Goal: Task Accomplishment & Management: Use online tool/utility

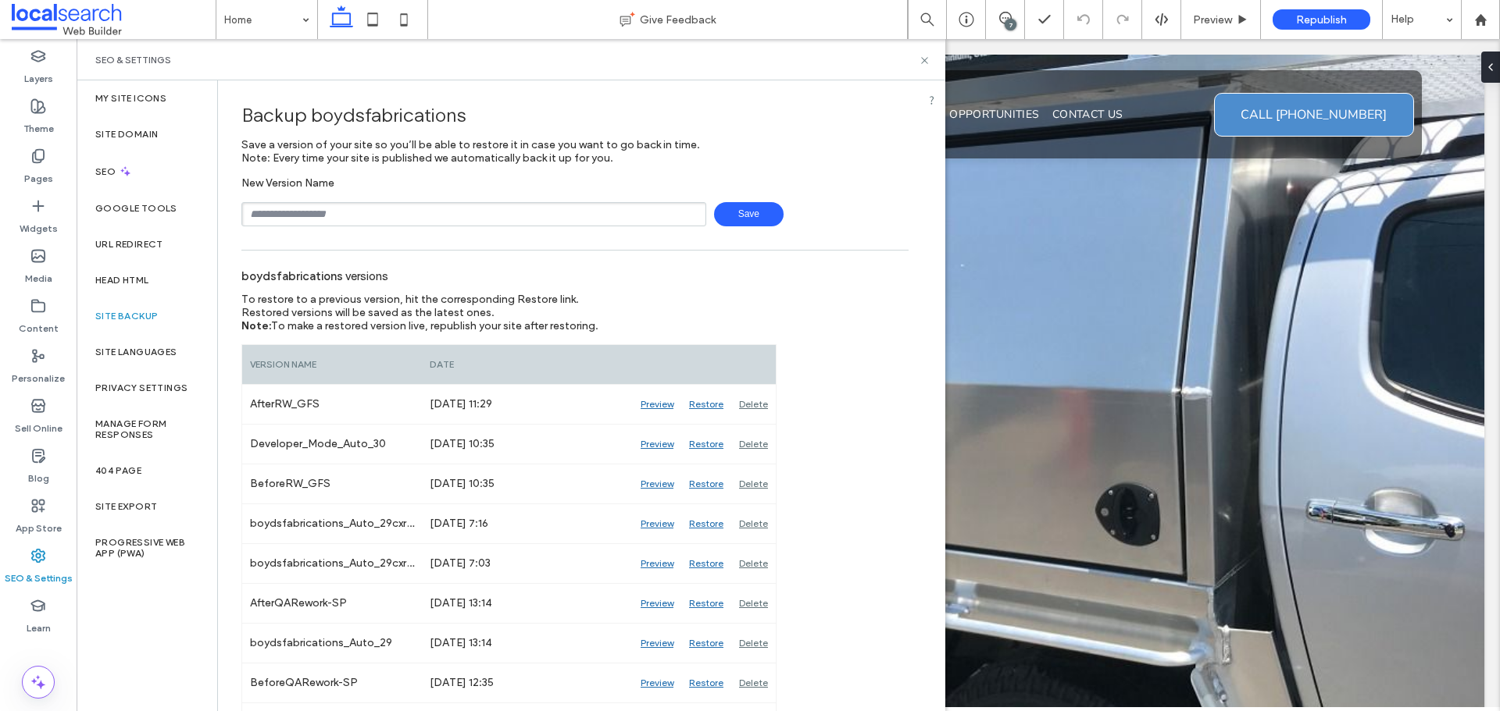
click at [396, 219] on input "text" at bounding box center [473, 214] width 465 height 24
type input "**********"
drag, startPoint x: 728, startPoint y: 215, endPoint x: 692, endPoint y: 225, distance: 37.3
click at [729, 215] on span "Save" at bounding box center [749, 214] width 70 height 24
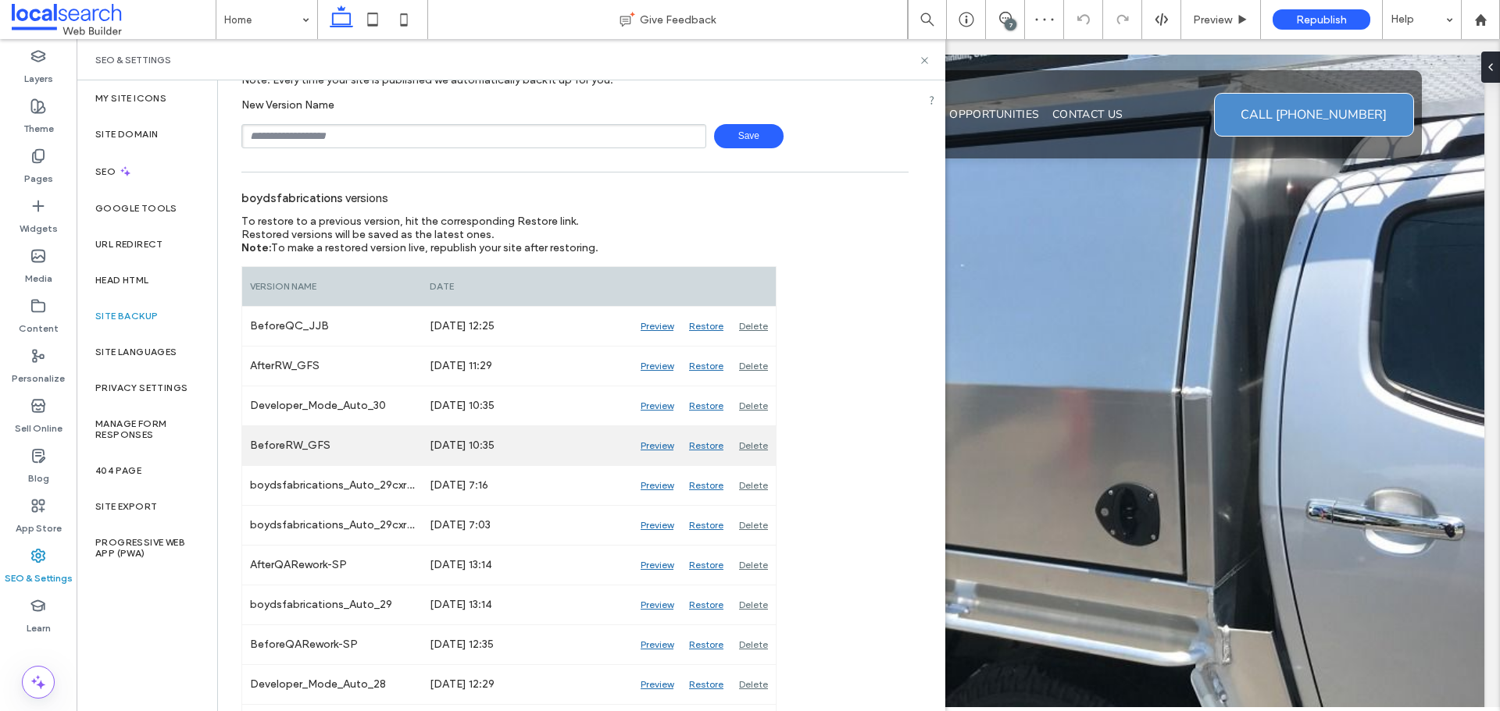
click at [648, 448] on div "Preview" at bounding box center [657, 445] width 48 height 39
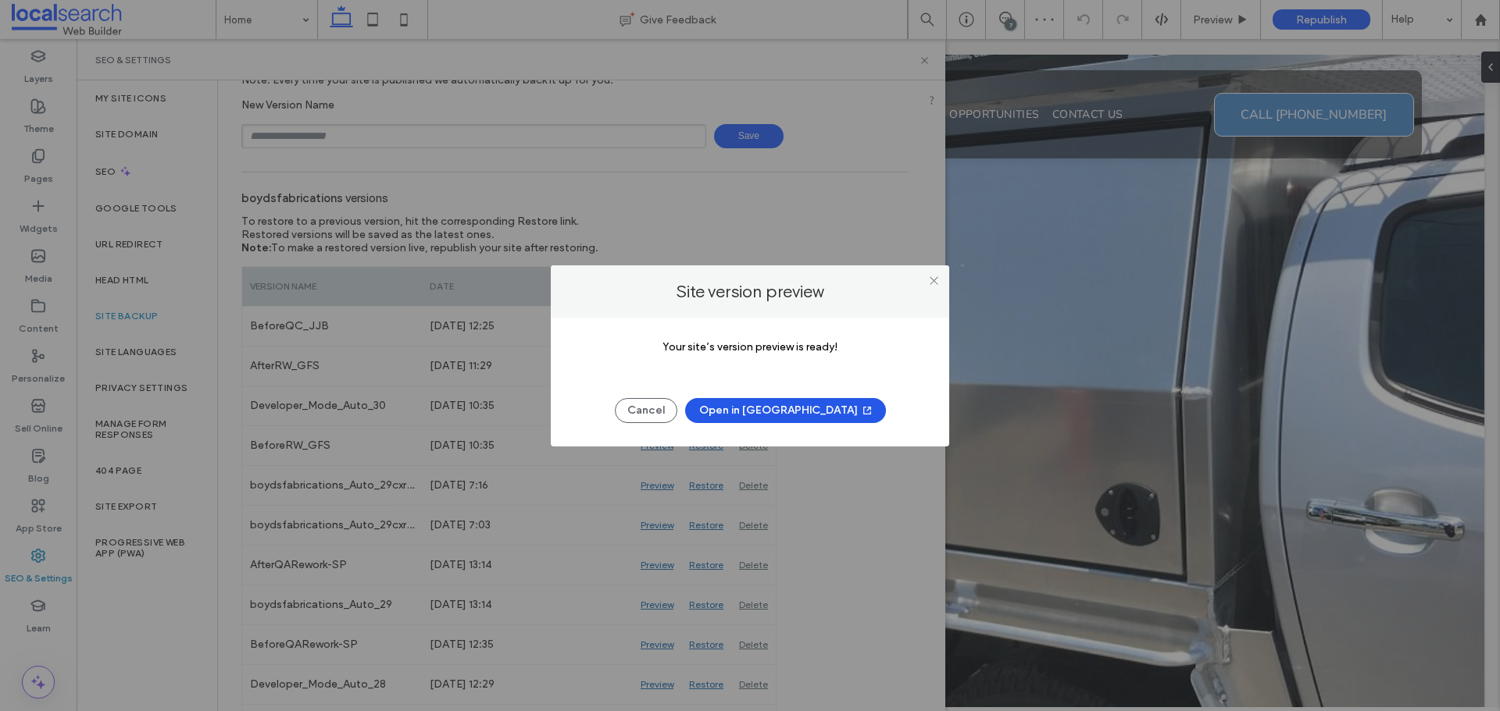
click at [811, 415] on button "Open in [GEOGRAPHIC_DATA]" at bounding box center [785, 410] width 201 height 25
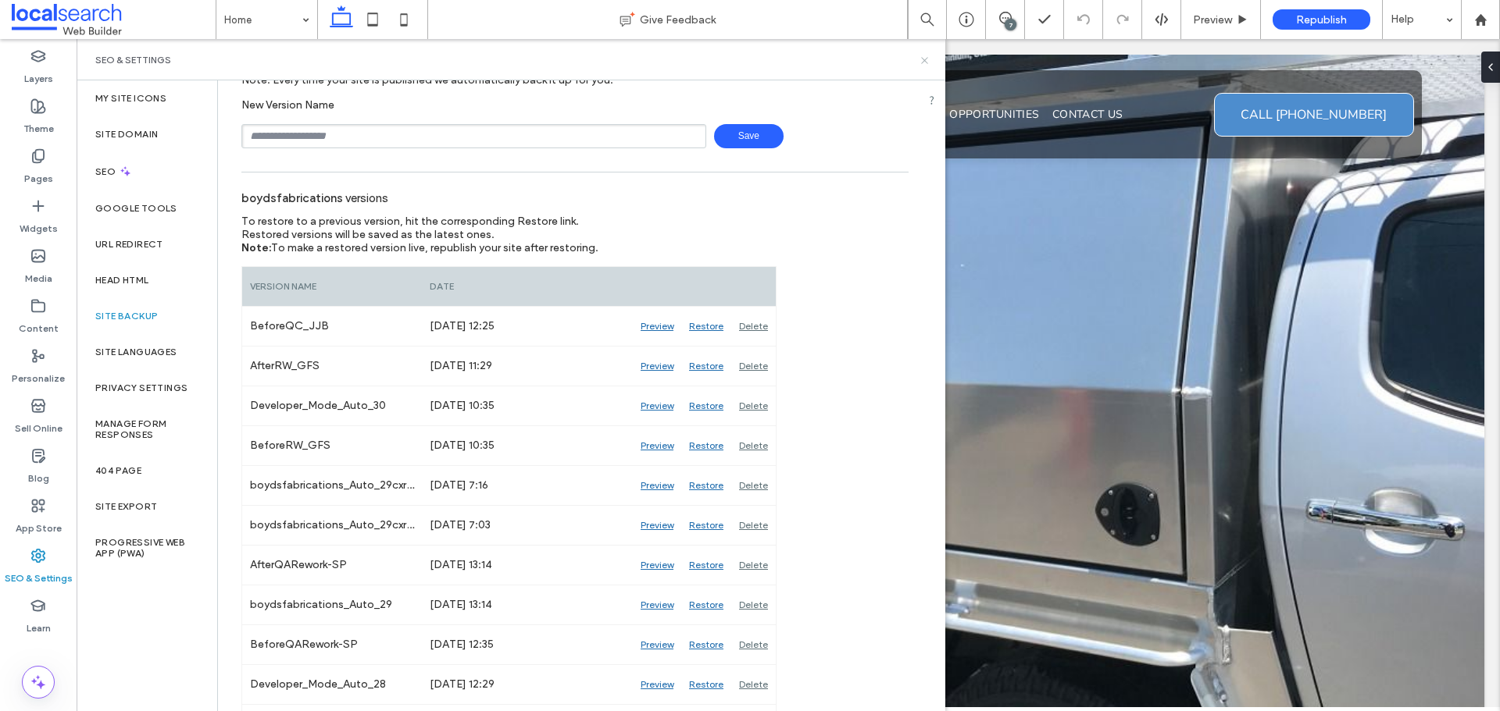
drag, startPoint x: 923, startPoint y: 57, endPoint x: 1010, endPoint y: 26, distance: 92.1
click at [924, 57] on icon at bounding box center [924, 61] width 12 height 12
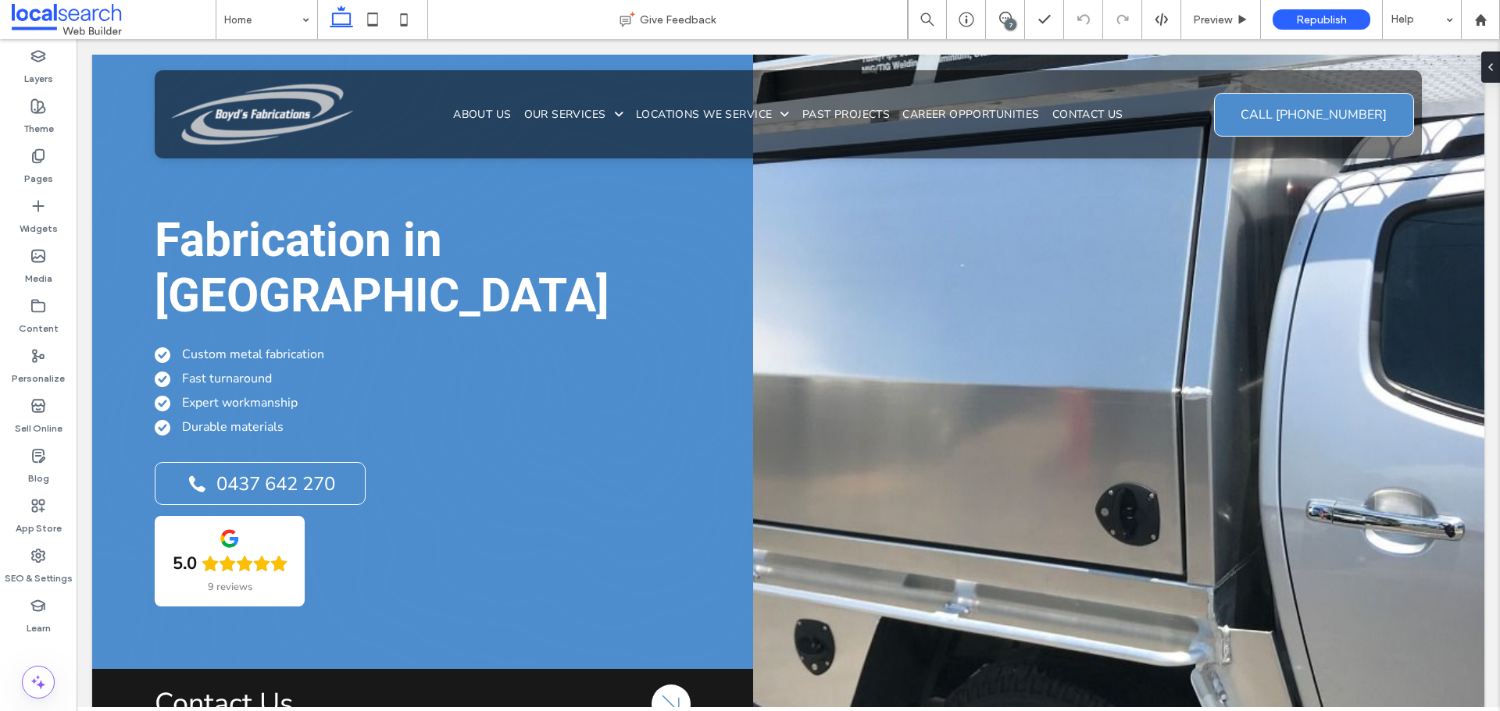
click at [1010, 26] on div "7" at bounding box center [1010, 25] width 12 height 12
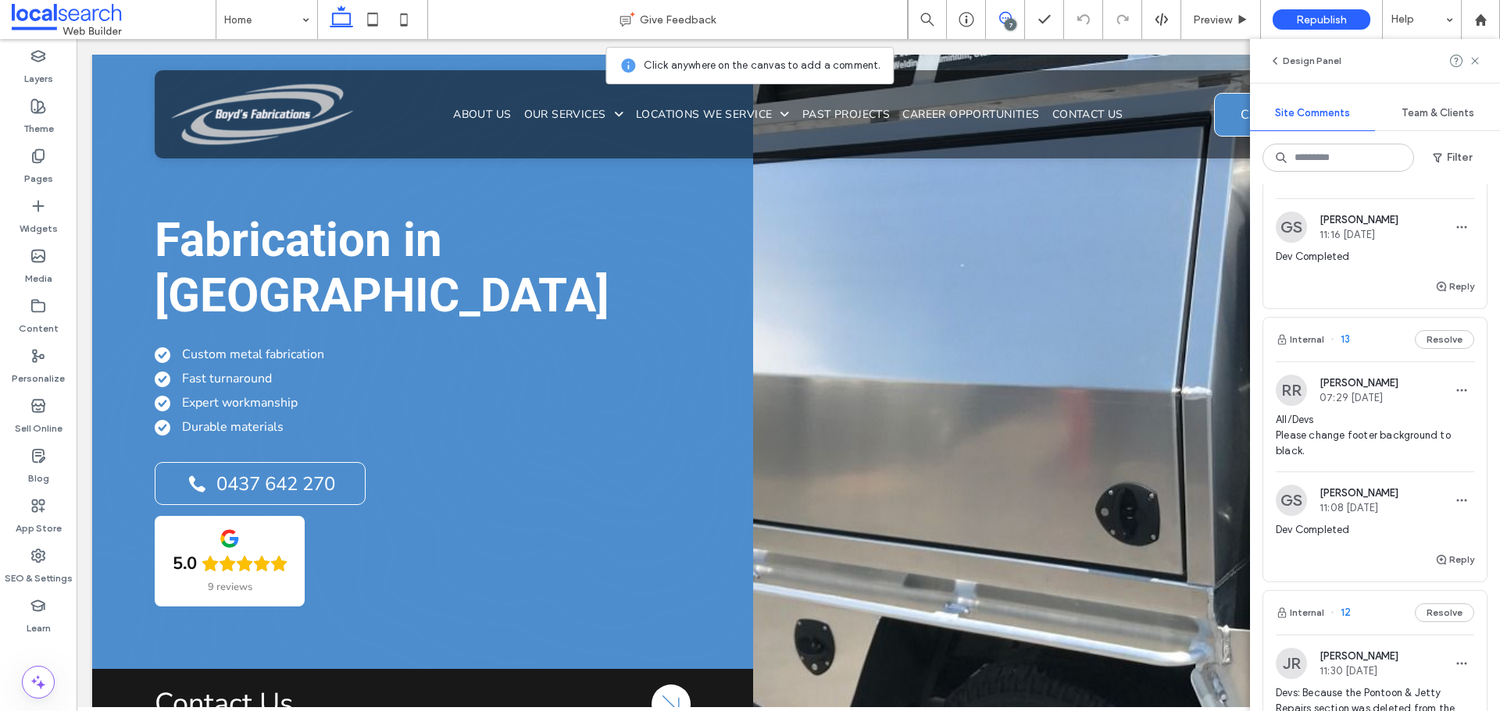
scroll to position [234, 0]
click at [1366, 437] on span "All/Devs Please change footer background to black." at bounding box center [1374, 436] width 198 height 47
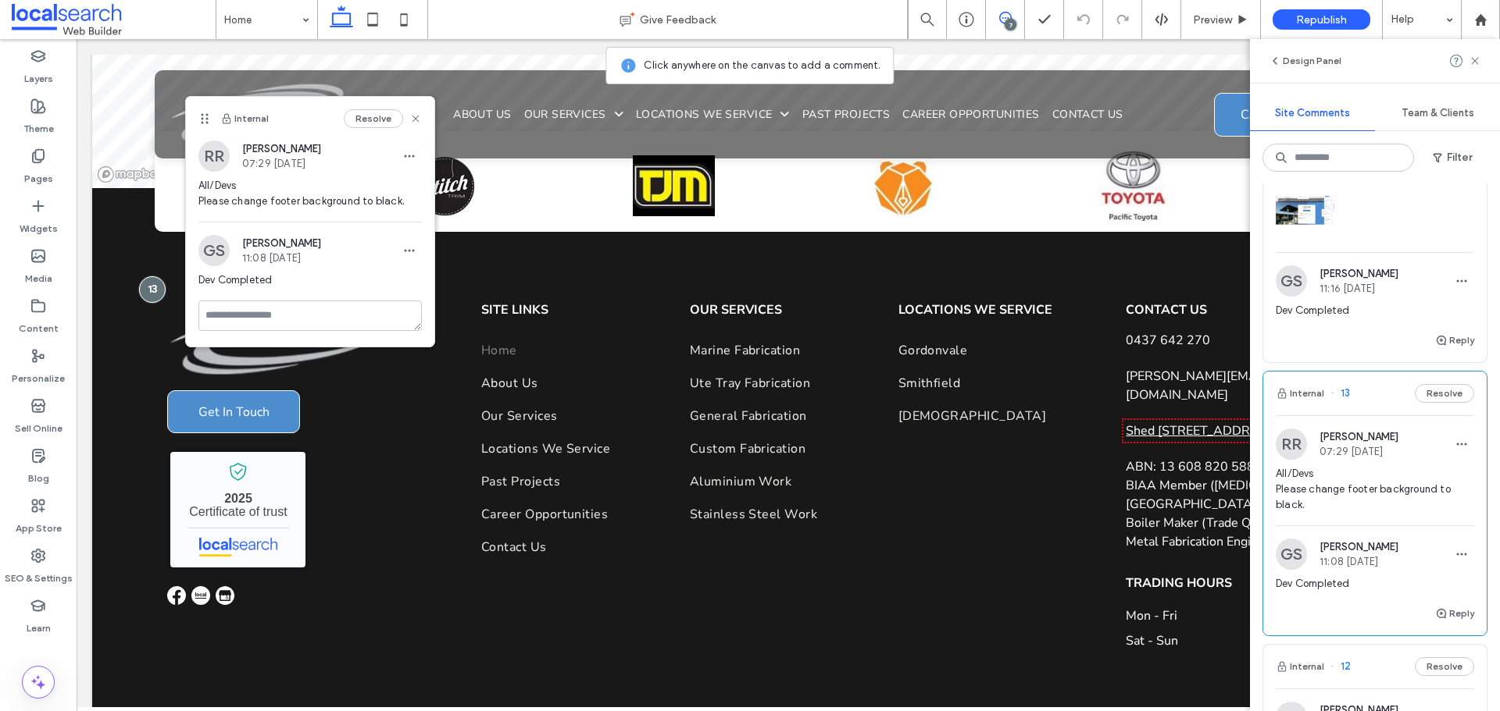
scroll to position [78, 0]
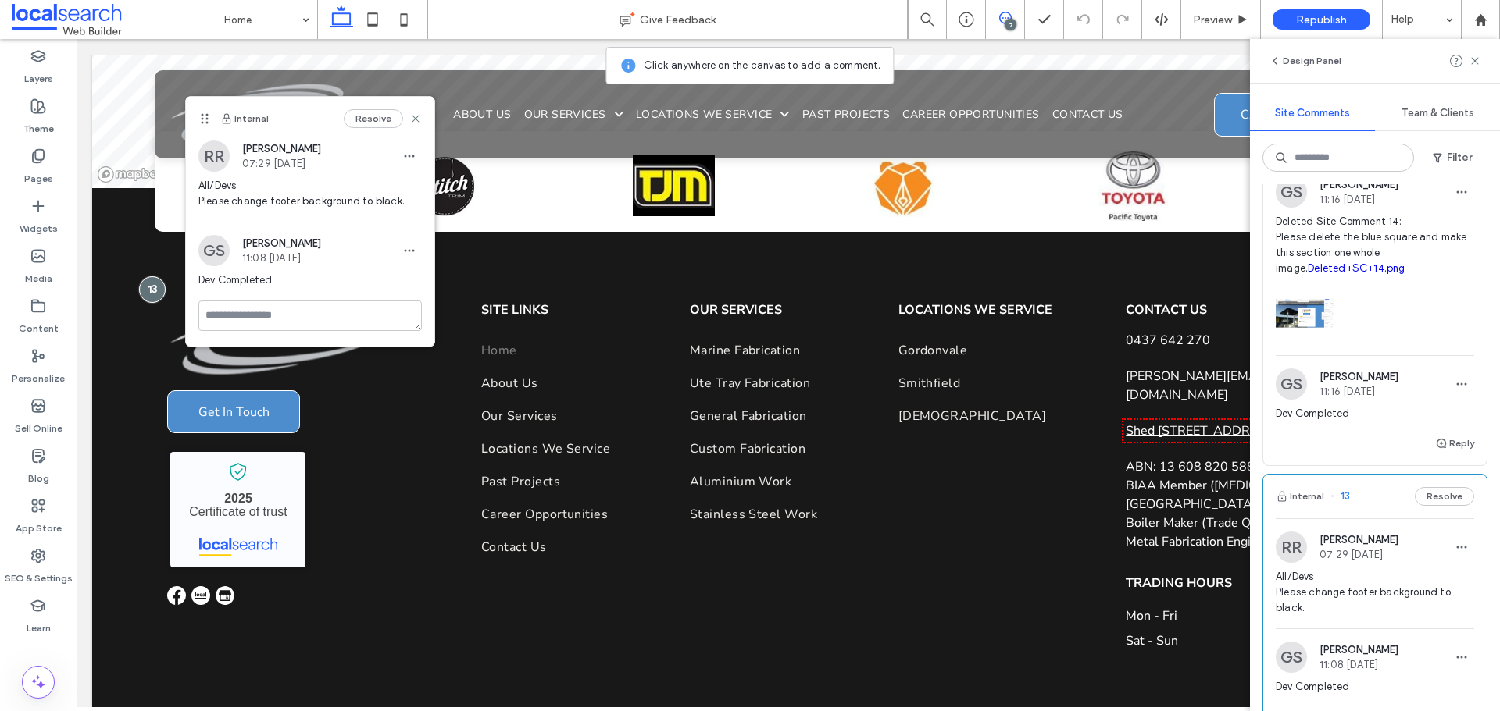
click at [1337, 242] on span "Deleted Site Comment 14: Please delete the blue square and make this section on…" at bounding box center [1374, 245] width 198 height 62
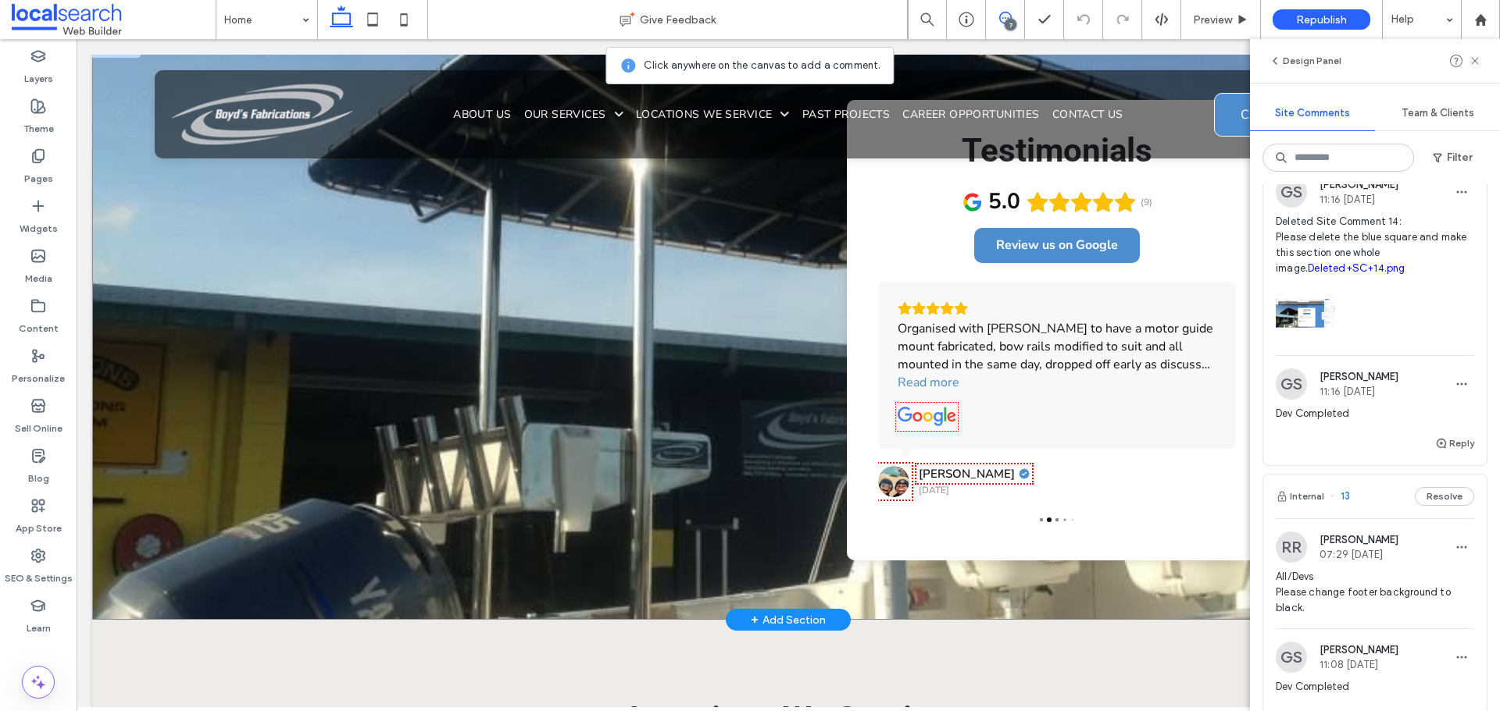
scroll to position [3498, 0]
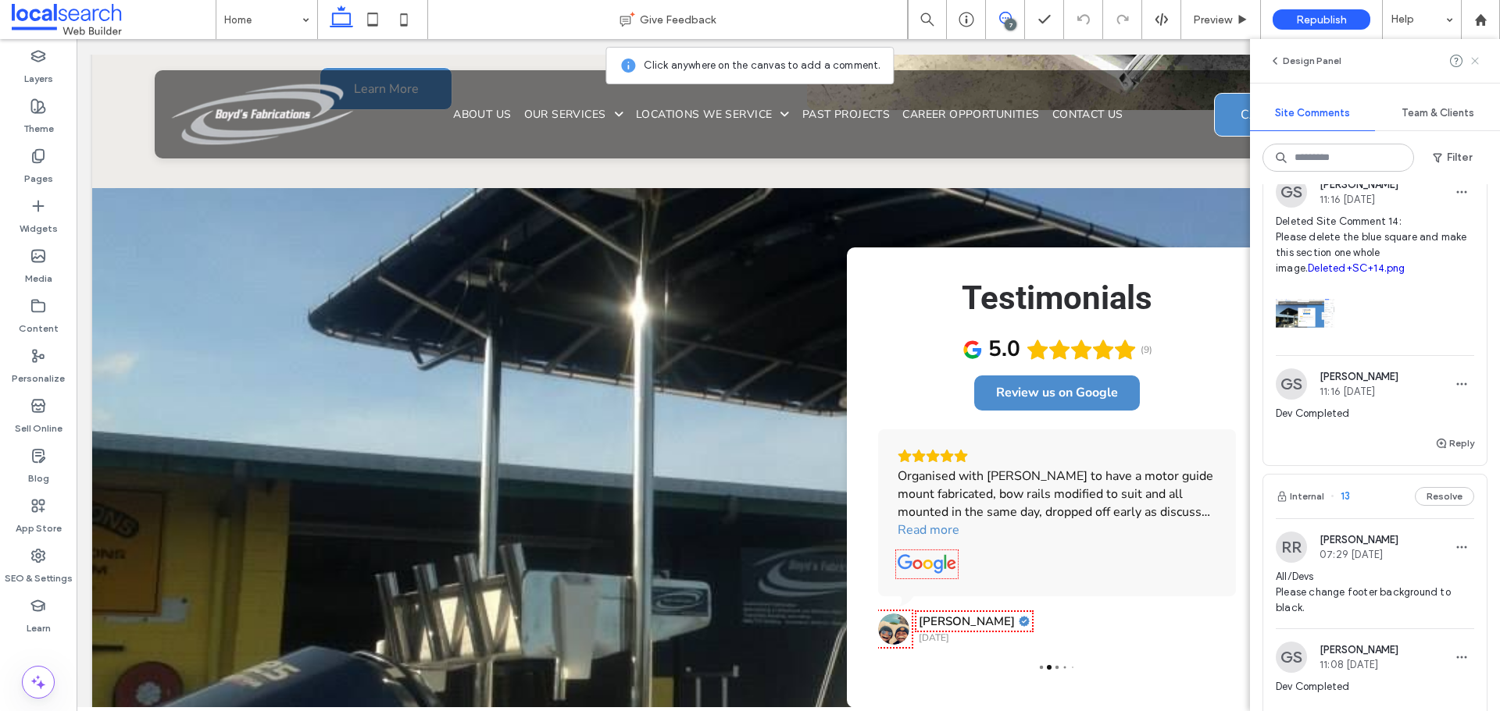
click at [1474, 62] on use at bounding box center [1474, 60] width 7 height 7
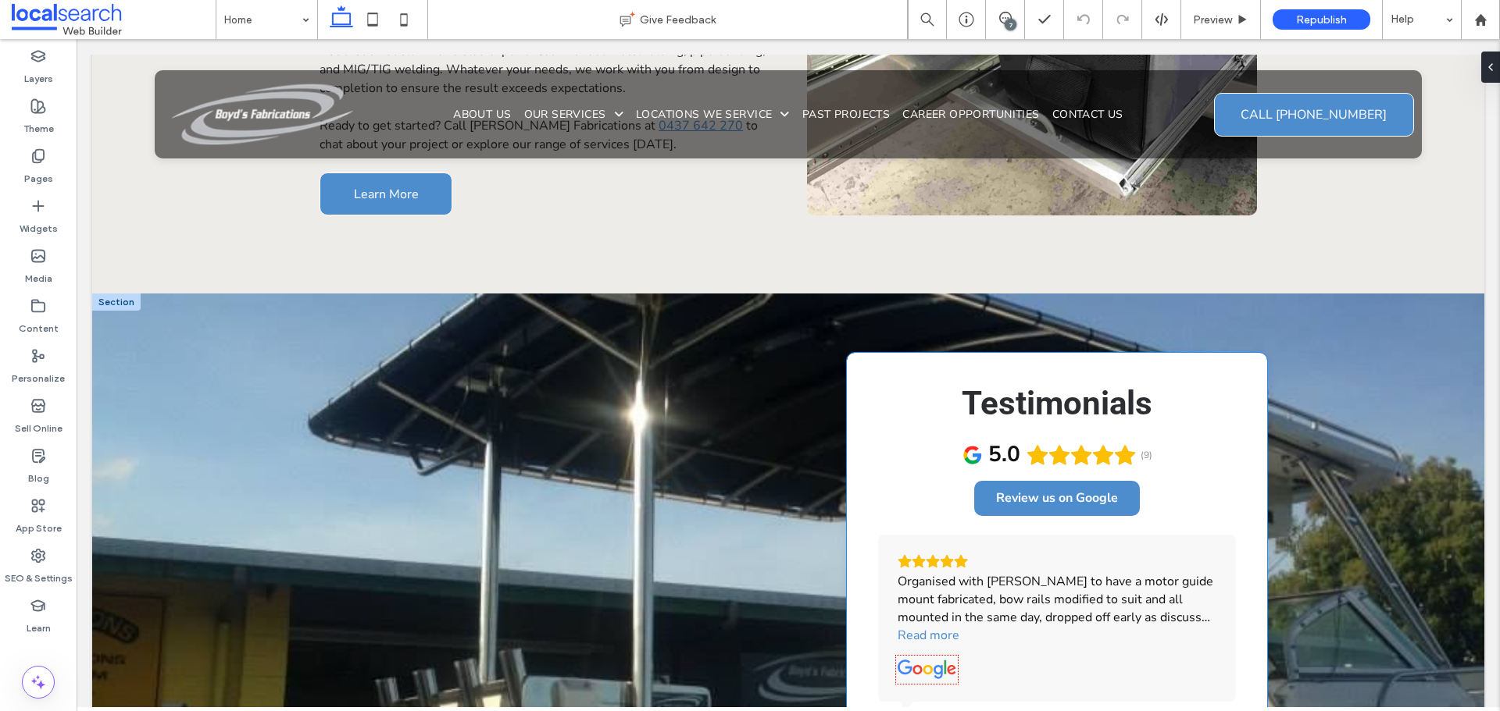
scroll to position [3420, 0]
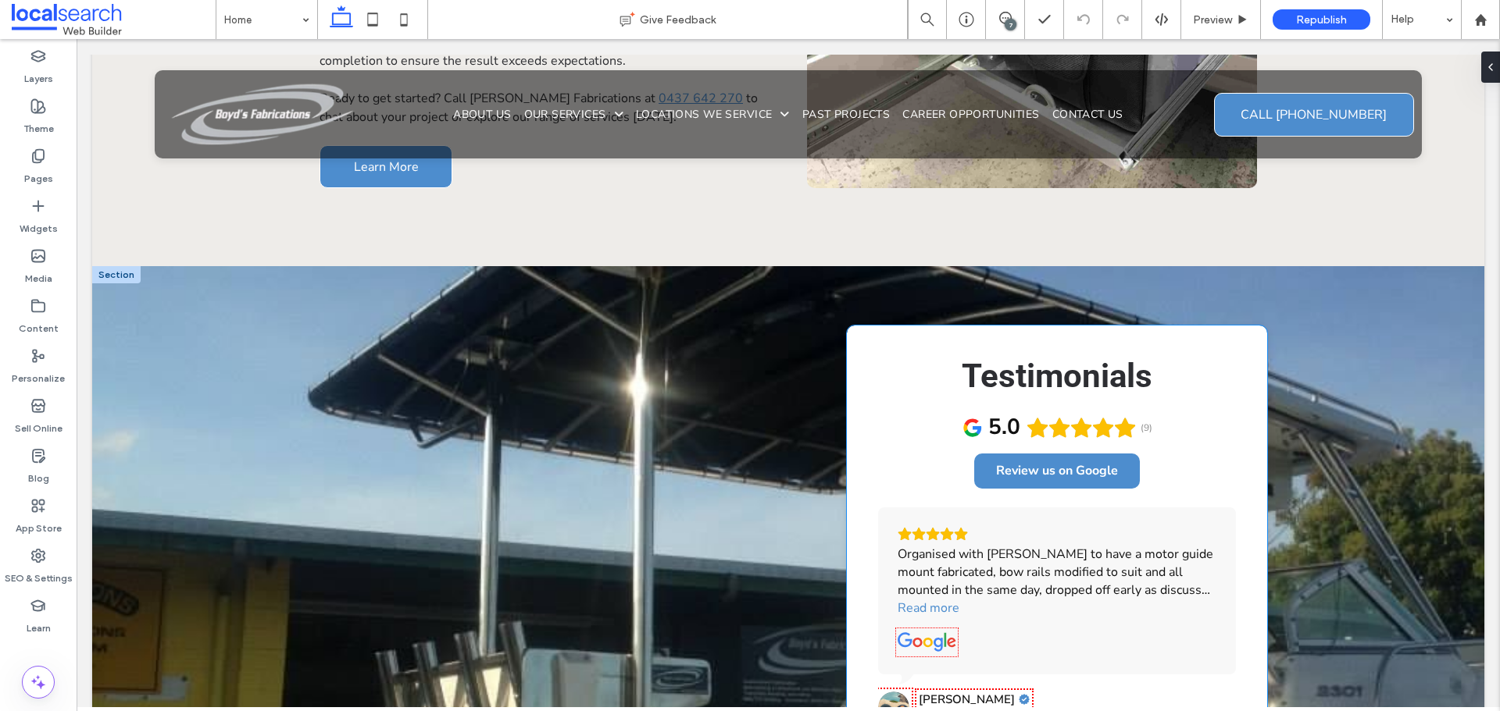
click at [912, 429] on div "5.0 (9) Review us on Google Quality workmanship and willingness to fabricate ex…" at bounding box center [1057, 581] width 358 height 334
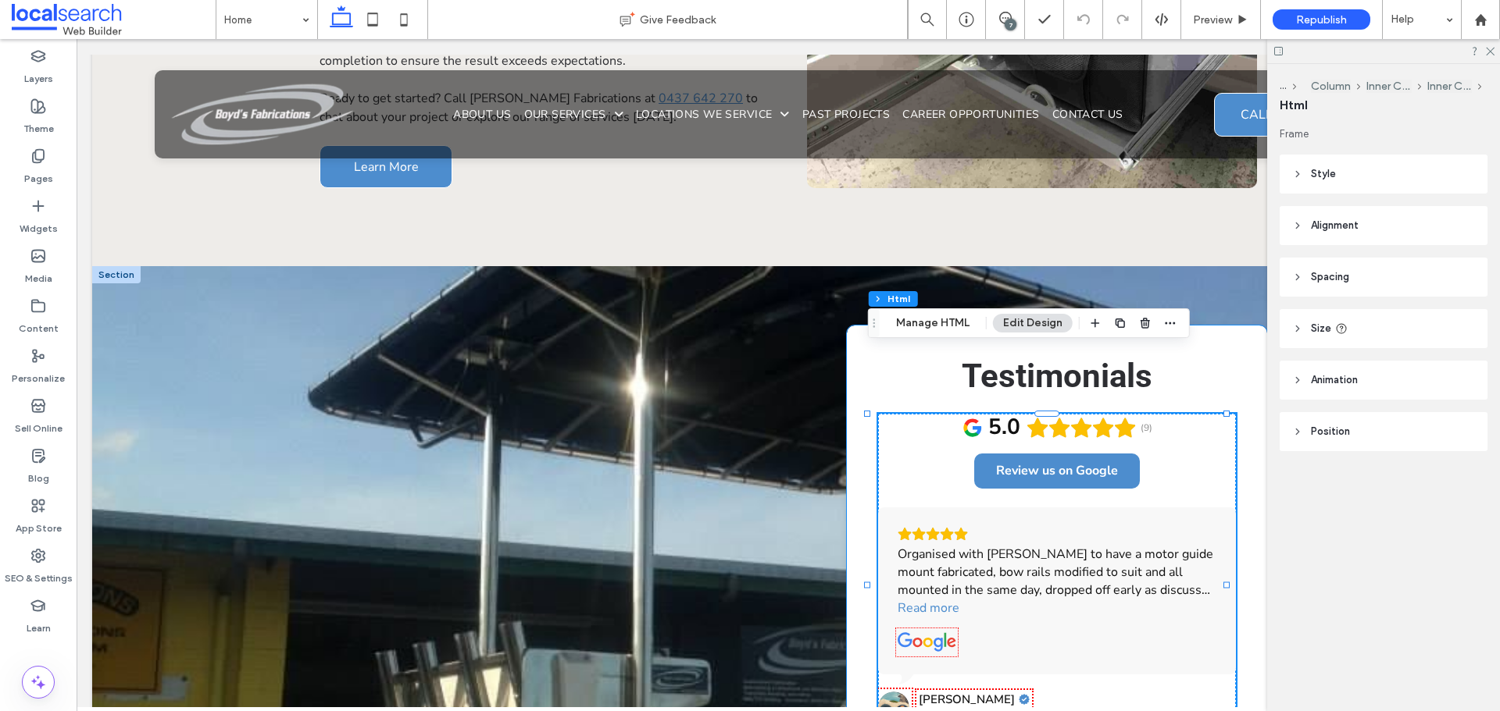
click at [847, 345] on div "Testimonials 5.0 (9) Review us on Google Quality workmanship and willingness to…" at bounding box center [1057, 556] width 420 height 461
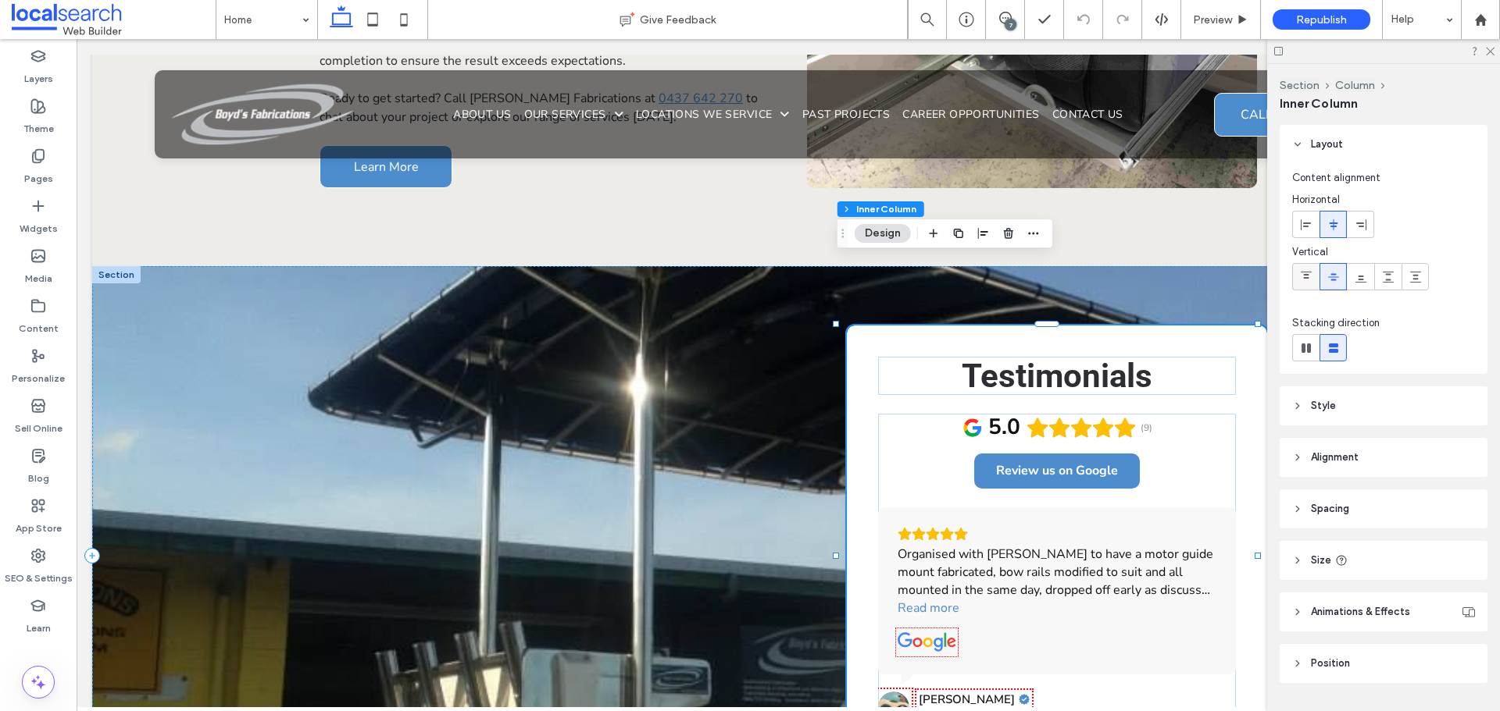
click at [1304, 284] on span at bounding box center [1306, 277] width 12 height 26
click at [1333, 280] on use at bounding box center [1333, 276] width 11 height 7
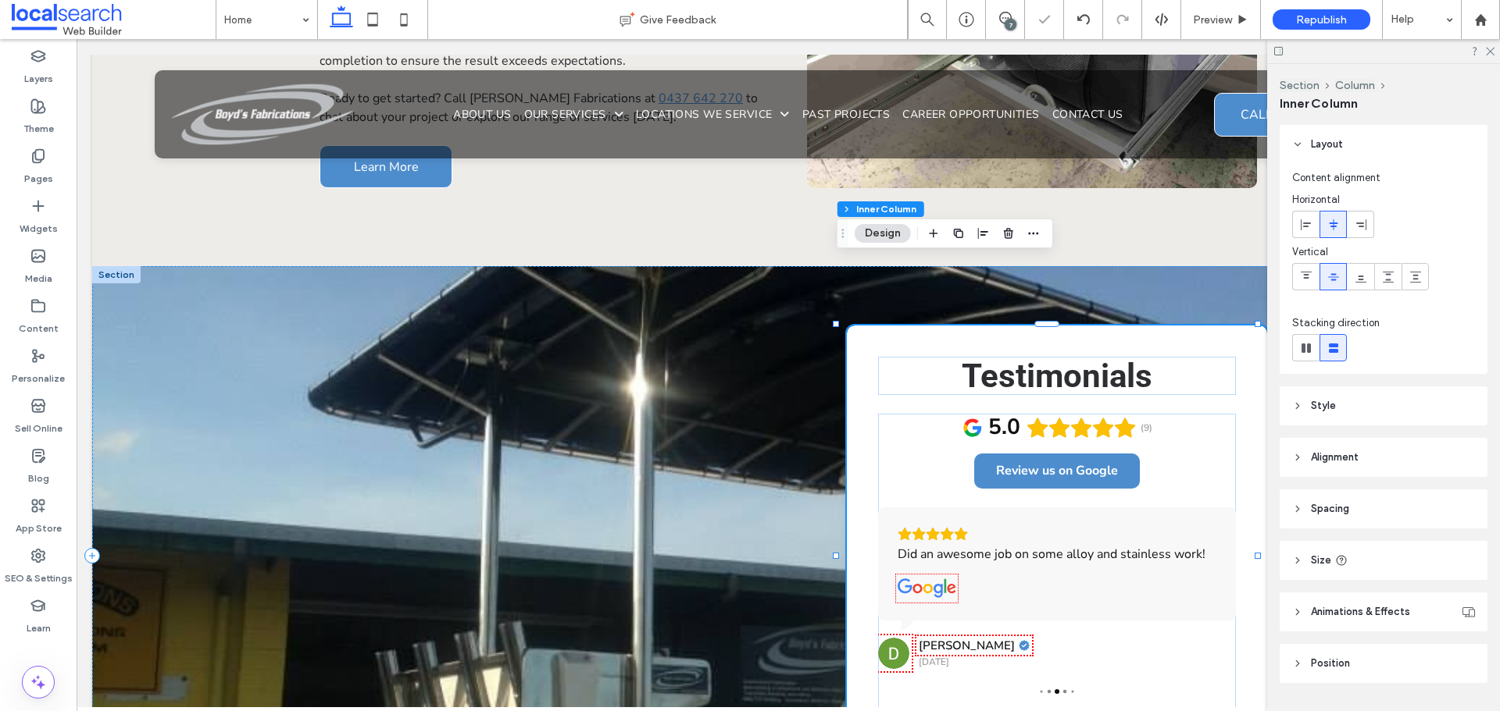
click at [858, 326] on div "Testimonials 5.0 (9) Review us on Google Organised with Boyd to have a motor gu…" at bounding box center [1057, 556] width 420 height 461
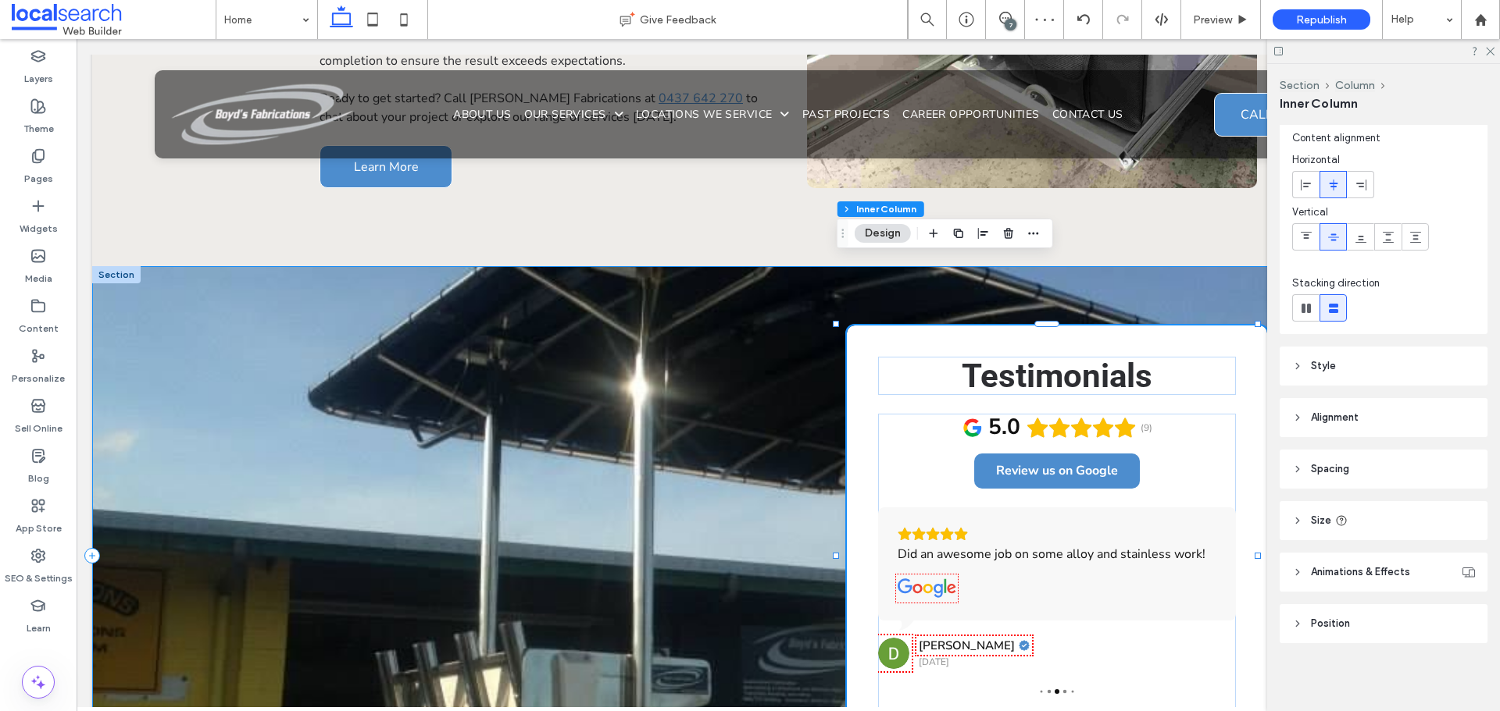
scroll to position [41, 0]
click at [1487, 52] on icon at bounding box center [1489, 50] width 10 height 10
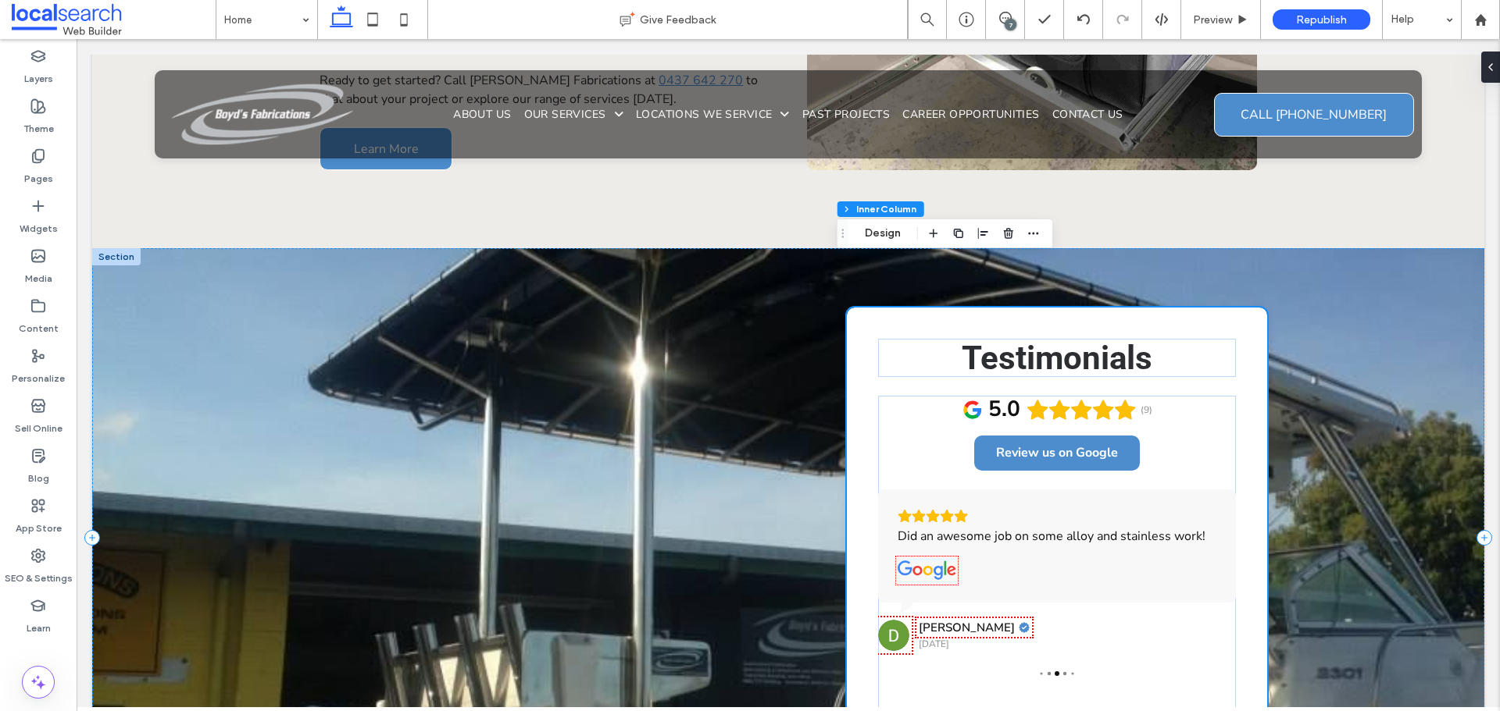
scroll to position [3420, 0]
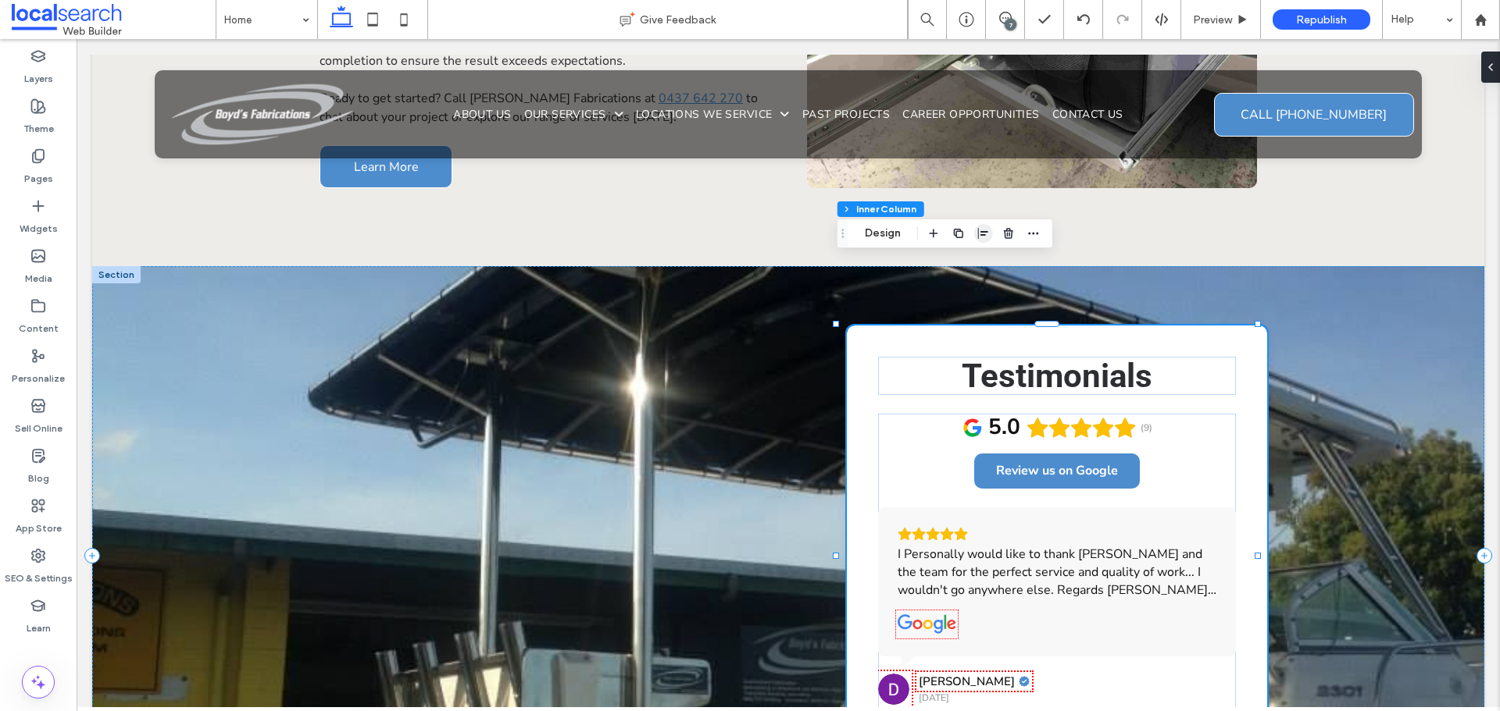
click at [979, 237] on icon "button" at bounding box center [983, 233] width 12 height 12
click at [969, 270] on span "center" at bounding box center [967, 264] width 19 height 19
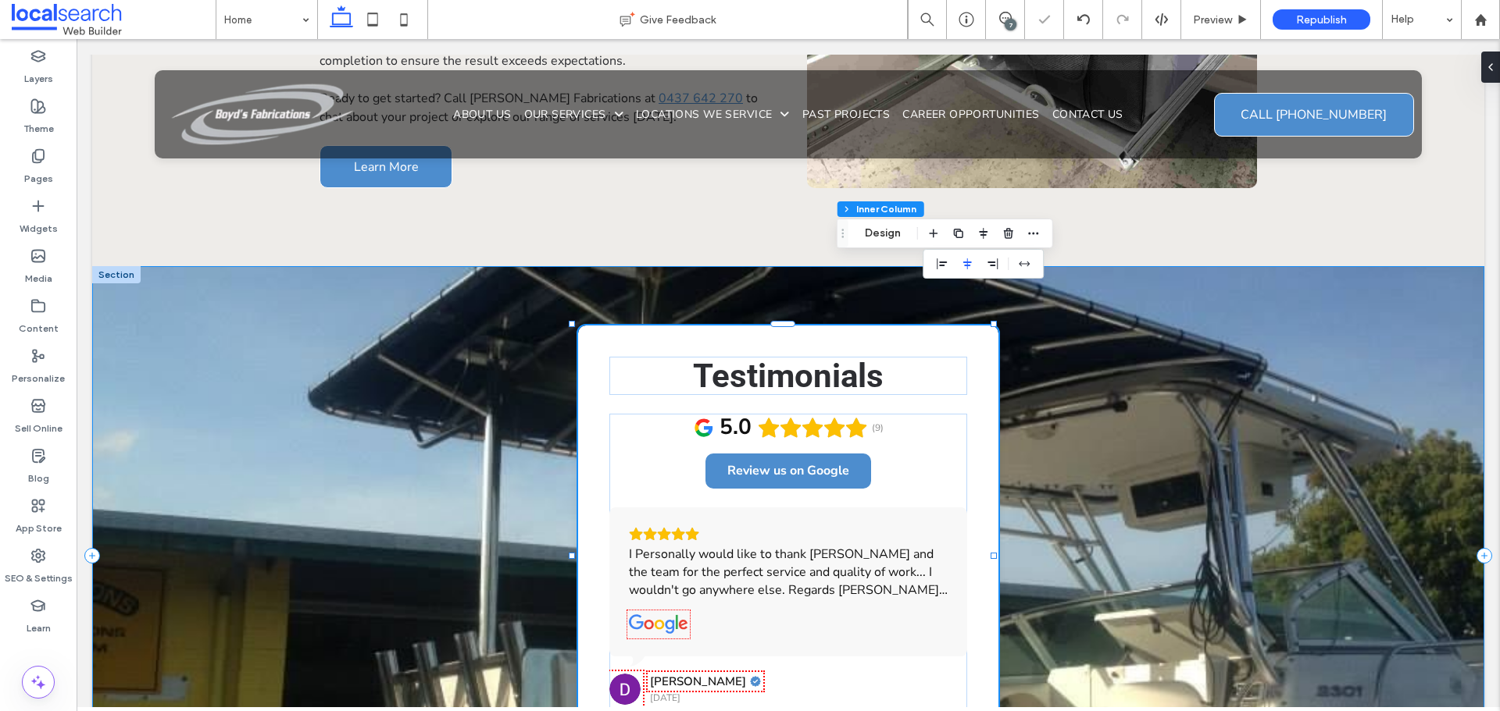
click at [519, 383] on div "Testimonials 5.0 (9) Review us on Google Boyd and his team are always fantastic…" at bounding box center [788, 556] width 1392 height 580
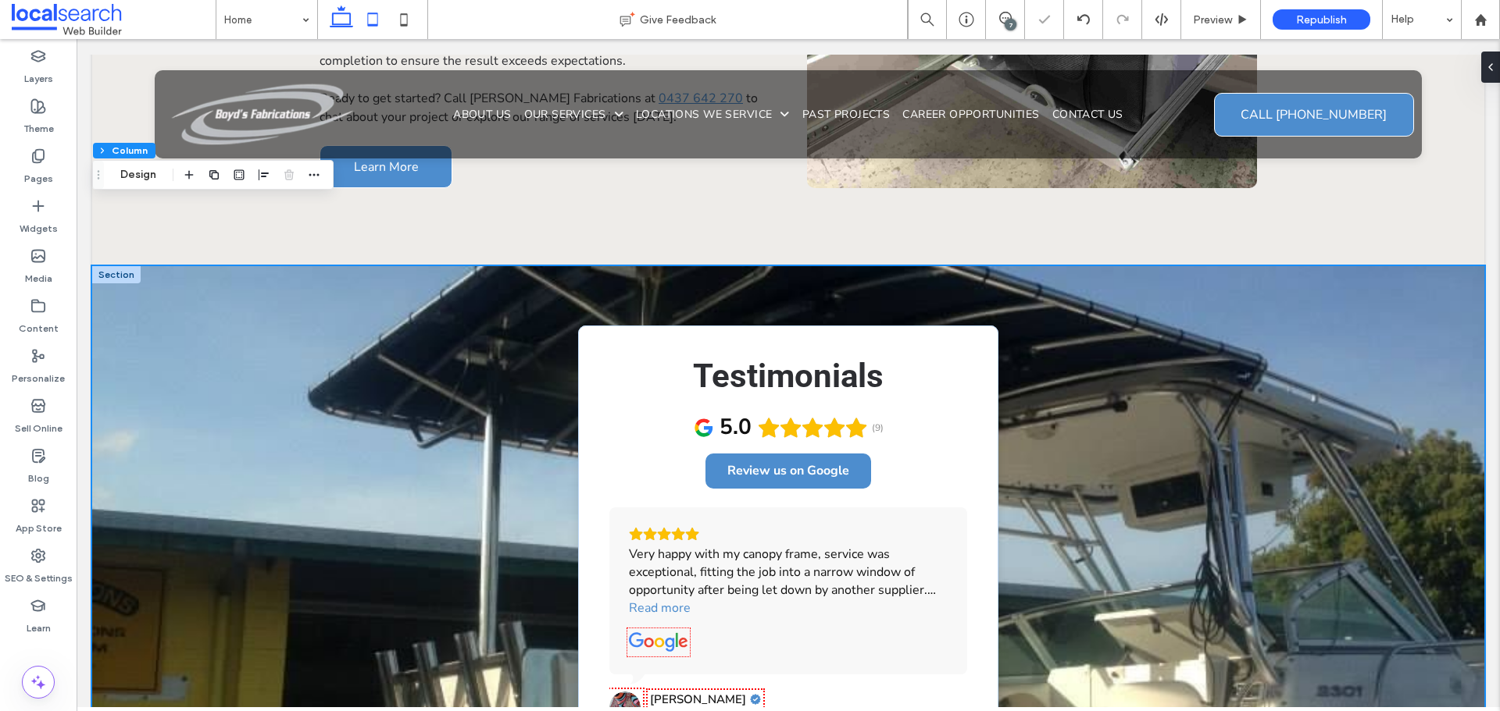
click at [374, 23] on icon at bounding box center [372, 19] width 31 height 31
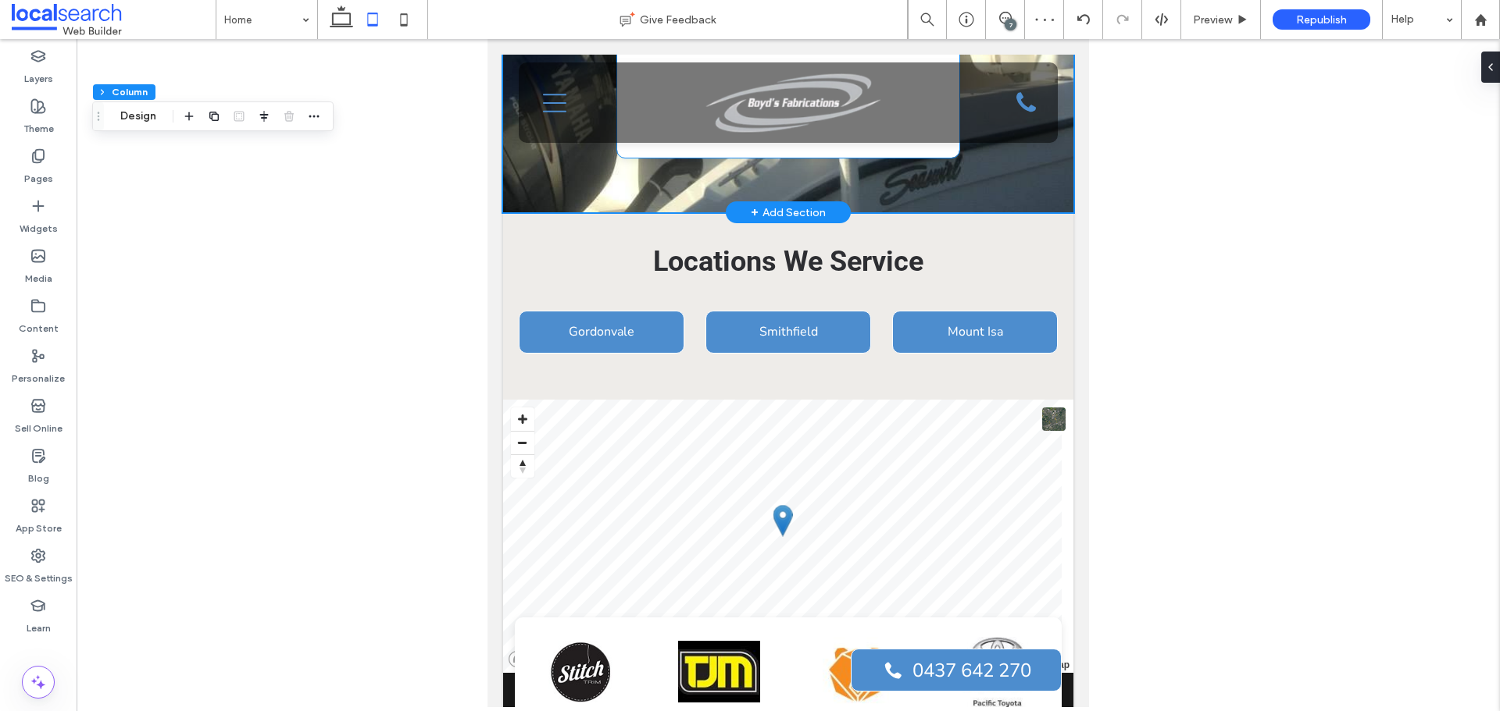
scroll to position [2944, 0]
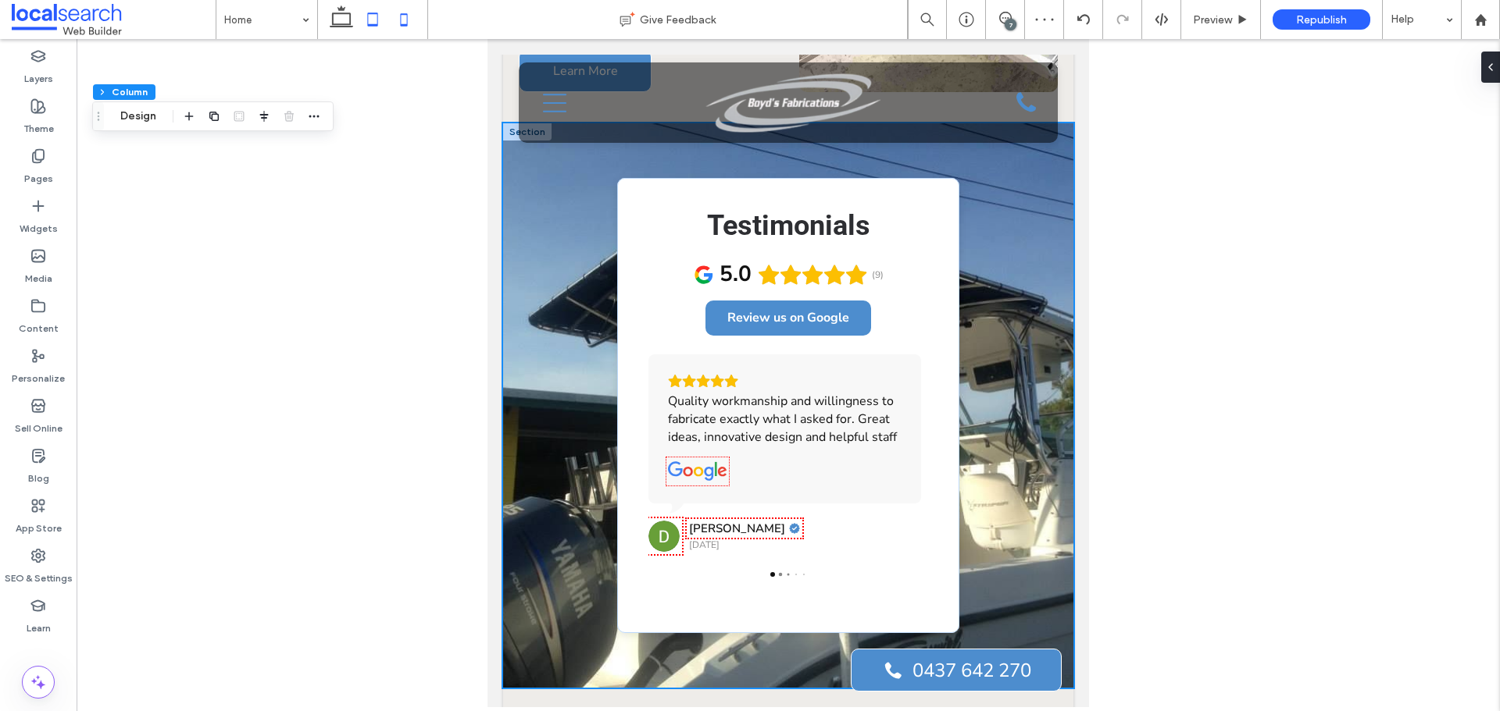
click at [409, 16] on icon at bounding box center [403, 19] width 31 height 31
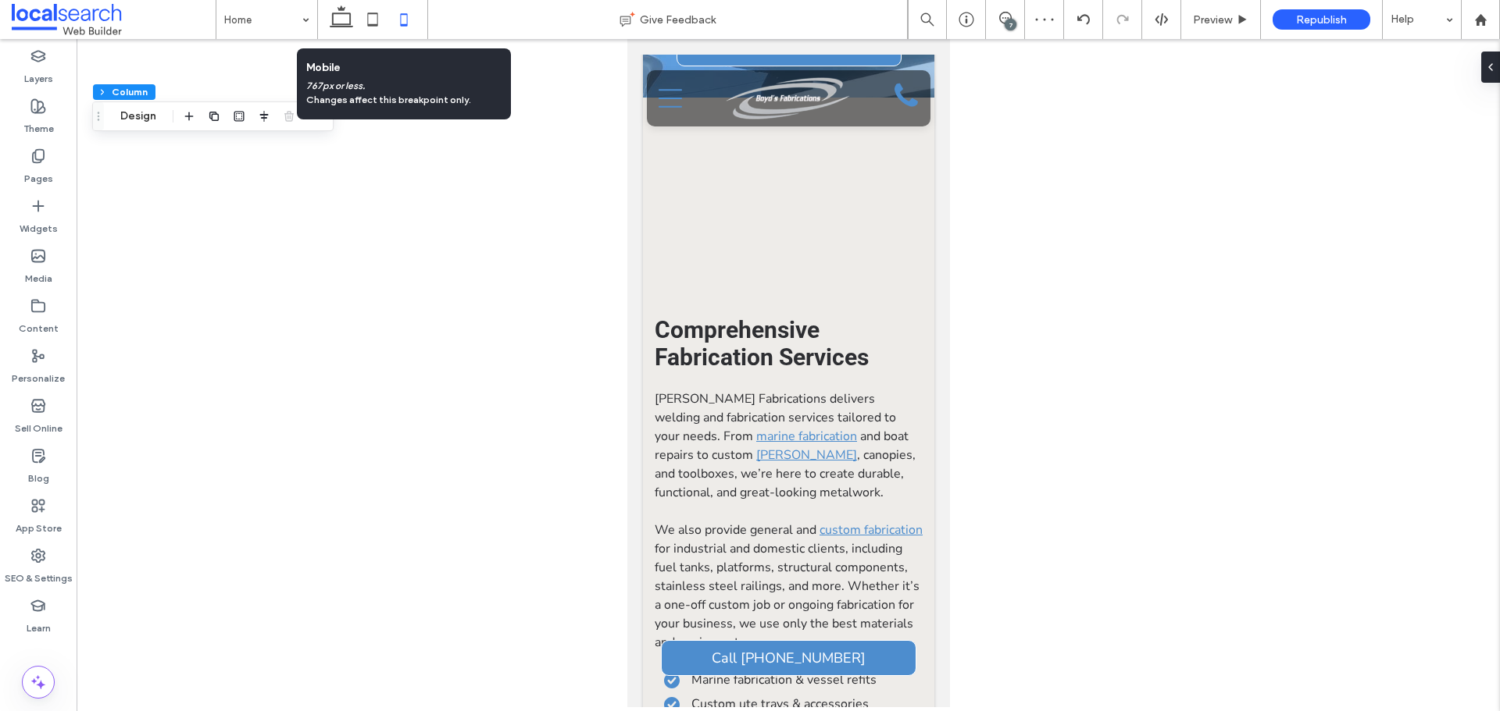
type input "**"
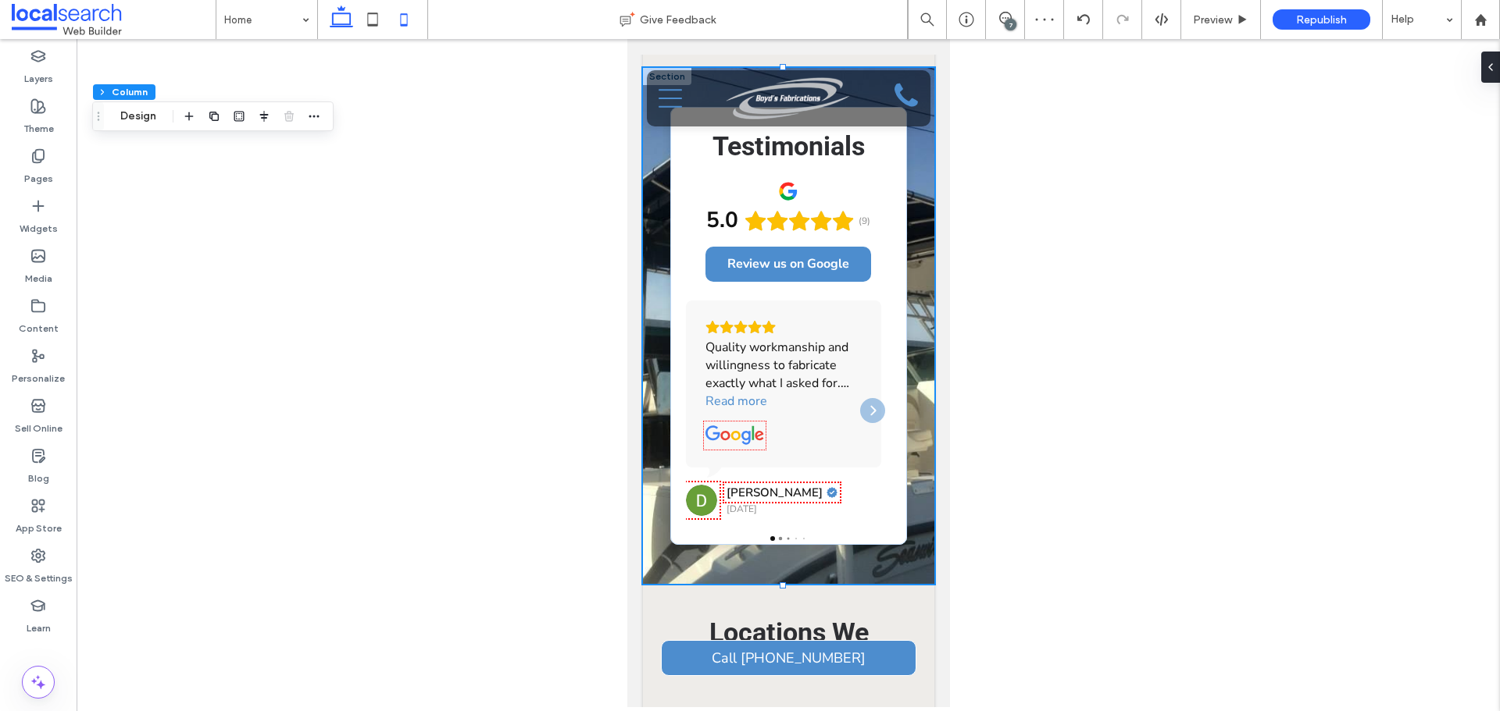
click at [351, 29] on icon at bounding box center [341, 19] width 31 height 31
type input "***"
type input "****"
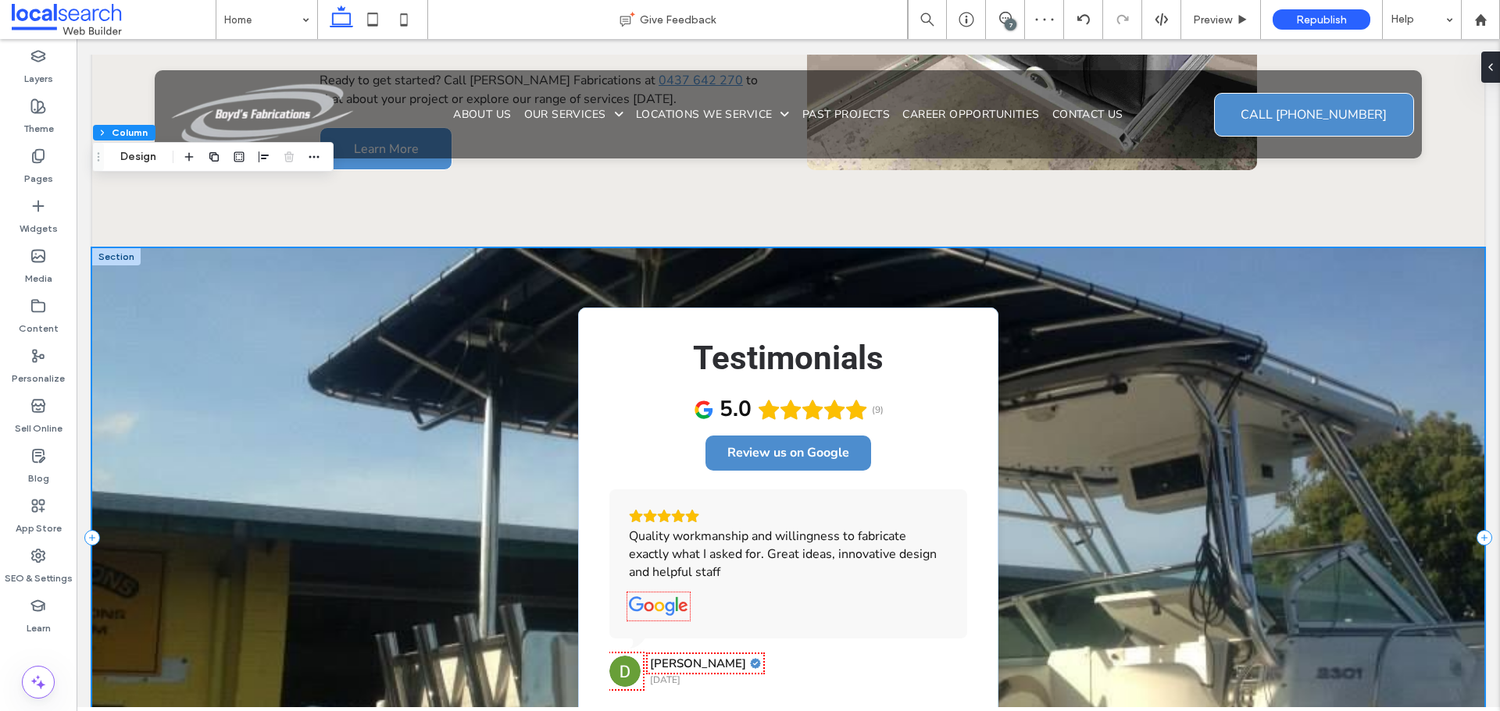
scroll to position [3381, 0]
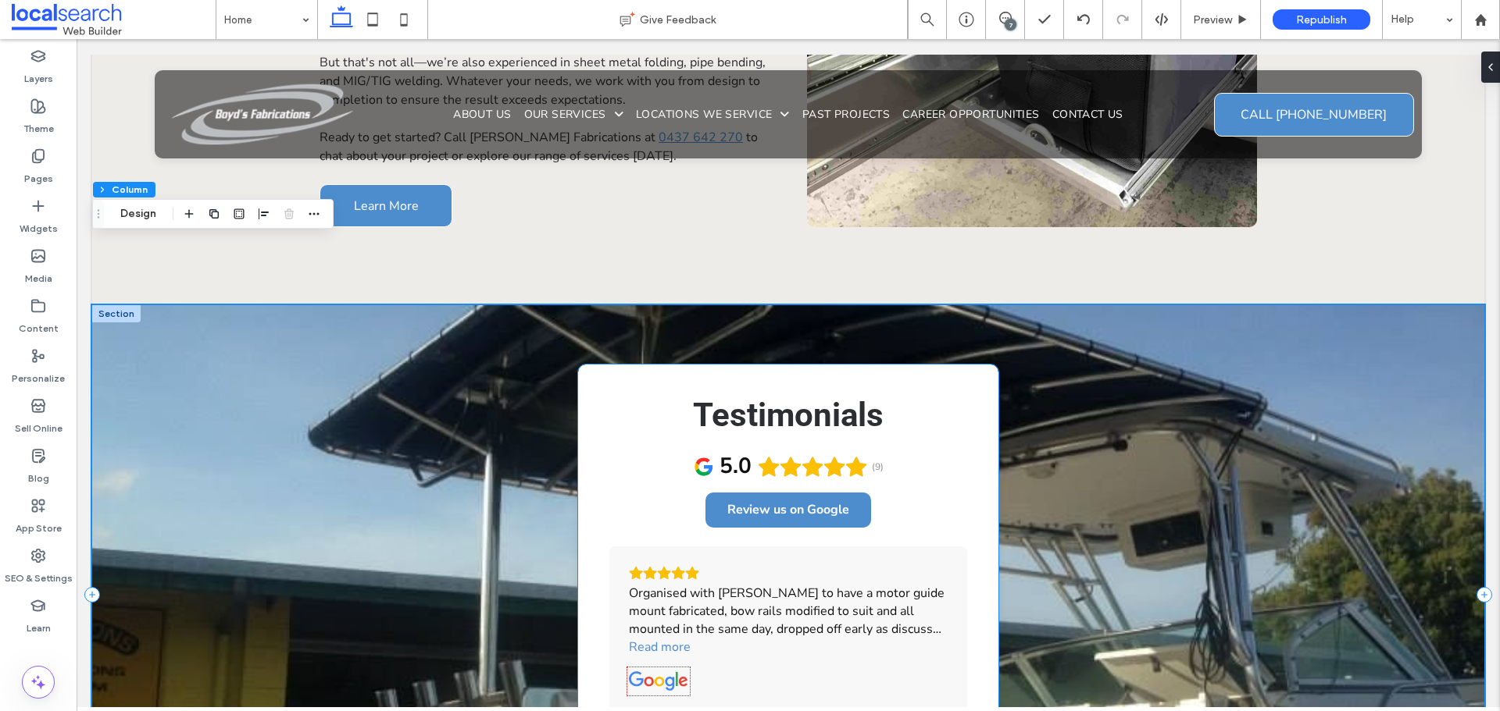
click at [590, 365] on div "Testimonials 5.0 (9) Review us on Google Quality workmanship and willingness to…" at bounding box center [788, 595] width 420 height 461
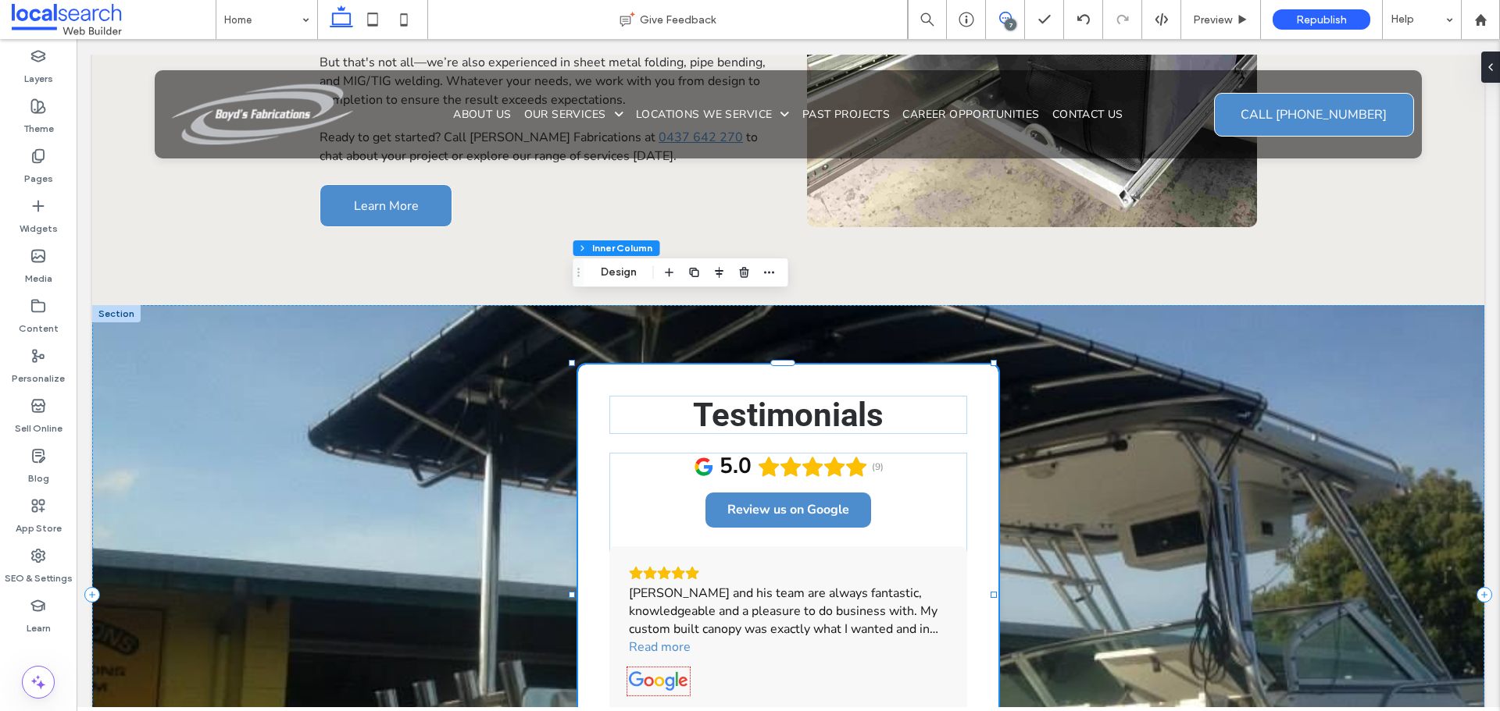
click at [1012, 16] on span at bounding box center [1005, 18] width 38 height 12
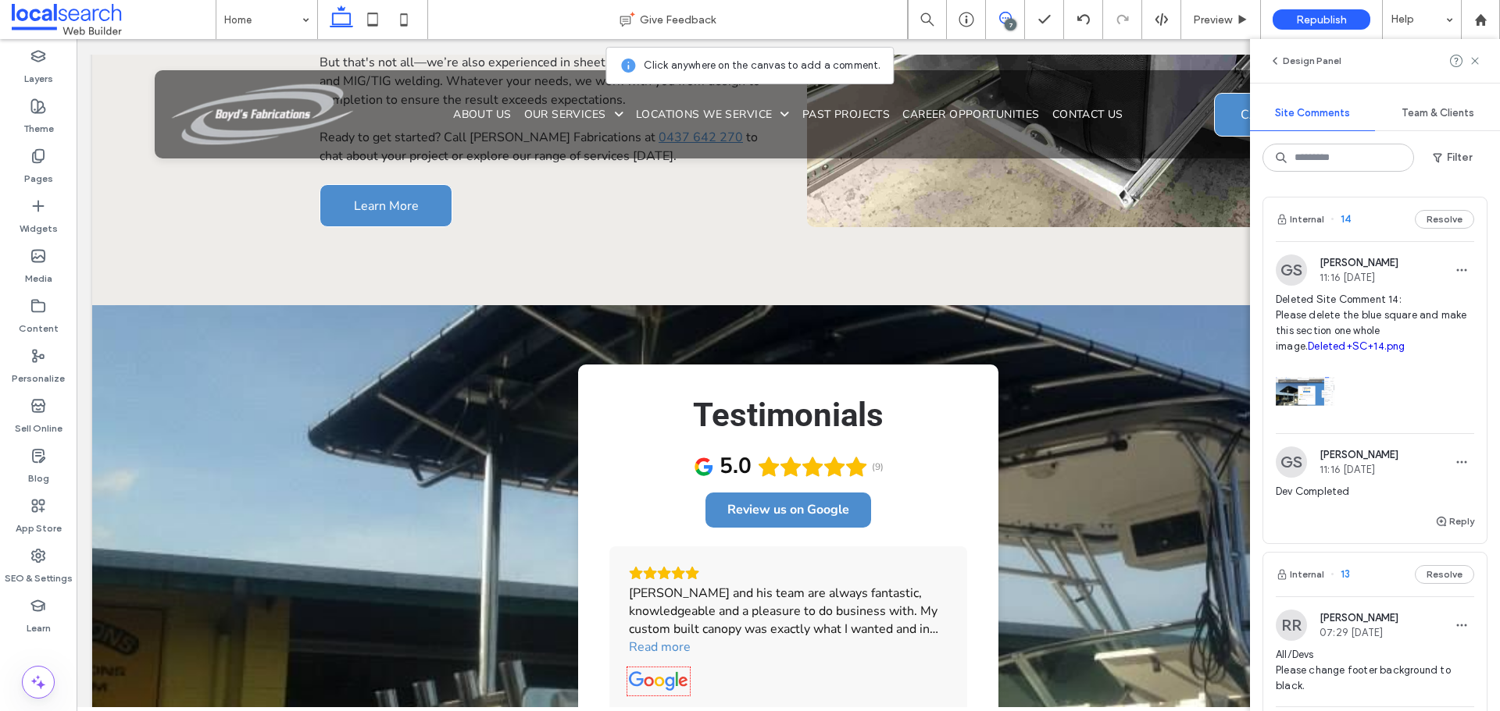
click at [1387, 319] on span "Deleted Site Comment 14: Please delete the blue square and make this section on…" at bounding box center [1374, 323] width 198 height 62
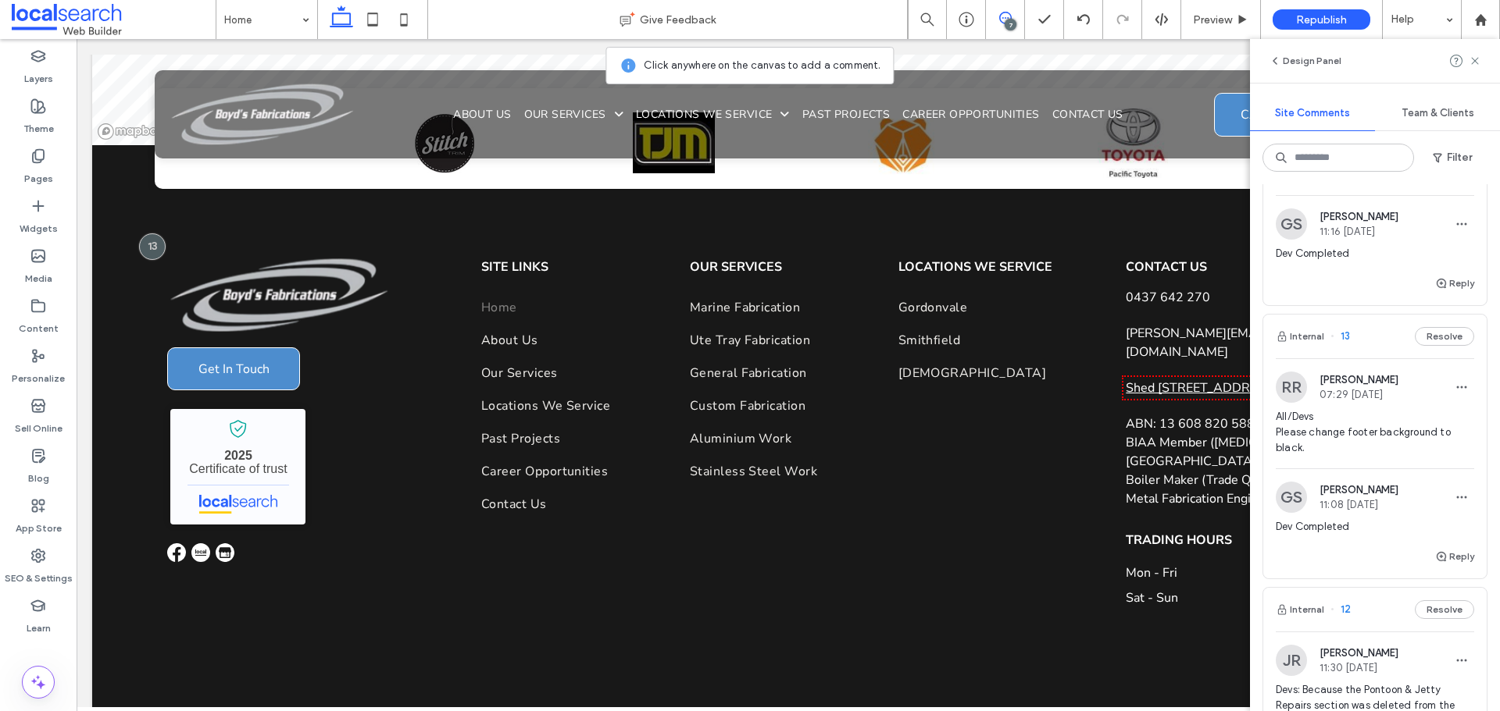
scroll to position [312, 0]
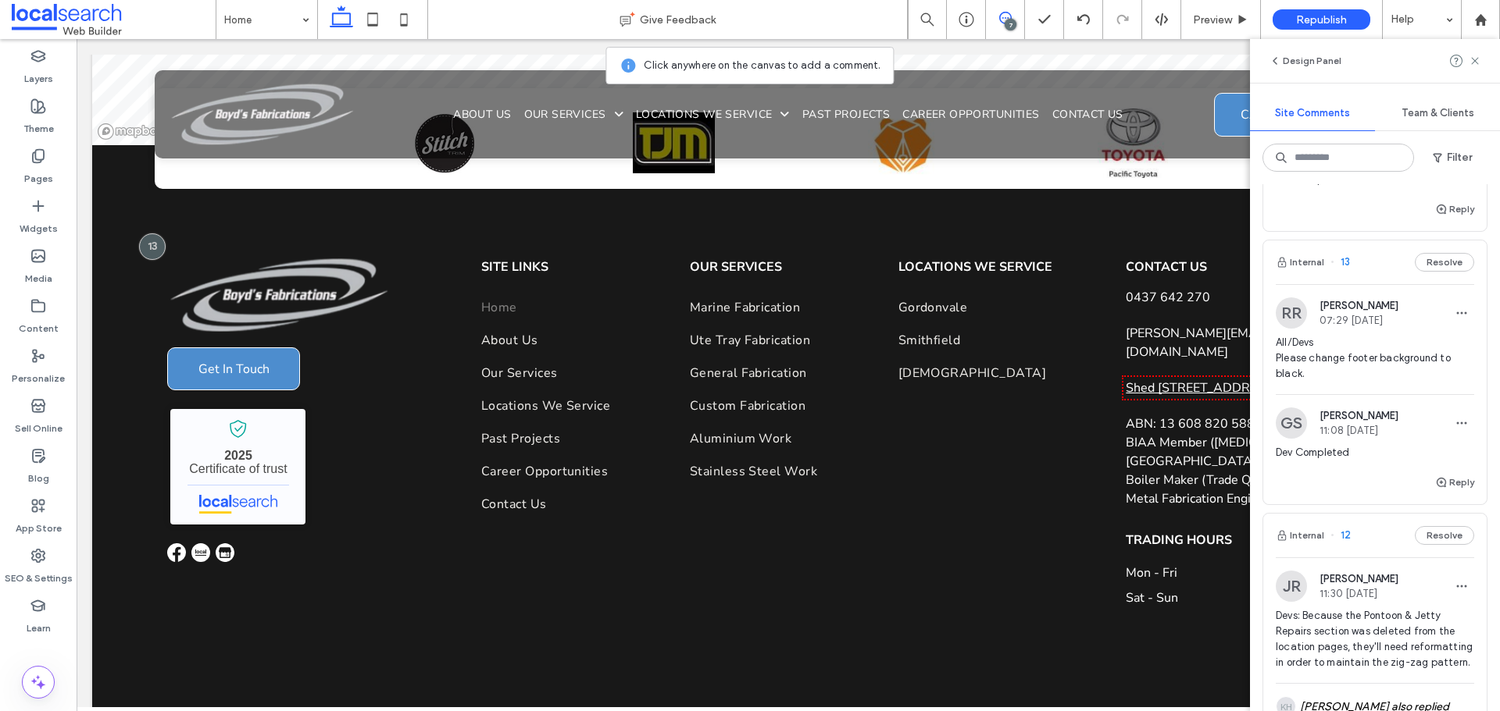
click at [1350, 355] on span "All/Devs Please change footer background to black." at bounding box center [1374, 358] width 198 height 47
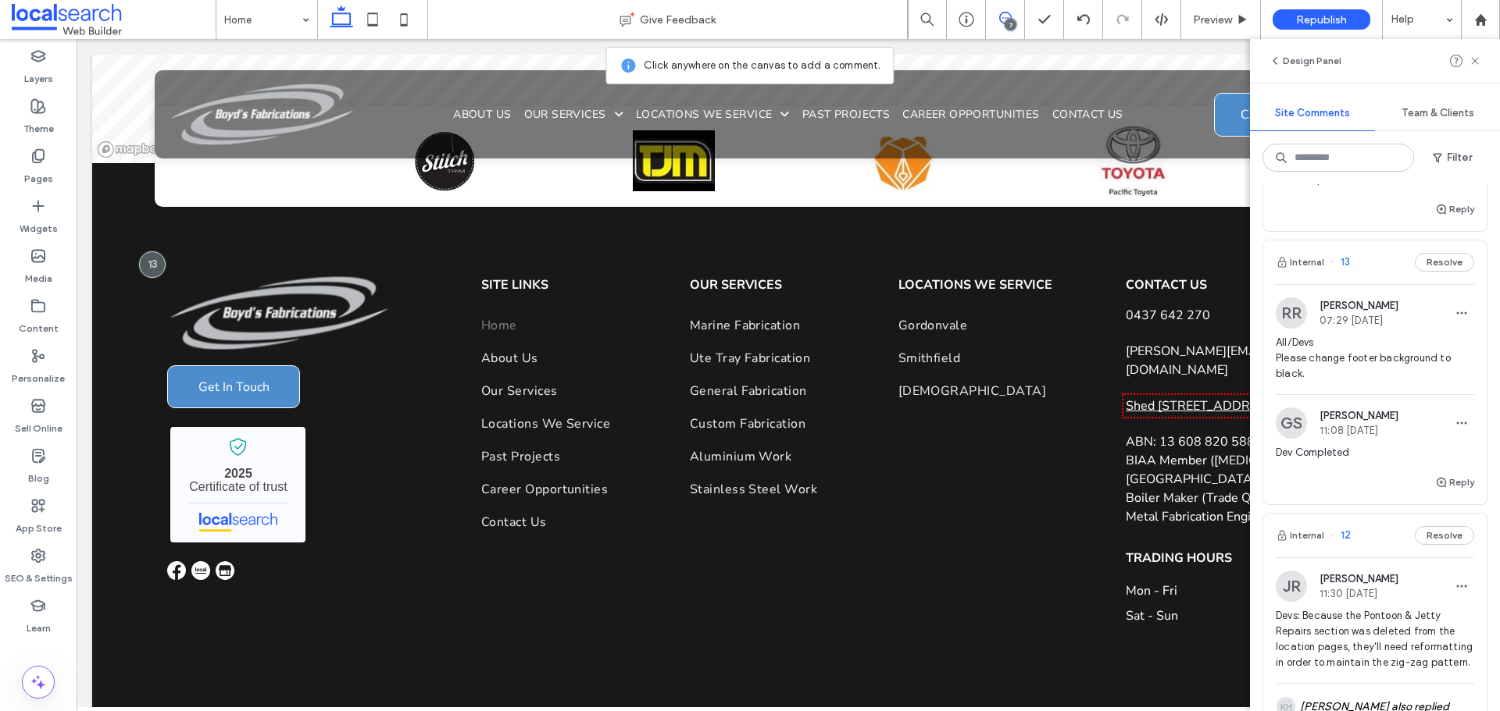
scroll to position [4606, 0]
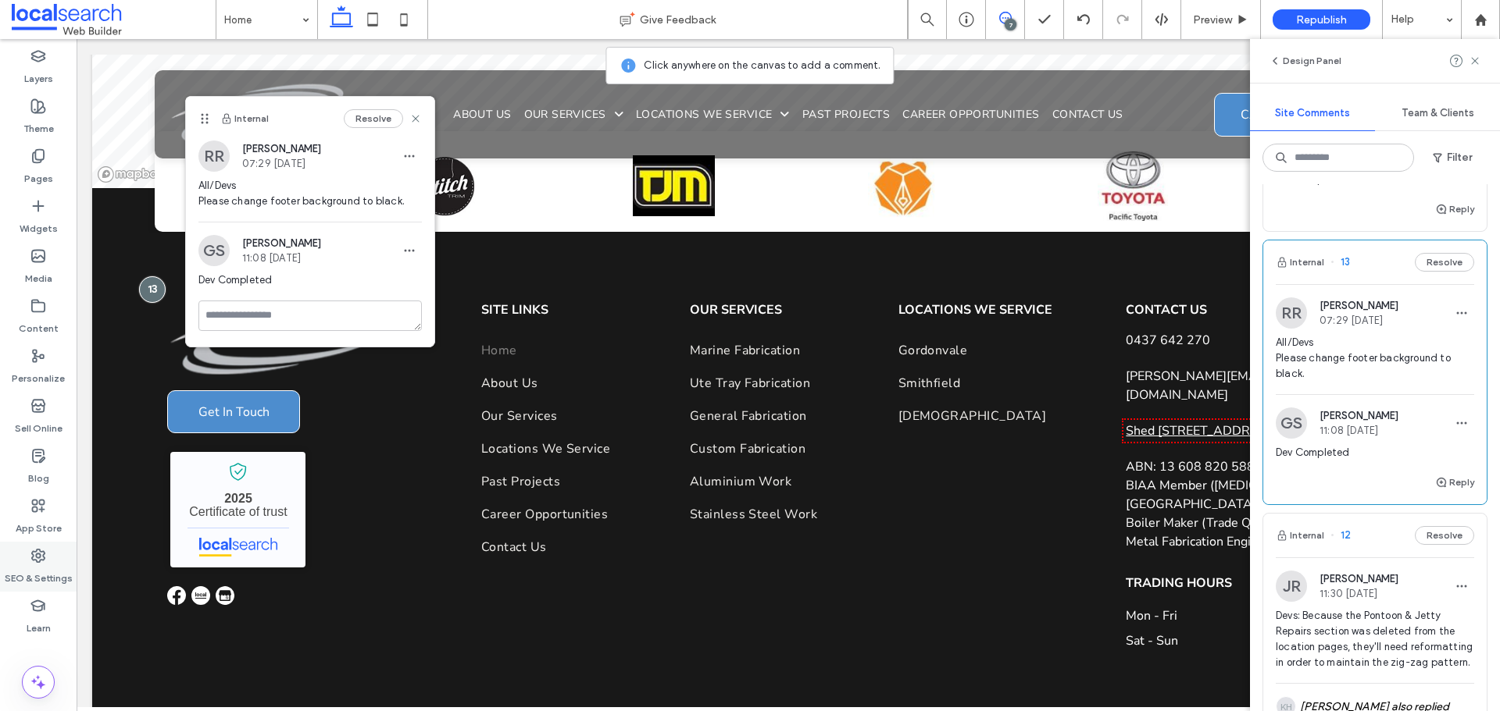
click at [42, 564] on label "SEO & Settings" at bounding box center [39, 575] width 68 height 22
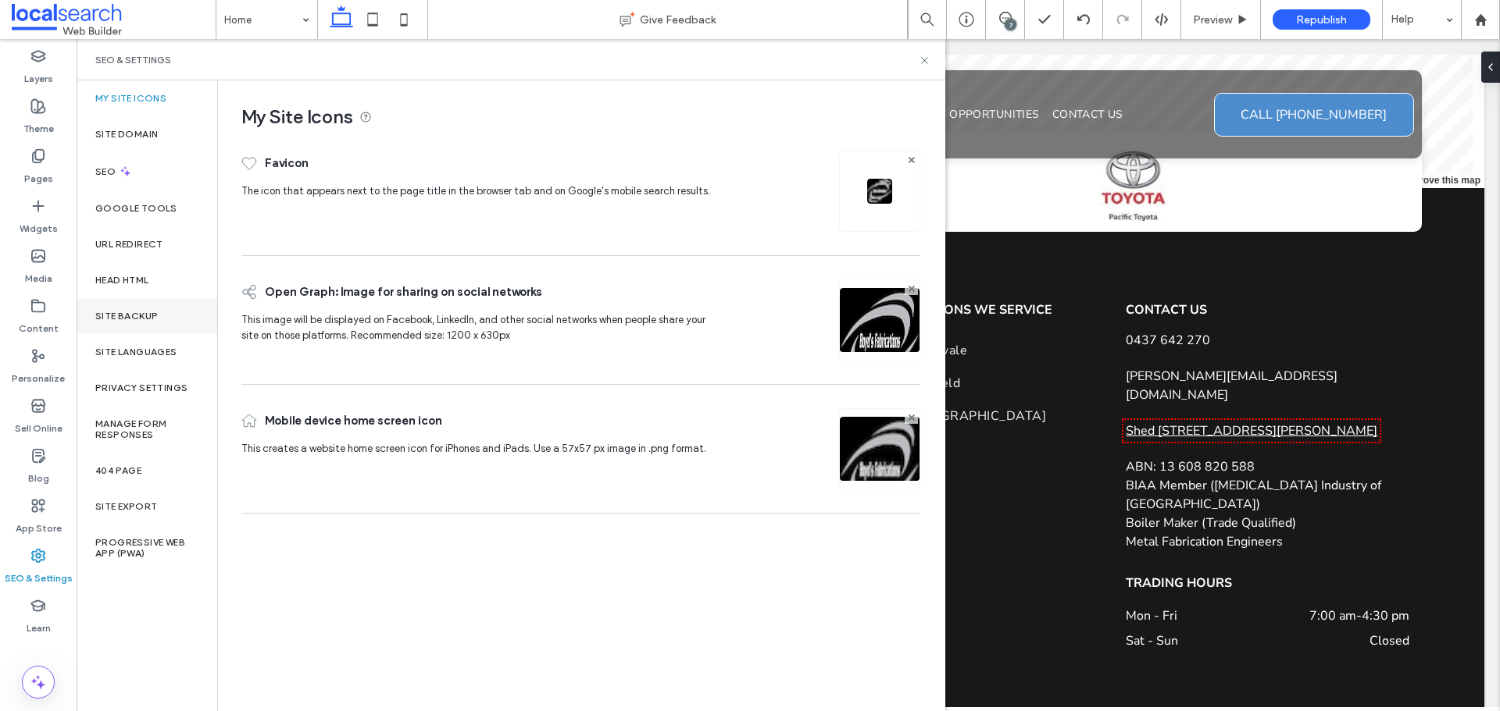
scroll to position [0, 0]
click at [155, 322] on div "Site Backup" at bounding box center [147, 316] width 141 height 36
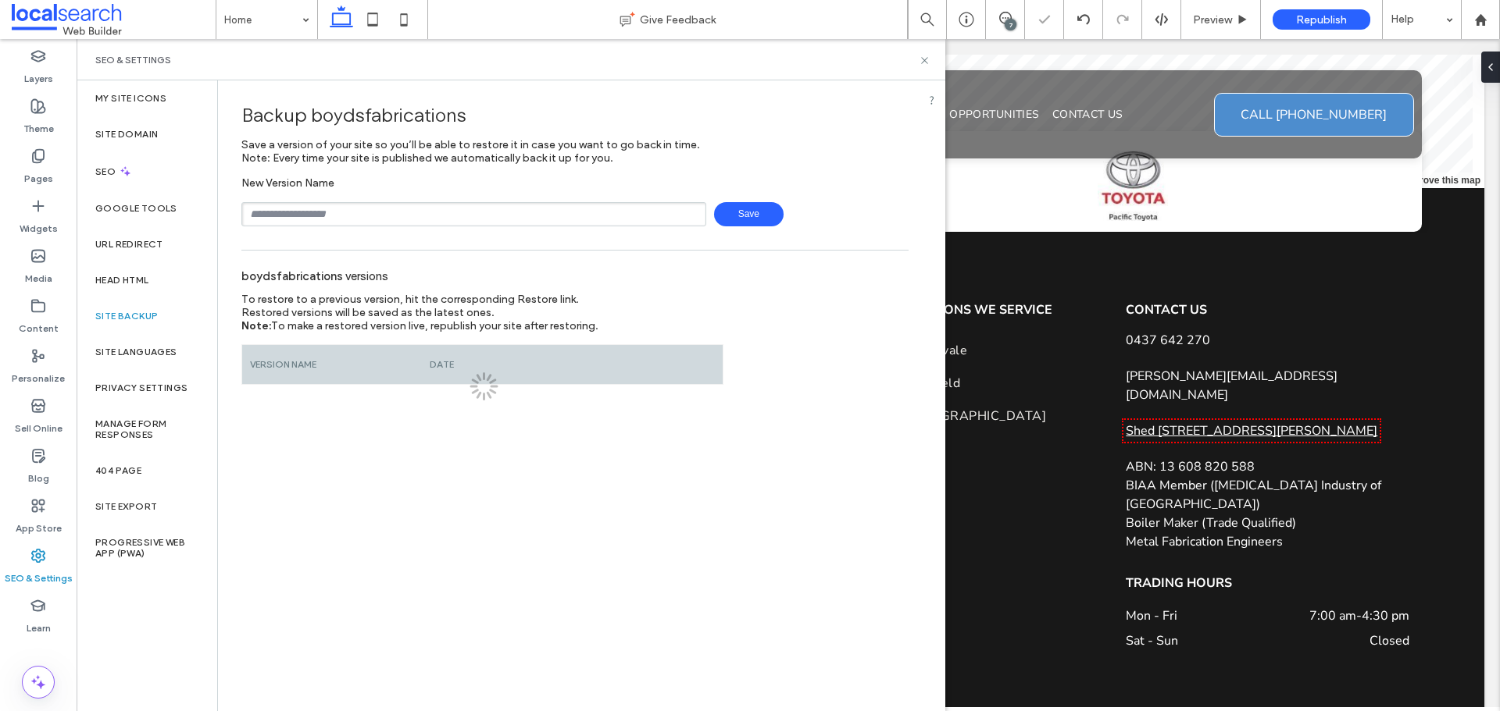
click at [401, 212] on input "text" at bounding box center [473, 214] width 465 height 24
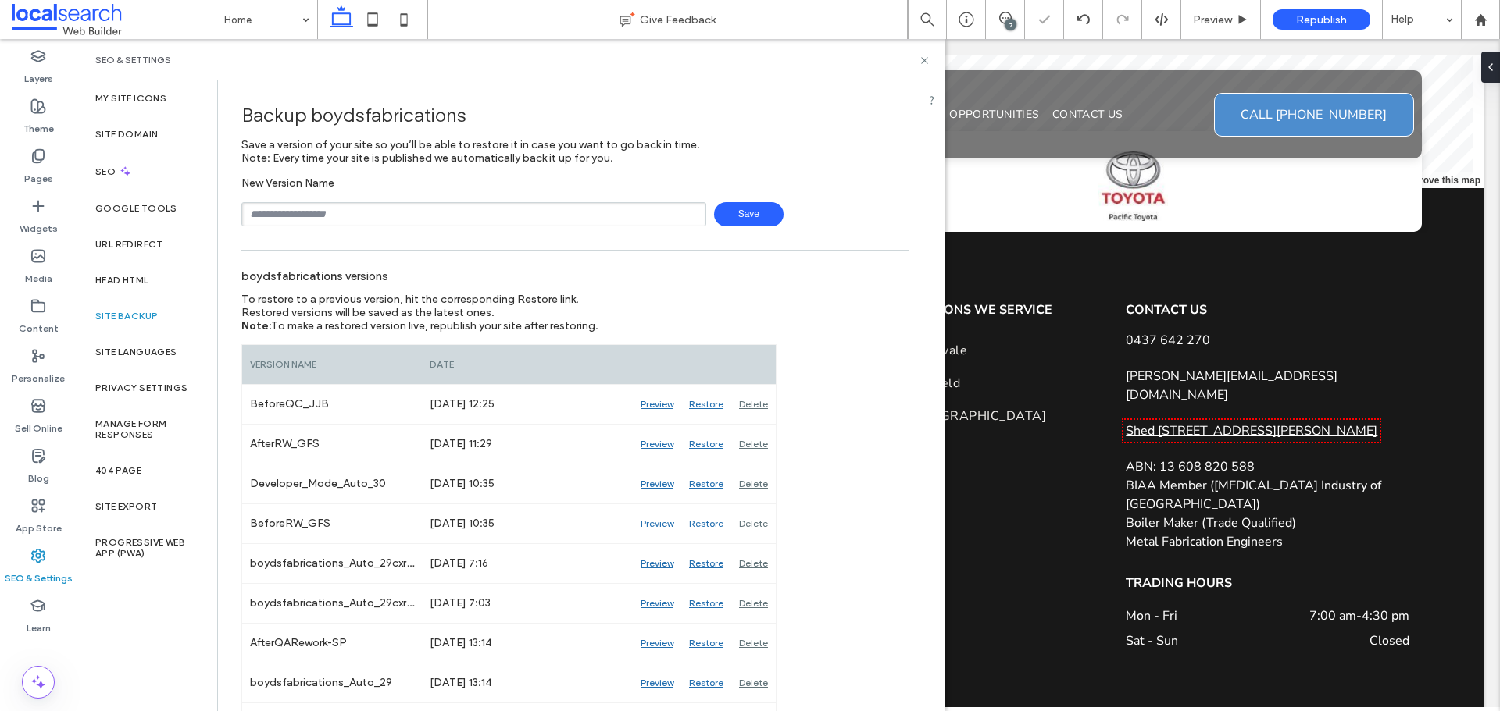
type input "**********"
click at [721, 217] on span "Save" at bounding box center [749, 214] width 70 height 24
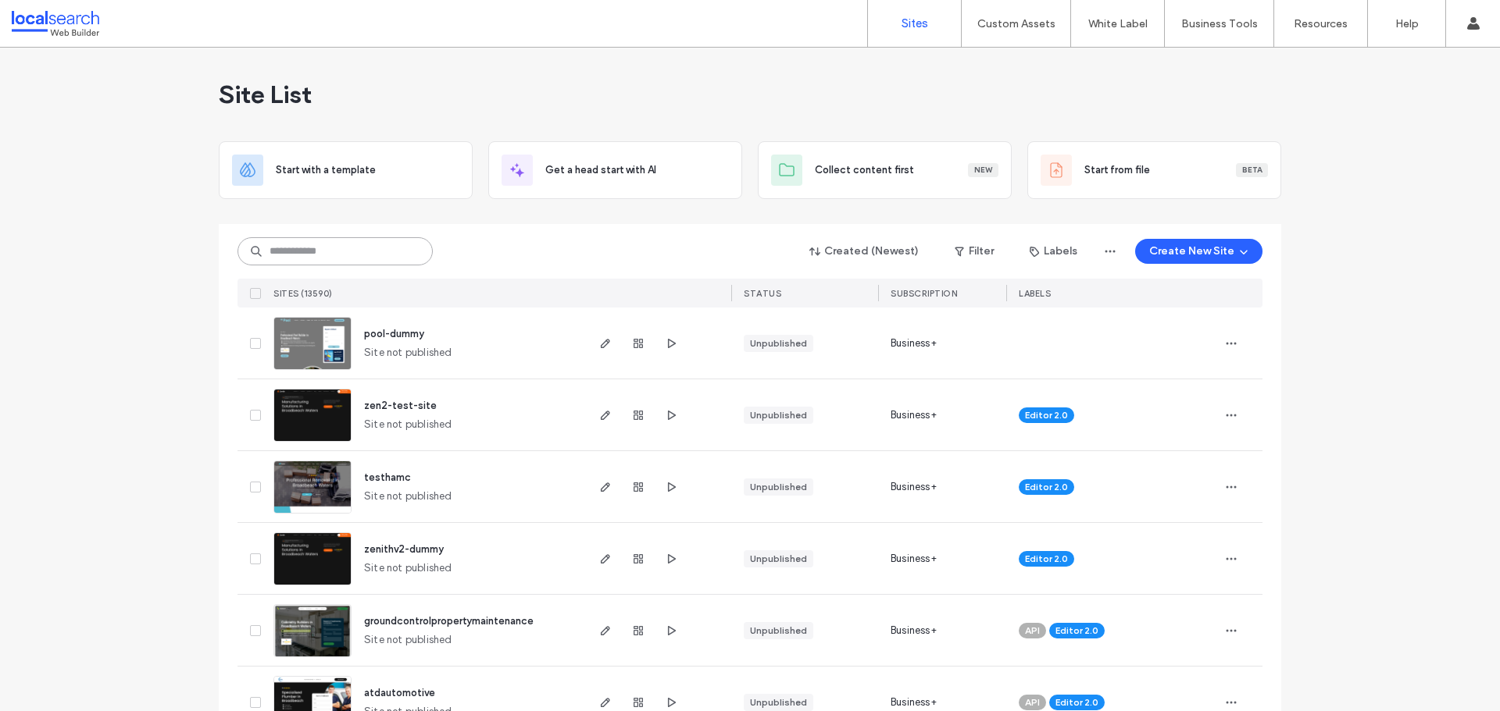
click at [352, 261] on input at bounding box center [334, 251] width 195 height 28
paste input "********"
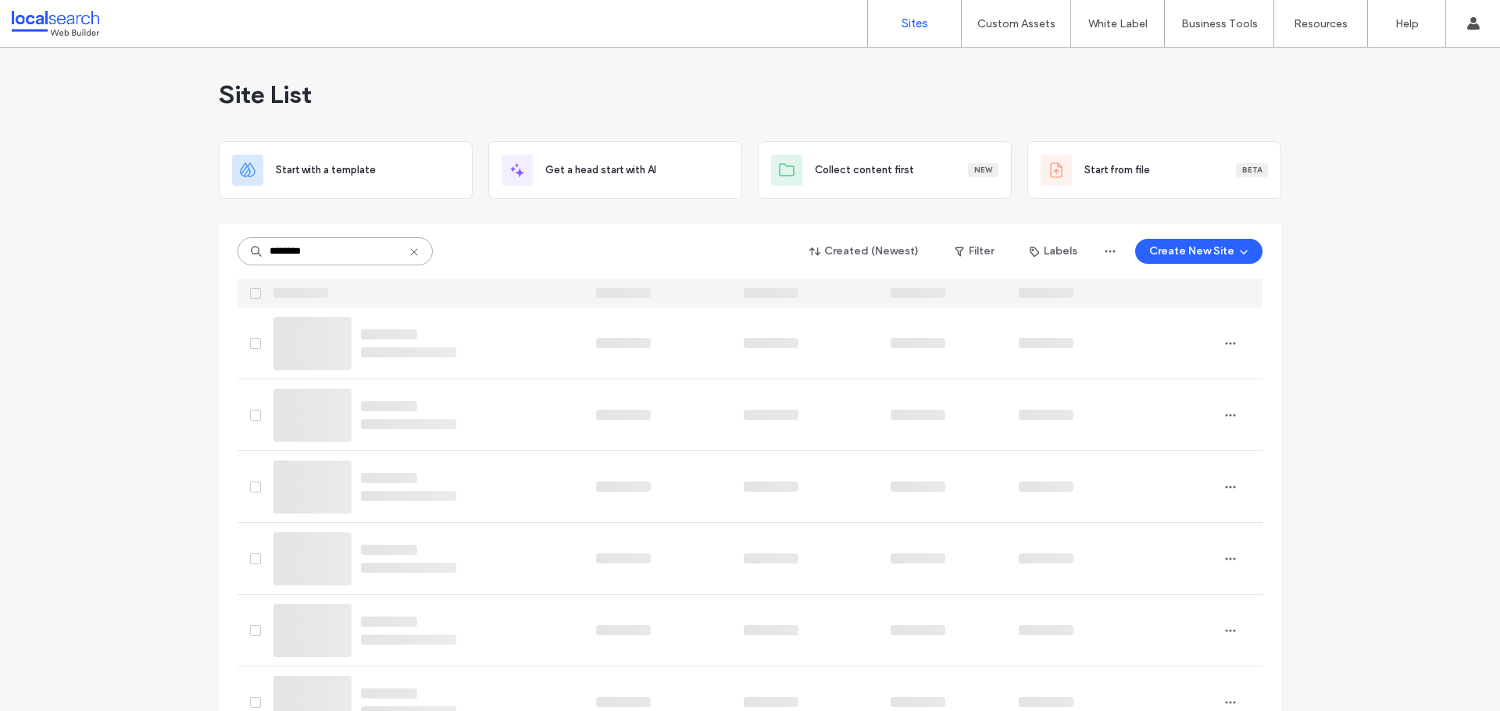
type input "********"
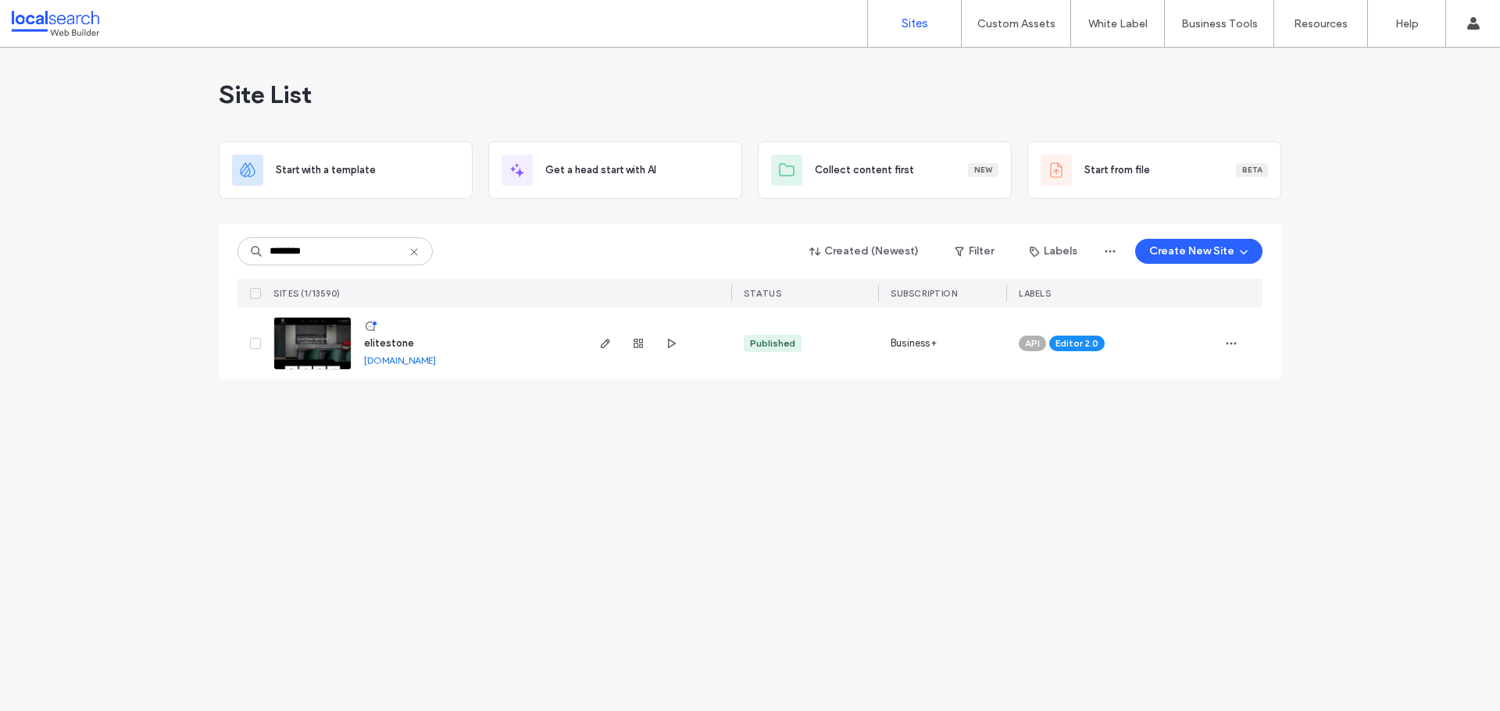
click at [355, 336] on div "elitestone elitestone.webbuilder.localsearch.com.au" at bounding box center [467, 344] width 232 height 72
click at [303, 344] on img at bounding box center [312, 371] width 77 height 106
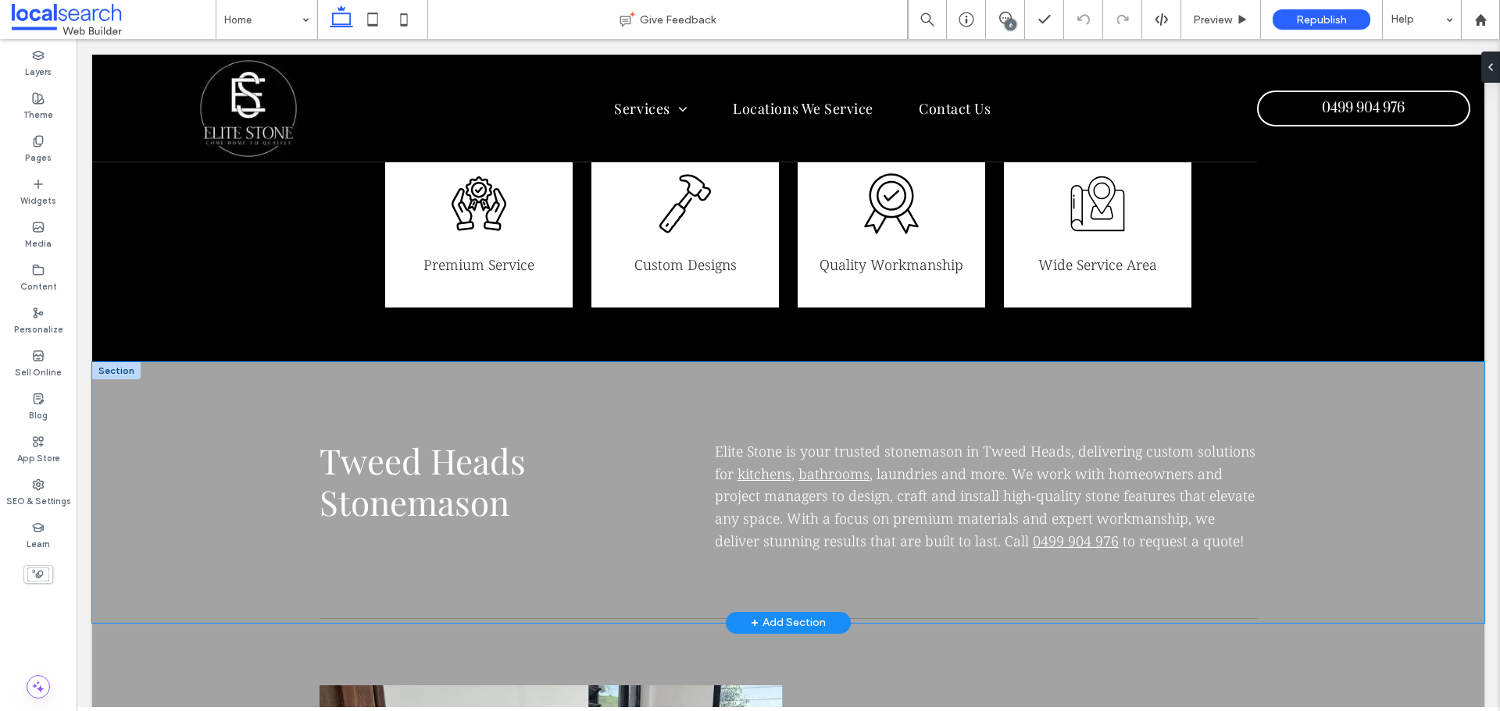
scroll to position [547, 0]
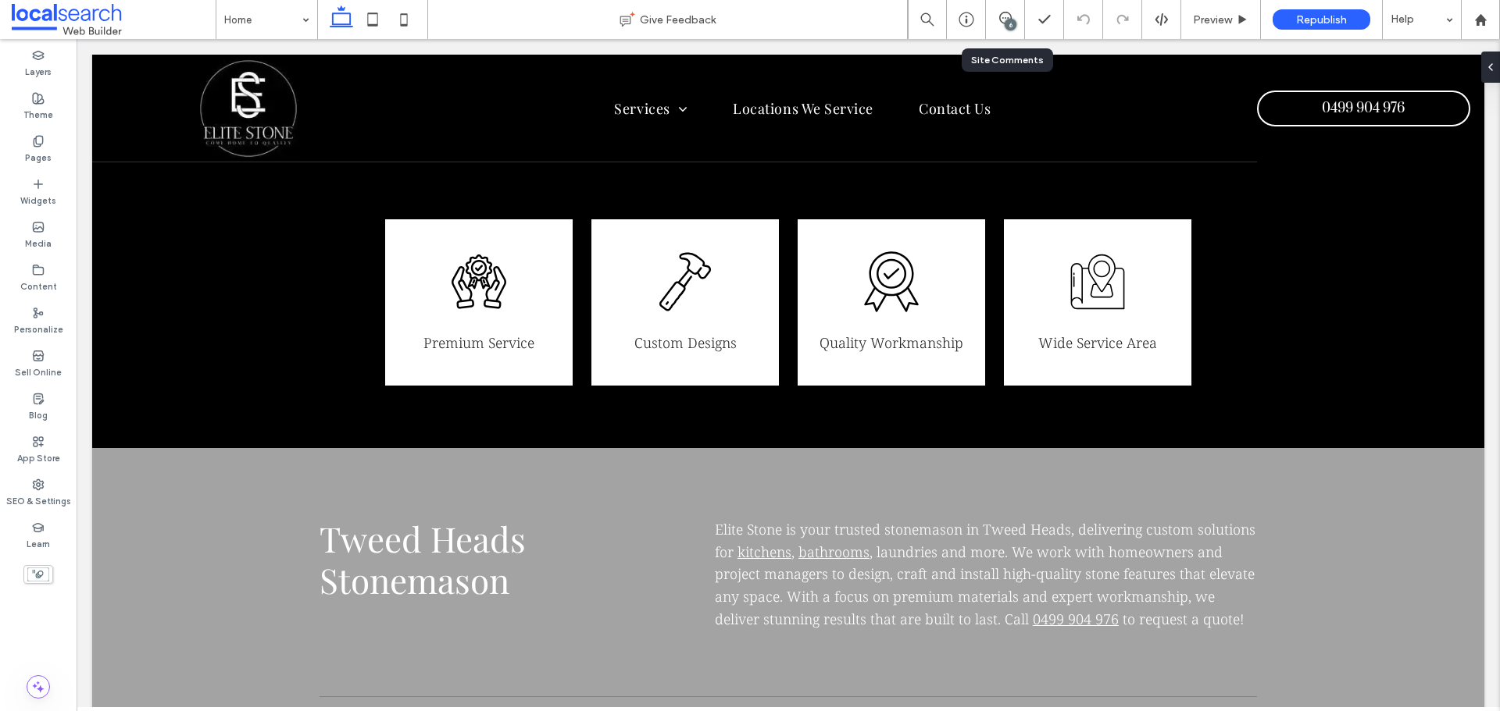
click at [997, 27] on div "6" at bounding box center [1005, 19] width 39 height 39
click at [1000, 18] on use at bounding box center [1005, 18] width 12 height 12
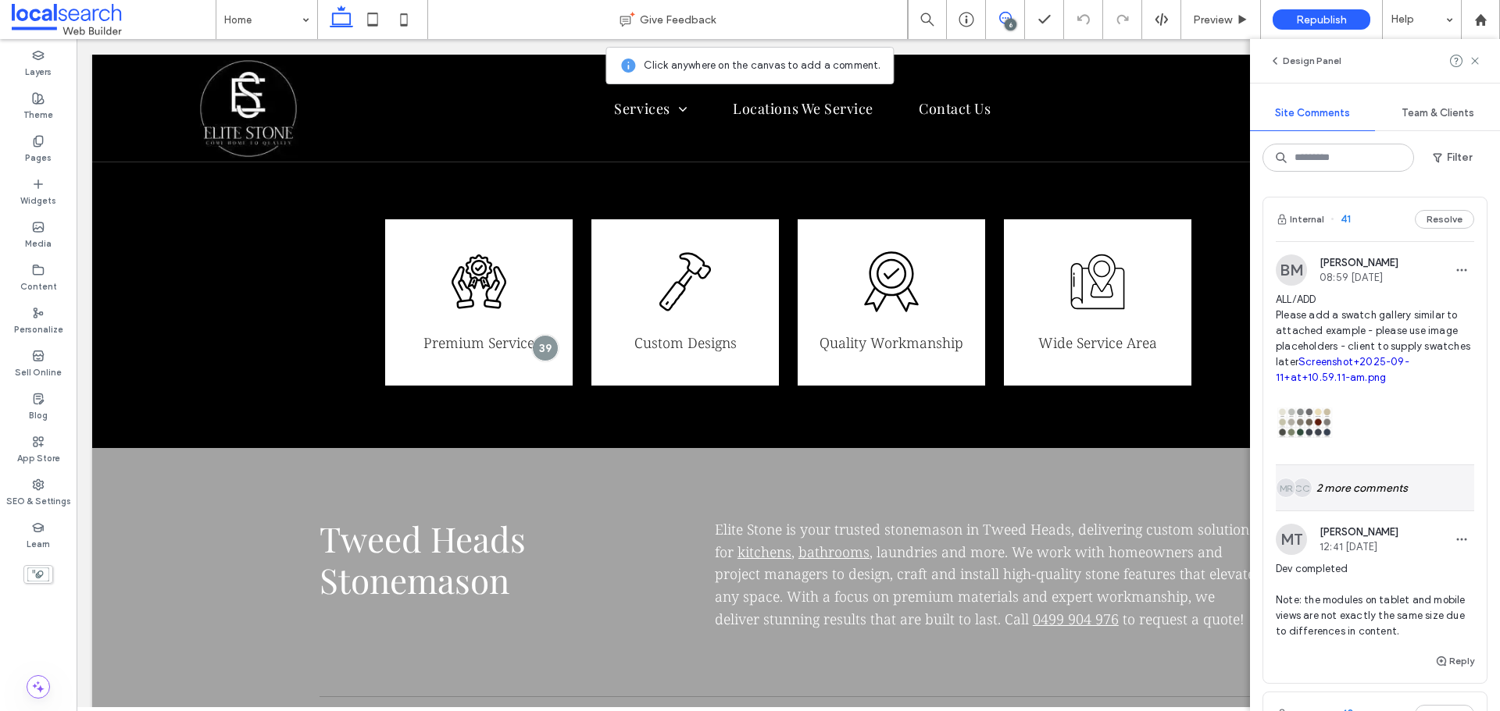
click at [1341, 496] on div "CC MR 2 more comments" at bounding box center [1374, 487] width 198 height 45
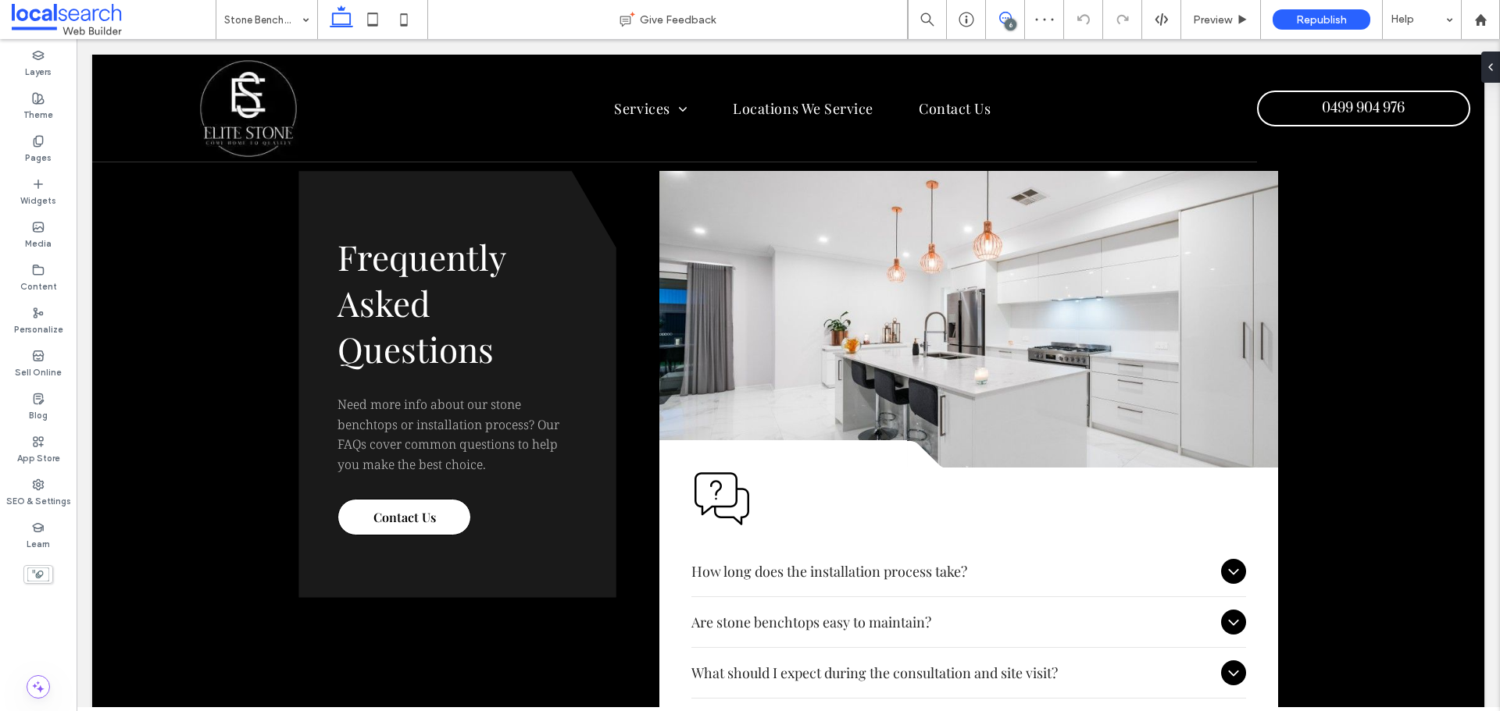
click at [986, 12] on span at bounding box center [1005, 18] width 38 height 12
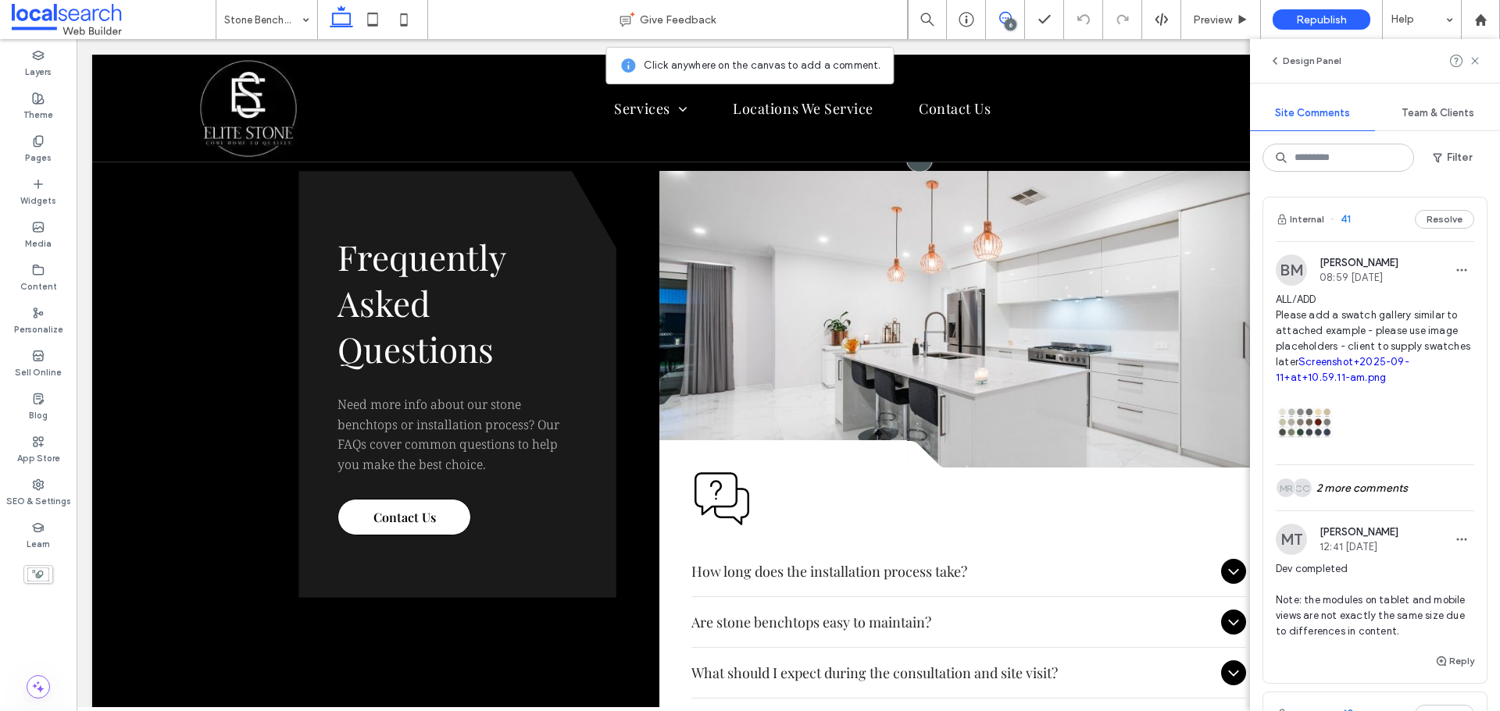
click at [1353, 330] on span "ALL/ADD Please add a swatch gallery similar to attached example - please use im…" at bounding box center [1374, 339] width 198 height 94
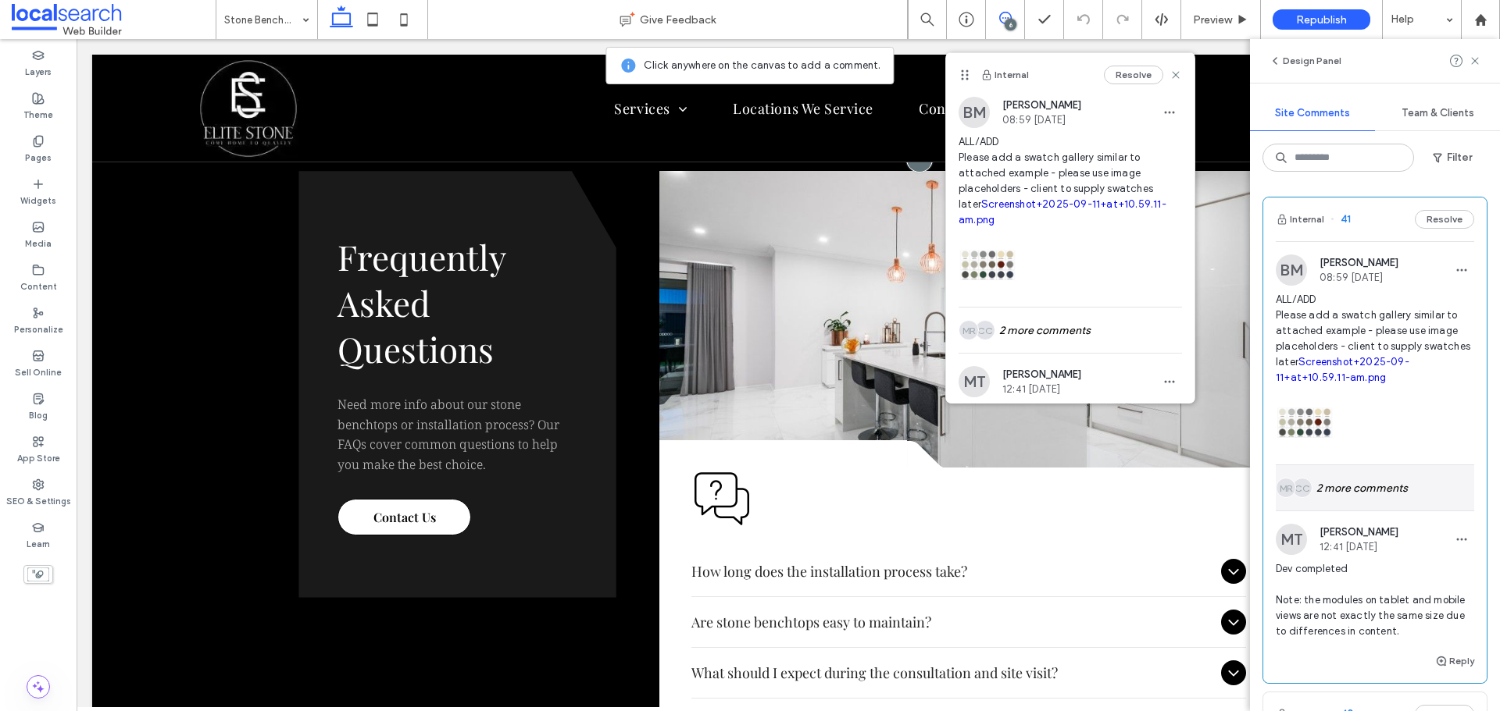
click at [1365, 487] on div "CC MR 2 more comments" at bounding box center [1374, 487] width 198 height 45
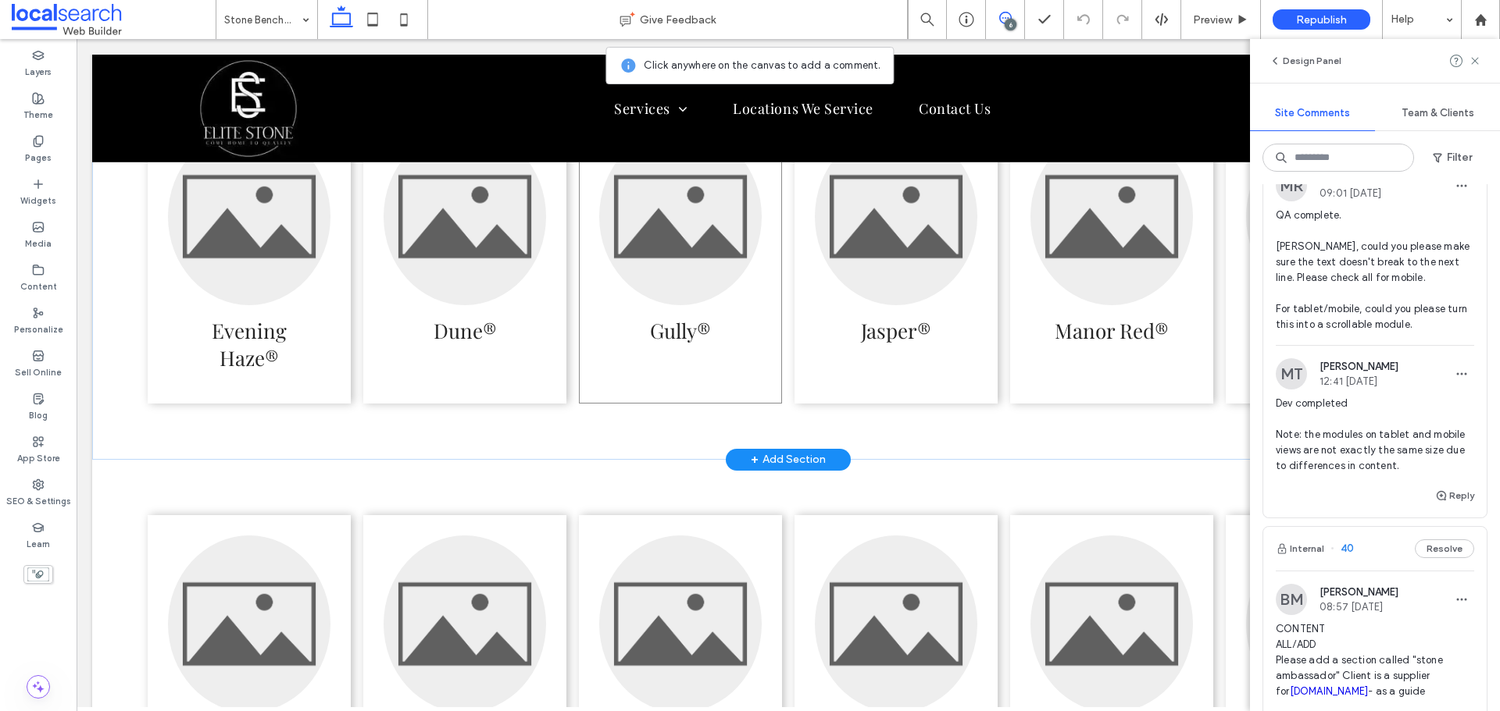
scroll to position [3770, 0]
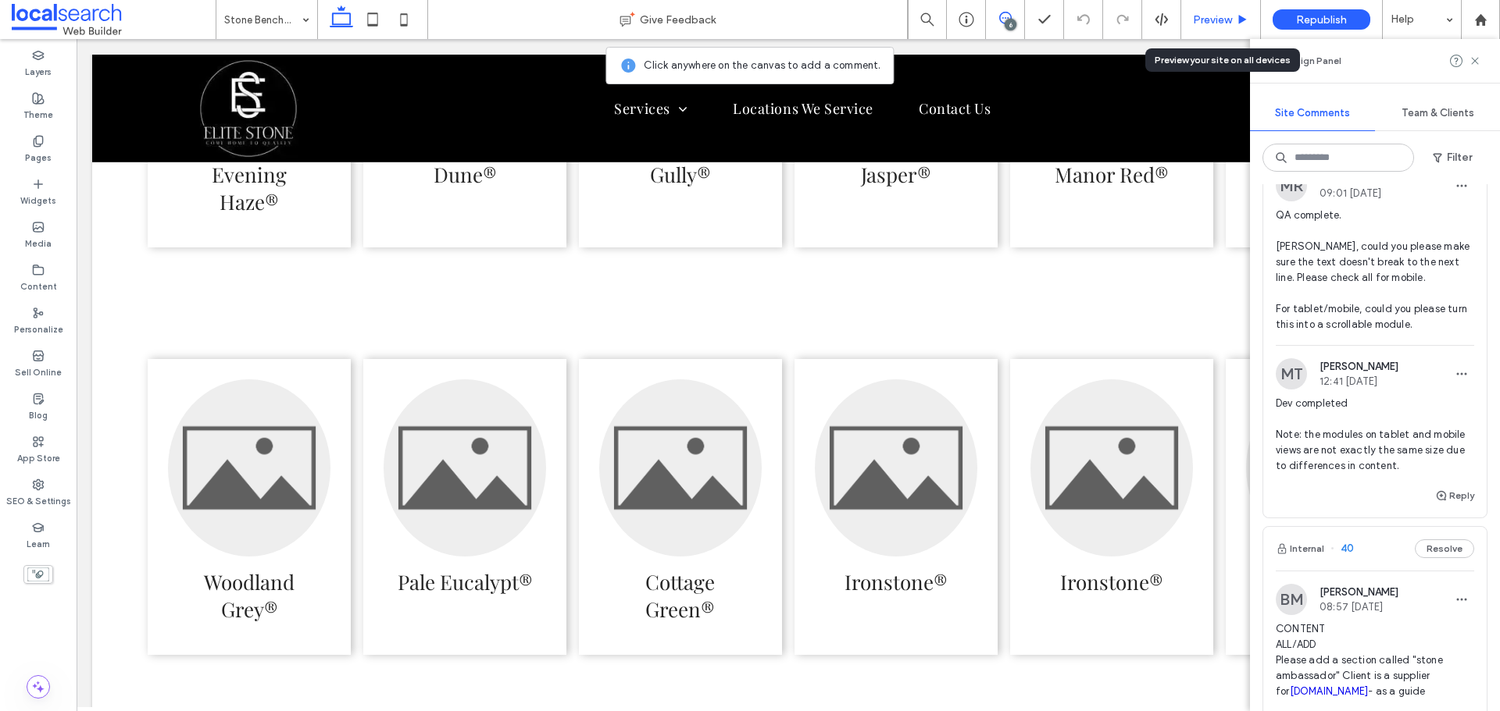
click at [1221, 17] on span "Preview" at bounding box center [1212, 19] width 39 height 13
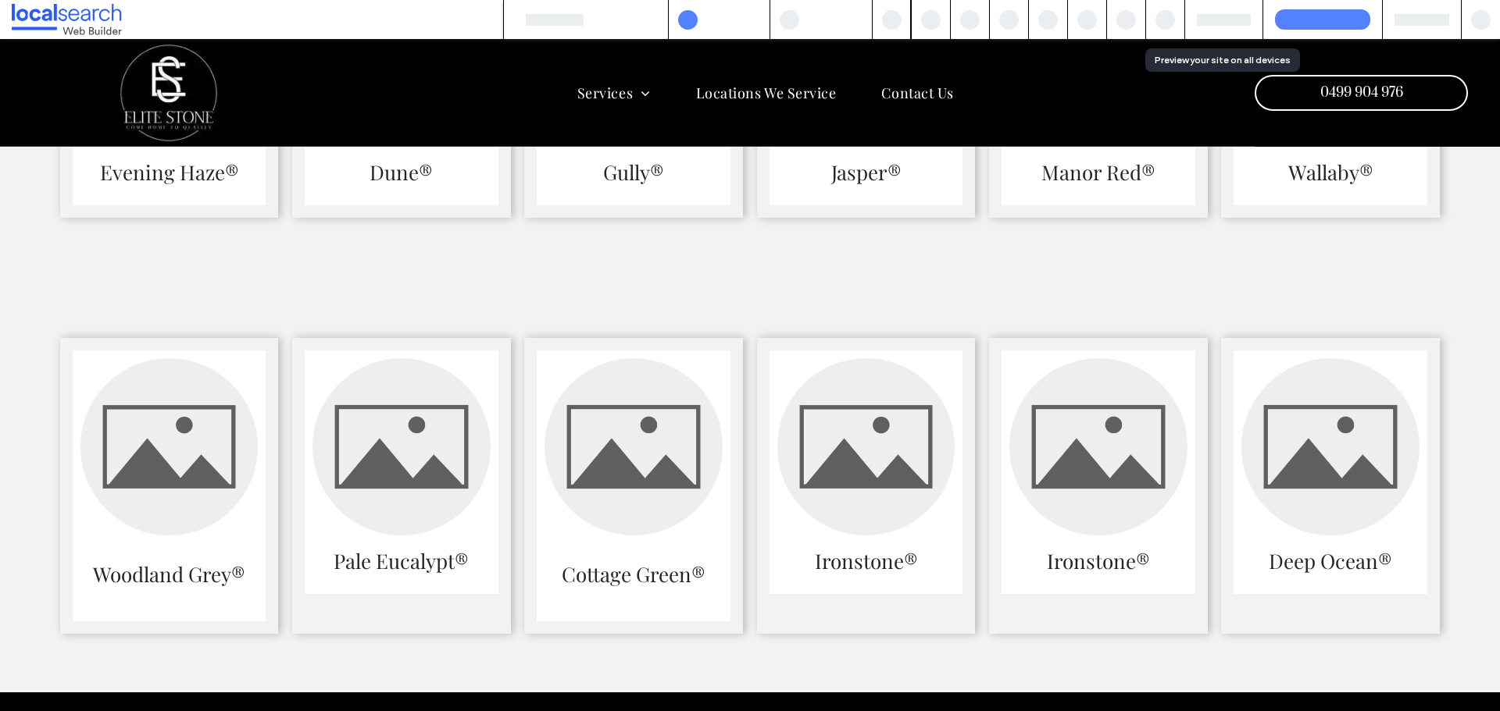
scroll to position [3767, 0]
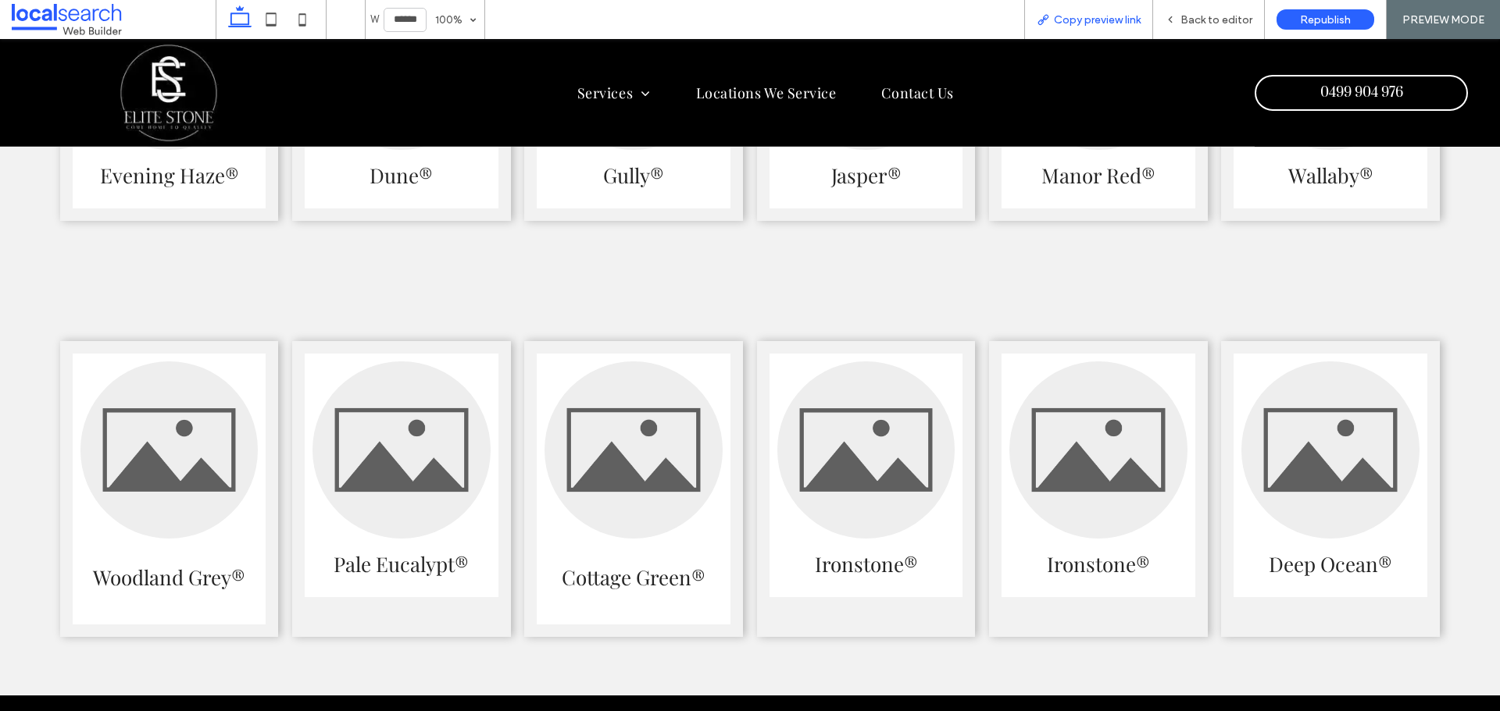
click at [1133, 14] on span "Copy preview link" at bounding box center [1097, 19] width 87 height 13
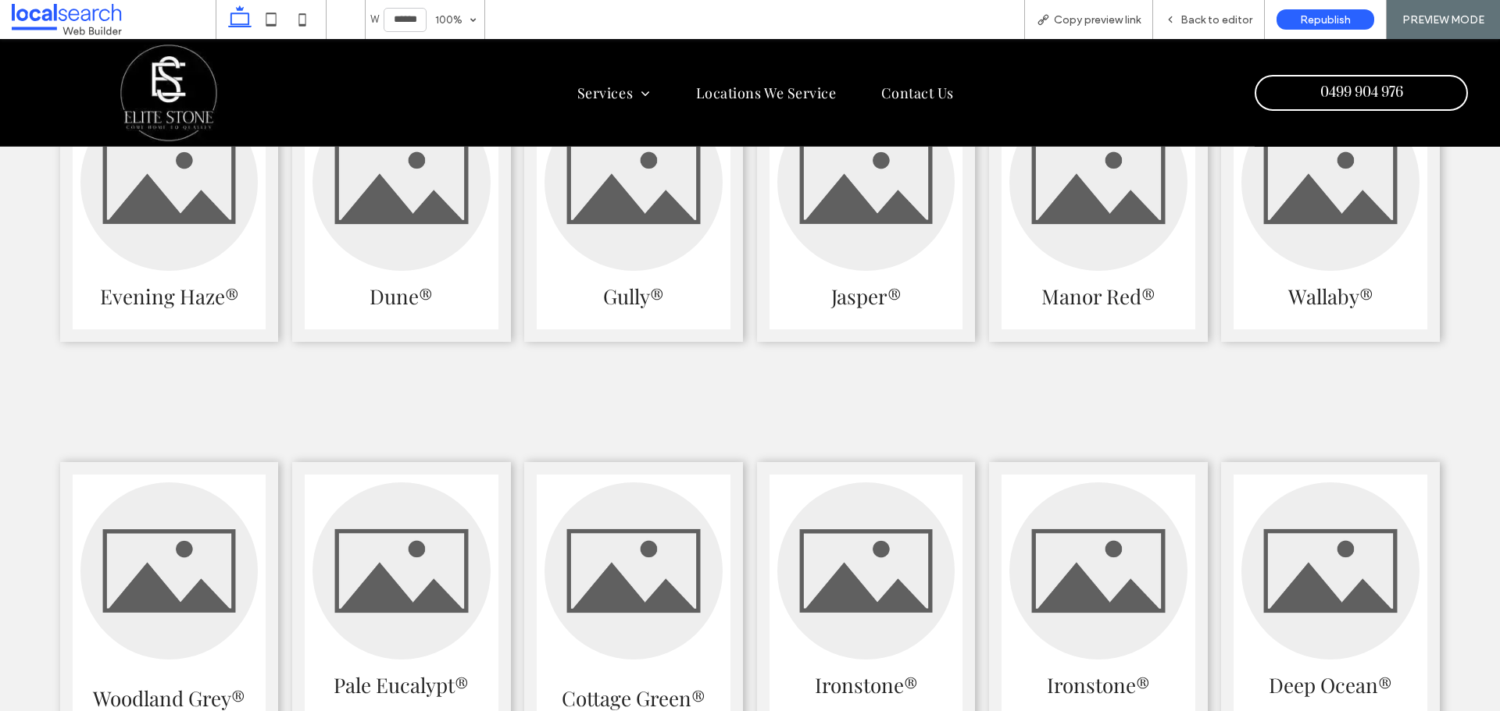
scroll to position [3611, 0]
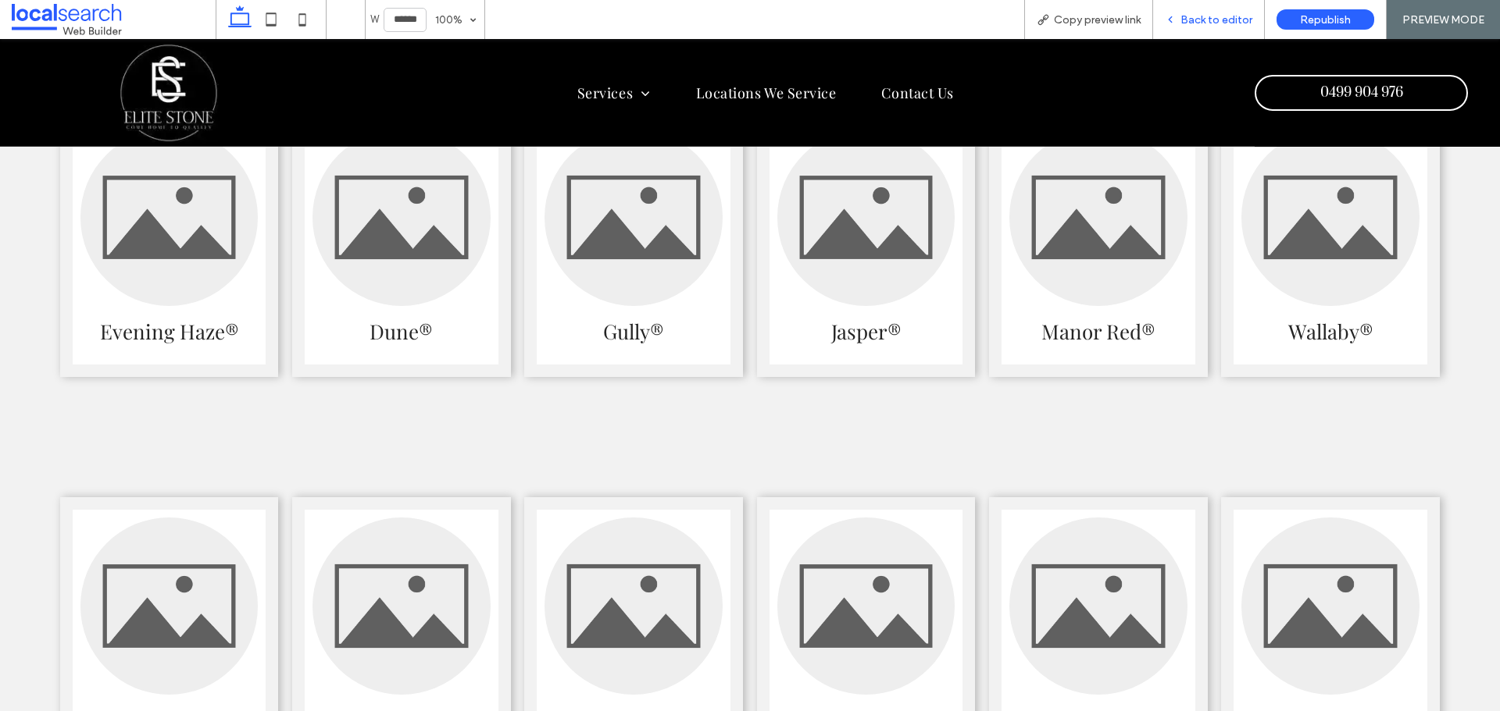
click at [1184, 29] on div "Back to editor" at bounding box center [1209, 19] width 112 height 39
click at [1175, 16] on icon at bounding box center [1169, 19] width 11 height 11
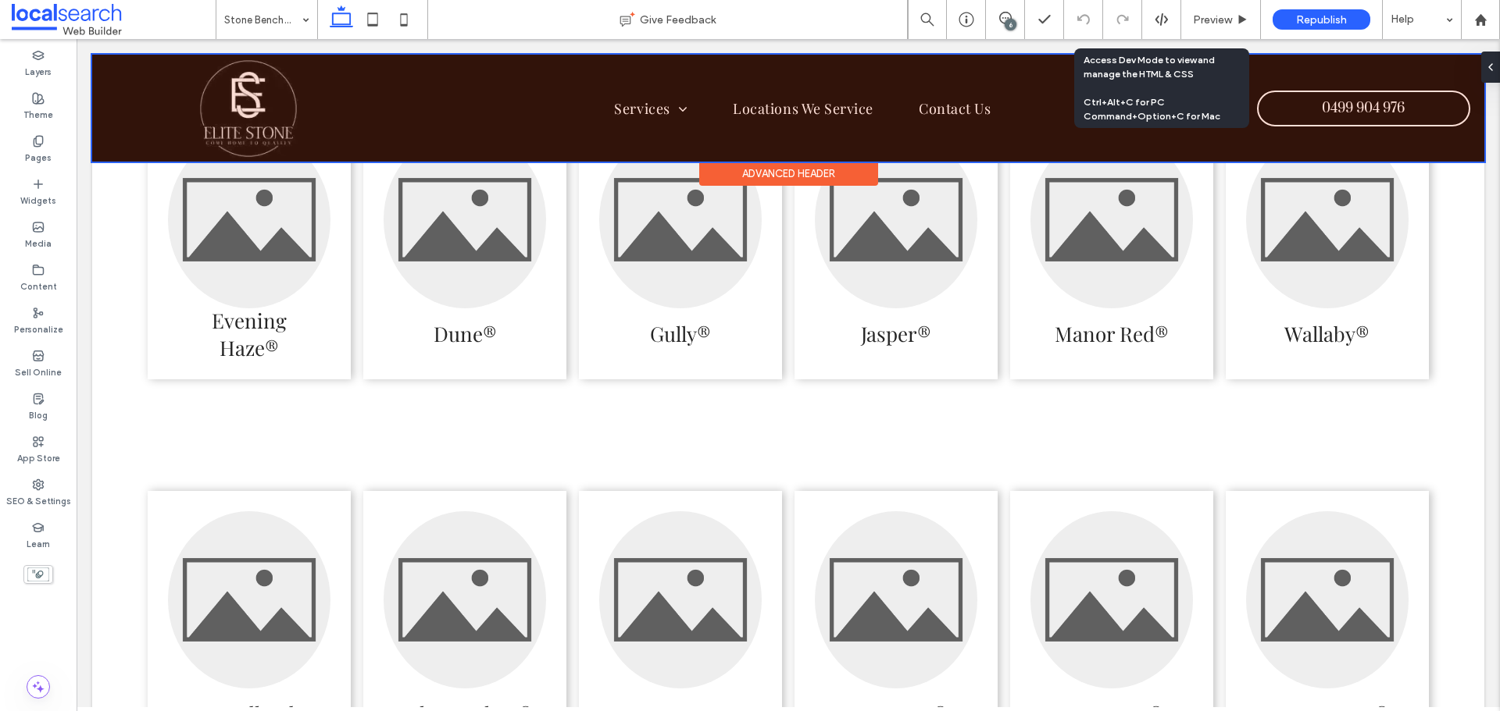
scroll to position [3626, 0]
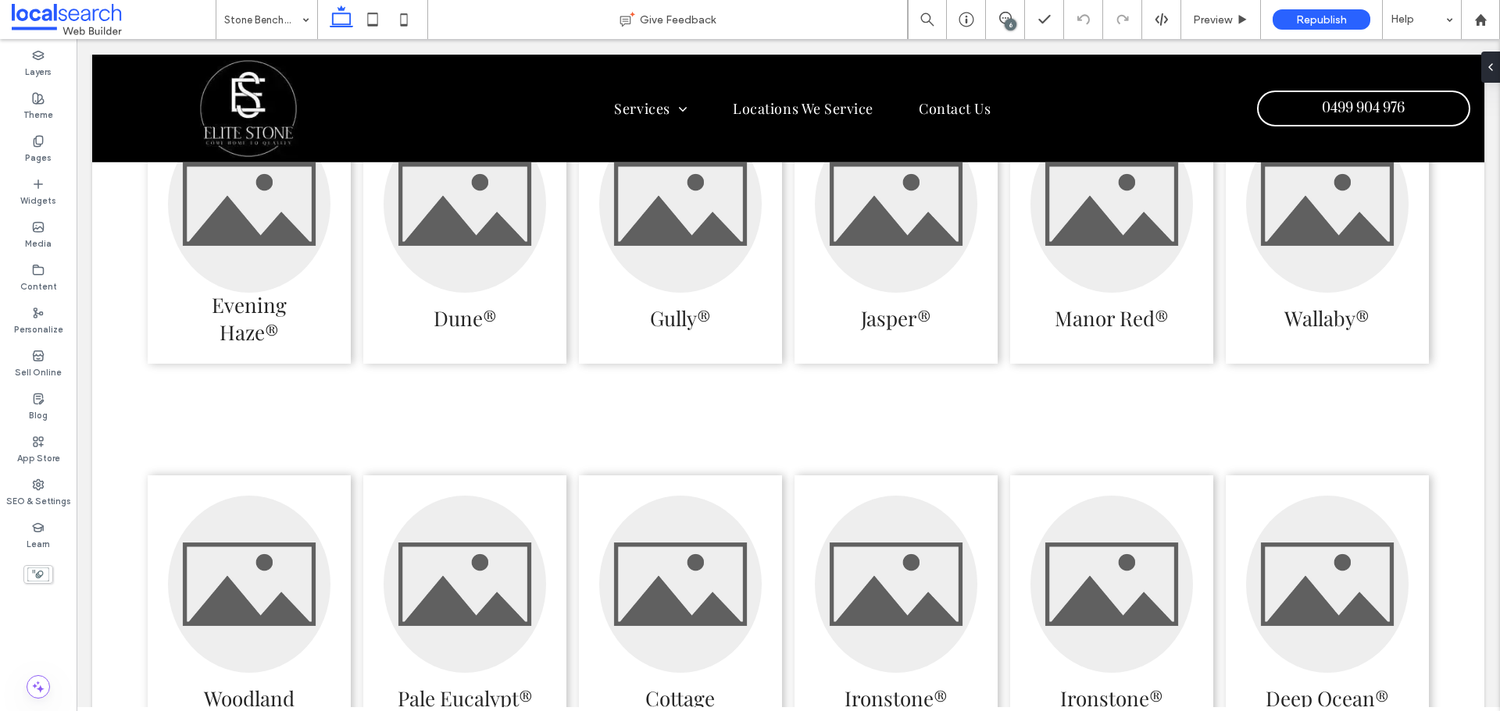
click at [329, 23] on icon at bounding box center [341, 19] width 31 height 31
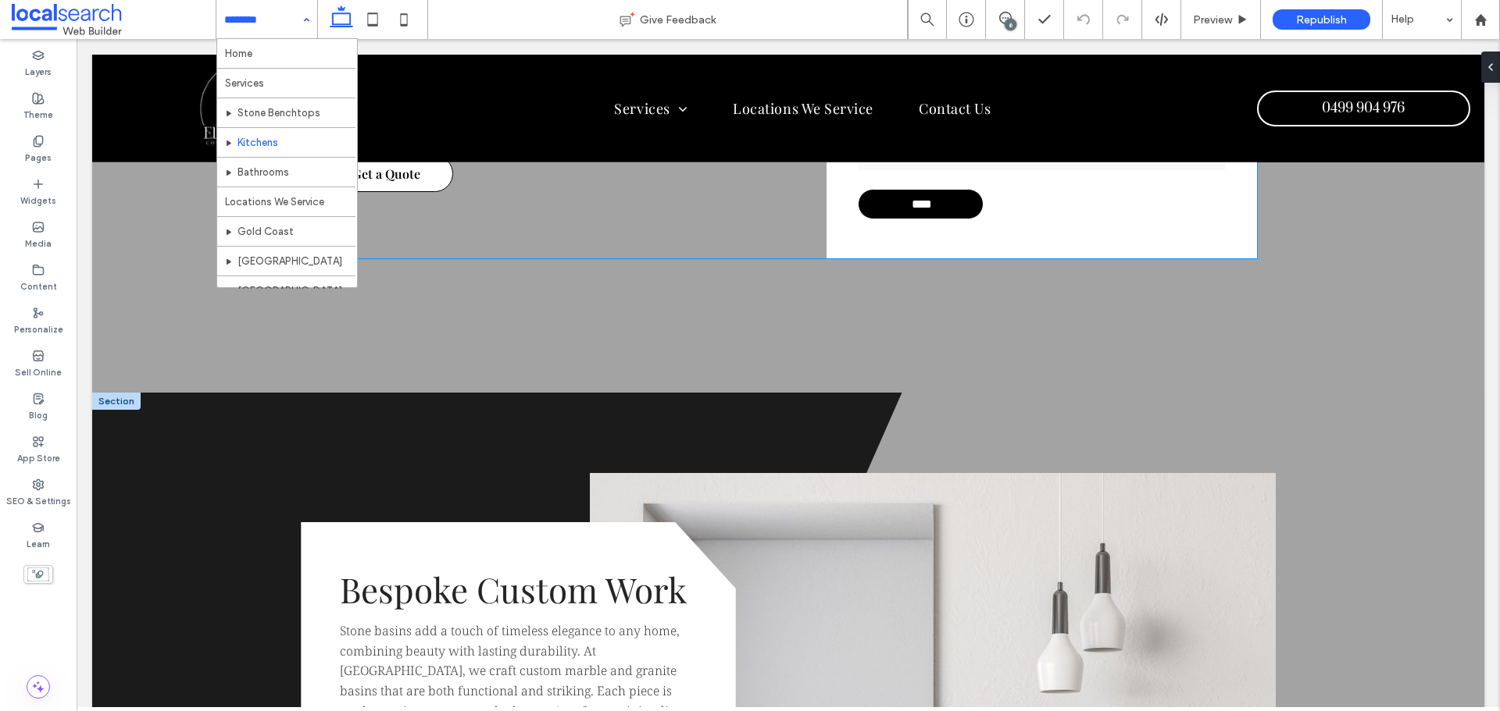
scroll to position [879, 0]
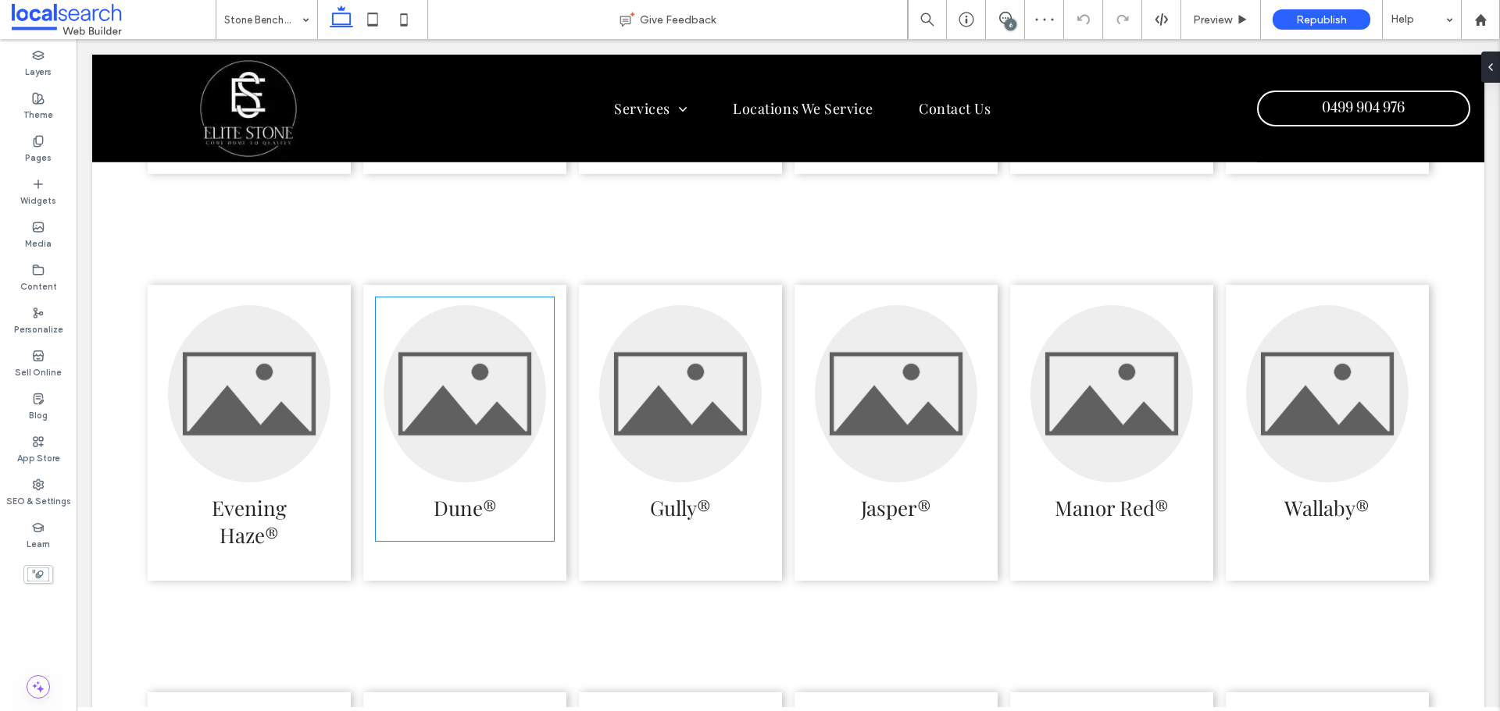
scroll to position [3358, 0]
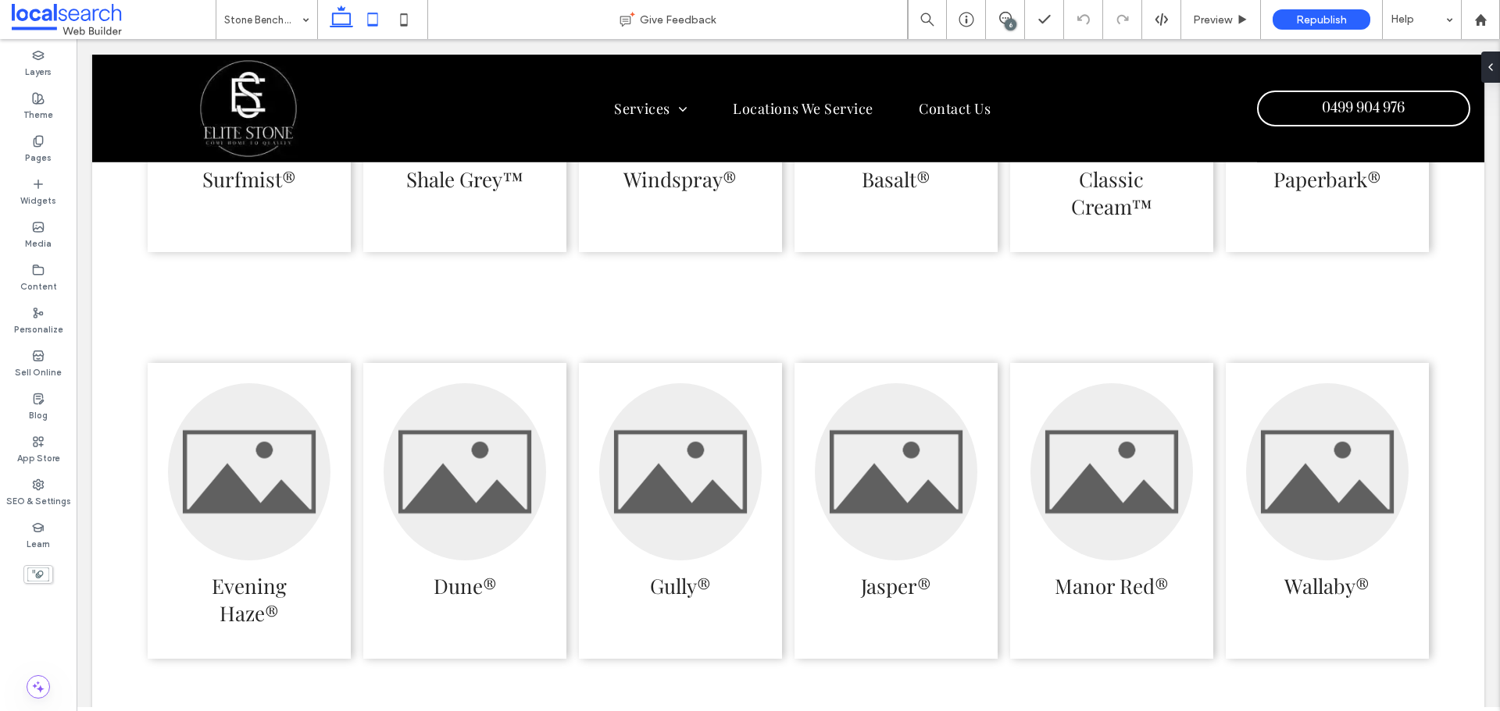
click at [363, 22] on icon at bounding box center [372, 19] width 31 height 31
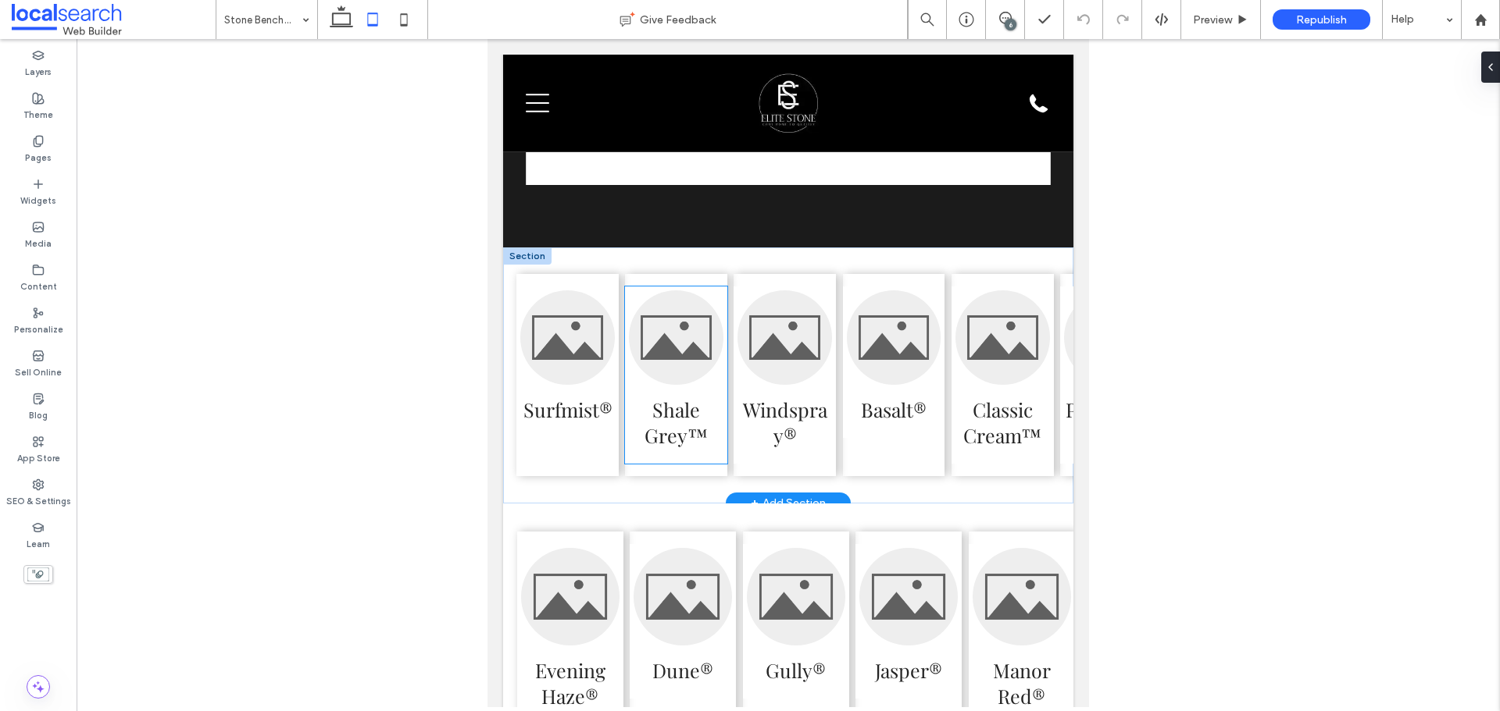
scroll to position [3700, 0]
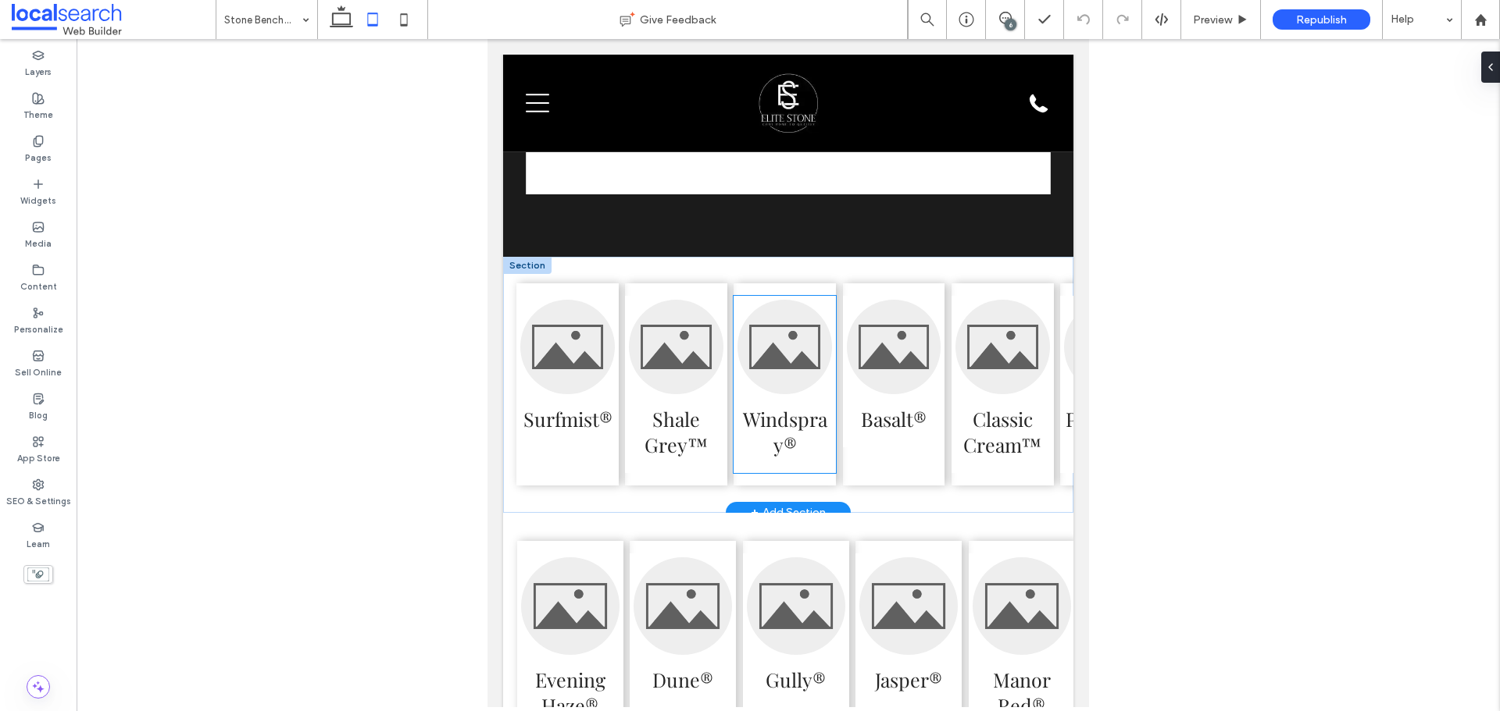
click at [777, 387] on link at bounding box center [784, 347] width 95 height 95
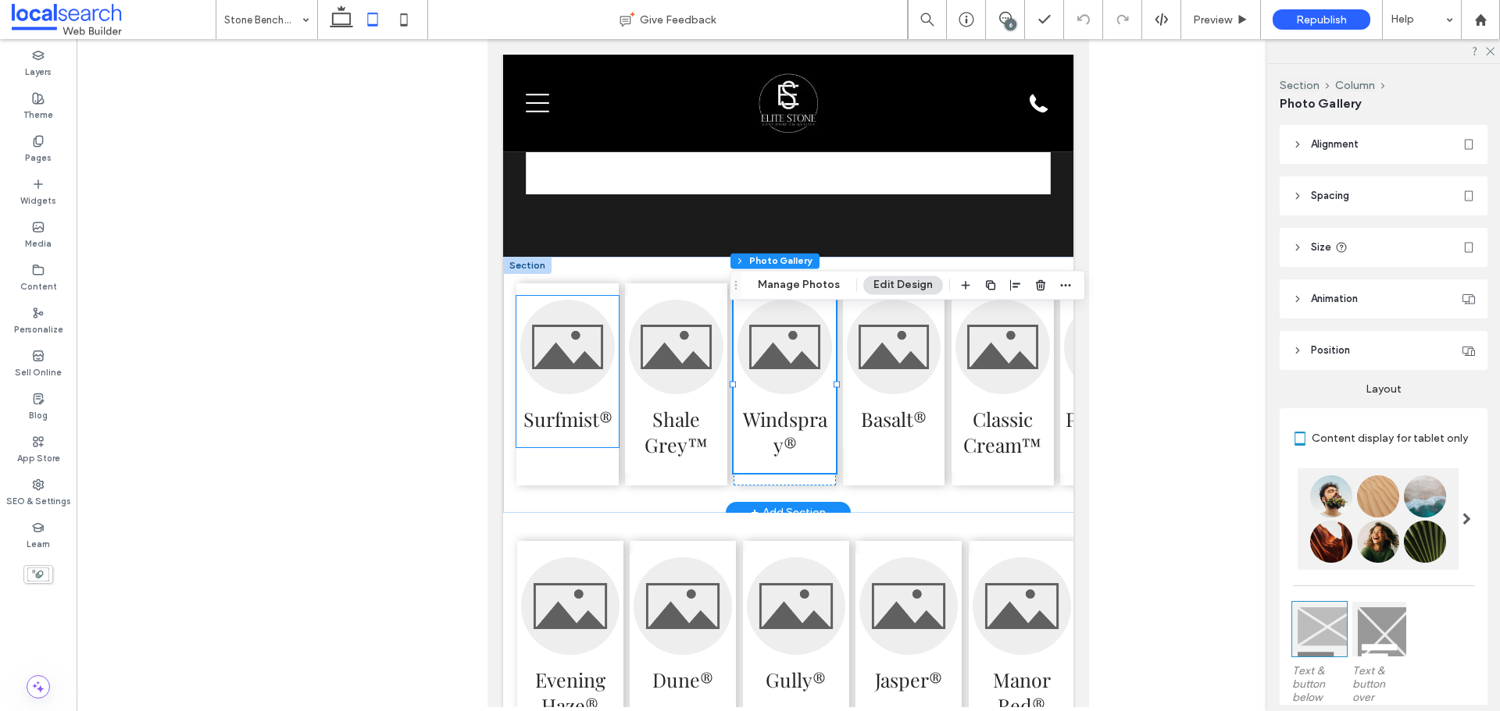
click at [572, 444] on span "Surfmist®" at bounding box center [567, 418] width 95 height 49
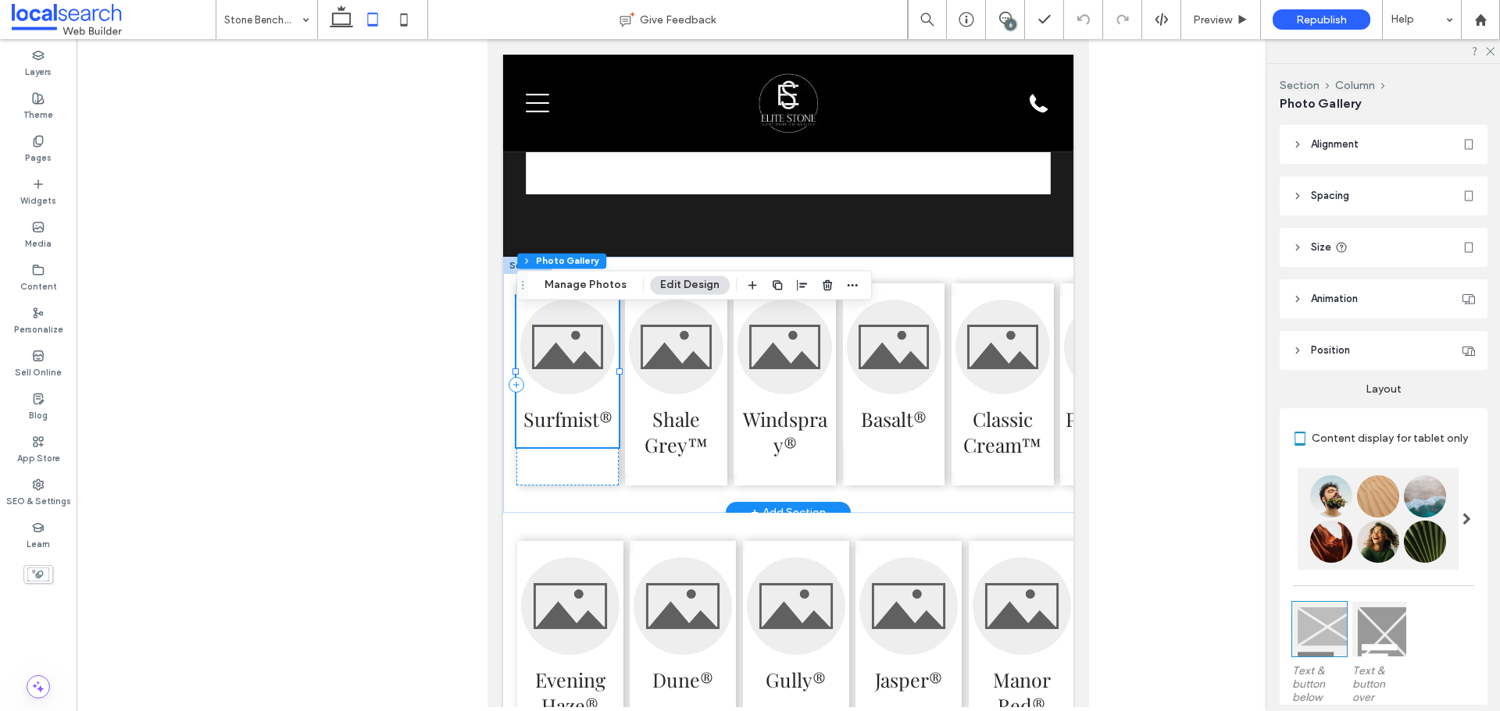
click at [576, 432] on h3 "Surfmist®" at bounding box center [567, 419] width 89 height 26
click at [581, 432] on h3 "Surfmist®" at bounding box center [567, 419] width 89 height 26
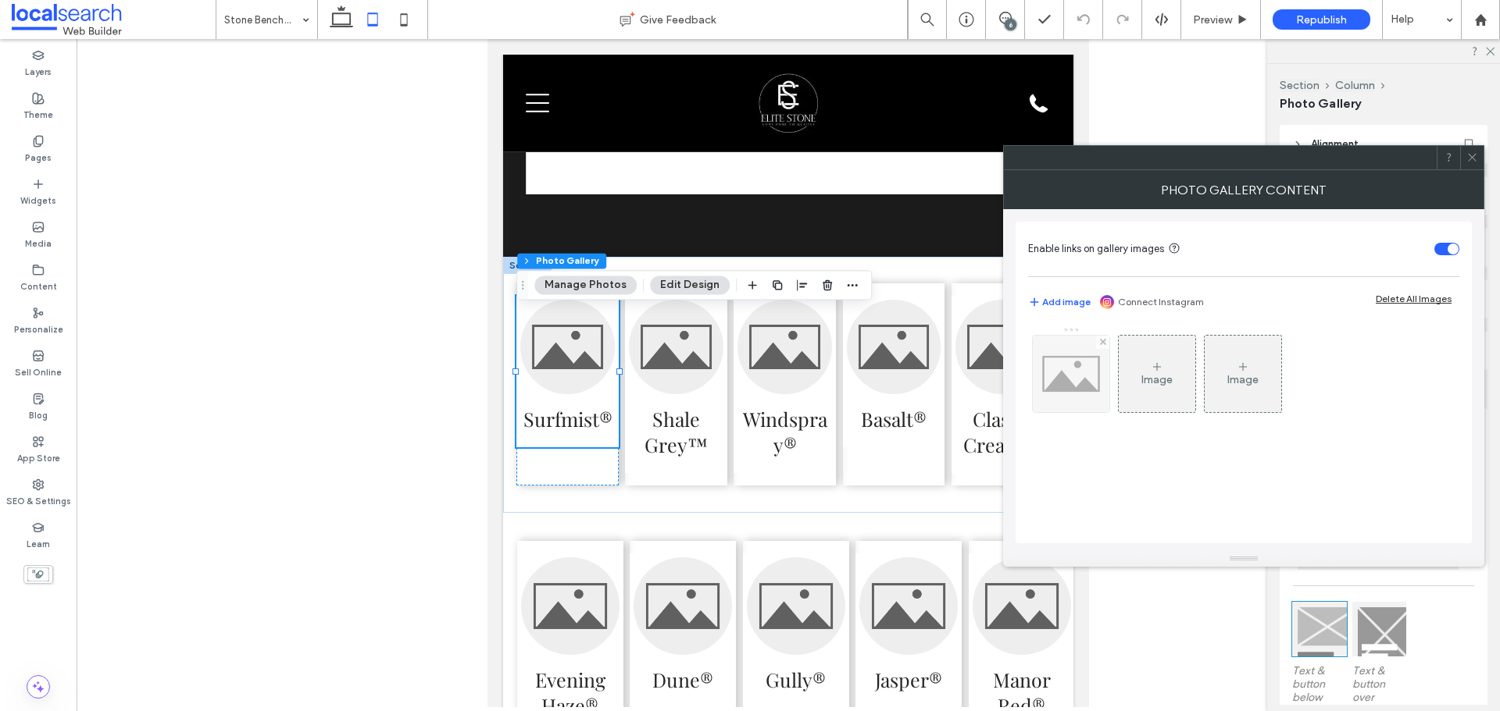
click at [1079, 387] on img at bounding box center [1070, 374] width 77 height 77
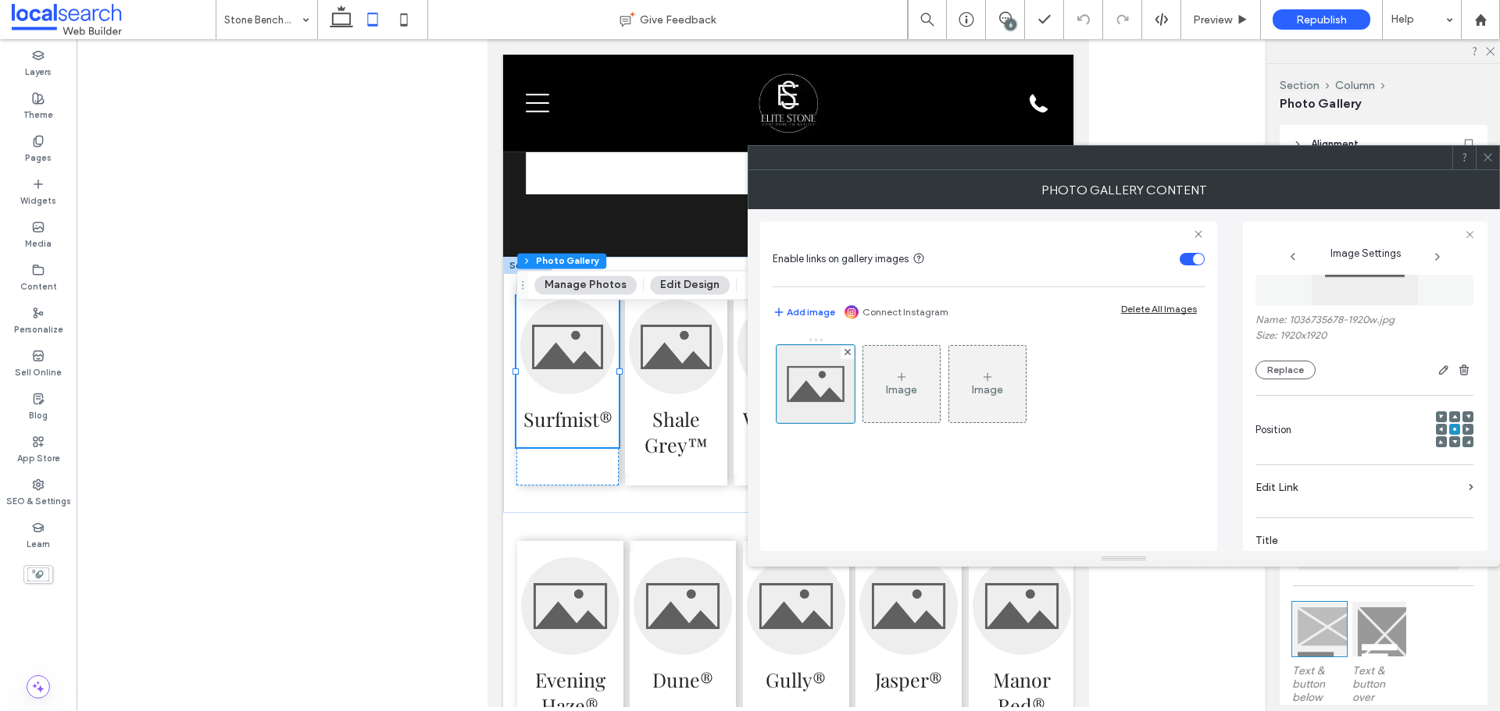
scroll to position [234, 0]
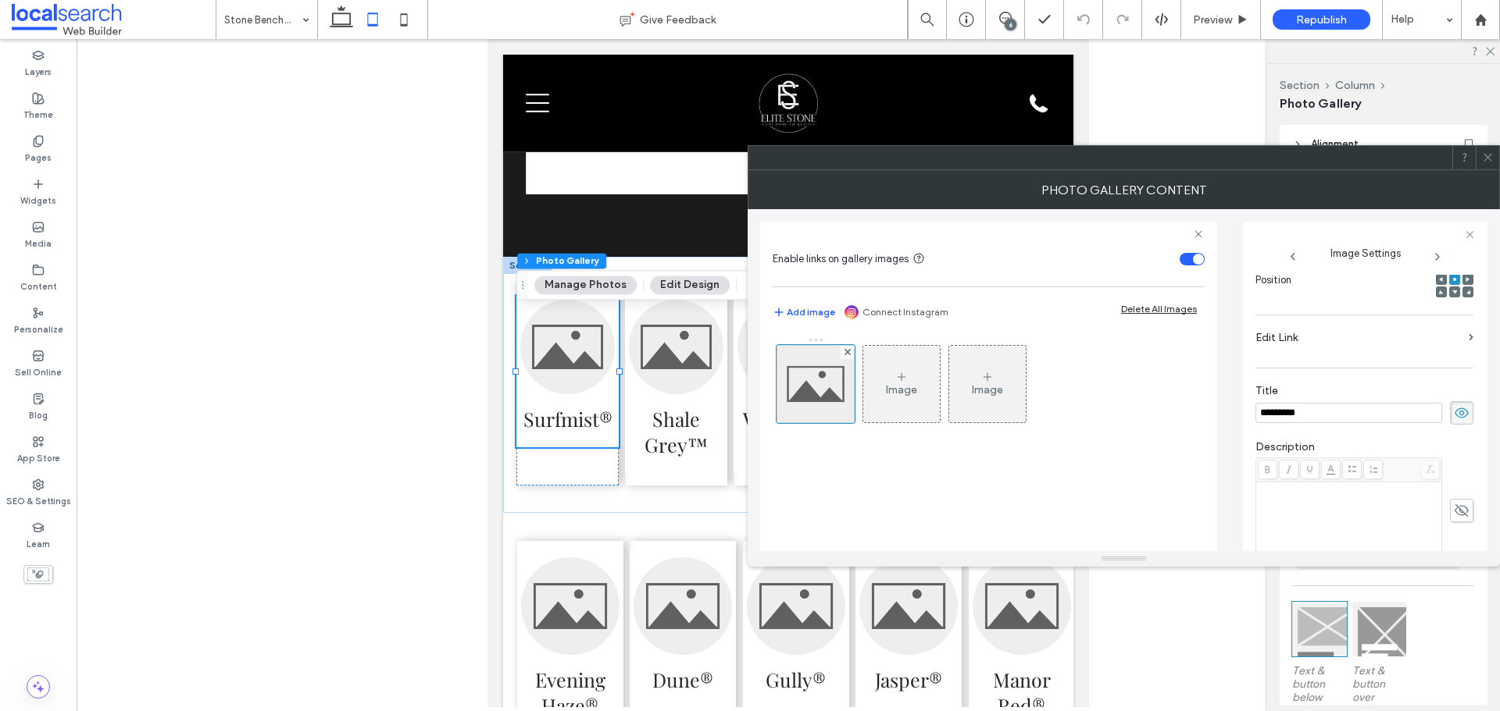
click at [1487, 163] on span at bounding box center [1488, 157] width 12 height 23
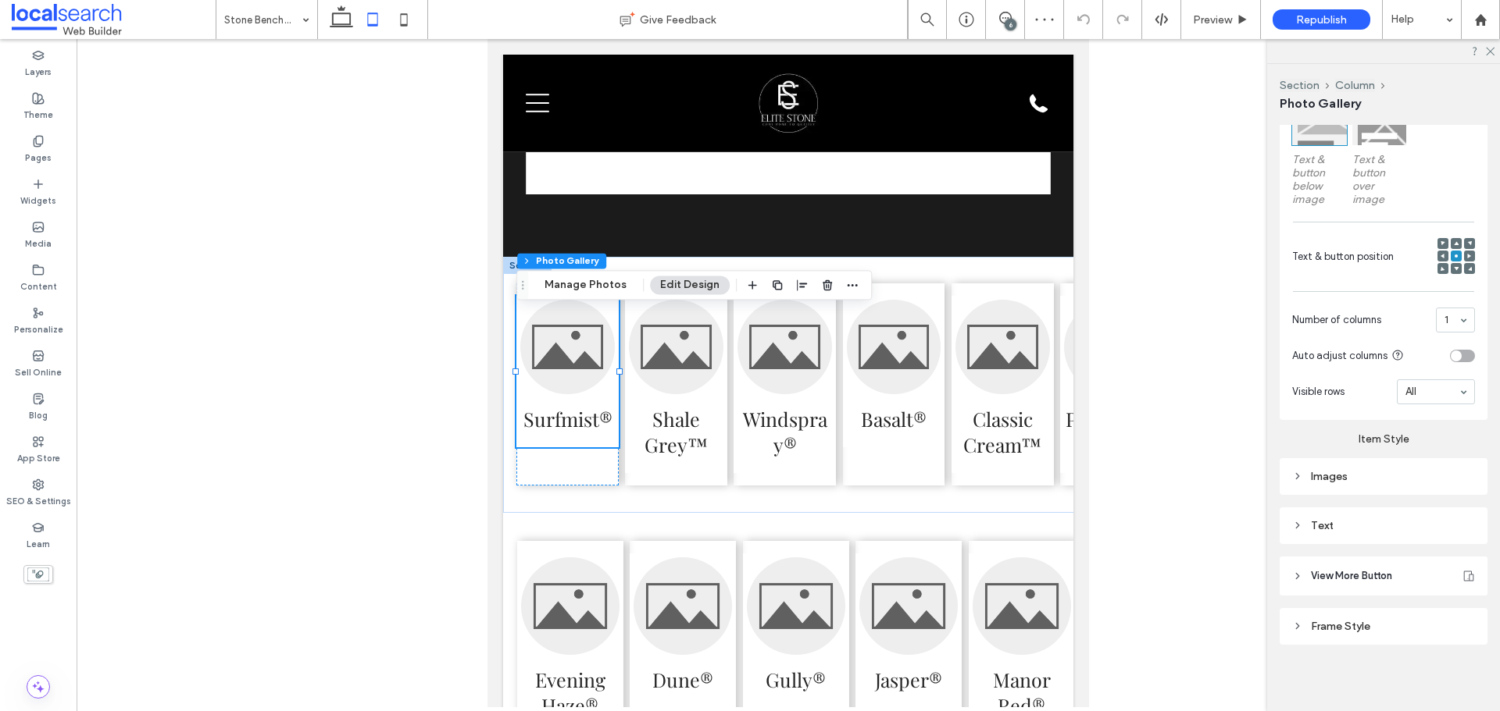
click at [1382, 519] on div "Text" at bounding box center [1383, 525] width 183 height 13
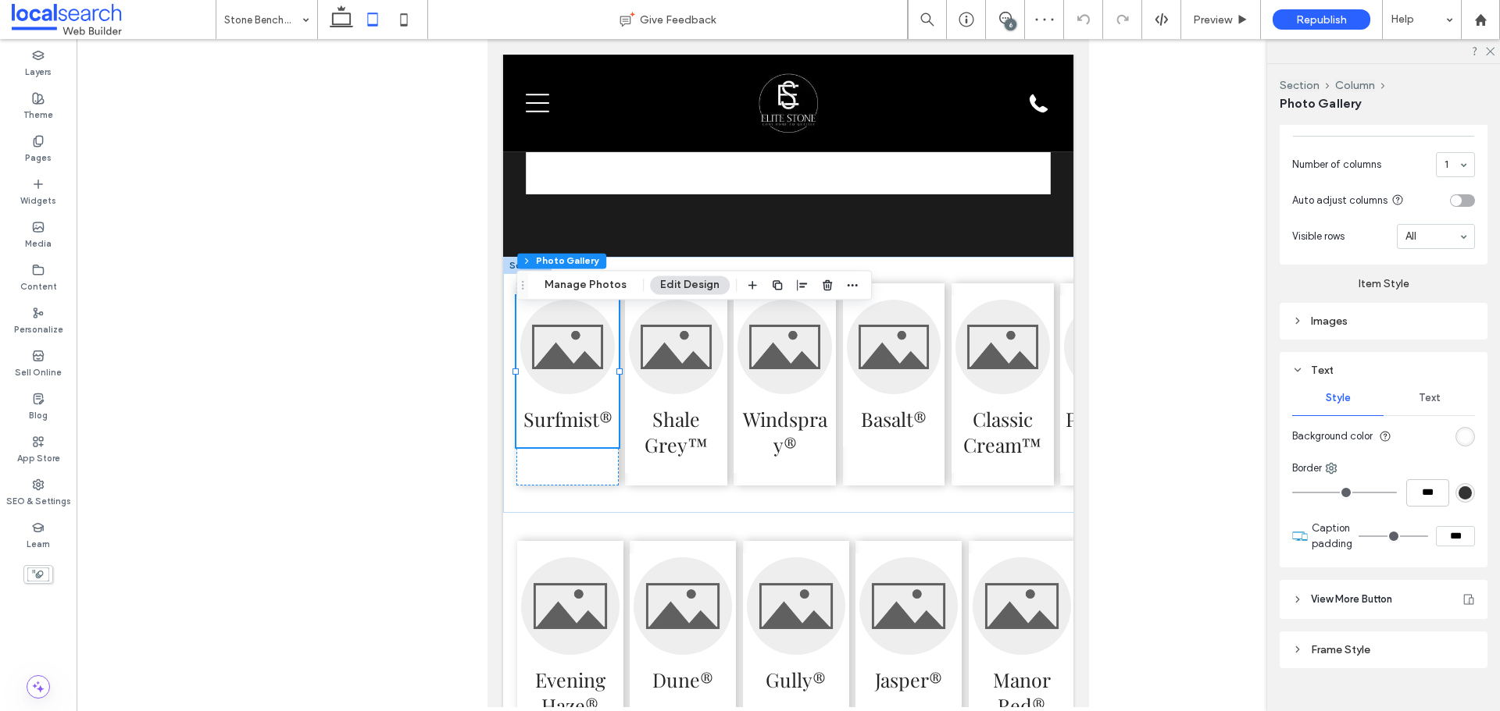
scroll to position [668, 0]
click at [1412, 387] on div "Text" at bounding box center [1428, 397] width 91 height 34
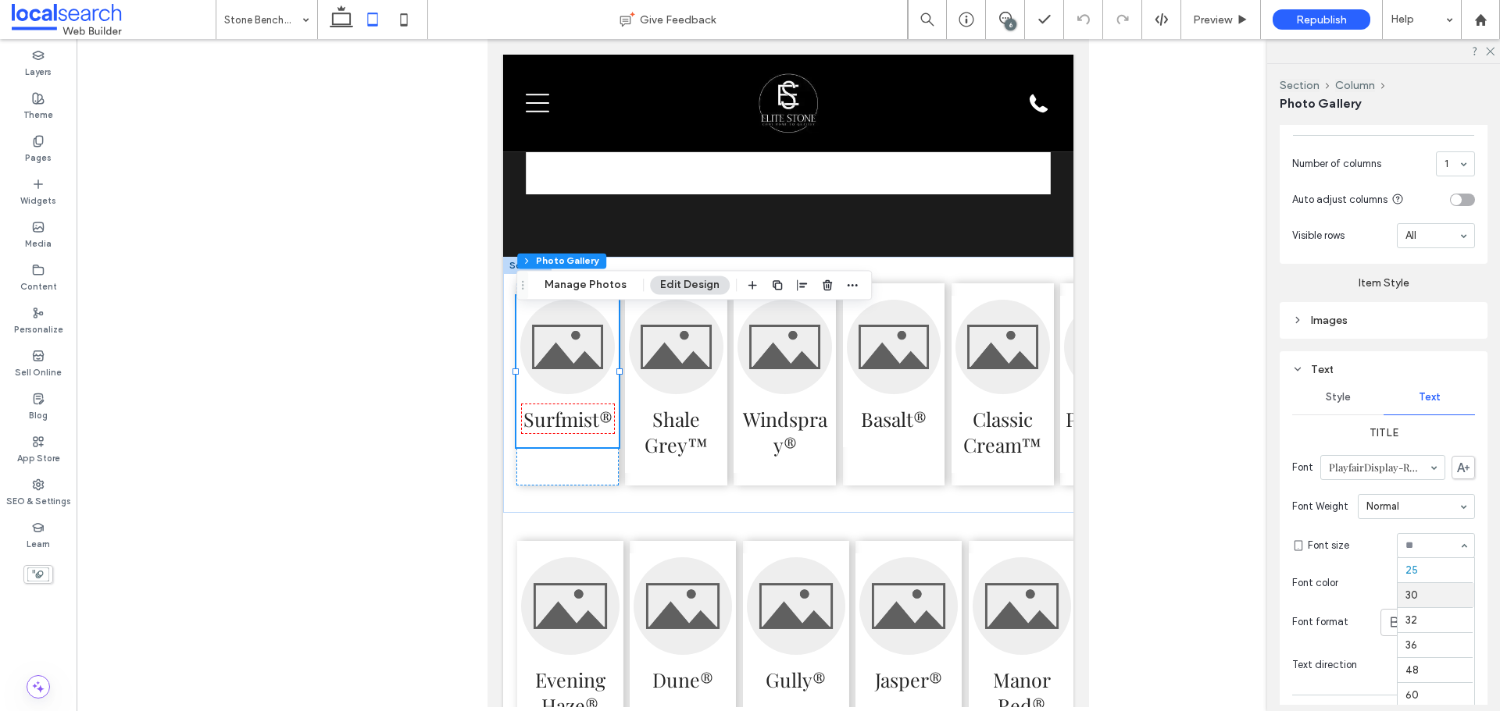
scroll to position [147, 0]
click at [1420, 542] on input at bounding box center [1431, 545] width 53 height 11
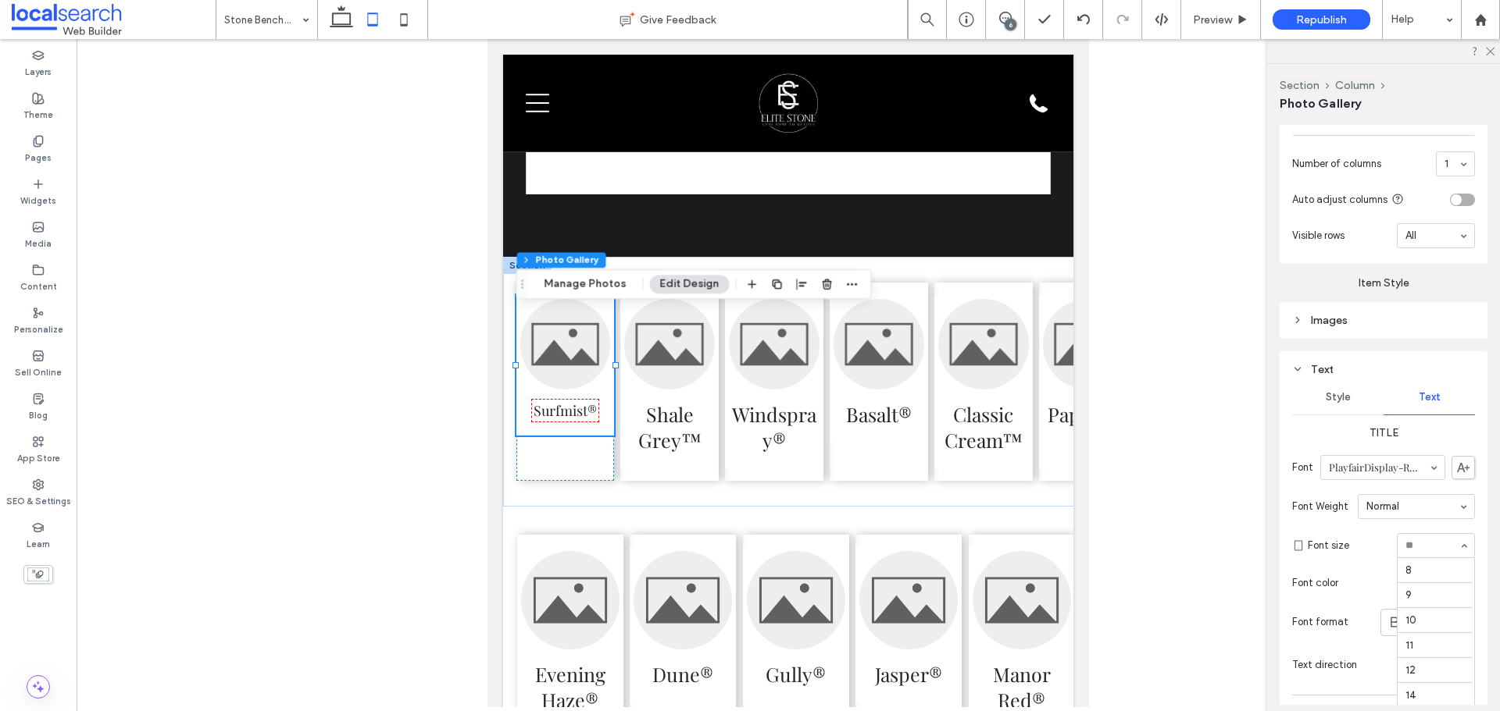
click at [1414, 551] on div at bounding box center [1435, 545] width 77 height 23
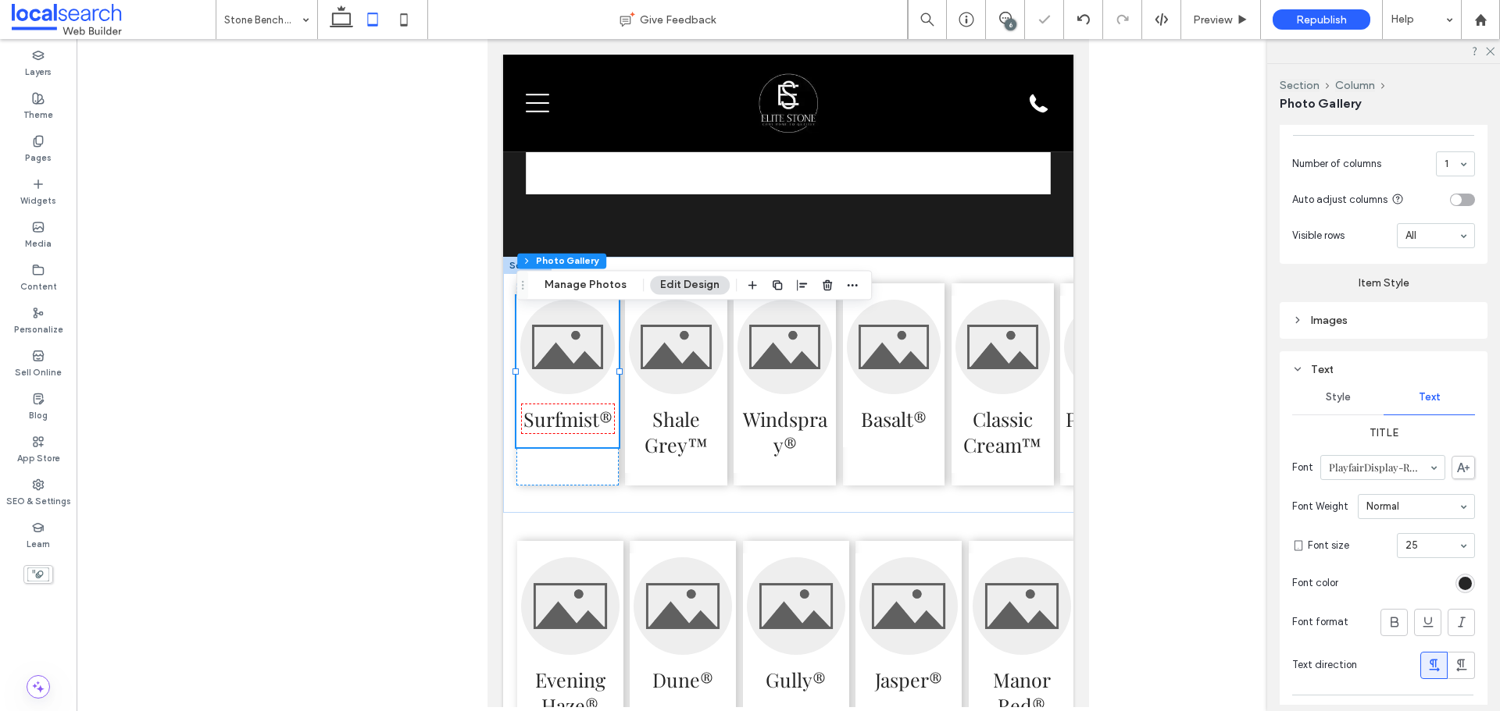
click at [1421, 547] on input at bounding box center [1431, 545] width 53 height 11
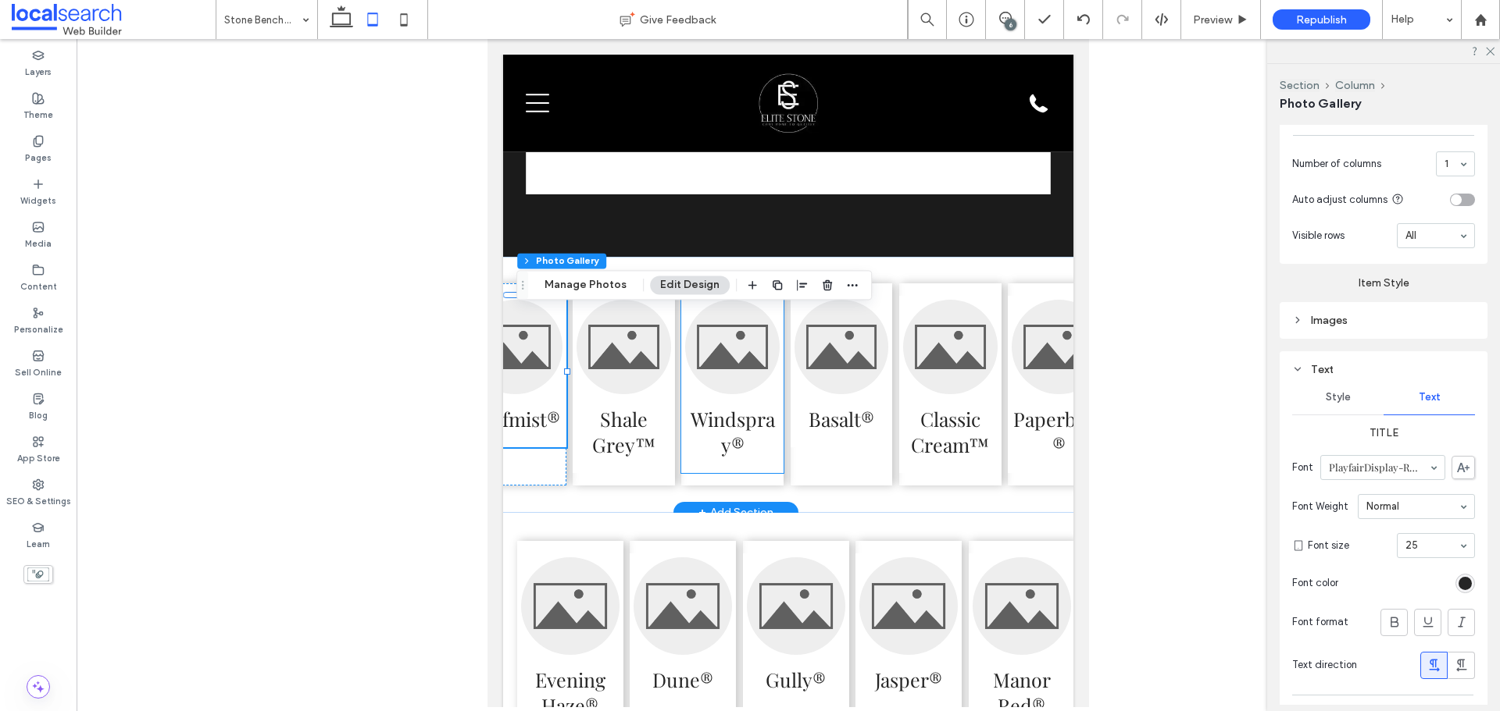
scroll to position [0, 0]
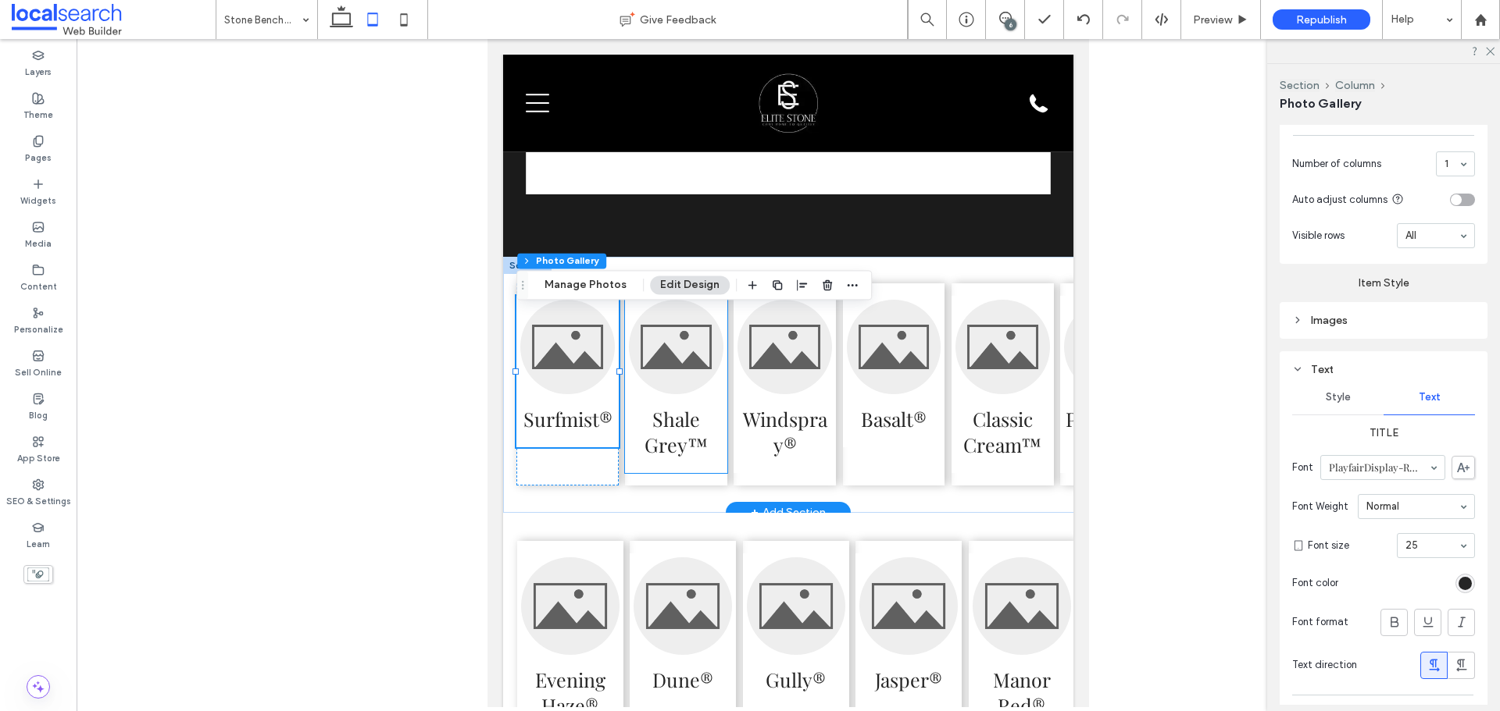
click at [662, 410] on span "Shale Grey™" at bounding box center [676, 431] width 95 height 75
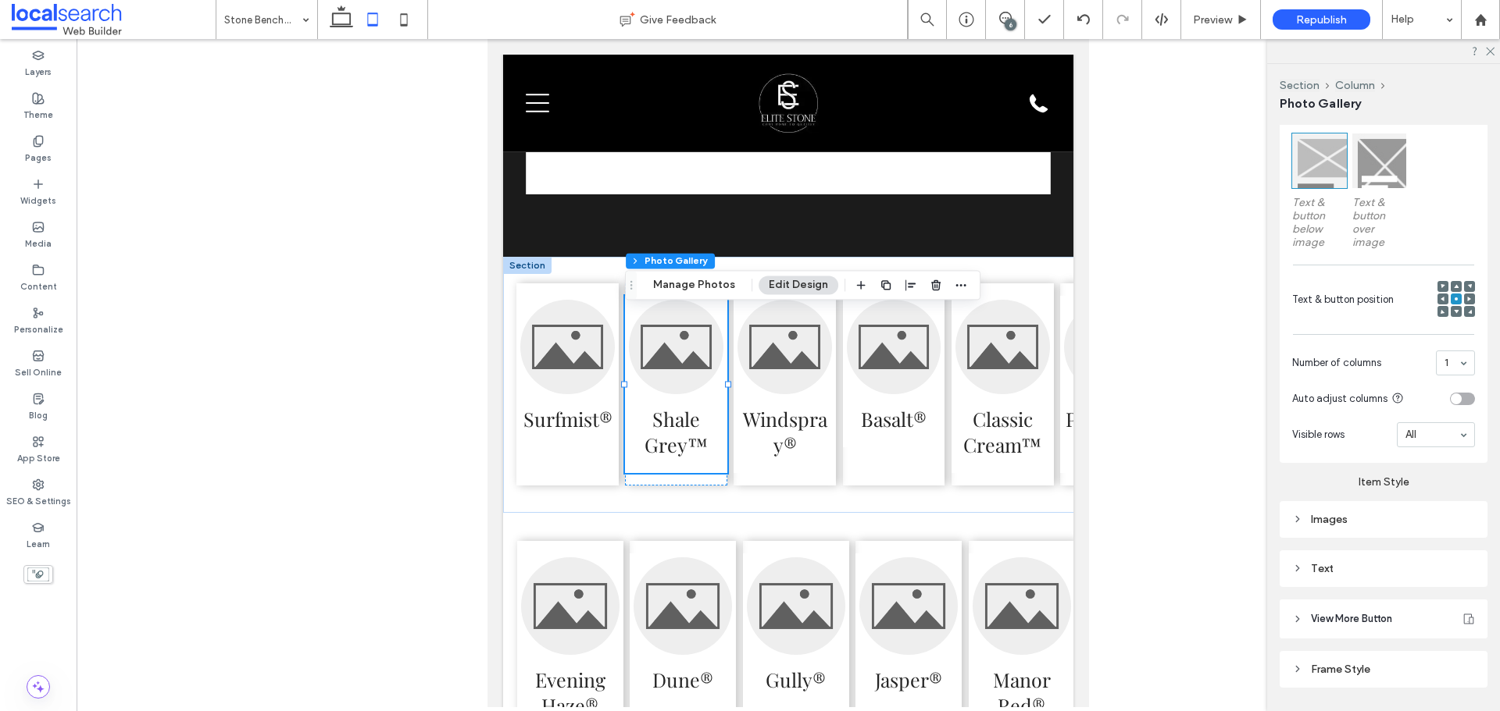
scroll to position [512, 0]
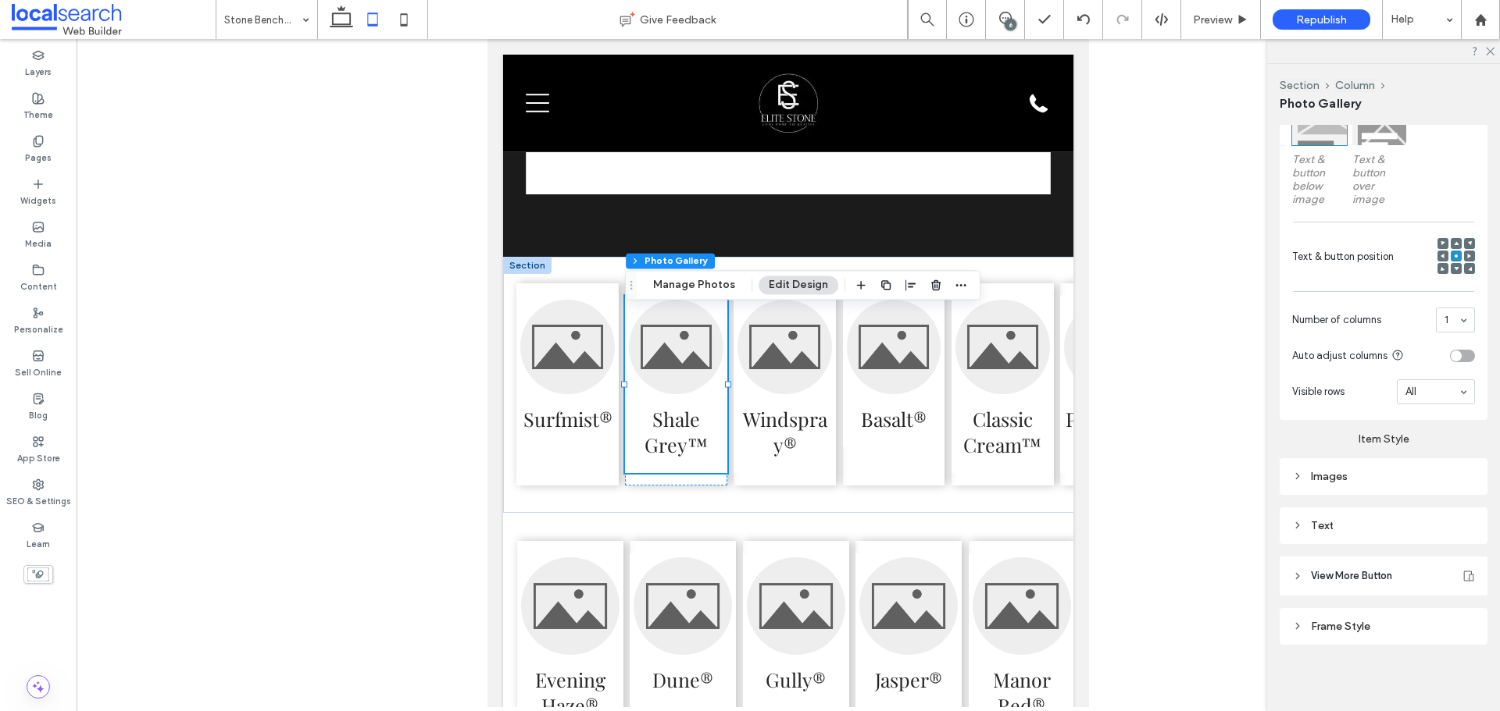
click at [1397, 523] on div "Text" at bounding box center [1383, 525] width 183 height 13
click at [1419, 555] on span "Text" at bounding box center [1429, 553] width 22 height 12
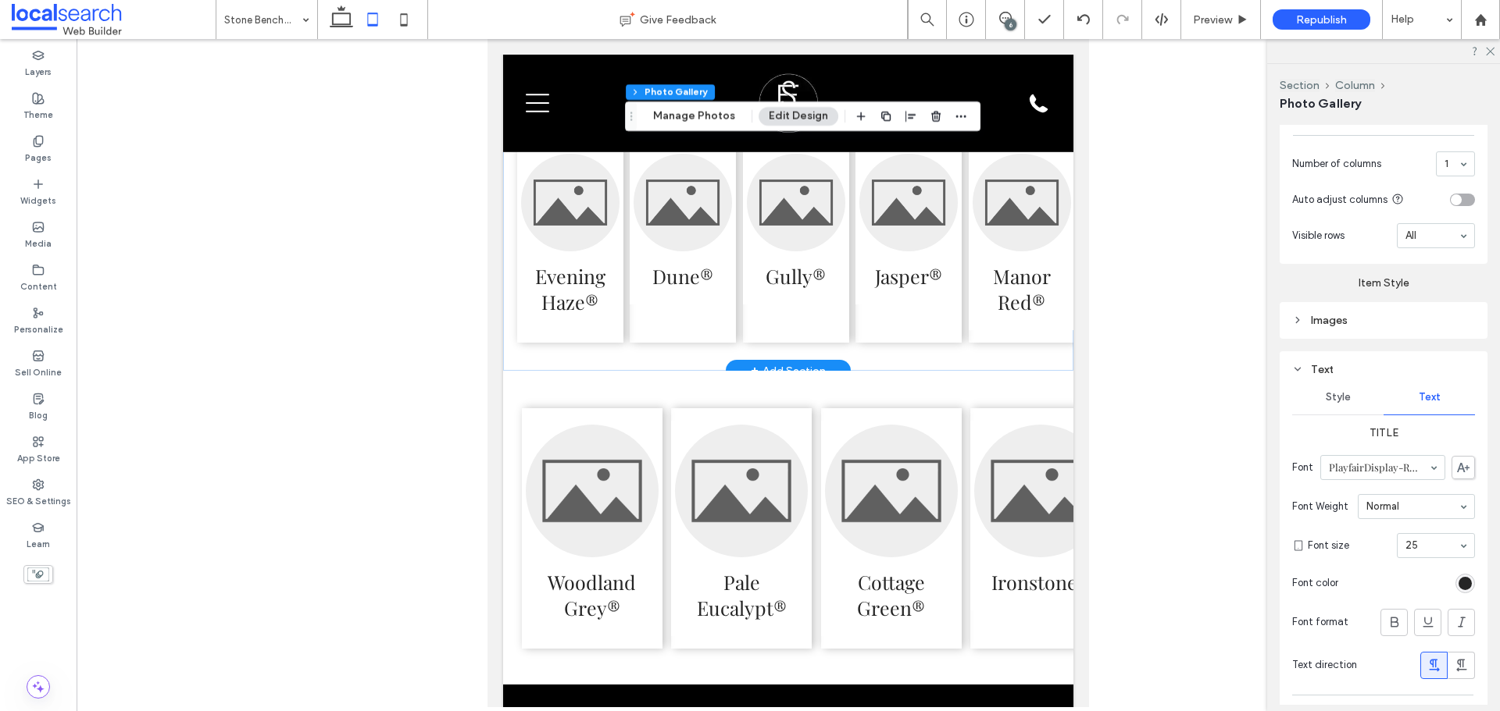
scroll to position [4012, 0]
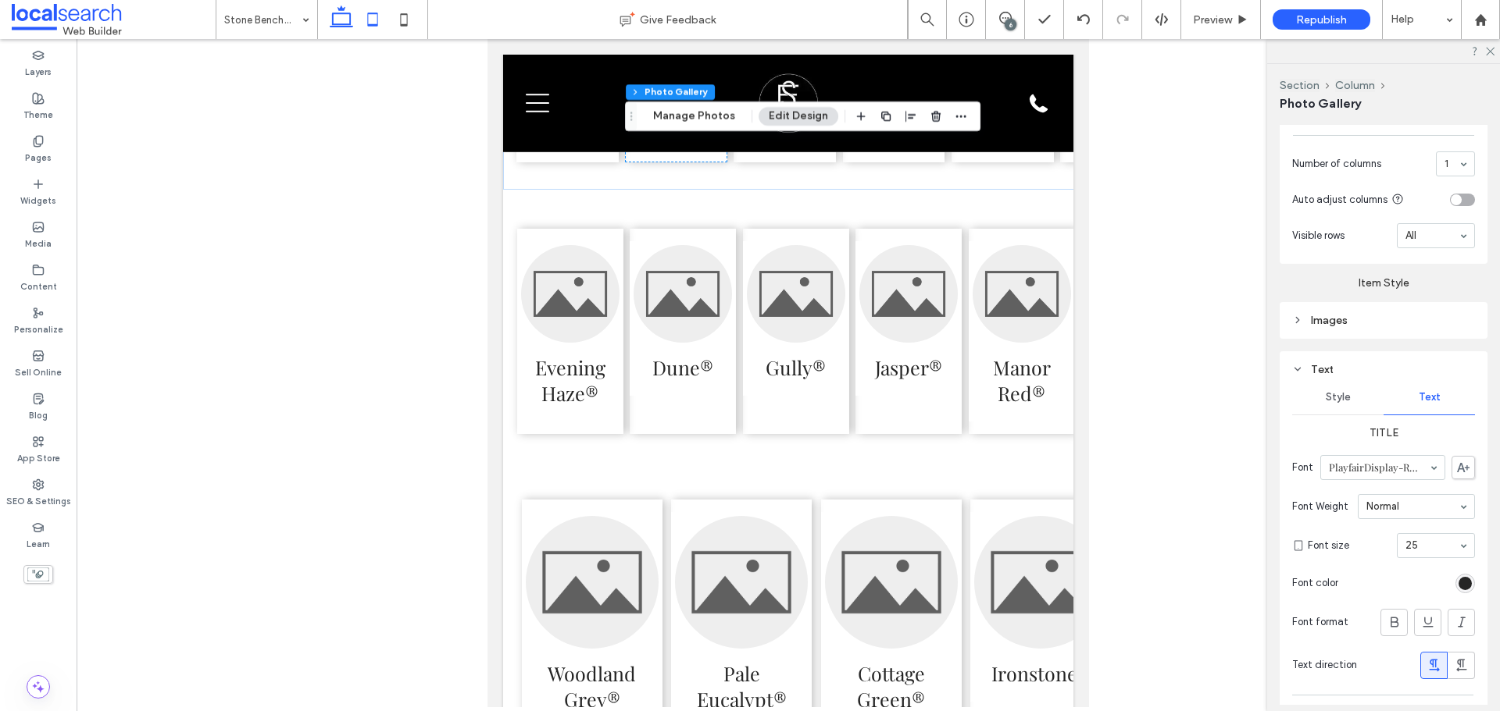
click at [334, 19] on icon at bounding box center [341, 19] width 31 height 31
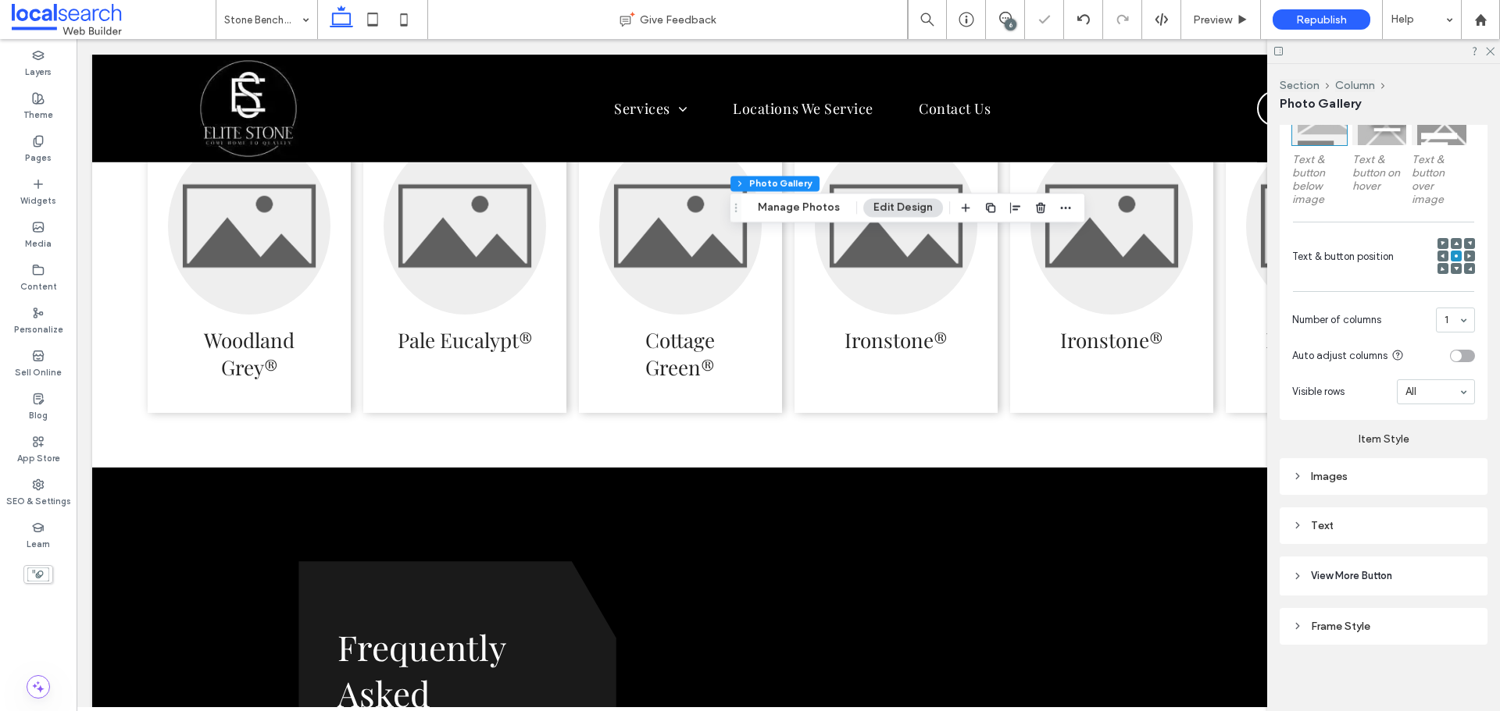
scroll to position [3096, 0]
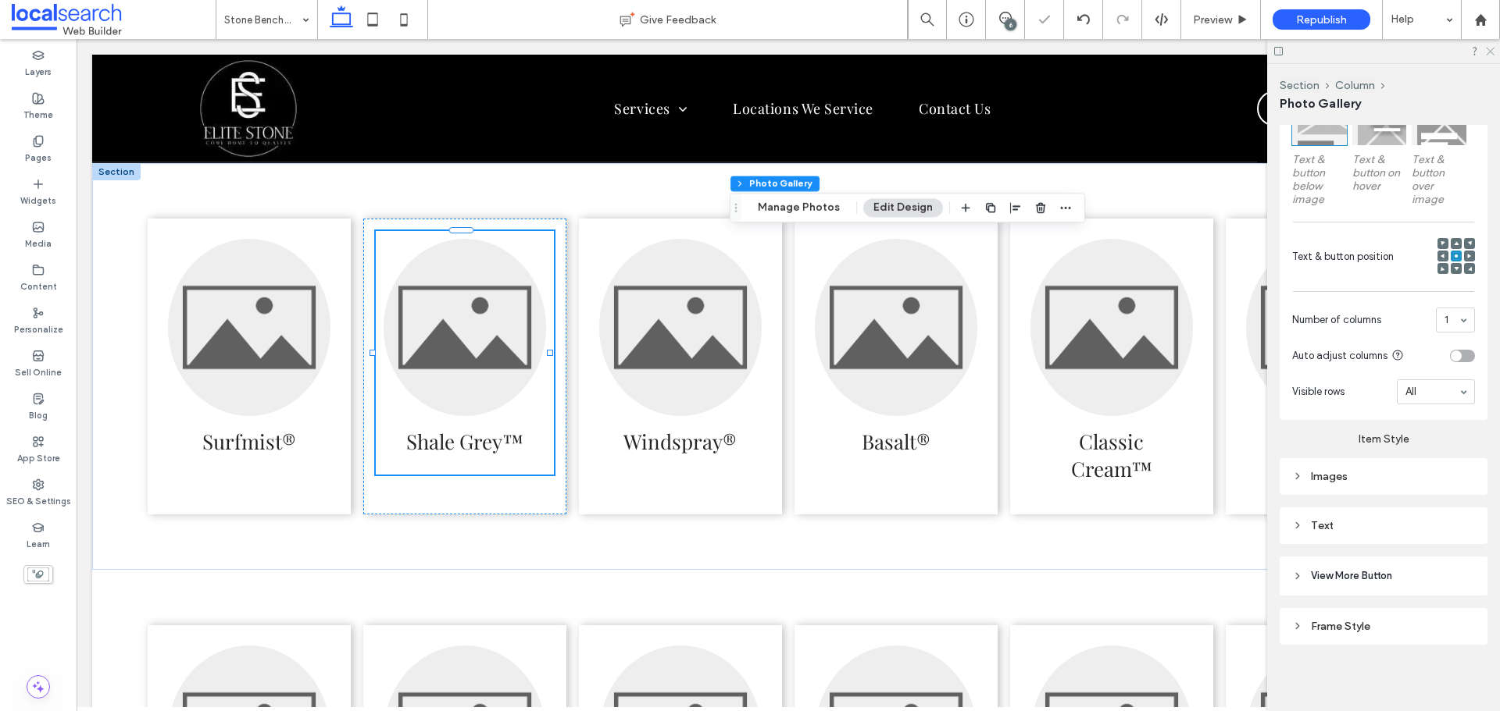
click at [1490, 53] on icon at bounding box center [1489, 50] width 10 height 10
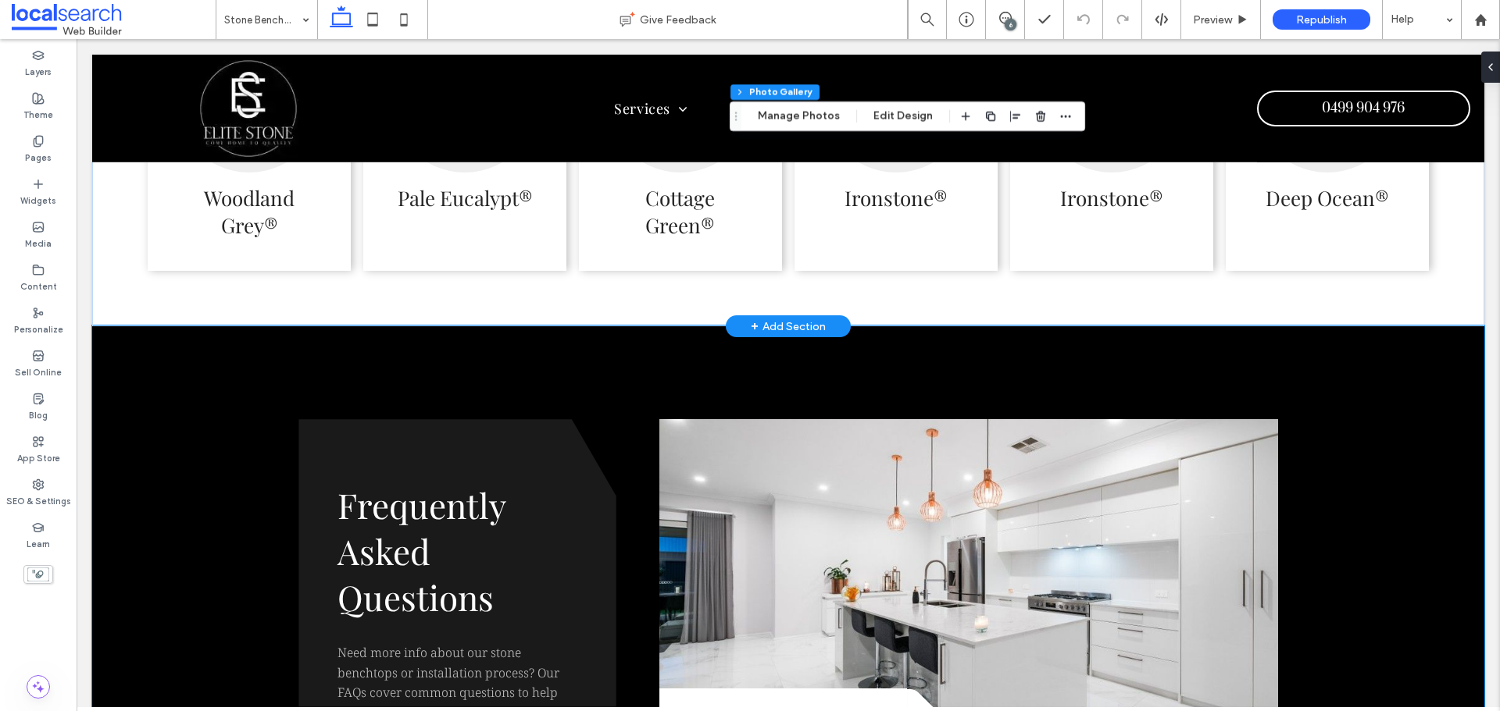
scroll to position [3799, 0]
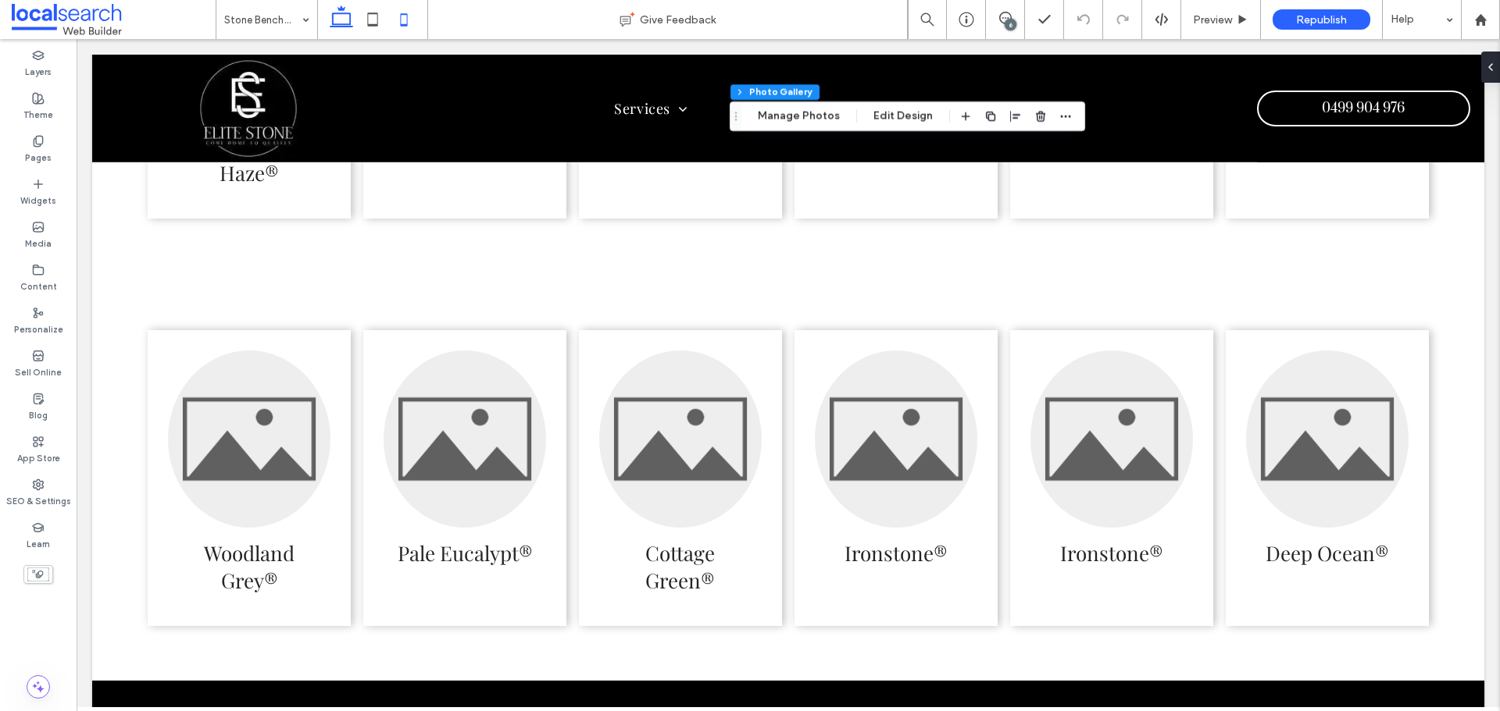
click at [398, 16] on icon at bounding box center [403, 19] width 31 height 31
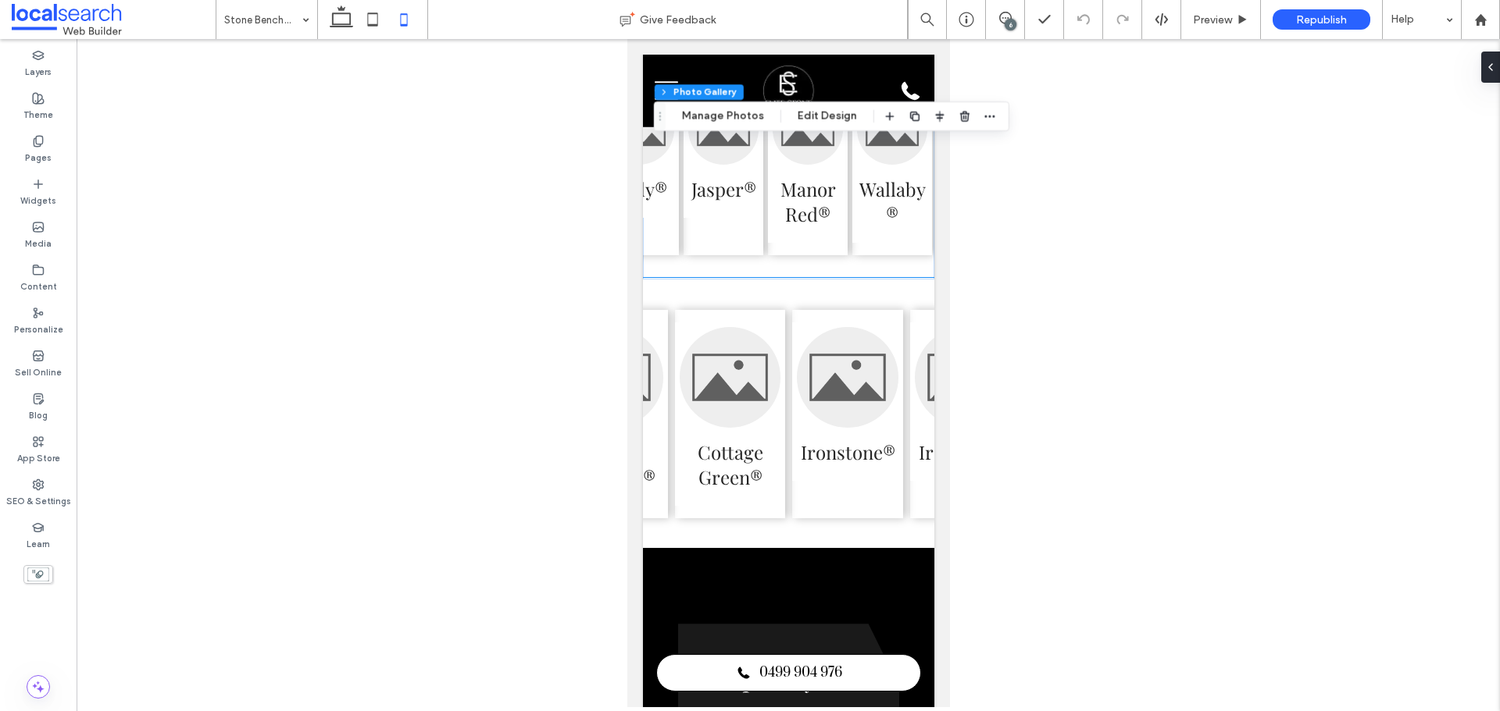
scroll to position [0, 0]
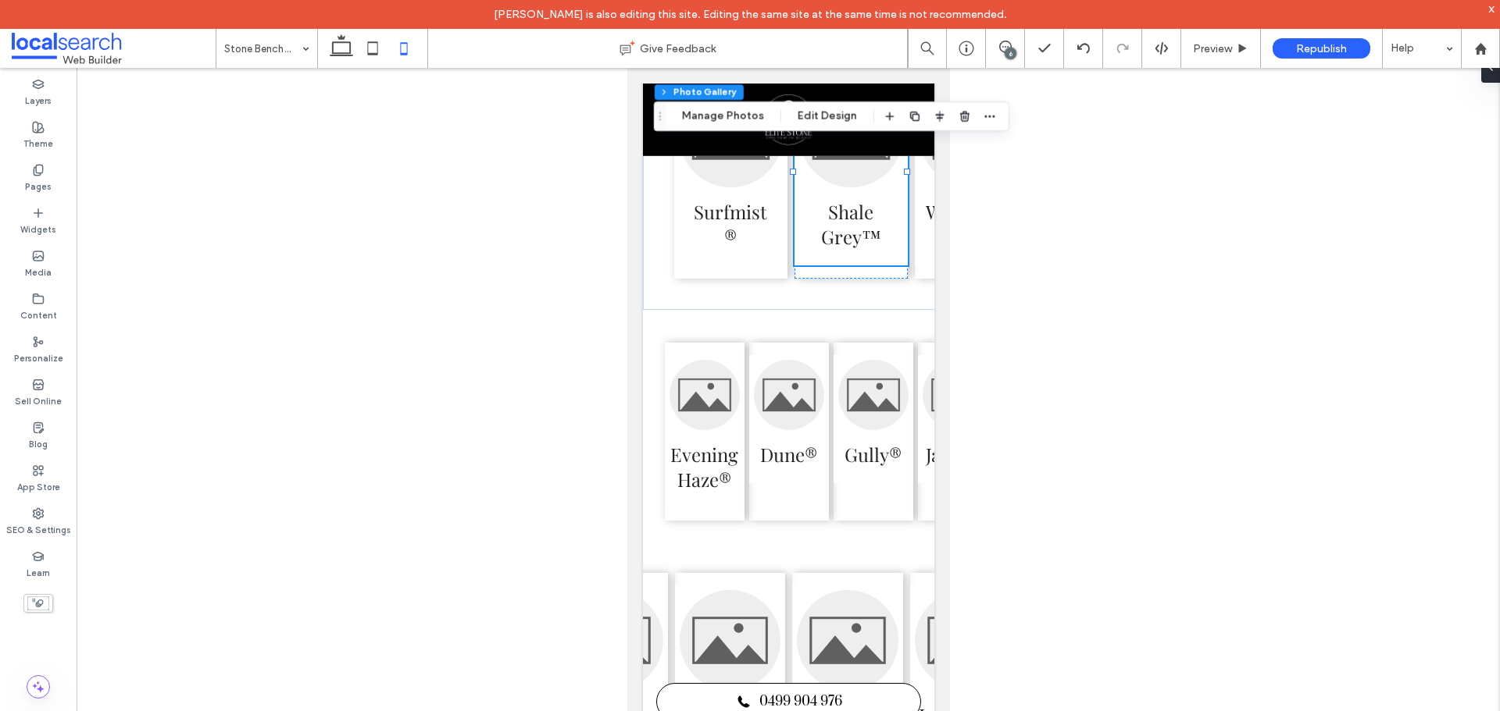
click at [1007, 53] on div "6" at bounding box center [1010, 54] width 12 height 12
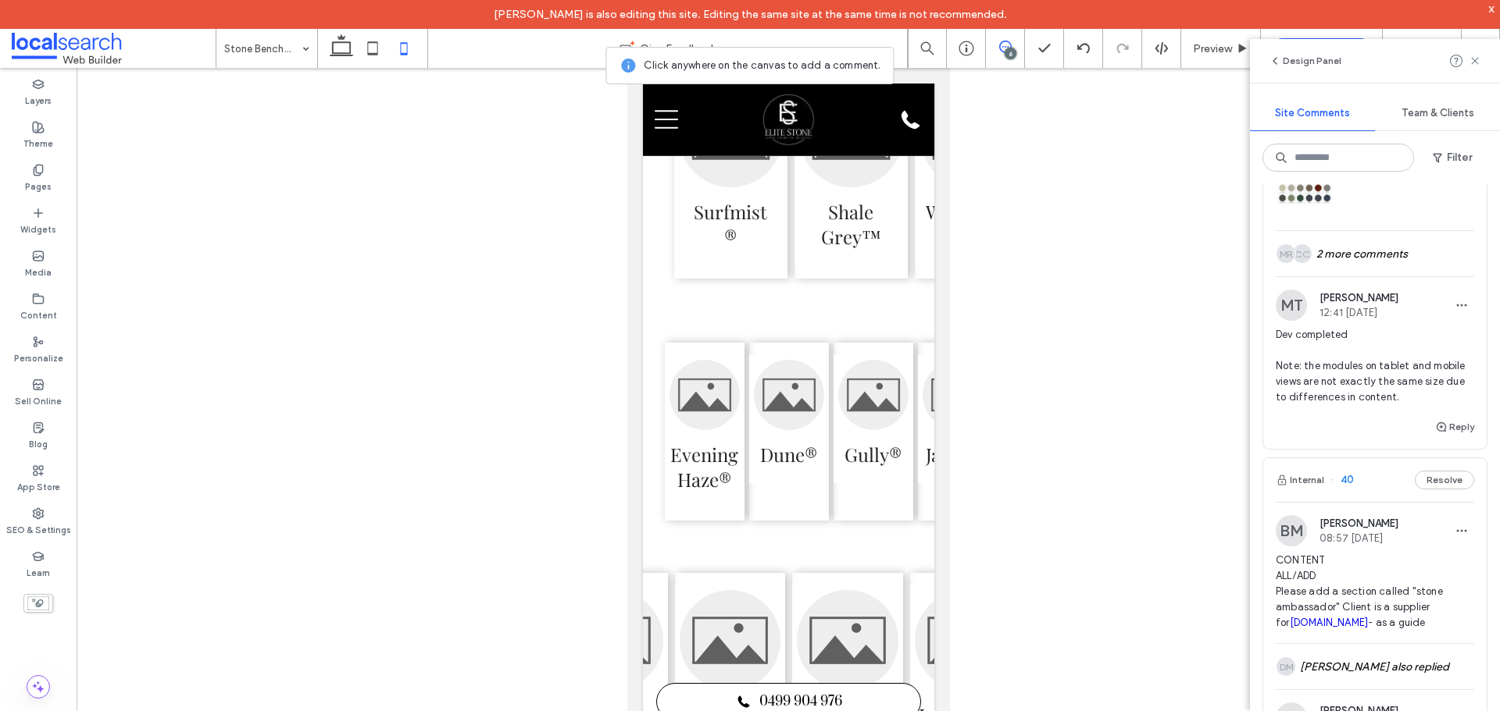
scroll to position [156, 0]
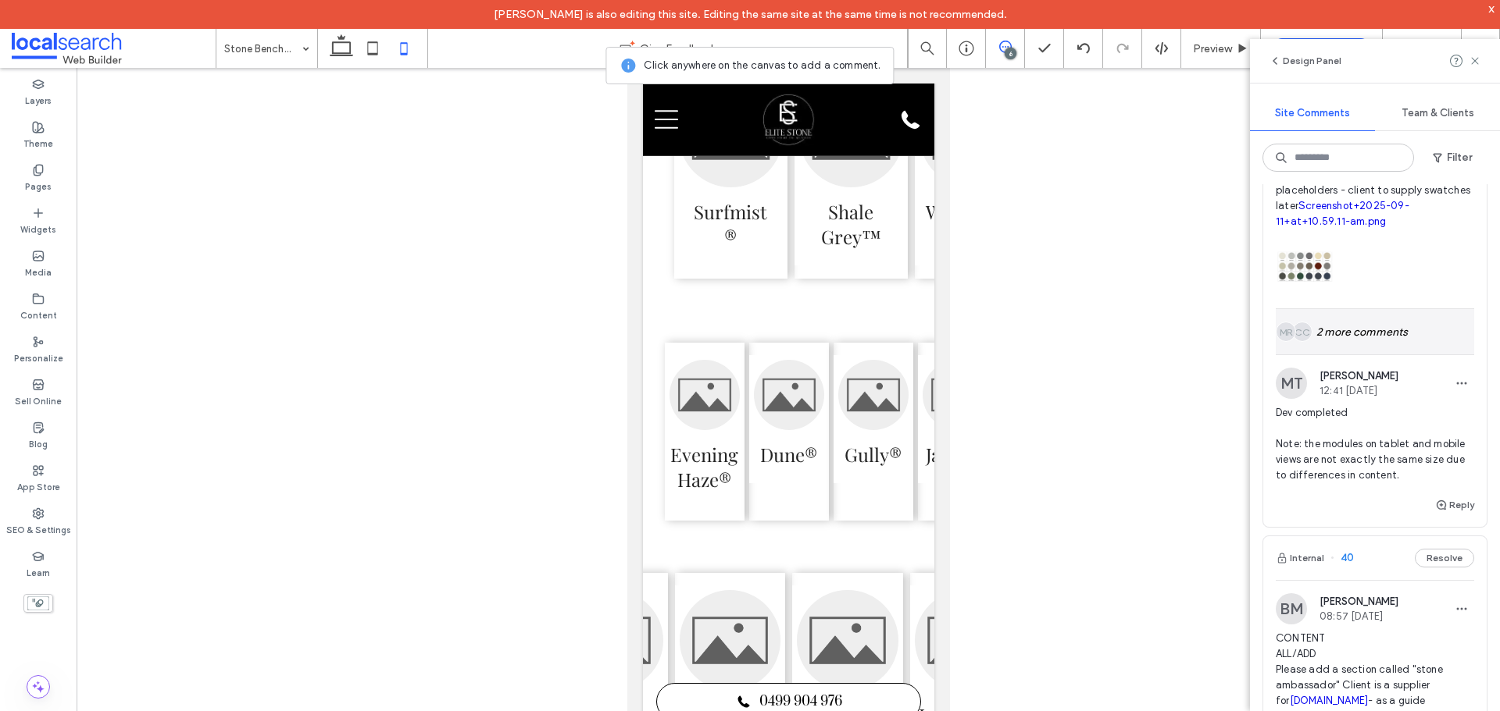
click at [1360, 350] on div "CC MR 2 more comments" at bounding box center [1374, 331] width 198 height 45
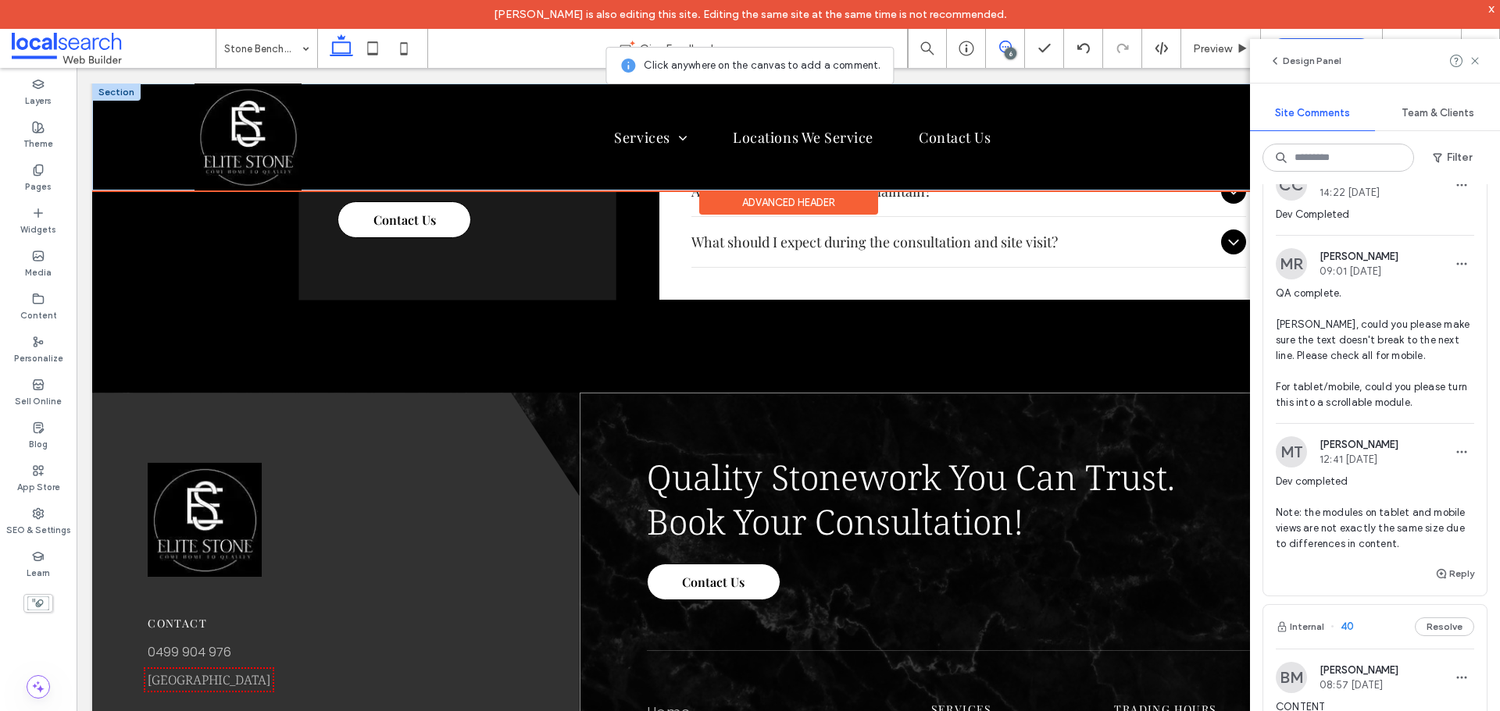
scroll to position [4551, 0]
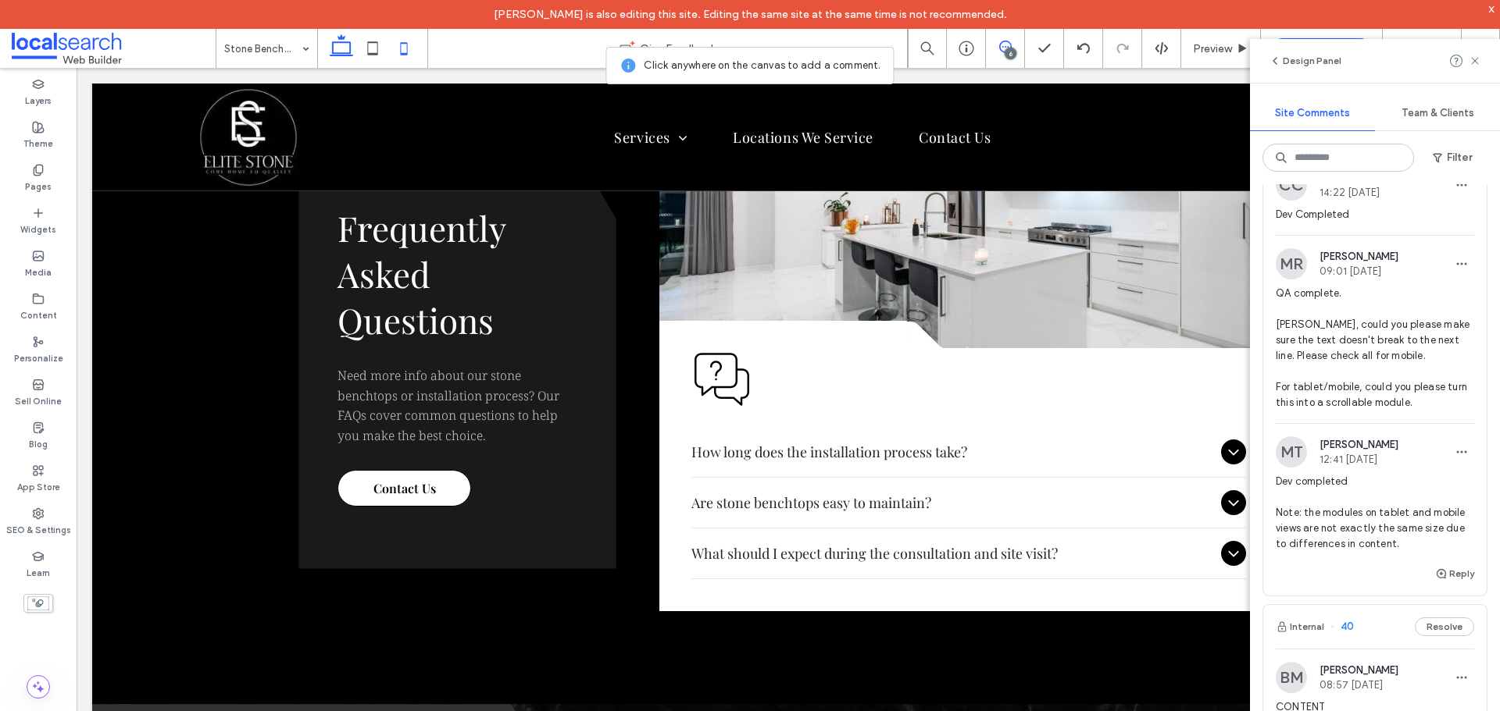
click at [404, 48] on icon at bounding box center [403, 48] width 31 height 31
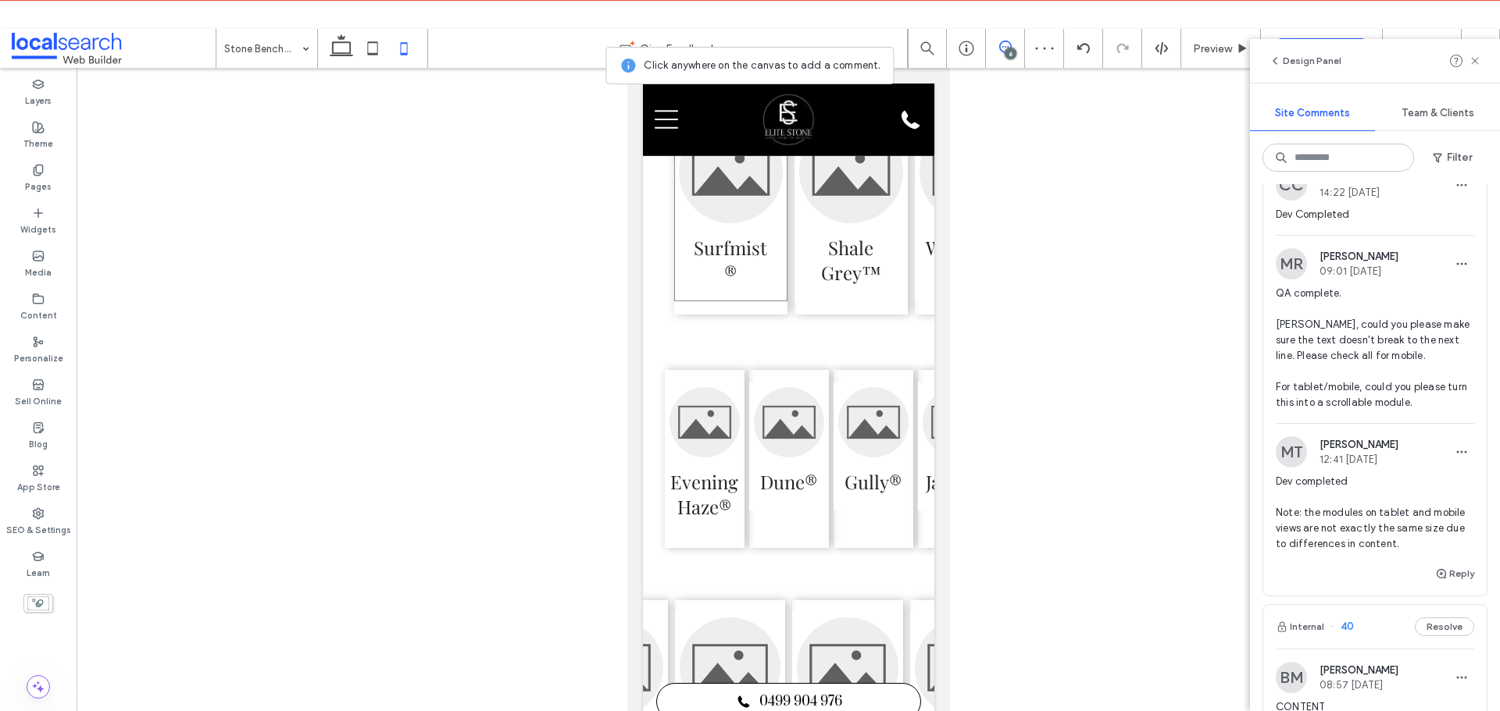
scroll to position [0, 0]
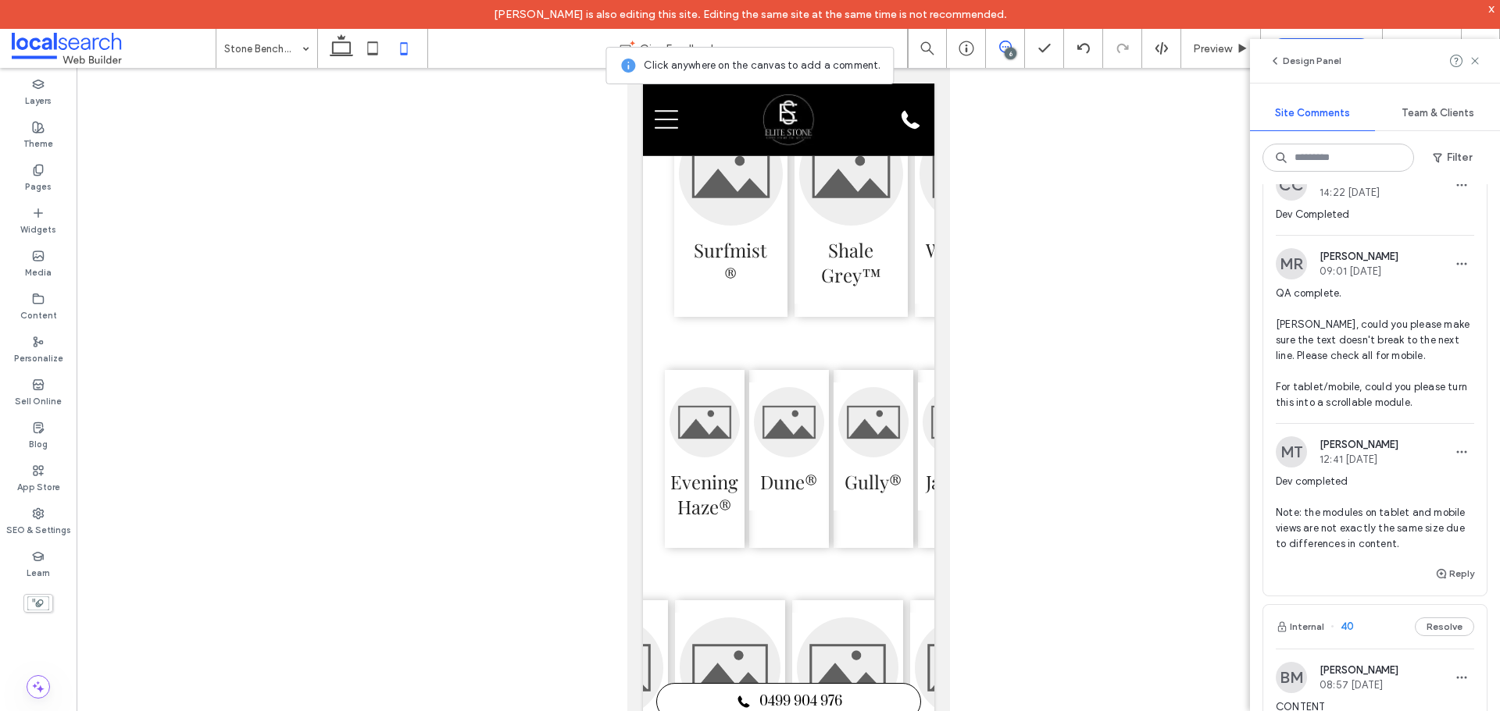
click at [1012, 49] on div "6" at bounding box center [1010, 54] width 12 height 12
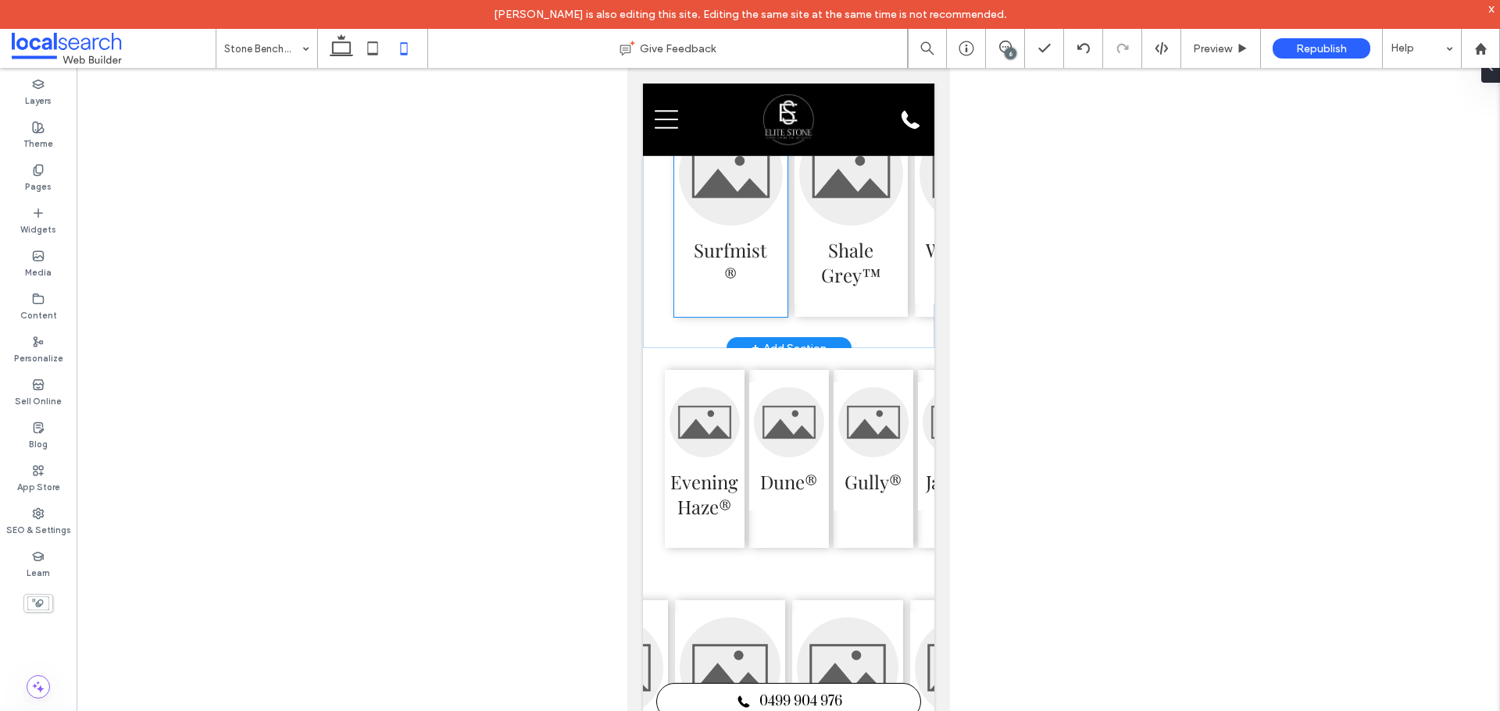
click at [685, 317] on div "Surfmist®" at bounding box center [729, 211] width 113 height 212
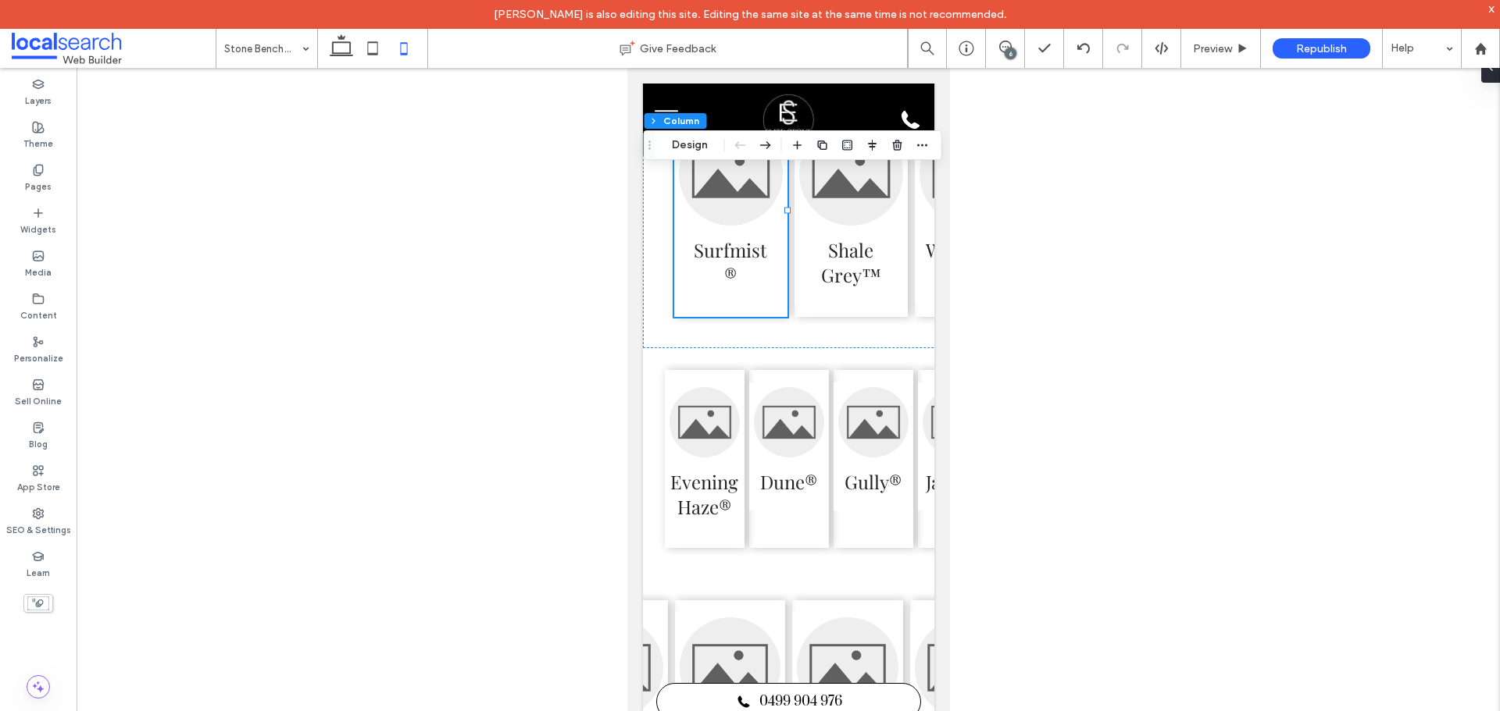
click at [701, 135] on div "Section Column Design" at bounding box center [793, 145] width 298 height 30
drag, startPoint x: 697, startPoint y: 143, endPoint x: 226, endPoint y: 92, distance: 474.5
click at [697, 143] on button "Design" at bounding box center [690, 145] width 56 height 19
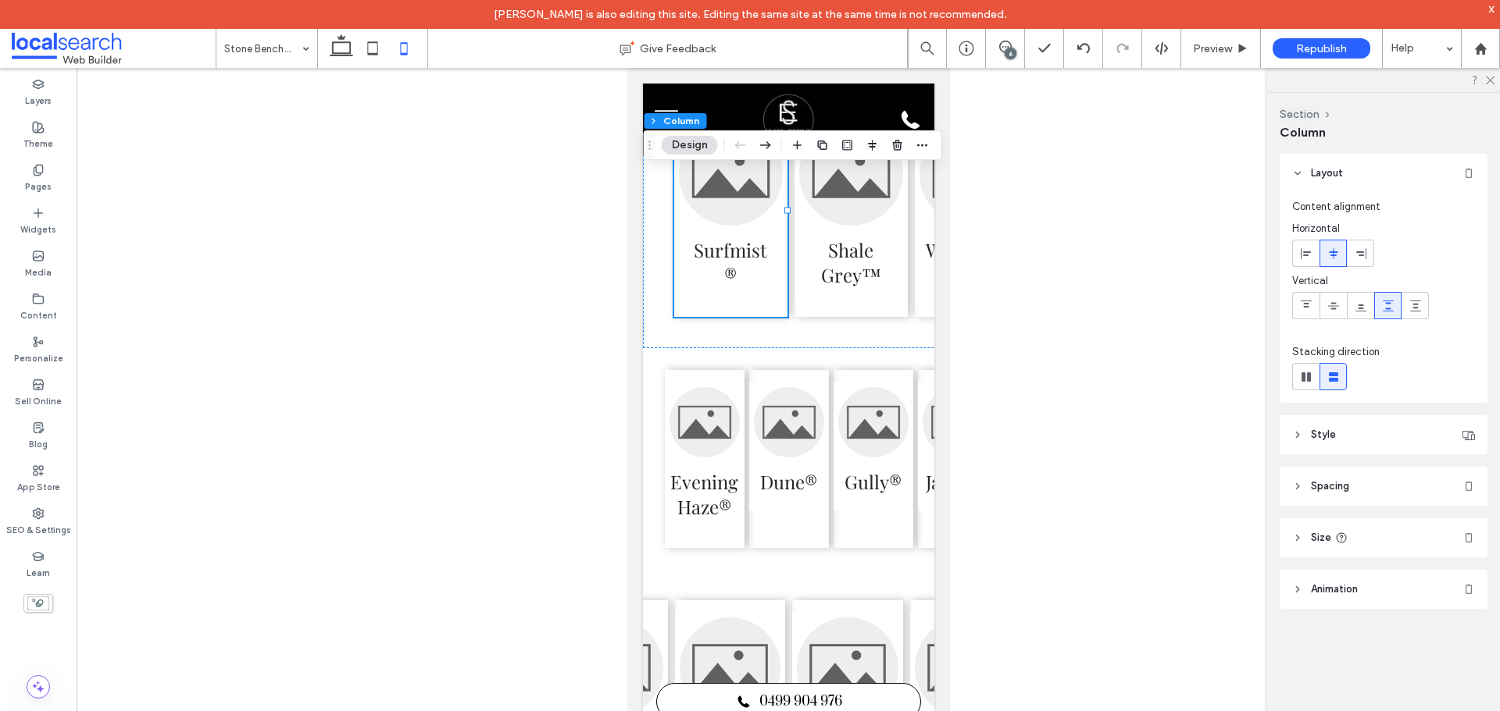
click at [1301, 545] on header "Size" at bounding box center [1383, 538] width 208 height 39
click at [803, 317] on div "Shale Grey™" at bounding box center [850, 211] width 113 height 212
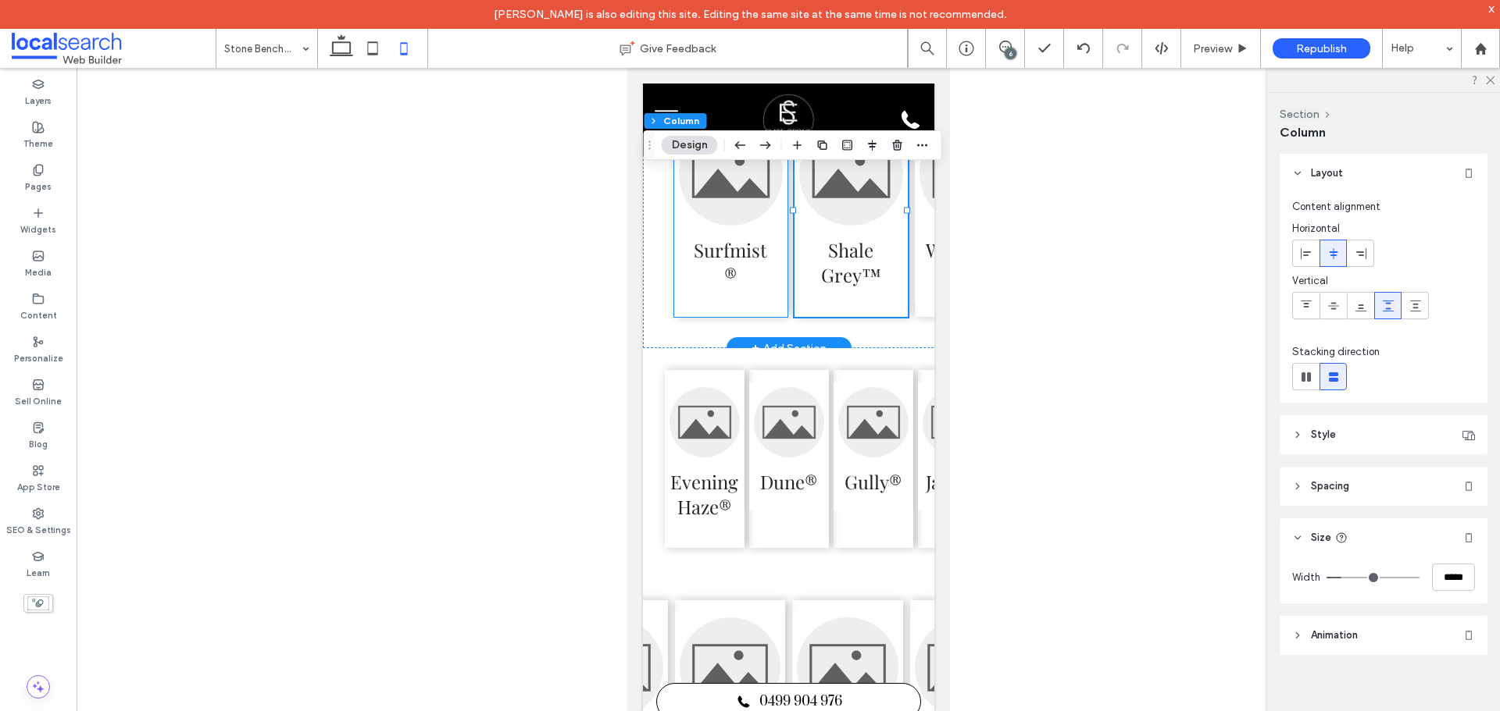
click at [732, 317] on div "Surfmist®" at bounding box center [729, 211] width 113 height 212
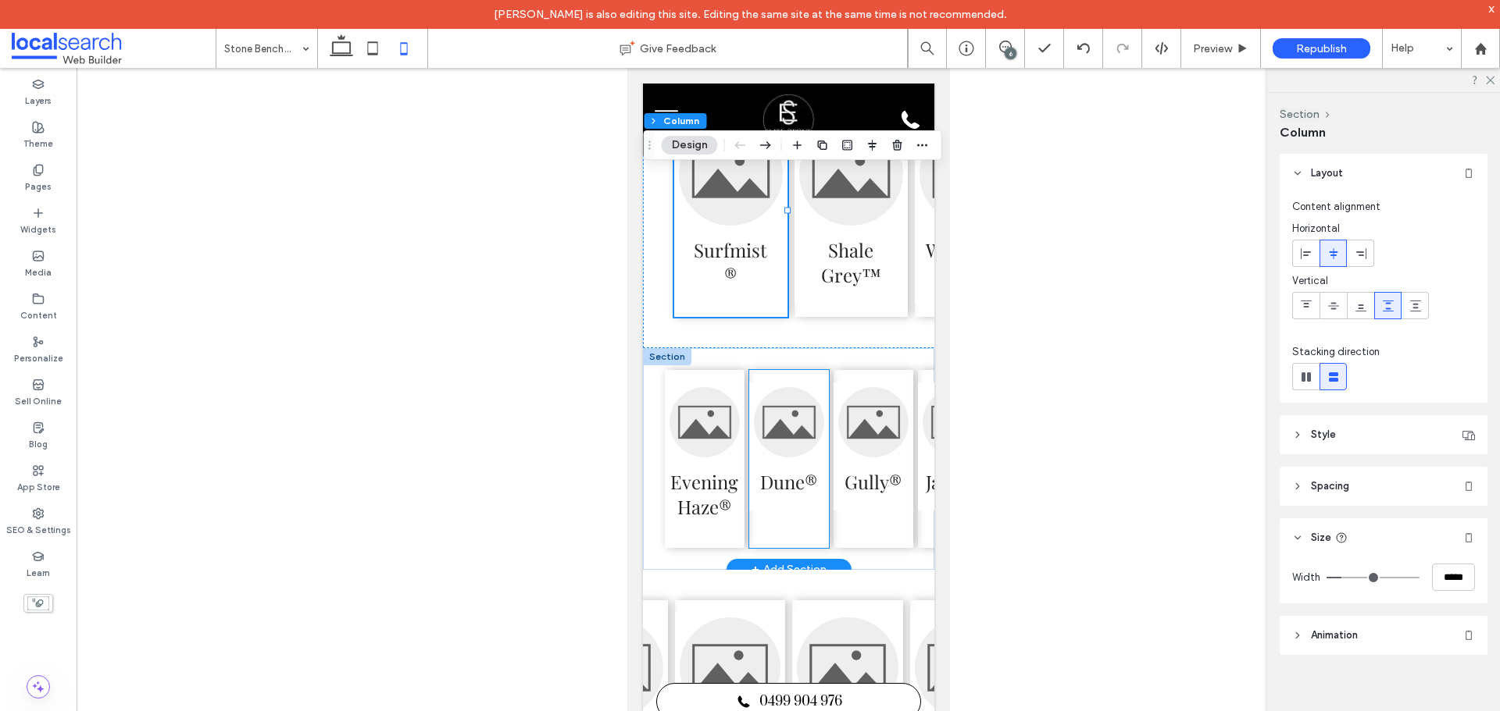
click at [777, 548] on div "Dune®" at bounding box center [788, 459] width 80 height 178
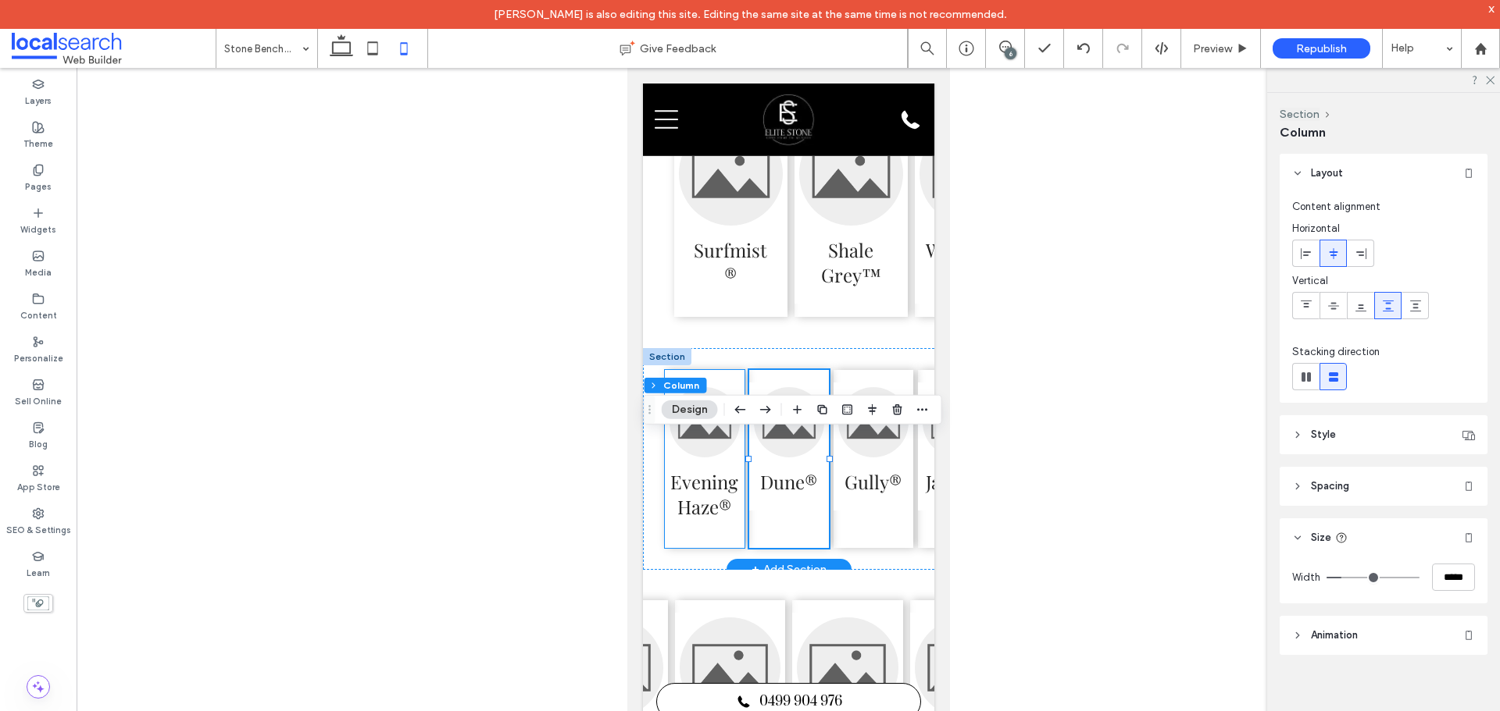
click at [722, 548] on div "Evening Haze®" at bounding box center [704, 459] width 80 height 178
click at [866, 548] on div "Gully®" at bounding box center [873, 459] width 80 height 178
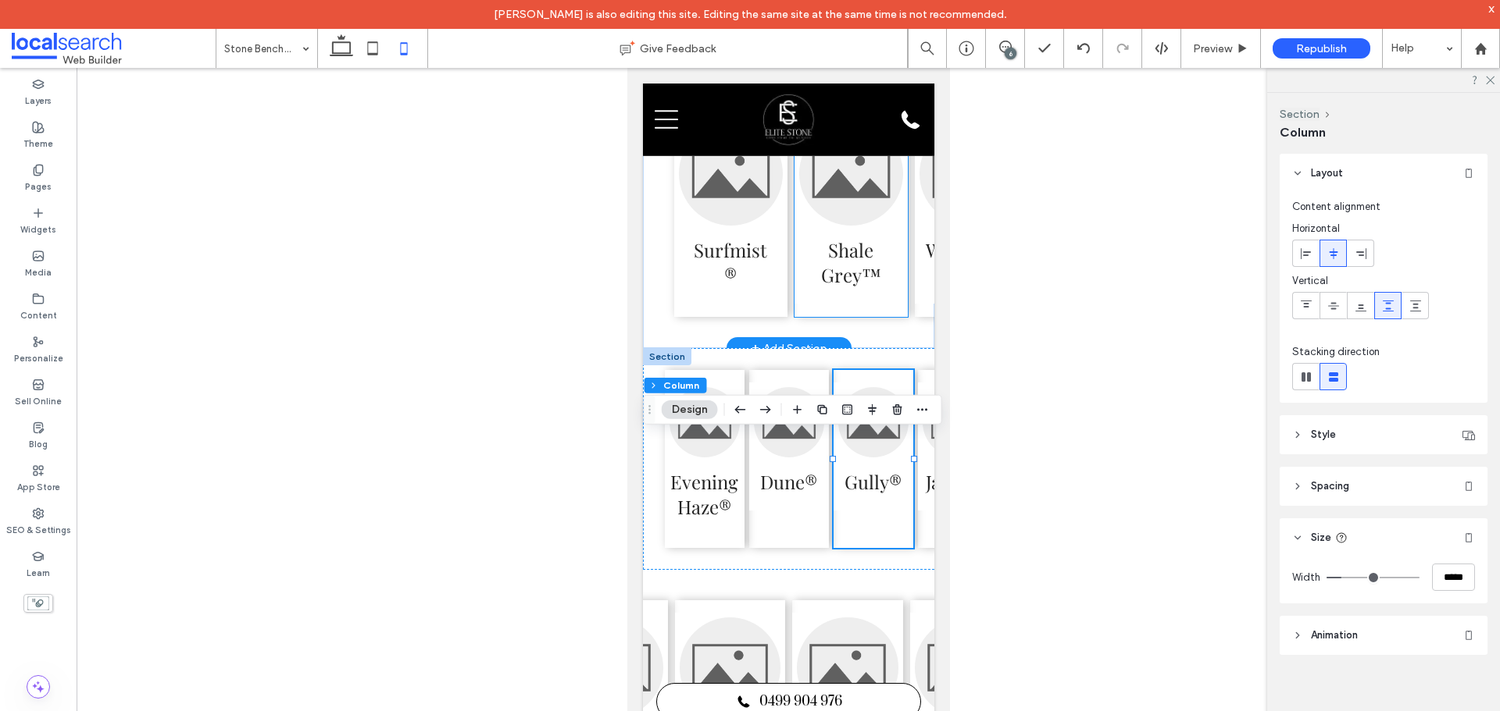
click at [851, 317] on div "Shale Grey™" at bounding box center [850, 211] width 113 height 212
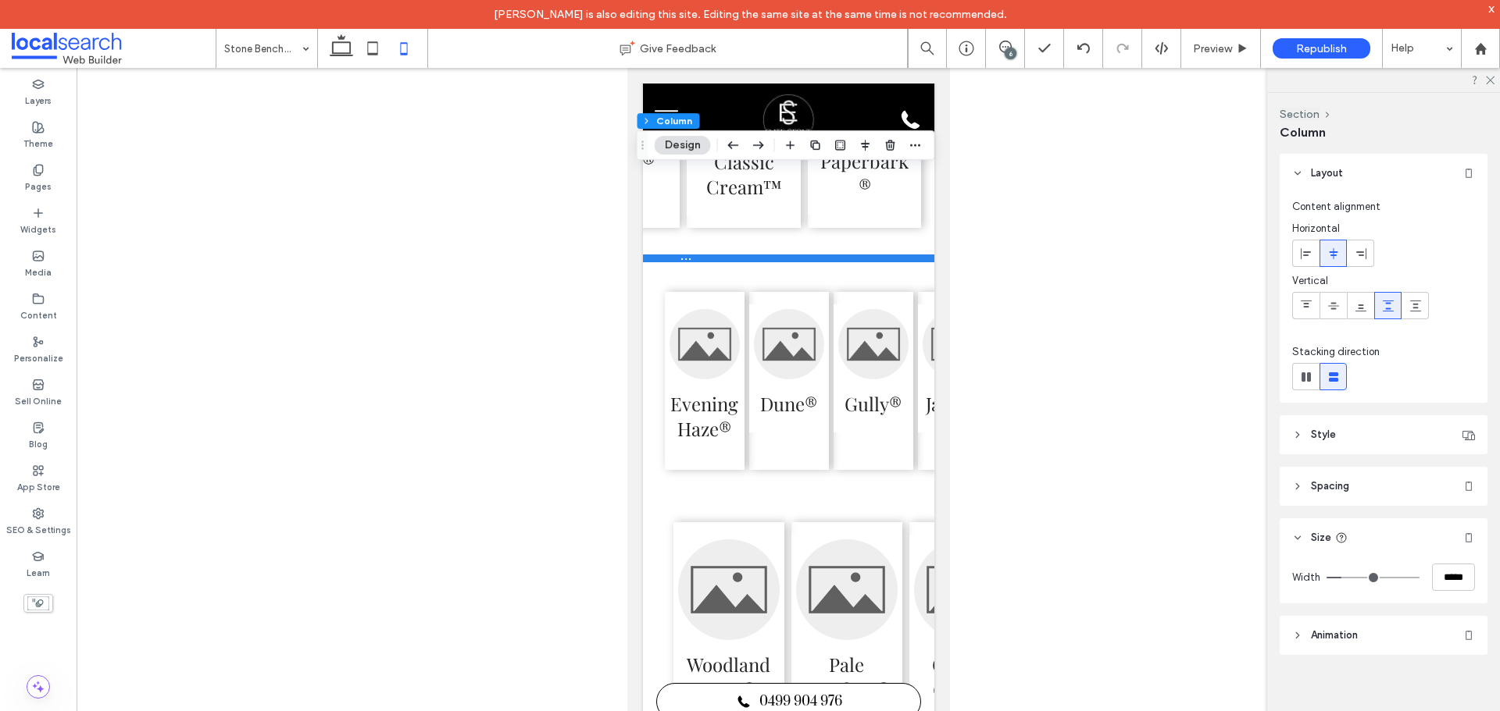
scroll to position [0, 469]
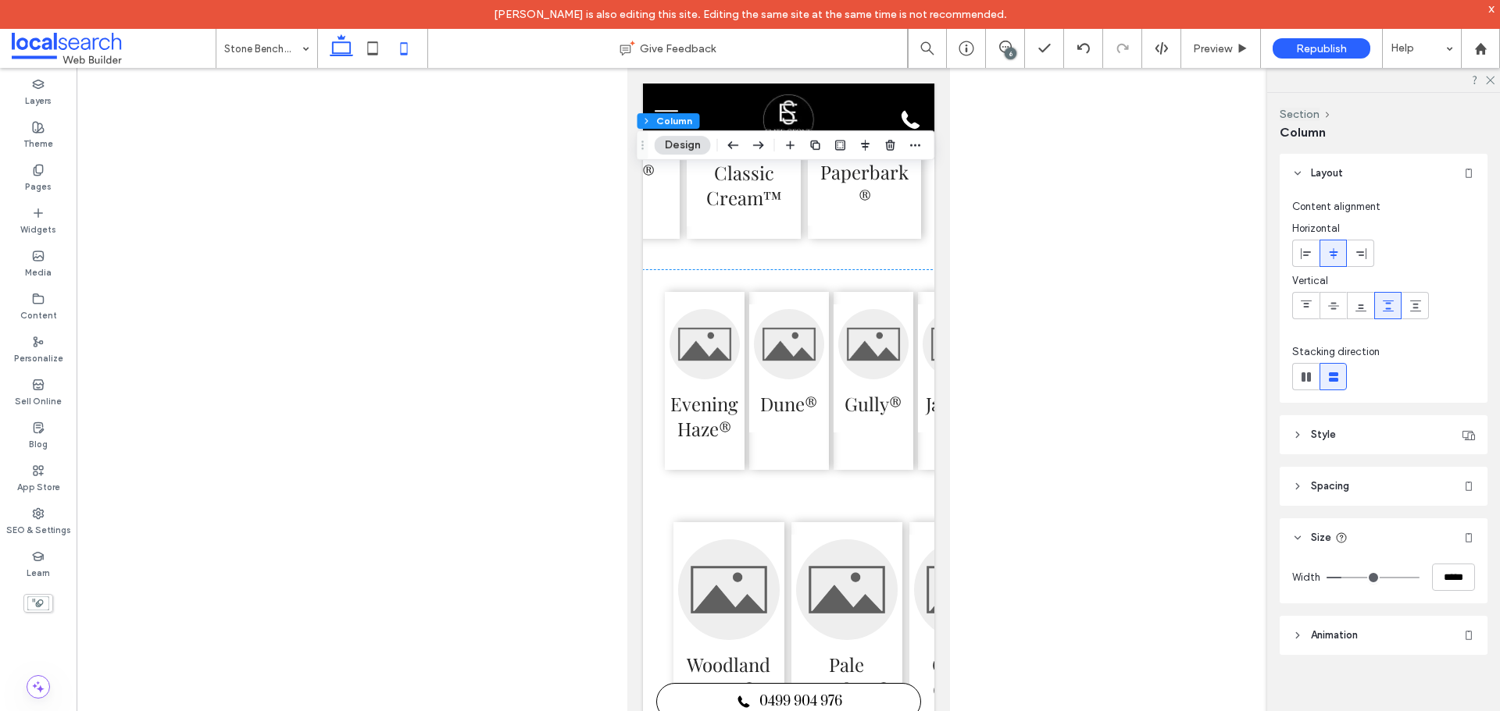
click at [342, 59] on icon at bounding box center [341, 48] width 31 height 31
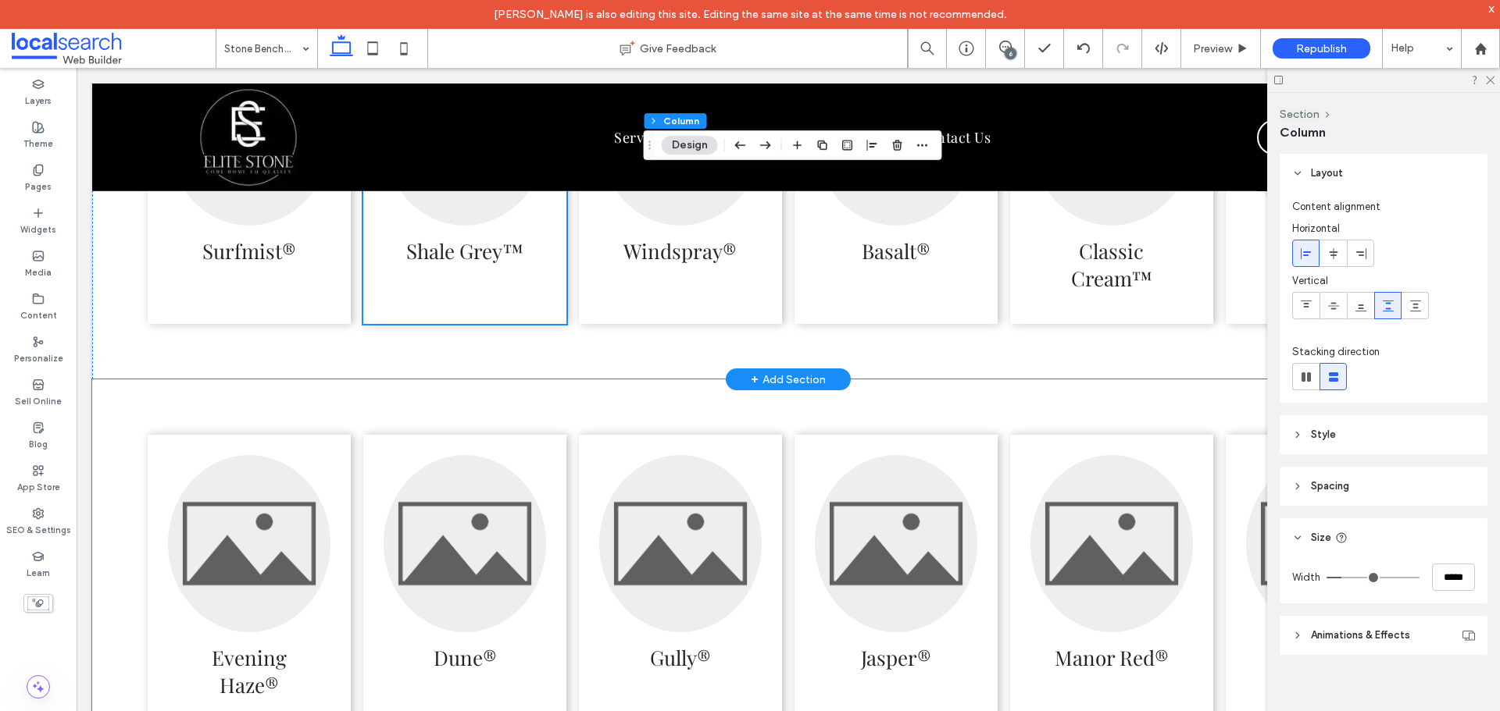
scroll to position [3190, 0]
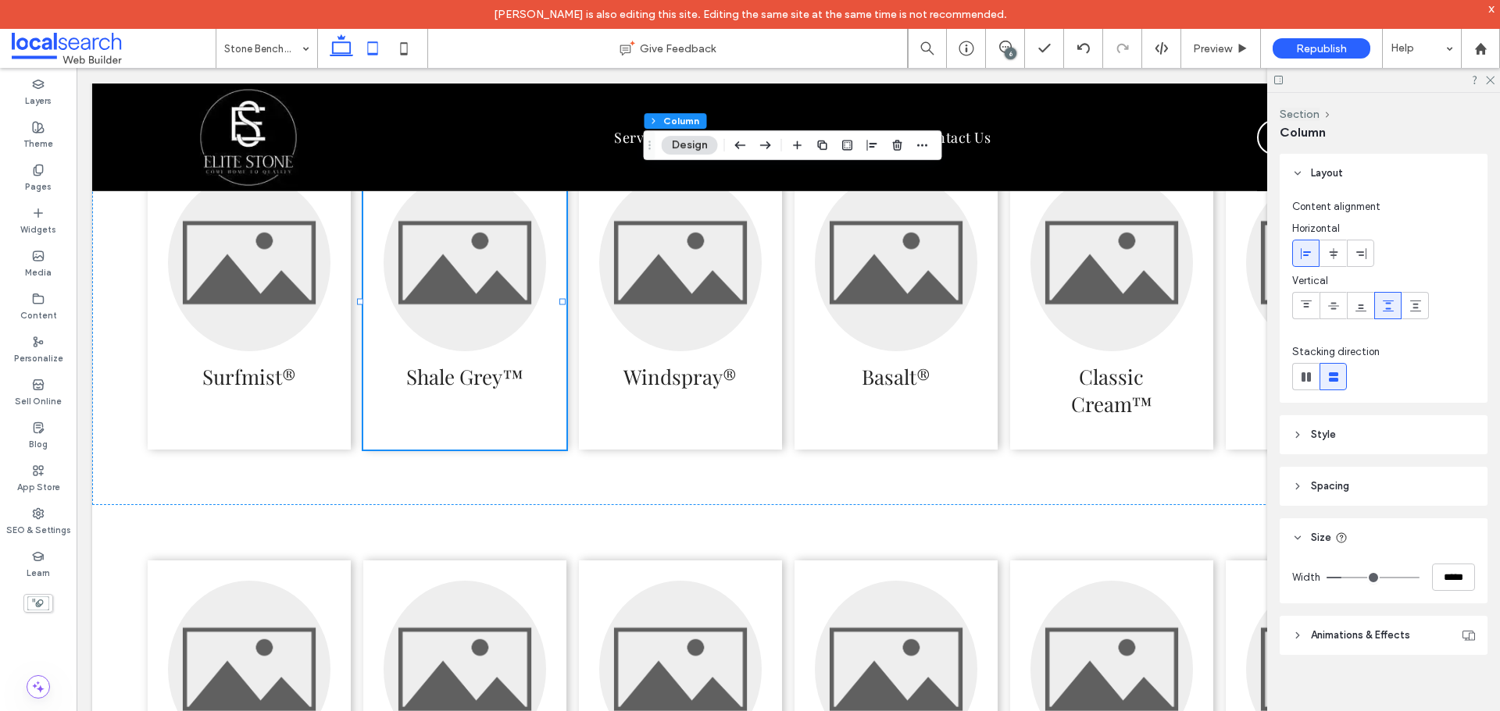
drag, startPoint x: 382, startPoint y: 48, endPoint x: 100, endPoint y: 273, distance: 360.2
click at [382, 48] on icon at bounding box center [372, 48] width 31 height 31
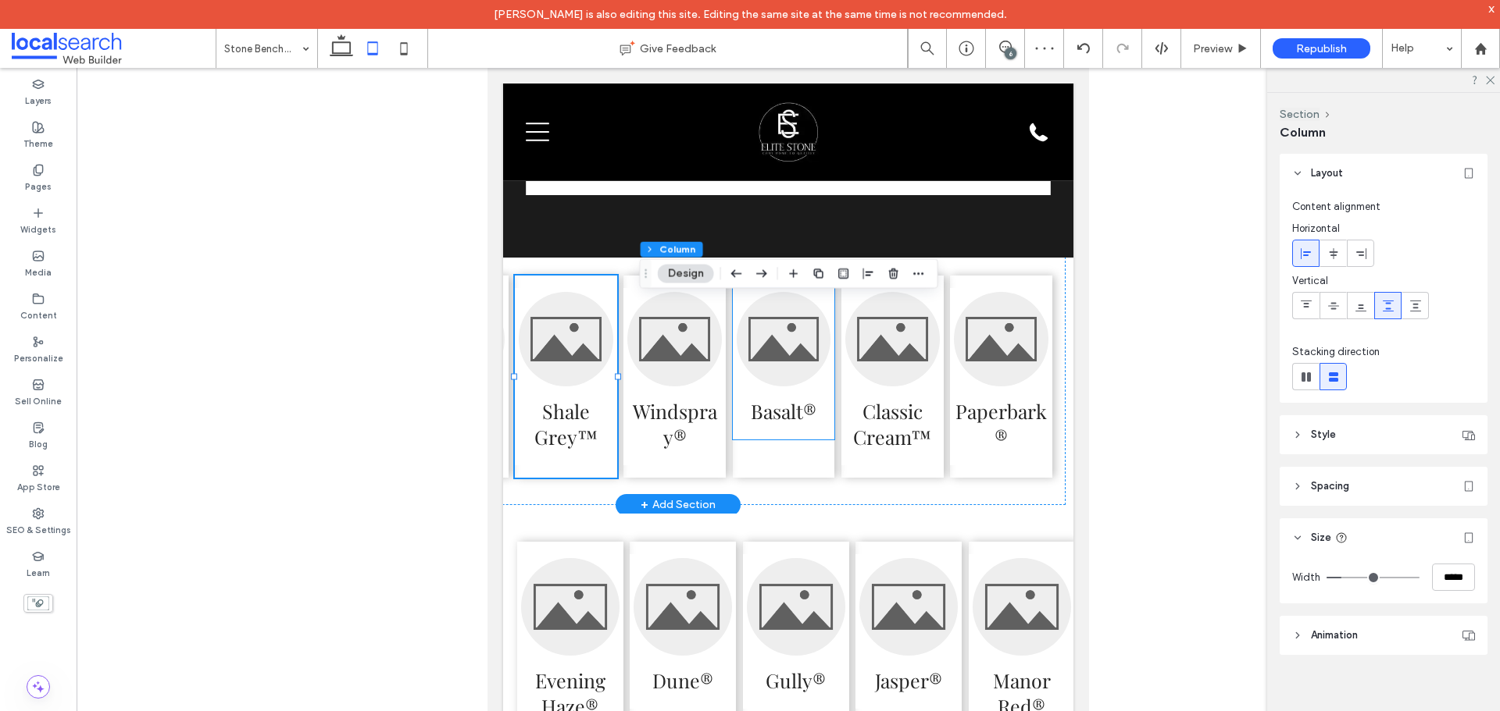
scroll to position [11, 125]
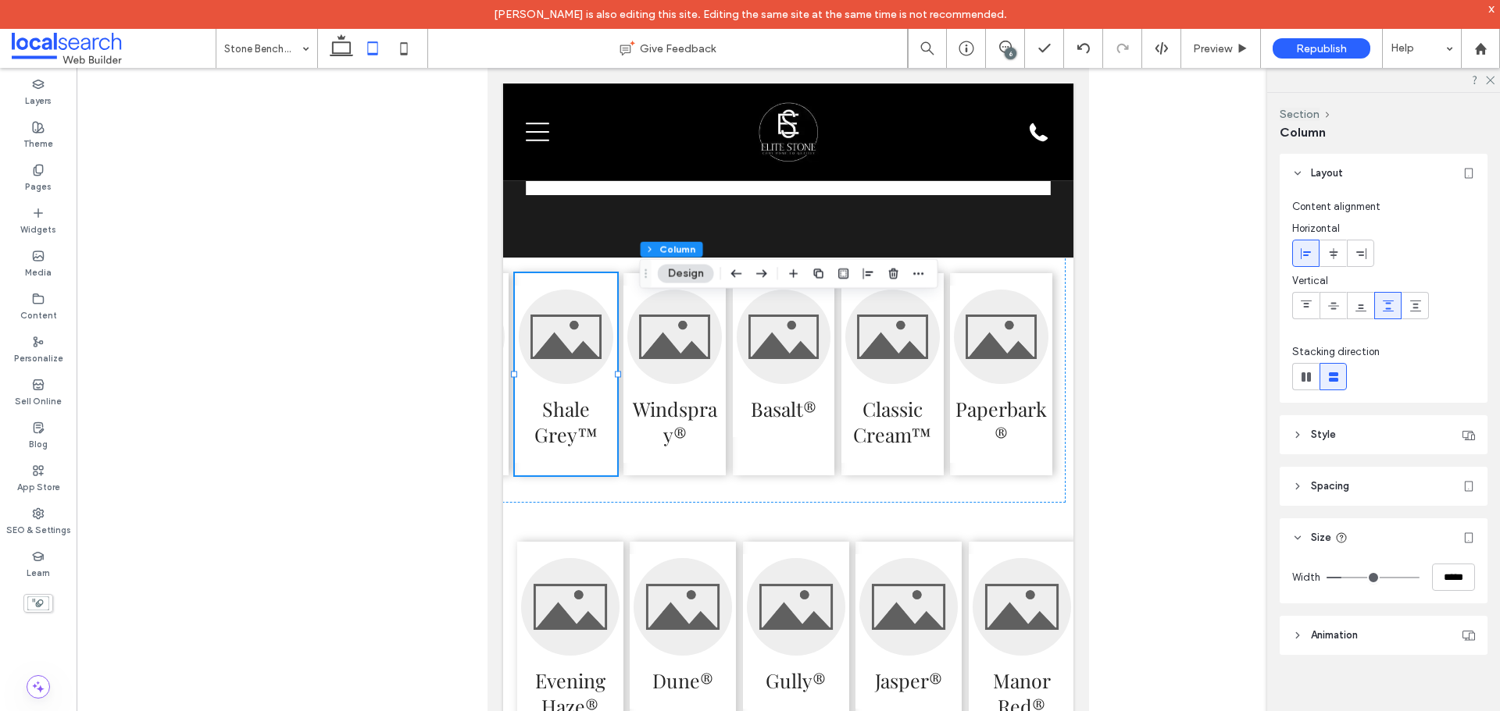
drag, startPoint x: 1491, startPoint y: 80, endPoint x: 1450, endPoint y: 80, distance: 41.4
click at [1491, 80] on use at bounding box center [1489, 81] width 9 height 9
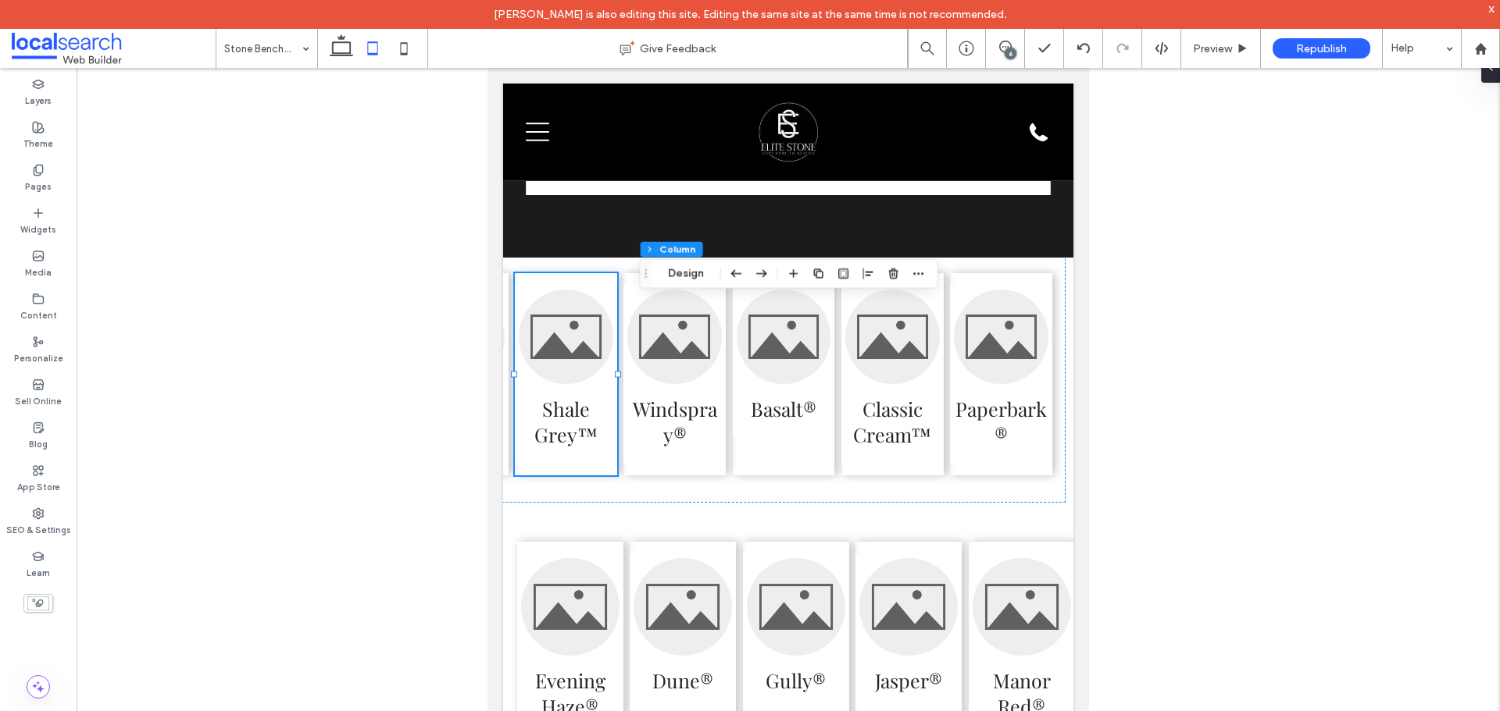
click at [1006, 52] on div "6" at bounding box center [1010, 54] width 12 height 12
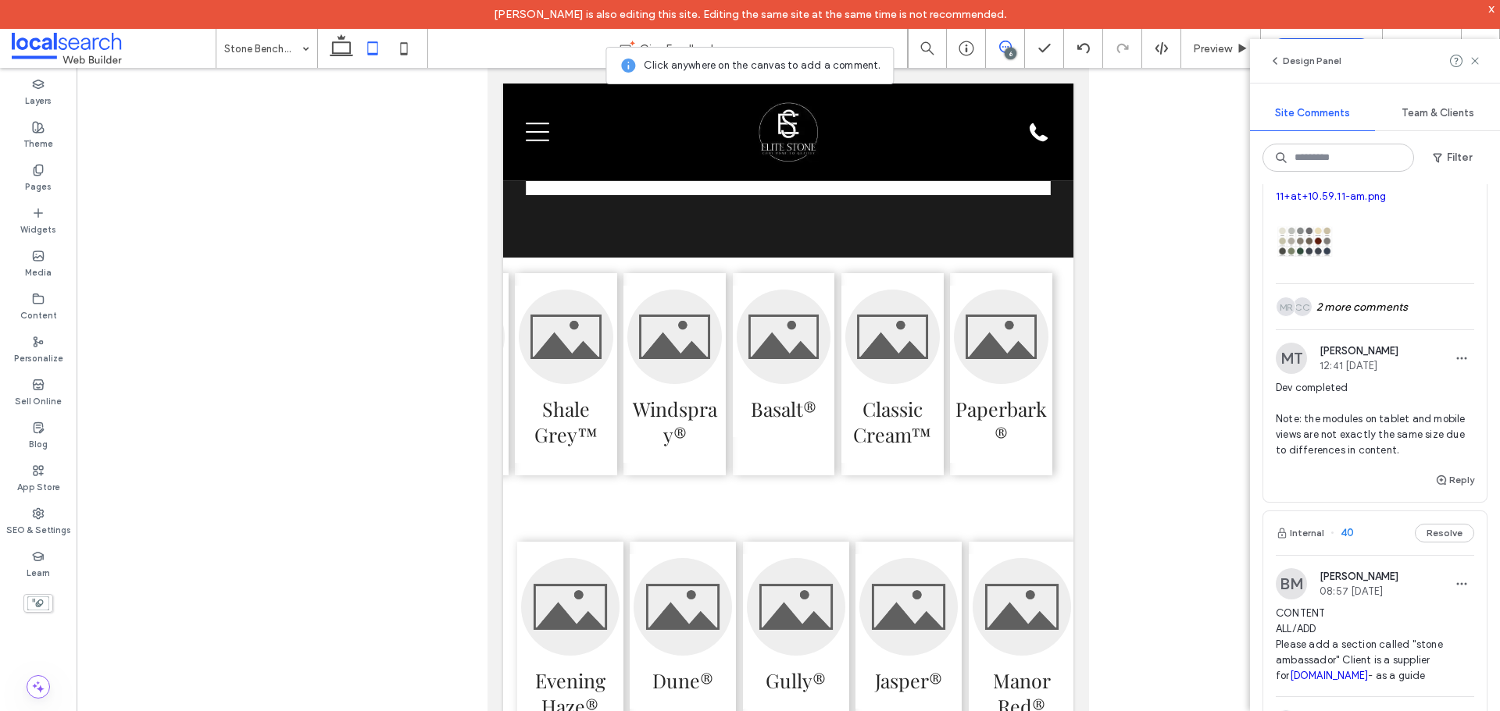
scroll to position [234, 0]
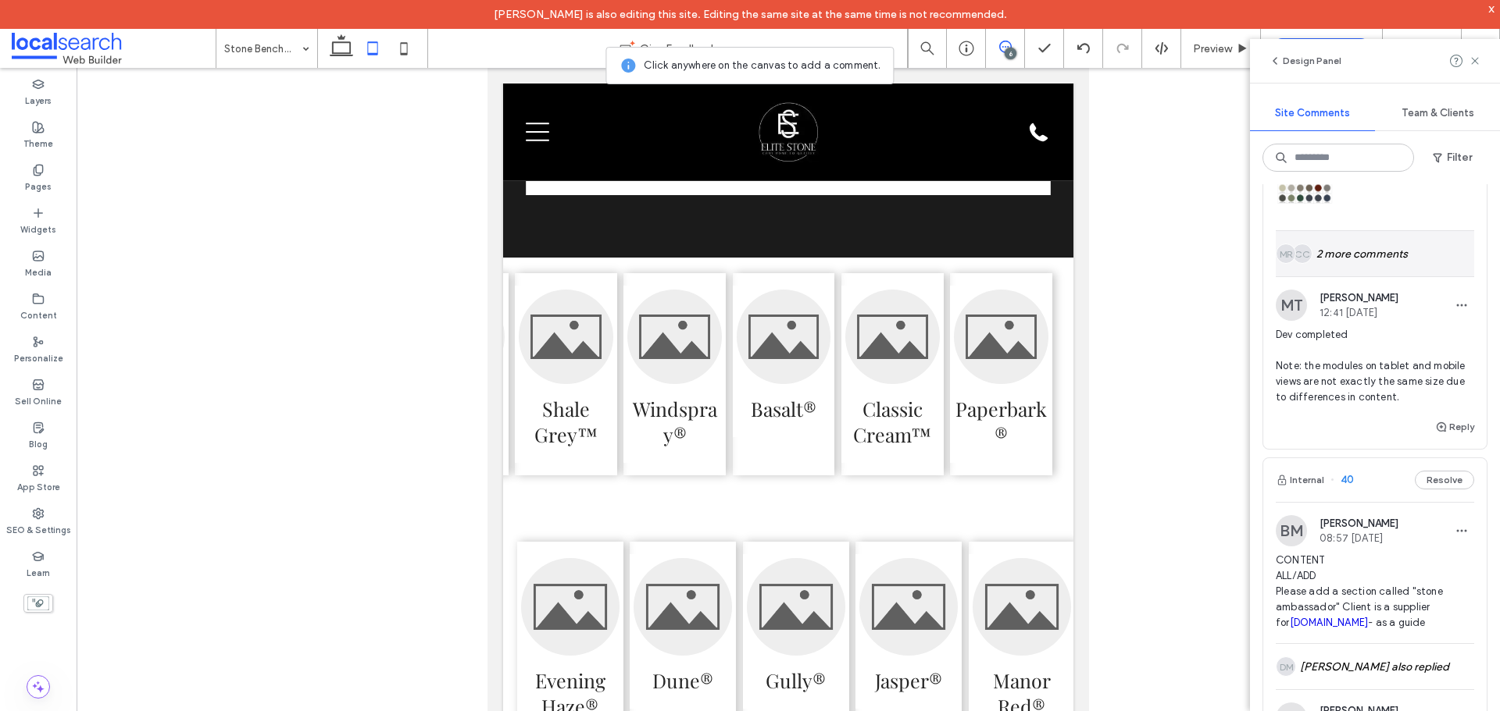
click at [1365, 259] on div "CC MR 2 more comments" at bounding box center [1374, 253] width 198 height 45
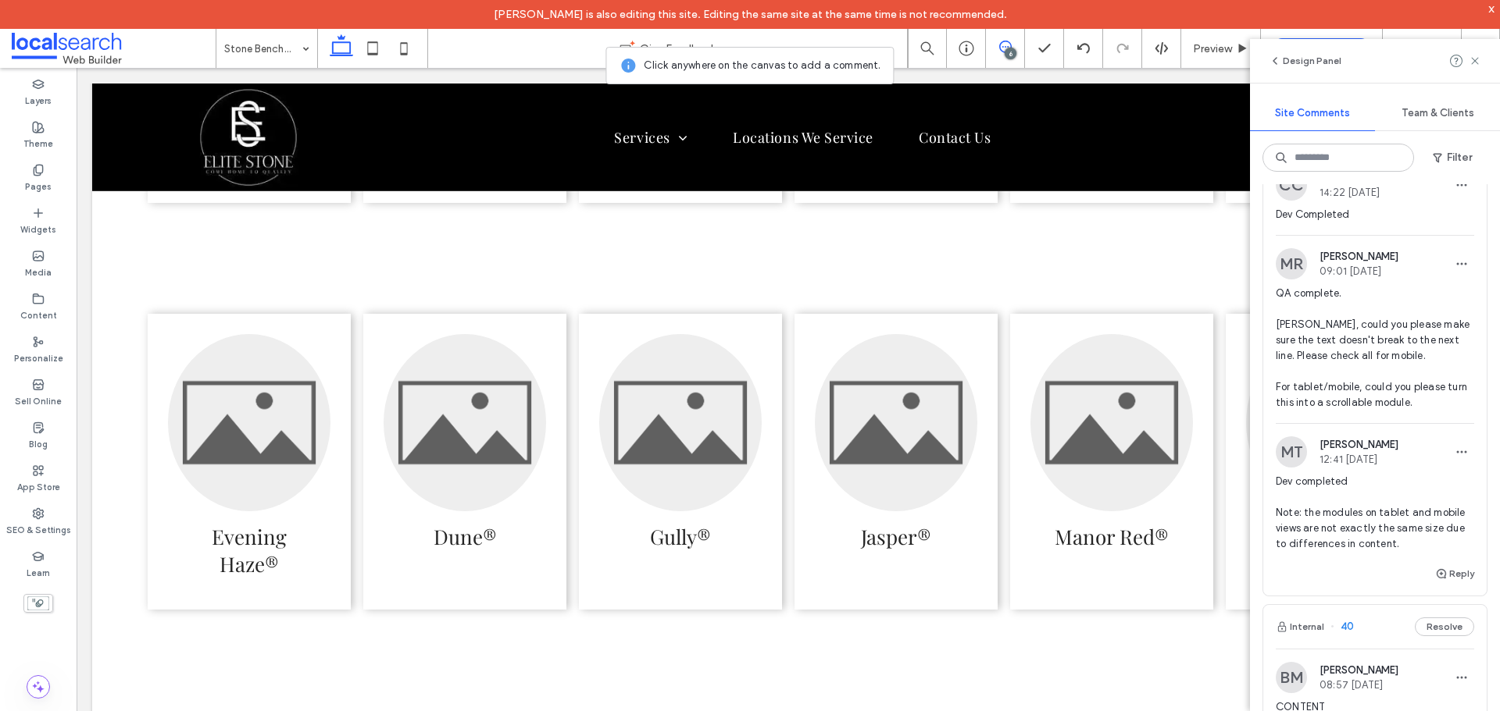
scroll to position [3827, 0]
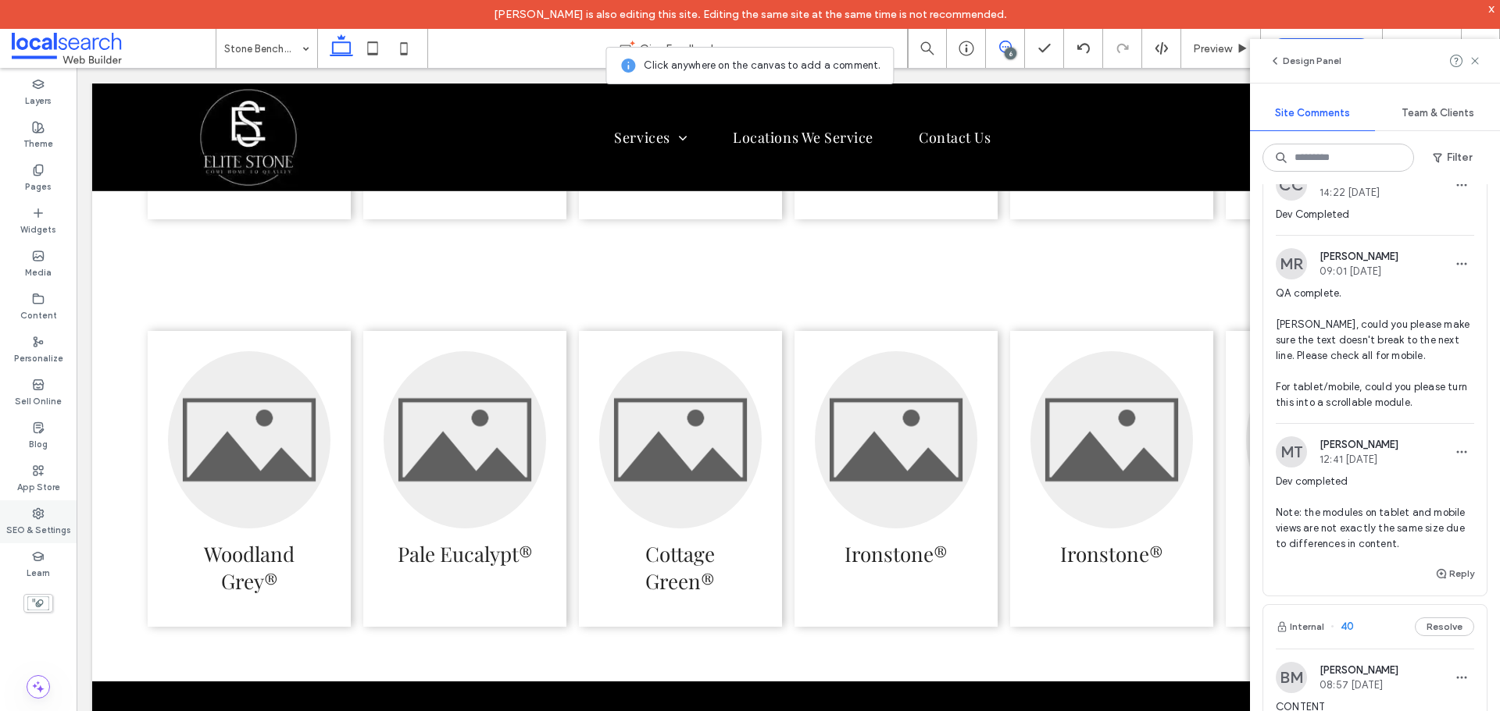
click at [28, 510] on div "SEO & Settings" at bounding box center [38, 522] width 77 height 43
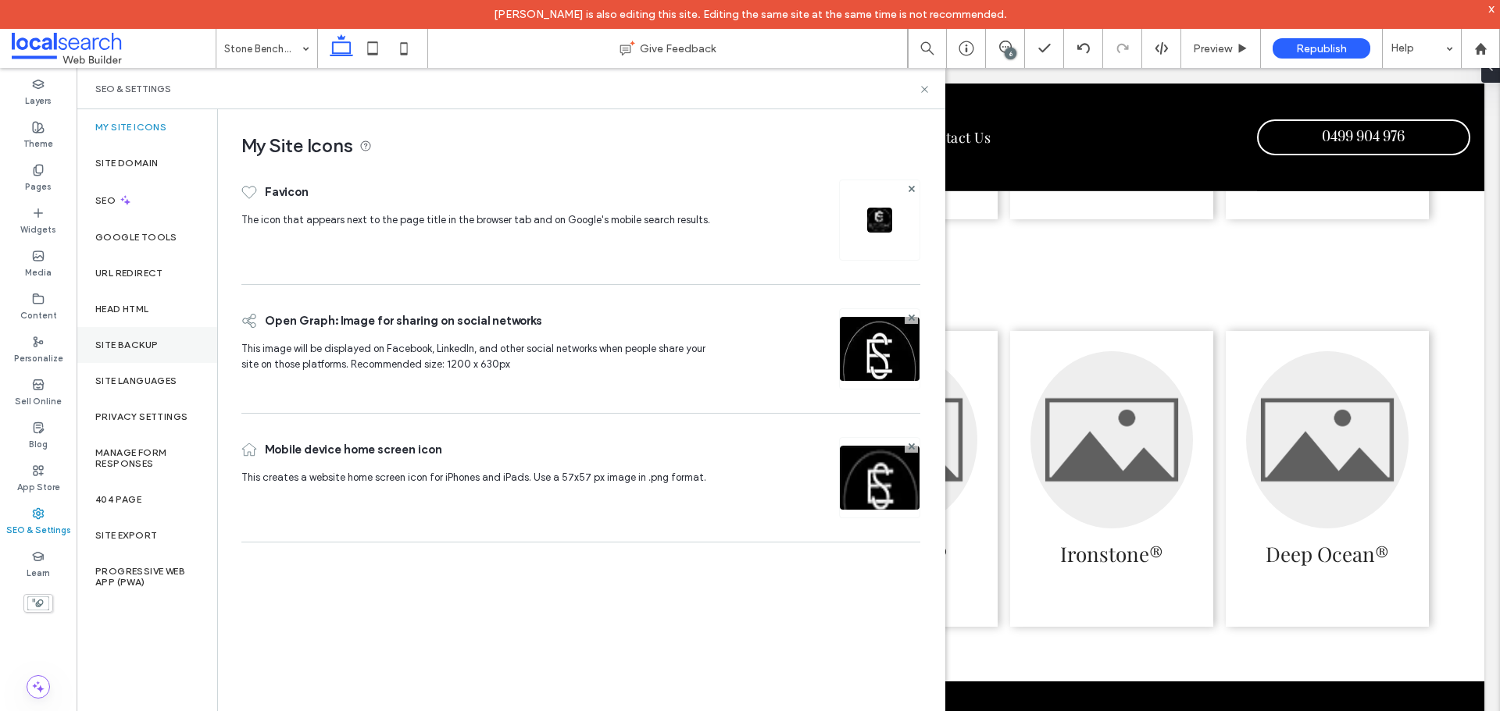
click at [129, 353] on div "Site Backup" at bounding box center [147, 345] width 141 height 36
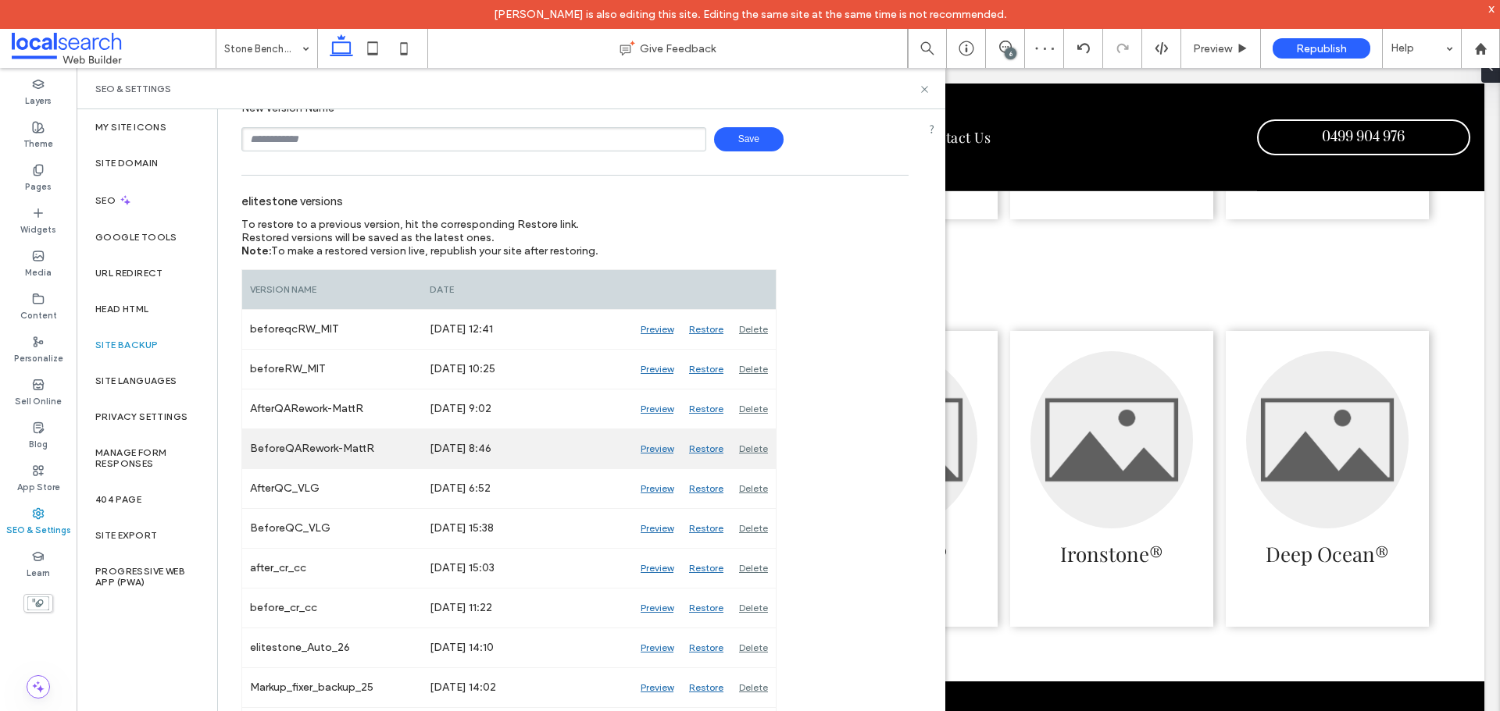
scroll to position [78, 0]
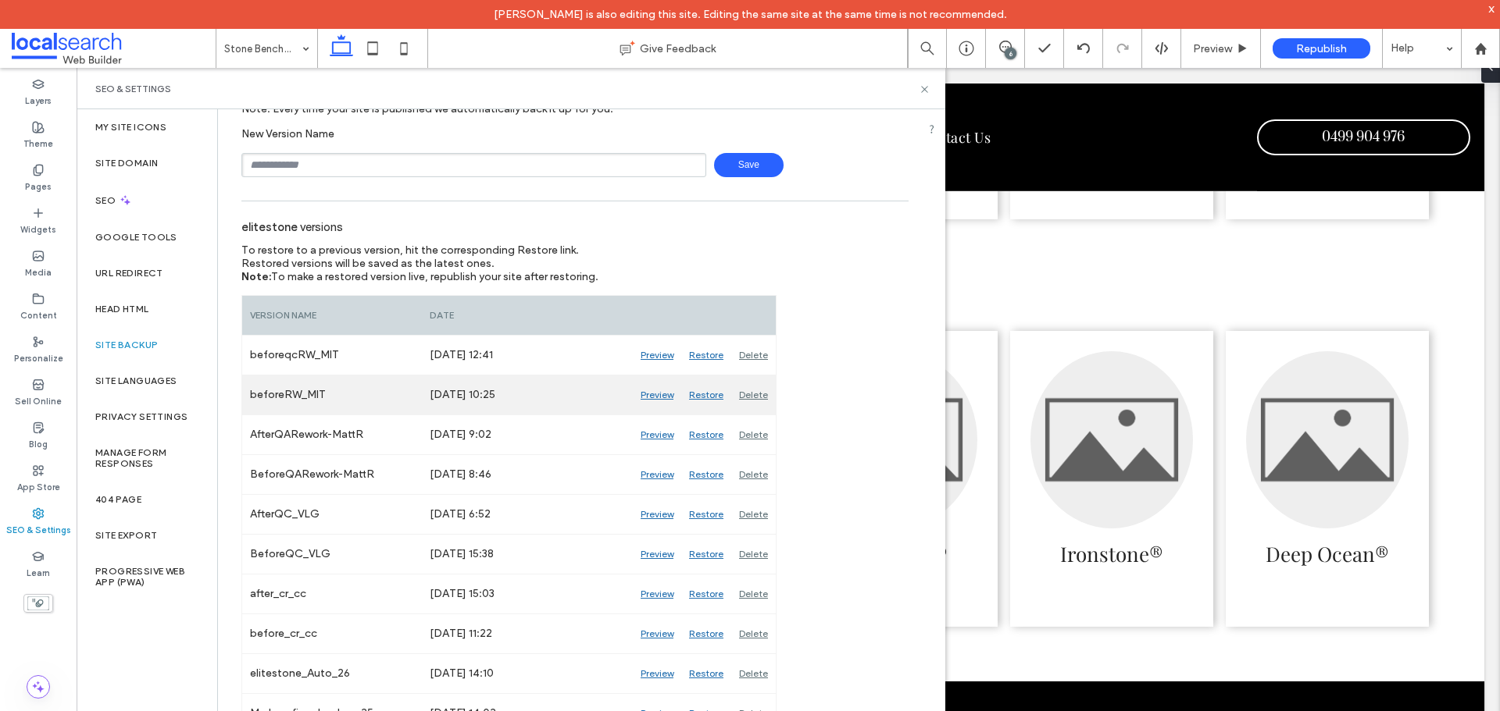
click at [655, 397] on div "Preview" at bounding box center [657, 395] width 48 height 39
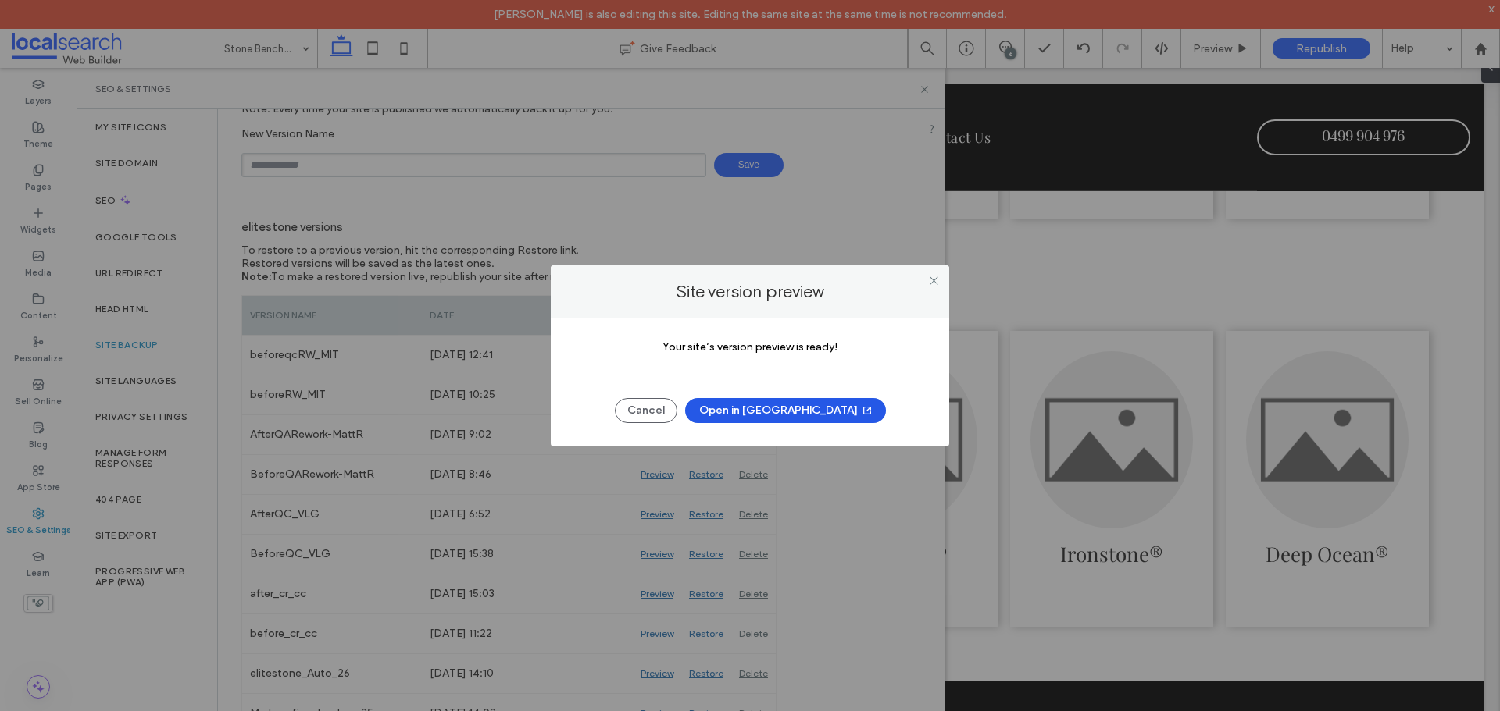
click at [738, 410] on button "Open in New Tab" at bounding box center [785, 410] width 201 height 25
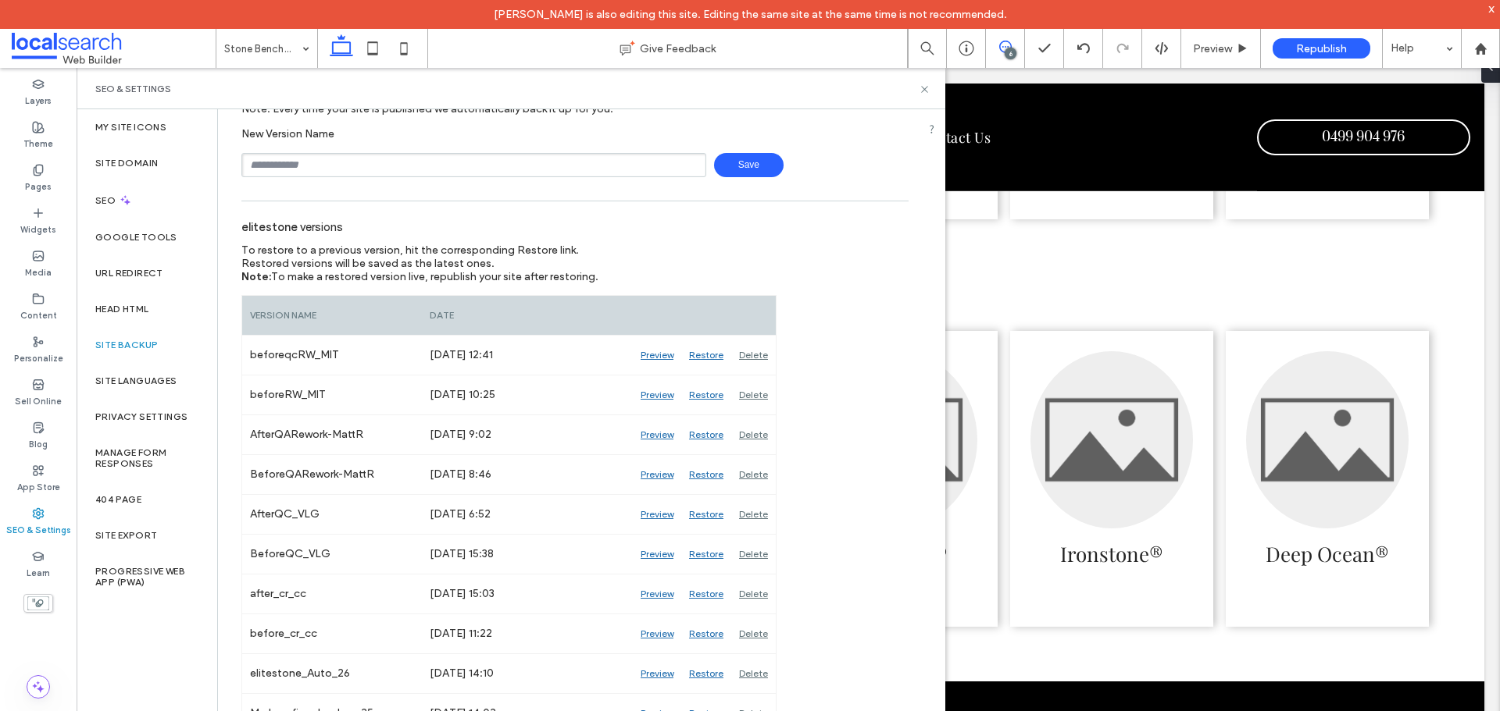
click at [1001, 44] on icon at bounding box center [1005, 47] width 12 height 12
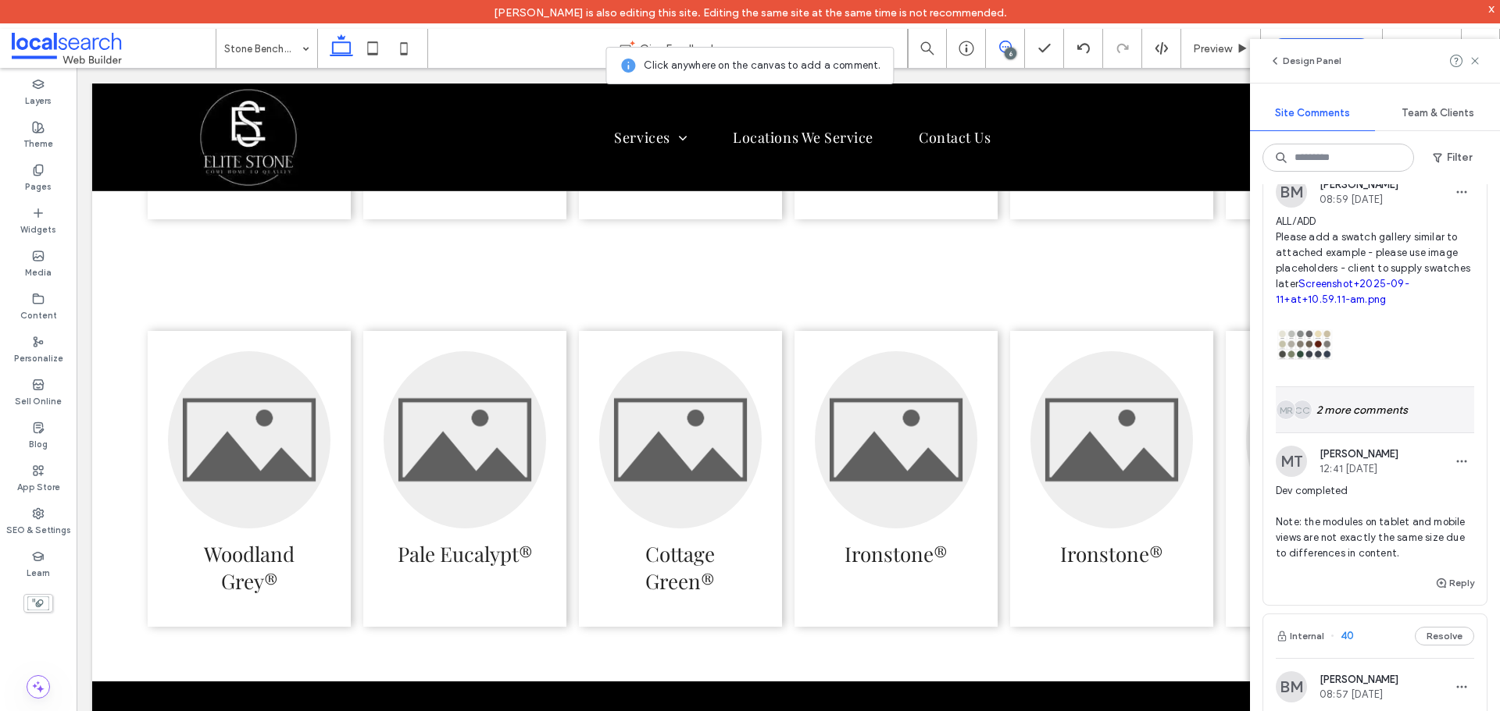
click at [1387, 425] on div "CC MR 2 more comments" at bounding box center [1374, 409] width 198 height 45
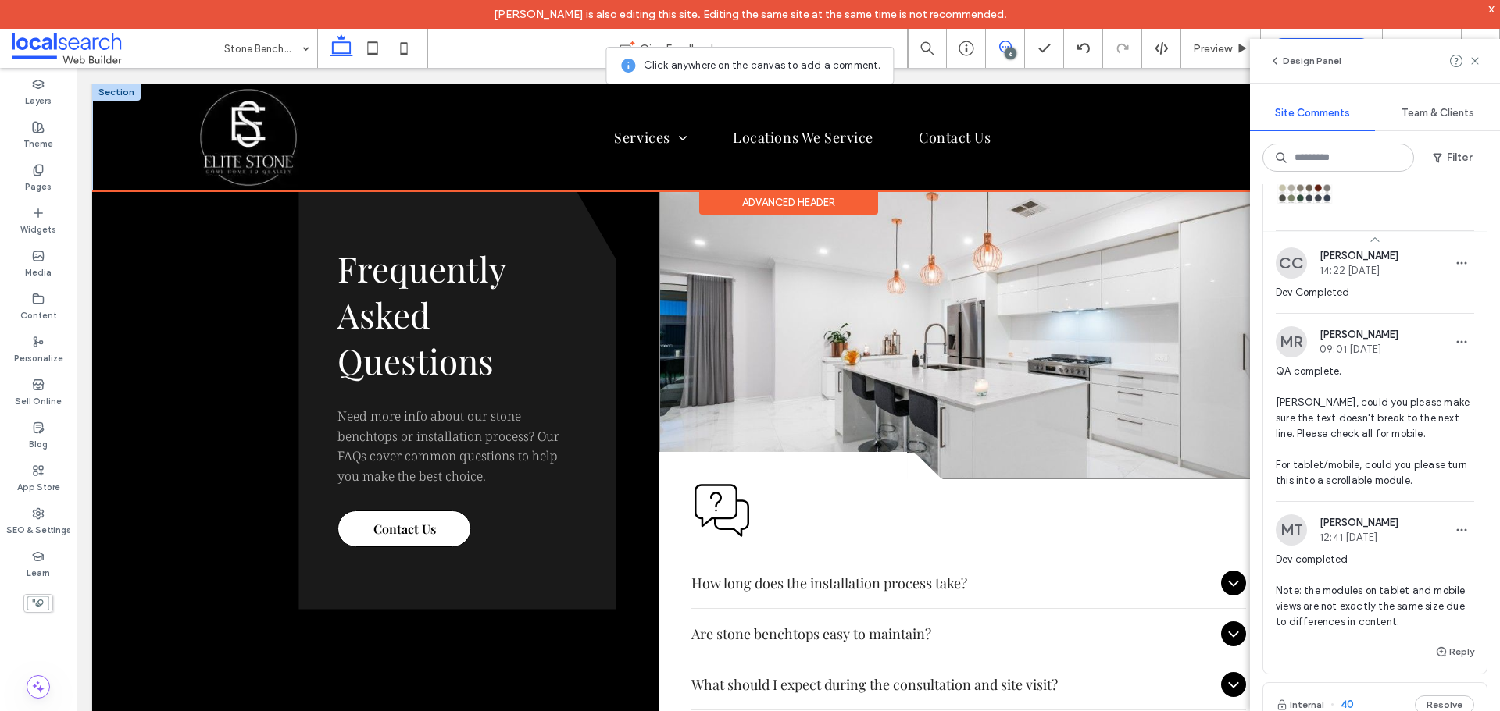
scroll to position [4456, 0]
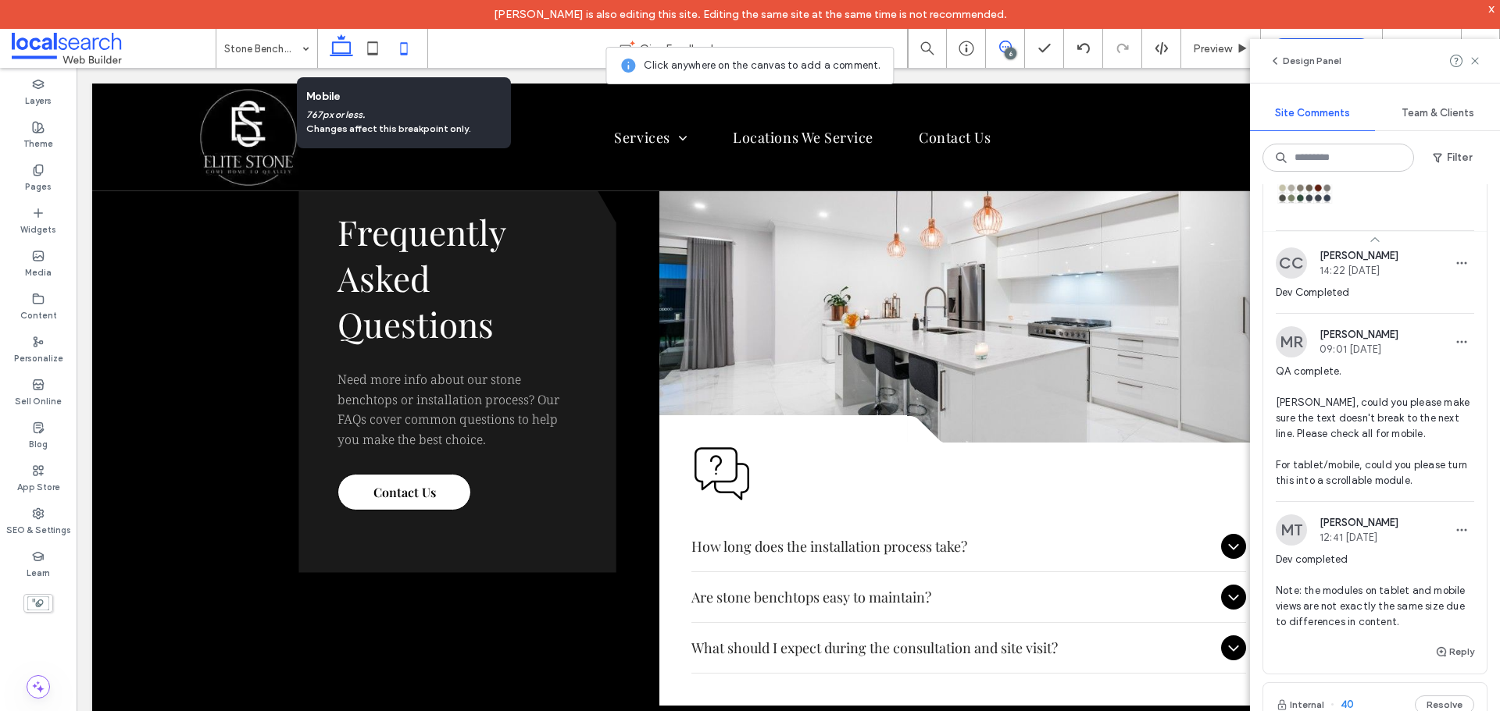
click at [401, 52] on use at bounding box center [404, 48] width 7 height 12
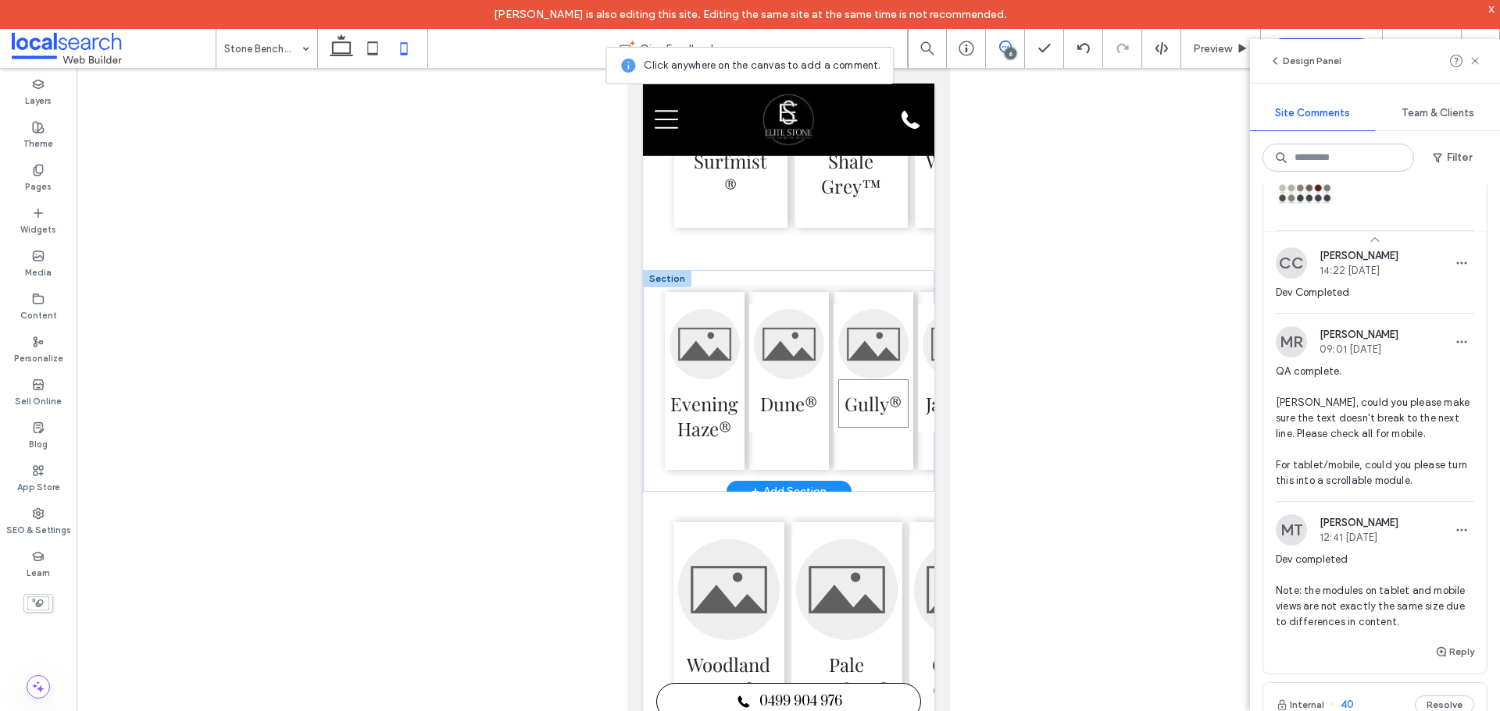
scroll to position [3272, 0]
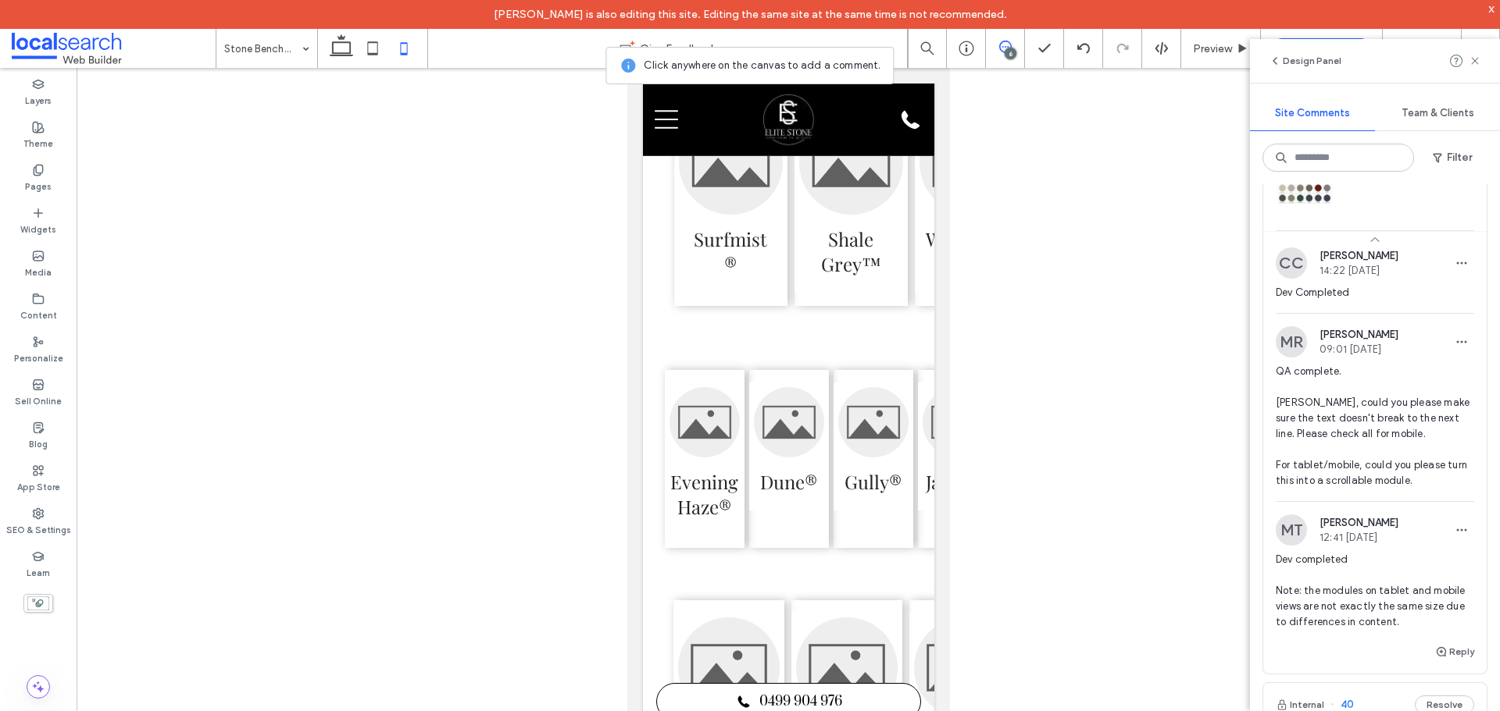
click at [1009, 52] on div "6" at bounding box center [1010, 54] width 12 height 12
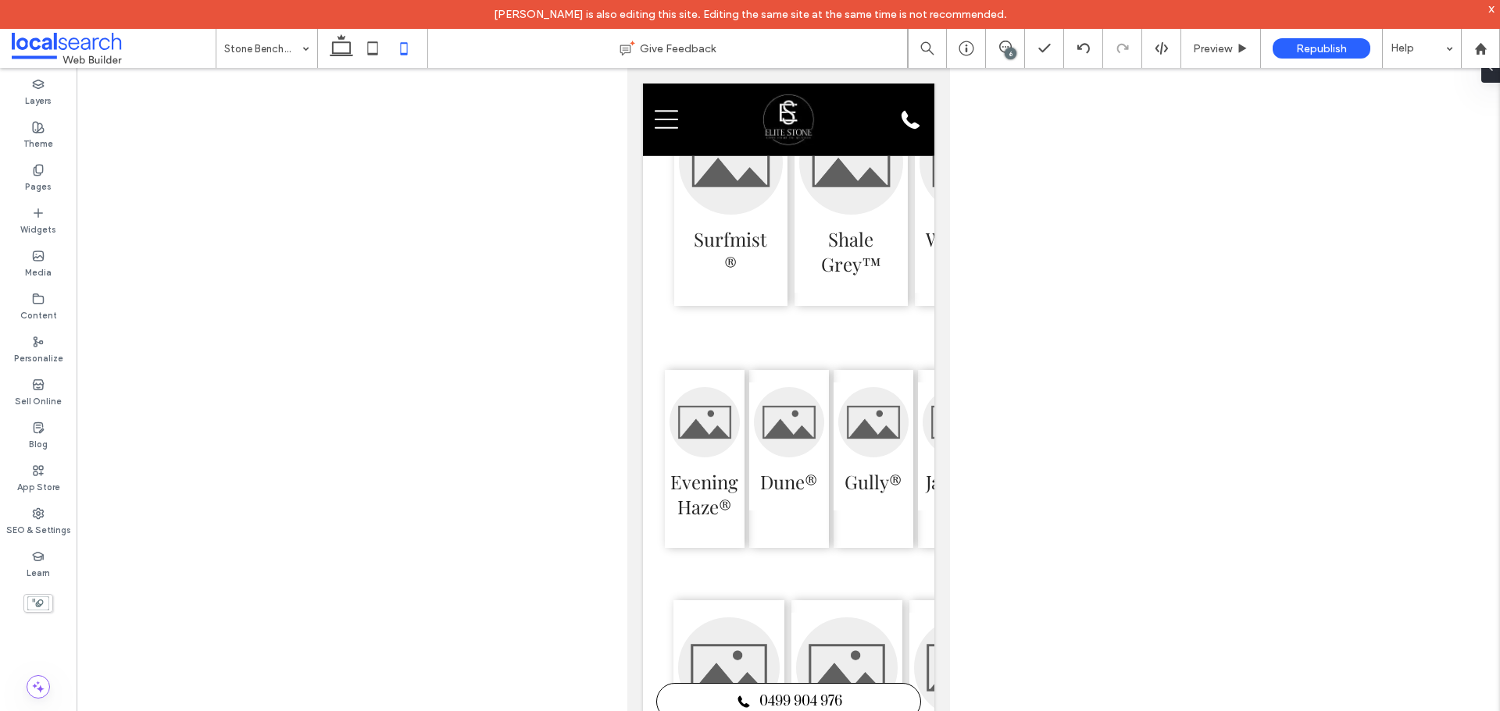
scroll to position [0, 0]
click at [743, 288] on span "Surfmist®" at bounding box center [730, 251] width 104 height 73
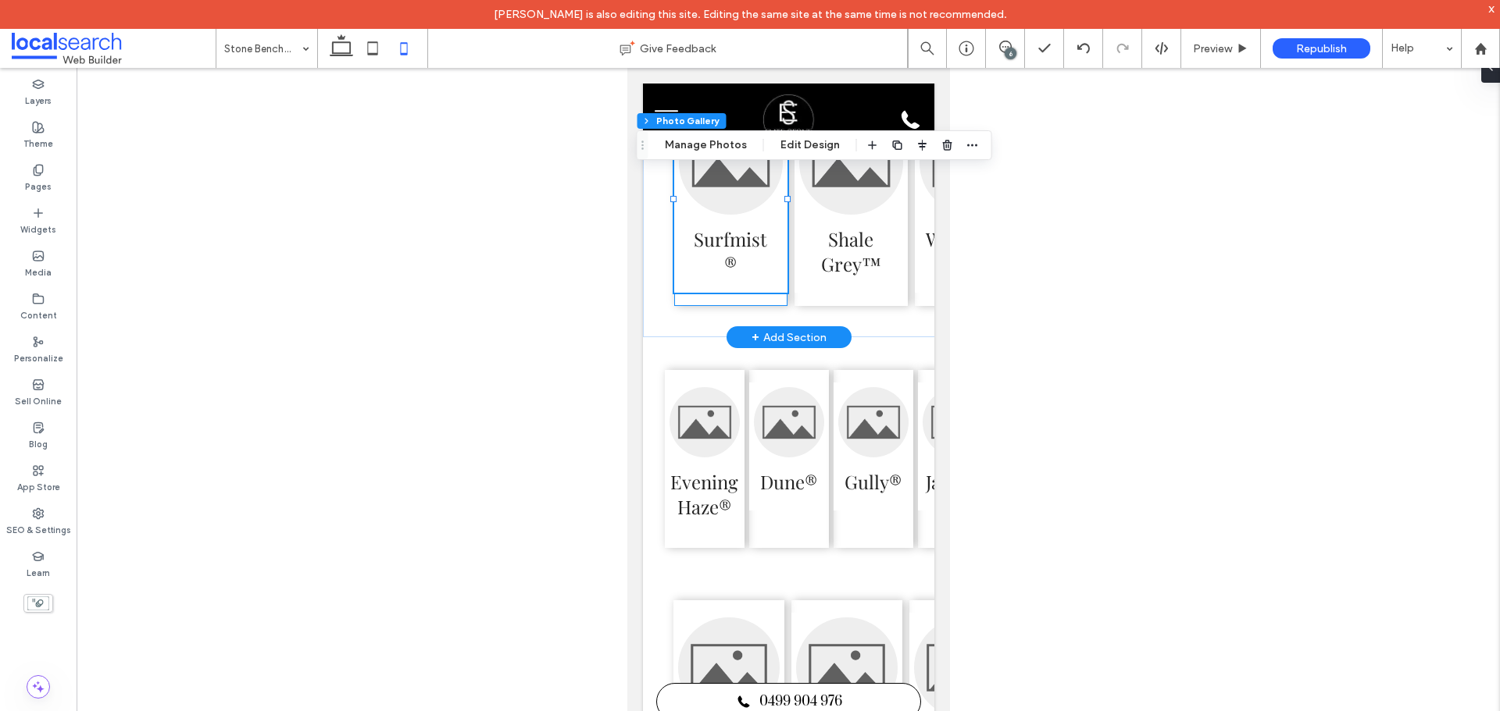
click at [736, 306] on div "Surfmist®" at bounding box center [729, 200] width 113 height 212
click at [686, 137] on button "Design" at bounding box center [690, 145] width 56 height 19
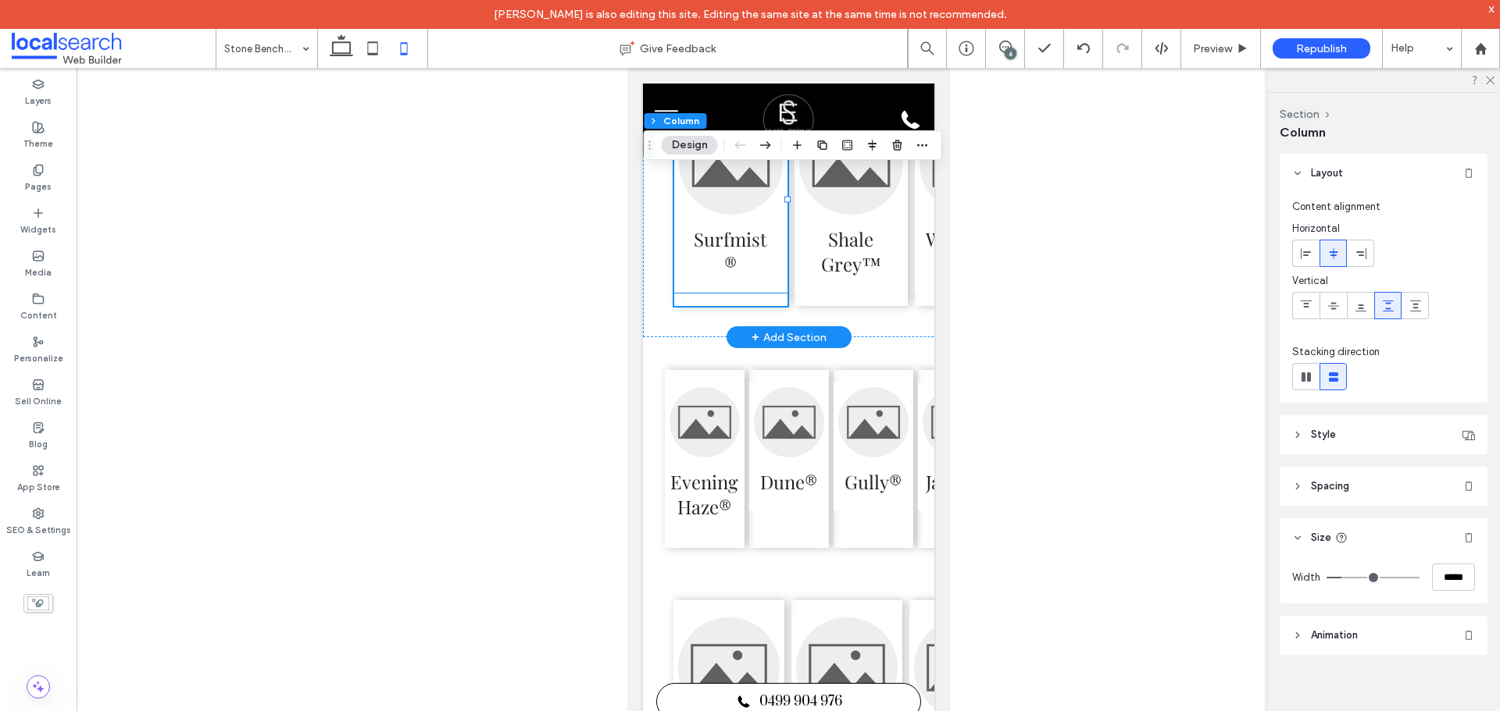
click at [773, 288] on span "Surfmist®" at bounding box center [730, 251] width 104 height 73
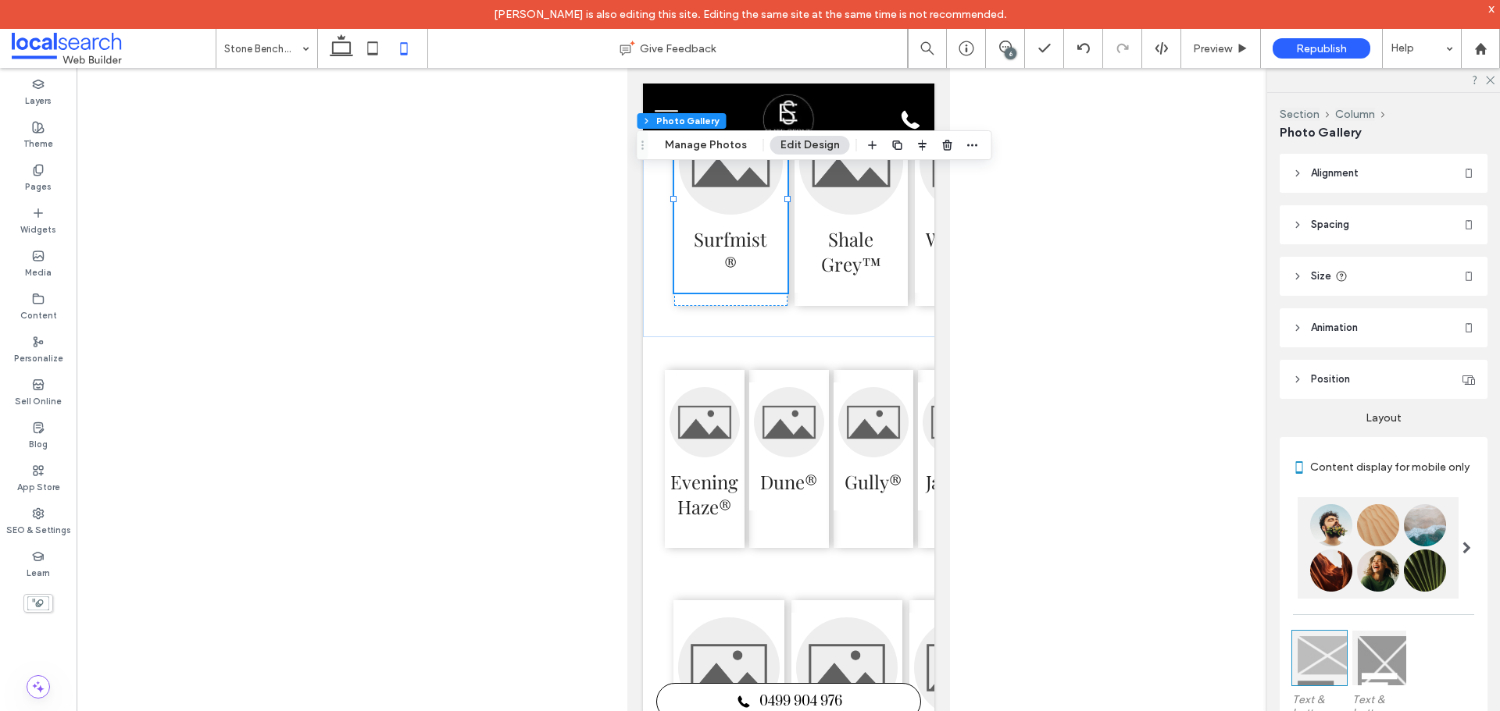
click at [1347, 282] on header "Size" at bounding box center [1383, 276] width 208 height 39
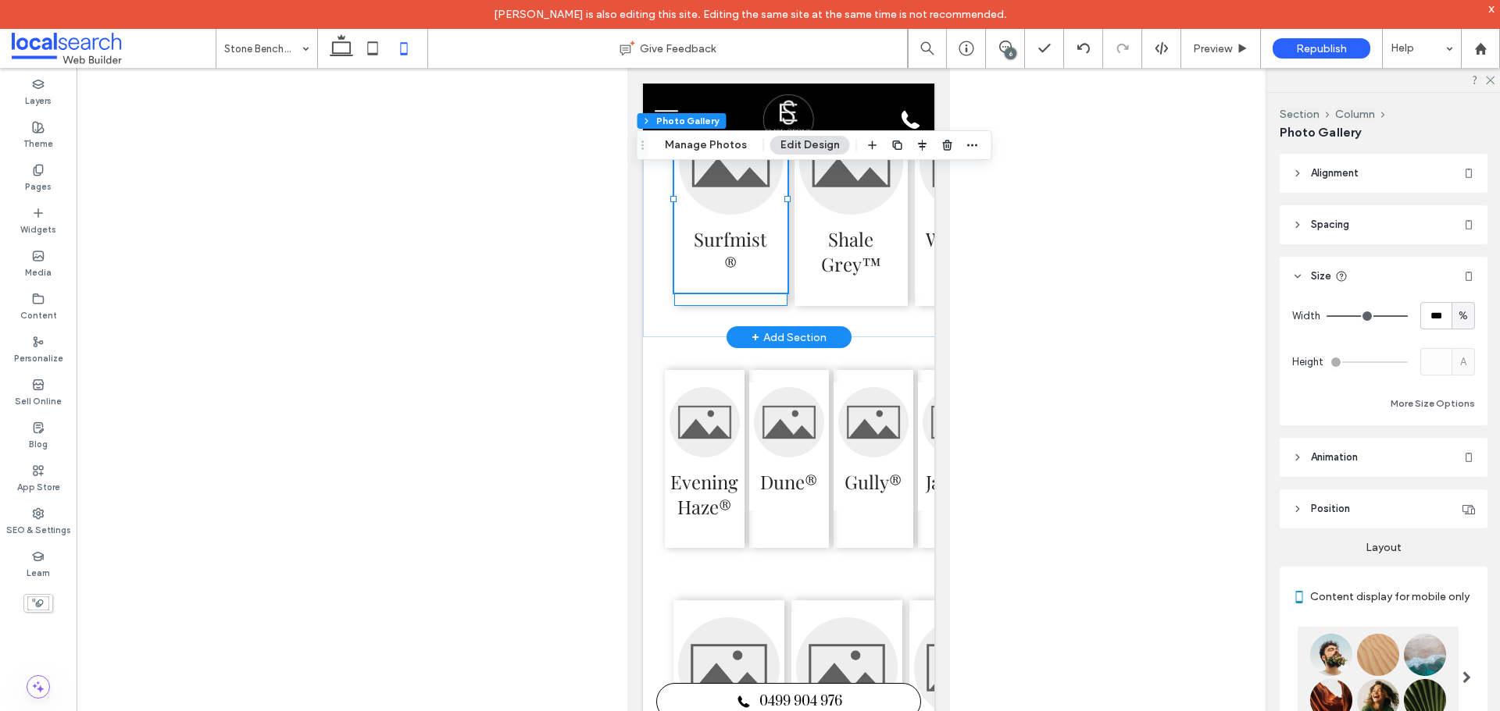
click at [742, 306] on div "Surfmist®" at bounding box center [729, 200] width 113 height 212
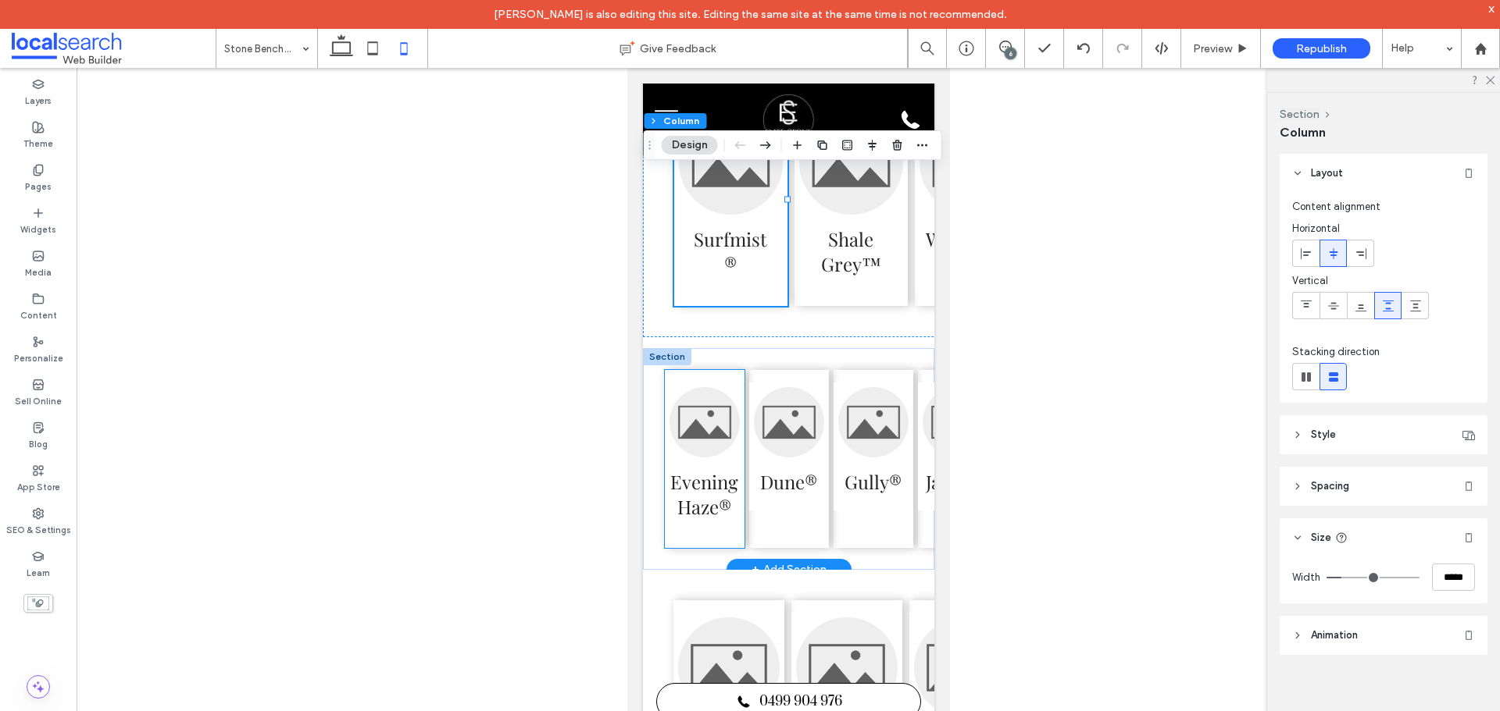
click at [742, 548] on div "Evening Haze®" at bounding box center [704, 459] width 80 height 178
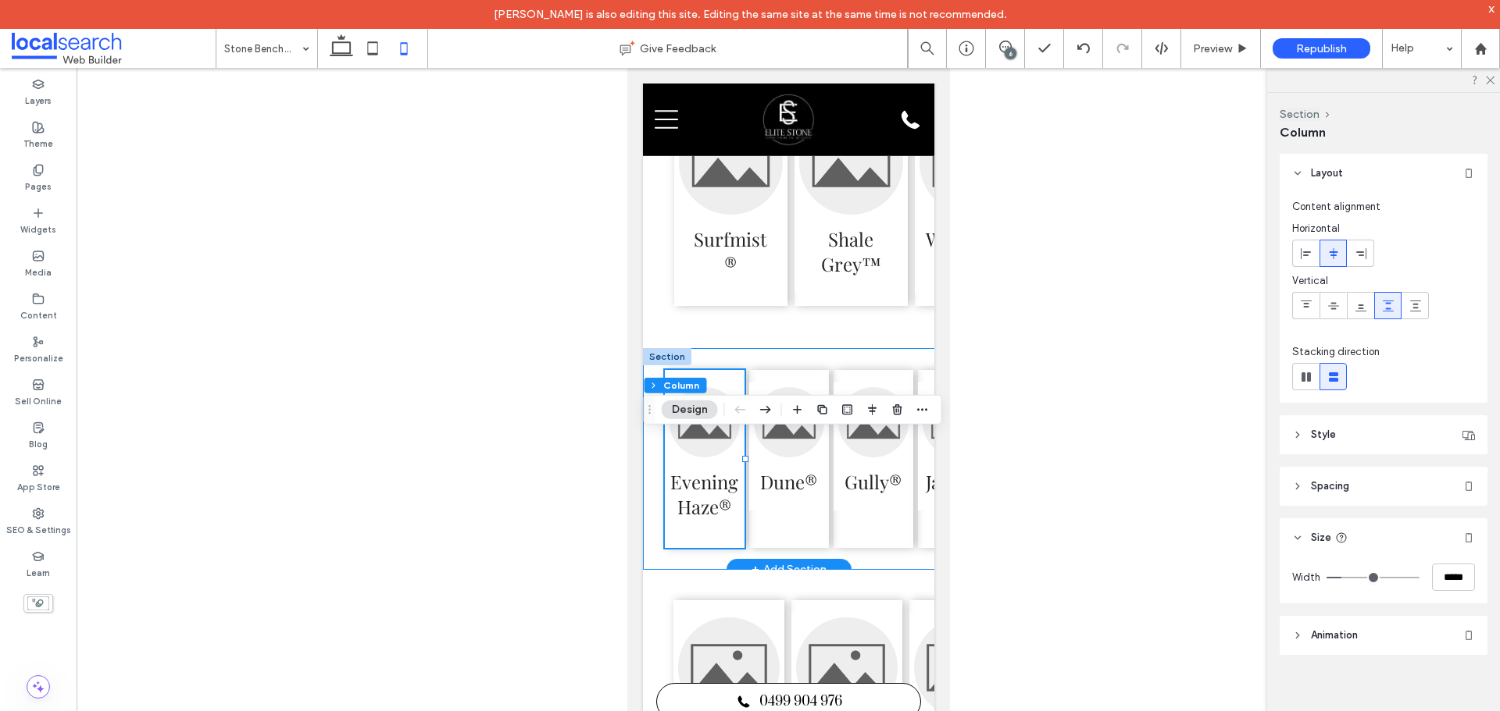
click at [651, 494] on div "Evening Haze® Dune® Gully® Jasper® Manor Red® Wallaby®" at bounding box center [914, 458] width 545 height 221
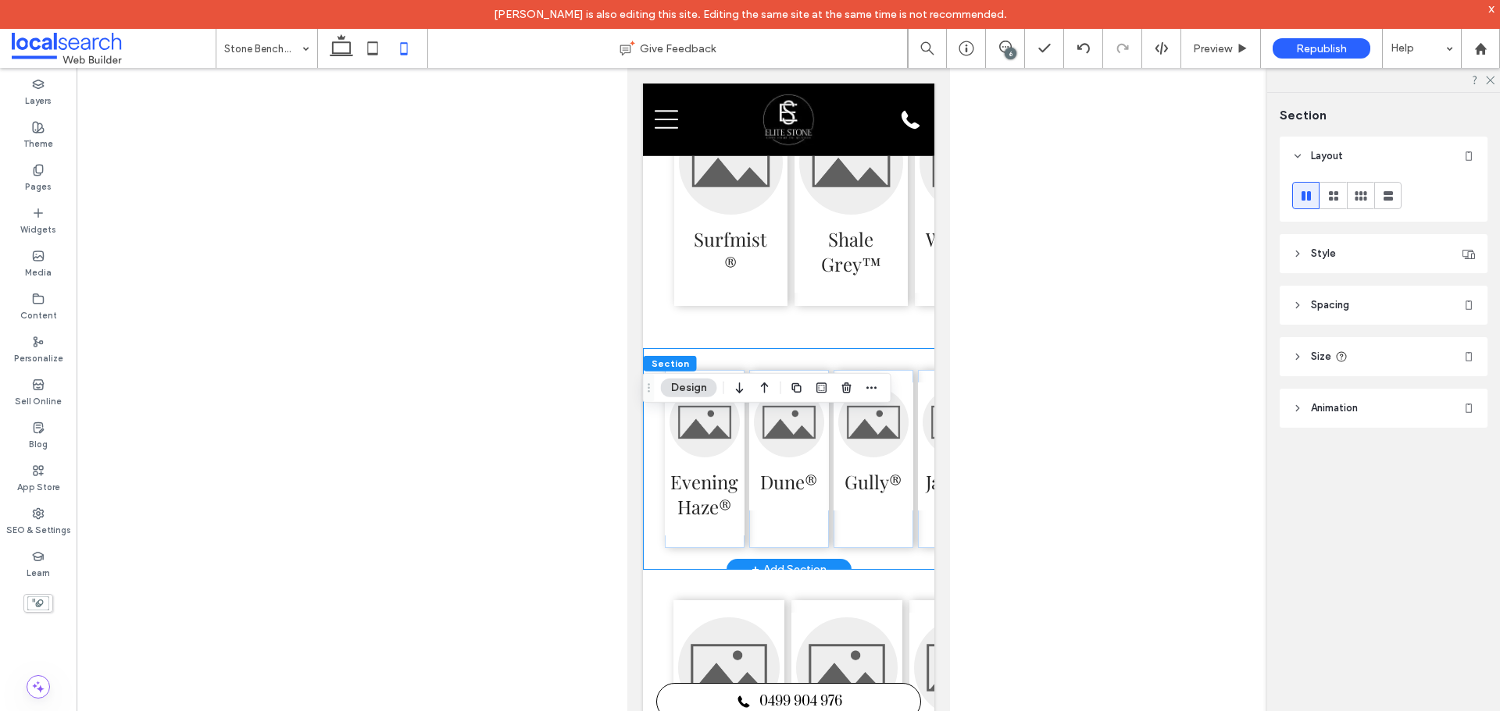
click at [692, 414] on div "Evening Haze® Dune® Gully® Jasper® Manor Red® Wallaby®" at bounding box center [914, 458] width 545 height 221
click at [700, 430] on div "Evening Haze® Dune® Gully® Jasper® Manor Red® Wallaby®" at bounding box center [914, 458] width 545 height 221
click at [704, 446] on div "Evening Haze®" at bounding box center [704, 459] width 80 height 178
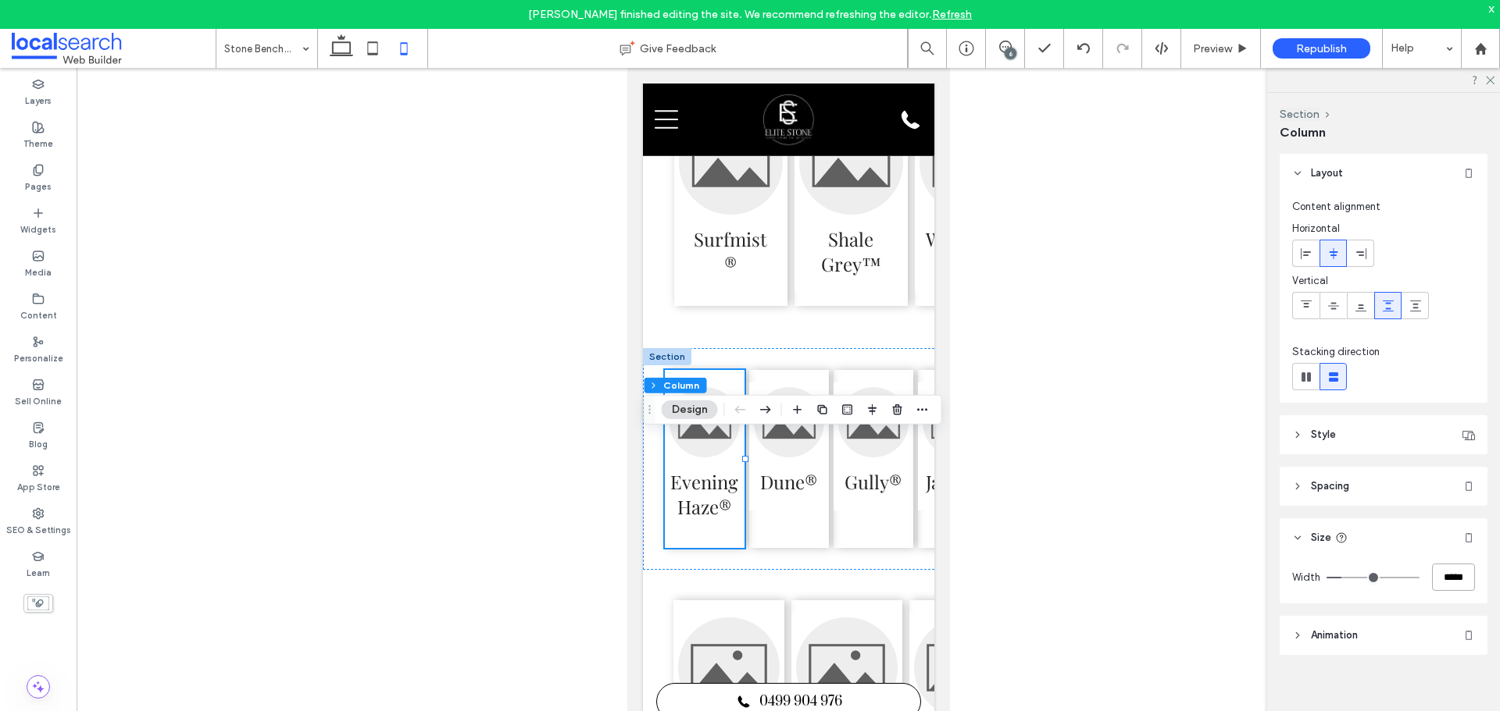
click at [1441, 578] on input "*****" at bounding box center [1453, 577] width 43 height 27
type input "**"
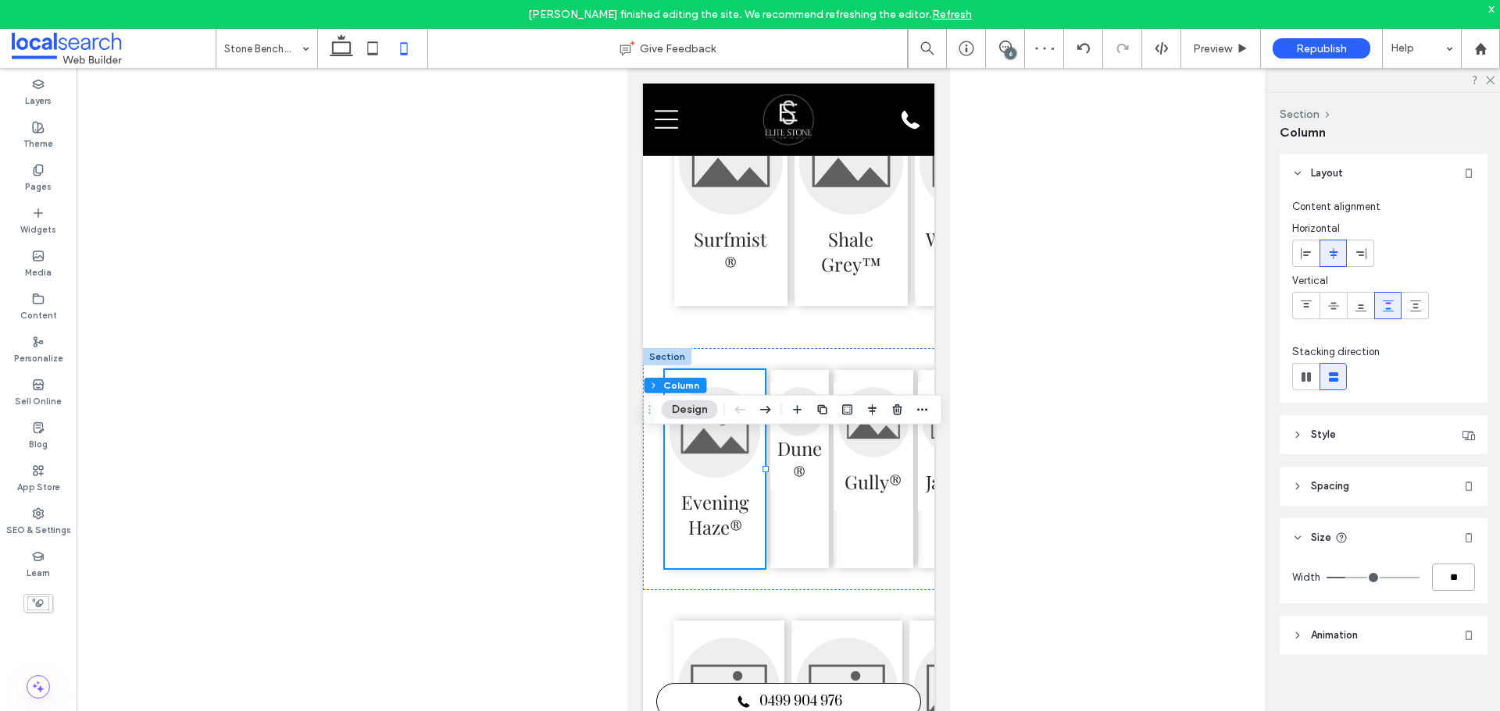
type input "*"
type input "**"
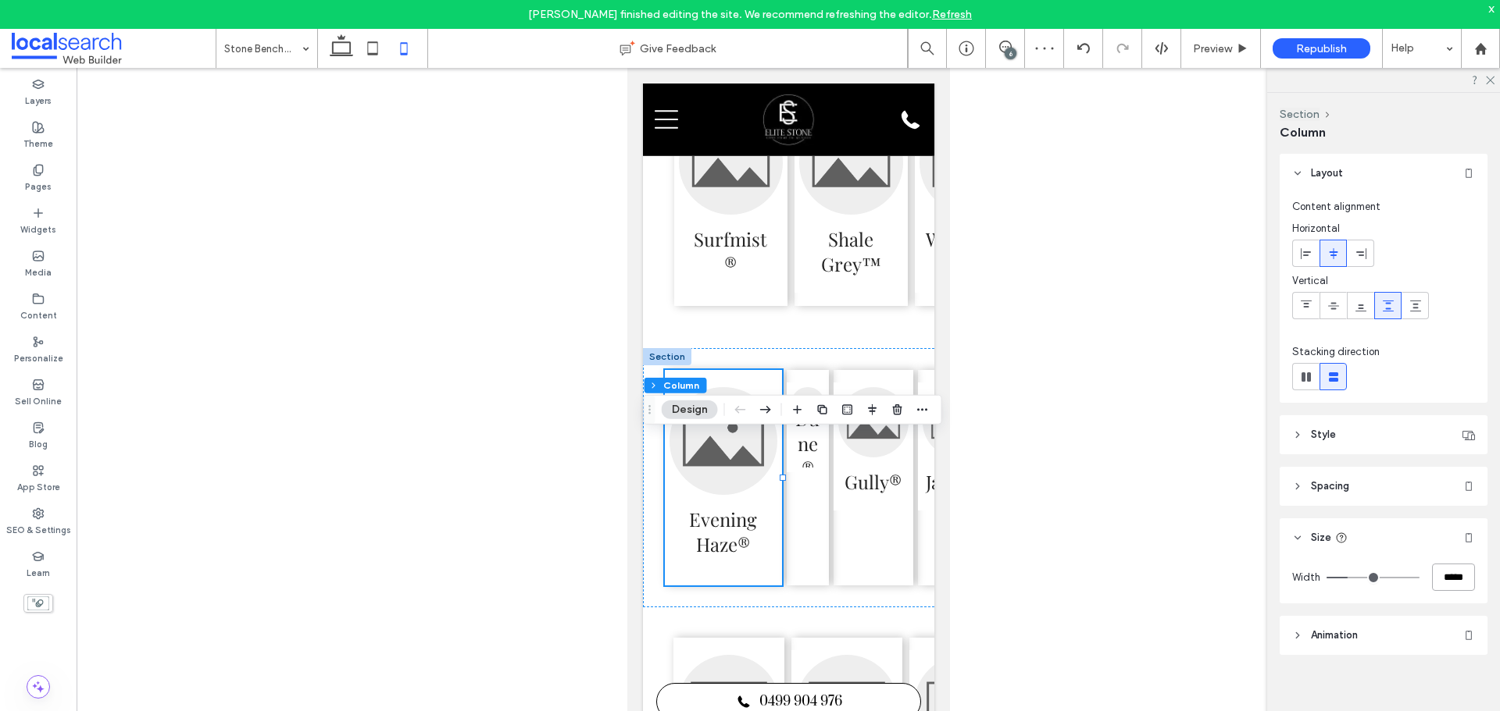
click at [1451, 572] on input "*****" at bounding box center [1453, 577] width 43 height 27
type input "*****"
type input "**"
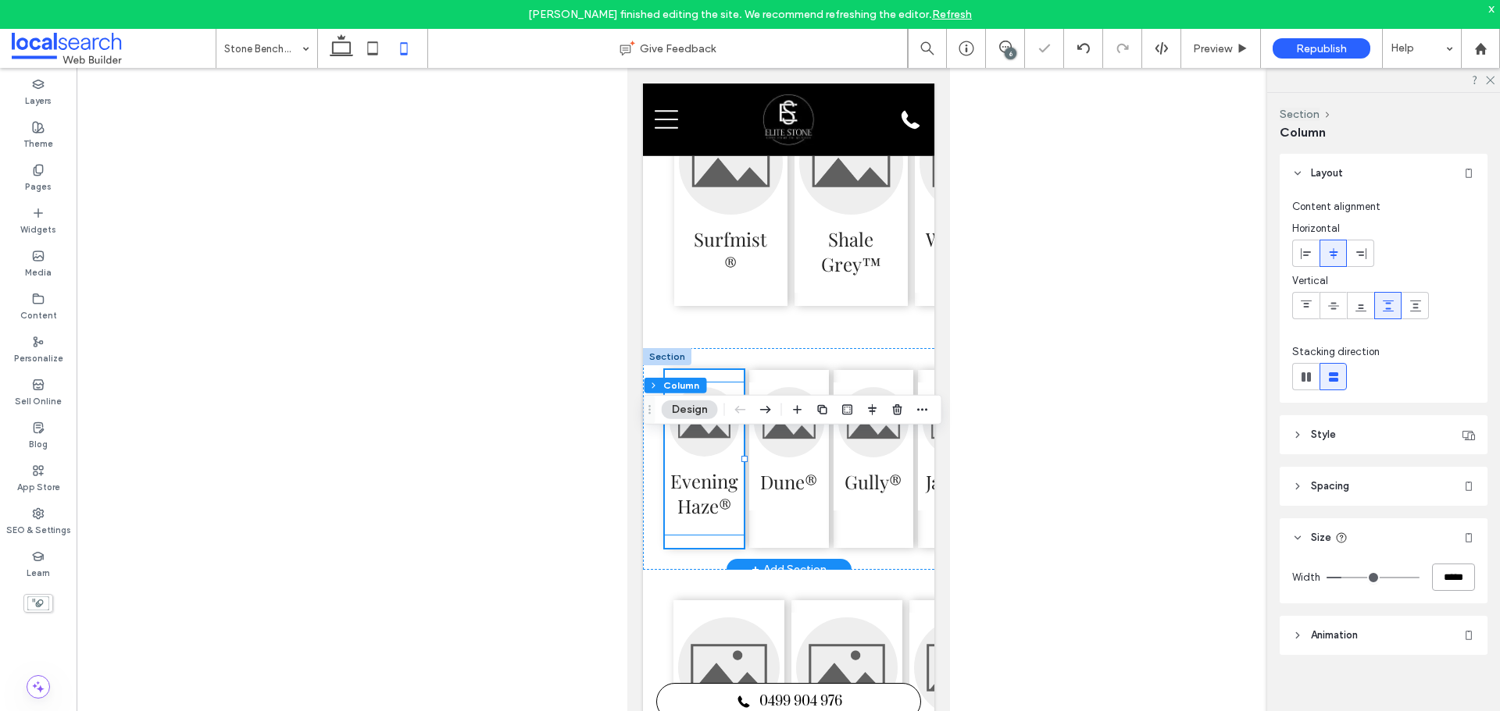
click at [737, 448] on div "Evening Haze®" at bounding box center [703, 459] width 79 height 152
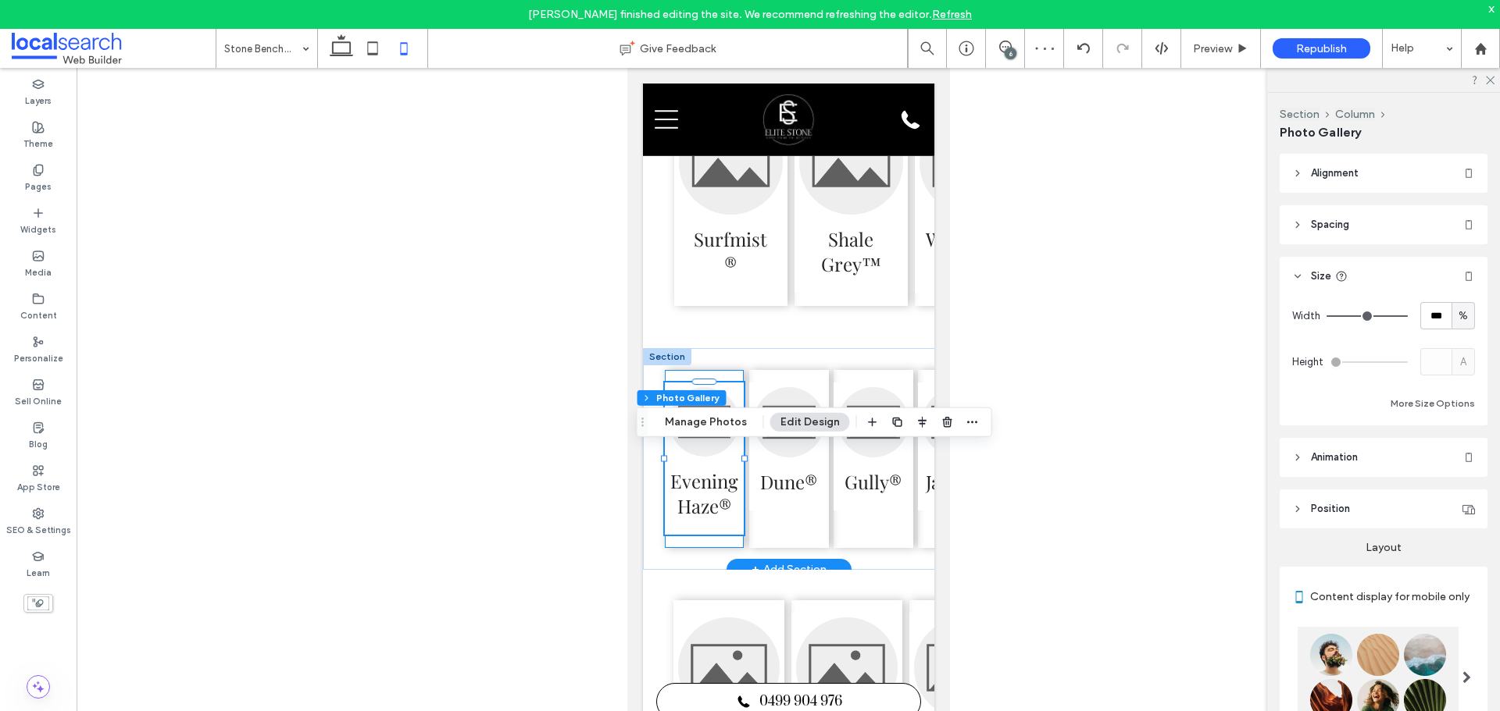
click at [711, 548] on div "Evening Haze®" at bounding box center [703, 459] width 79 height 178
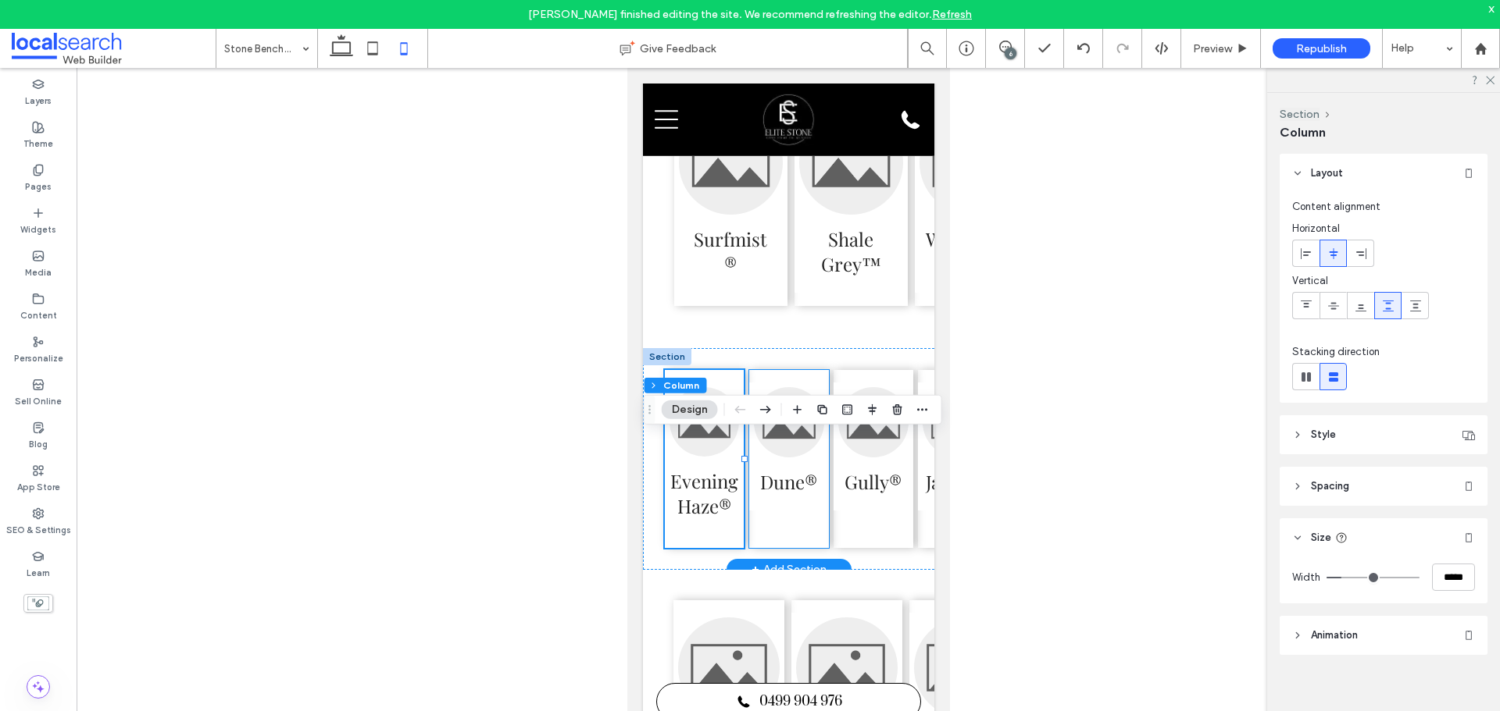
click at [803, 548] on div "Dune®" at bounding box center [788, 459] width 80 height 178
click at [872, 548] on div "Gully®" at bounding box center [873, 459] width 80 height 178
click at [729, 442] on div "Evening Haze®" at bounding box center [703, 459] width 79 height 178
click at [776, 447] on div "Dune®" at bounding box center [788, 459] width 80 height 178
click at [711, 435] on div "Evening Haze®" at bounding box center [703, 459] width 79 height 178
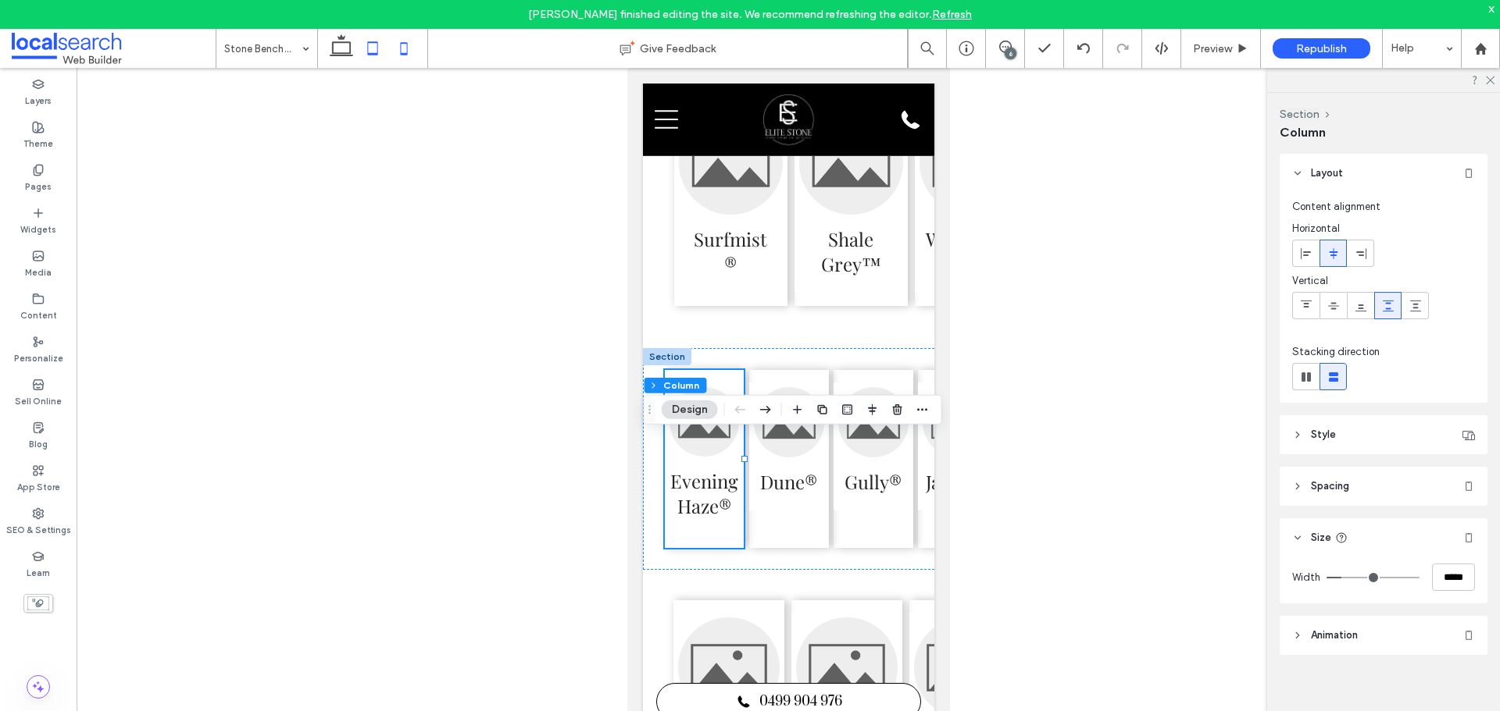
click at [368, 59] on icon at bounding box center [372, 48] width 31 height 31
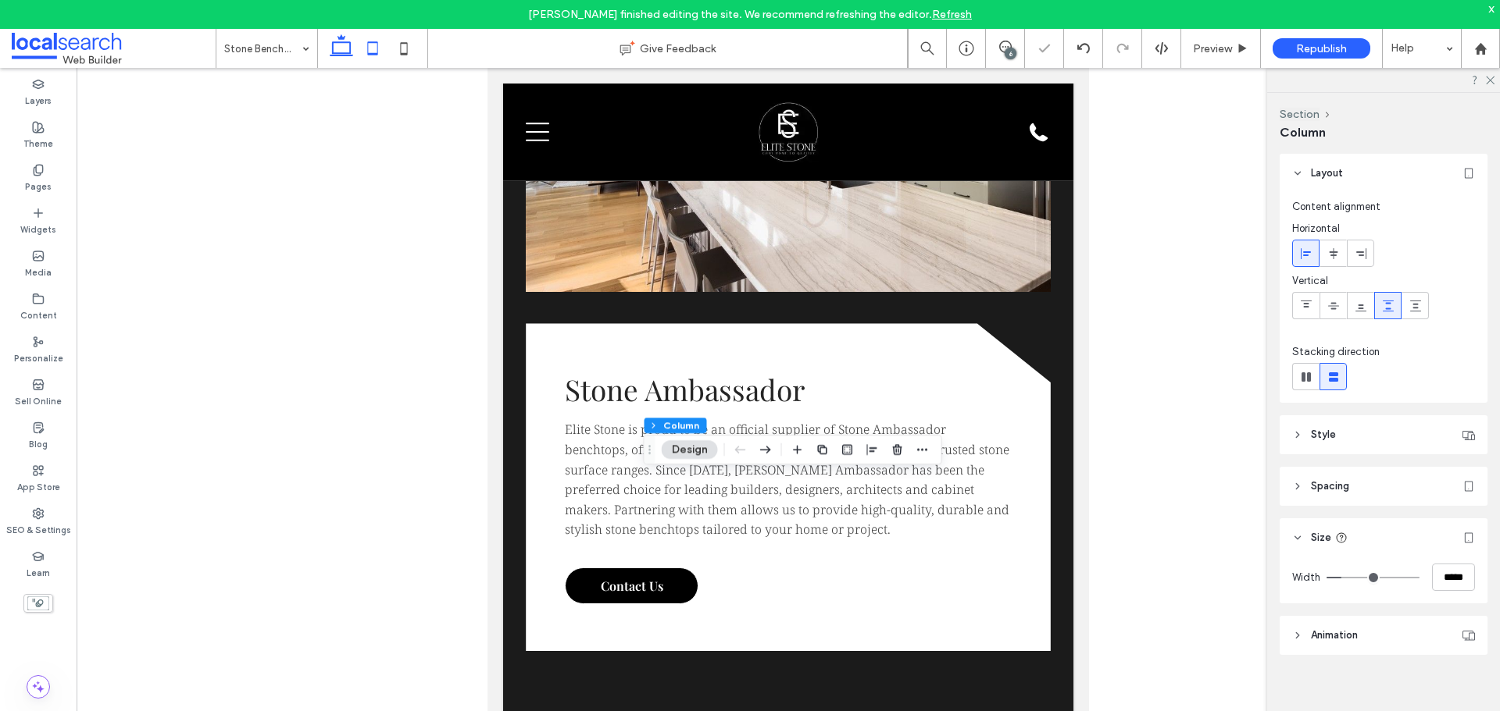
scroll to position [3820, 0]
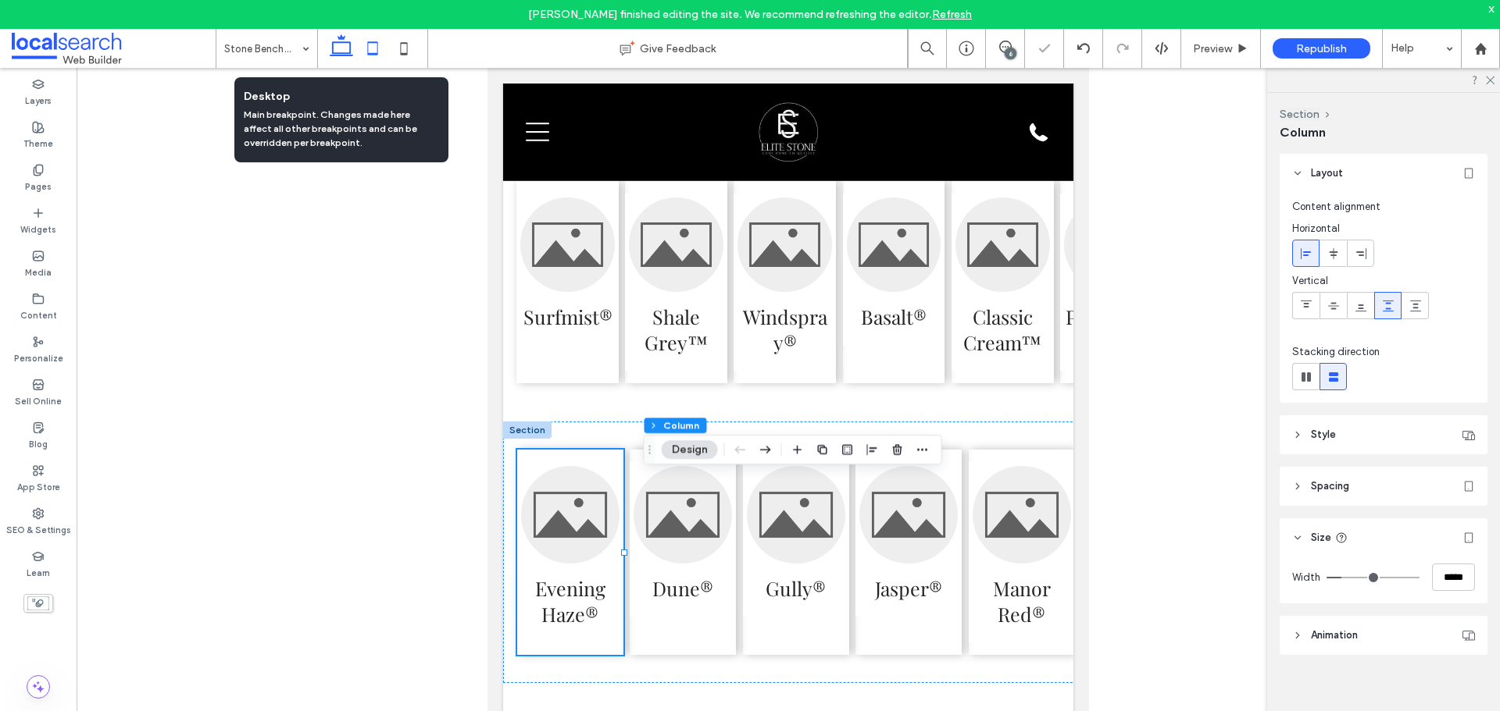
drag, startPoint x: 343, startPoint y: 48, endPoint x: 715, endPoint y: 153, distance: 387.2
click at [343, 48] on icon at bounding box center [341, 48] width 31 height 31
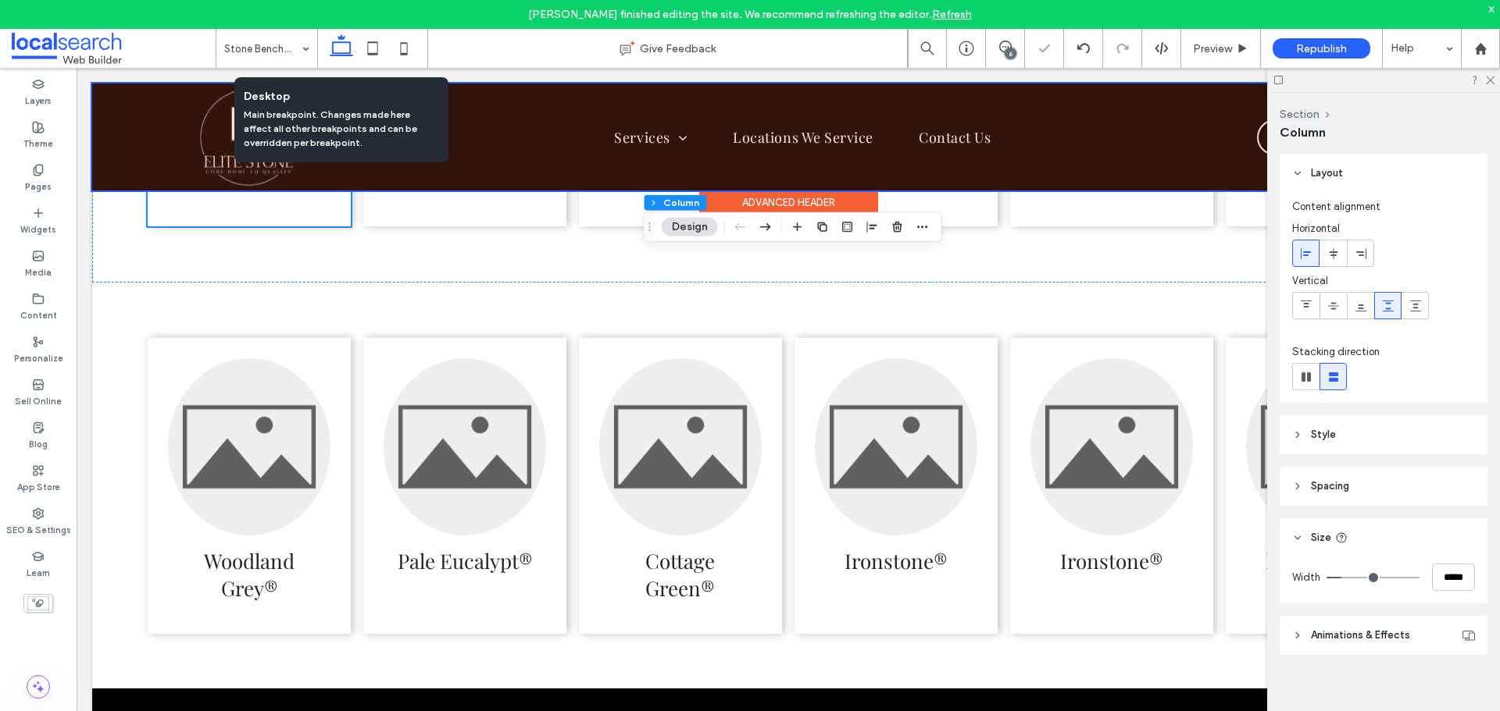
scroll to position [3500, 0]
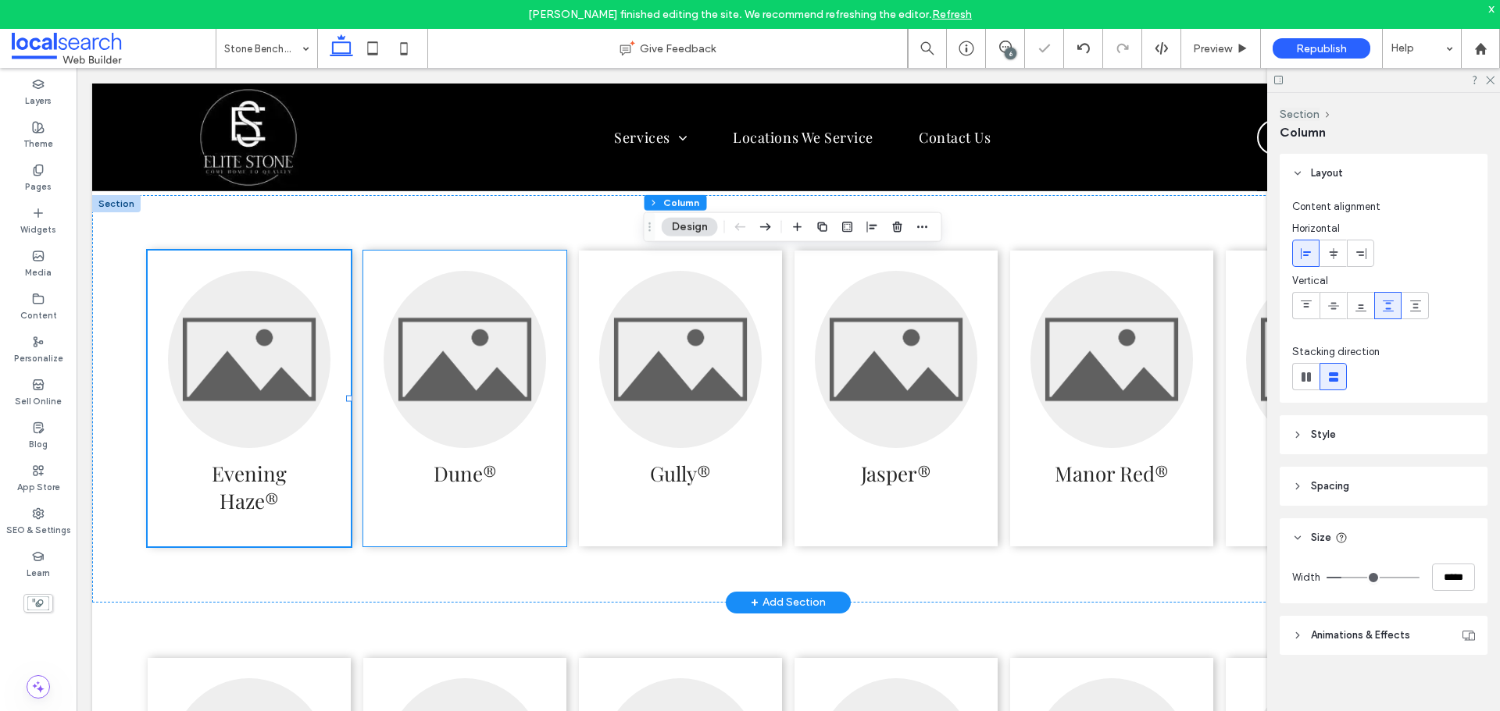
click at [550, 258] on div "Dune®" at bounding box center [464, 399] width 203 height 296
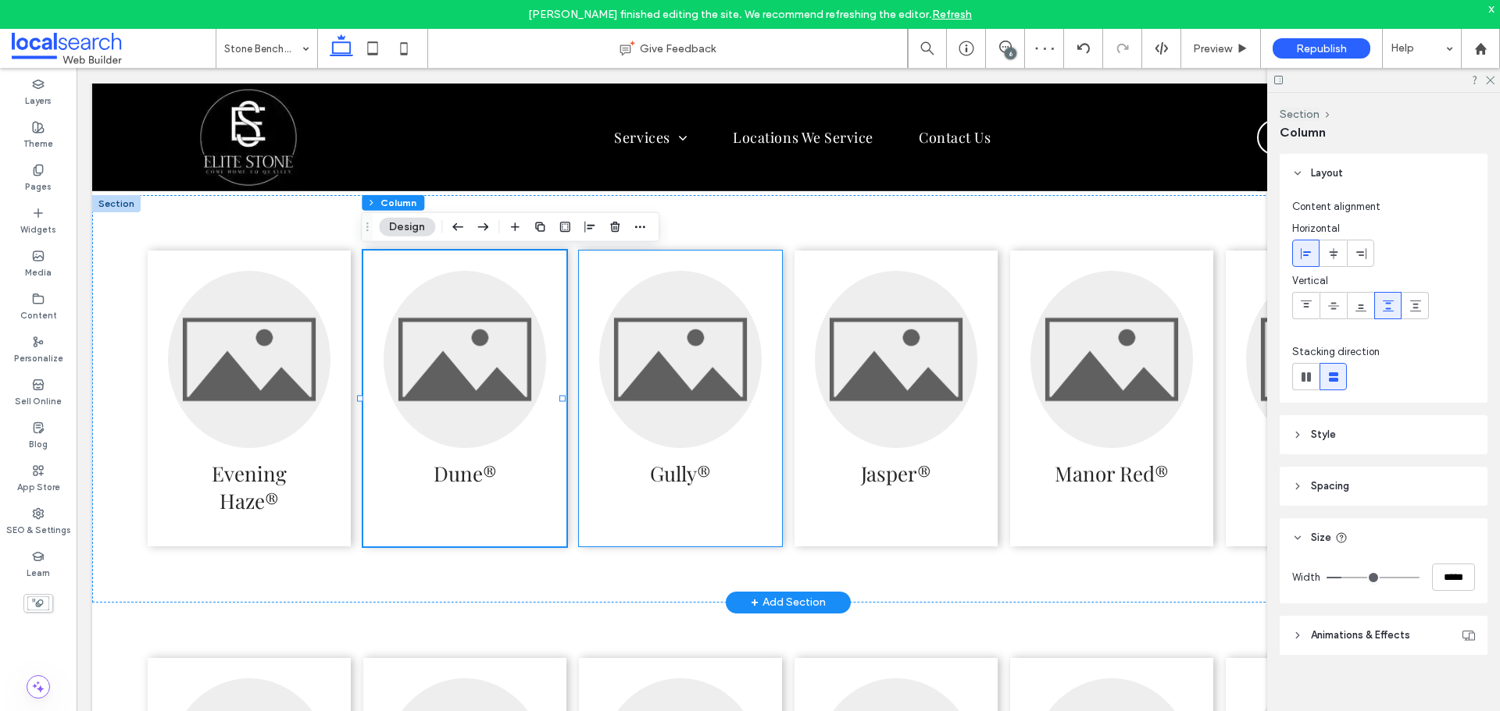
click at [637, 256] on div "Gully®" at bounding box center [680, 399] width 203 height 296
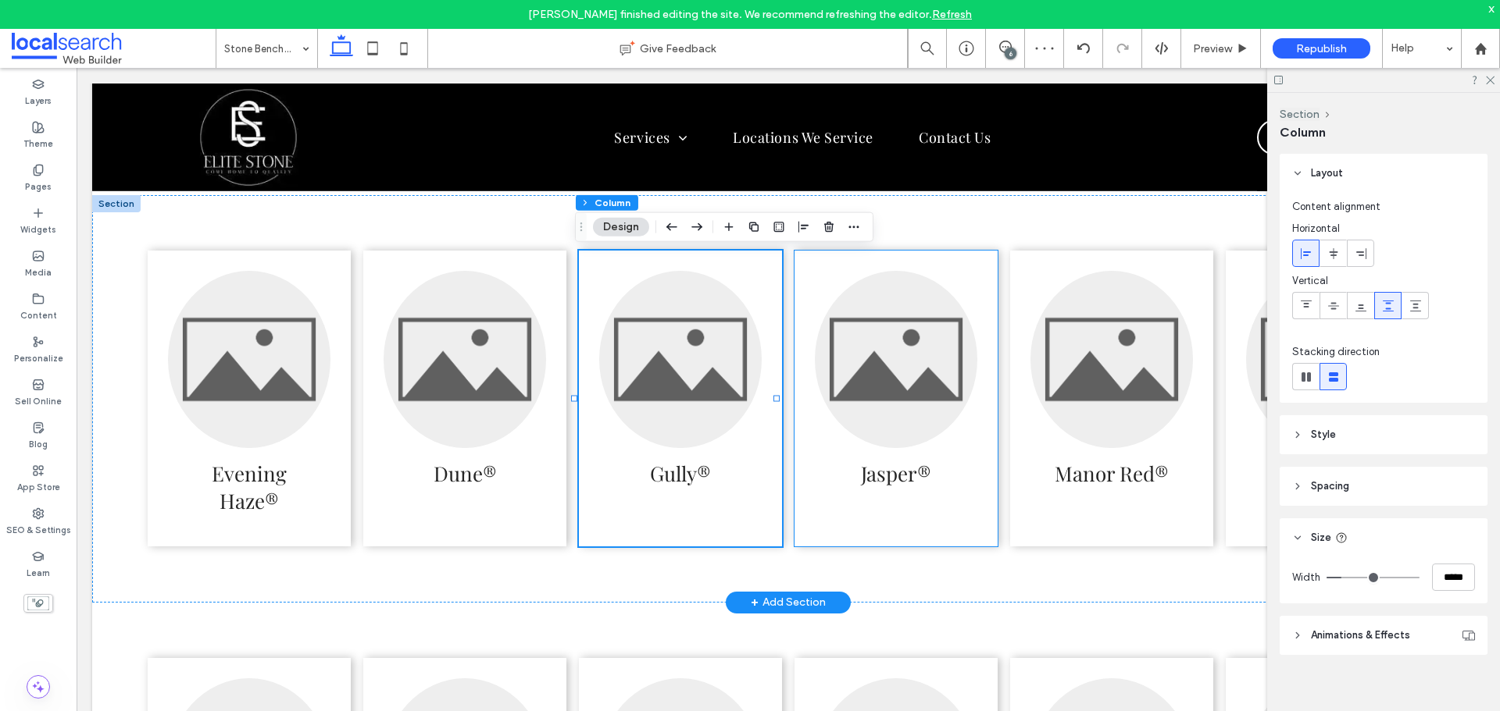
click at [879, 263] on div "Jasper®" at bounding box center [895, 399] width 203 height 296
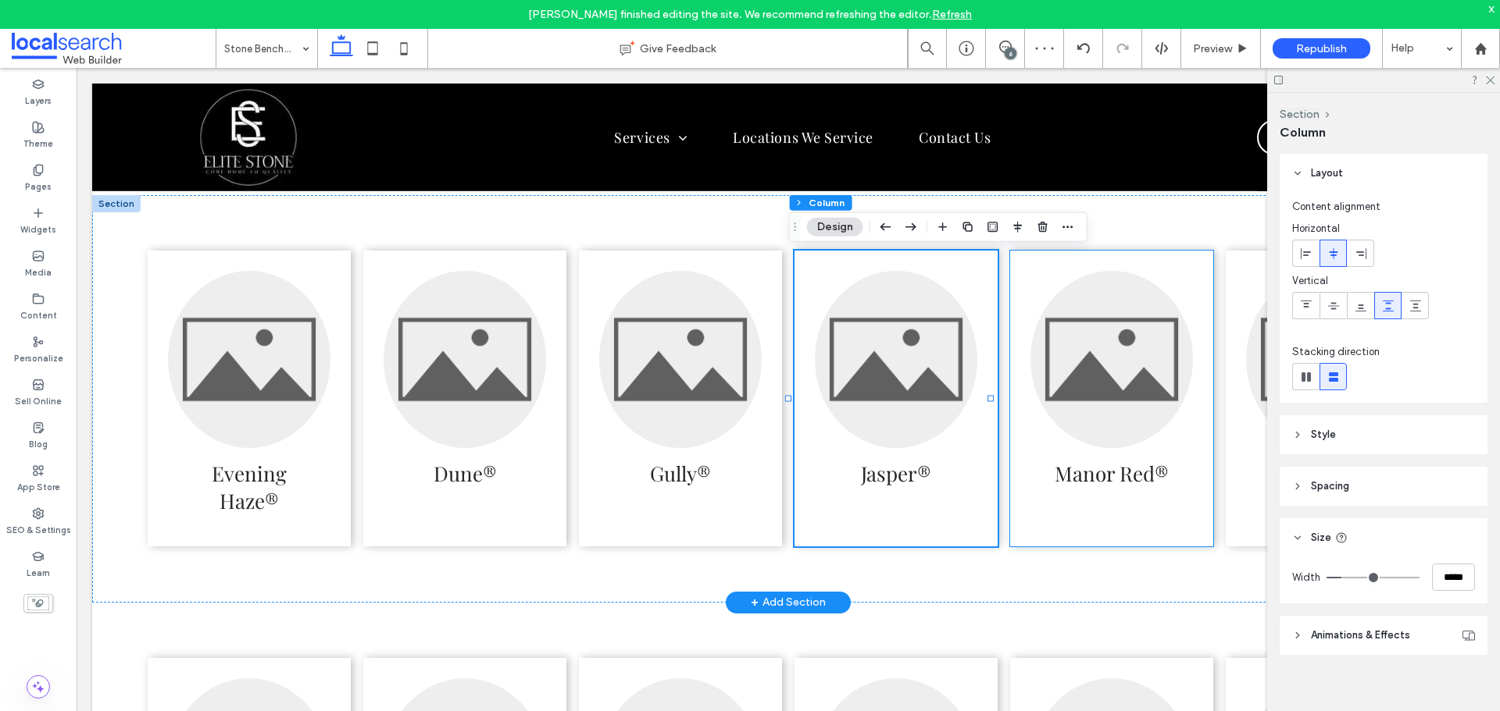
click at [1025, 256] on div "Manor Red®" at bounding box center [1111, 399] width 203 height 296
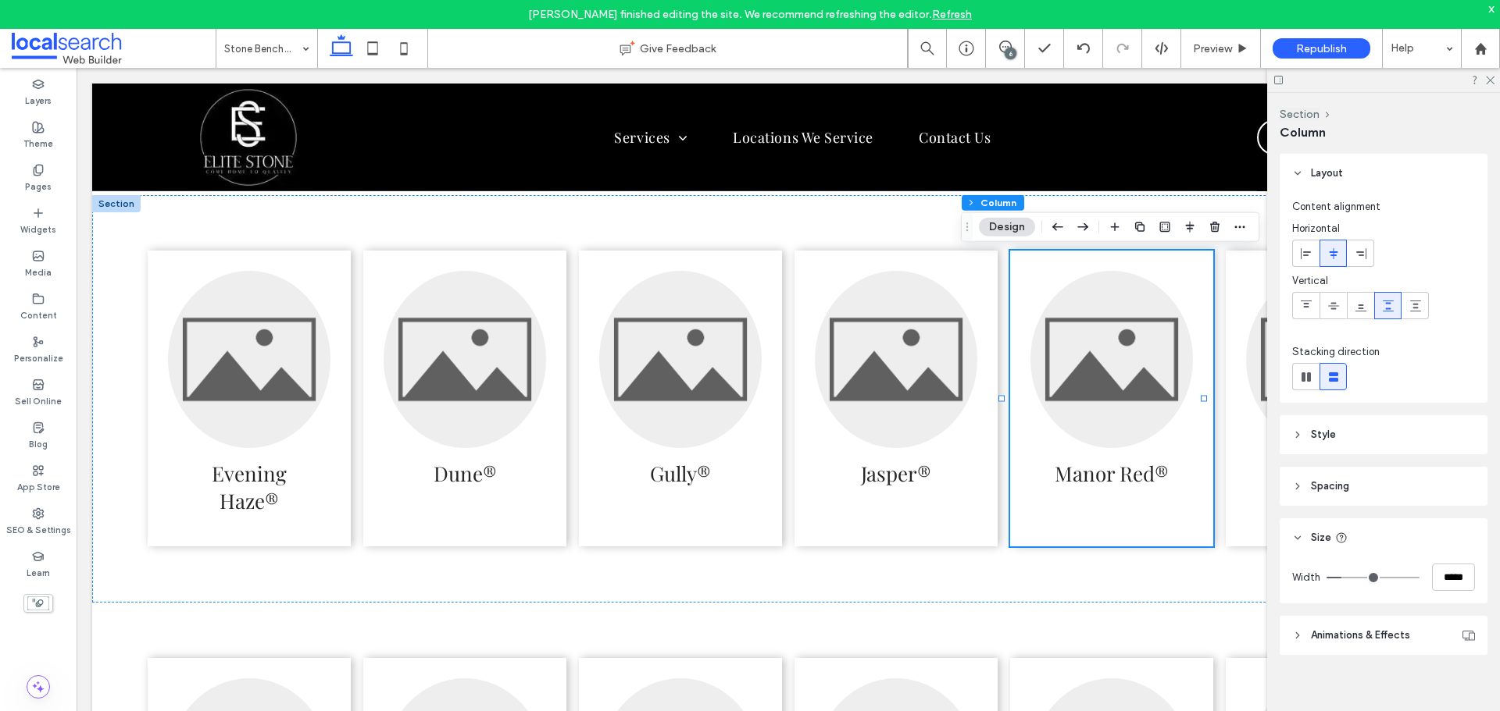
click at [413, 47] on icon at bounding box center [403, 48] width 31 height 31
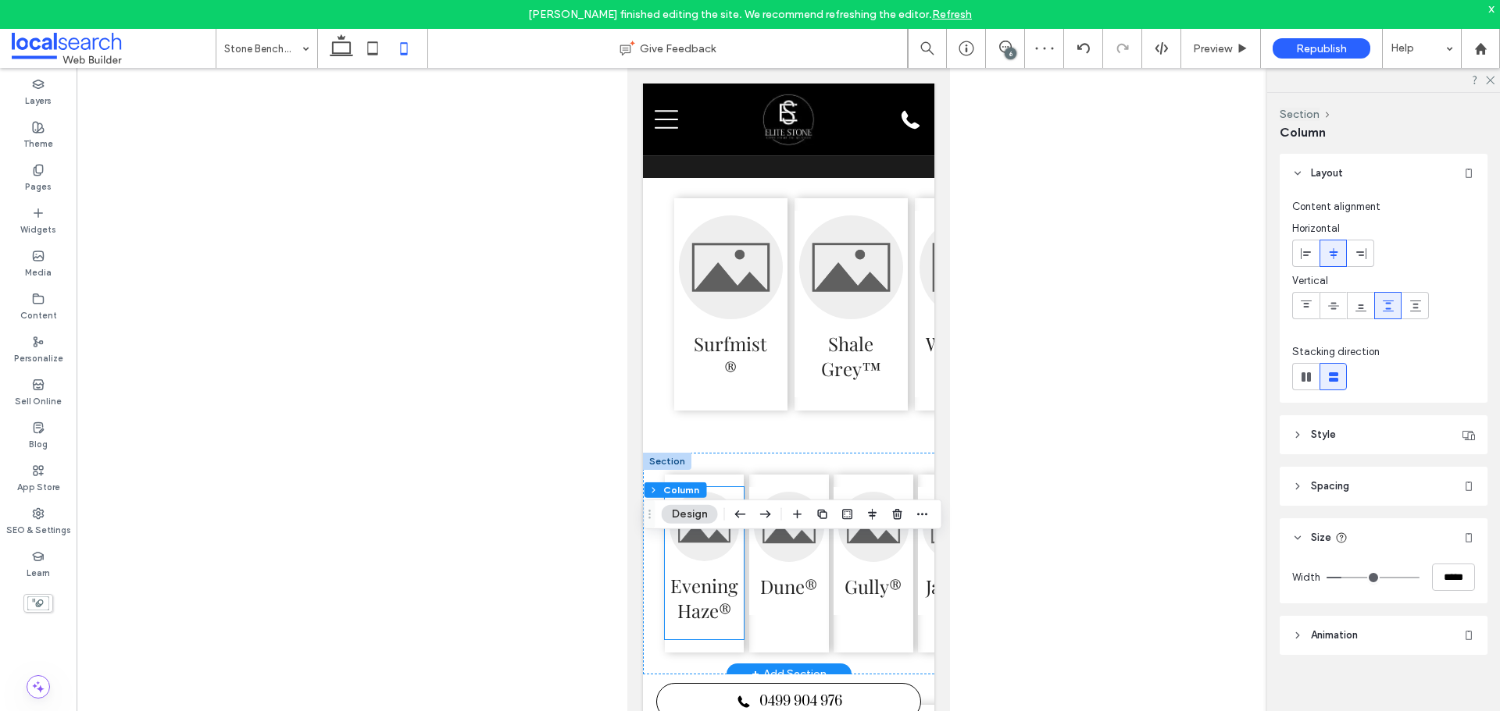
scroll to position [11, 0]
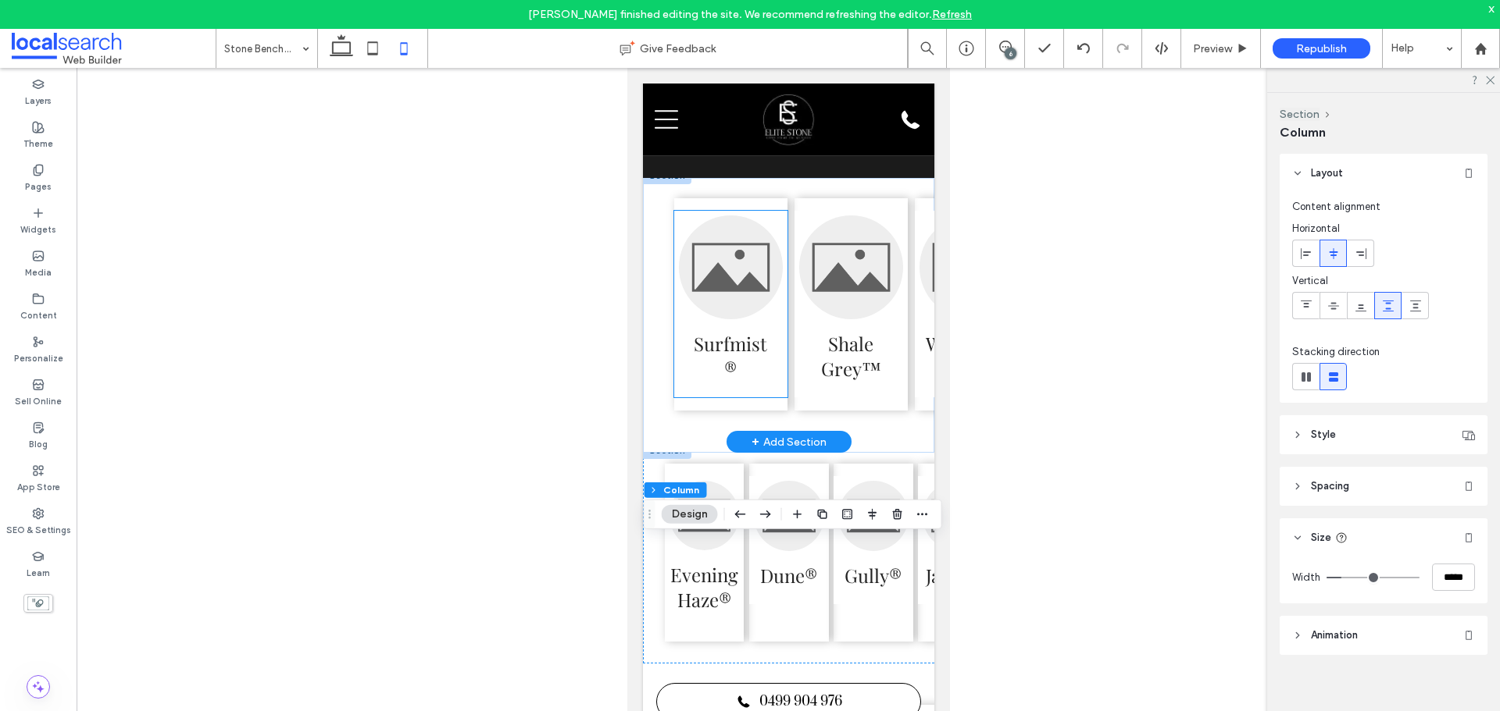
click at [766, 381] on h3 "Surfmist®" at bounding box center [730, 356] width 80 height 50
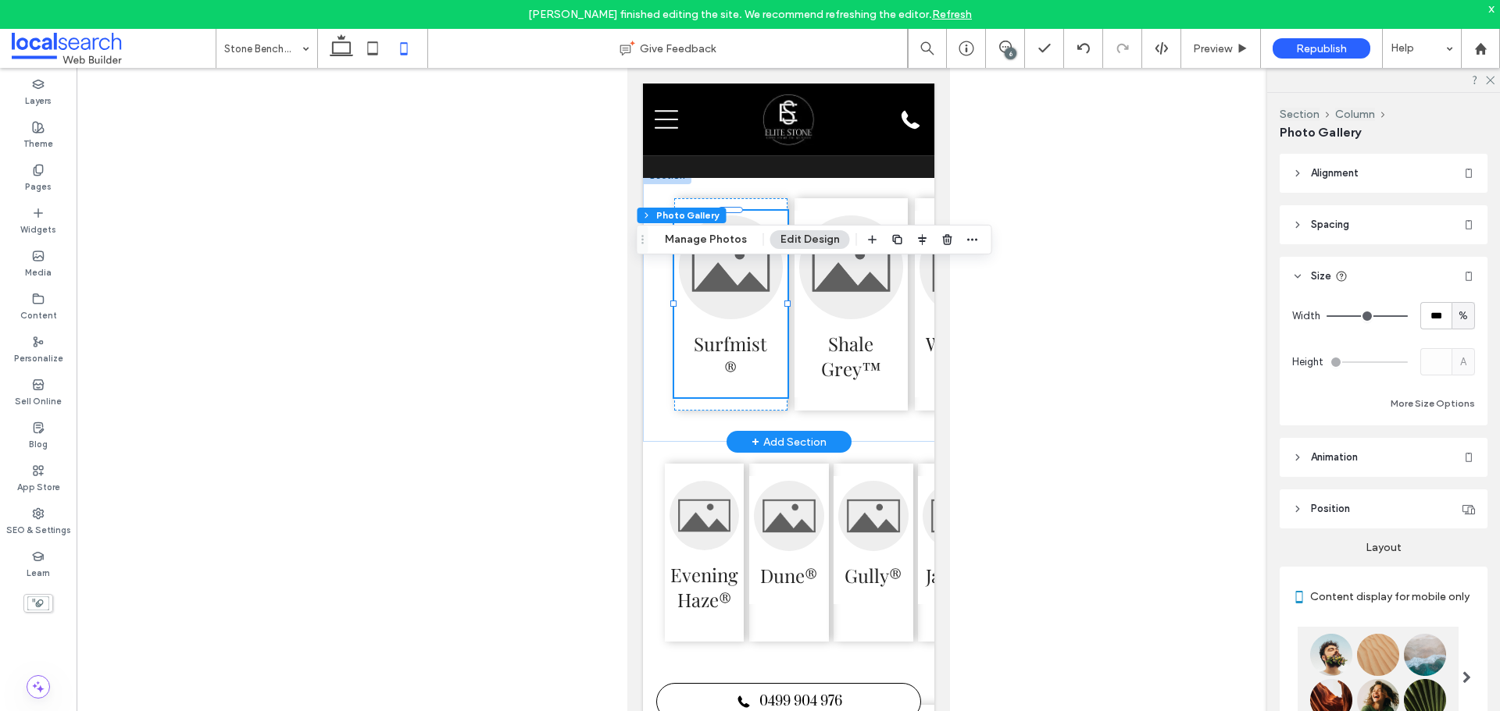
click at [711, 309] on link at bounding box center [730, 268] width 104 height 104
click at [740, 318] on link at bounding box center [730, 268] width 104 height 104
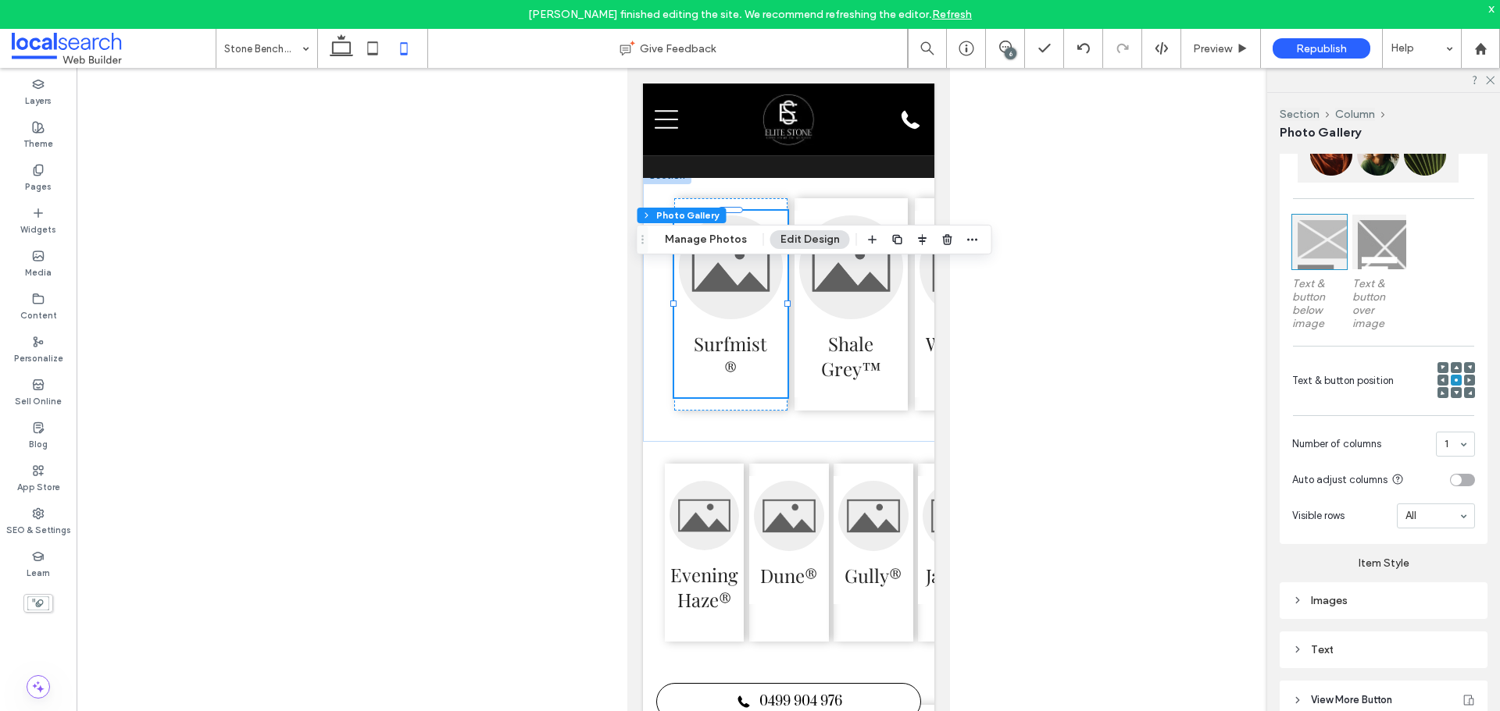
scroll to position [547, 0]
click at [1376, 607] on div "Images" at bounding box center [1383, 600] width 183 height 13
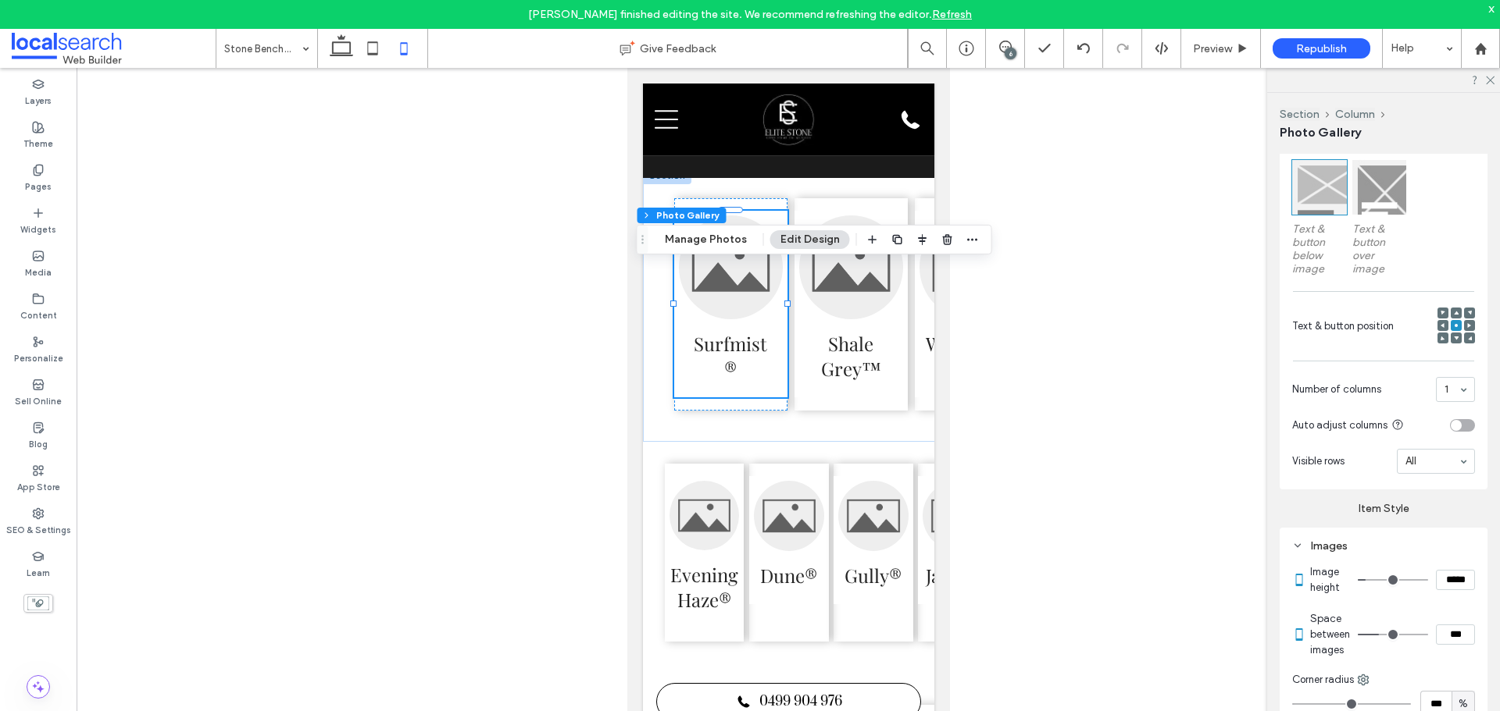
scroll to position [625, 0]
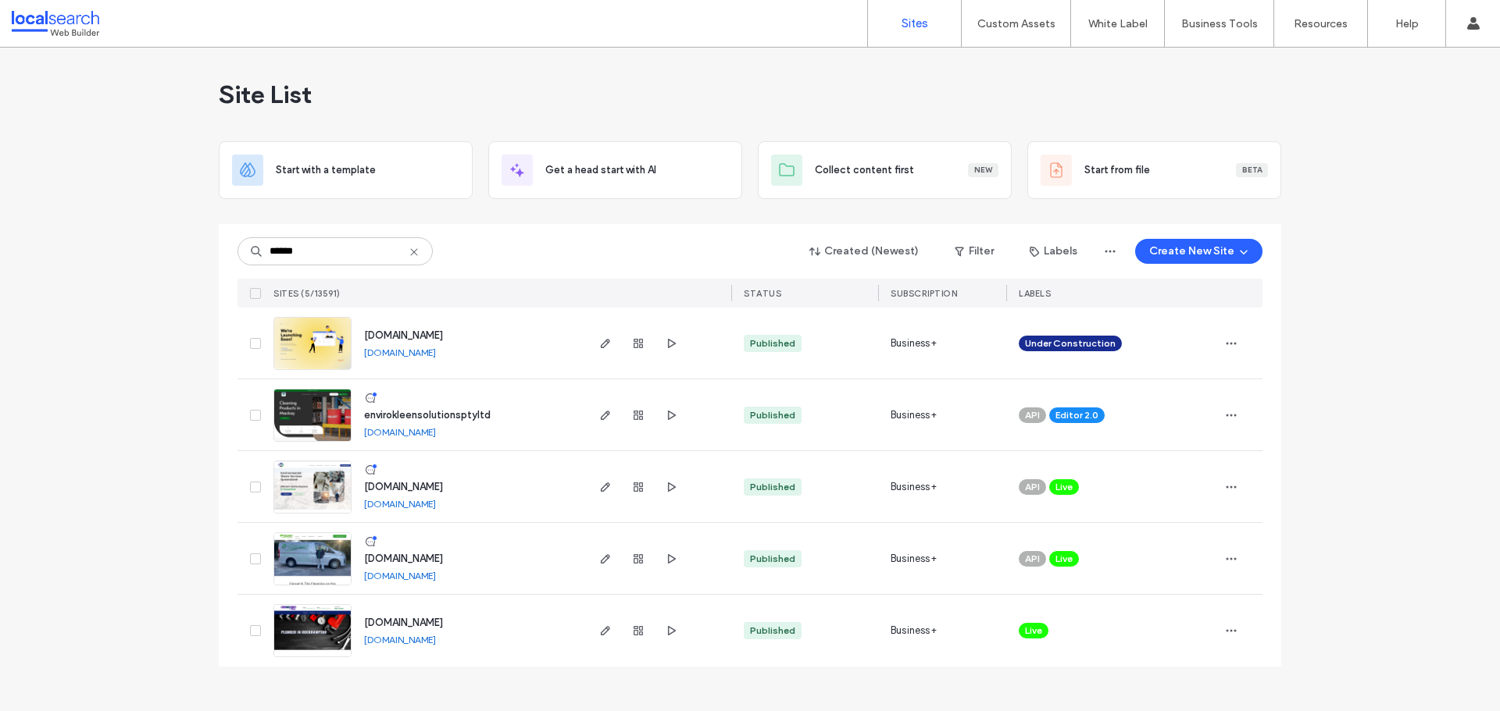
type input "******"
click at [338, 574] on img at bounding box center [312, 586] width 77 height 106
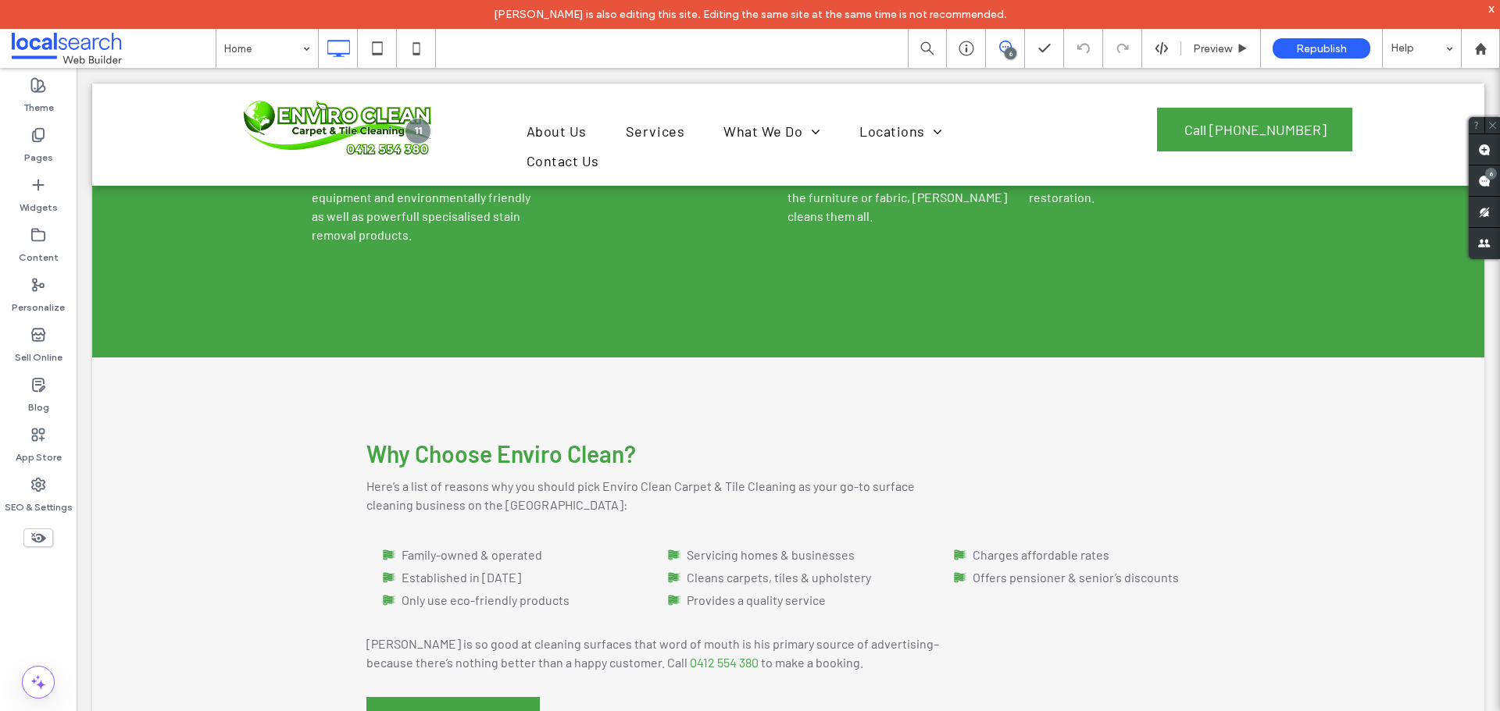
scroll to position [2296, 0]
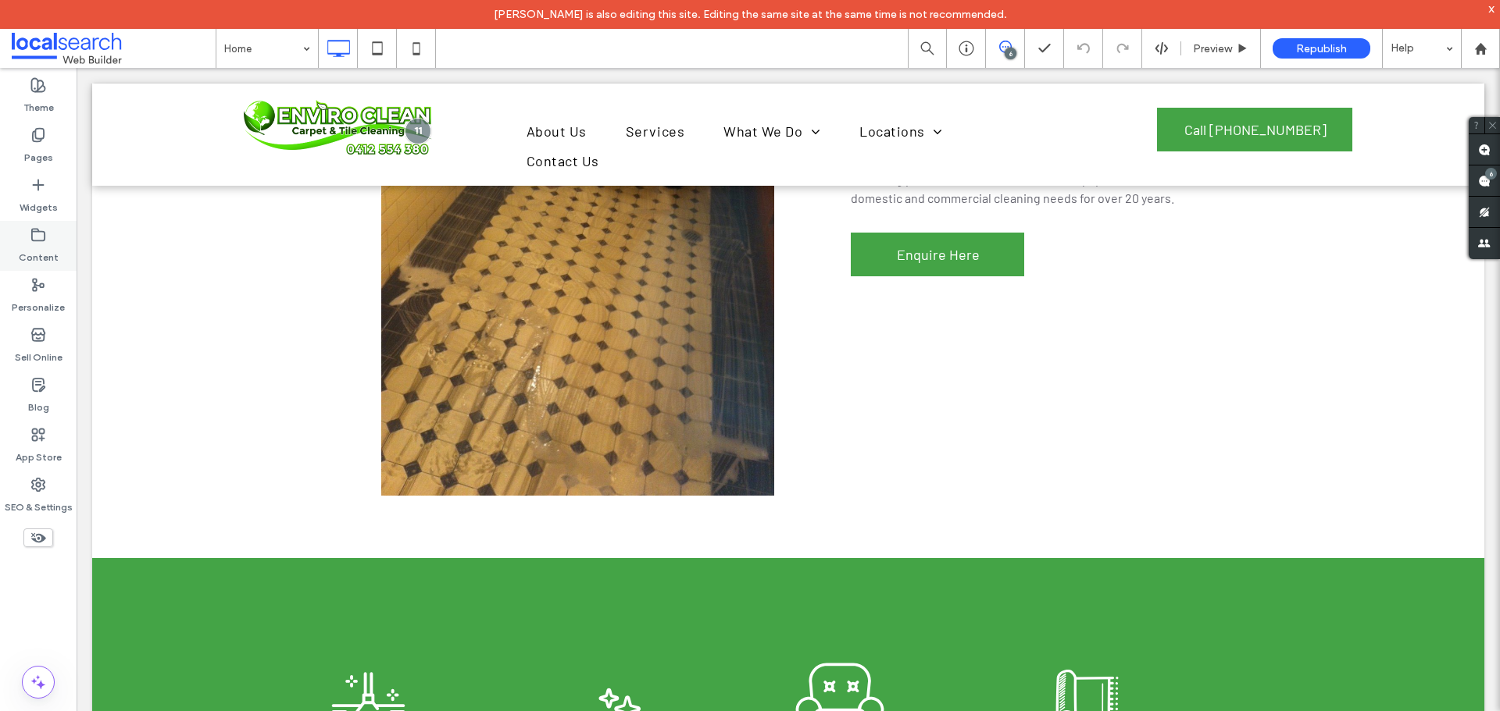
click at [54, 250] on label "Content" at bounding box center [39, 254] width 40 height 22
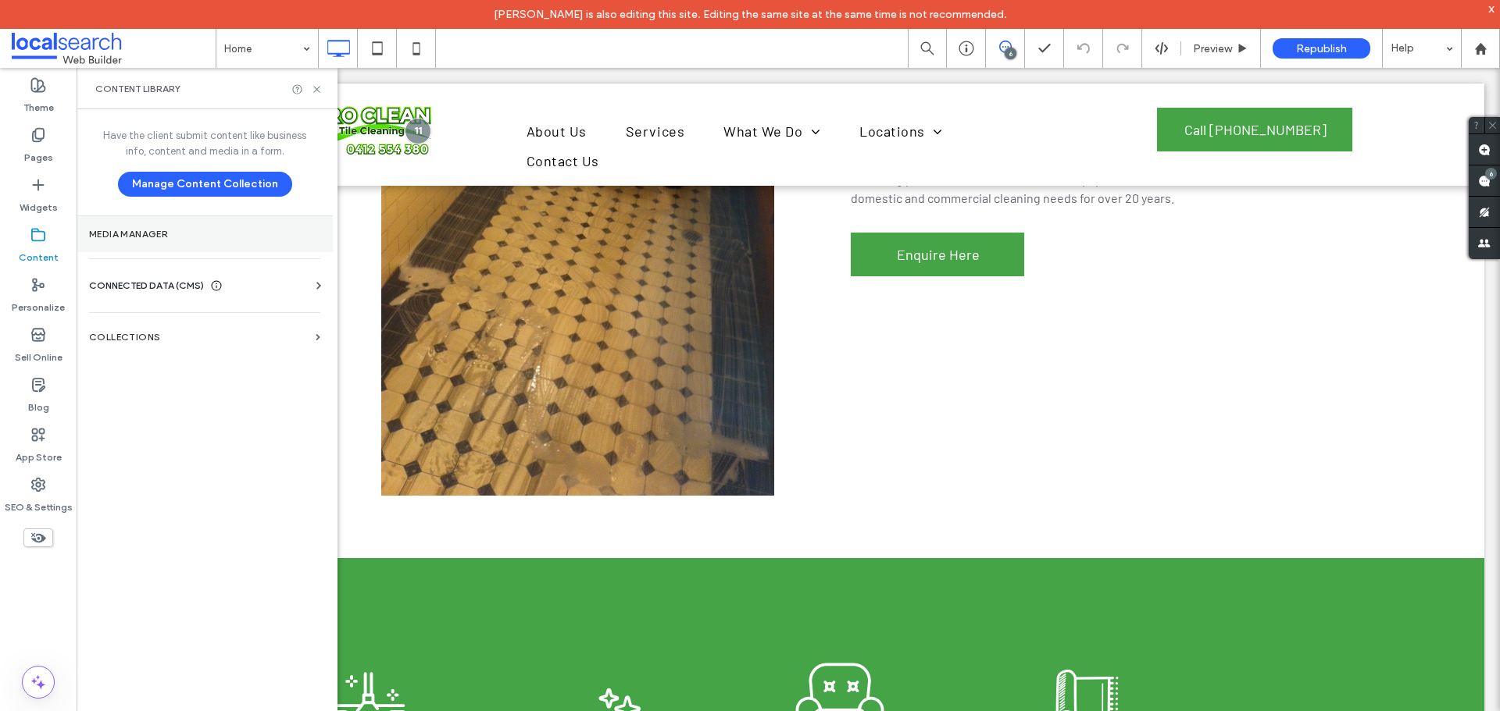
click at [181, 241] on section "Media Manager" at bounding box center [205, 234] width 256 height 36
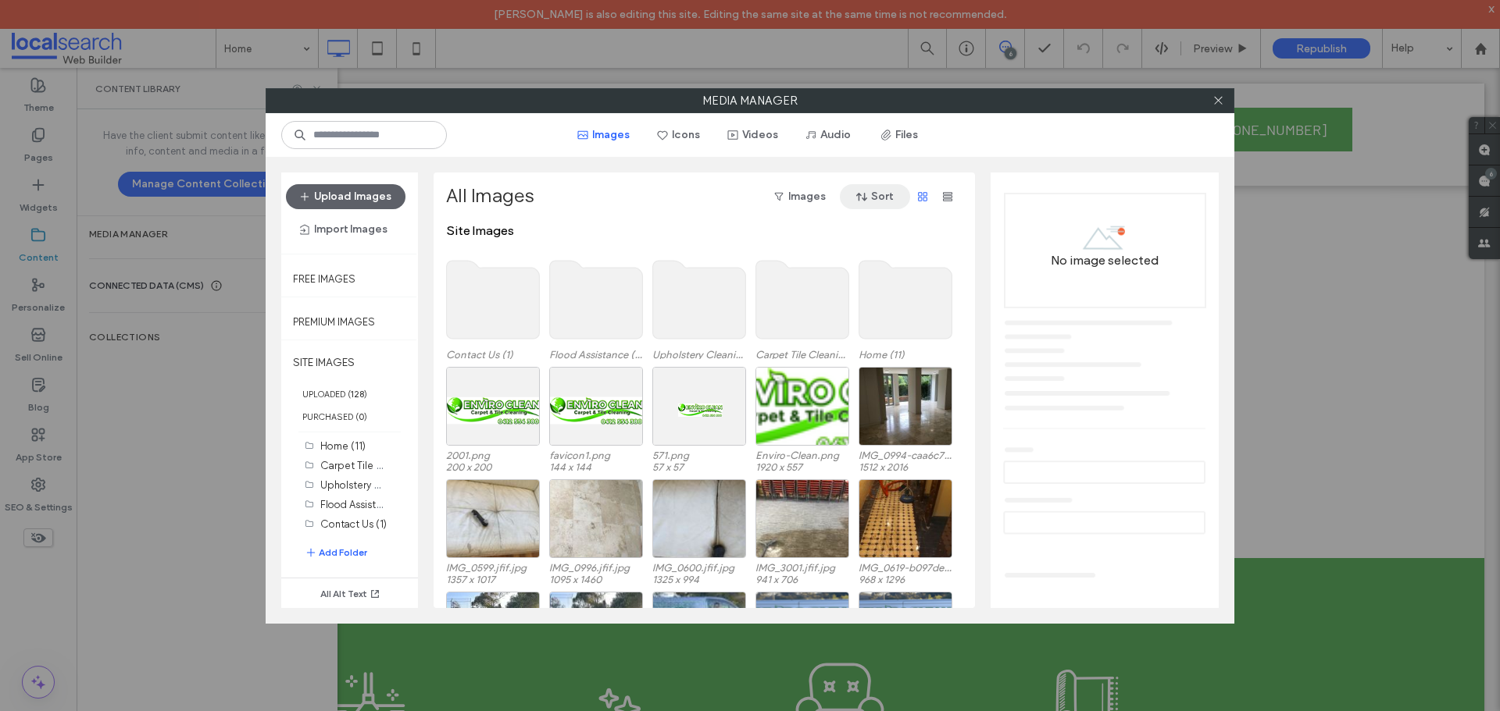
click at [876, 191] on button "Sort" at bounding box center [875, 196] width 70 height 25
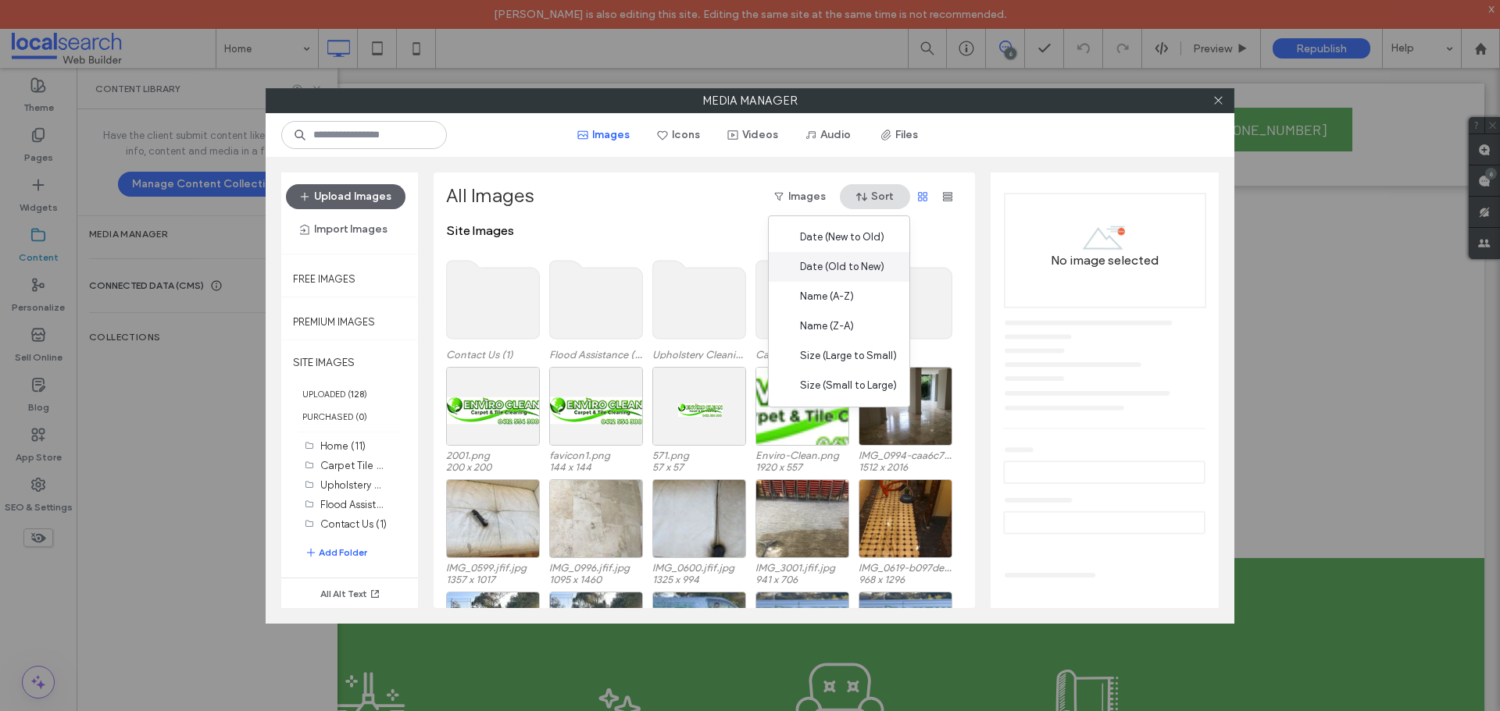
click at [844, 266] on span "Date (Old to New)" at bounding box center [842, 267] width 84 height 16
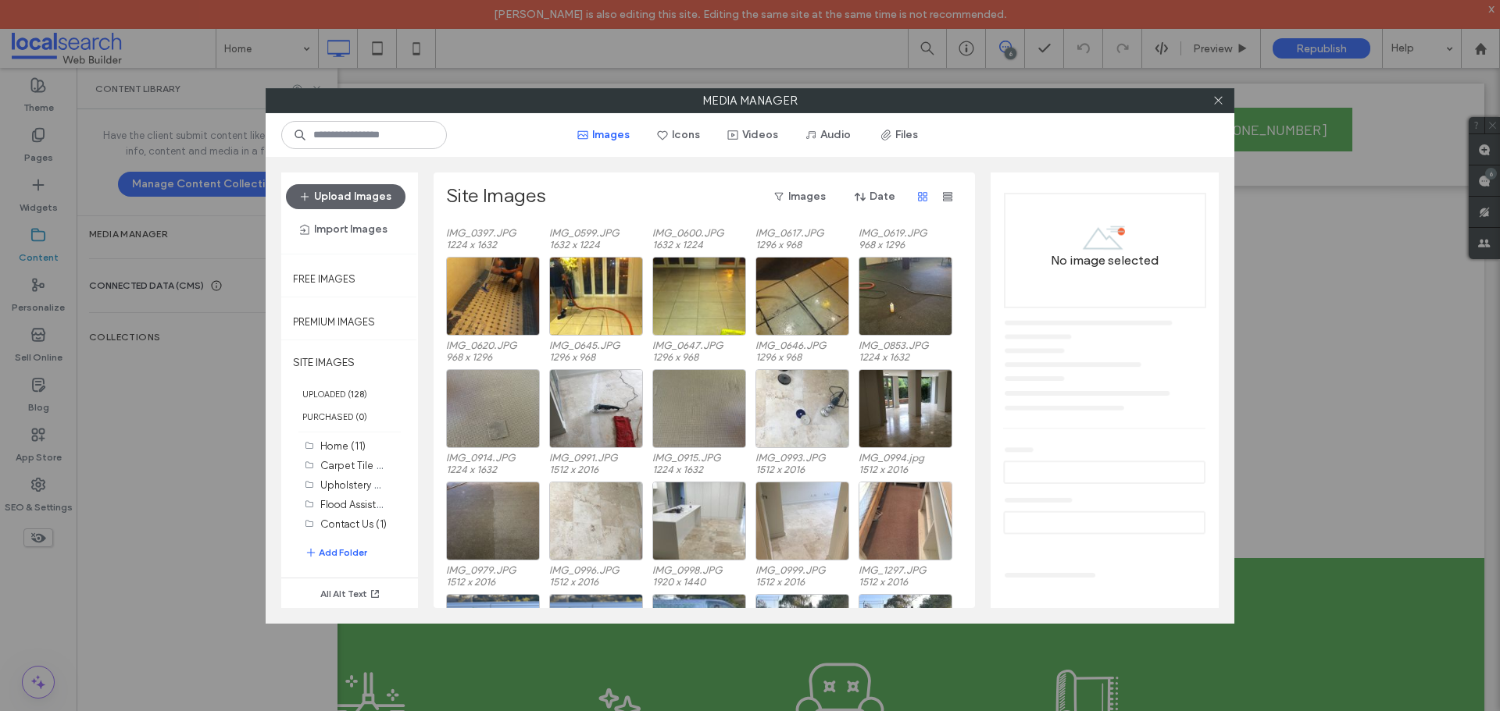
scroll to position [1767, 0]
click at [1212, 96] on icon at bounding box center [1218, 101] width 12 height 12
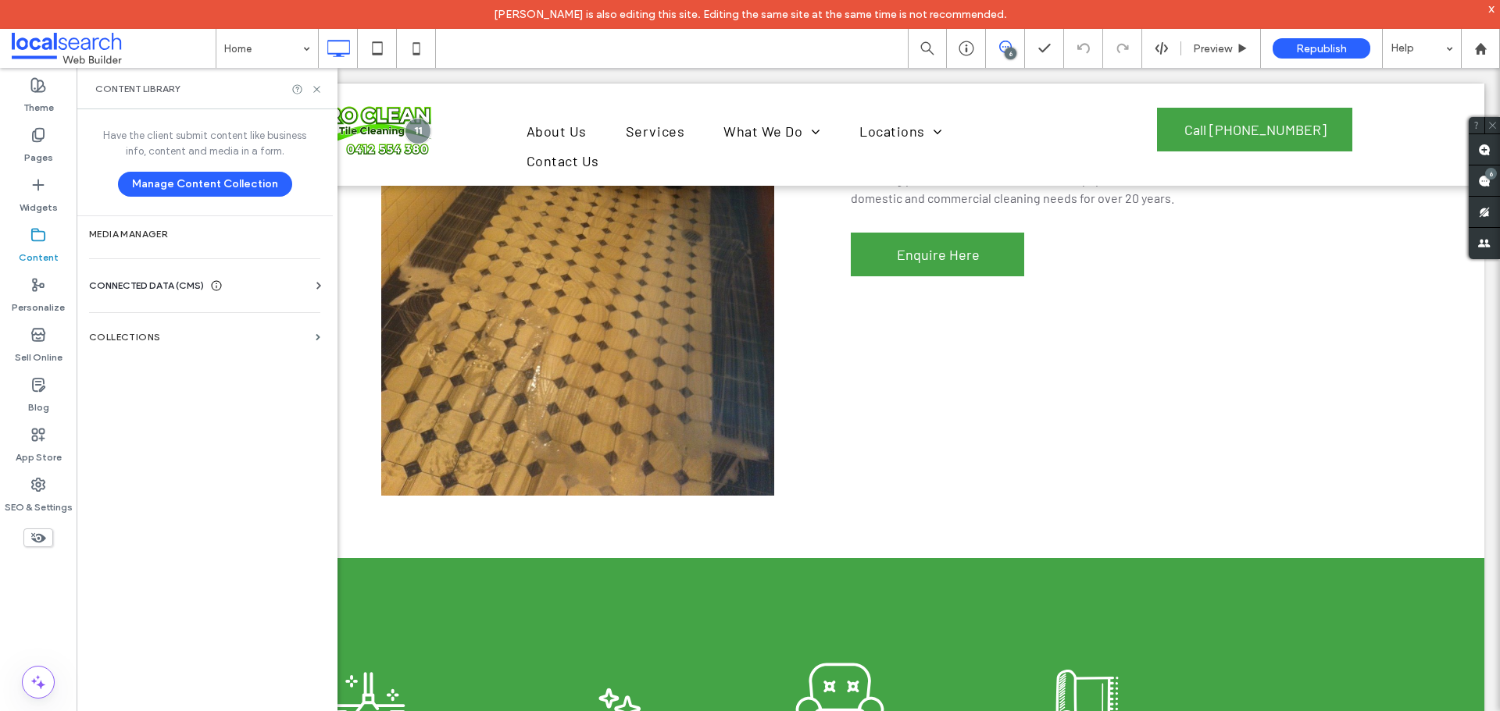
click at [310, 85] on div at bounding box center [306, 90] width 31 height 12
click at [317, 88] on use at bounding box center [316, 89] width 6 height 6
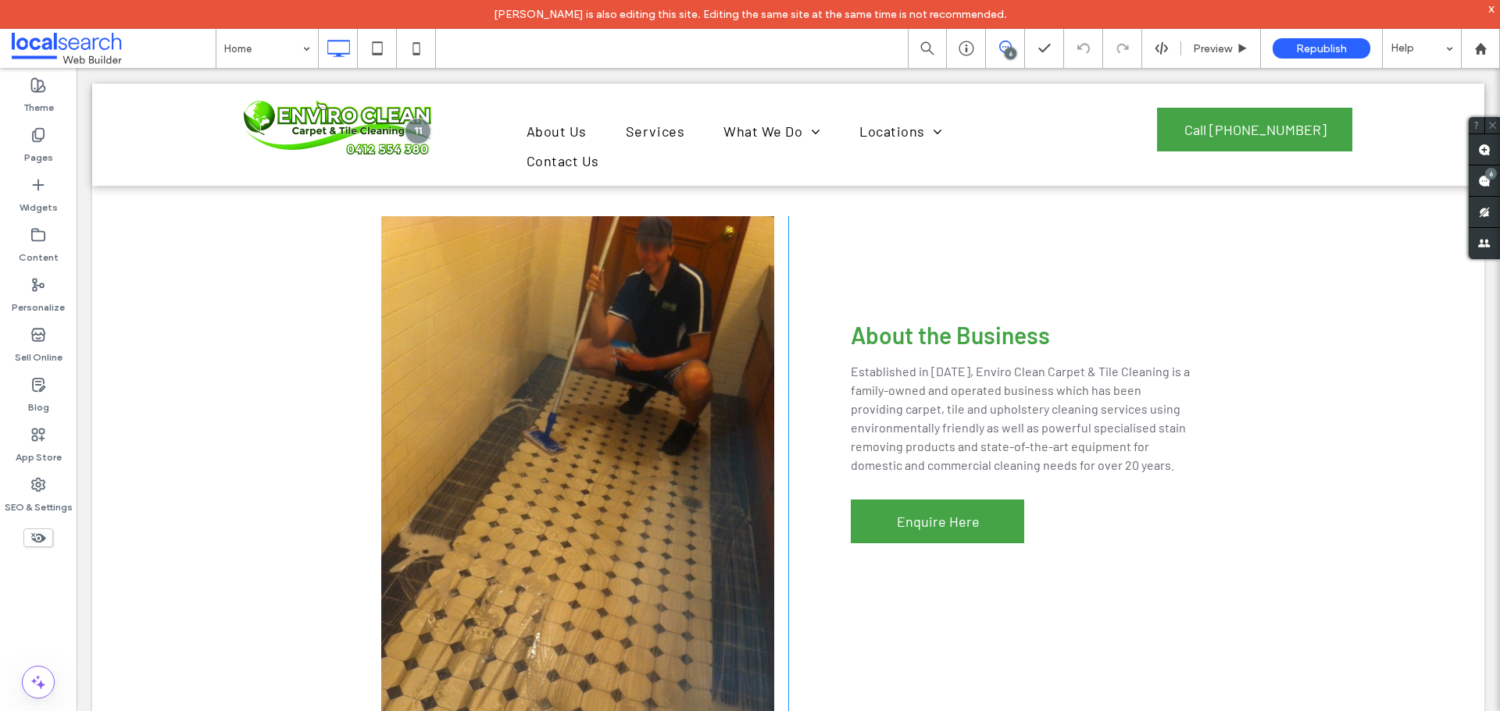
scroll to position [2265, 0]
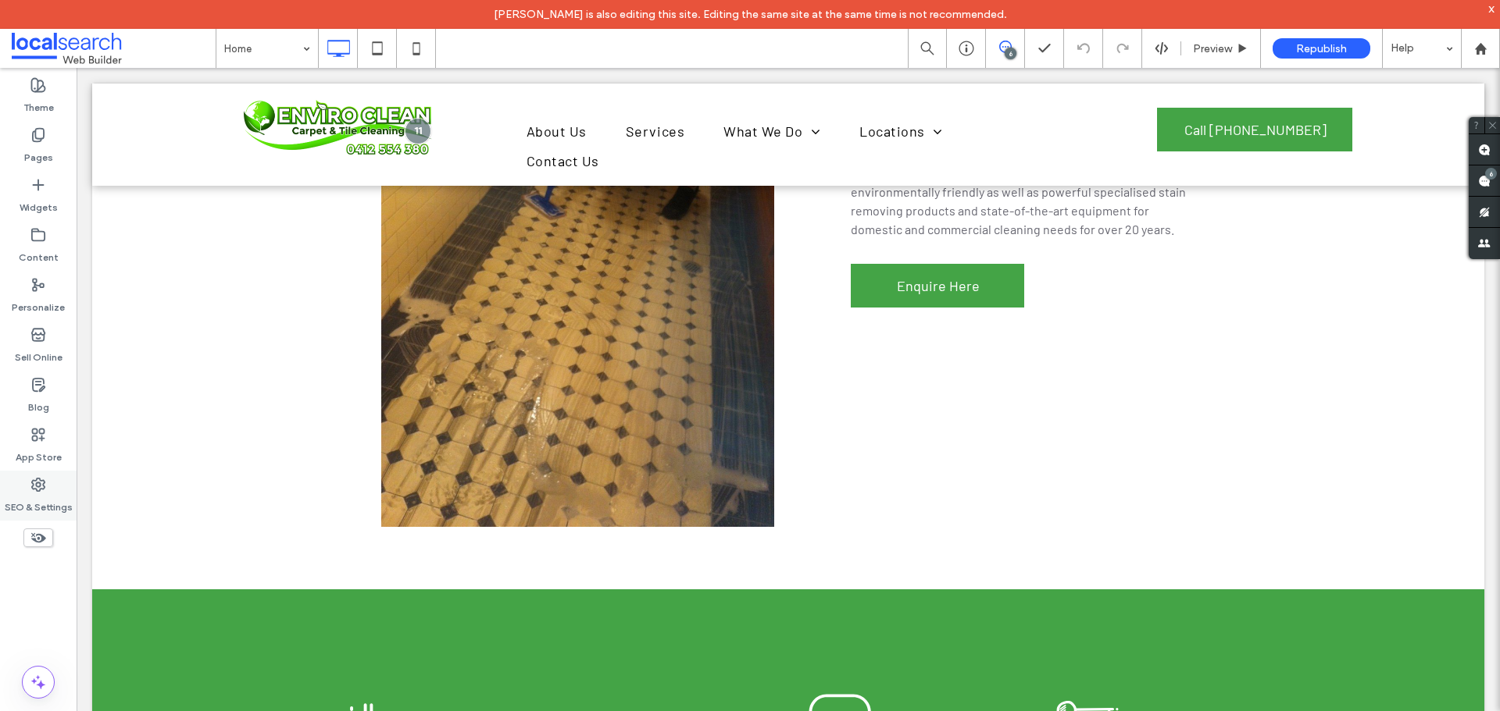
click at [42, 497] on label "SEO & Settings" at bounding box center [39, 504] width 68 height 22
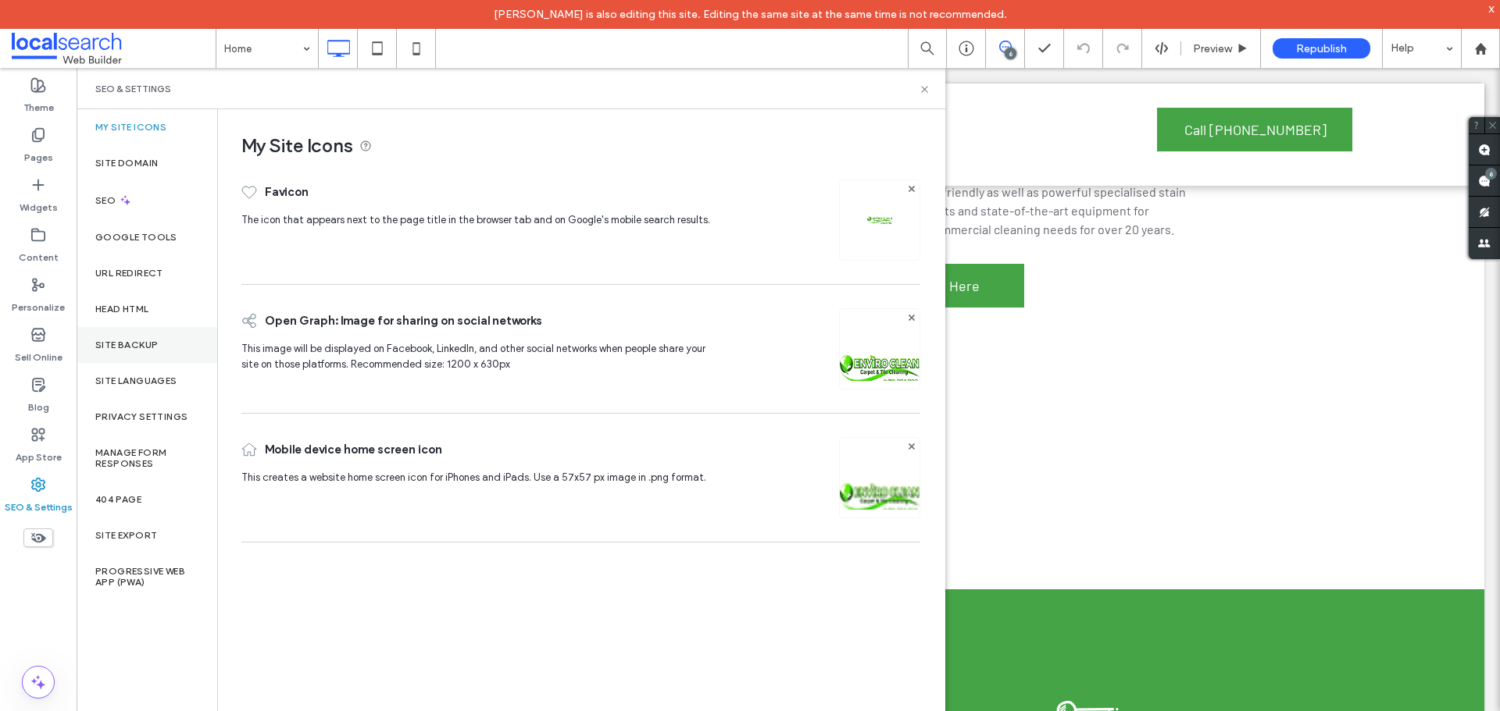
click at [123, 332] on div "Site Backup" at bounding box center [147, 345] width 141 height 36
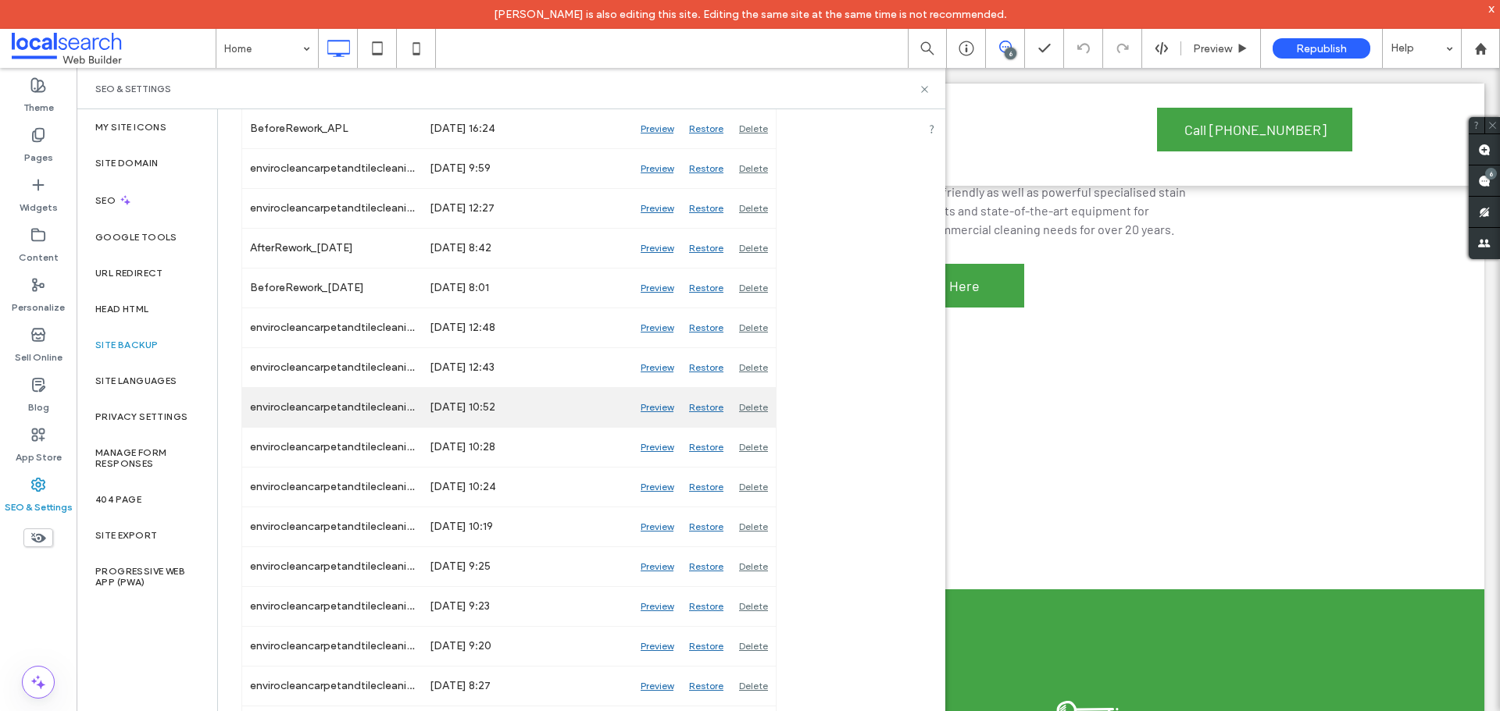
scroll to position [1307, 0]
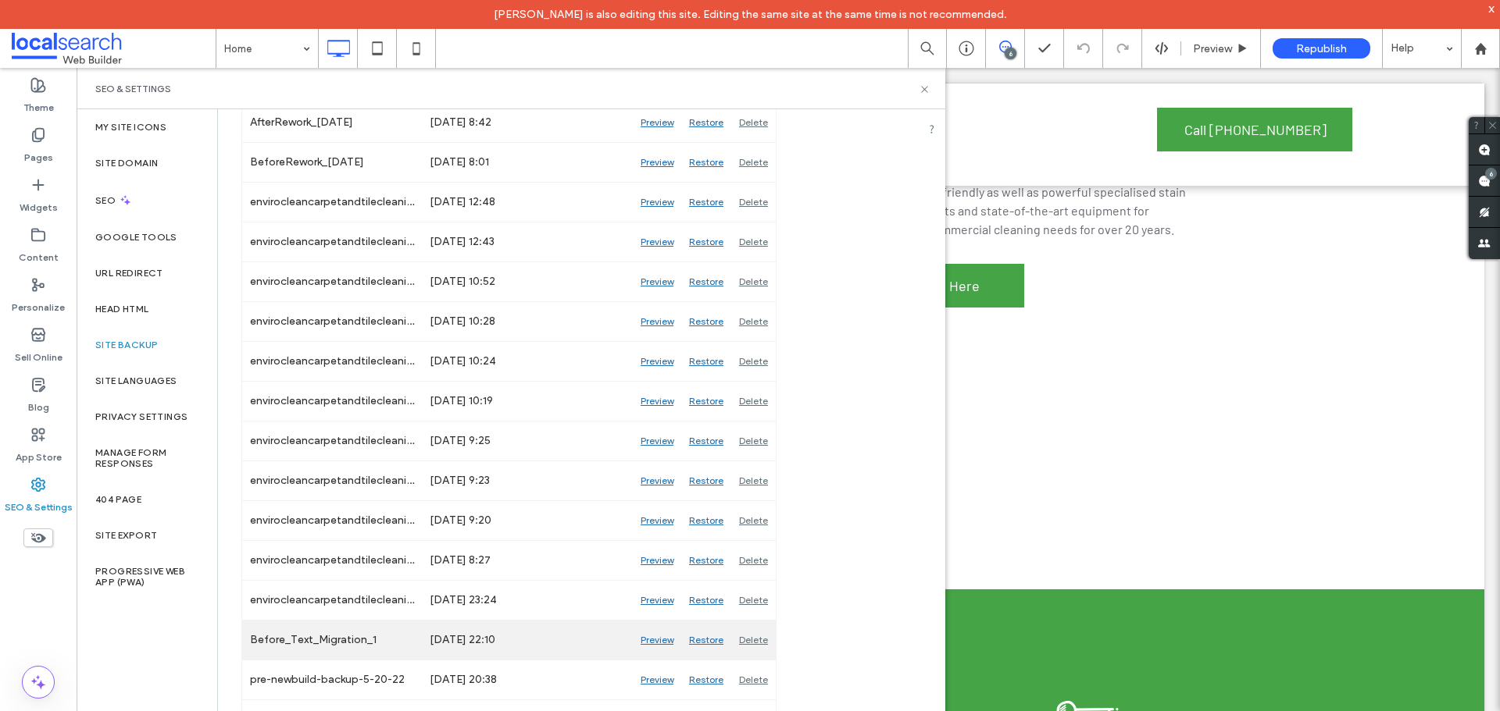
click at [653, 639] on div "Preview" at bounding box center [657, 640] width 48 height 39
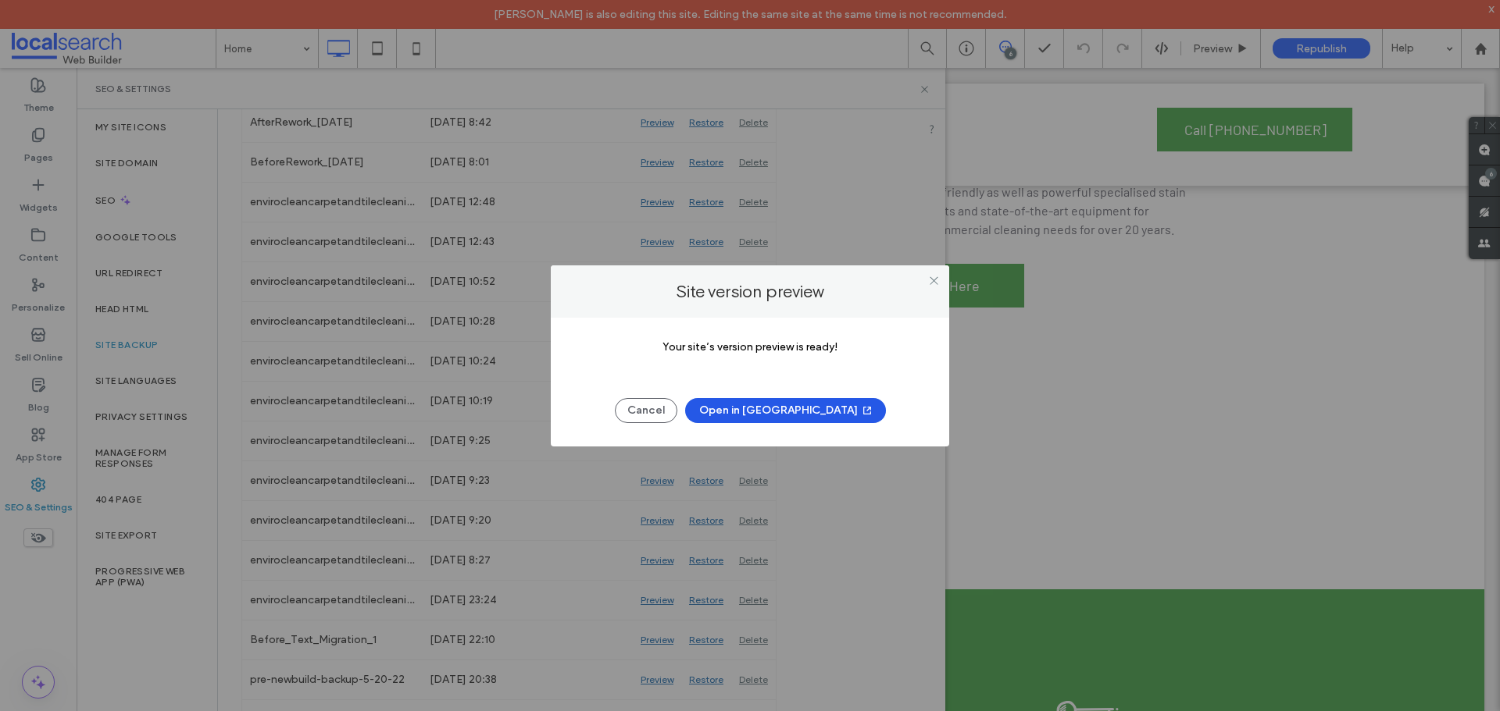
click at [771, 412] on button "Open in New Tab" at bounding box center [785, 410] width 201 height 25
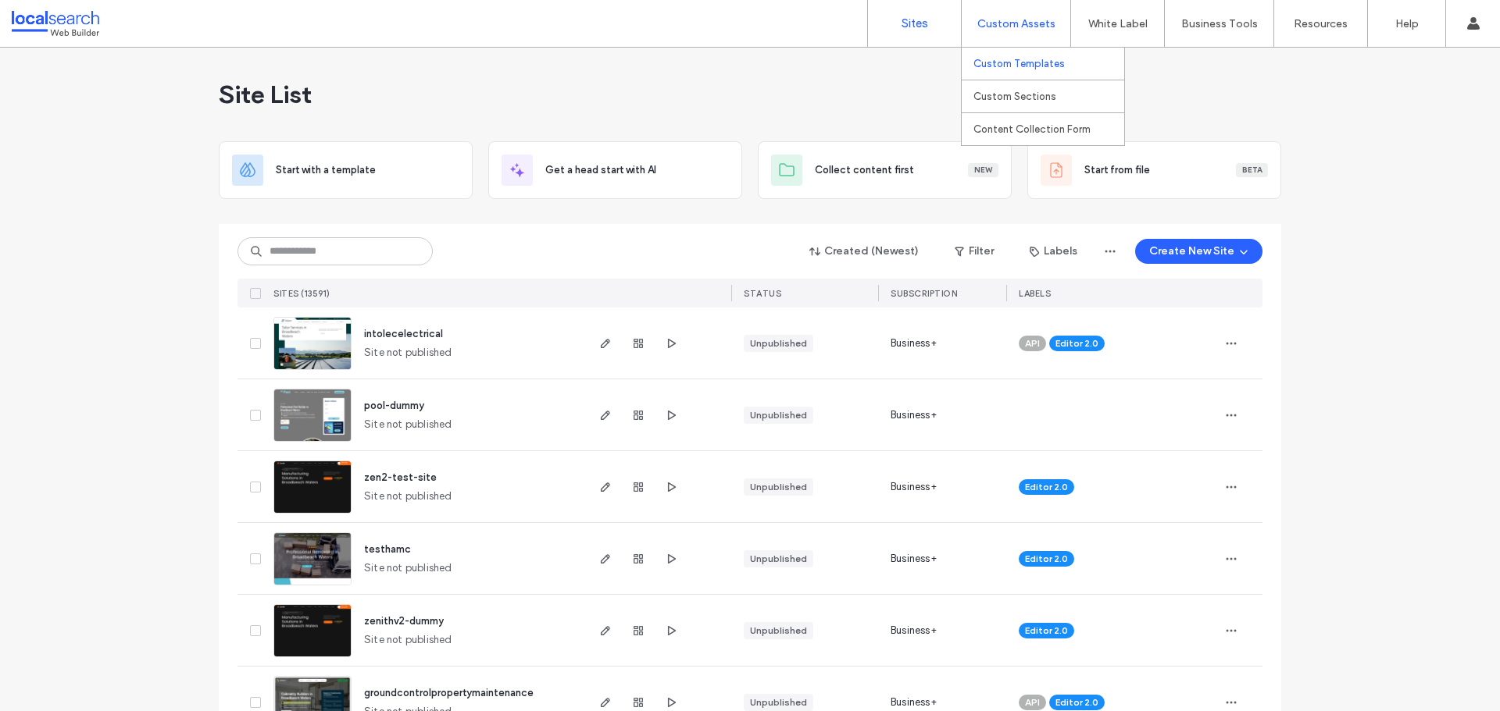
click at [1014, 62] on label "Custom Templates" at bounding box center [1018, 64] width 91 height 12
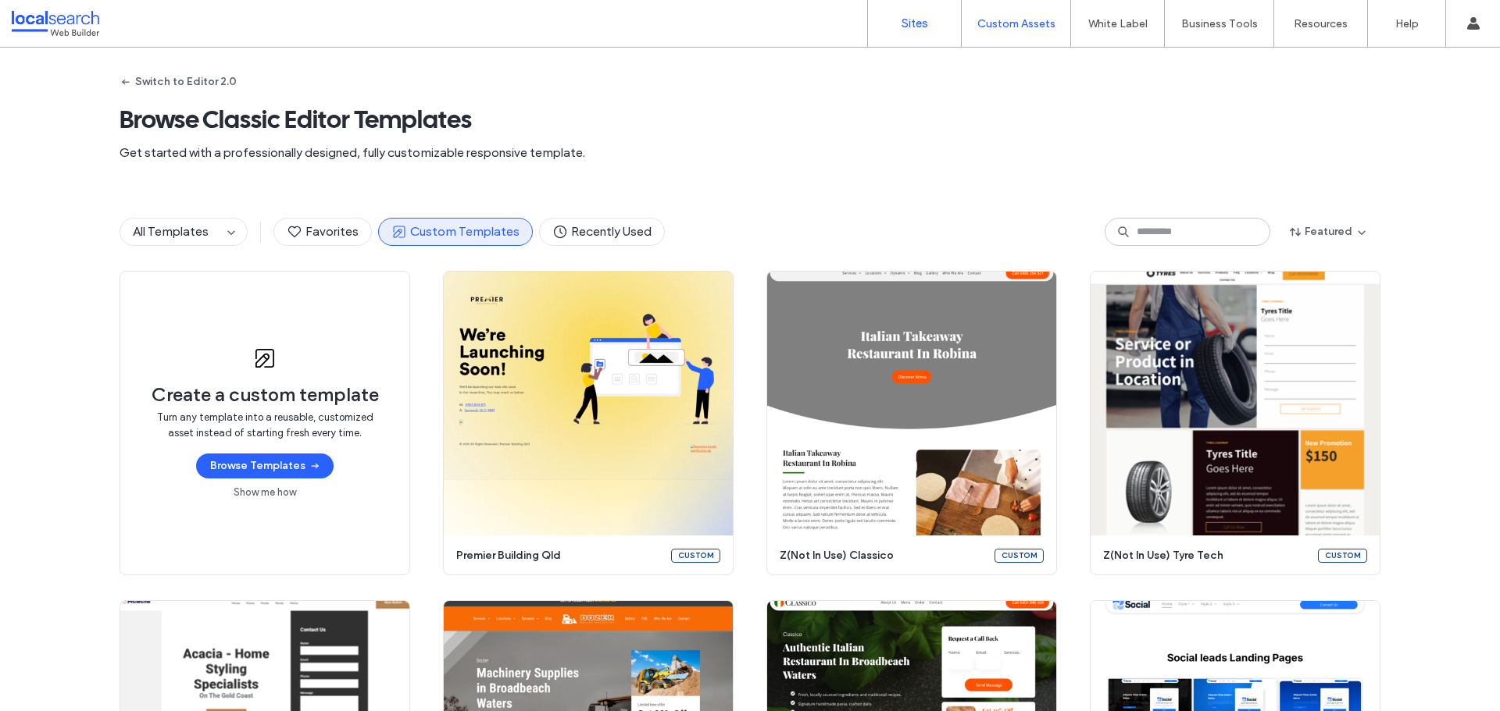
click at [889, 33] on link "Sites" at bounding box center [914, 23] width 93 height 47
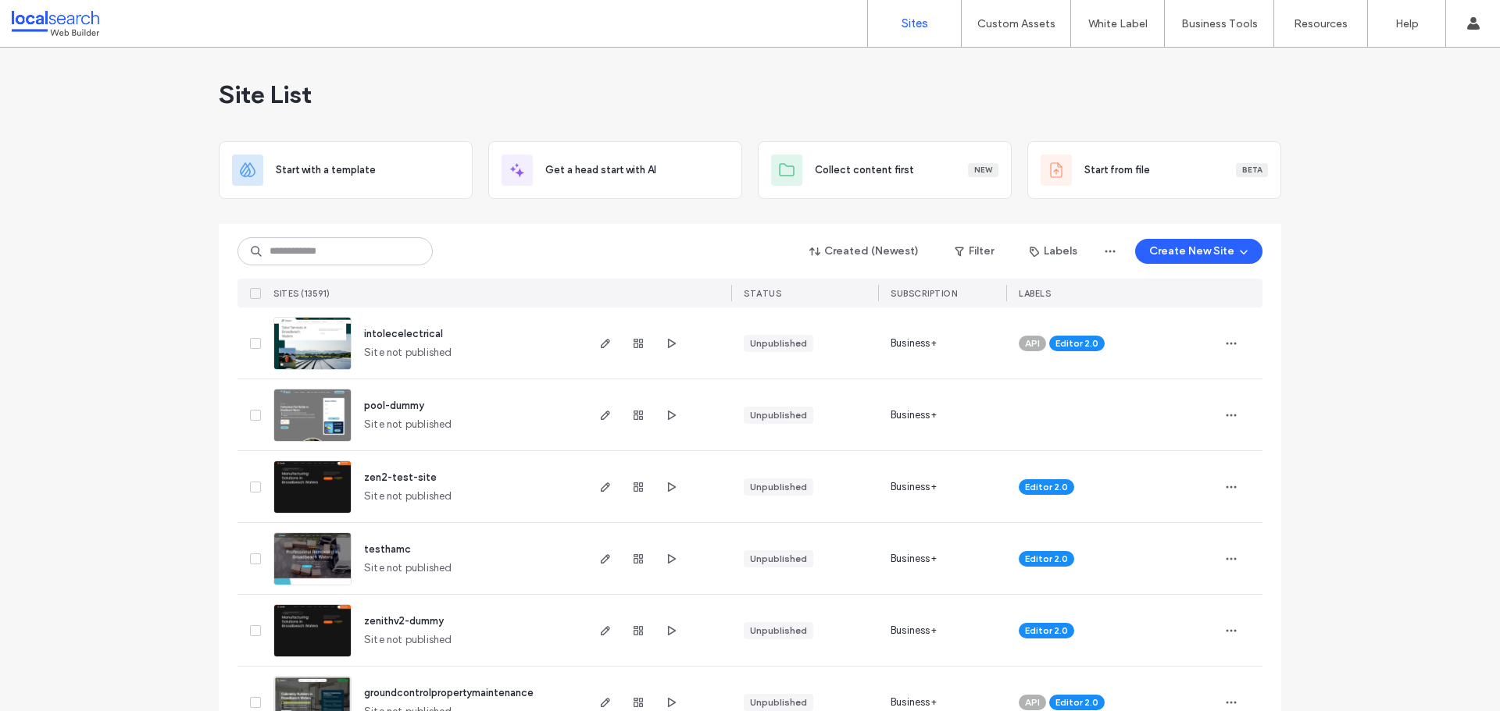
drag, startPoint x: 112, startPoint y: 251, endPoint x: 308, endPoint y: 271, distance: 197.9
click at [314, 253] on input at bounding box center [334, 251] width 195 height 28
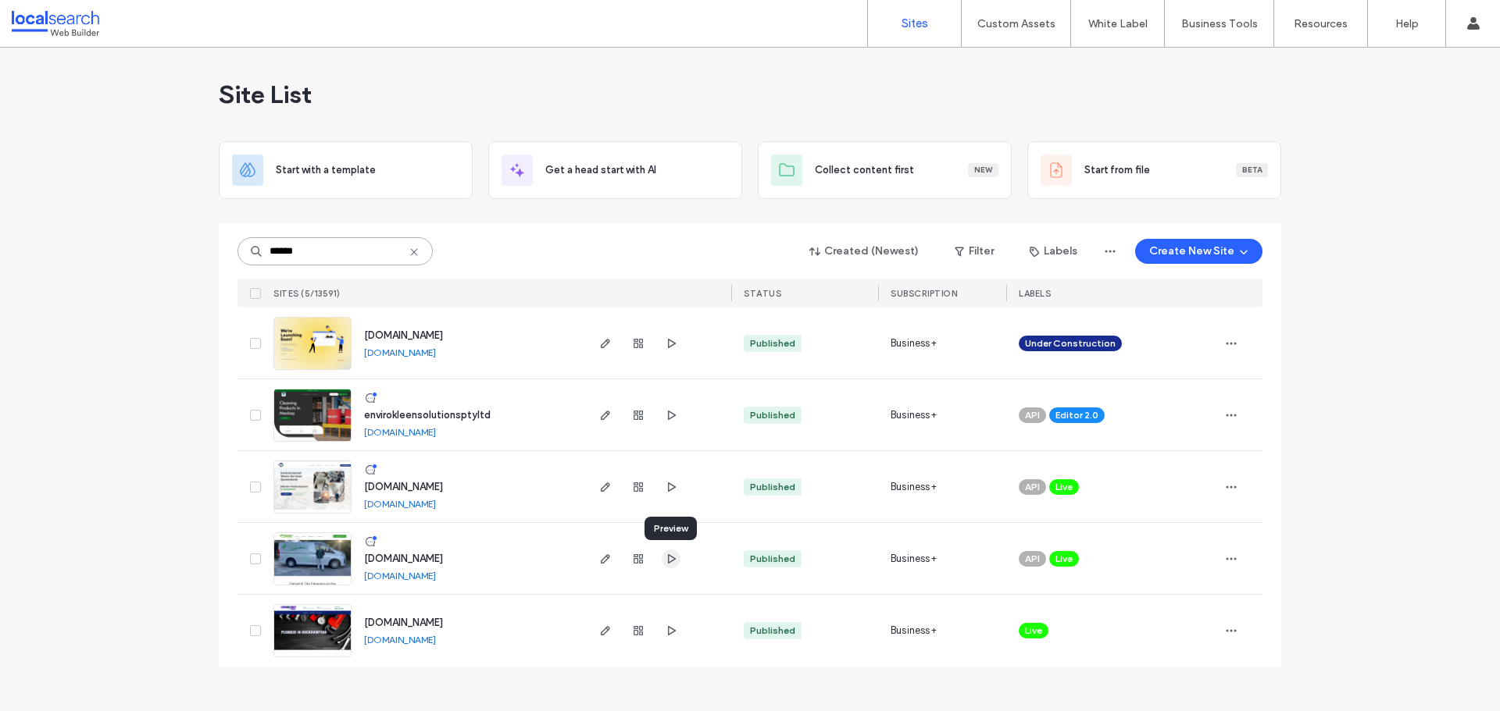
type input "******"
click at [669, 562] on icon "button" at bounding box center [671, 559] width 12 height 12
click at [1000, 53] on link "Custom Templates" at bounding box center [1048, 64] width 151 height 32
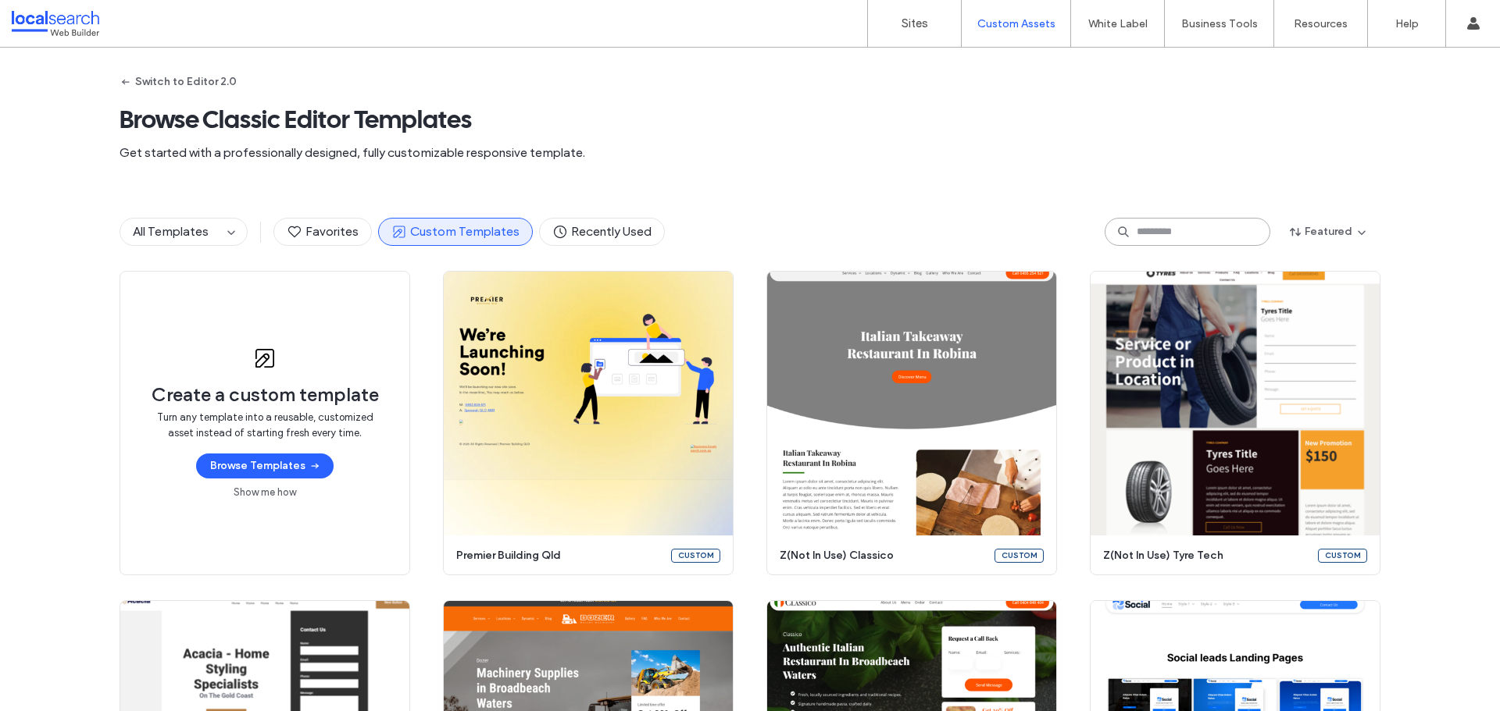
click at [1143, 226] on input at bounding box center [1187, 232] width 166 height 28
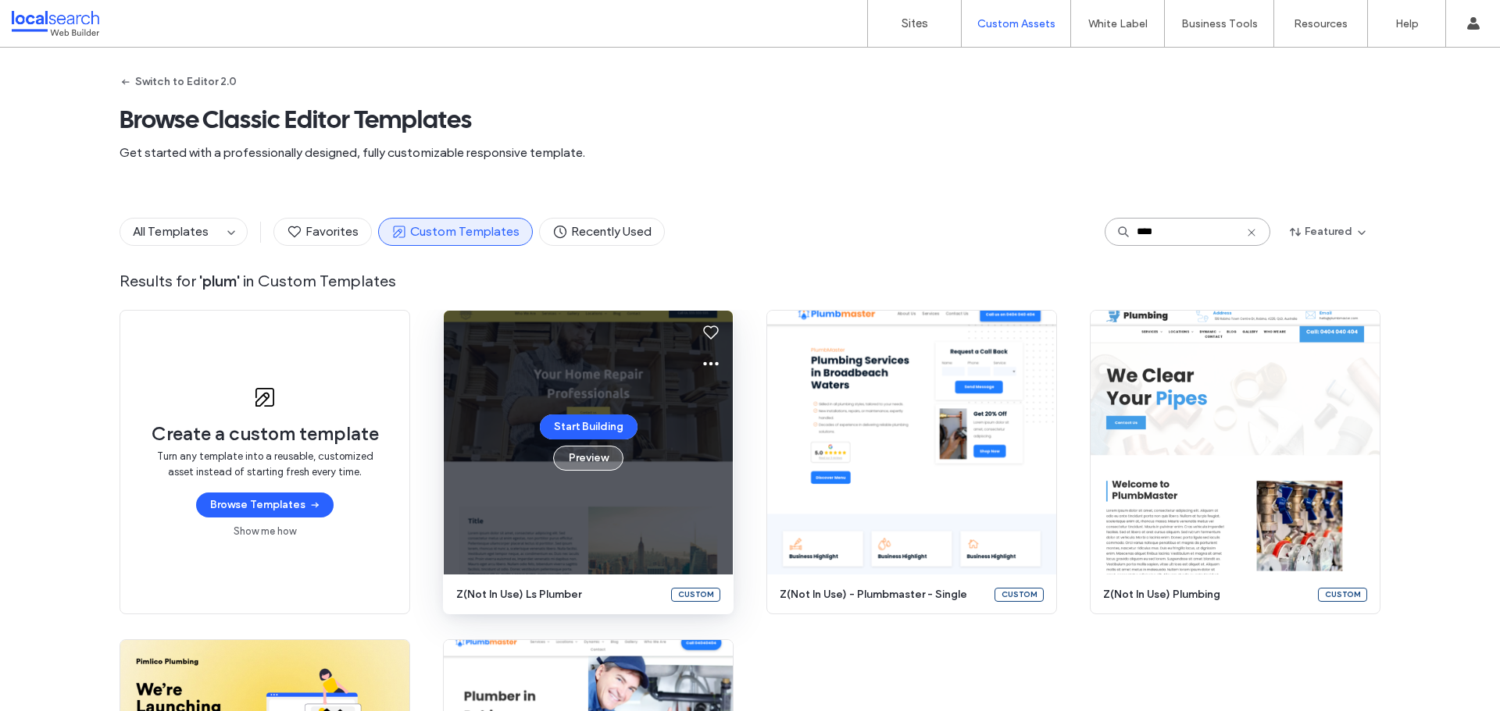
type input "****"
click at [596, 462] on button "Preview" at bounding box center [588, 458] width 70 height 25
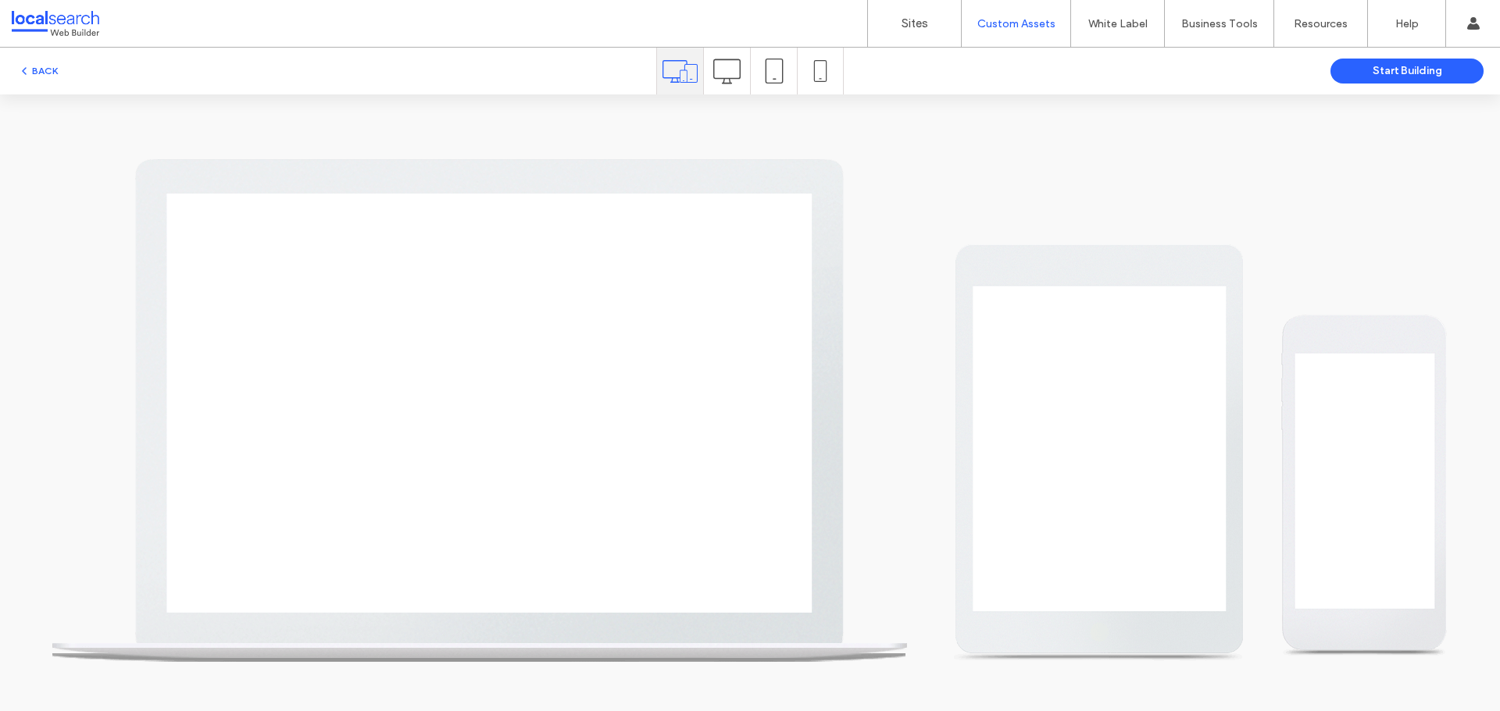
click at [725, 70] on icon at bounding box center [726, 71] width 27 height 27
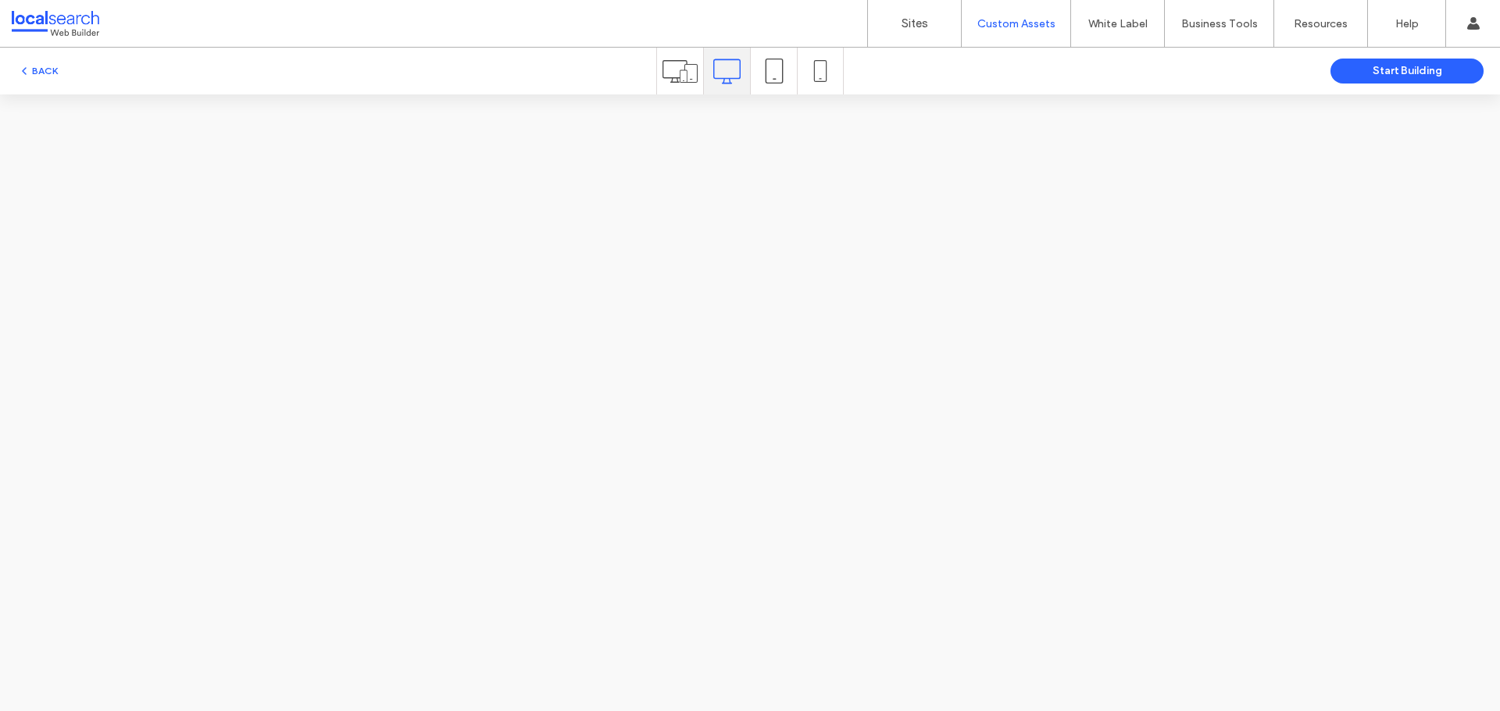
click at [662, 73] on div at bounding box center [680, 71] width 46 height 47
click at [670, 76] on icon at bounding box center [679, 71] width 35 height 35
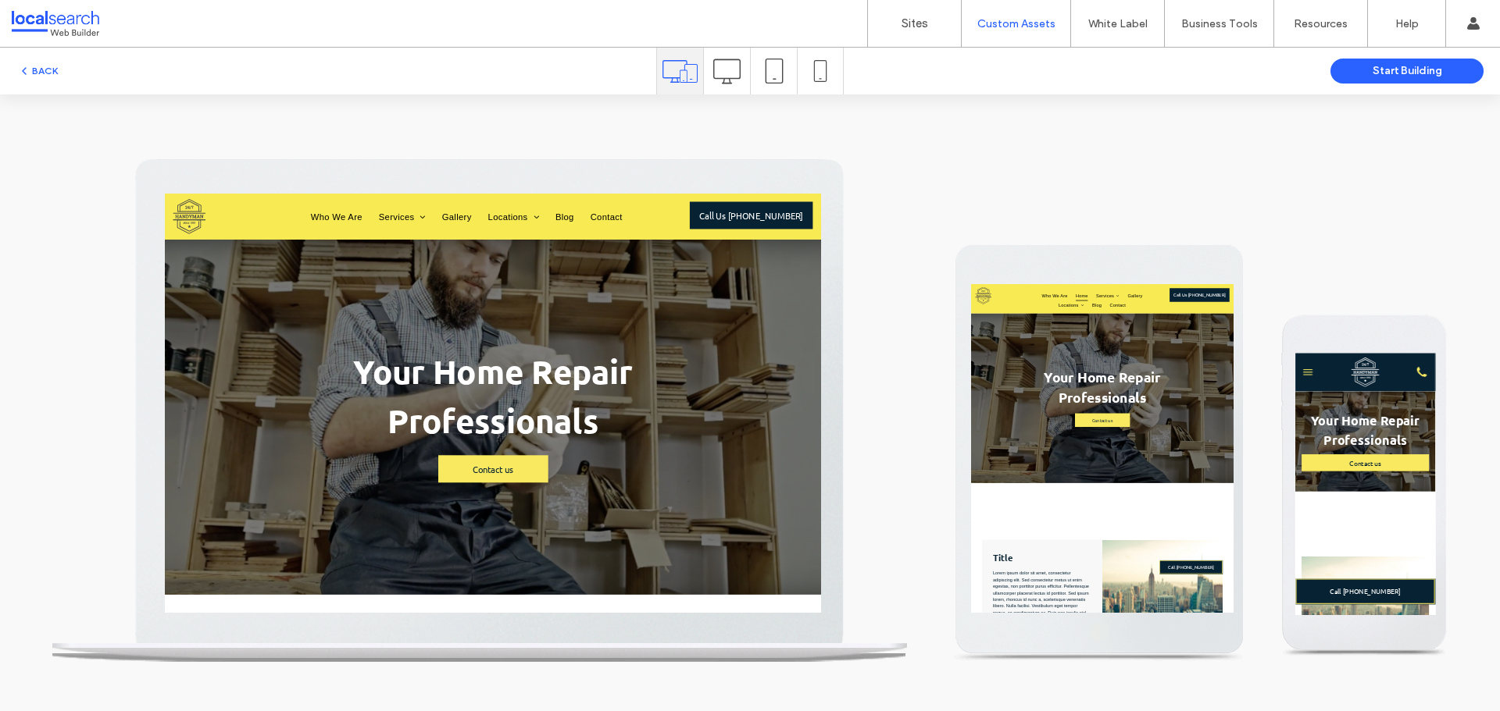
click at [713, 70] on use at bounding box center [726, 71] width 27 height 25
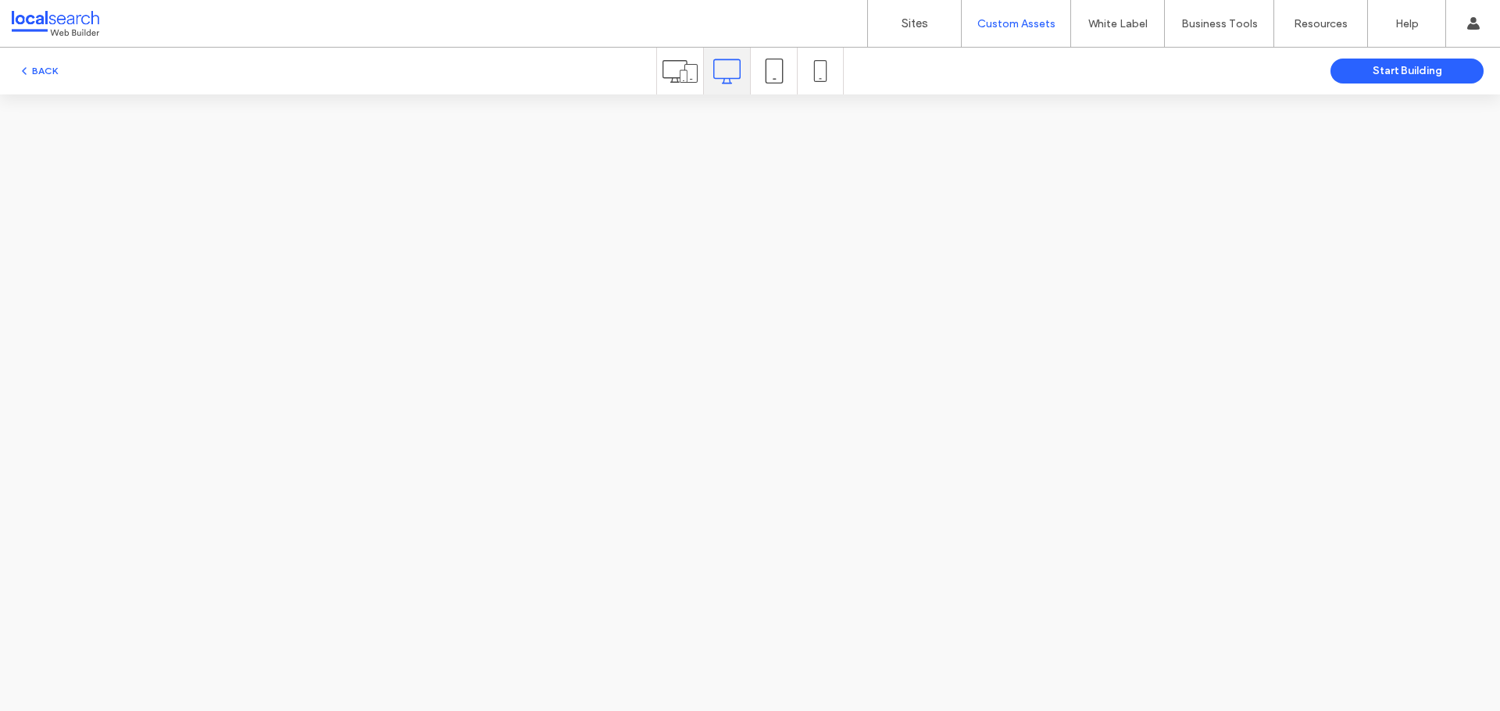
click at [691, 70] on icon at bounding box center [679, 71] width 35 height 35
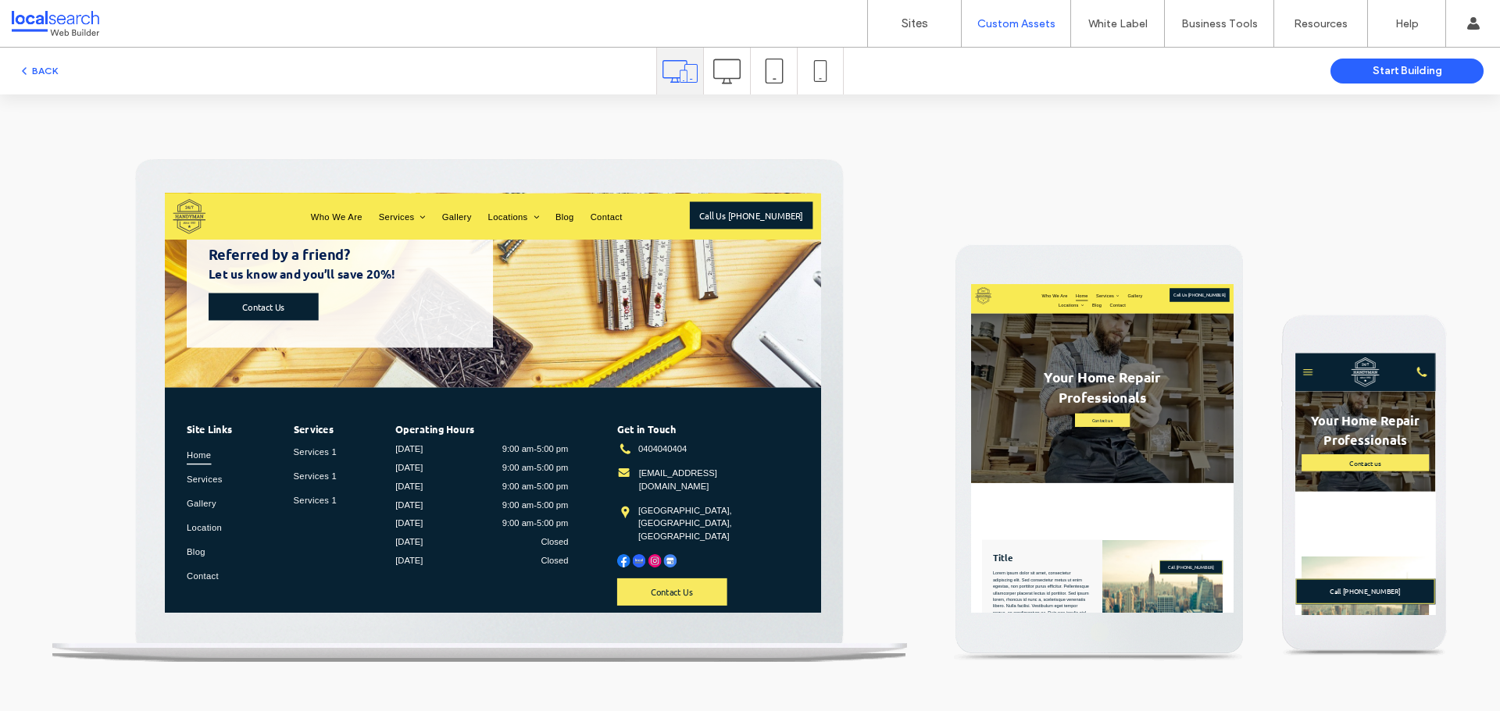
scroll to position [3358, 0]
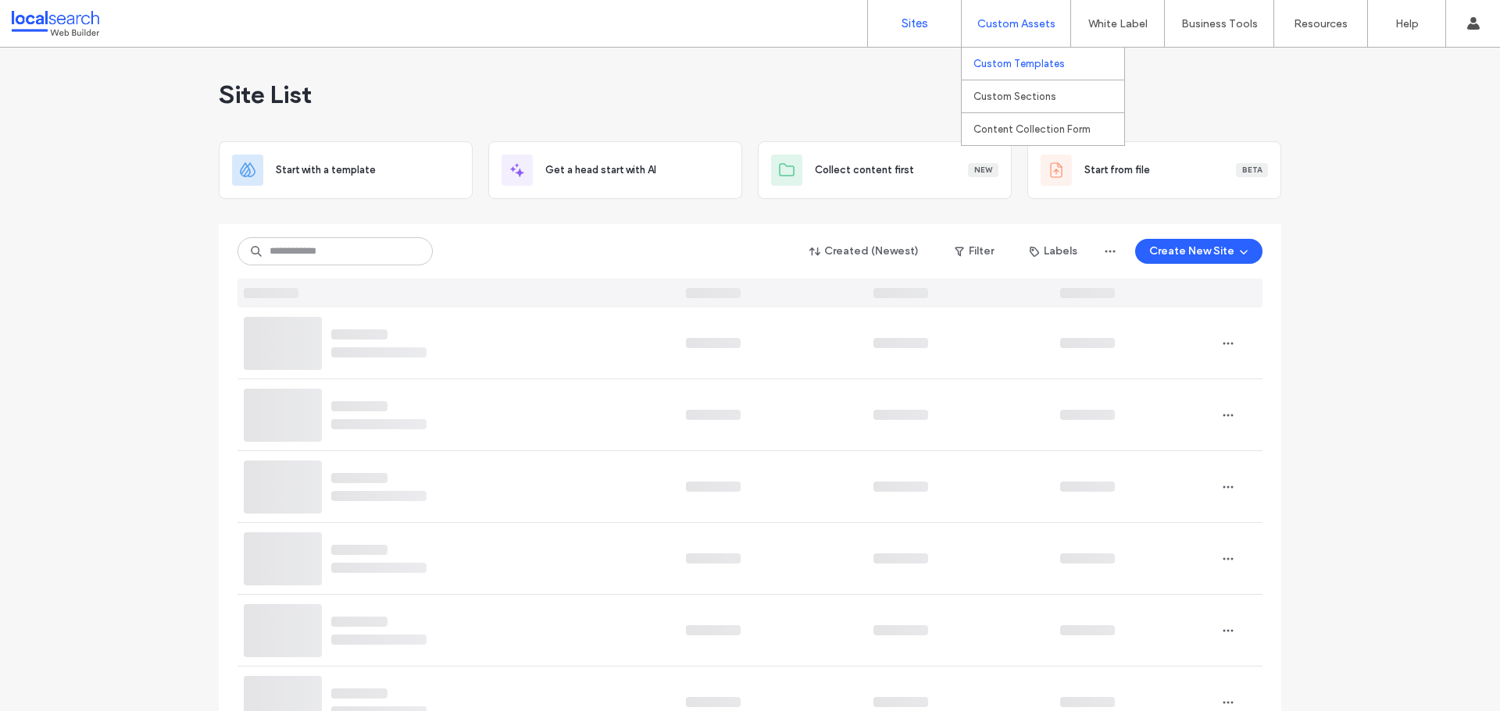
click at [1005, 66] on label "Custom Templates" at bounding box center [1018, 64] width 91 height 12
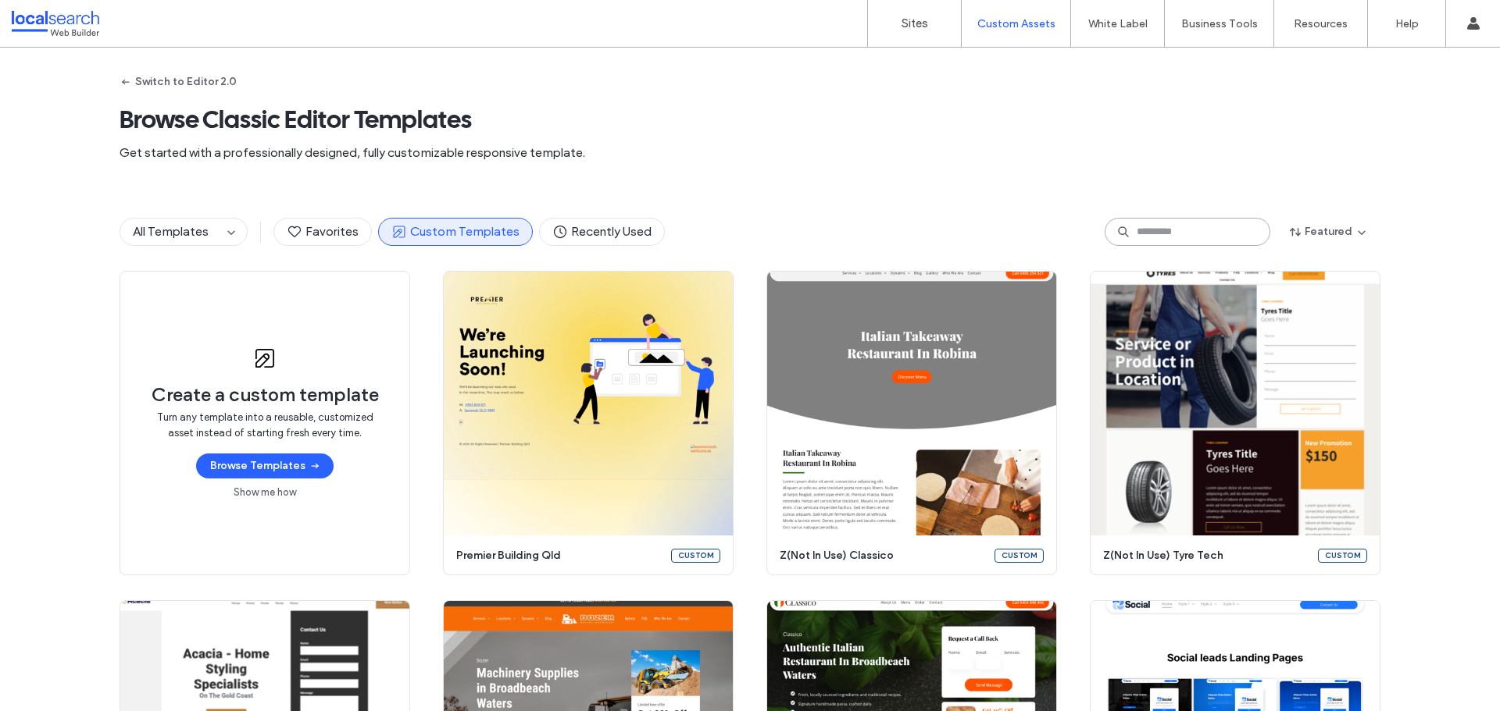
click at [1162, 220] on input at bounding box center [1187, 232] width 166 height 28
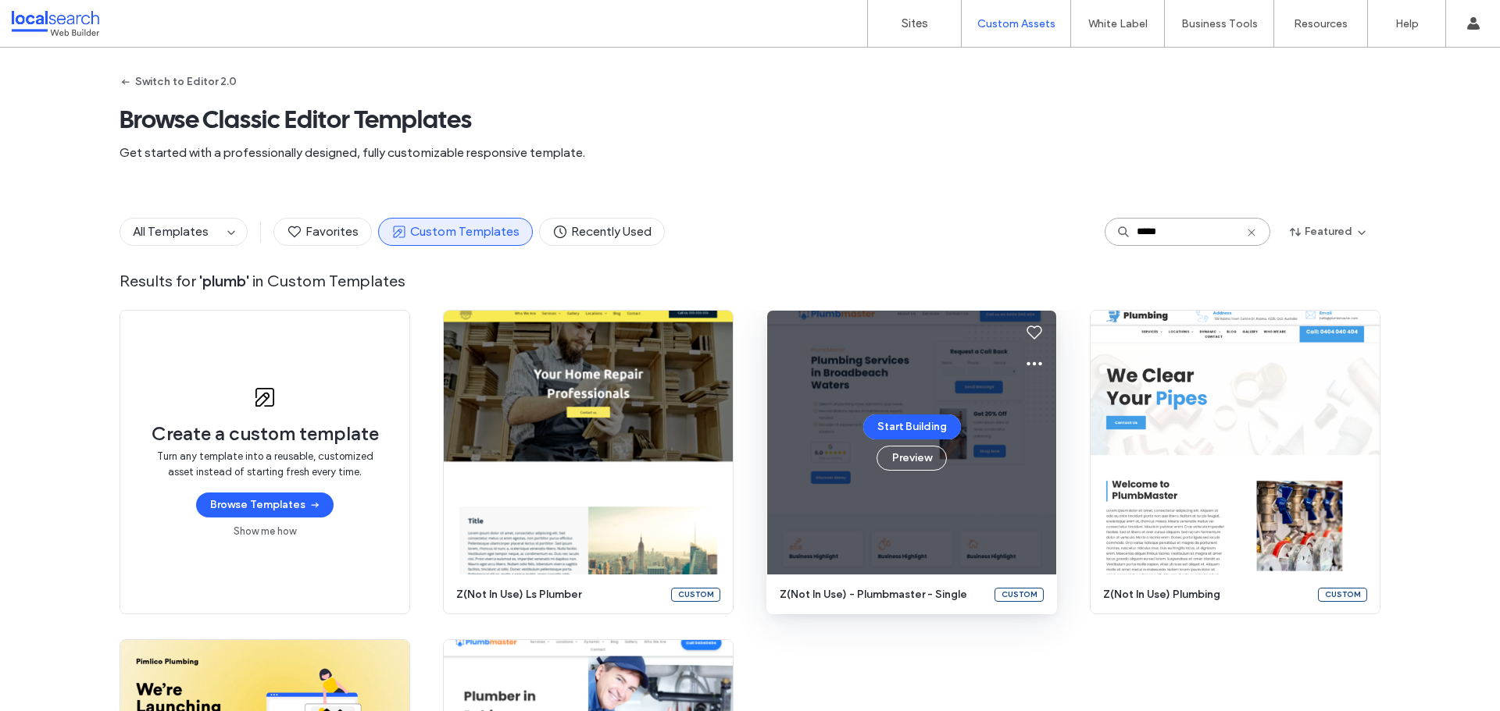
type input "*****"
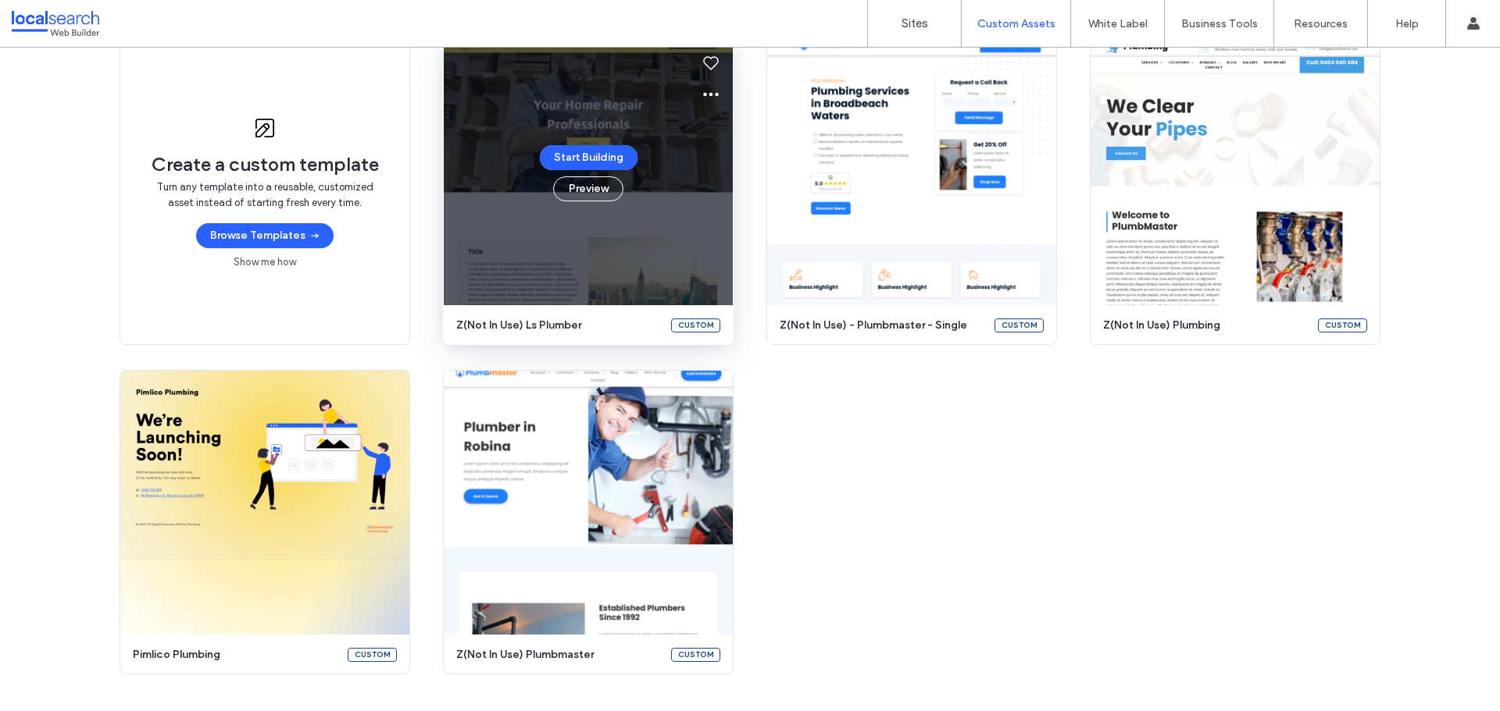
scroll to position [156, 0]
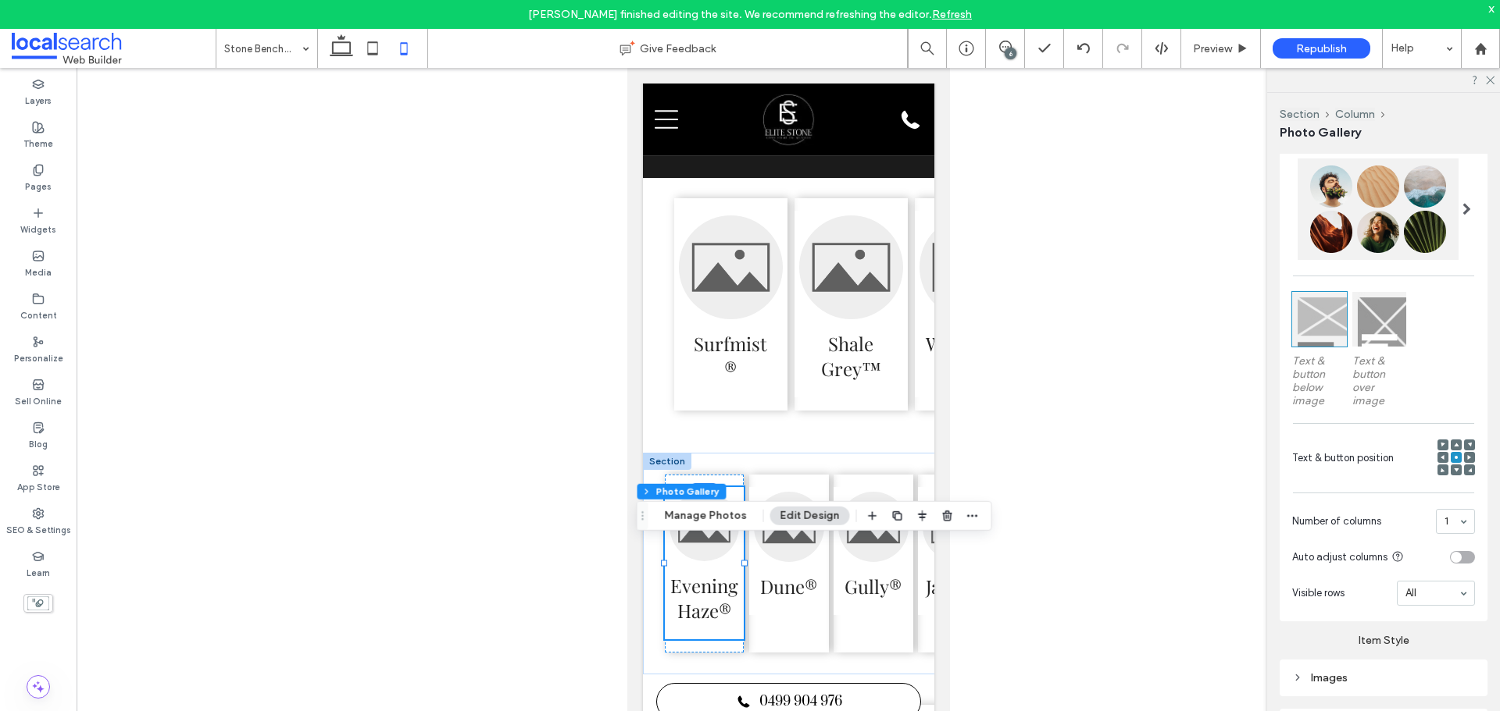
scroll to position [11, 0]
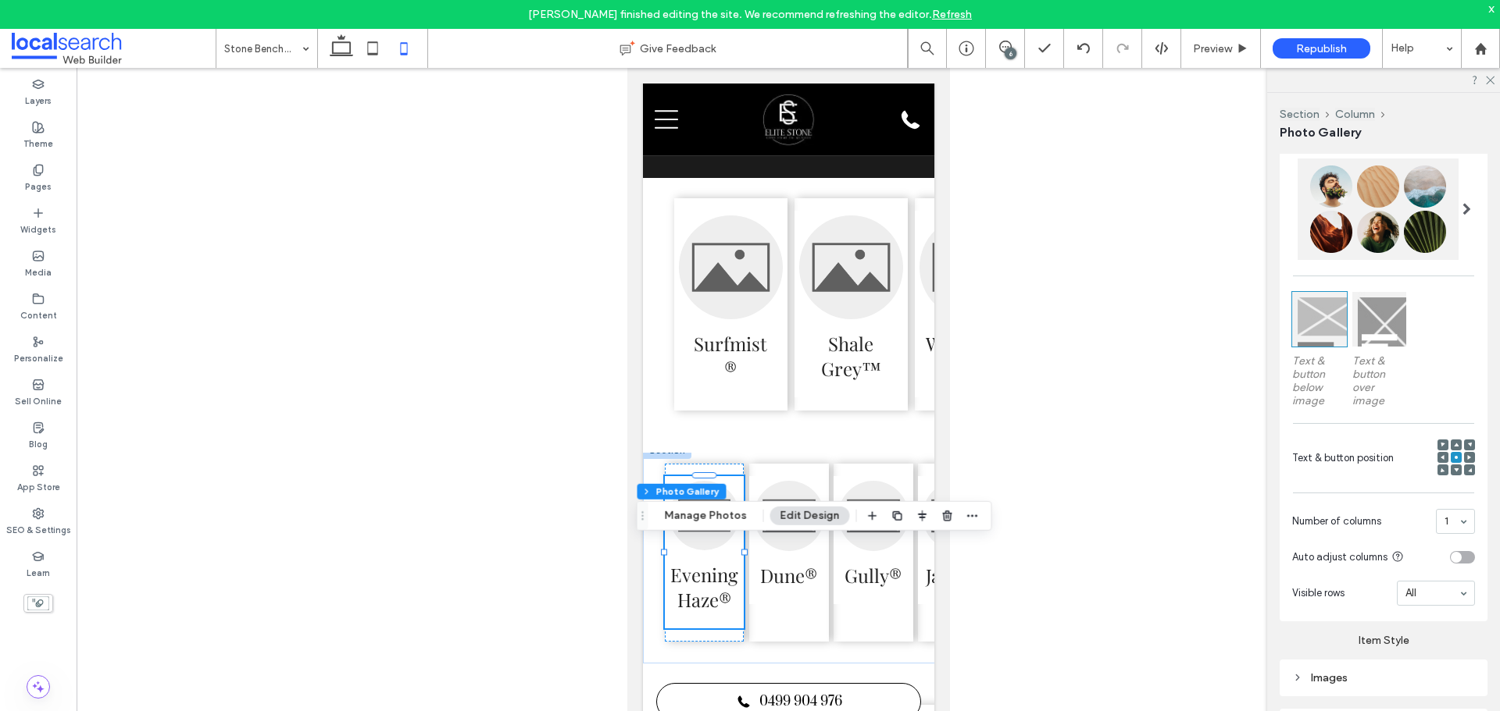
drag, startPoint x: 1338, startPoint y: 687, endPoint x: 1349, endPoint y: 614, distance: 74.2
click at [1332, 679] on div "Images" at bounding box center [1383, 678] width 183 height 21
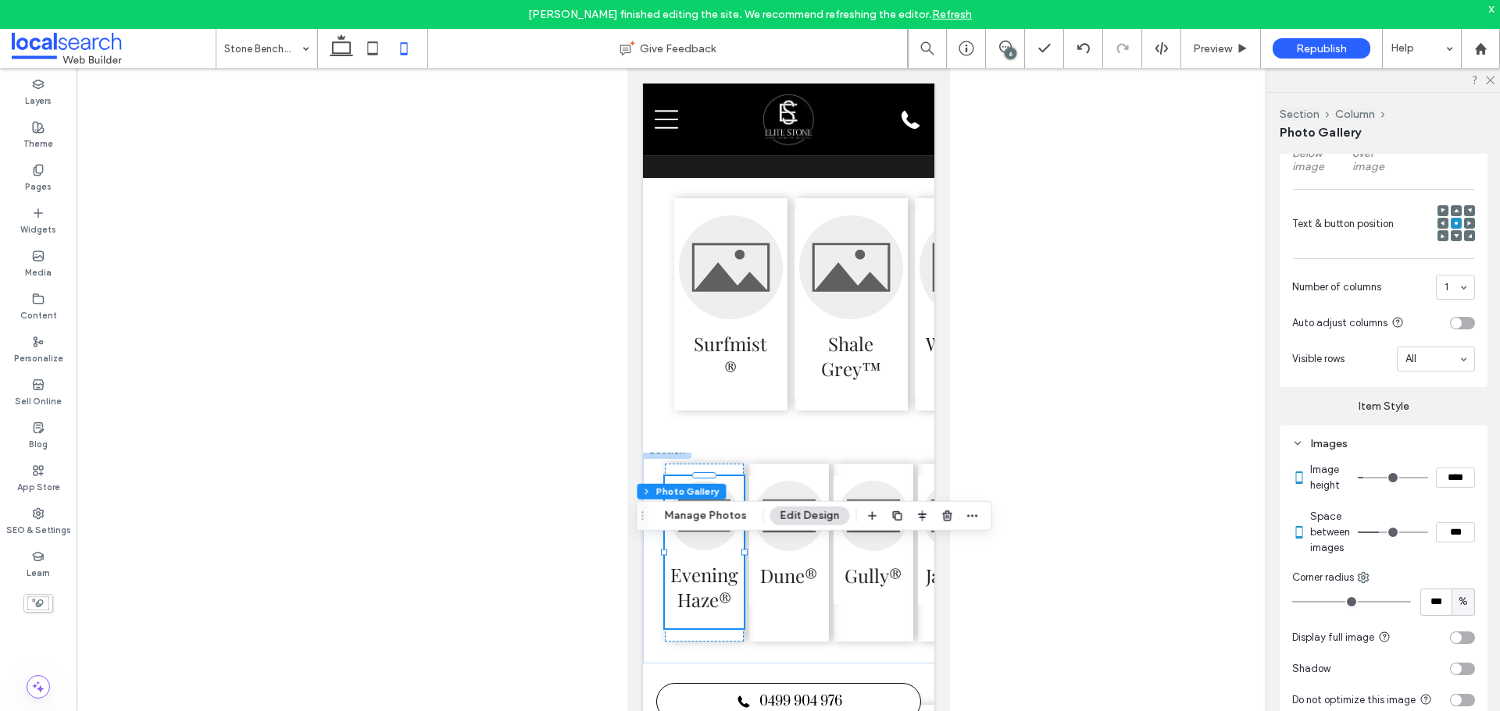
click at [1443, 483] on input "****" at bounding box center [1454, 478] width 39 height 20
type input "*****"
type input "***"
click at [1443, 483] on input "*****" at bounding box center [1454, 478] width 39 height 20
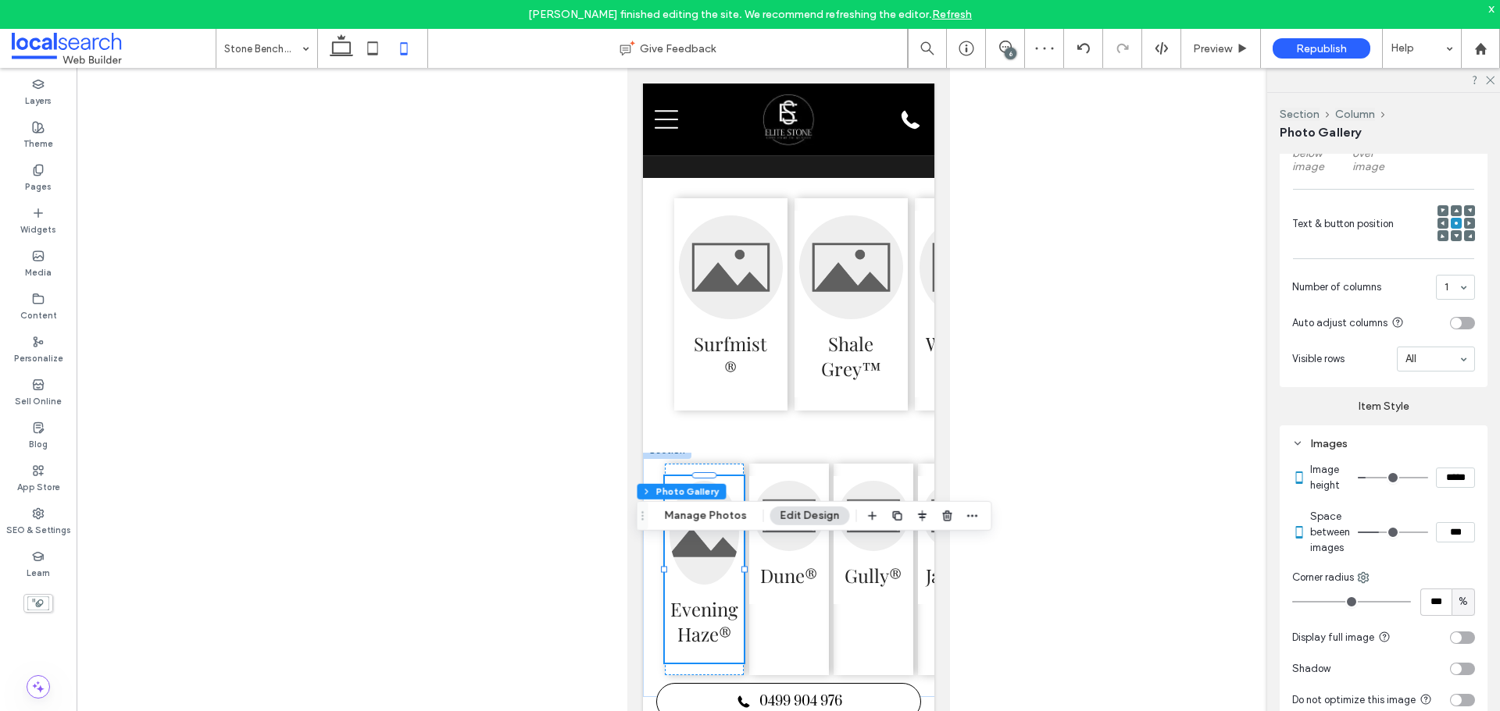
click at [1443, 483] on input "*****" at bounding box center [1454, 478] width 39 height 20
type input "****"
type input "**"
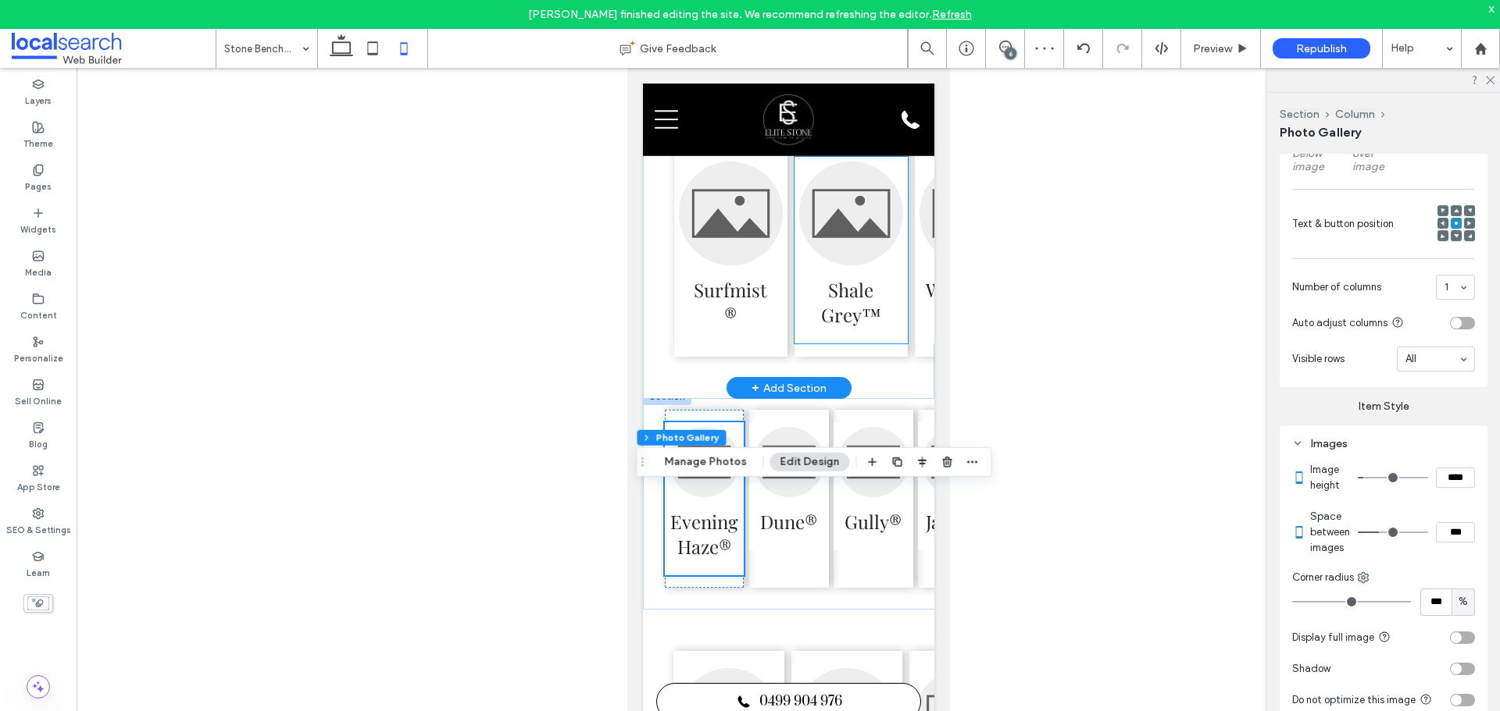
scroll to position [3245, 0]
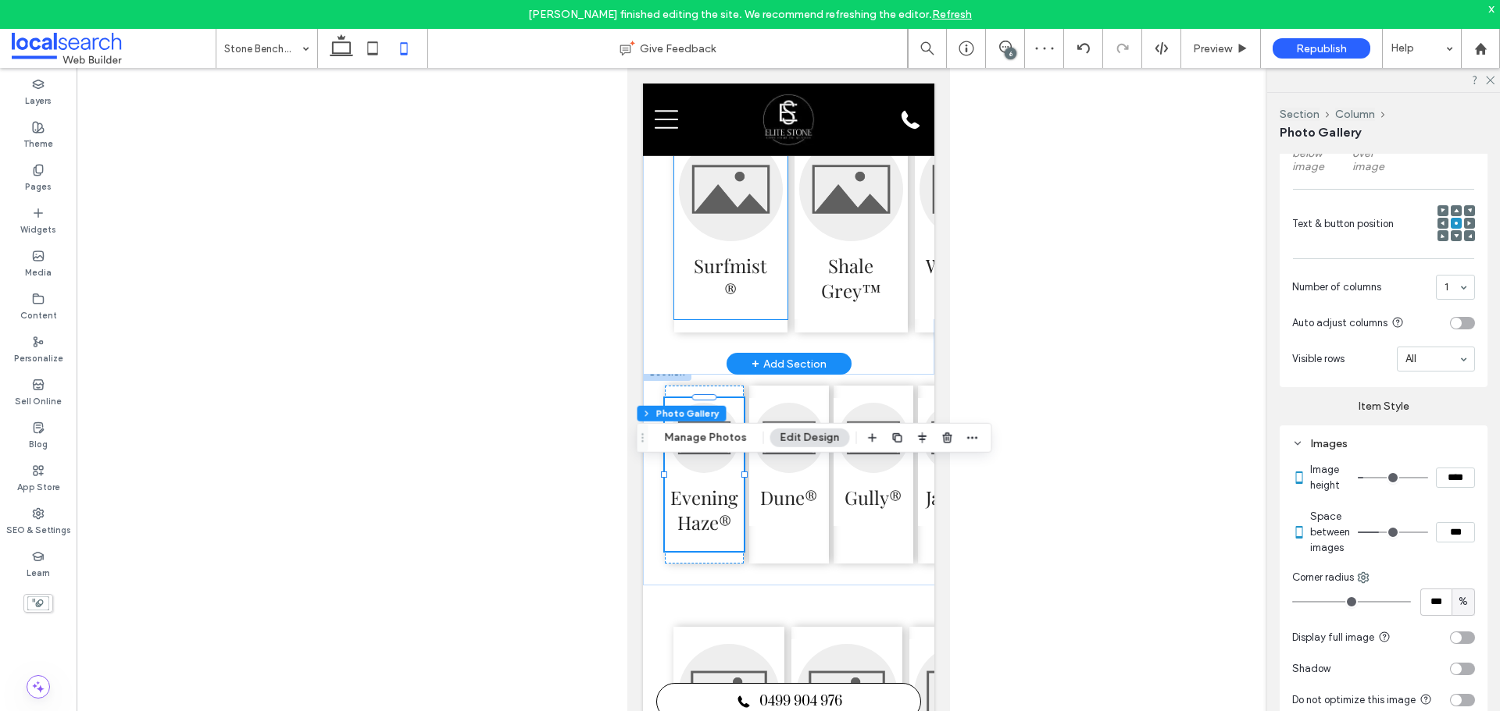
click at [759, 303] on h3 "Surfmist®" at bounding box center [730, 278] width 80 height 50
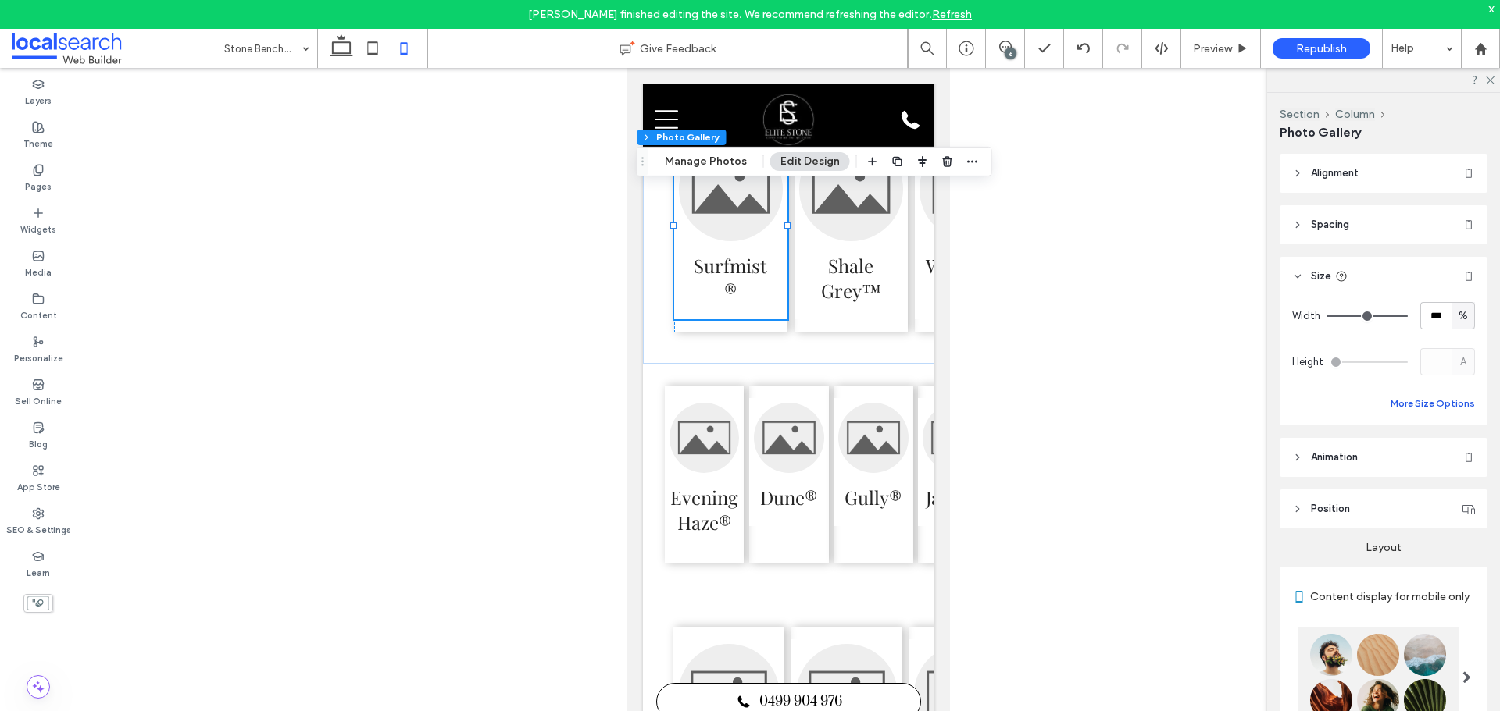
click at [1435, 402] on button "More Size Options" at bounding box center [1432, 403] width 84 height 19
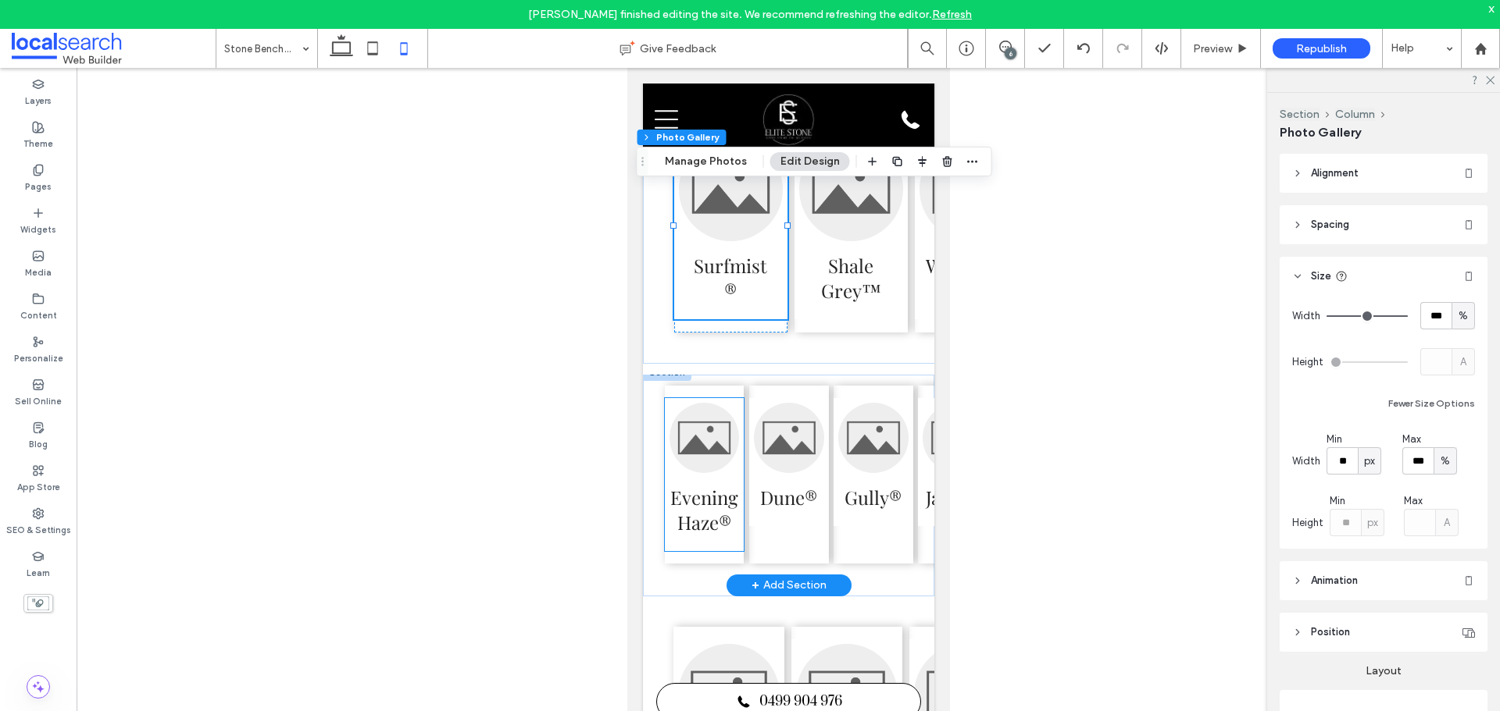
click at [708, 473] on link at bounding box center [704, 438] width 70 height 70
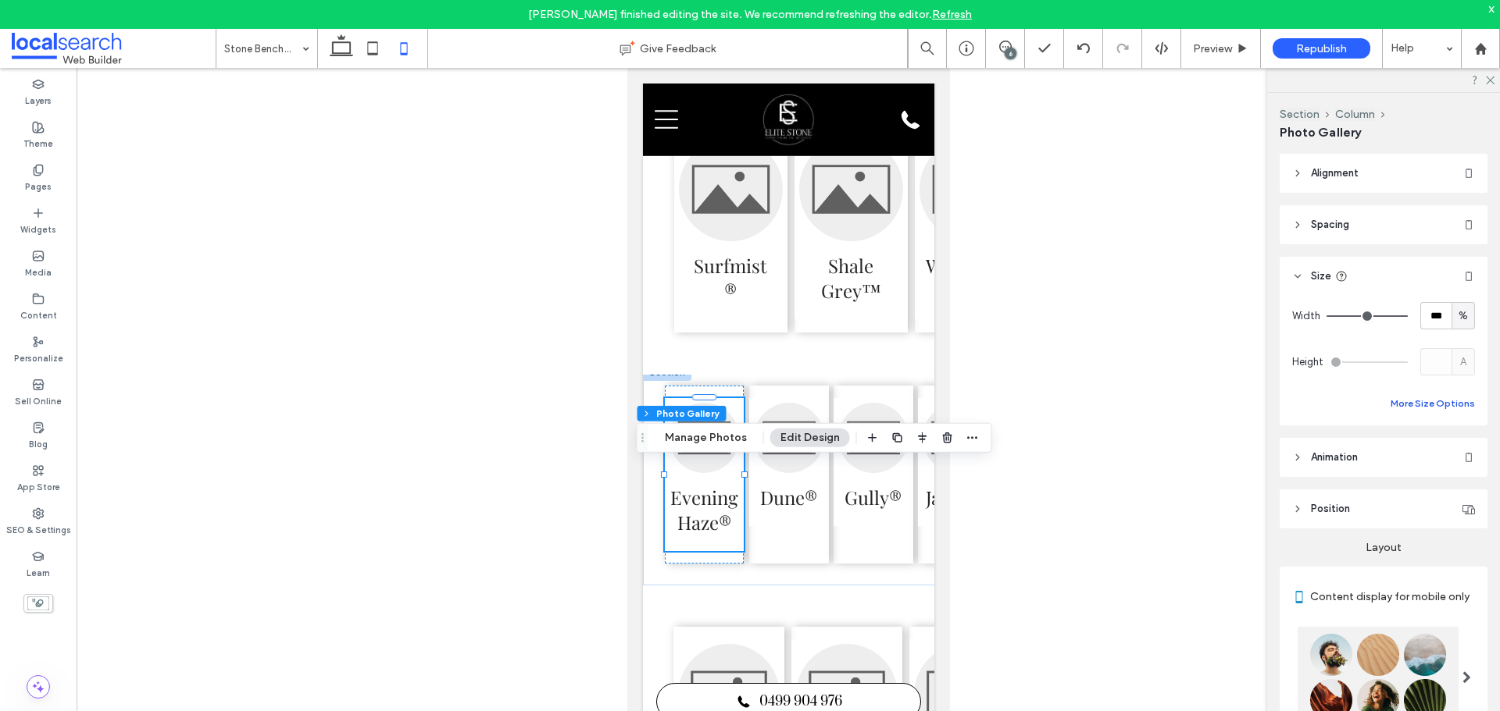
click at [1419, 408] on button "More Size Options" at bounding box center [1432, 403] width 84 height 19
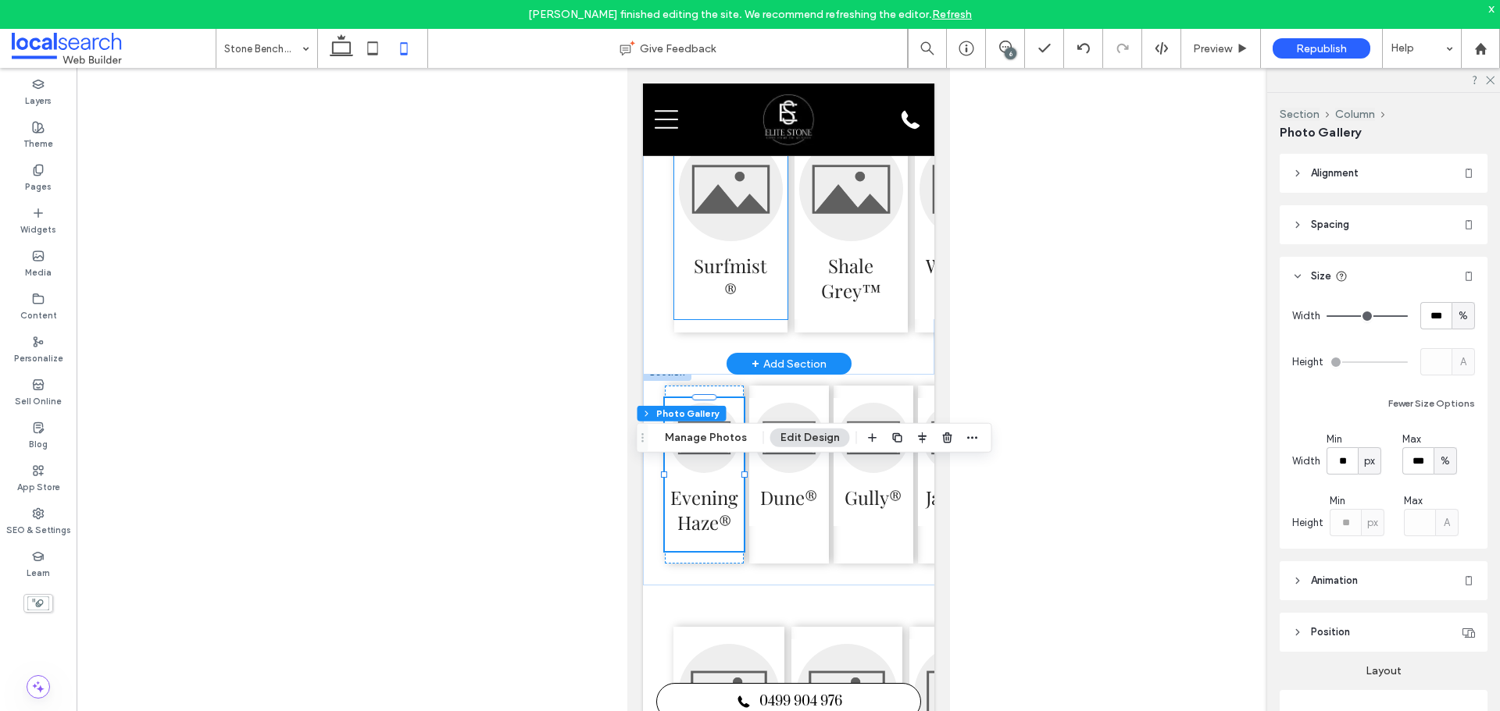
click at [717, 303] on h3 "Surfmist®" at bounding box center [730, 278] width 80 height 50
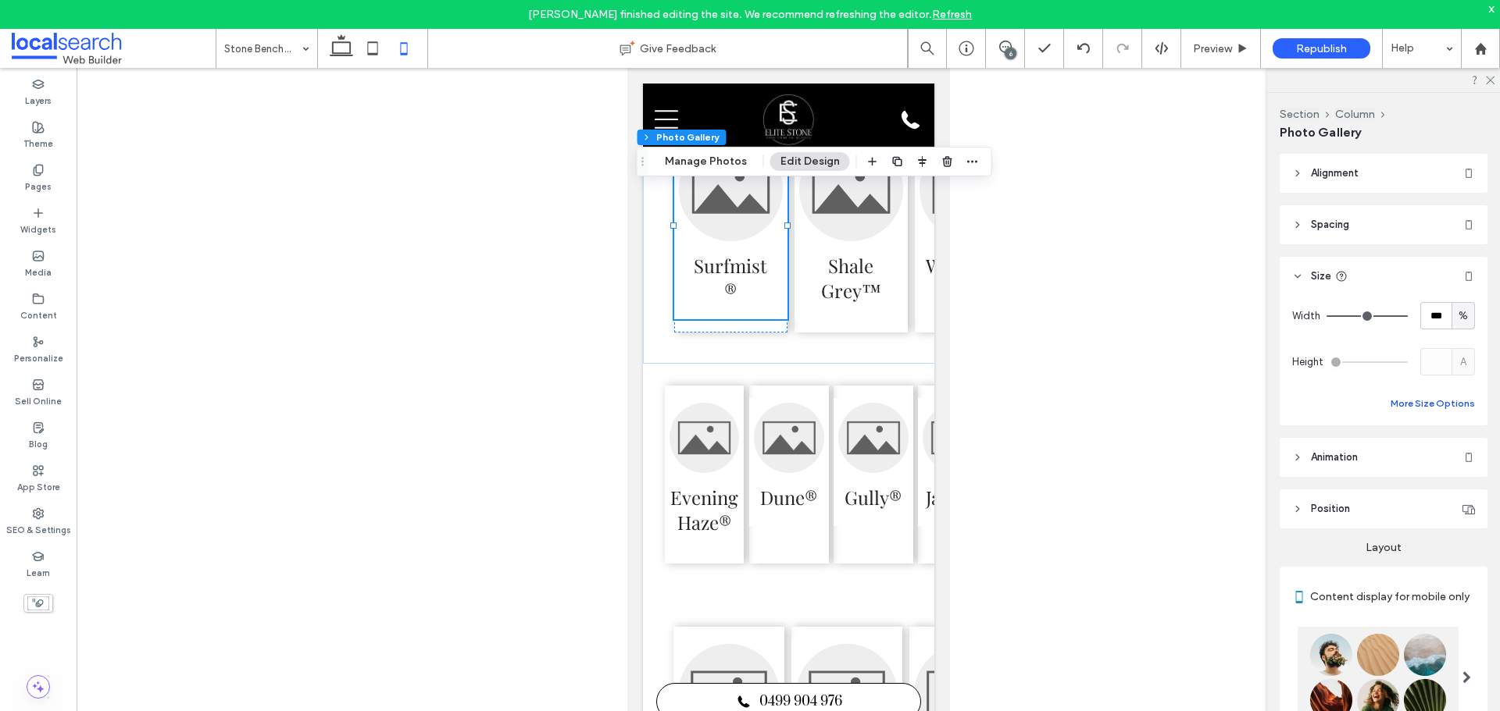
click at [1424, 398] on button "More Size Options" at bounding box center [1432, 403] width 84 height 19
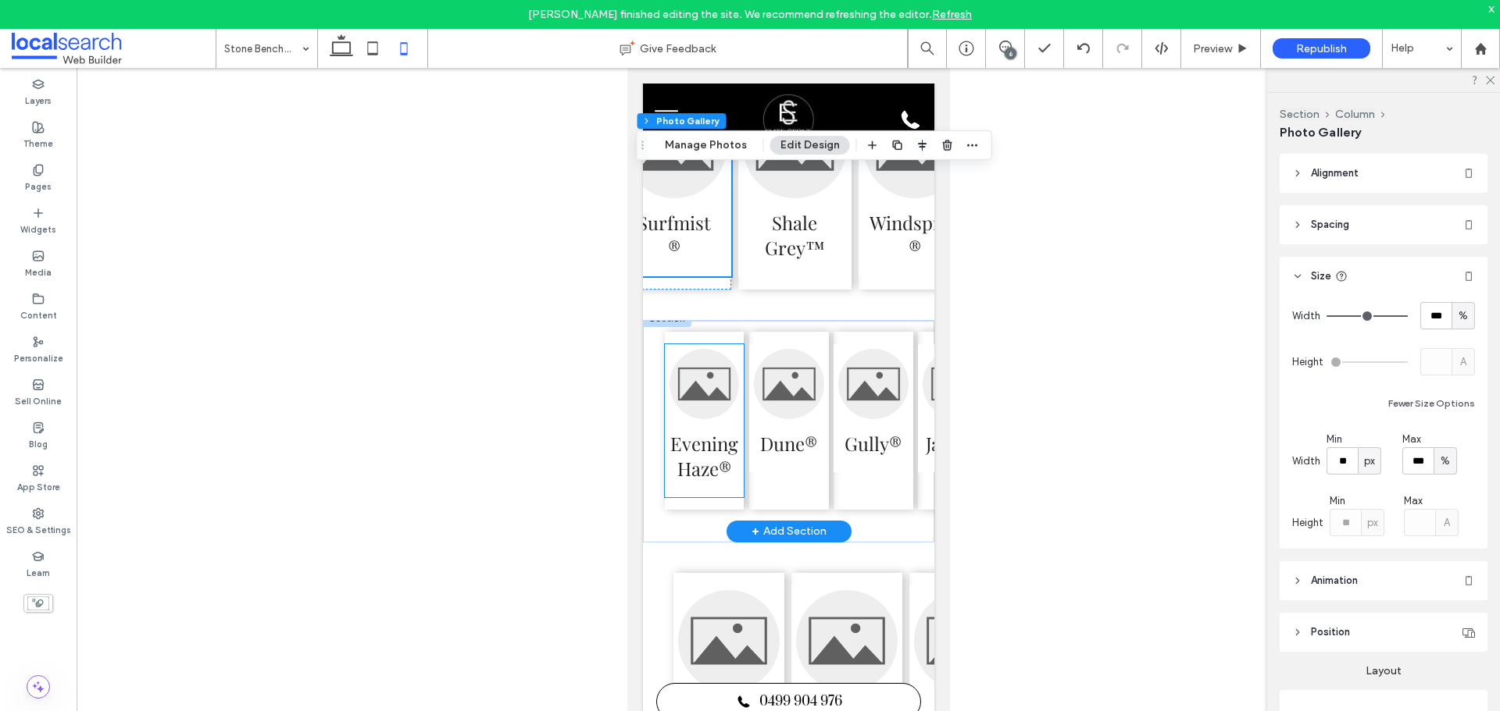
scroll to position [3323, 0]
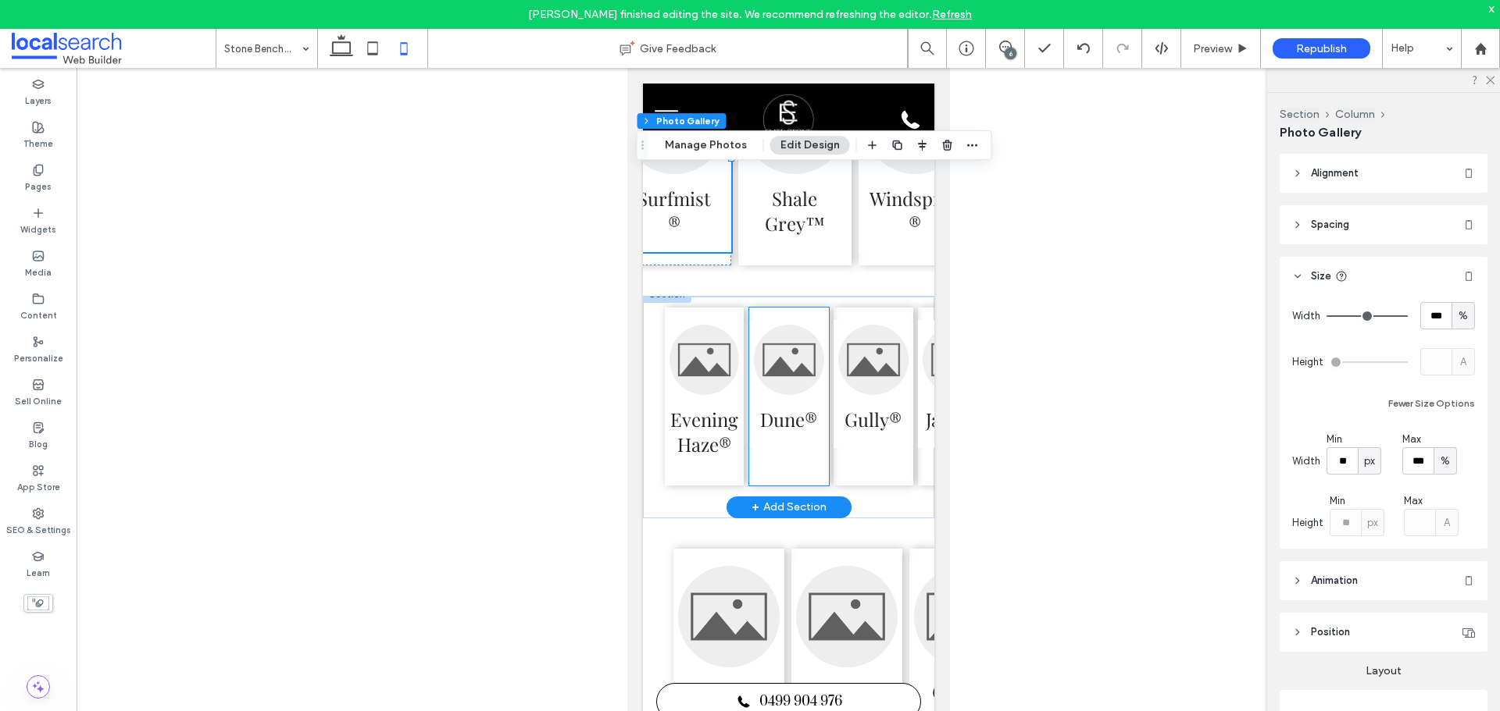
click at [770, 486] on div "Dune®" at bounding box center [788, 397] width 80 height 178
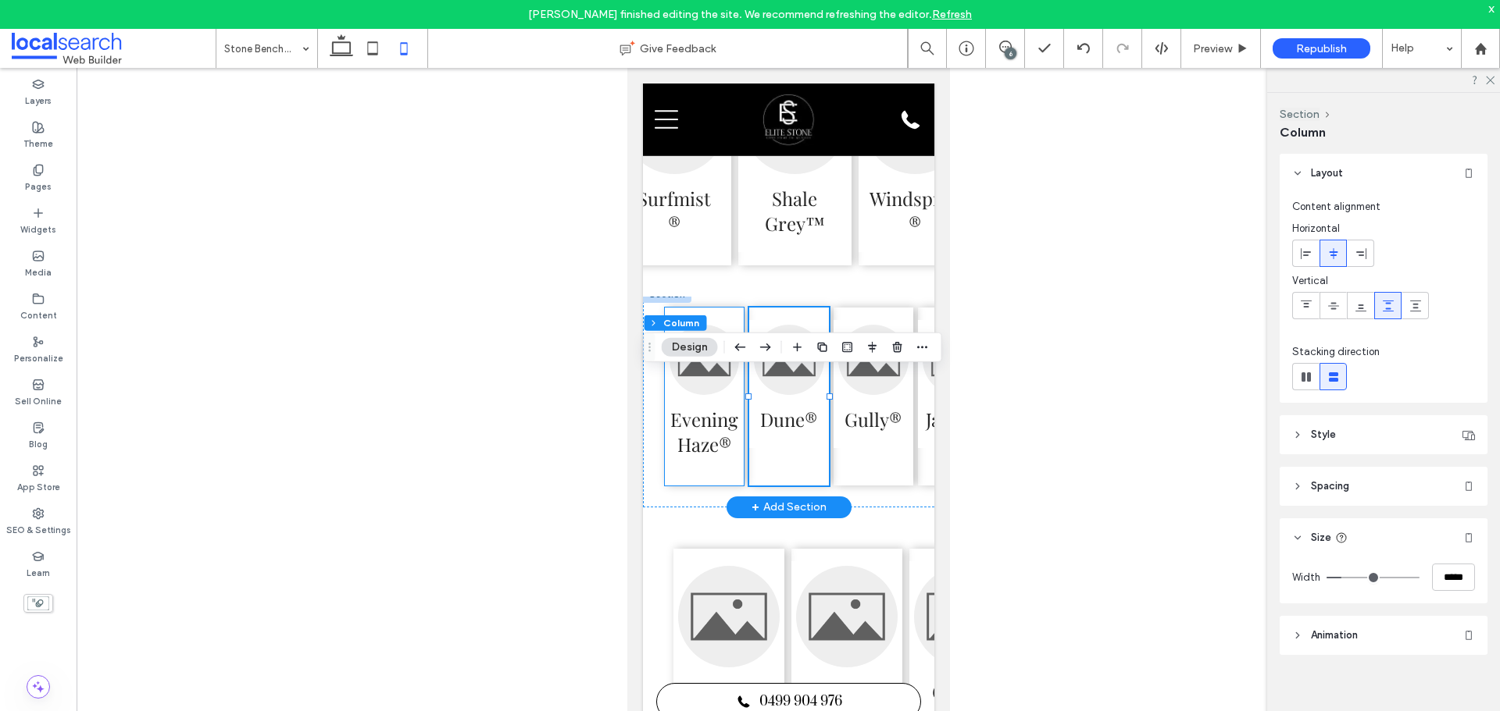
click at [720, 486] on div "Evening Haze®" at bounding box center [703, 397] width 79 height 178
click at [895, 486] on div "Gully®" at bounding box center [873, 397] width 80 height 178
click at [801, 486] on div "Dune®" at bounding box center [788, 397] width 80 height 178
click at [729, 297] on div "Surfmist® Shale Grey™ Windspray® Basalt® Classic Cream™ Paperbark®" at bounding box center [975, 159] width 778 height 275
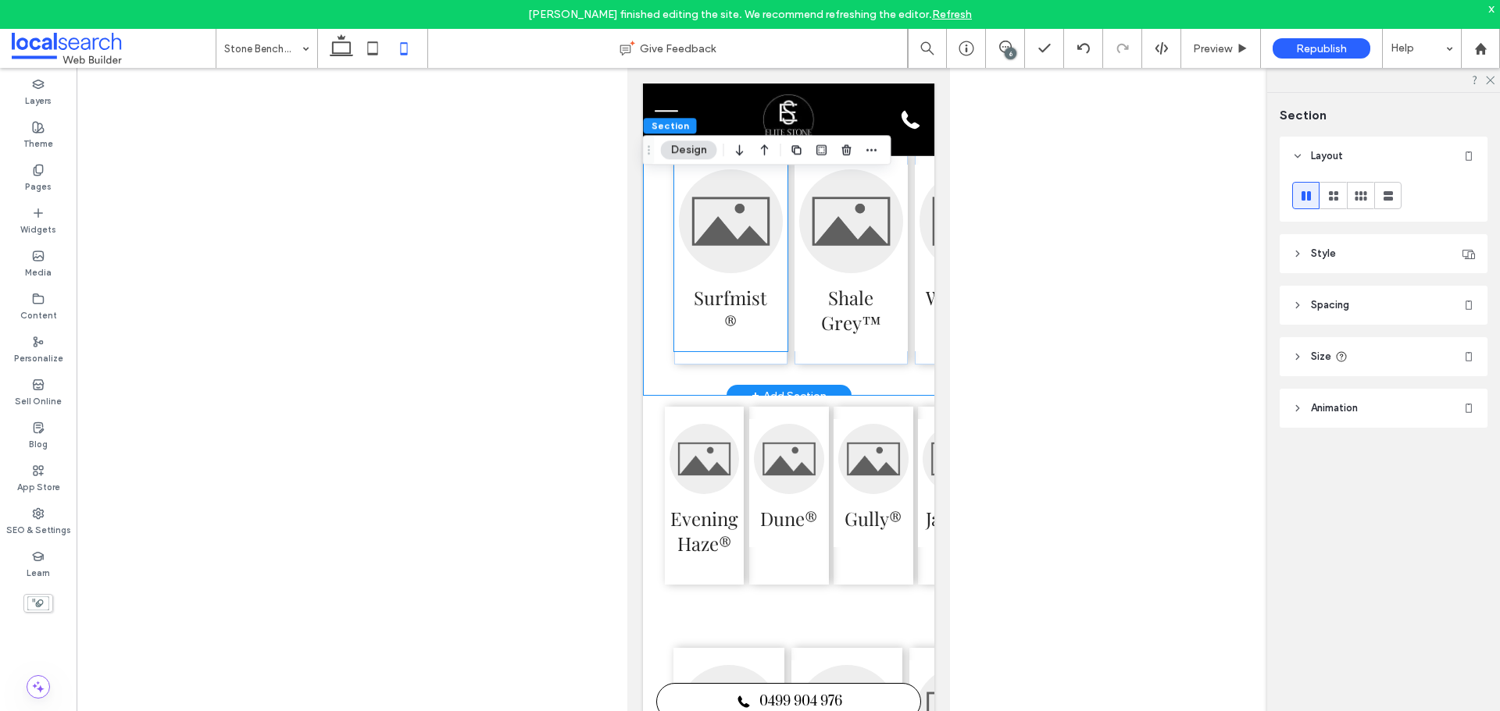
scroll to position [3167, 0]
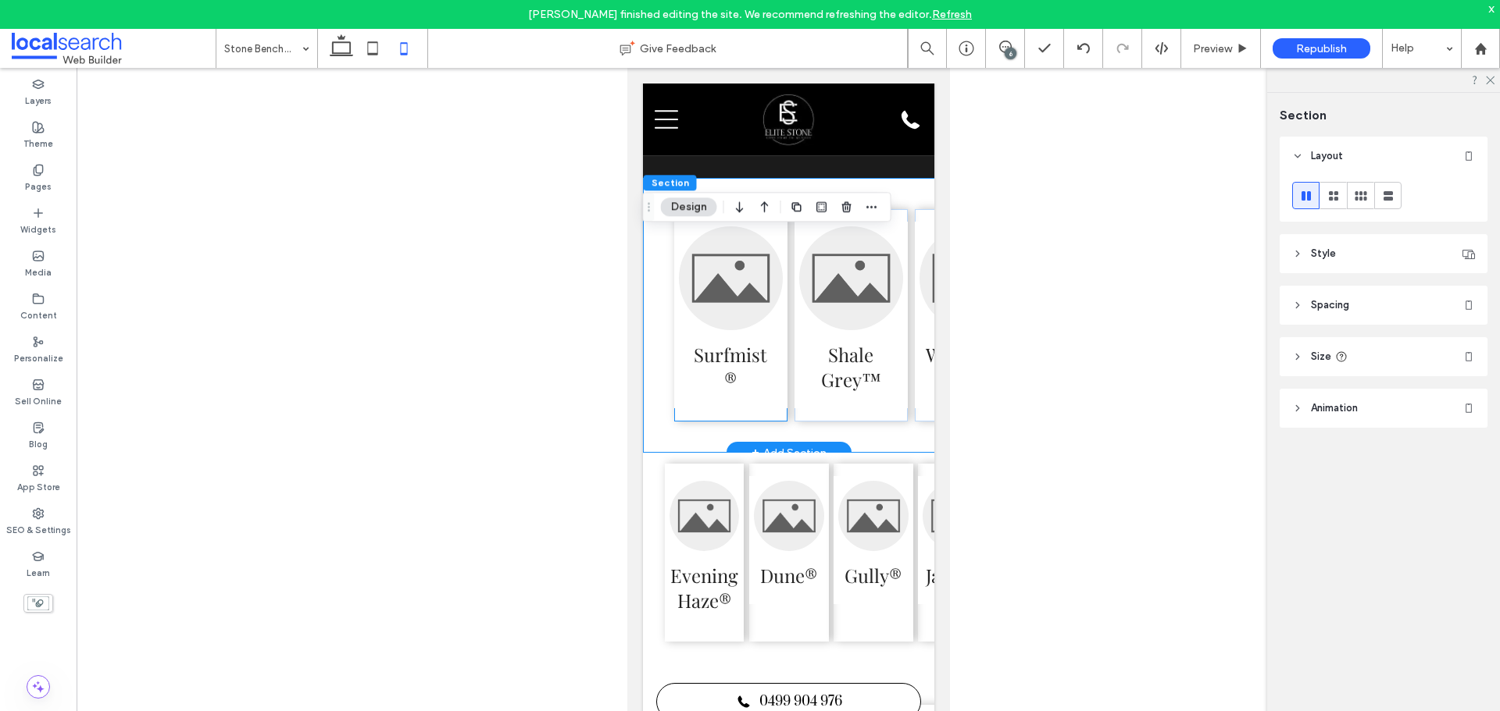
click at [746, 269] on div "Surfmist®" at bounding box center [729, 315] width 113 height 212
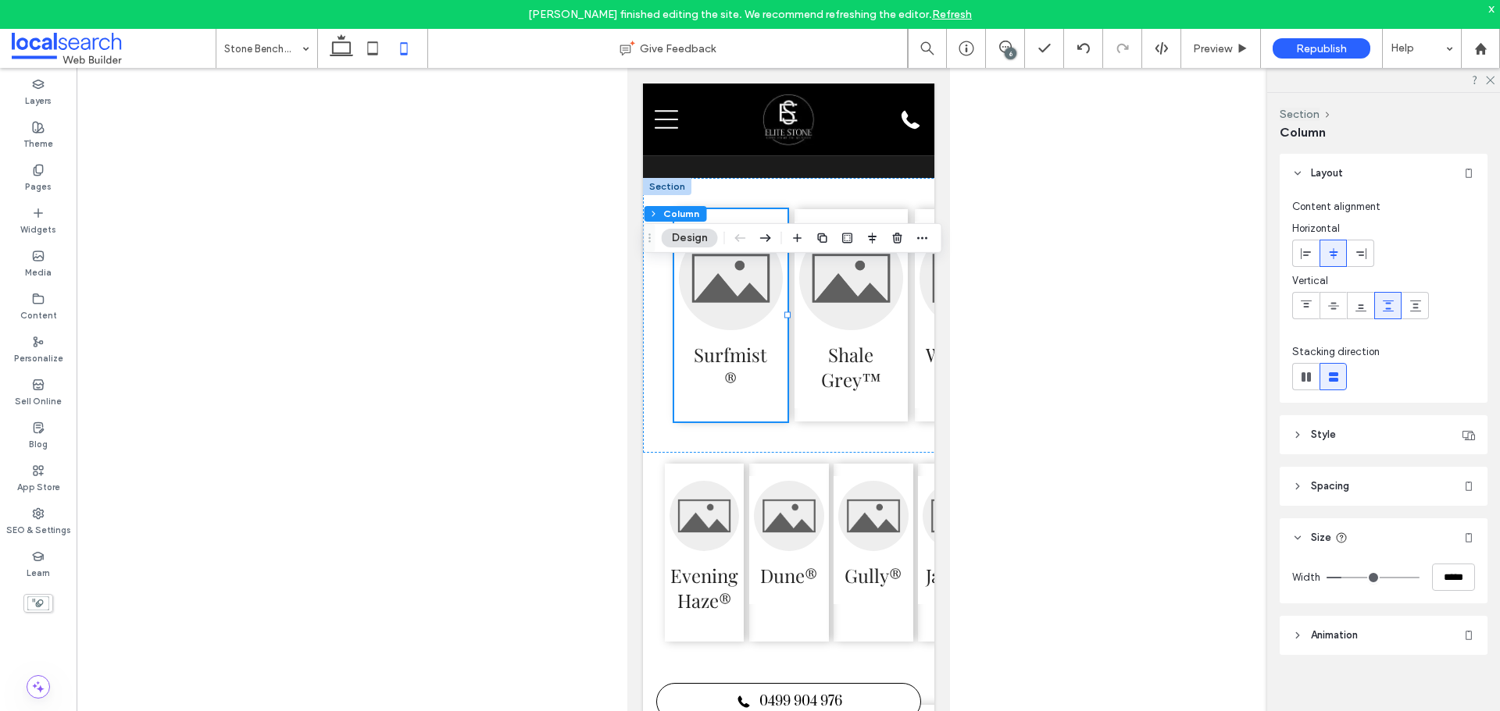
click at [1332, 485] on span "Spacing" at bounding box center [1330, 487] width 38 height 16
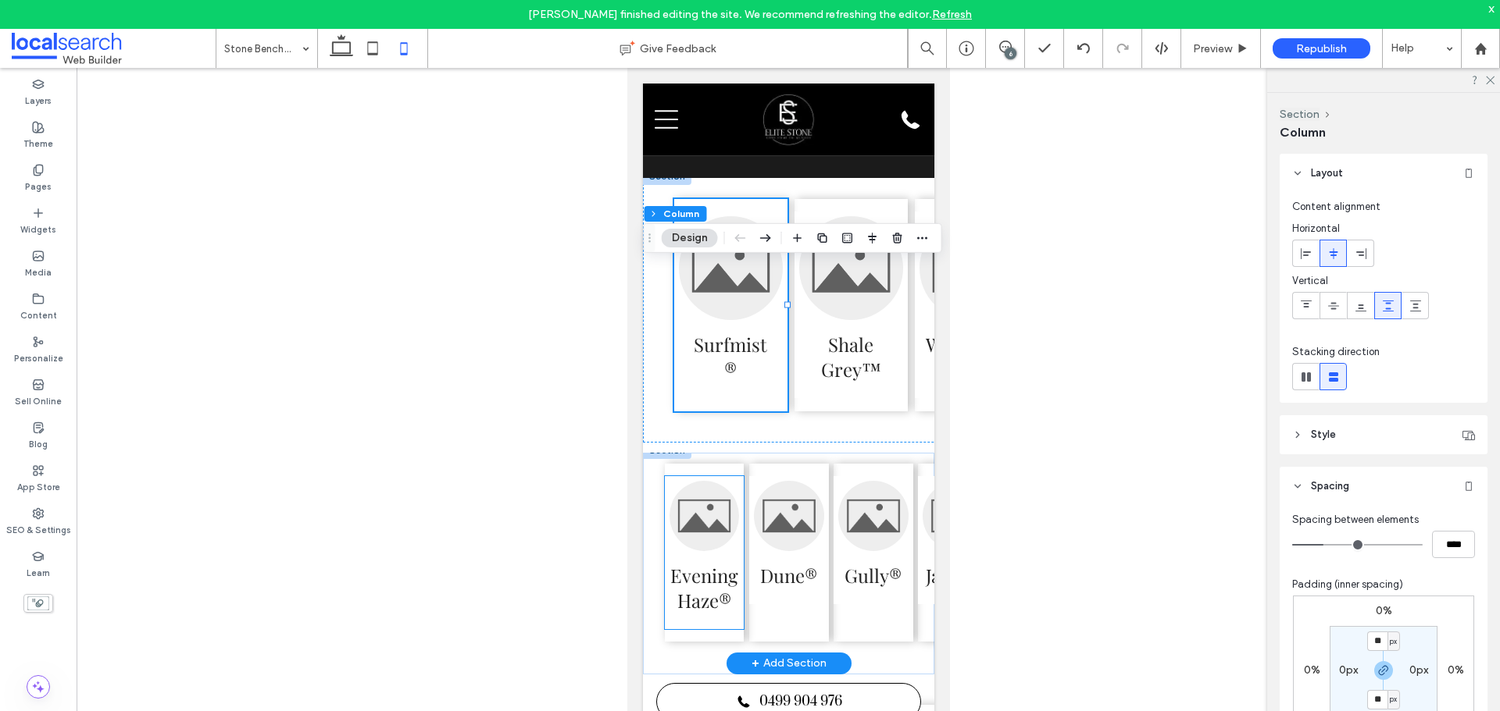
scroll to position [11, 0]
click at [734, 551] on link at bounding box center [704, 516] width 70 height 70
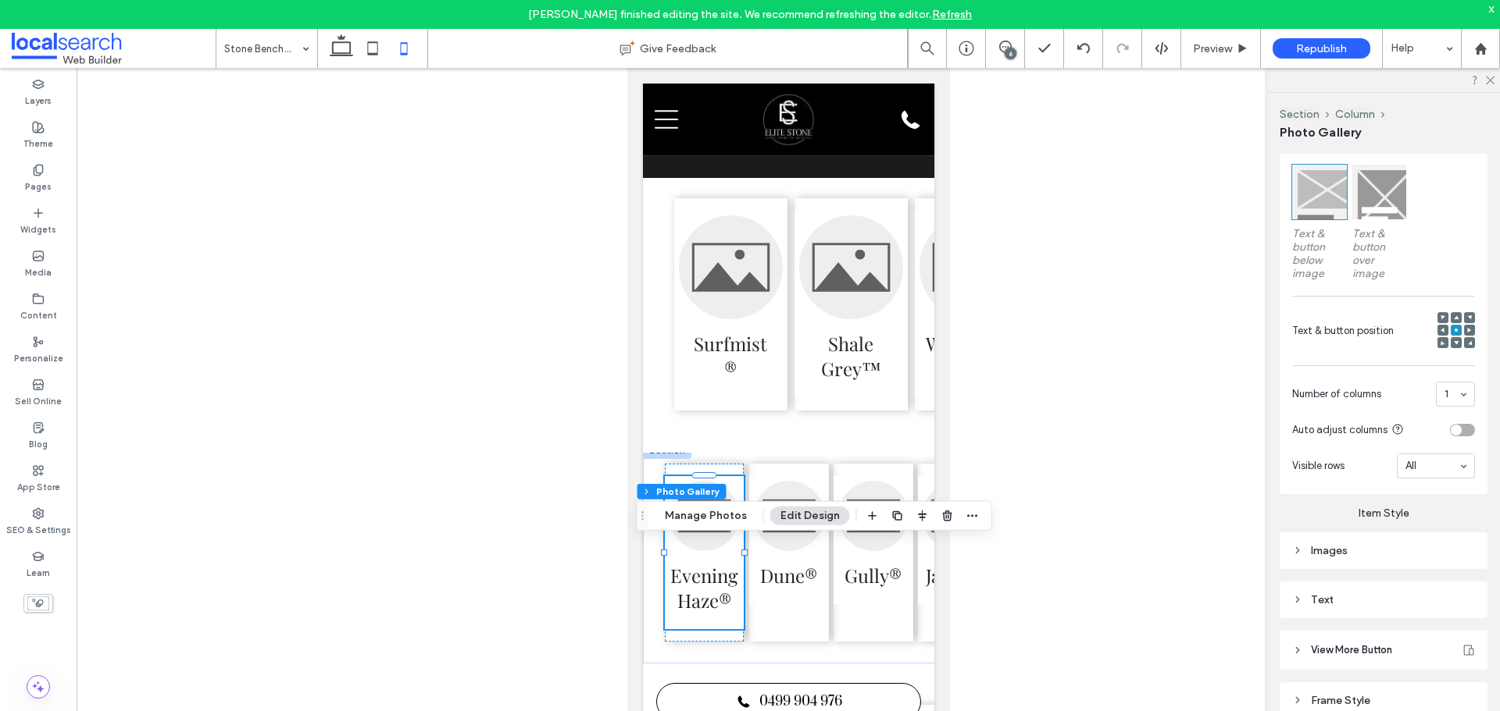
scroll to position [654, 0]
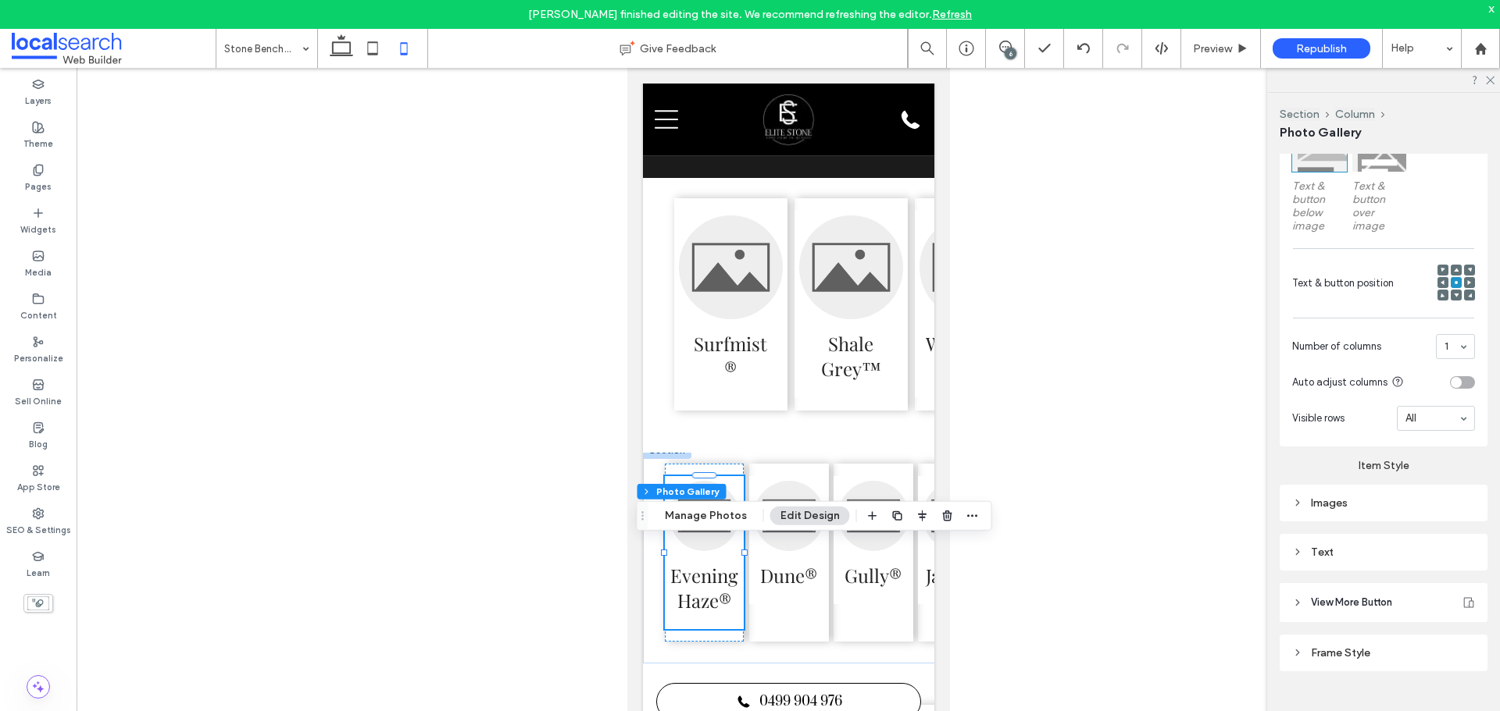
click at [1357, 502] on div "Images" at bounding box center [1383, 503] width 183 height 13
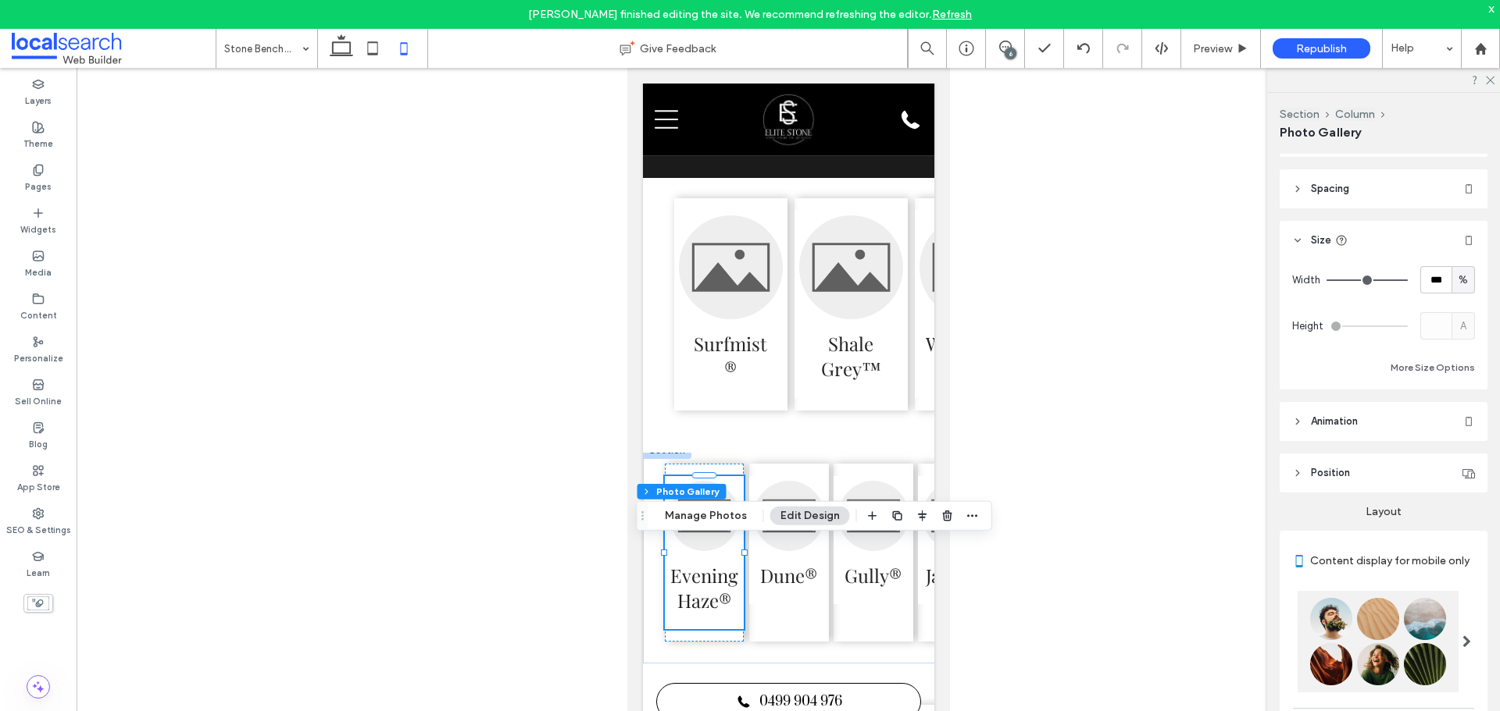
scroll to position [30, 0]
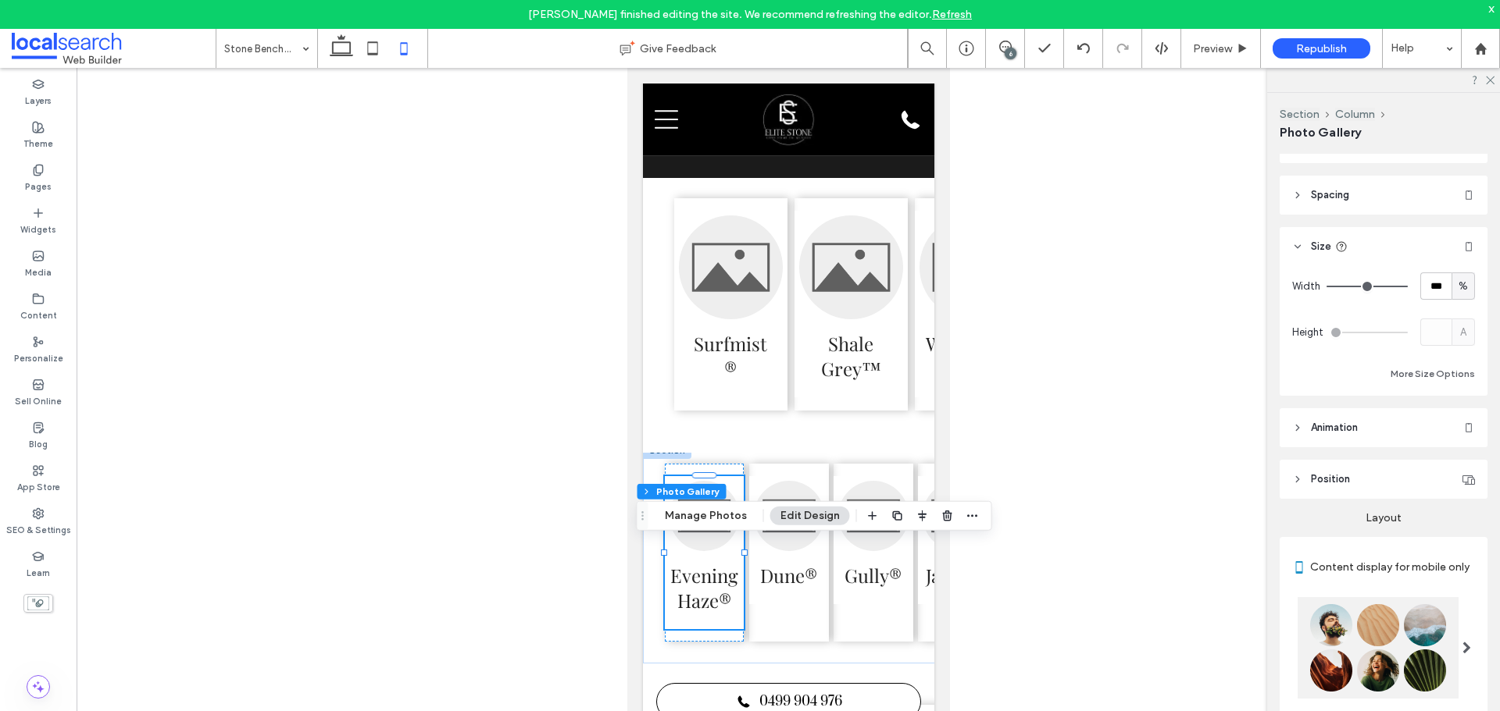
click at [1337, 205] on header "Spacing" at bounding box center [1383, 195] width 208 height 39
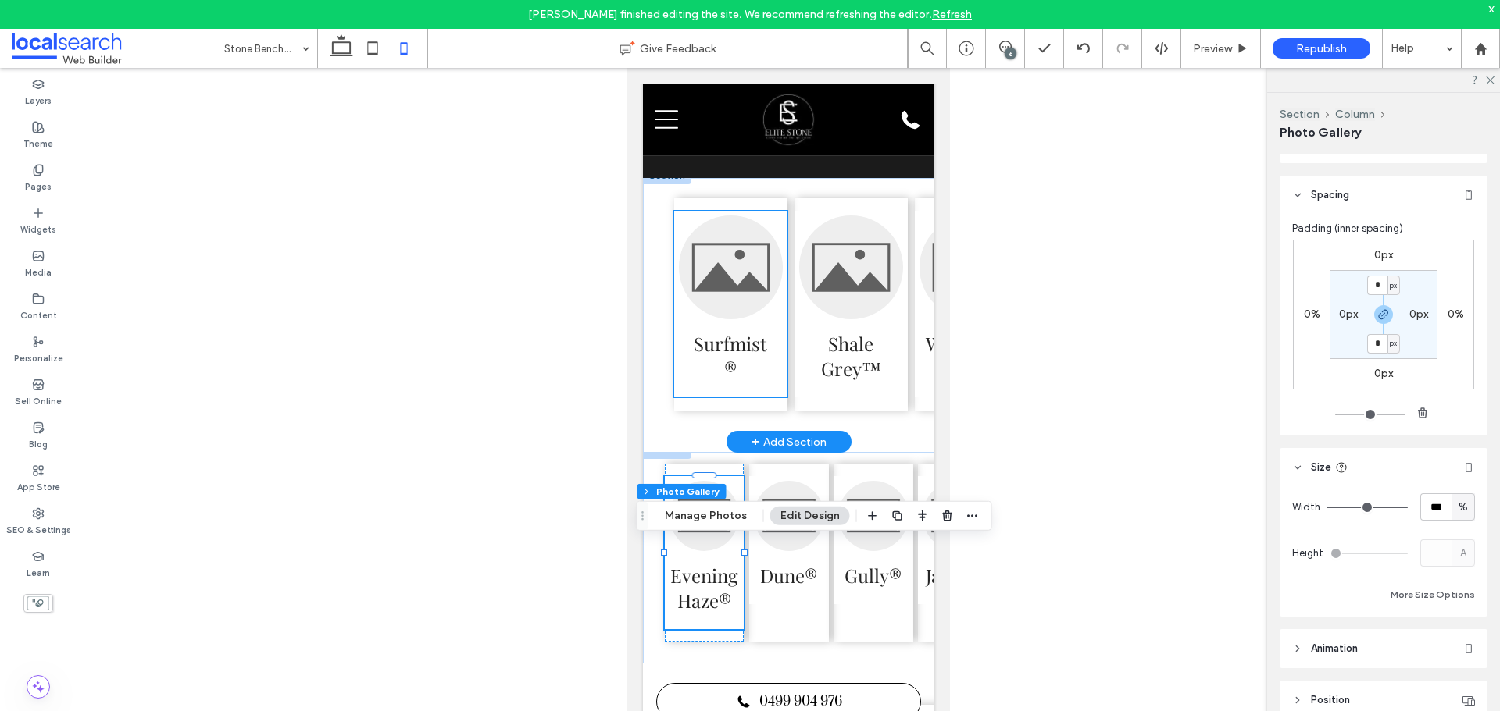
click at [727, 270] on link at bounding box center [730, 268] width 104 height 104
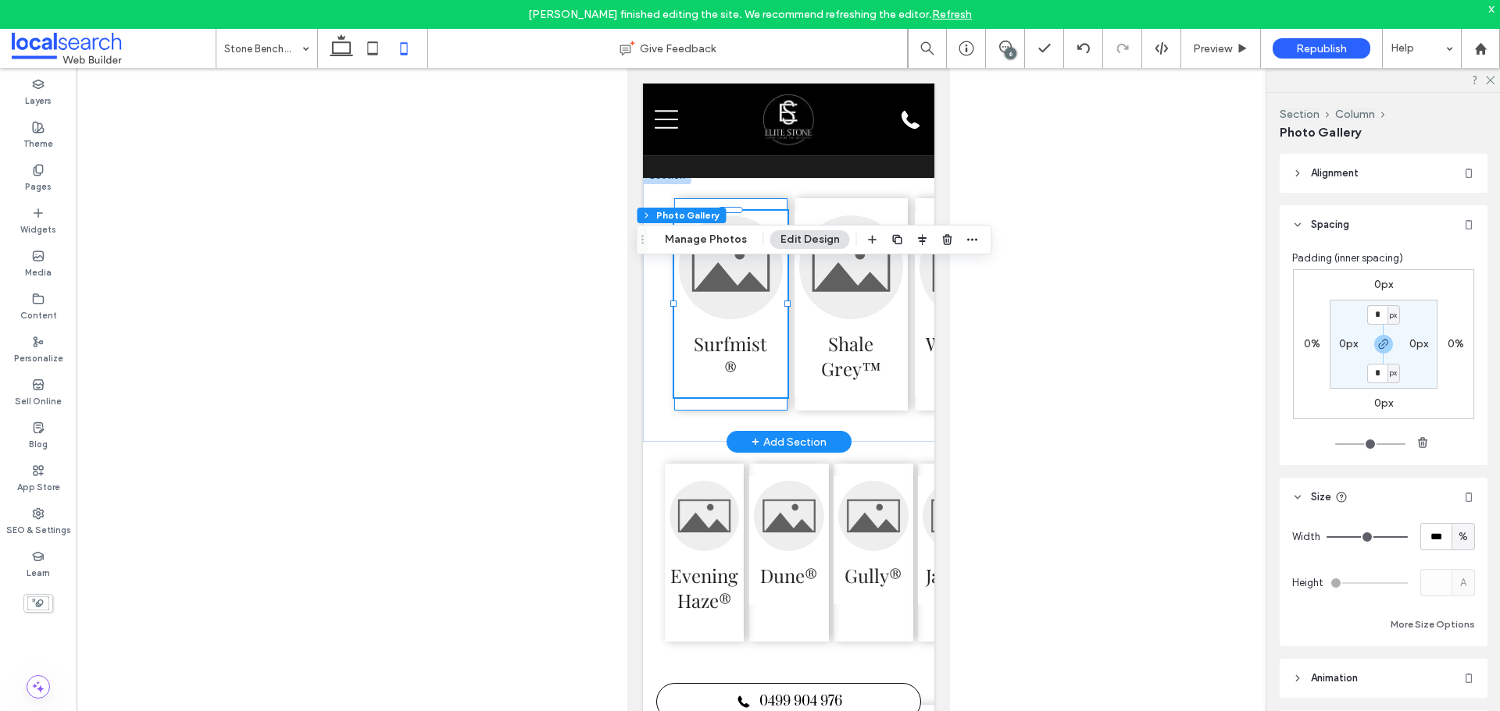
click at [754, 258] on div "Surfmist®" at bounding box center [729, 304] width 113 height 212
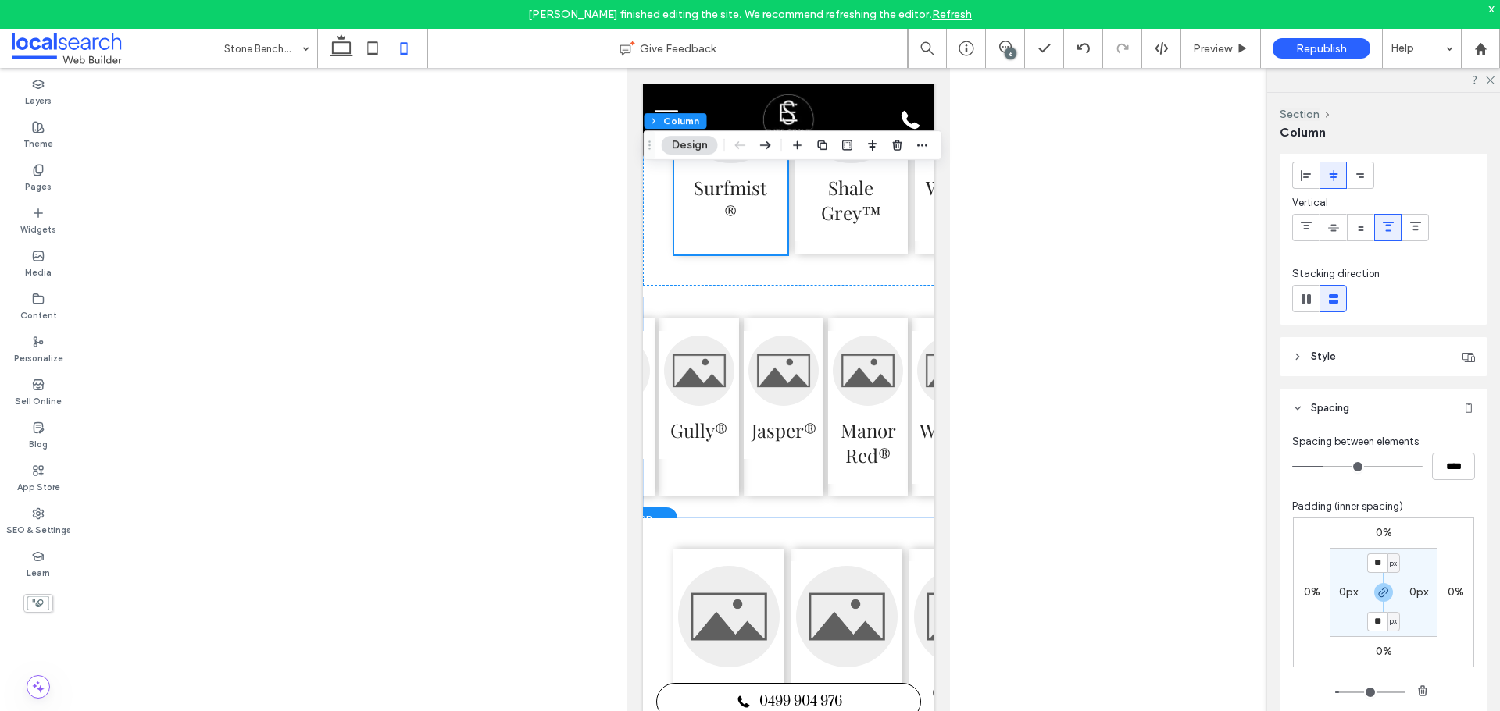
scroll to position [0, 181]
click at [817, 519] on div "Evening Haze® Dune® Gully® Jasper® Manor Red® Wallaby®" at bounding box center [733, 408] width 545 height 222
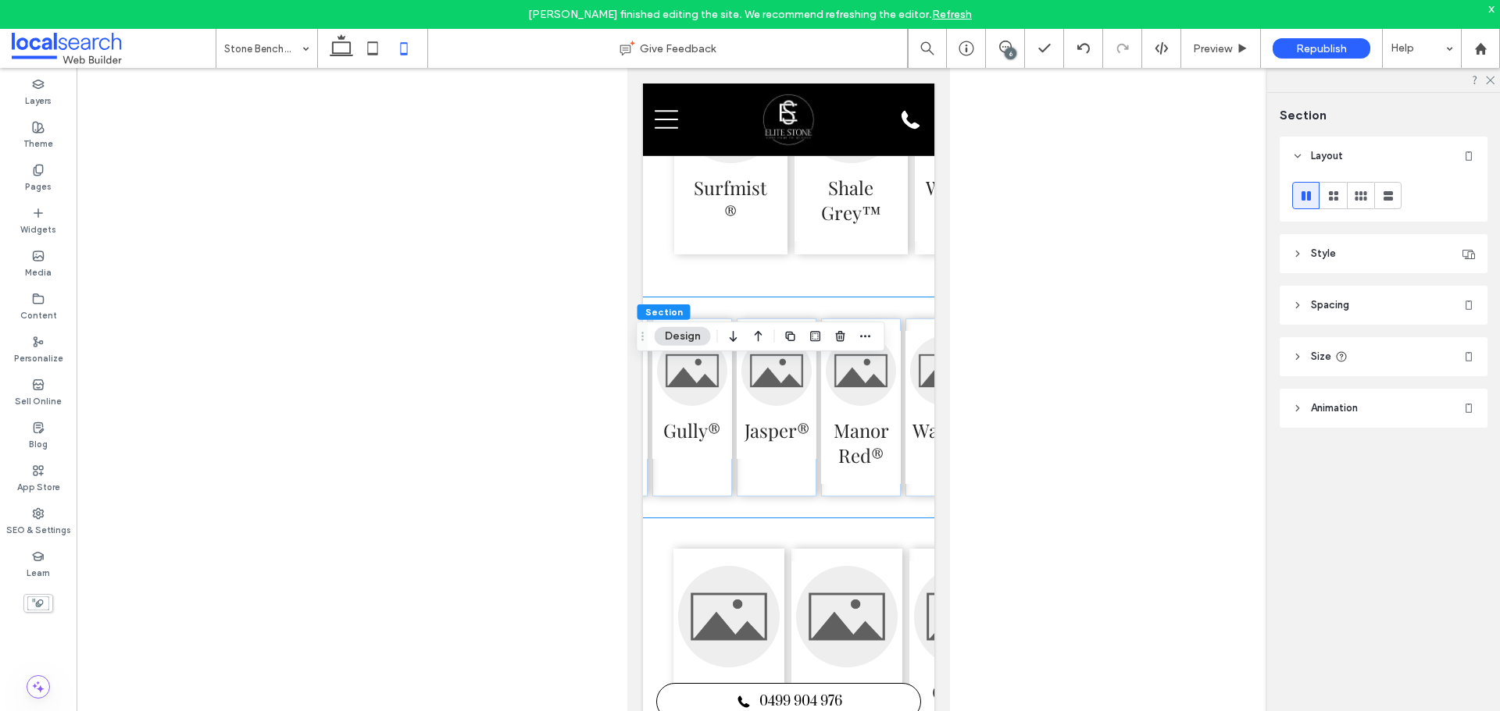
drag, startPoint x: 1357, startPoint y: 326, endPoint x: 1353, endPoint y: 308, distance: 19.3
click at [1354, 320] on div "Layout Style Color Image Video Background color Corner radius * px Border *** S…" at bounding box center [1388, 314] width 218 height 354
click at [1353, 308] on header "Spacing" at bounding box center [1383, 305] width 208 height 39
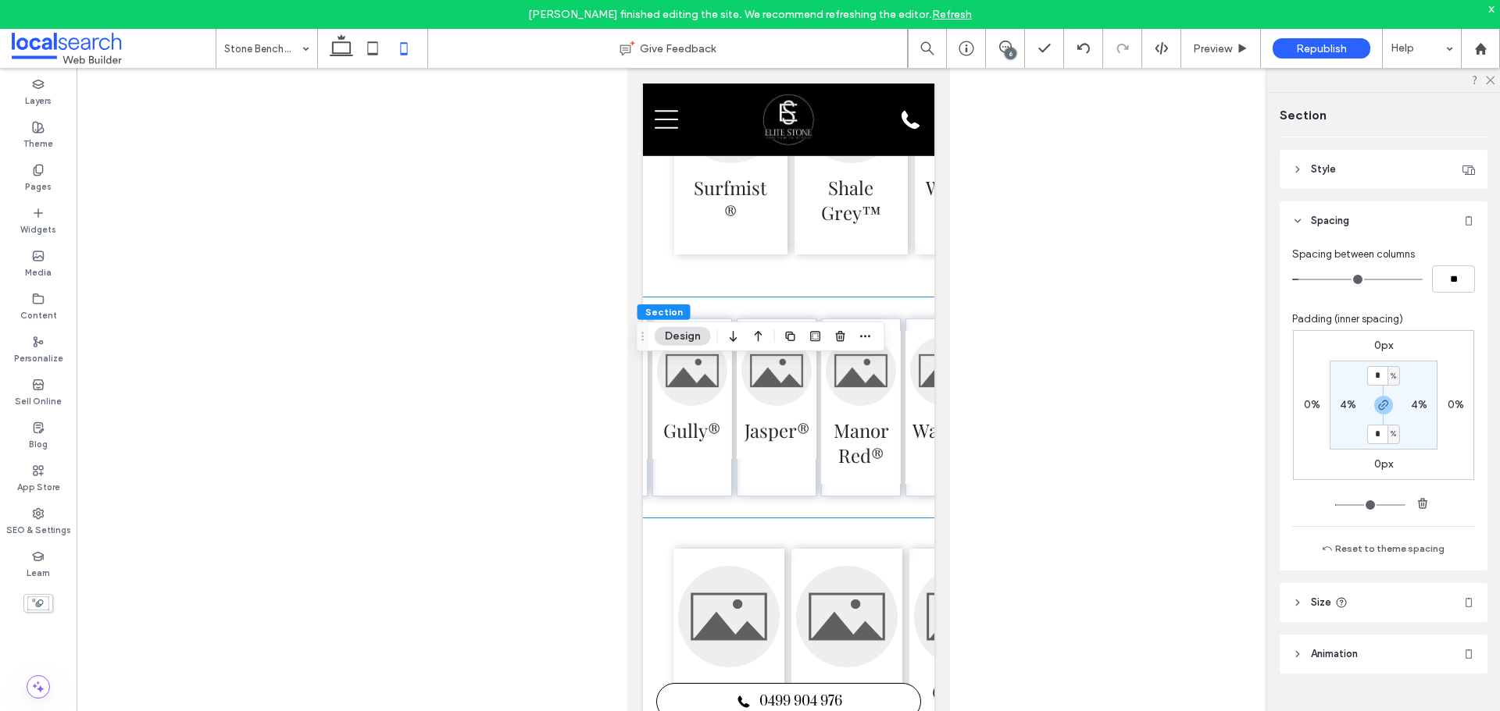
scroll to position [87, 0]
click at [1362, 588] on header "Size" at bounding box center [1383, 600] width 208 height 39
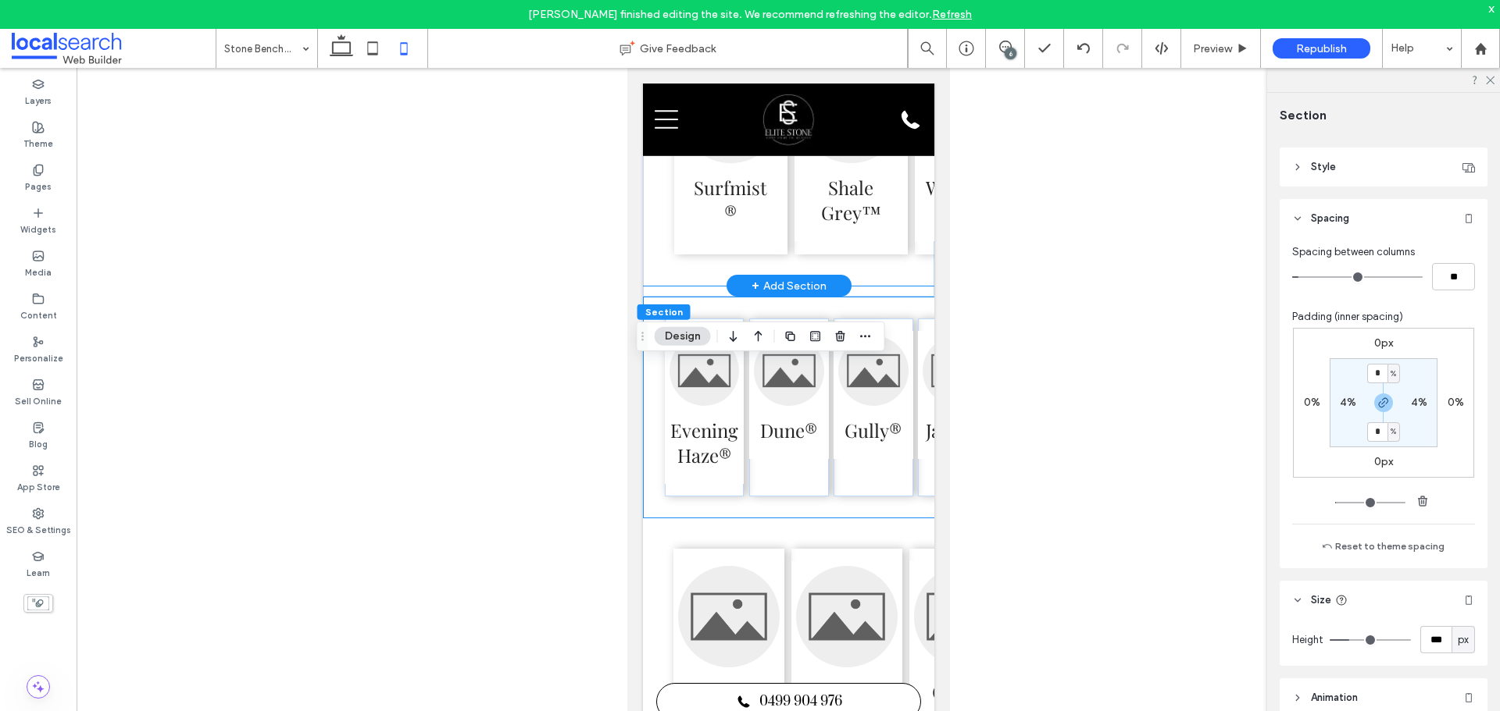
click at [891, 286] on div "Surfmist® Shale Grey™ Windspray® Basalt® Classic Cream™ Paperbark®" at bounding box center [1031, 148] width 778 height 275
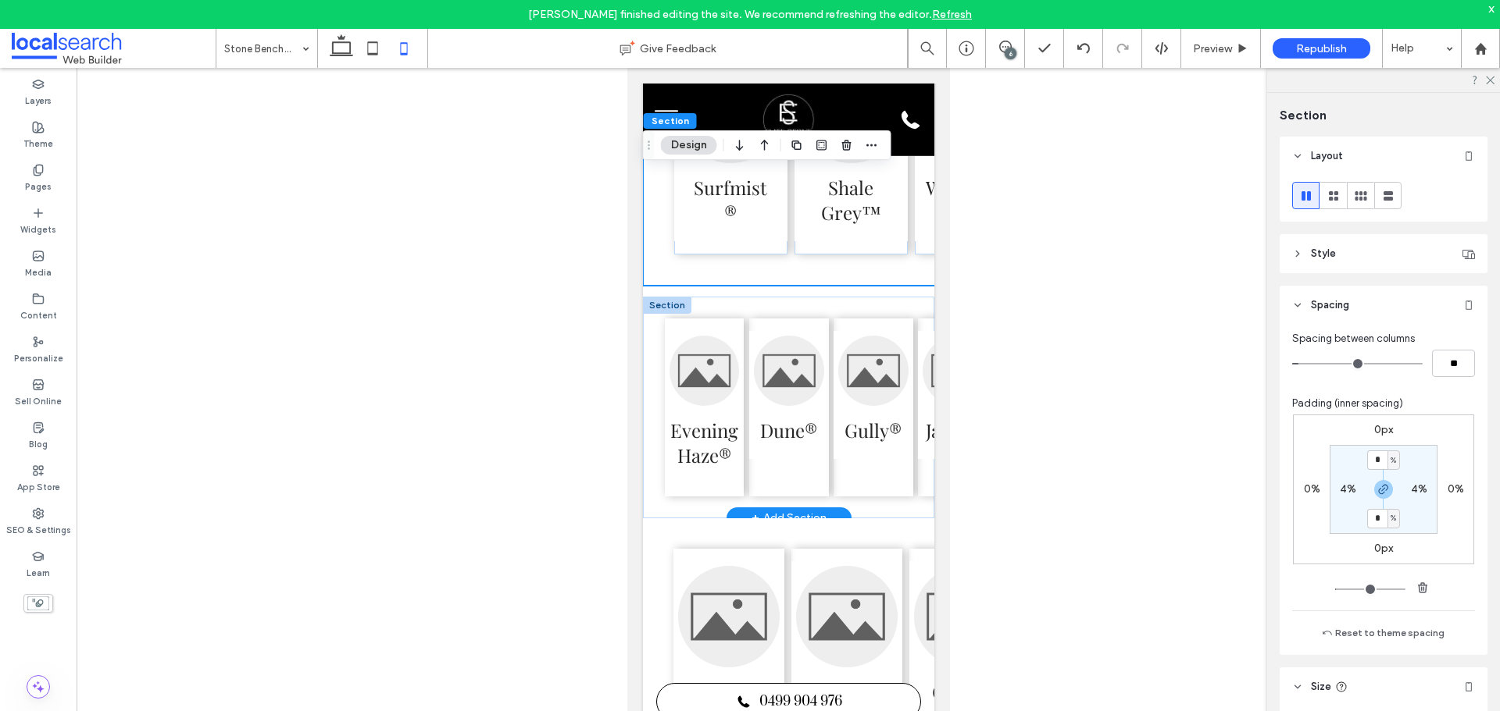
click at [865, 519] on div "Evening Haze® Dune® Gully® Jasper® Manor Red® Wallaby®" at bounding box center [914, 408] width 545 height 222
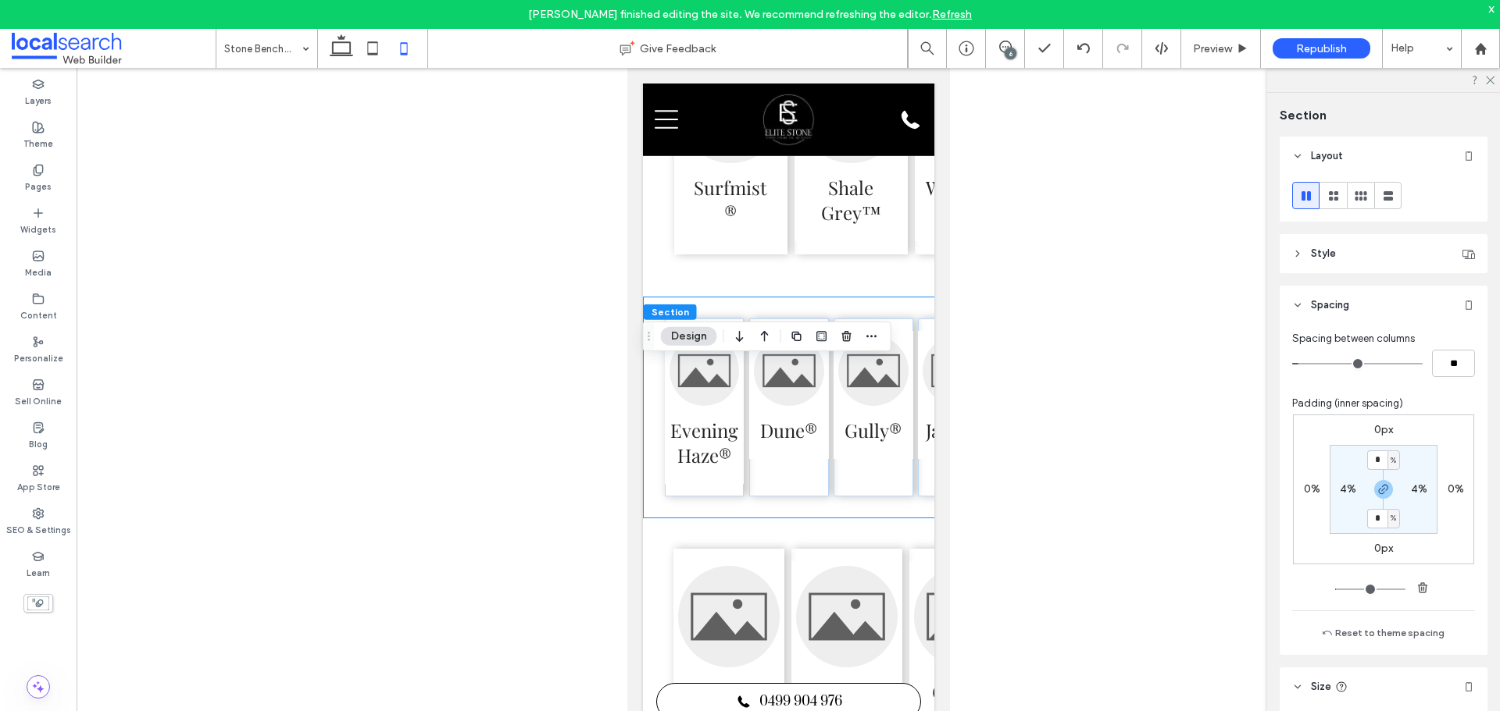
click at [876, 323] on div at bounding box center [871, 337] width 19 height 28
click at [886, 323] on div "Section Design" at bounding box center [767, 337] width 248 height 30
click at [886, 286] on div "Surfmist® Shale Grey™ Windspray® Basalt® Classic Cream™ Paperbark®" at bounding box center [1031, 148] width 778 height 275
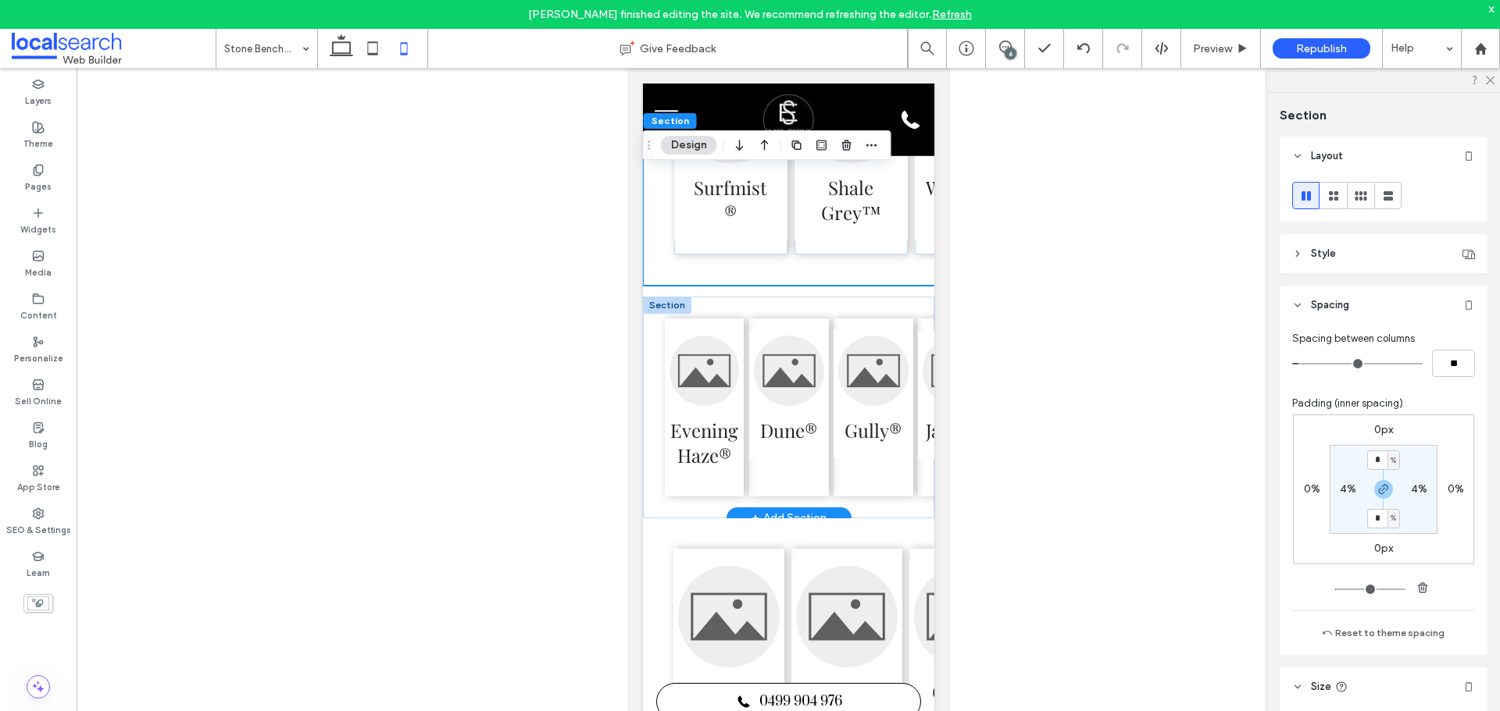
click at [854, 519] on div "Evening Haze® Dune® Gully® Jasper® Manor Red® Wallaby®" at bounding box center [914, 408] width 545 height 222
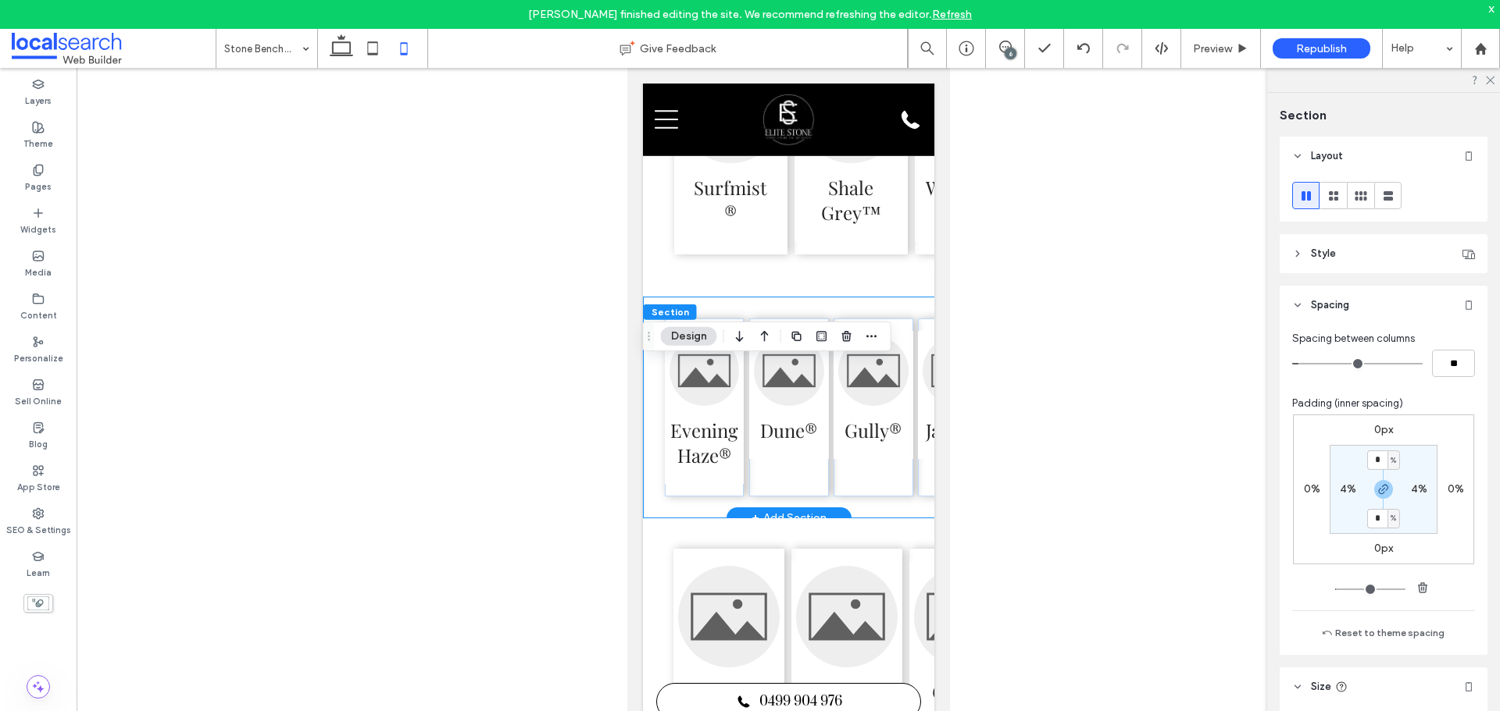
click at [868, 519] on div "Evening Haze® Dune® Gully® Jasper® Manor Red® Wallaby®" at bounding box center [914, 408] width 545 height 222
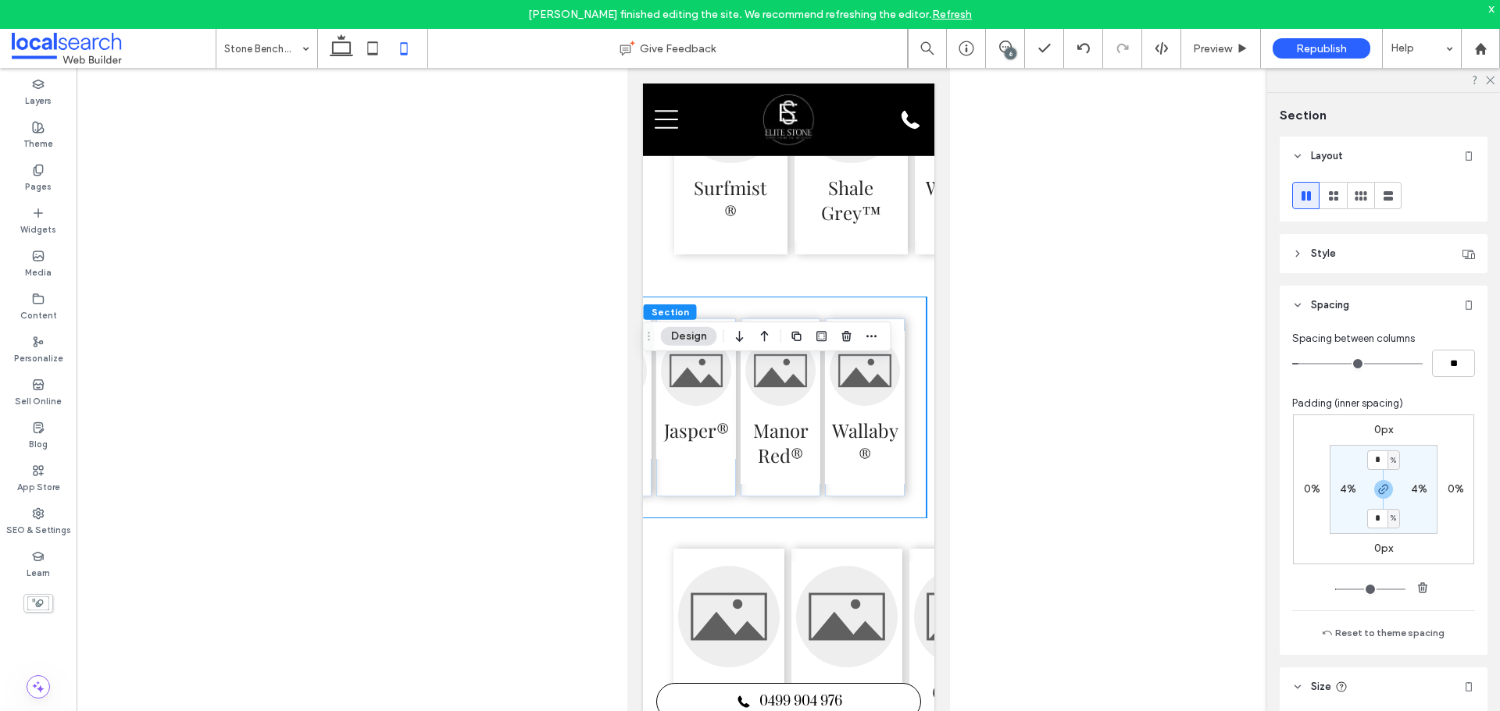
scroll to position [0, 240]
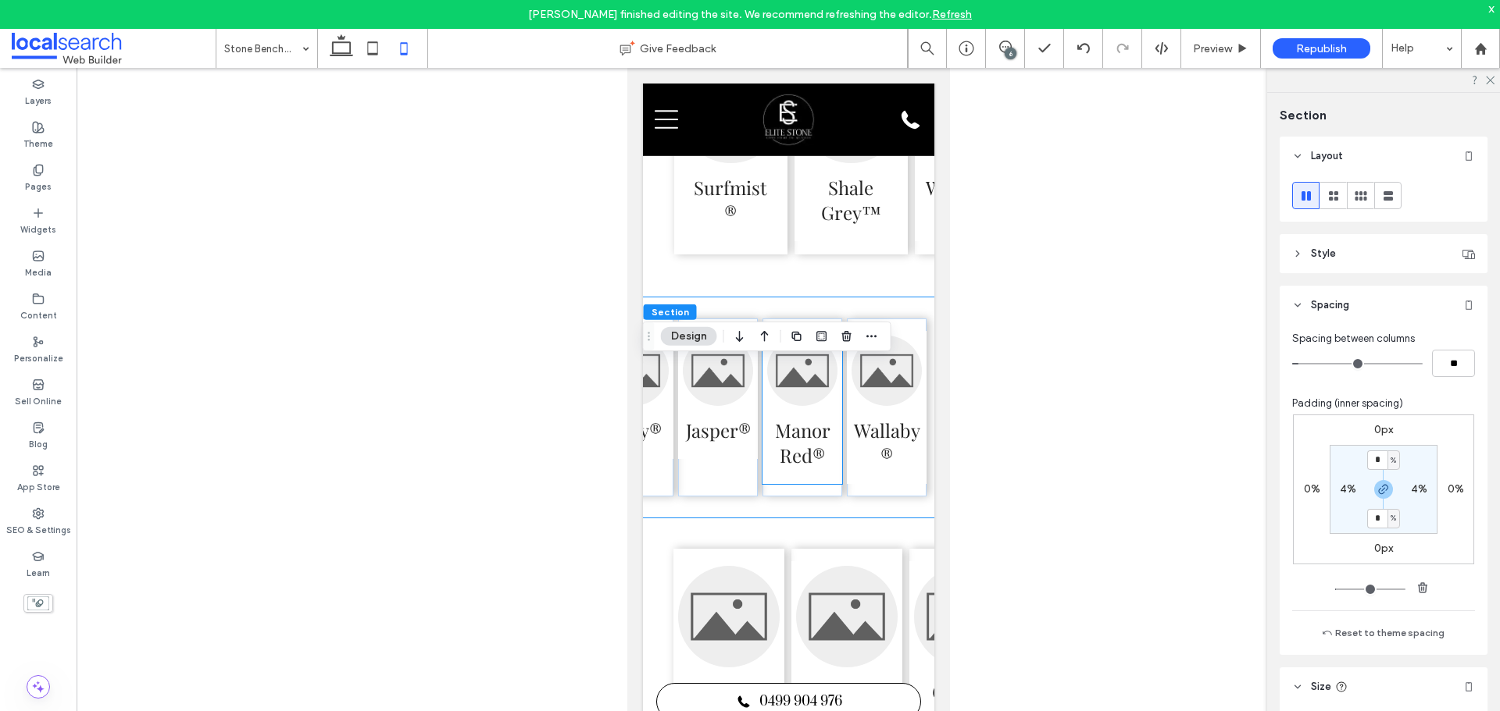
click at [787, 480] on span "Manor Red®" at bounding box center [801, 442] width 70 height 73
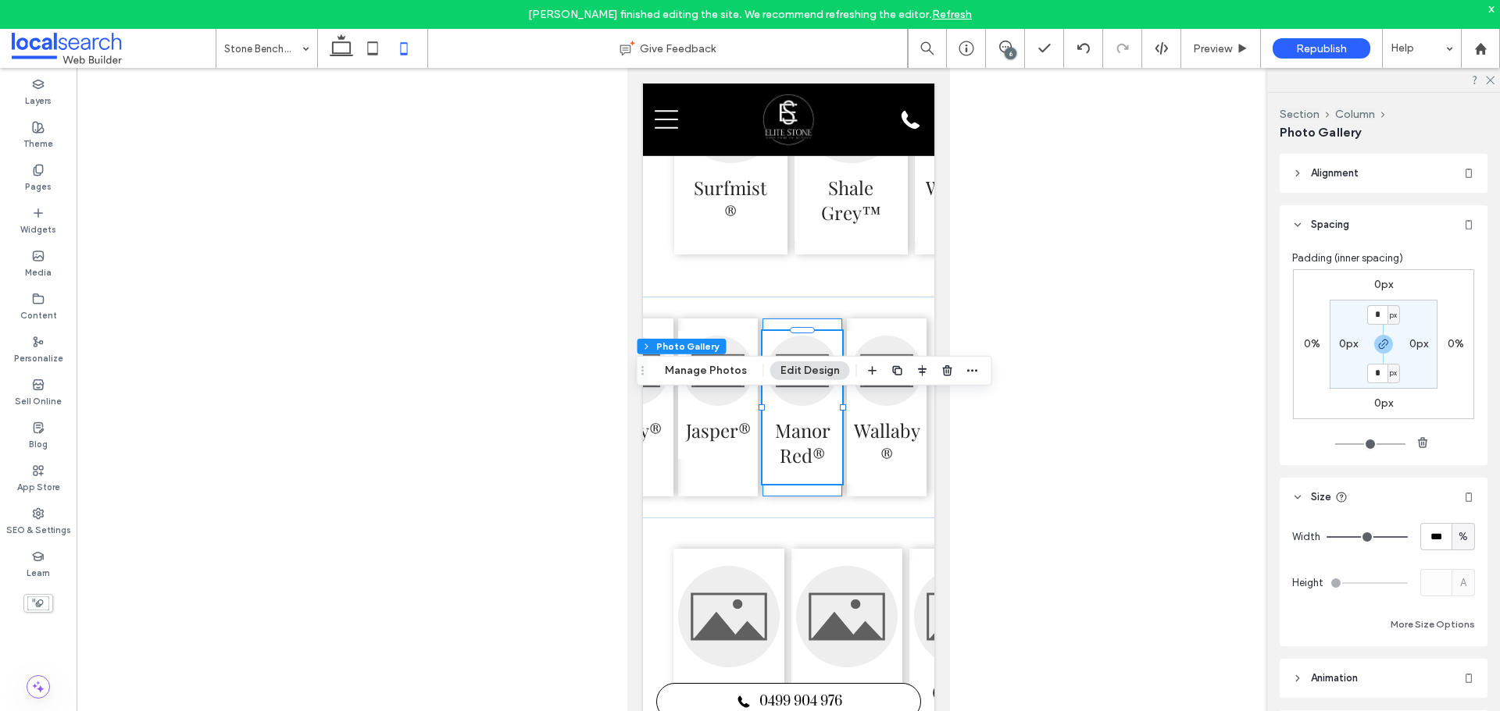
click at [796, 497] on div "Manor Red®" at bounding box center [801, 408] width 80 height 178
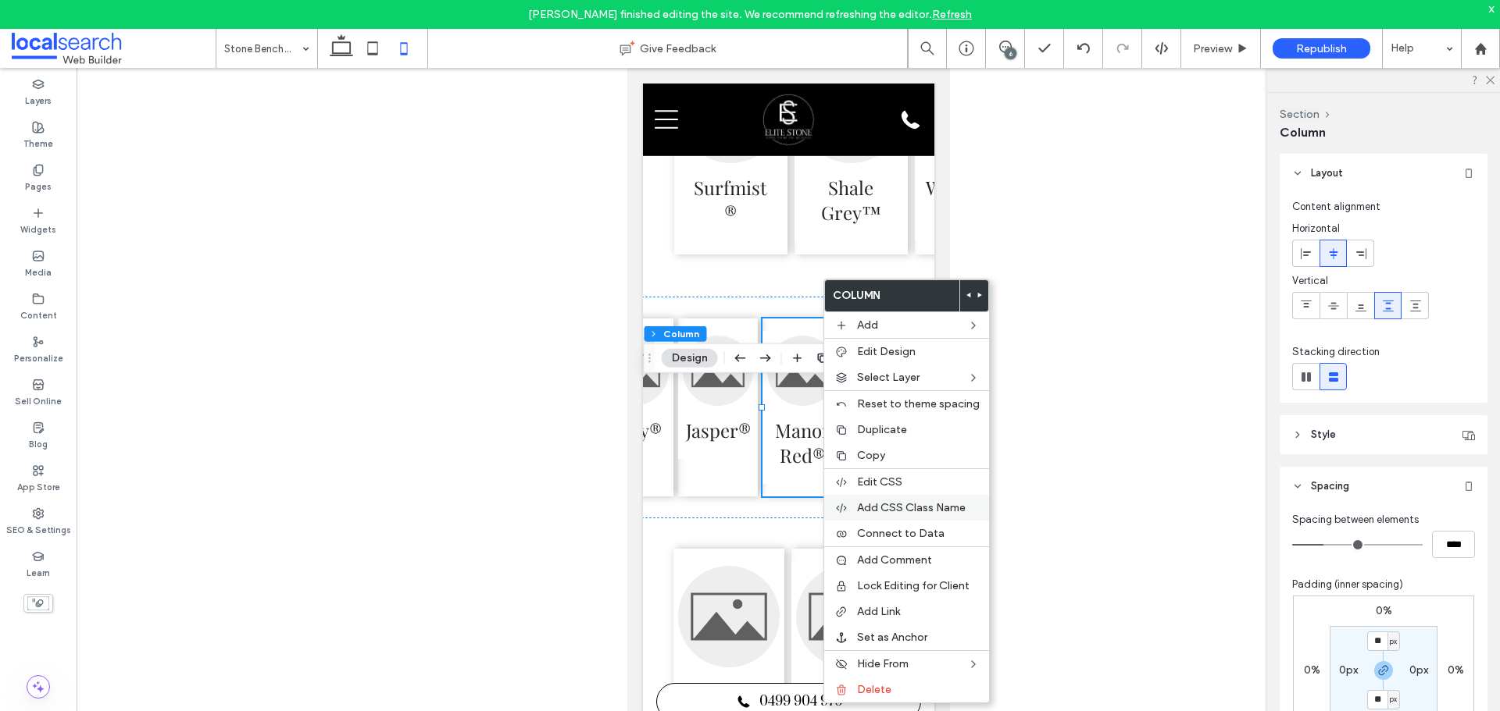
click at [911, 513] on span "Add CSS Class Name" at bounding box center [911, 507] width 109 height 13
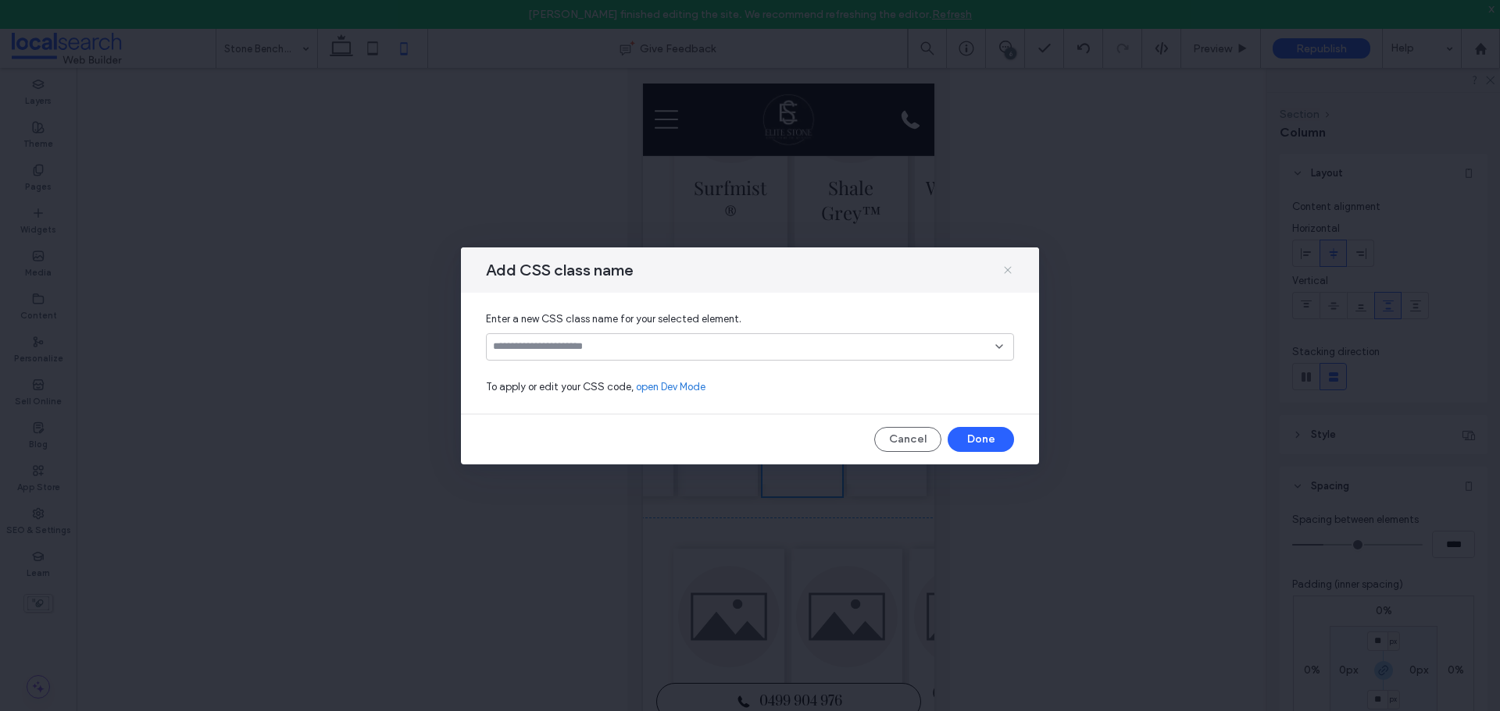
click at [1004, 266] on icon at bounding box center [1007, 270] width 12 height 12
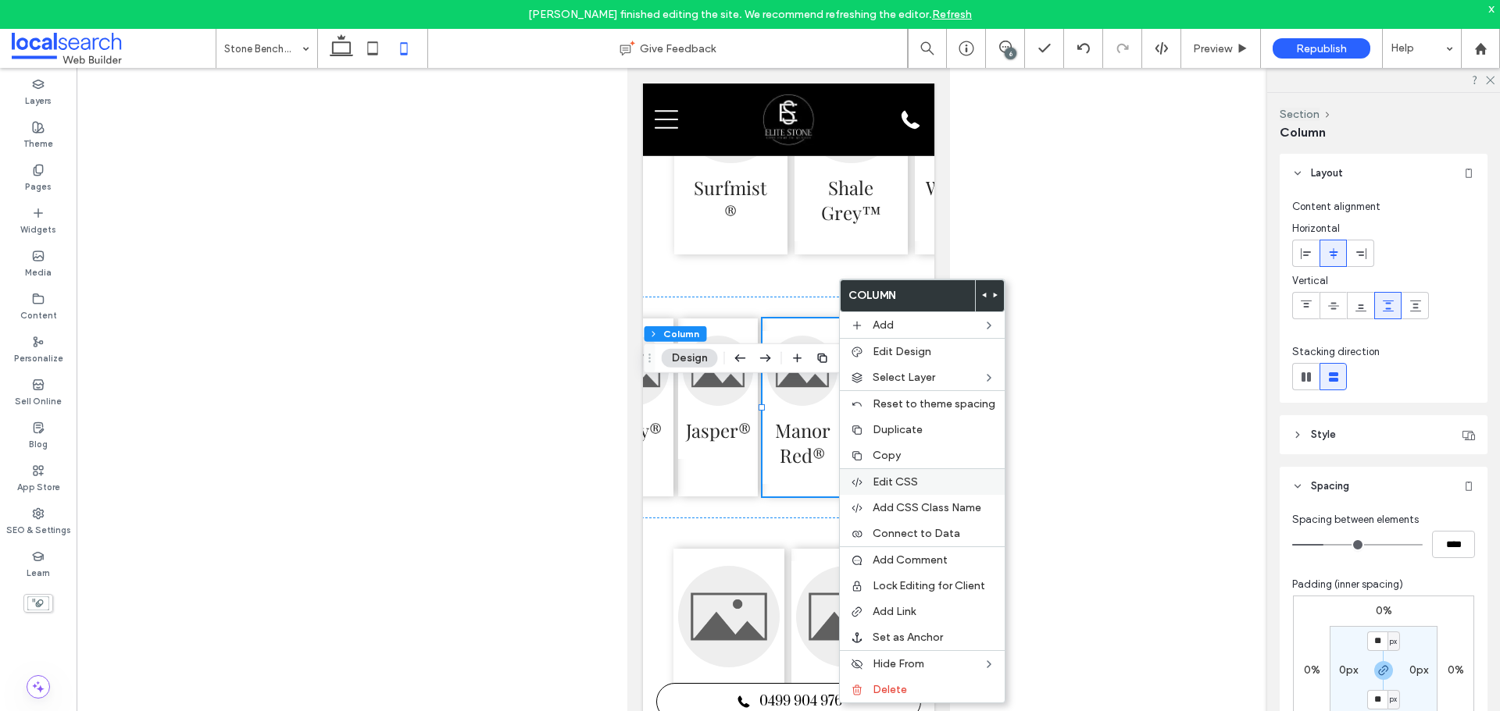
click at [884, 477] on span "Edit CSS" at bounding box center [894, 482] width 45 height 13
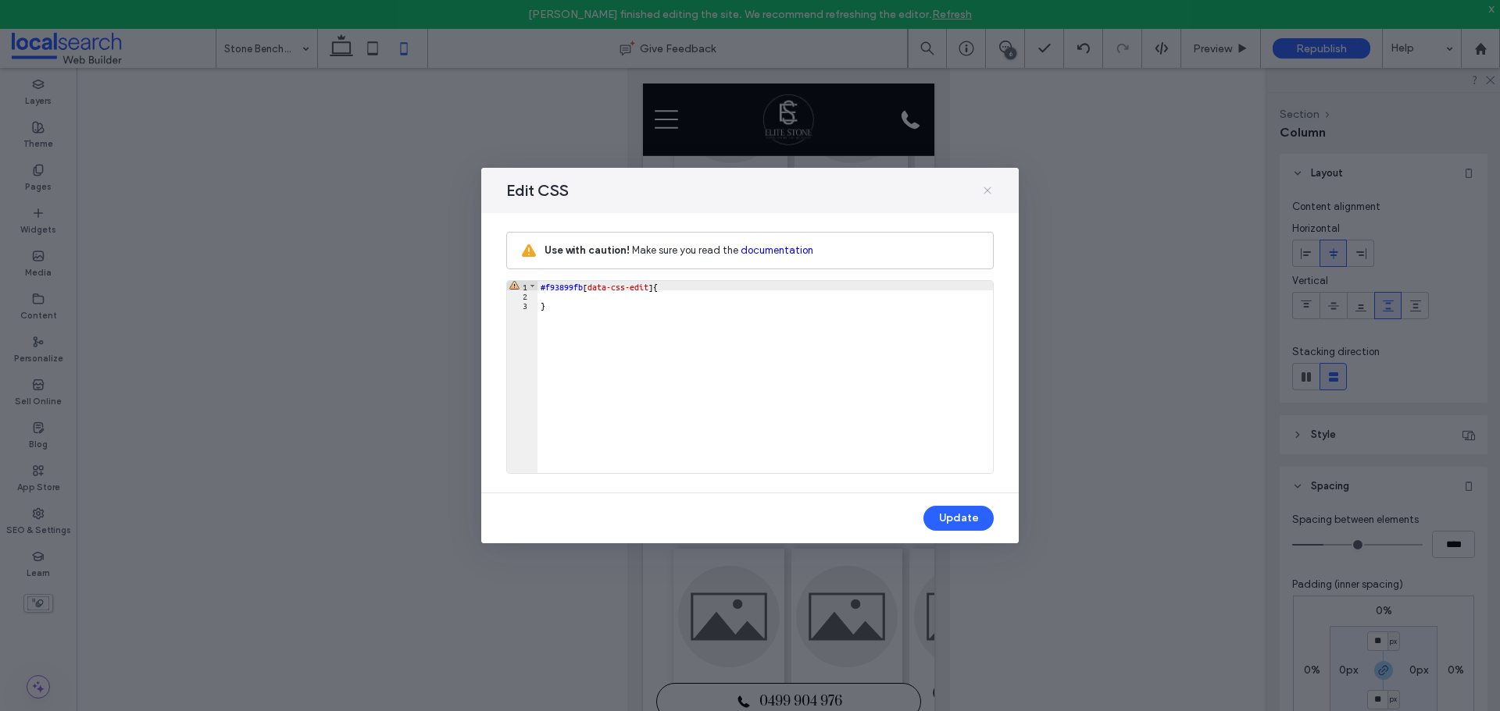
click at [982, 191] on icon at bounding box center [987, 190] width 12 height 12
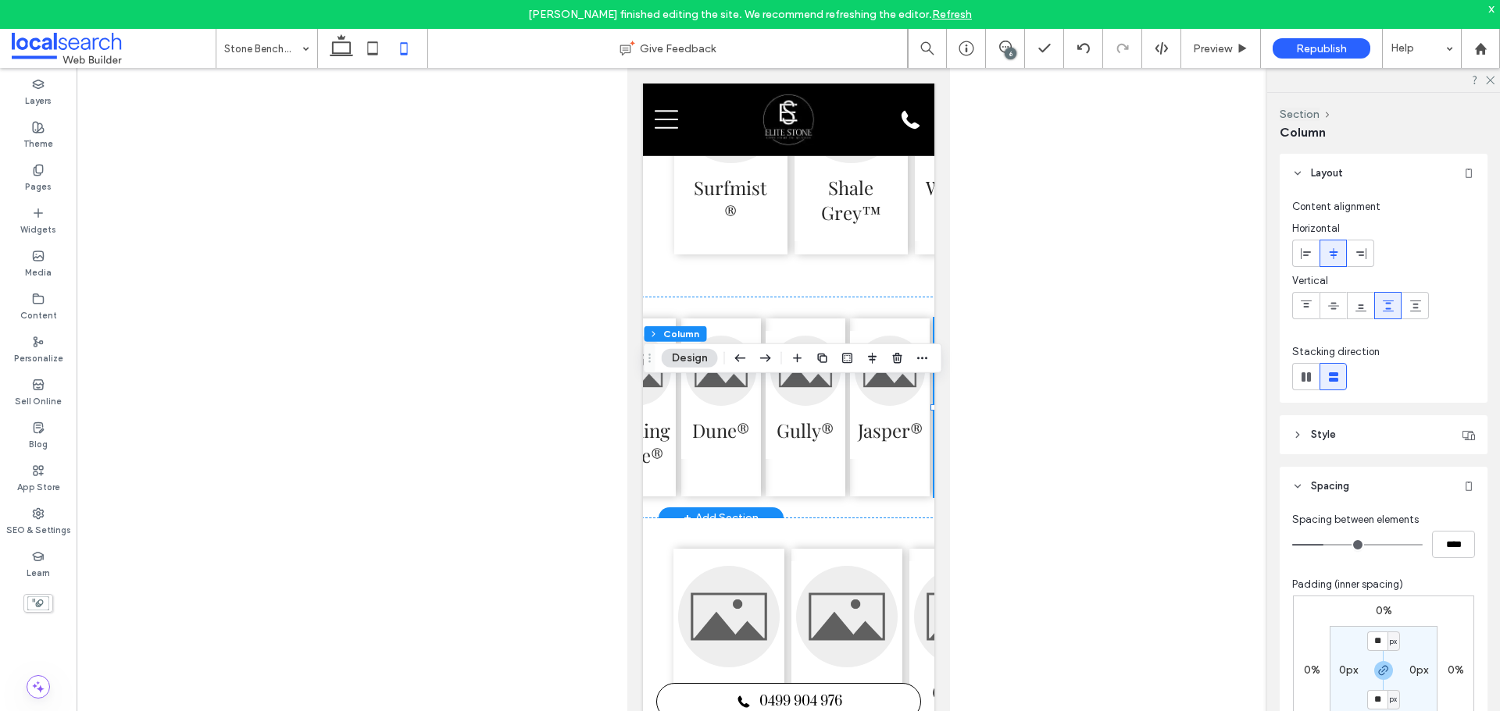
scroll to position [0, 56]
click at [757, 390] on div "Dune®" at bounding box center [732, 408] width 80 height 178
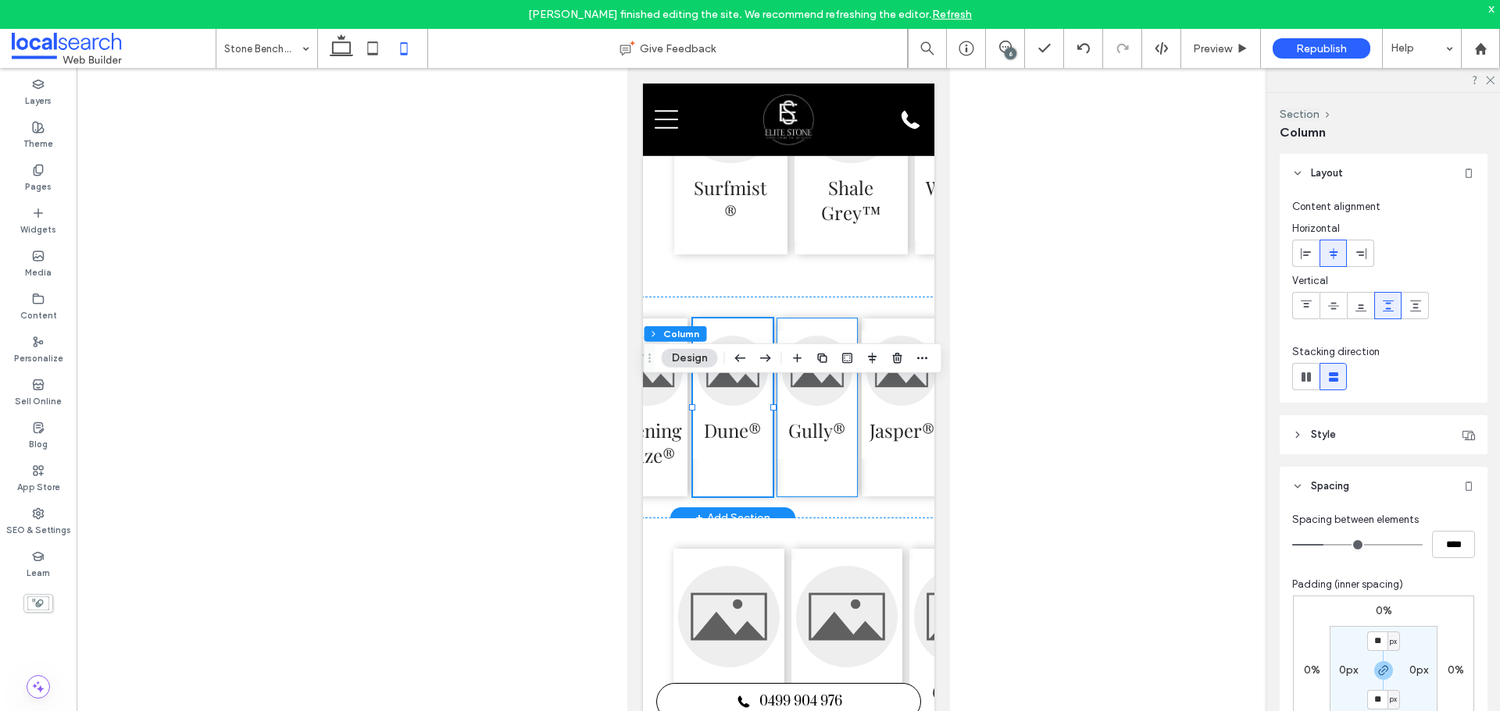
click at [844, 519] on div "Evening Haze® Dune® Gully® Jasper® Manor Red® Wallaby®" at bounding box center [858, 408] width 545 height 222
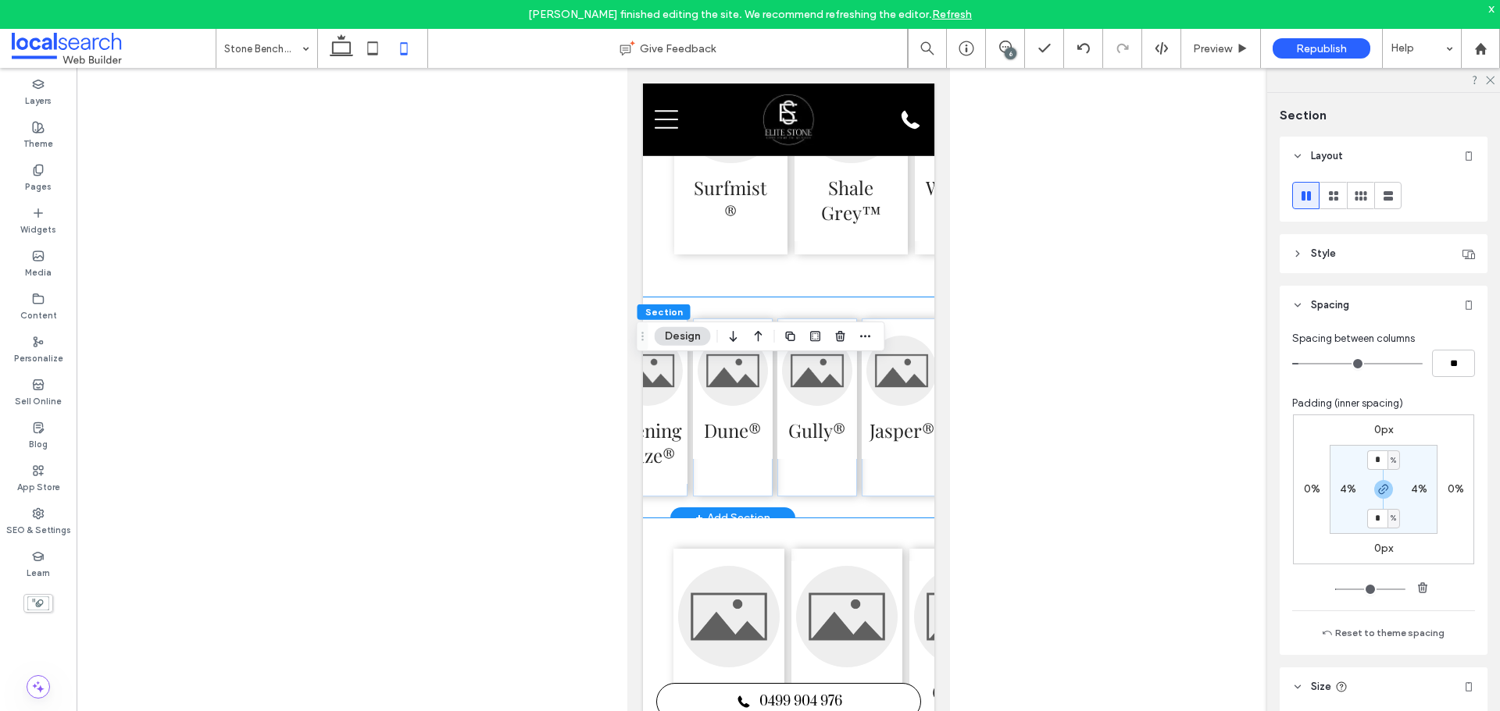
scroll to position [0, 0]
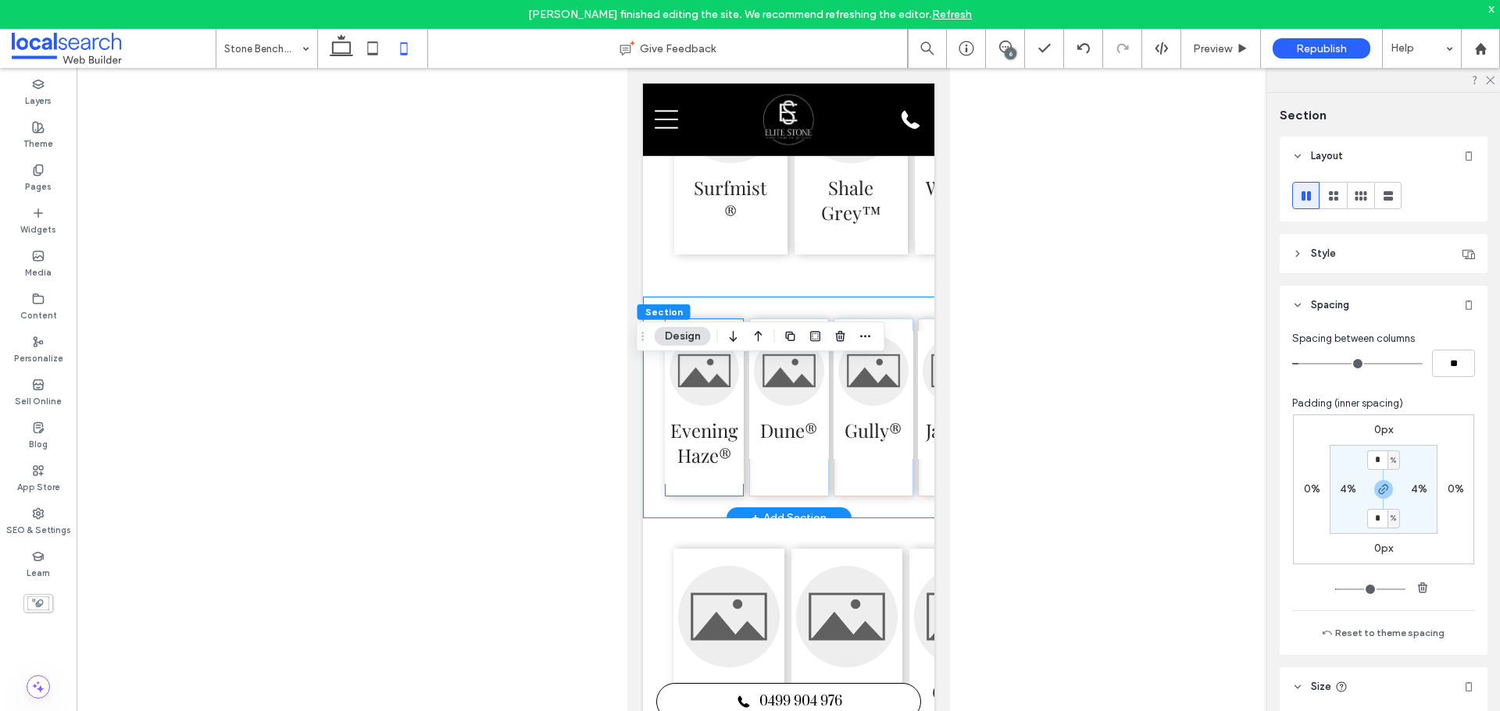
click at [735, 497] on div "Evening Haze®" at bounding box center [703, 408] width 79 height 178
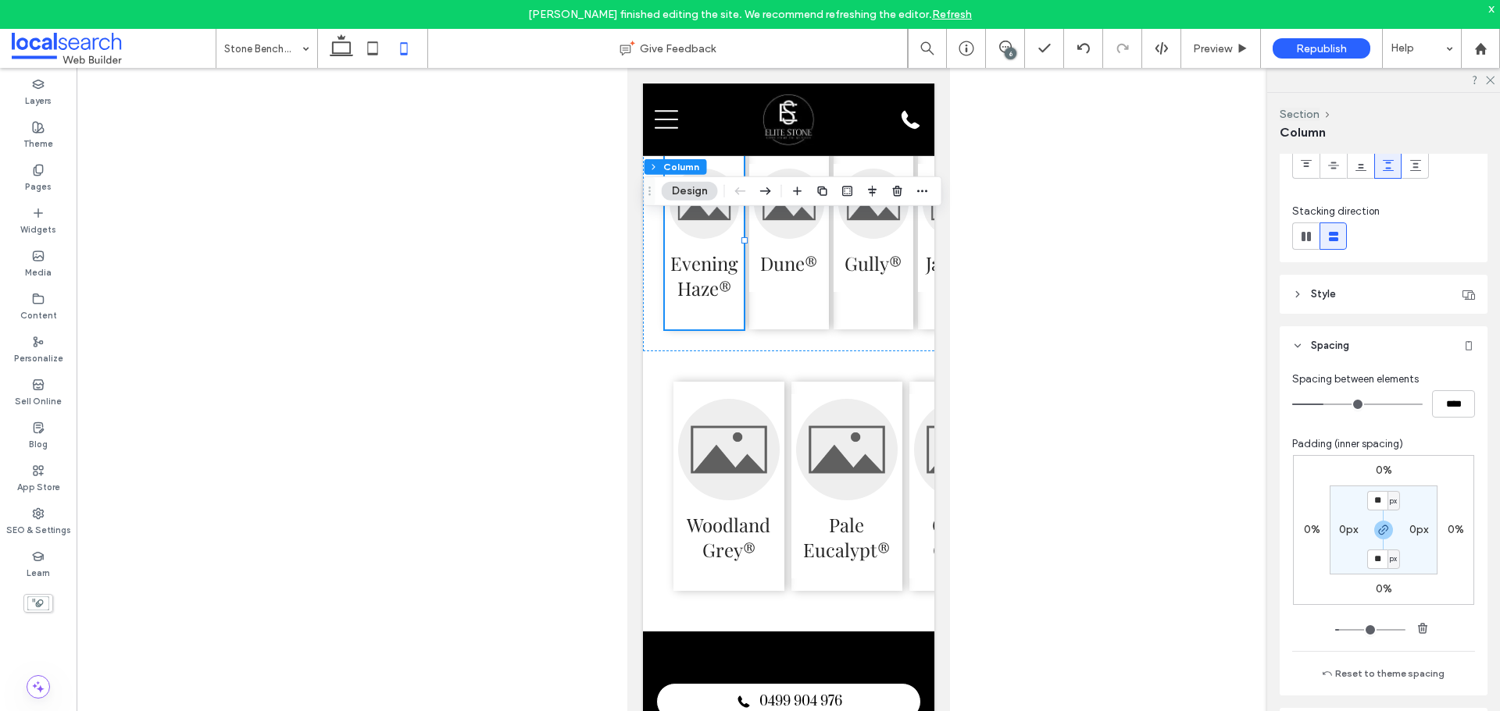
scroll to position [156, 0]
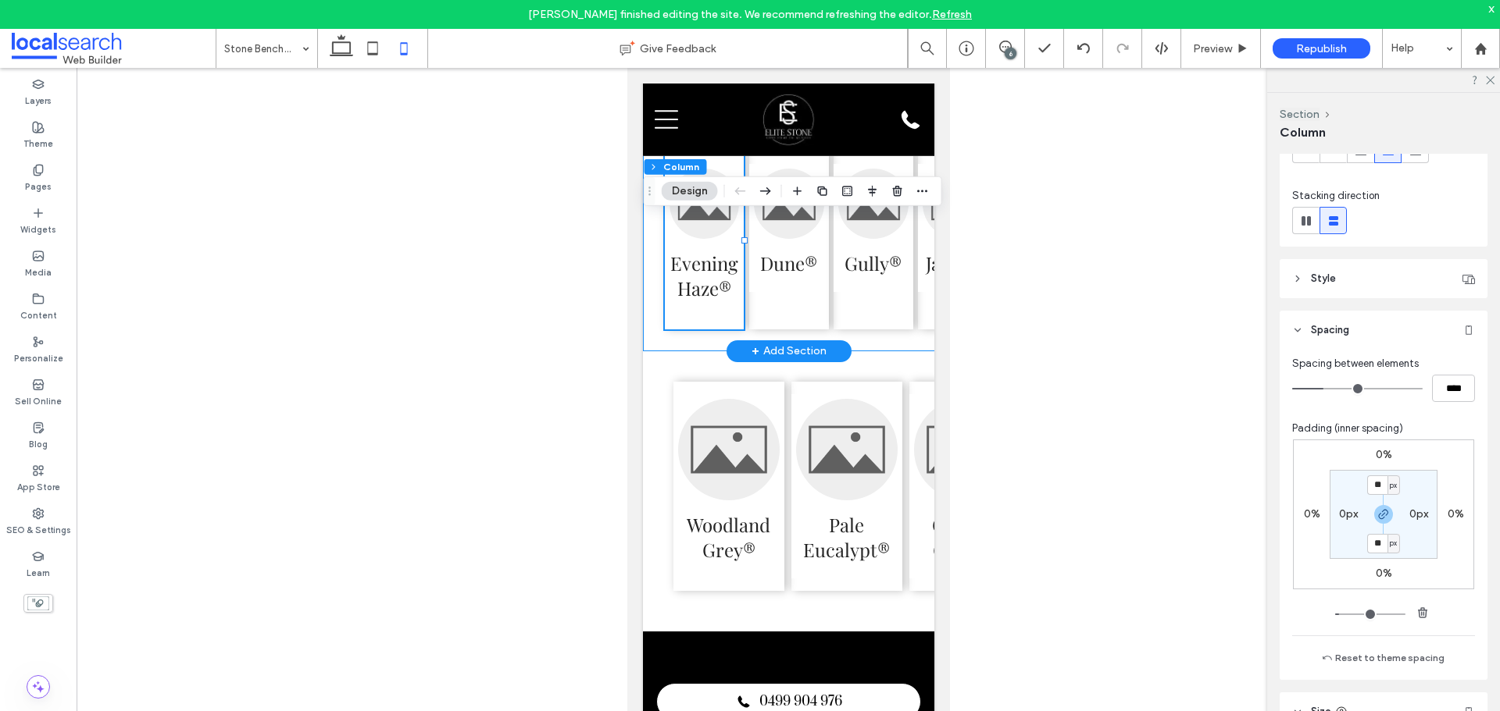
click at [808, 351] on div "Evening Haze® Dune® Gully® Jasper® Manor Red® Wallaby®" at bounding box center [914, 241] width 545 height 222
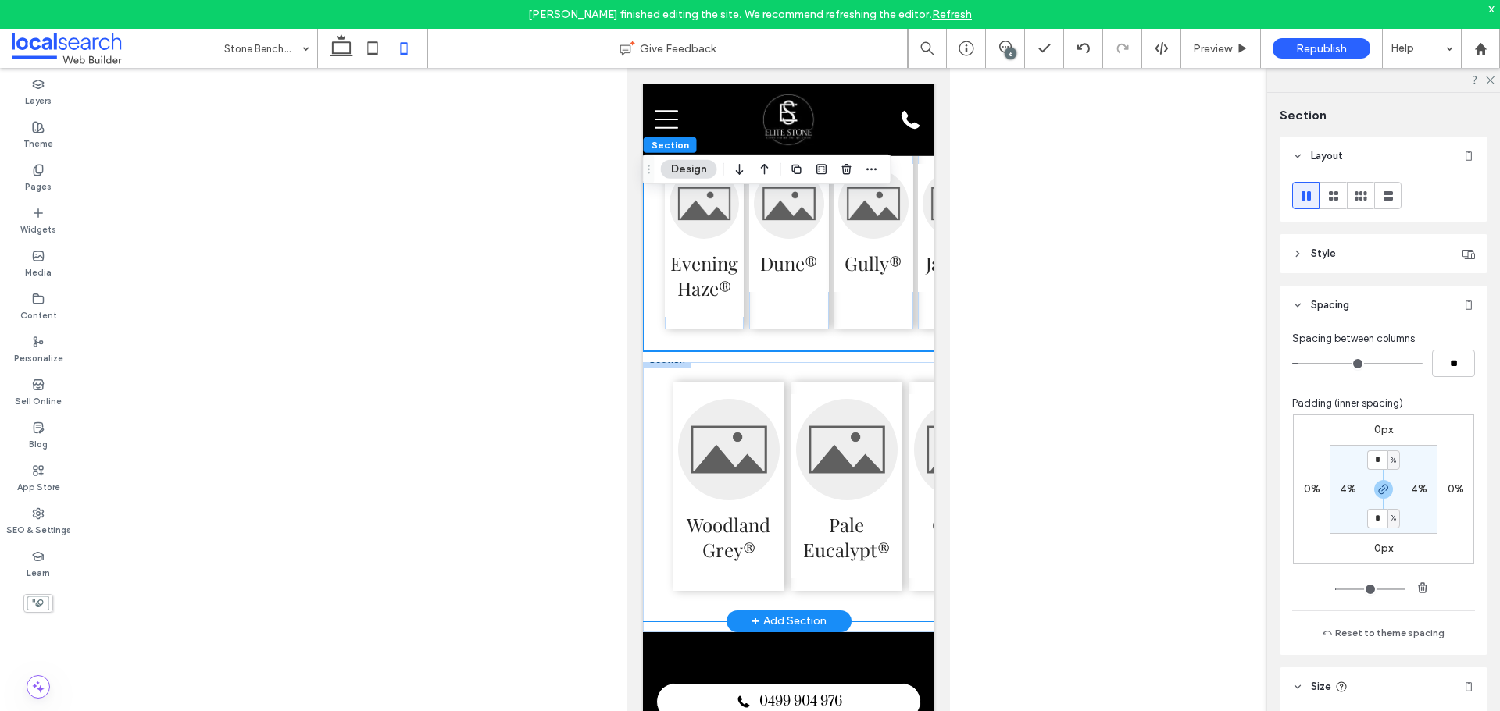
click at [786, 450] on div "Woodland Grey® Pale Eucalypt® Cottage Green® Ironstone® Ironstone® Deep Ocean®" at bounding box center [1022, 486] width 761 height 270
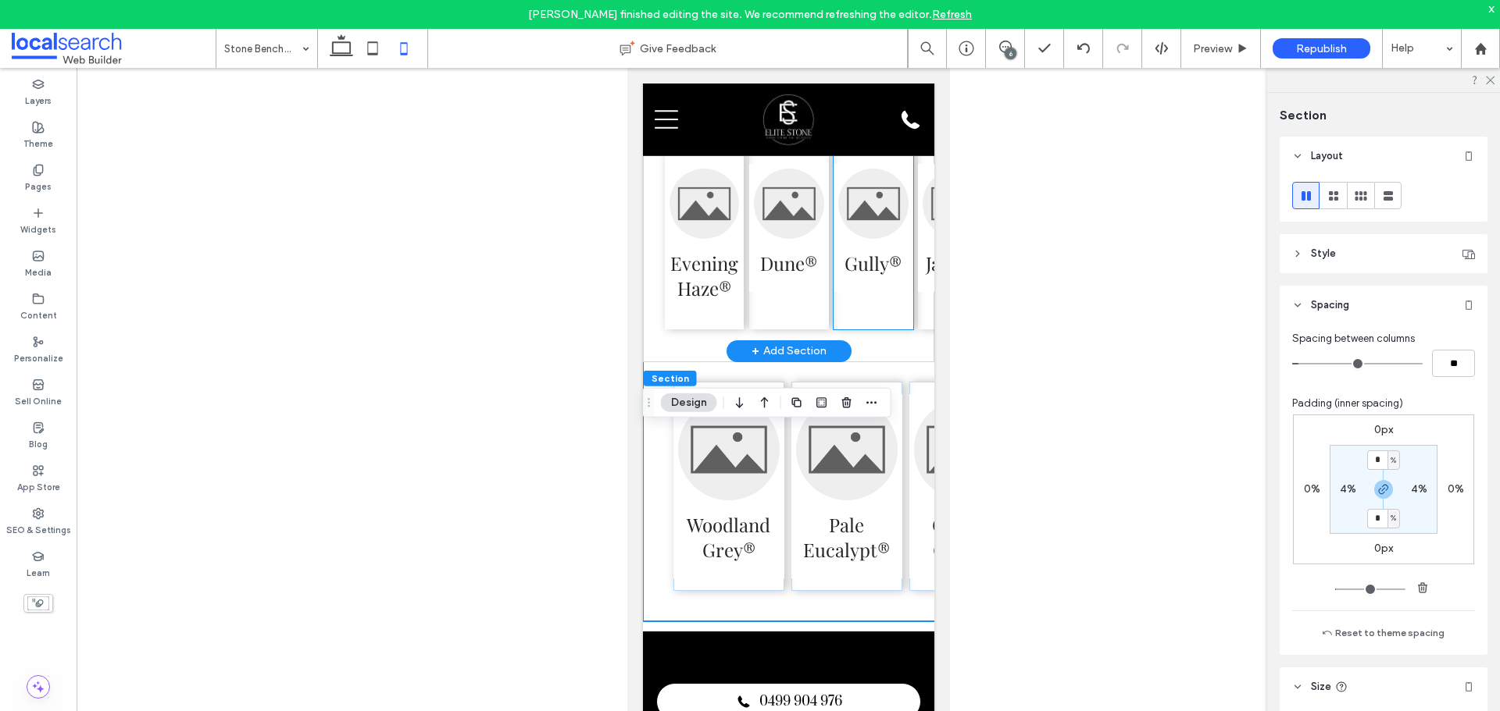
scroll to position [3557, 0]
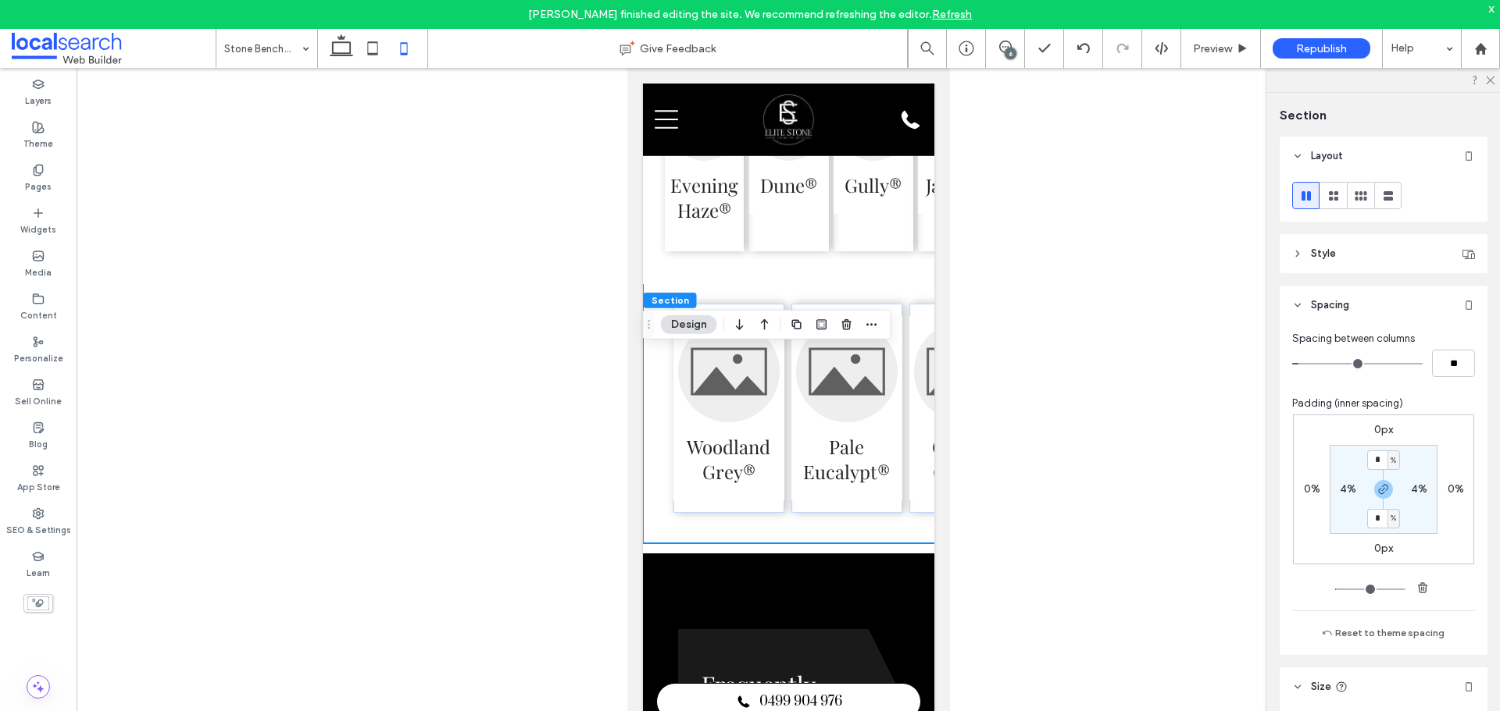
drag, startPoint x: 1365, startPoint y: 680, endPoint x: 1368, endPoint y: 611, distance: 69.5
click at [1365, 679] on header "Size" at bounding box center [1383, 687] width 208 height 39
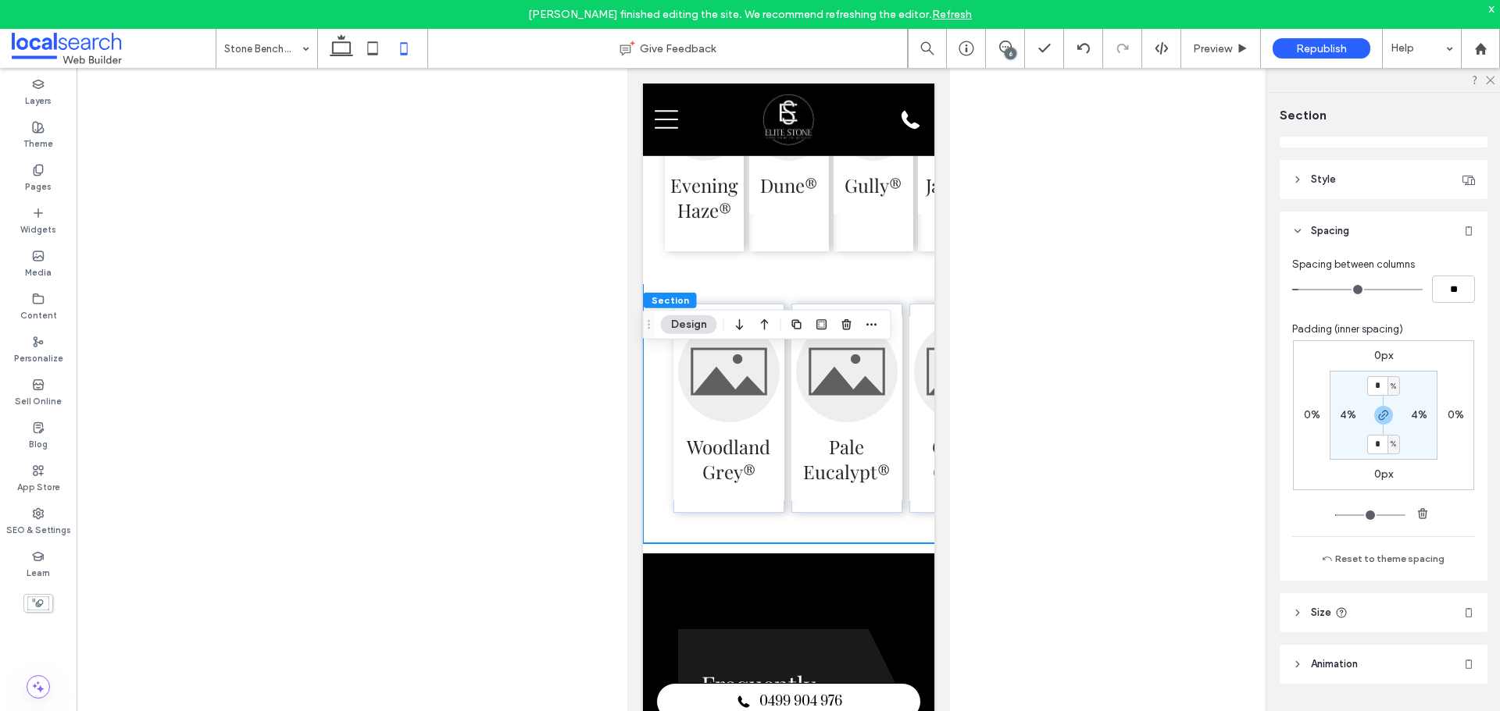
scroll to position [87, 0]
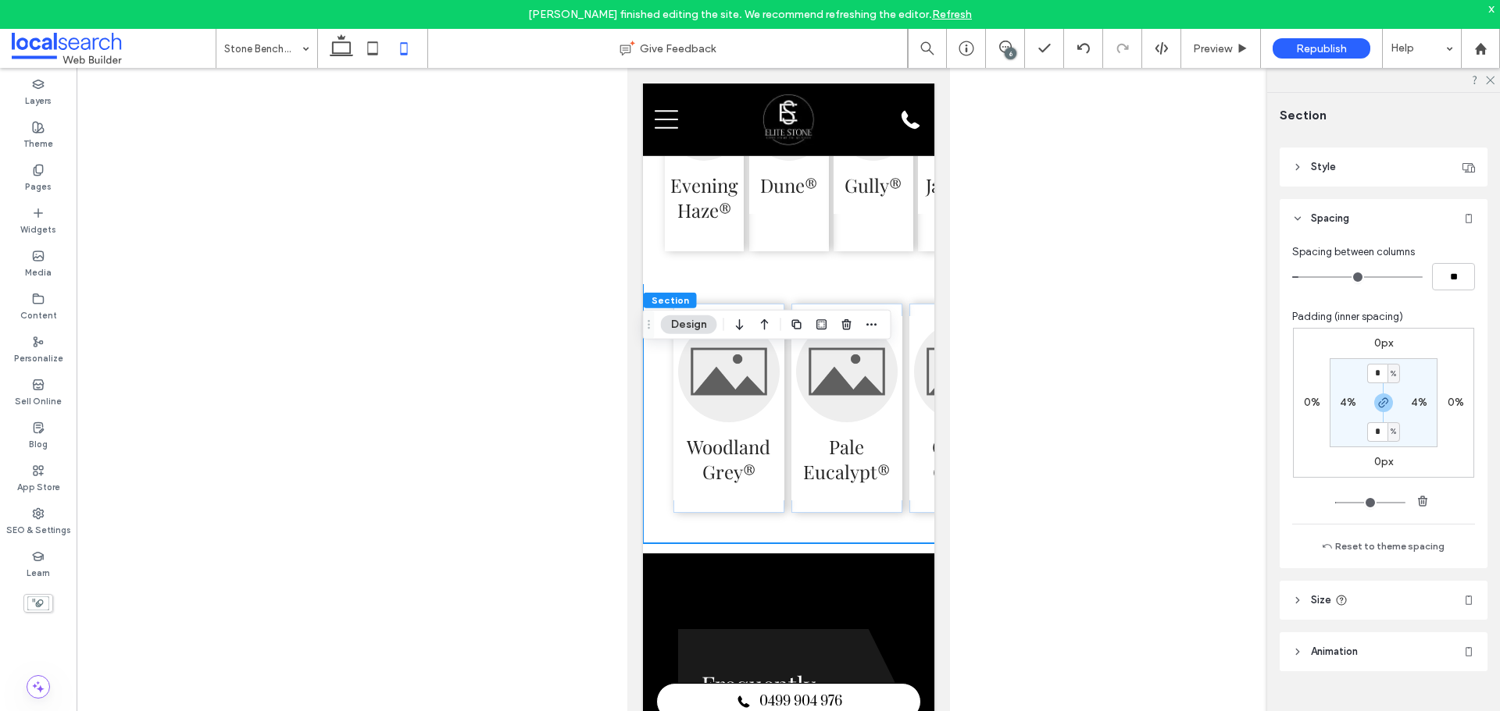
click at [1320, 609] on header "Size" at bounding box center [1383, 600] width 208 height 39
click at [896, 273] on div "Evening Haze® Dune® Gully® Jasper® Manor Red® Wallaby®" at bounding box center [914, 163] width 545 height 222
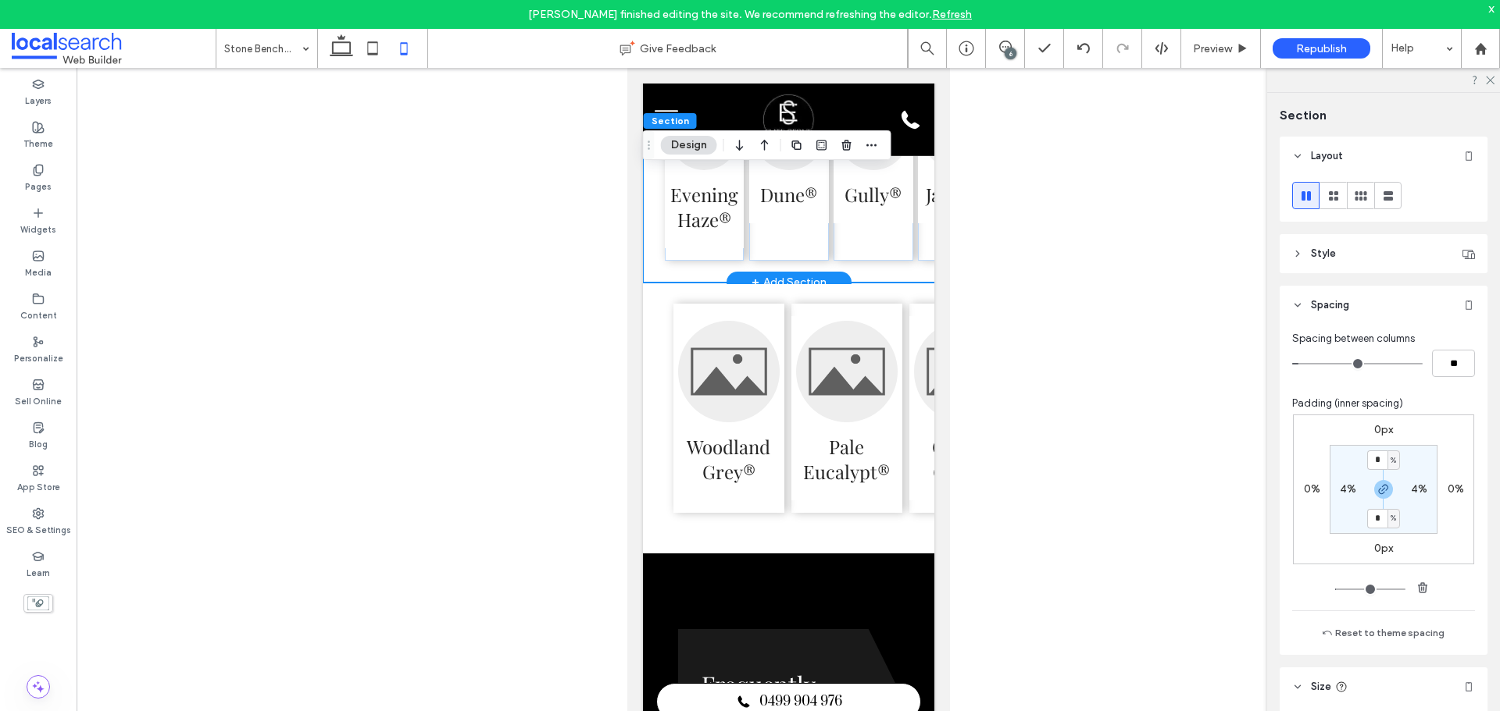
scroll to position [0, 0]
click at [735, 262] on div "Evening Haze®" at bounding box center [703, 173] width 79 height 178
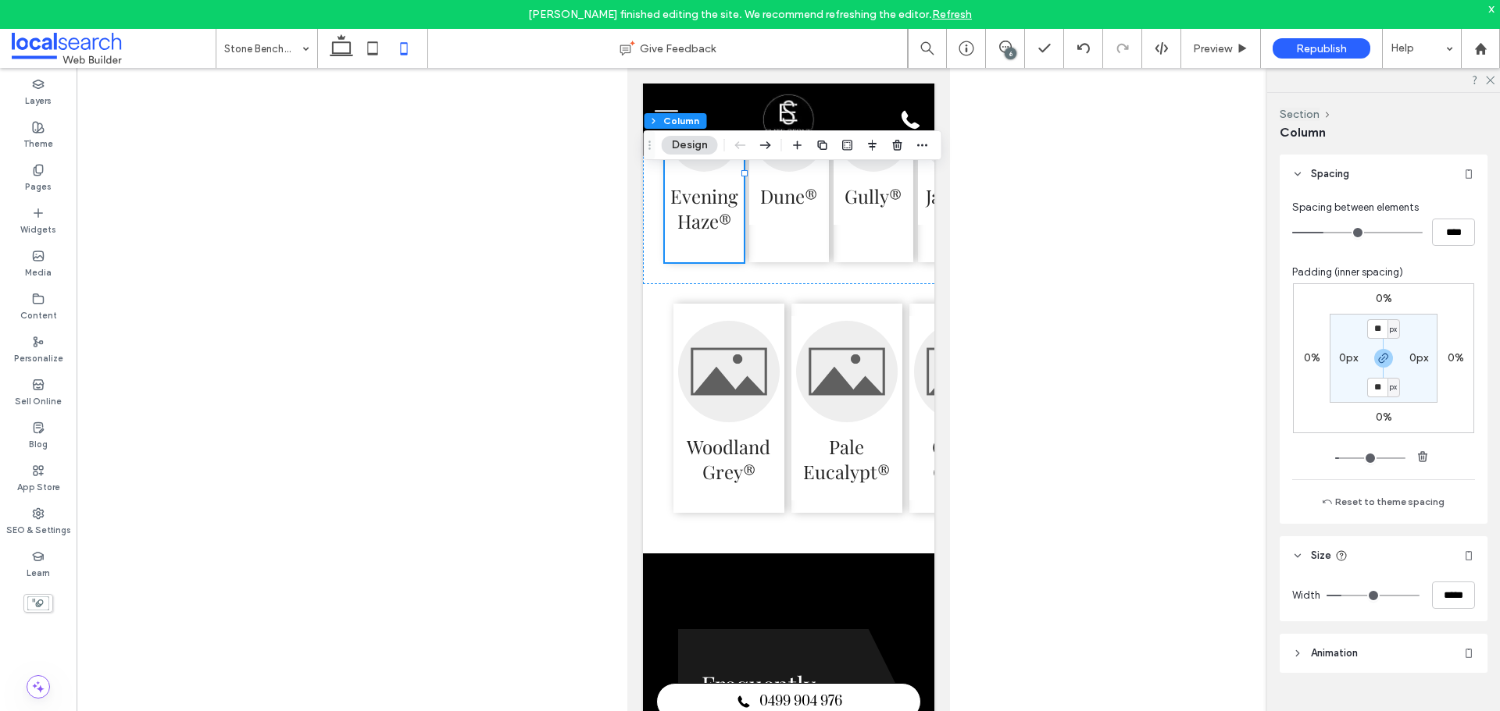
scroll to position [314, 0]
type input "**"
type input "***"
type input "**"
type input "***"
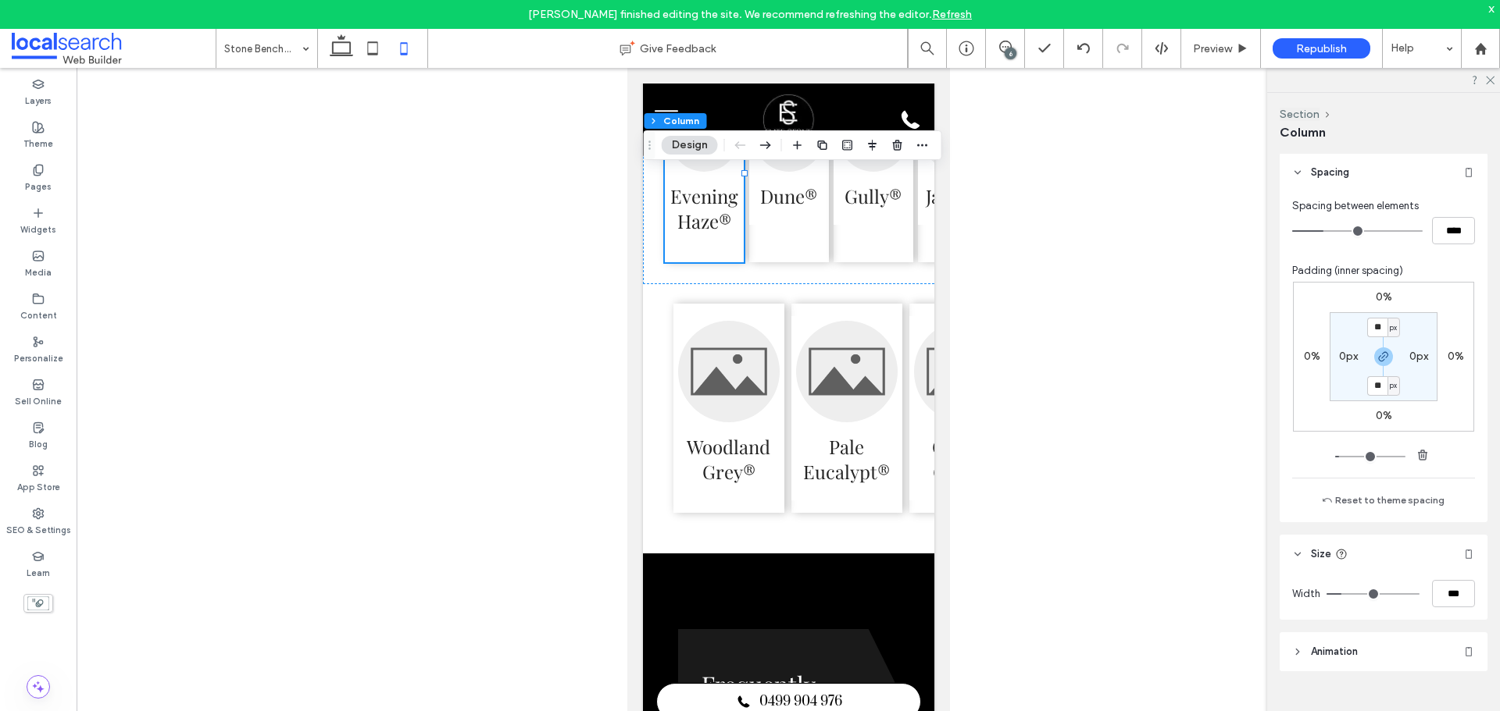
type input "**"
type input "***"
type input "**"
type input "***"
drag, startPoint x: 1341, startPoint y: 592, endPoint x: 1386, endPoint y: 600, distance: 46.0
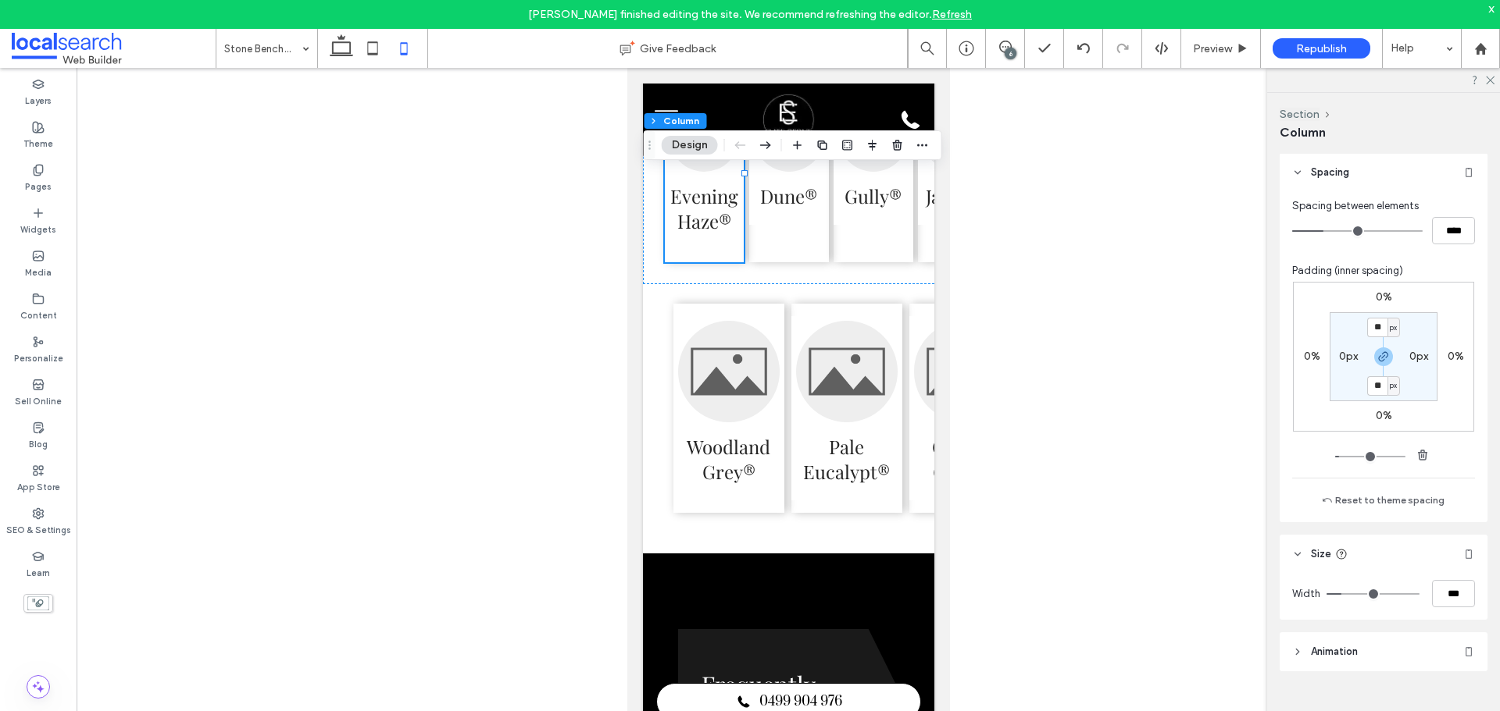
click at [1390, 595] on input "range" at bounding box center [1372, 595] width 93 height 2
type input "**"
type input "*****"
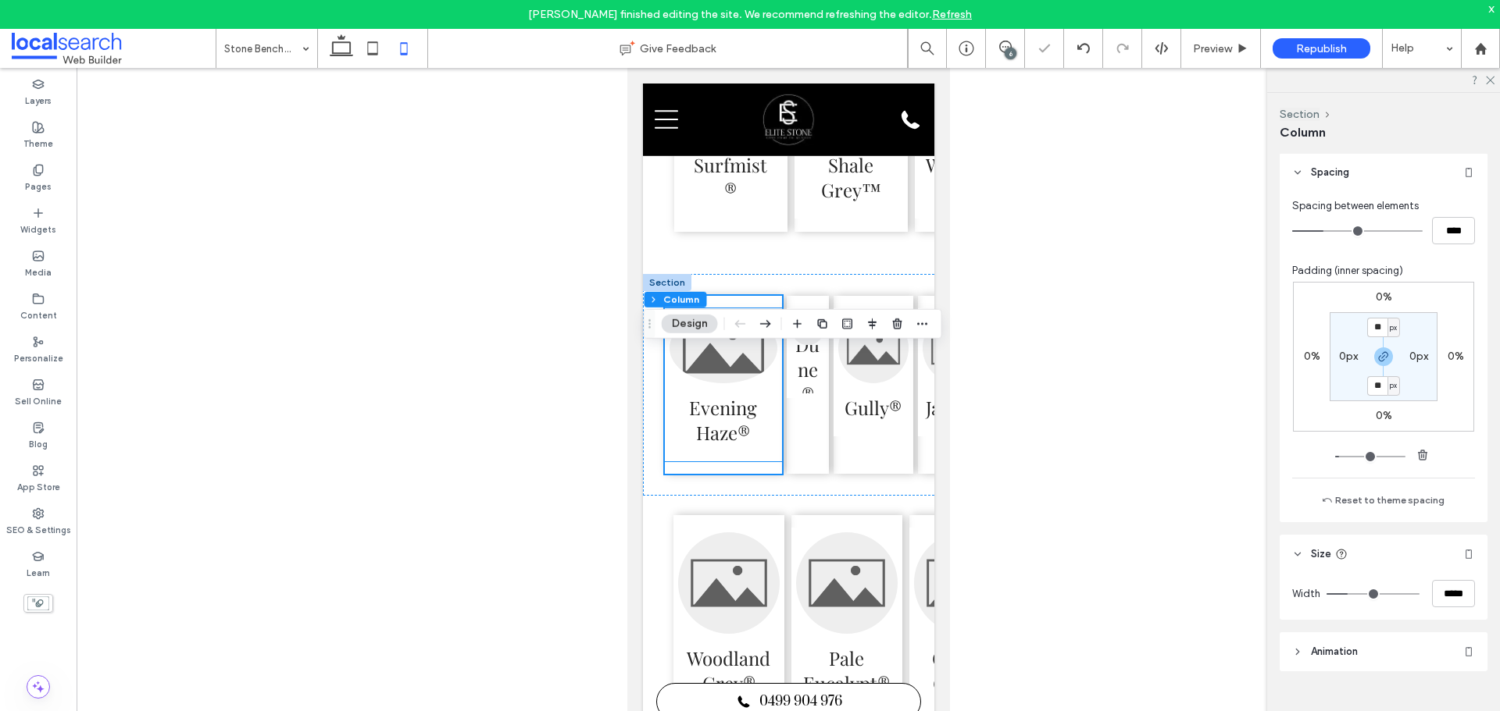
scroll to position [3323, 0]
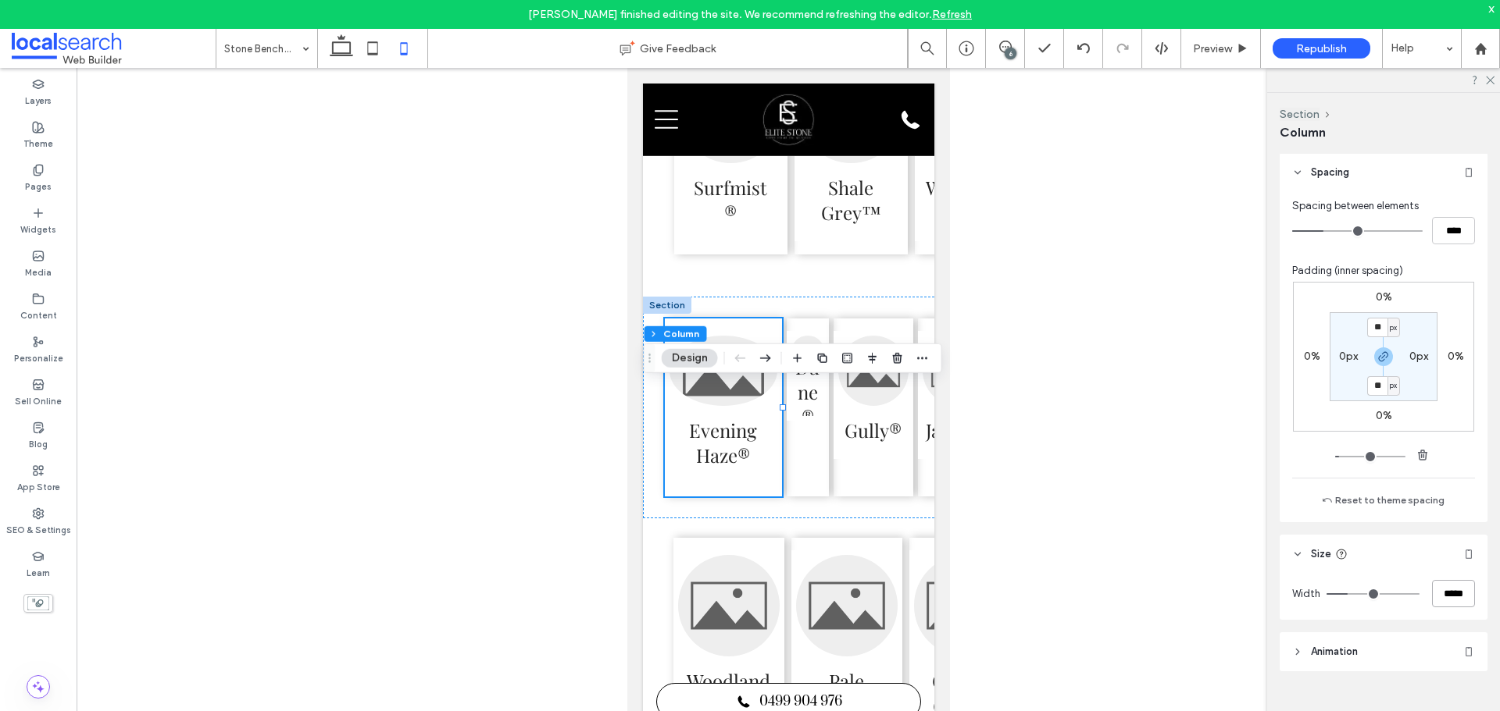
click at [1436, 591] on input "*****" at bounding box center [1453, 593] width 43 height 27
type input "**"
type input "***"
type input "**"
type input "***"
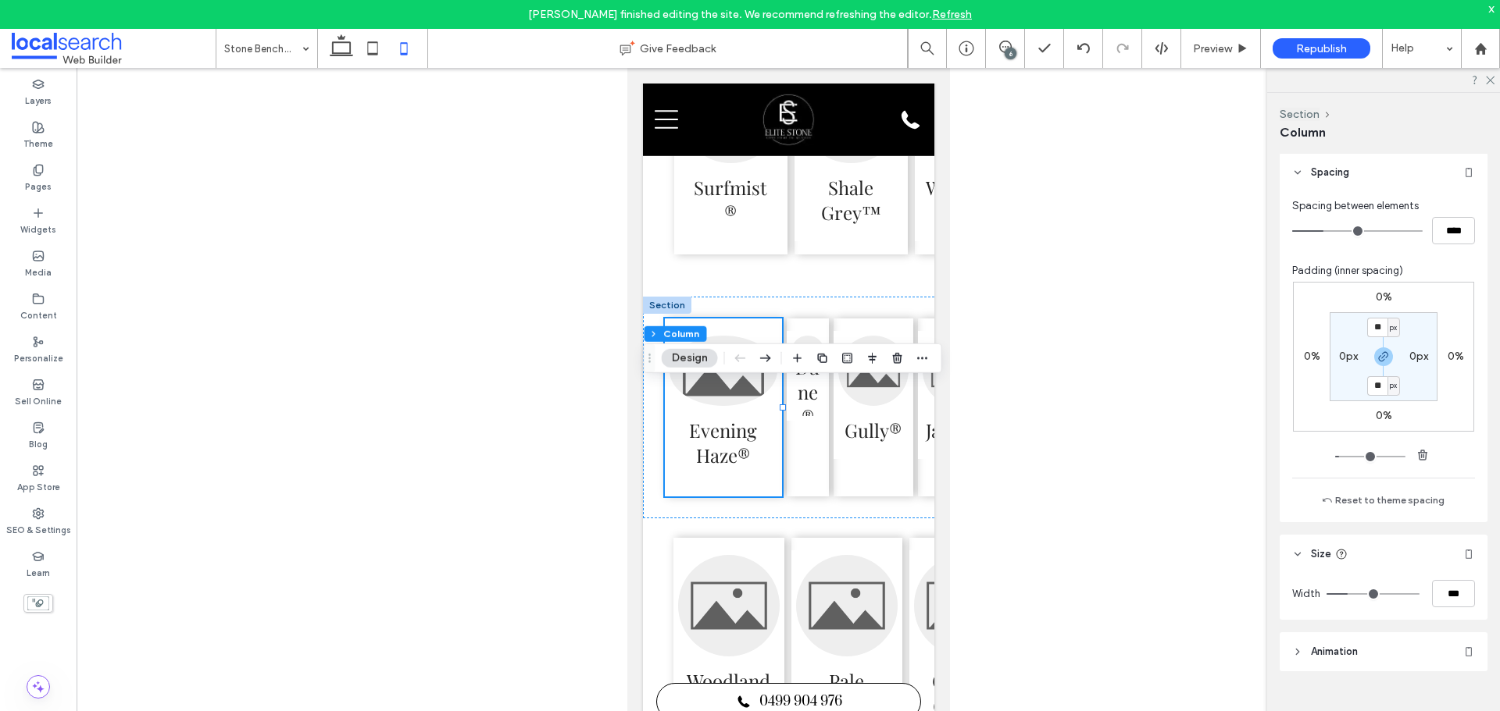
type input "**"
type input "***"
type input "**"
type input "***"
click at [1340, 594] on input "range" at bounding box center [1372, 595] width 93 height 2
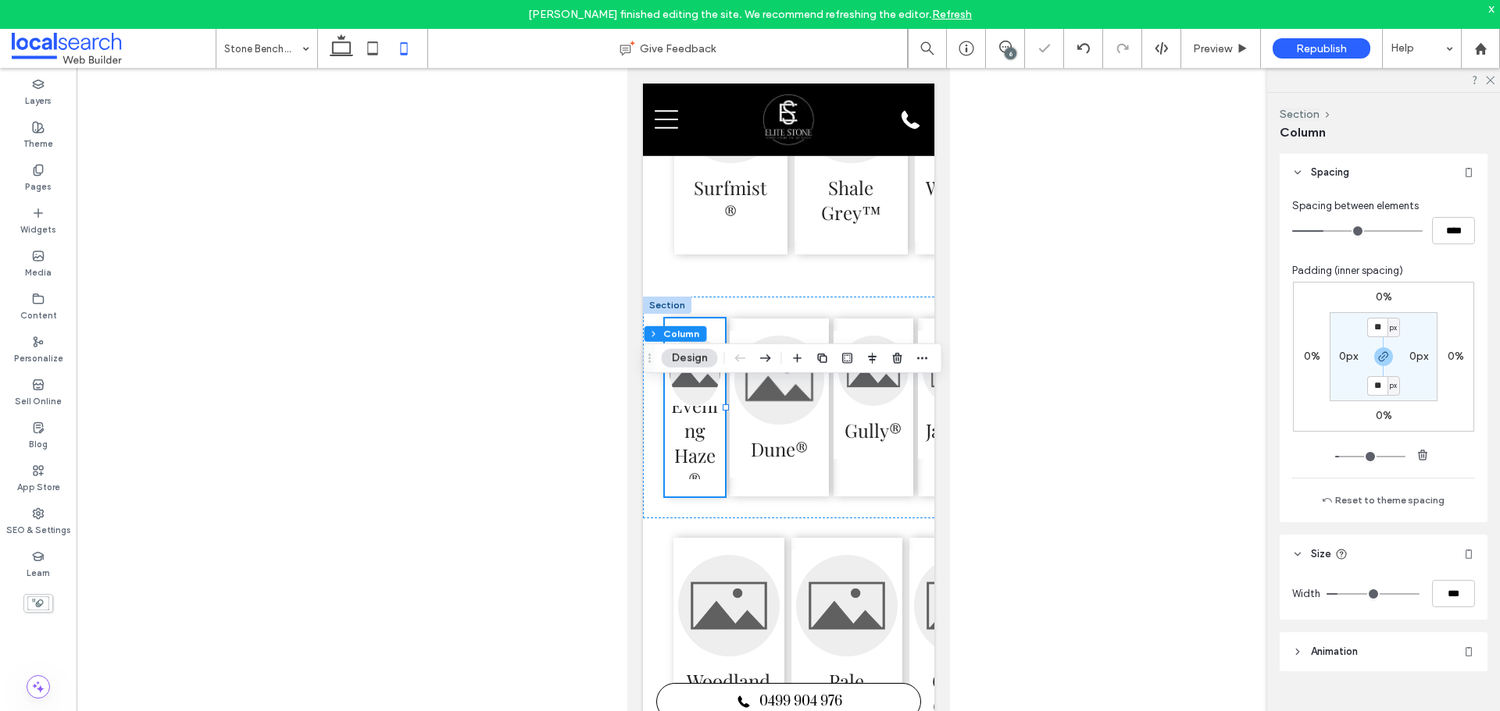
type input "**"
type input "***"
type input "**"
type input "***"
type input "**"
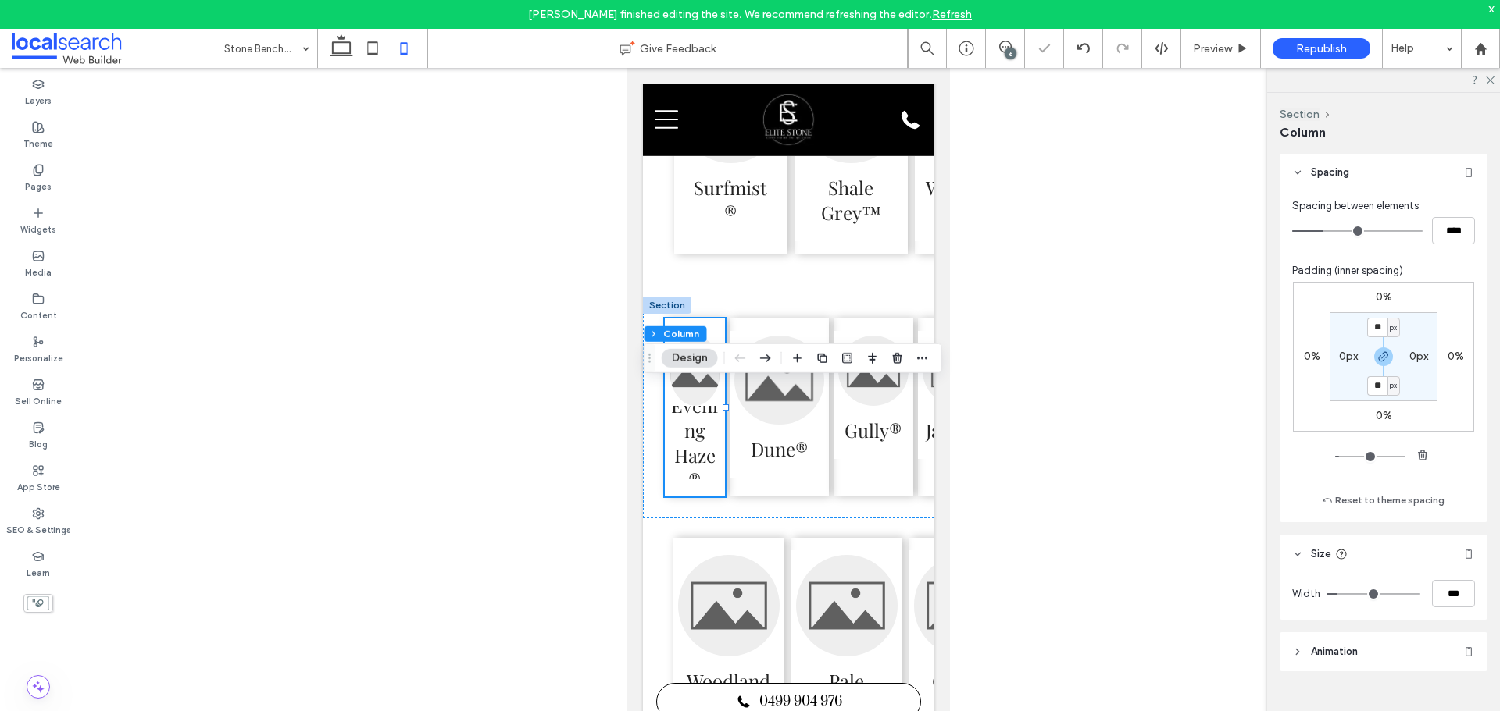
type input "***"
type input "**"
type input "***"
type input "**"
type input "***"
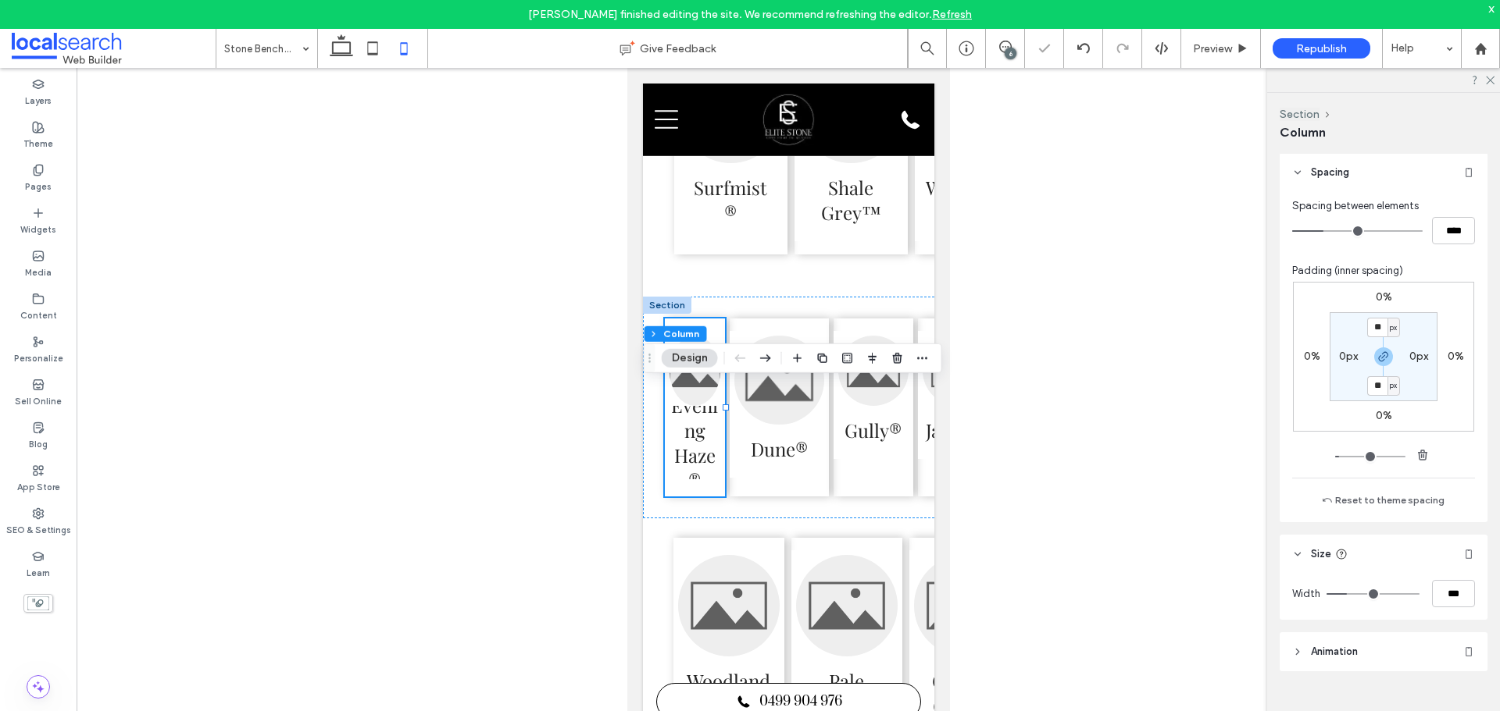
type input "**"
type input "***"
drag, startPoint x: 1340, startPoint y: 594, endPoint x: 1354, endPoint y: 593, distance: 14.1
click at [1354, 594] on input "range" at bounding box center [1372, 595] width 93 height 2
type input "**"
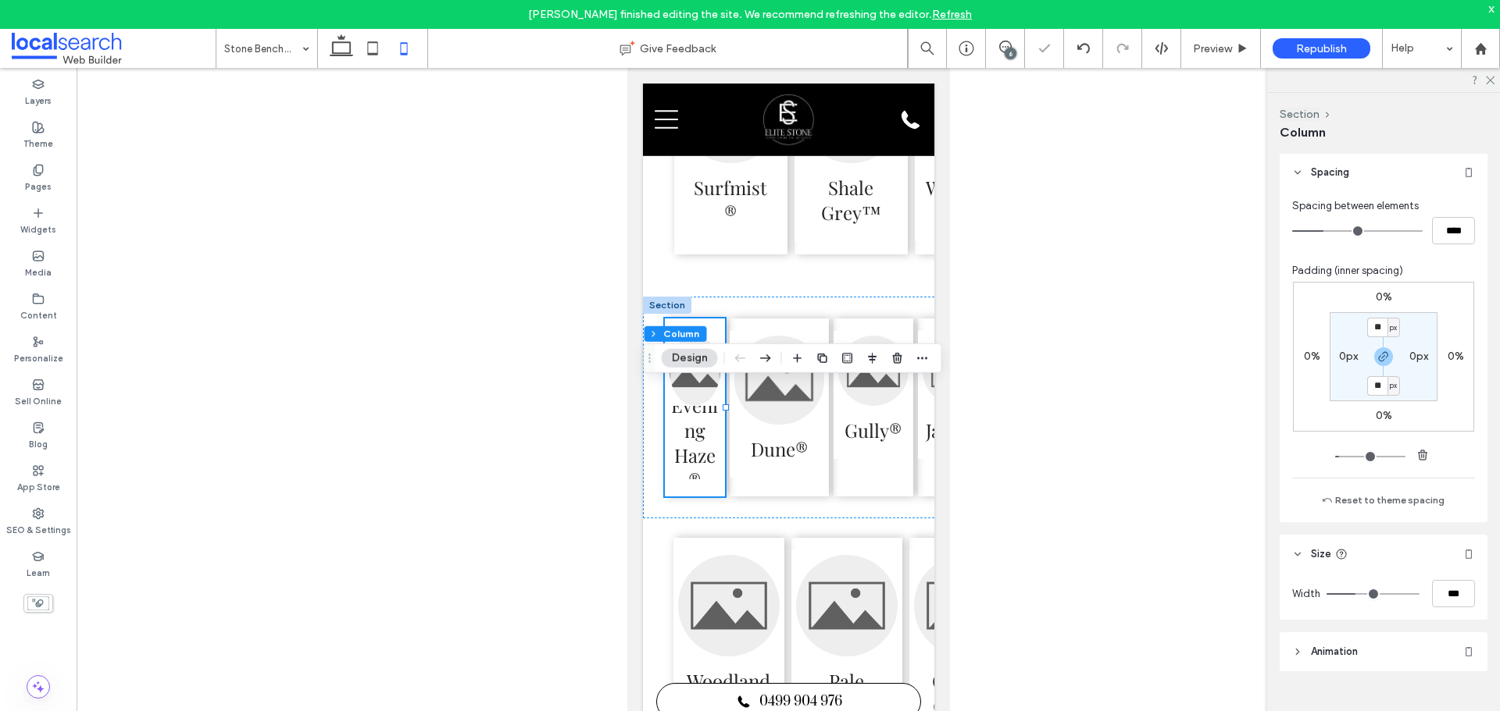
type input "*****"
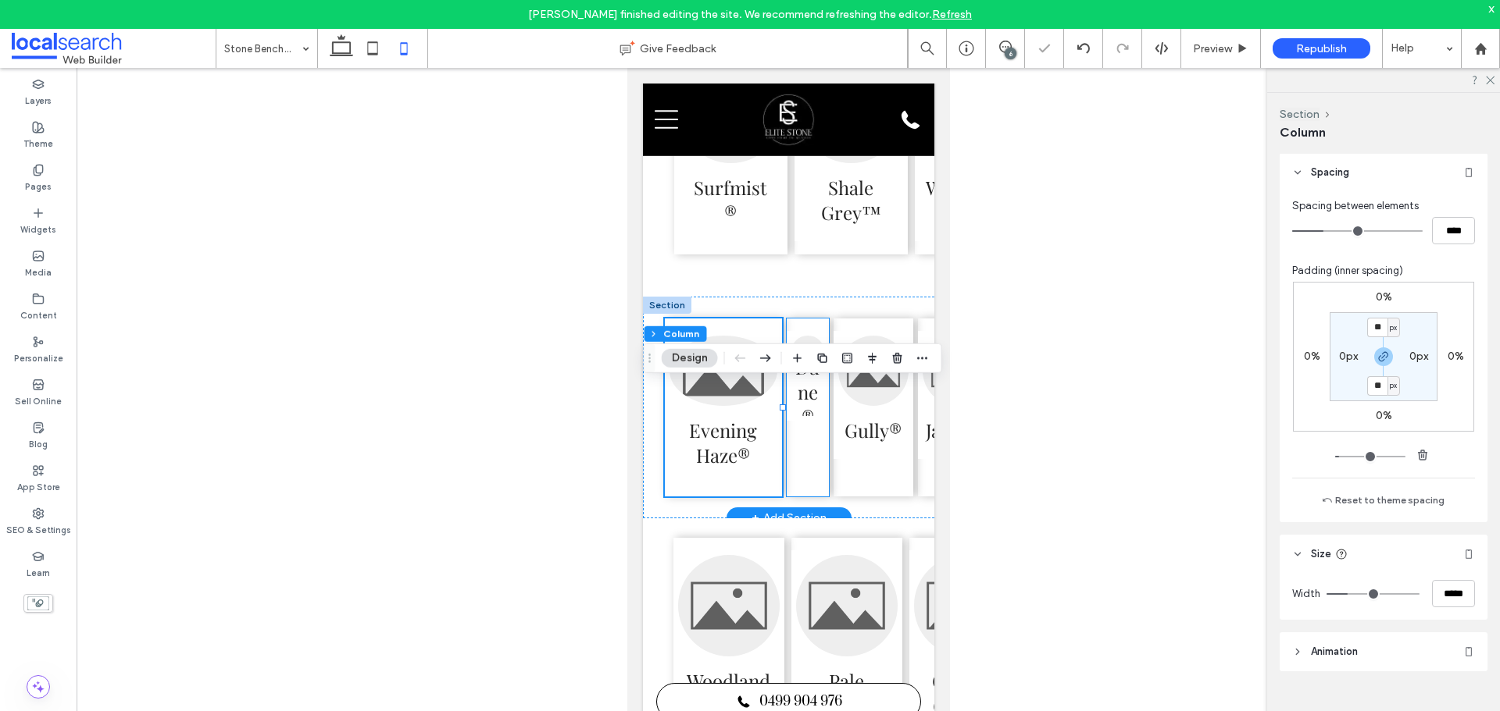
click at [811, 497] on div "Dune®" at bounding box center [807, 408] width 42 height 178
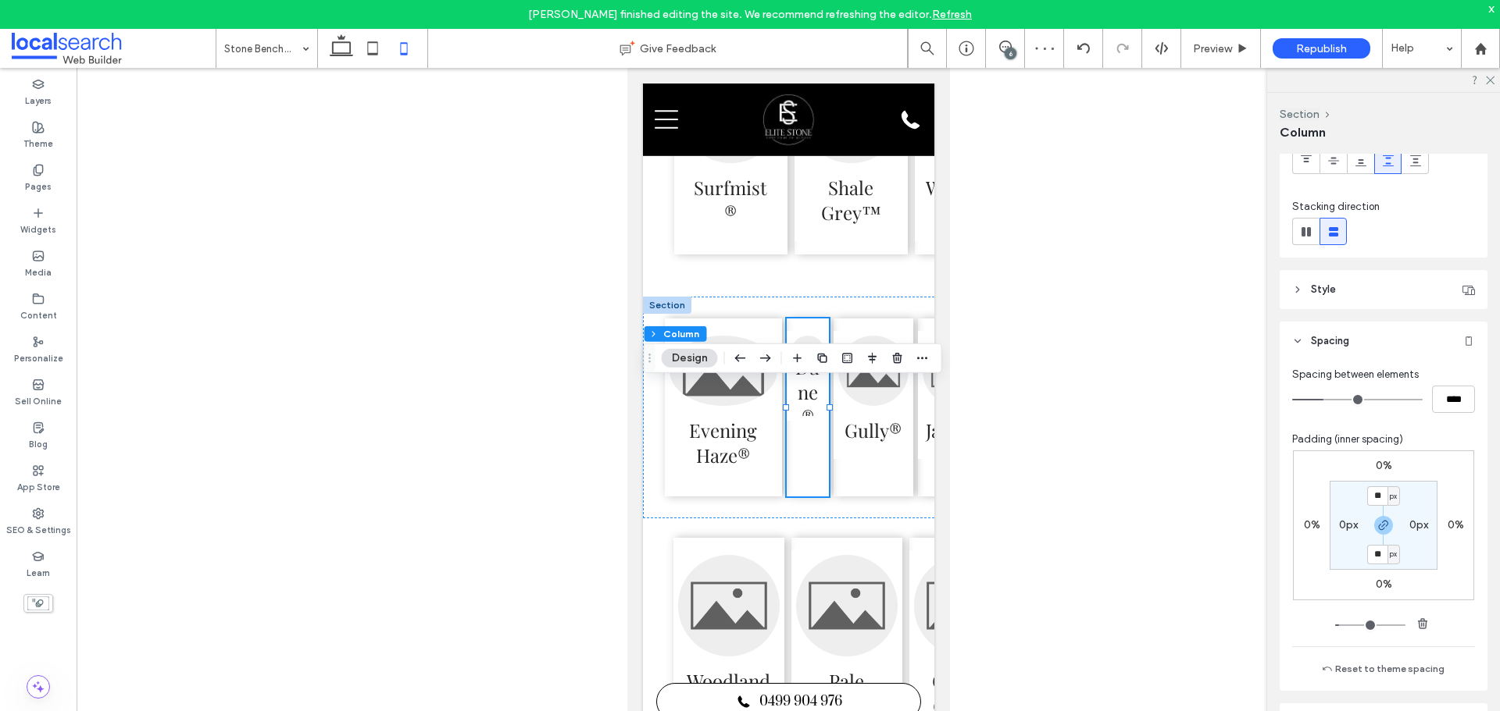
scroll to position [312, 0]
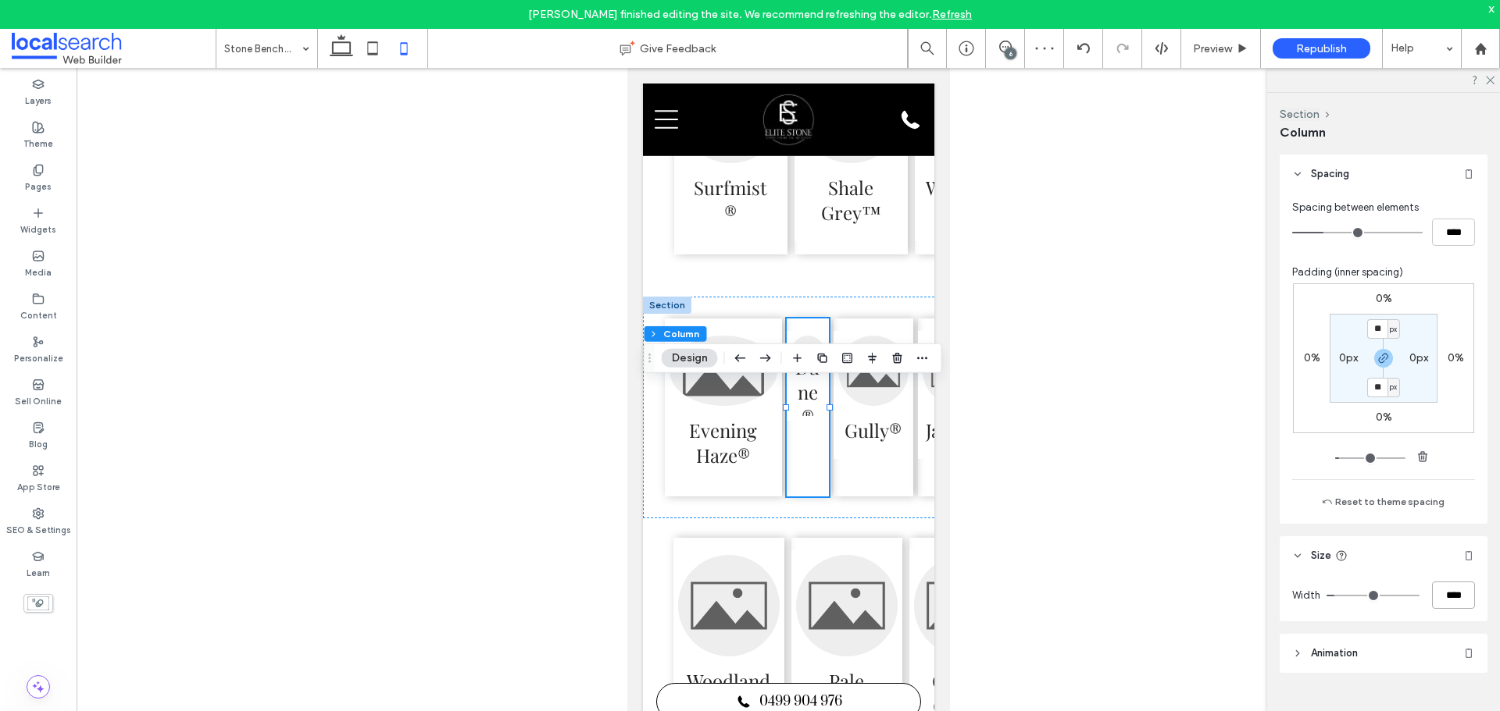
click at [1446, 595] on input "****" at bounding box center [1453, 595] width 43 height 27
type input "****"
type input "**"
type input "*****"
click at [877, 497] on div "Gully®" at bounding box center [891, 408] width 42 height 178
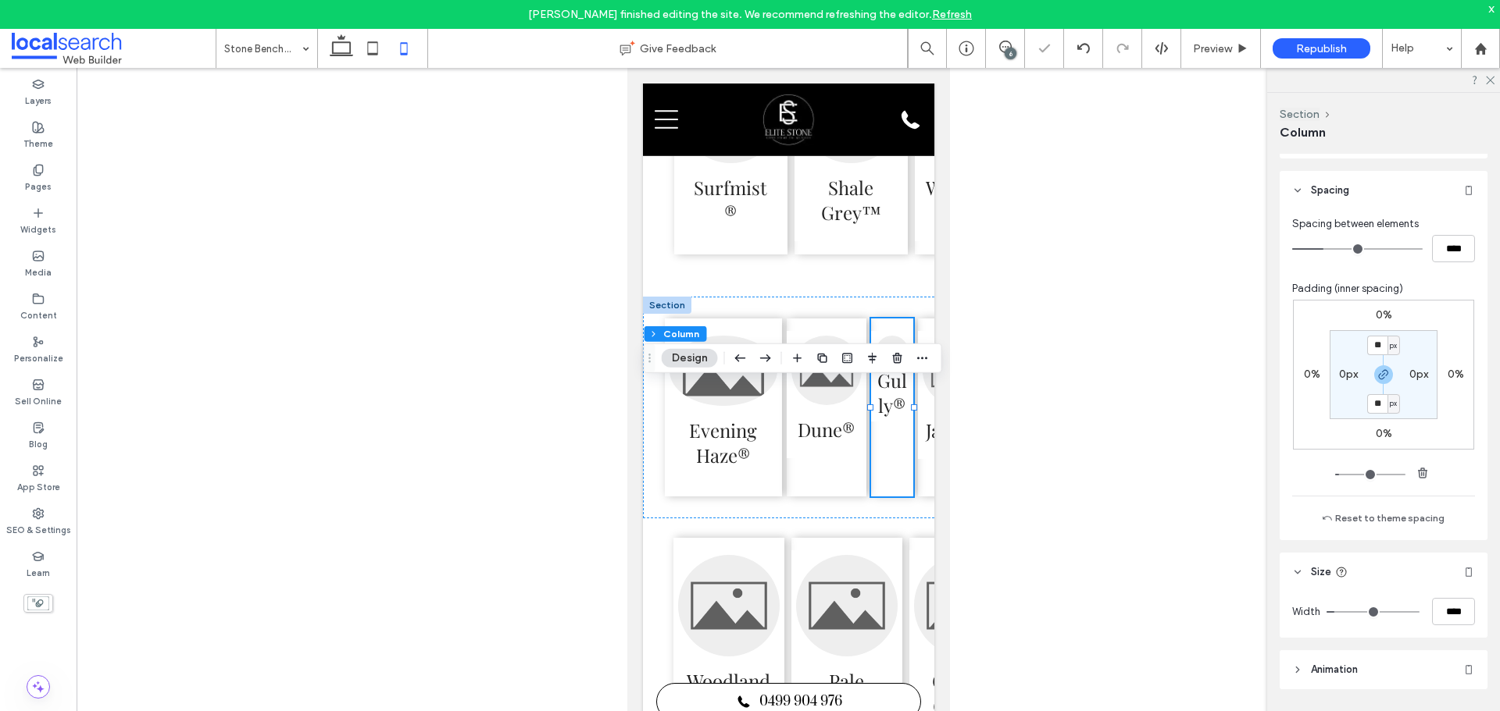
scroll to position [314, 0]
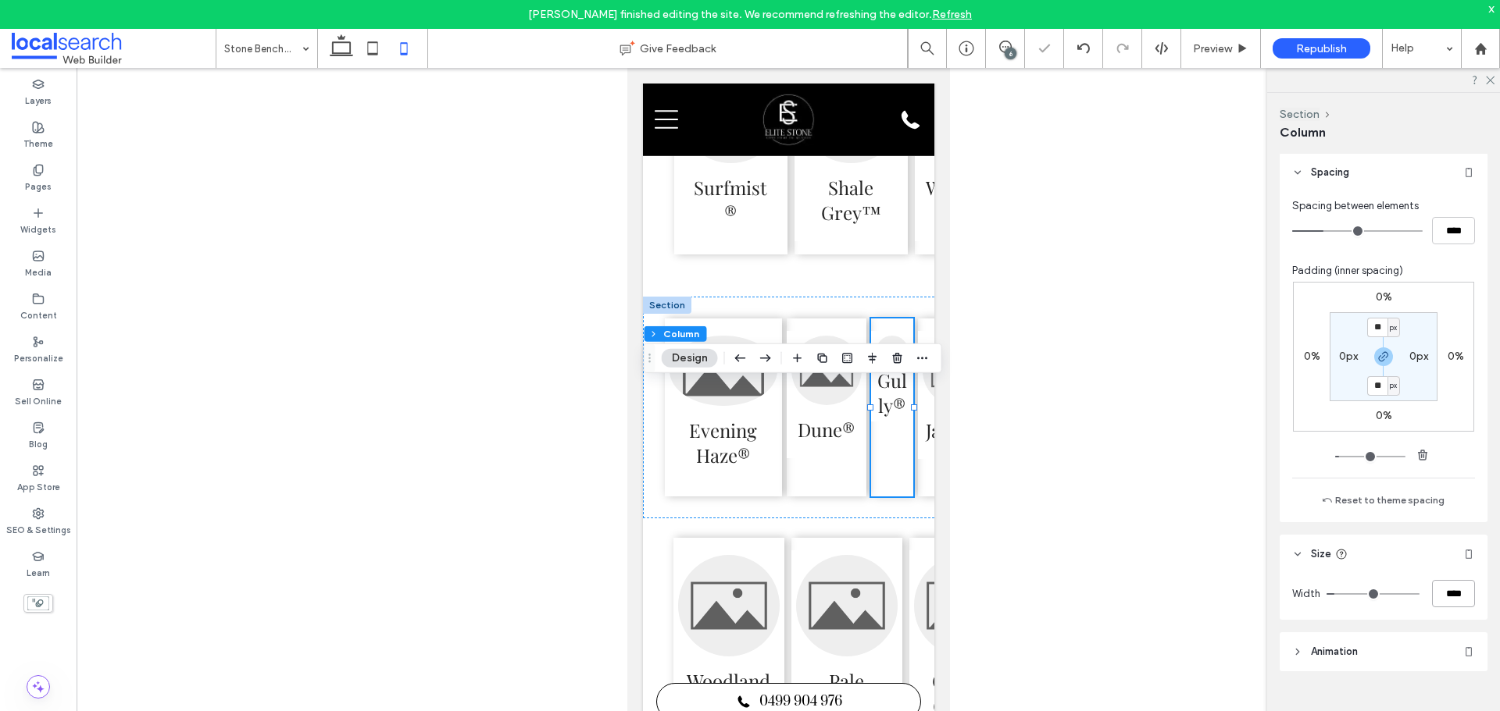
click at [1445, 595] on input "****" at bounding box center [1453, 593] width 43 height 27
type input "****"
type input "**"
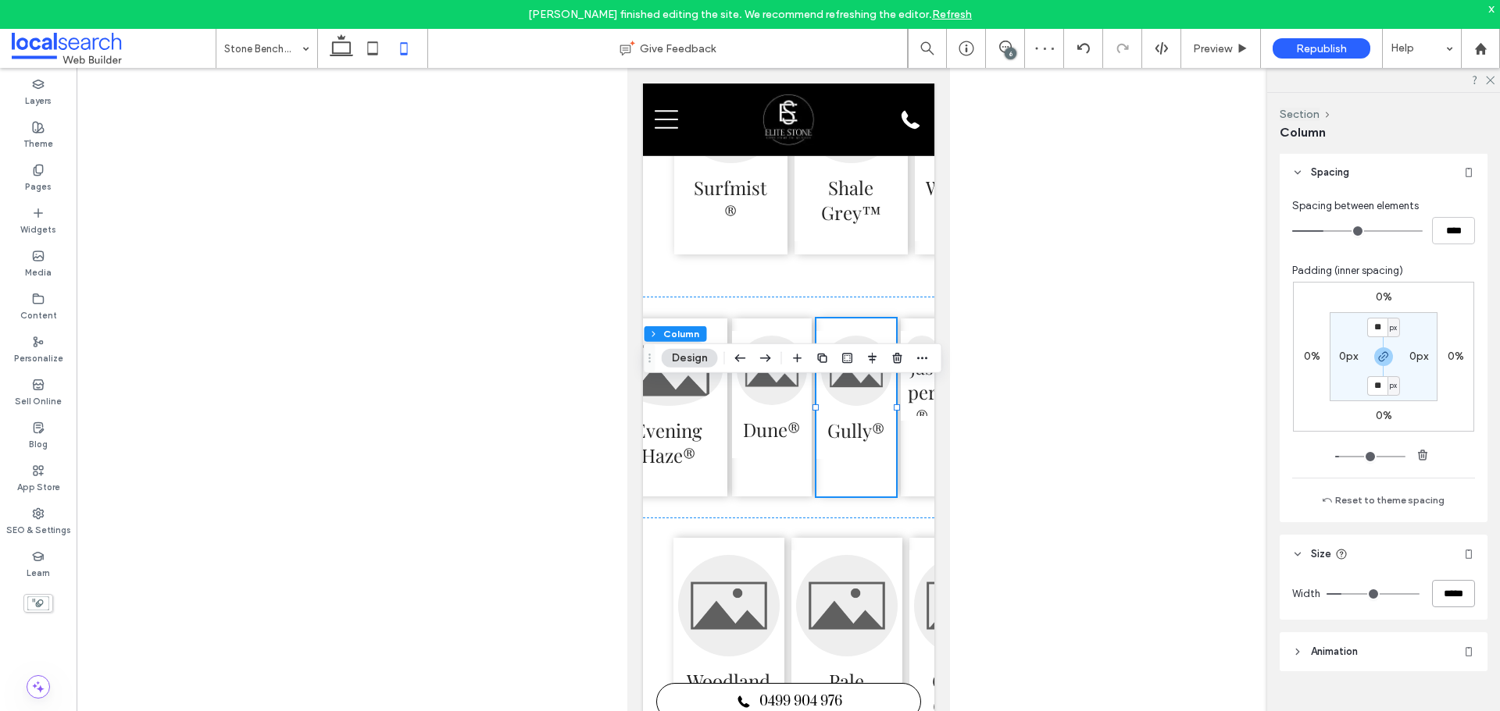
scroll to position [0, 56]
click at [1445, 593] on input "*****" at bounding box center [1453, 593] width 43 height 27
type input "*****"
click at [774, 497] on div "Dune®" at bounding box center [768, 408] width 79 height 178
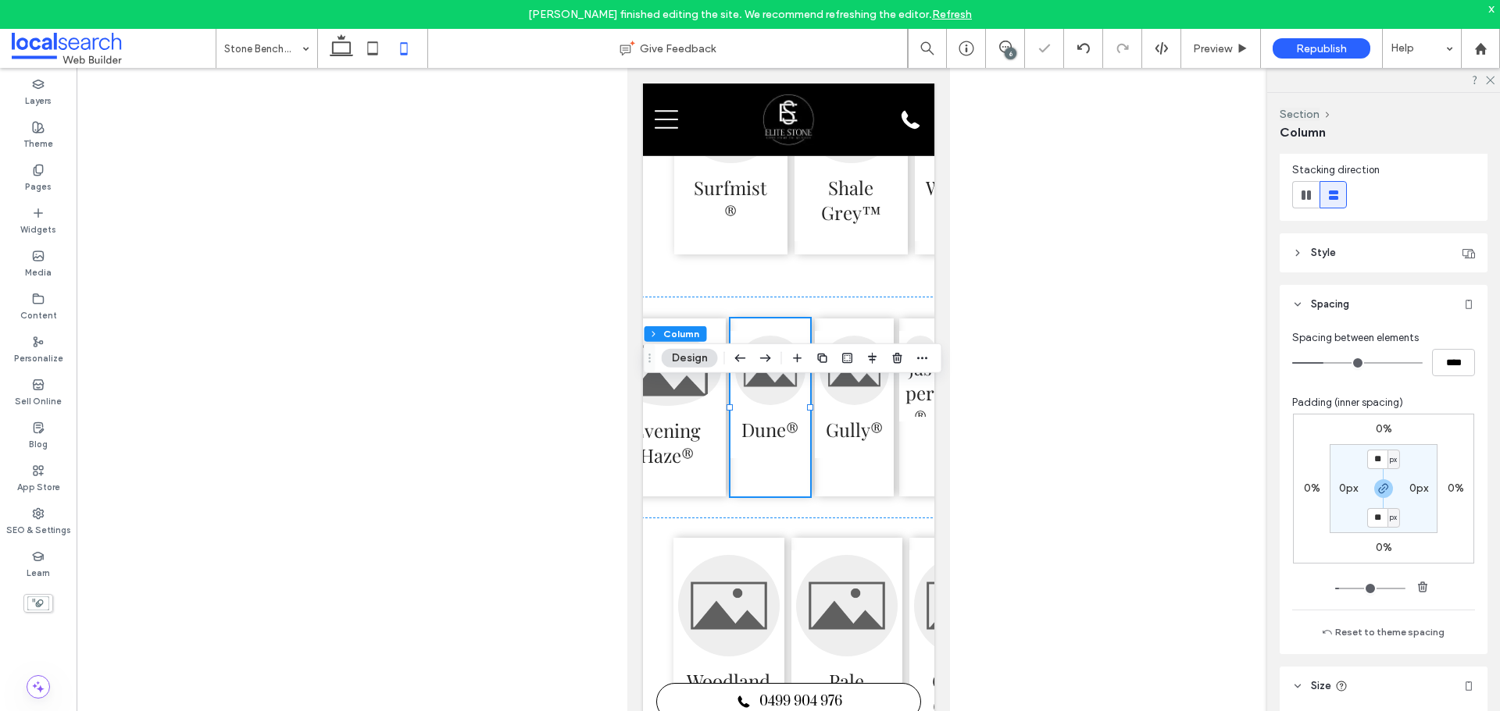
scroll to position [314, 0]
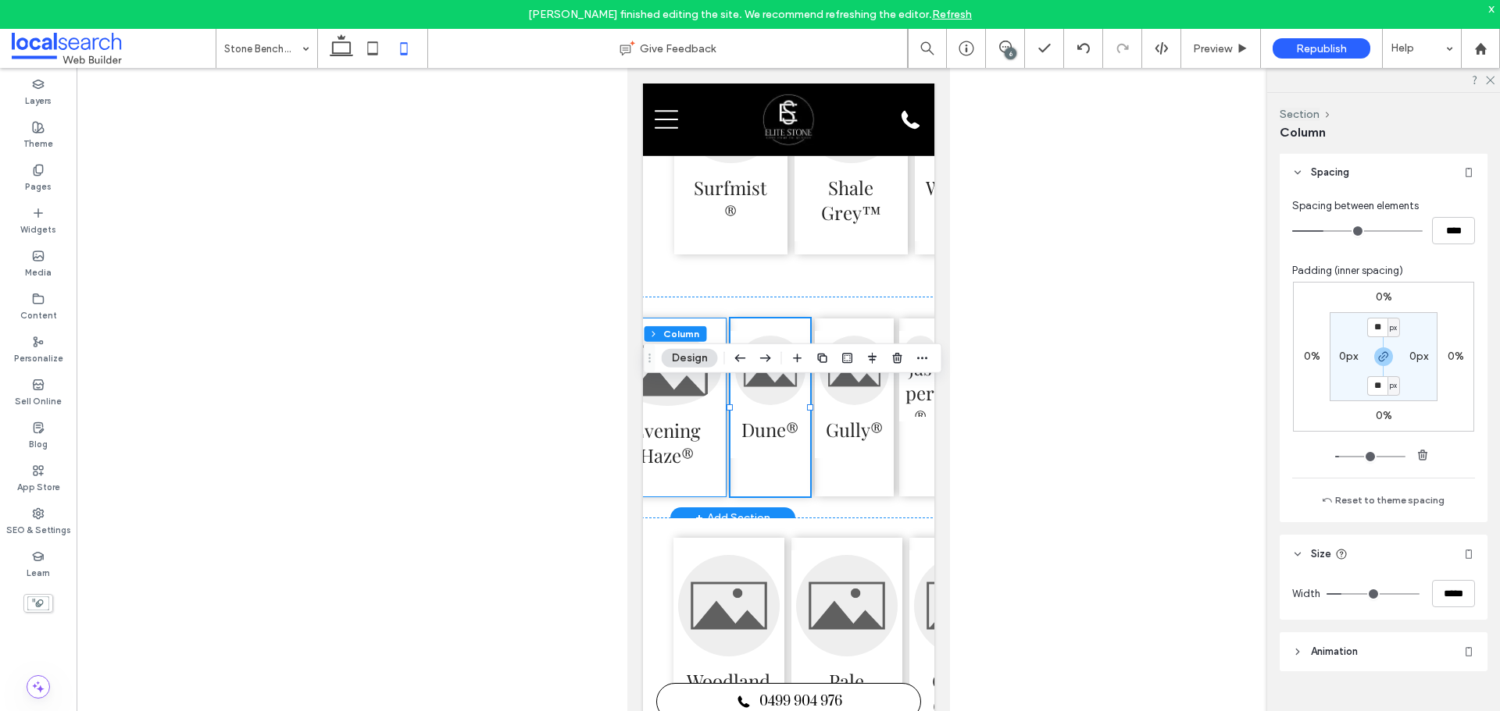
click at [706, 497] on div "Evening Haze®" at bounding box center [666, 408] width 117 height 178
click at [1447, 593] on input "*****" at bounding box center [1453, 593] width 43 height 27
type input "****"
type input "**"
type input "*****"
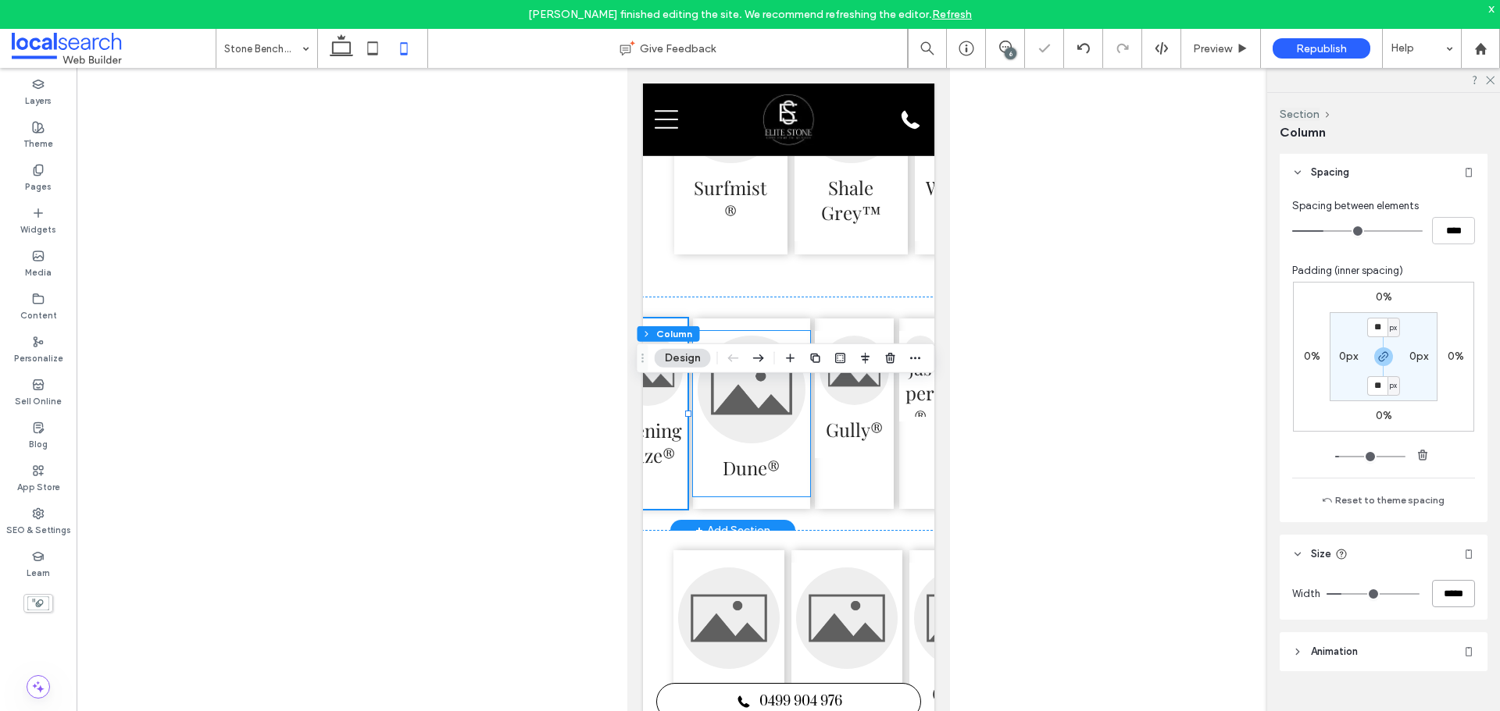
click at [780, 494] on li "Dune®" at bounding box center [750, 413] width 112 height 161
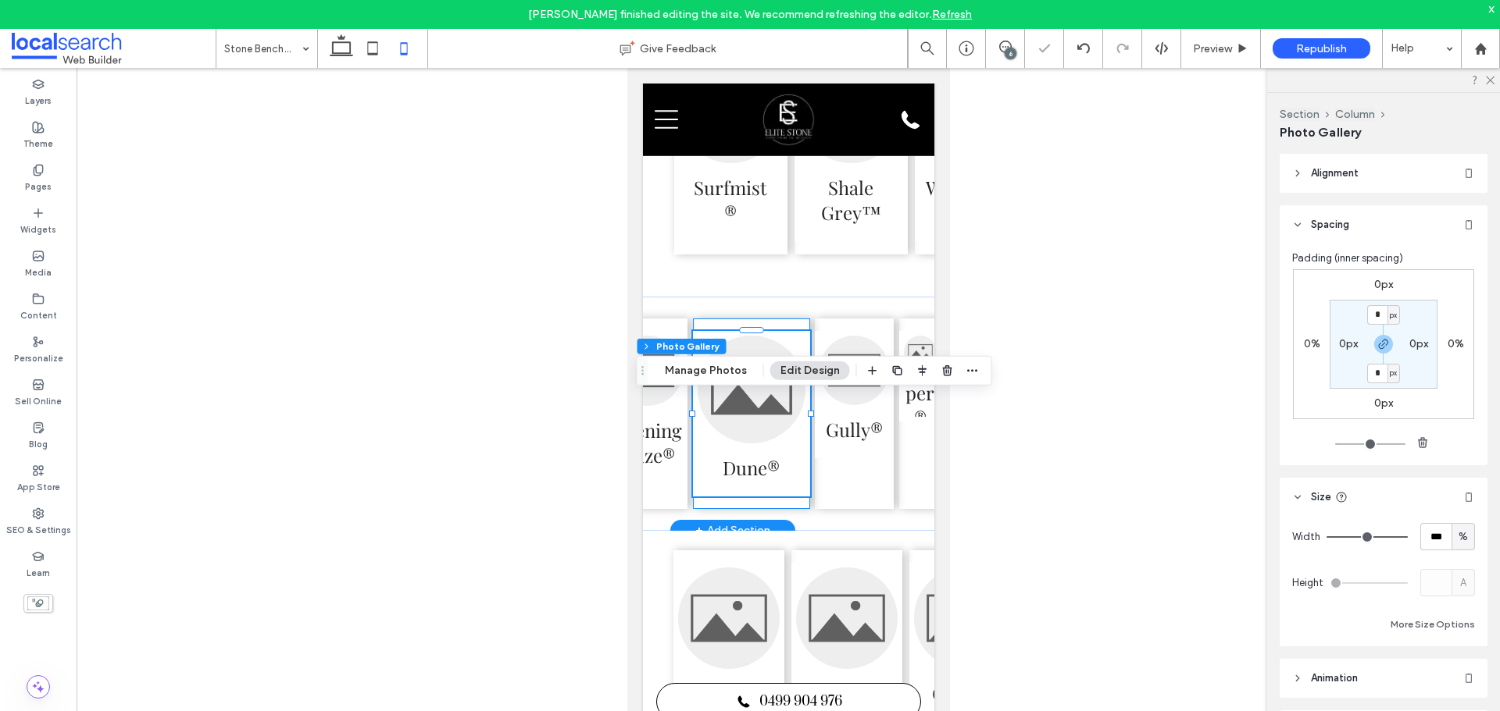
click at [788, 509] on div "Dune®" at bounding box center [750, 414] width 117 height 191
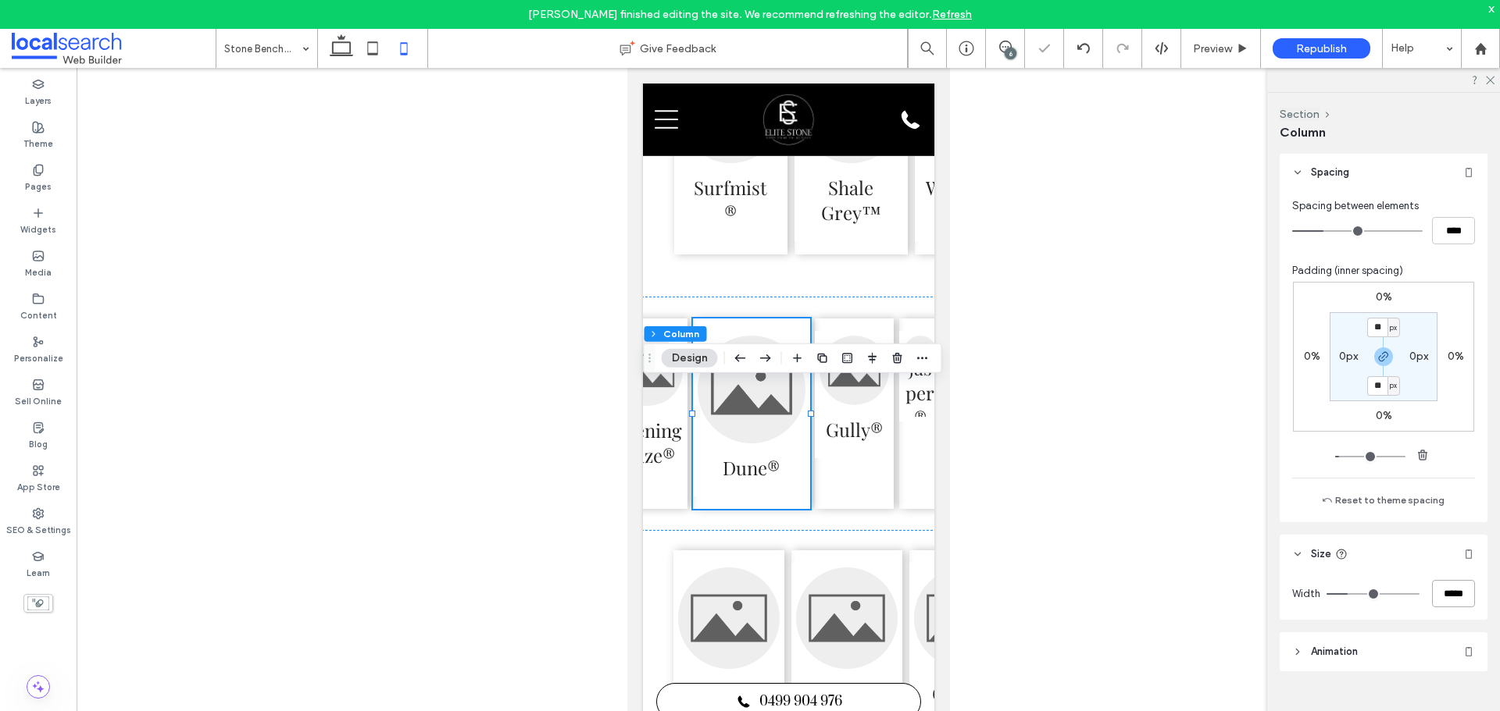
click at [1435, 586] on input "*****" at bounding box center [1453, 593] width 43 height 27
type input "****"
type input "**"
type input "*****"
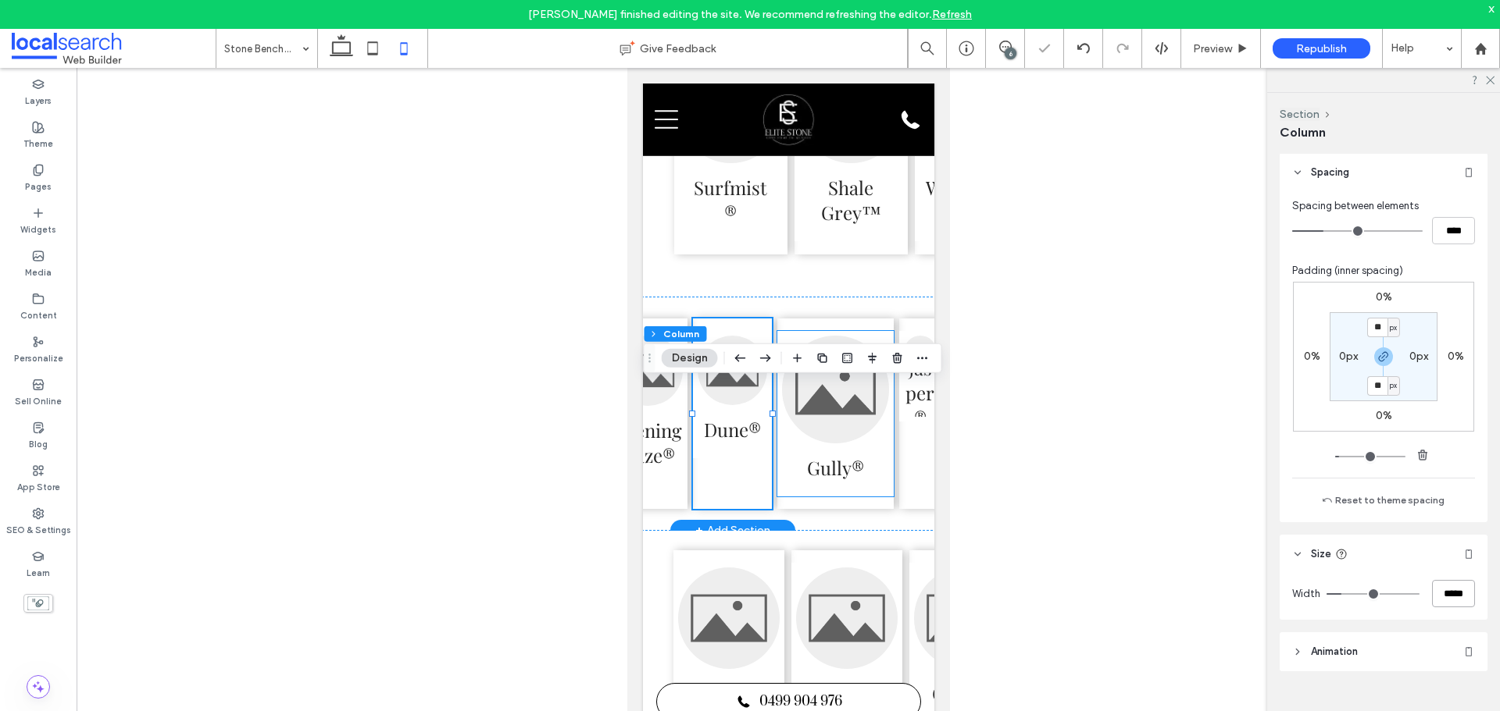
click at [823, 480] on h3 "Gully®" at bounding box center [834, 467] width 57 height 25
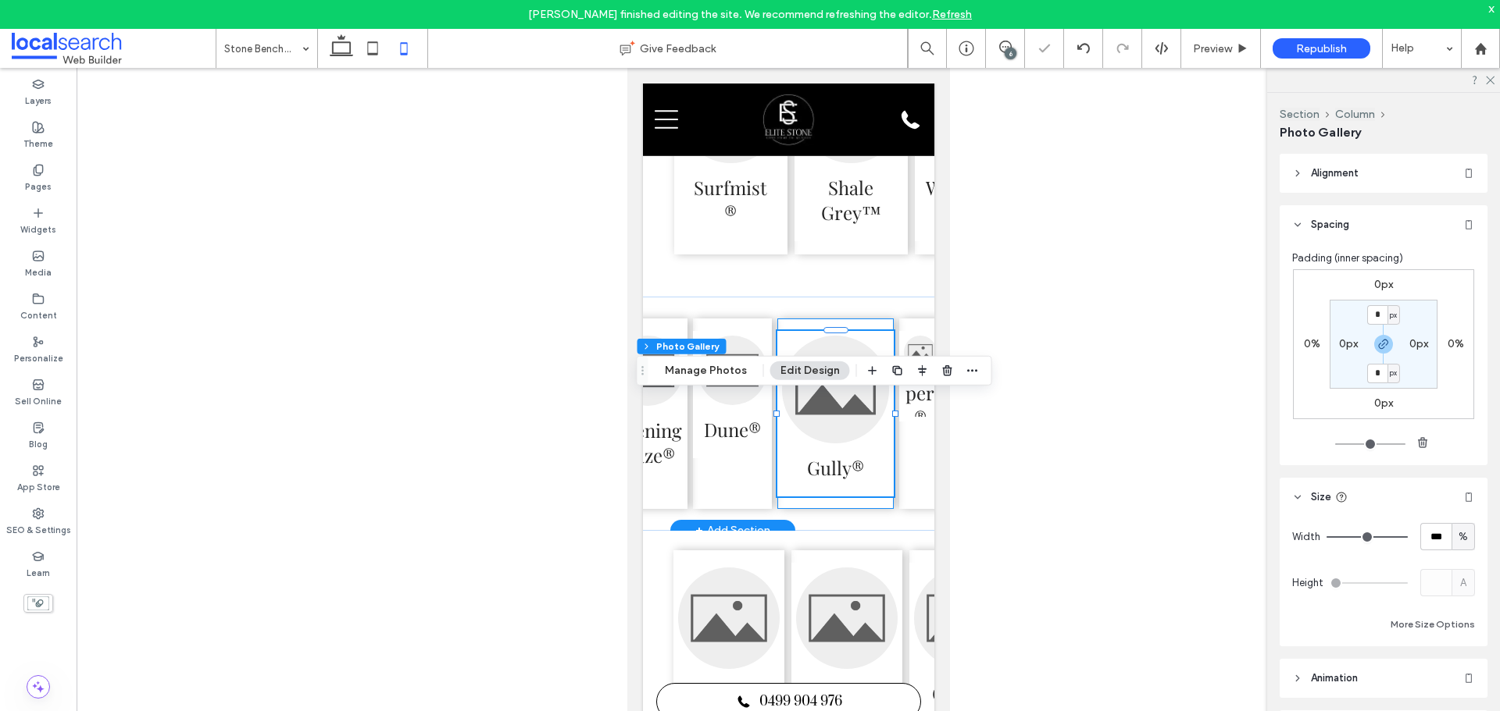
click at [818, 509] on div "Gully®" at bounding box center [834, 414] width 117 height 191
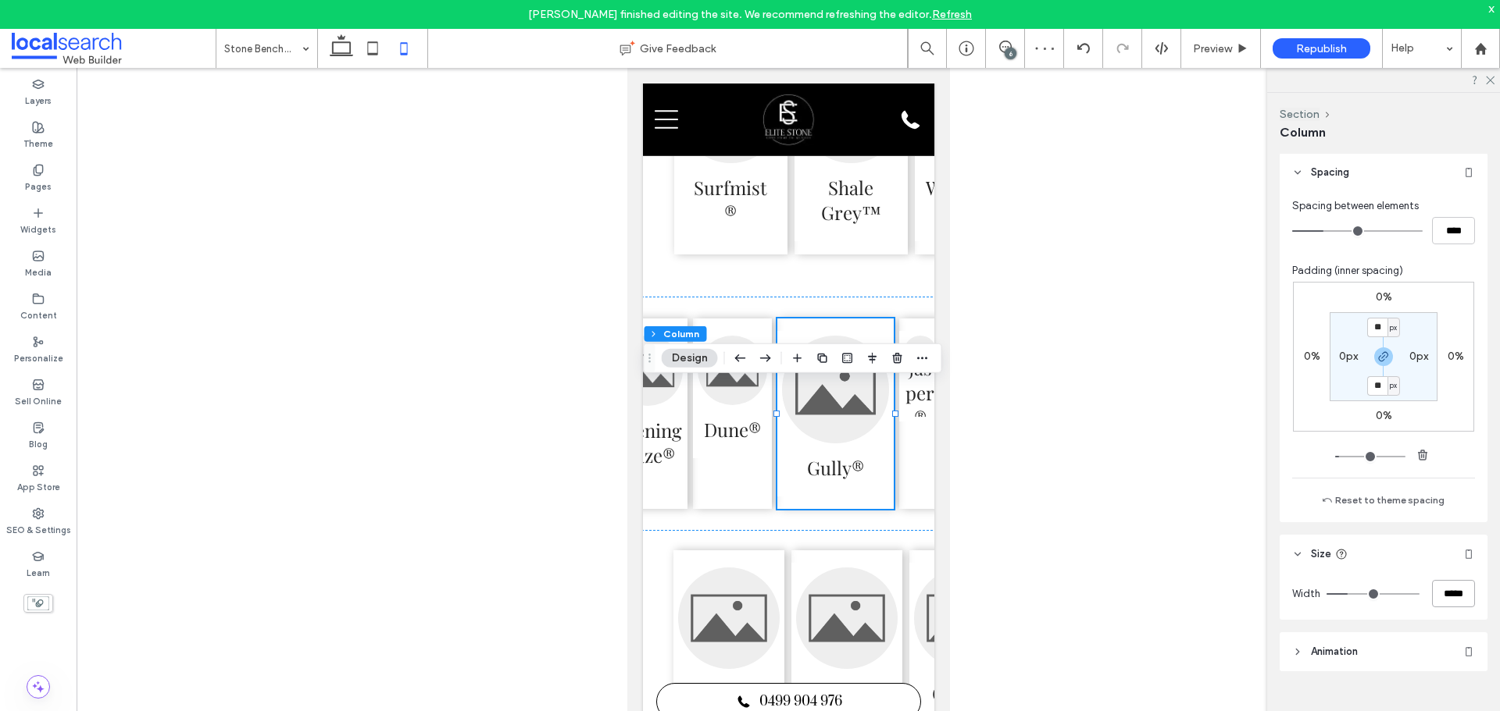
click at [1454, 597] on input "*****" at bounding box center [1453, 593] width 43 height 27
type input "****"
type input "**"
type input "*****"
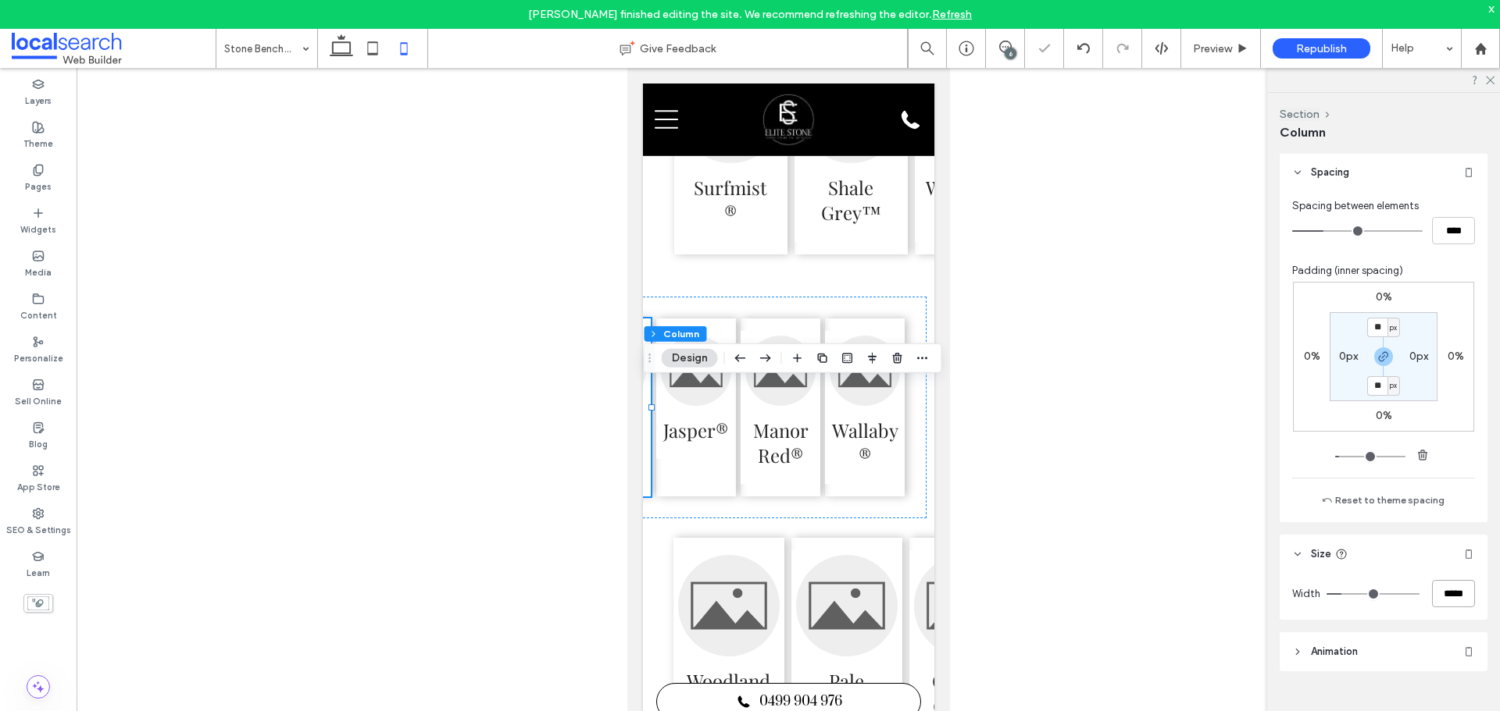
scroll to position [0, 285]
click at [858, 497] on div "Wallaby®" at bounding box center [864, 408] width 80 height 178
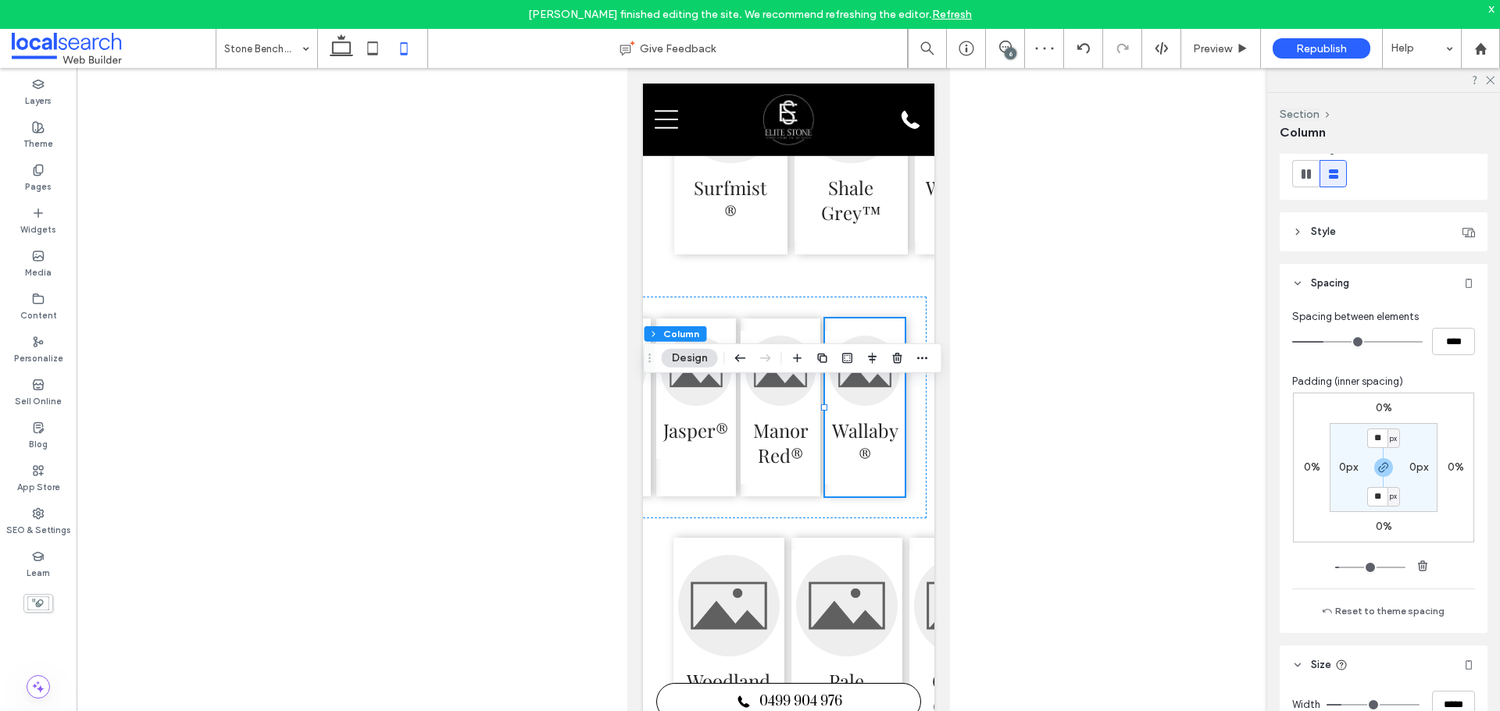
scroll to position [314, 0]
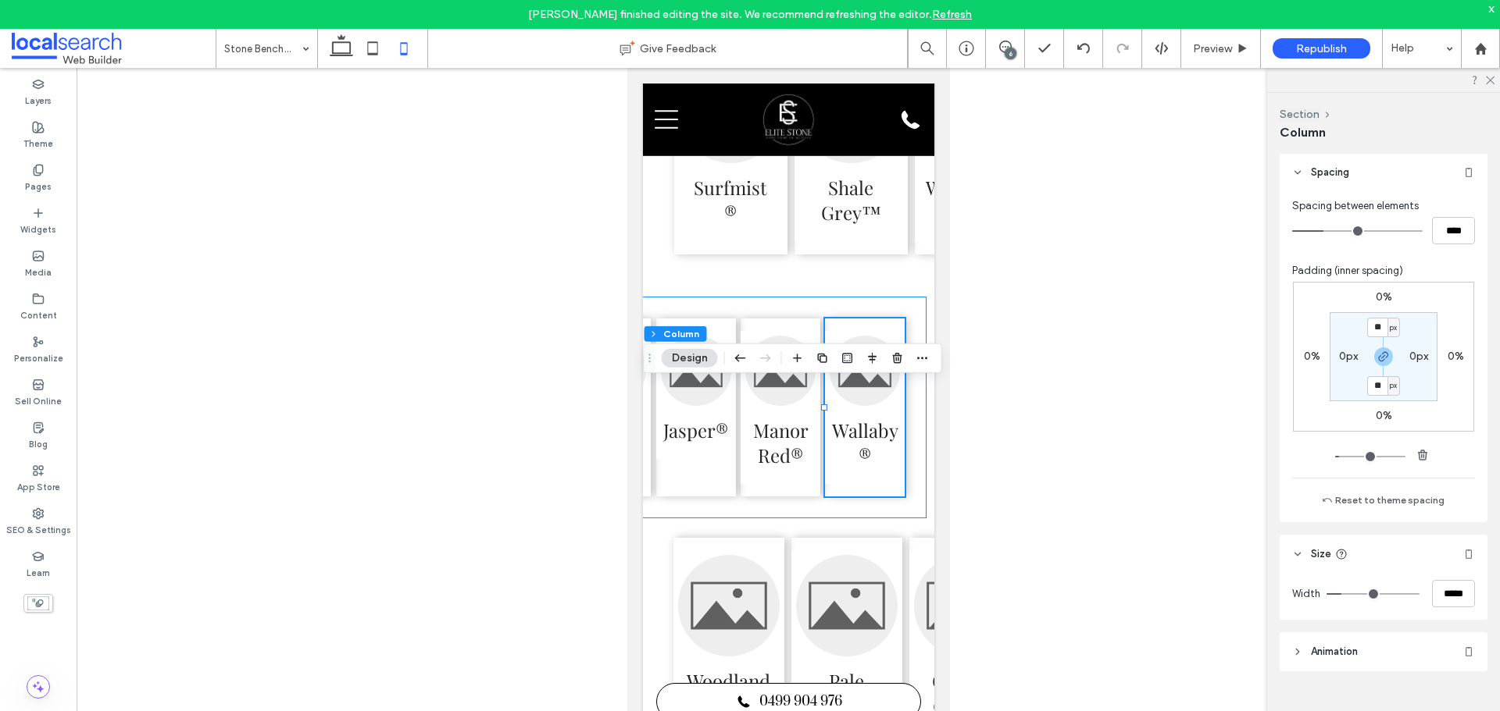
click at [896, 519] on div "Evening Haze® Dune® Gully® Jasper® Manor Red® Wallaby®" at bounding box center [652, 408] width 545 height 222
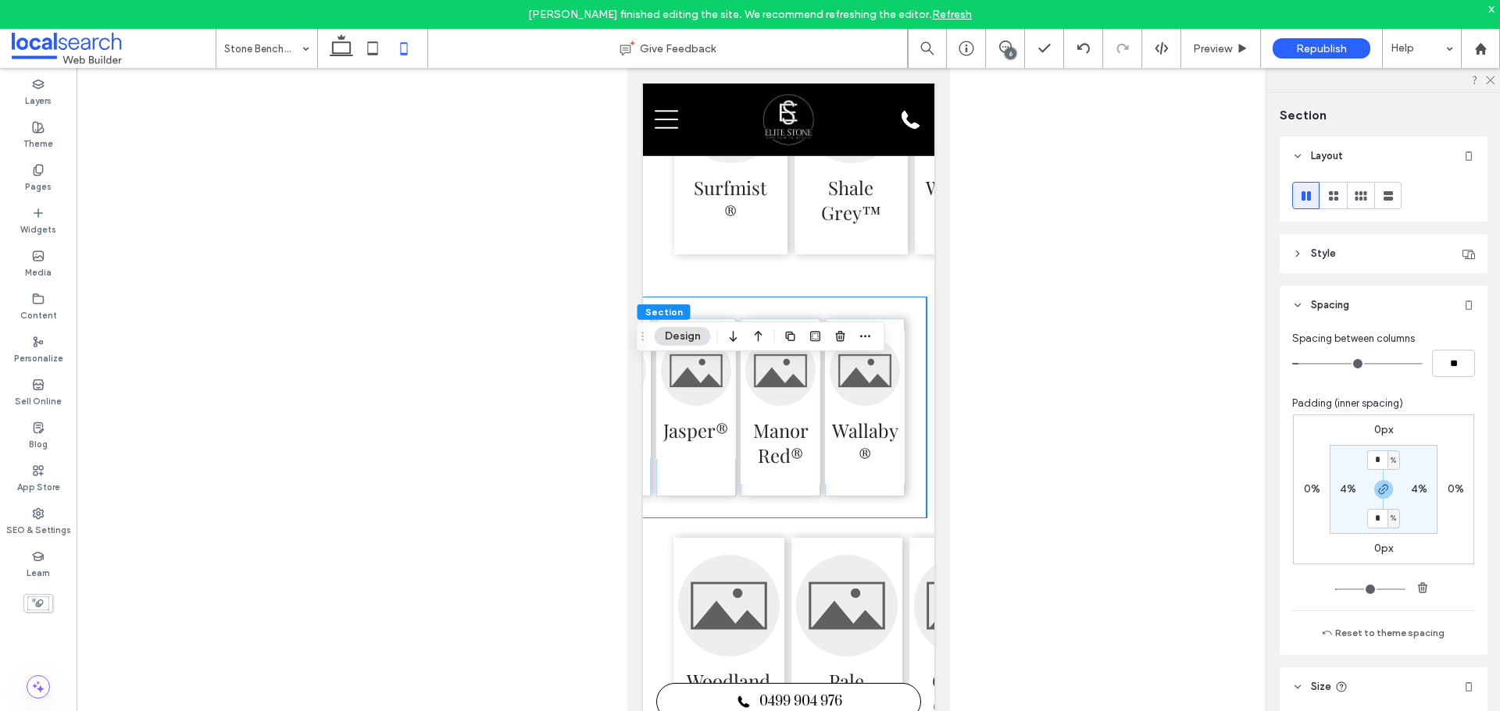
click at [887, 519] on div "Evening Haze® Dune® Gully® Jasper® Manor Red® Wallaby®" at bounding box center [652, 408] width 545 height 222
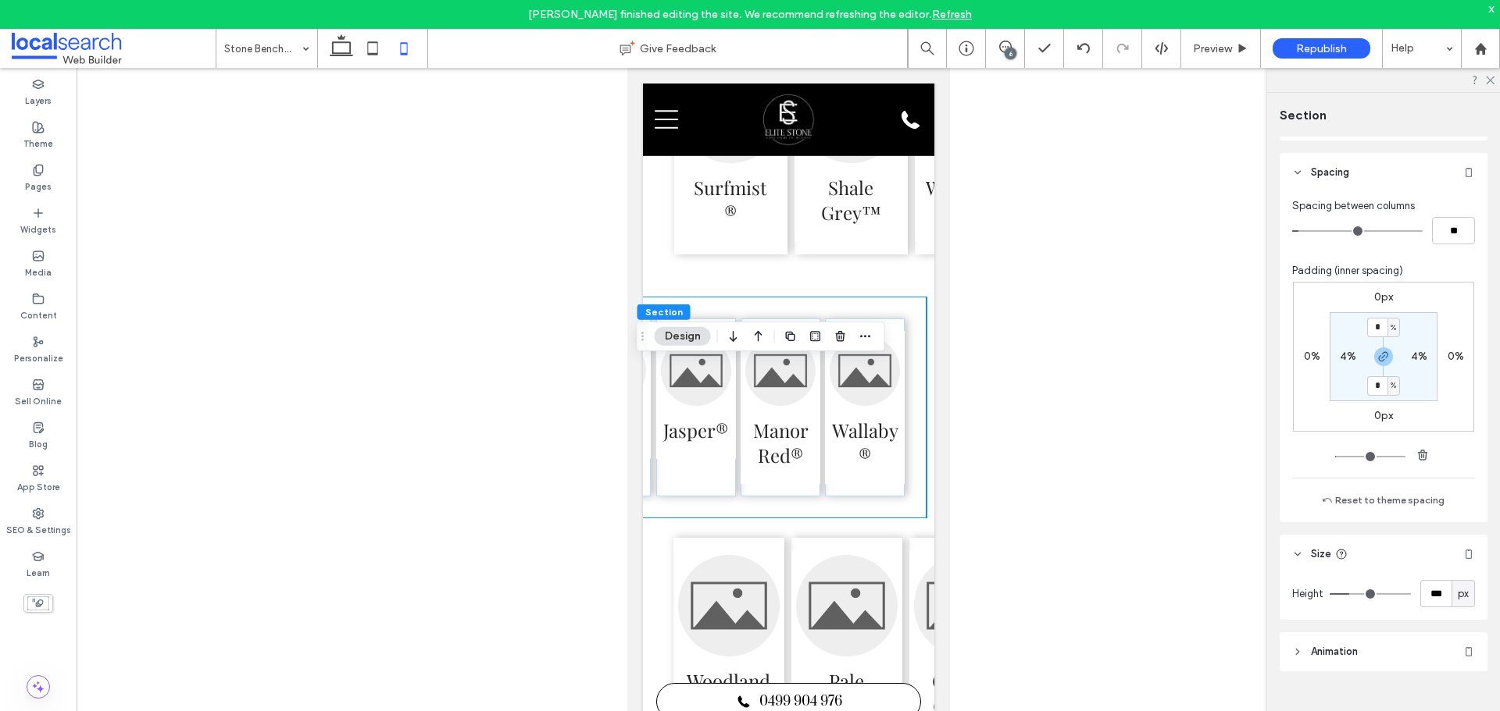
click at [883, 447] on div "Evening Haze® Dune® Gully® Jasper® Manor Red® Wallaby®" at bounding box center [652, 408] width 545 height 222
click at [840, 400] on li "Wallaby®" at bounding box center [863, 407] width 75 height 148
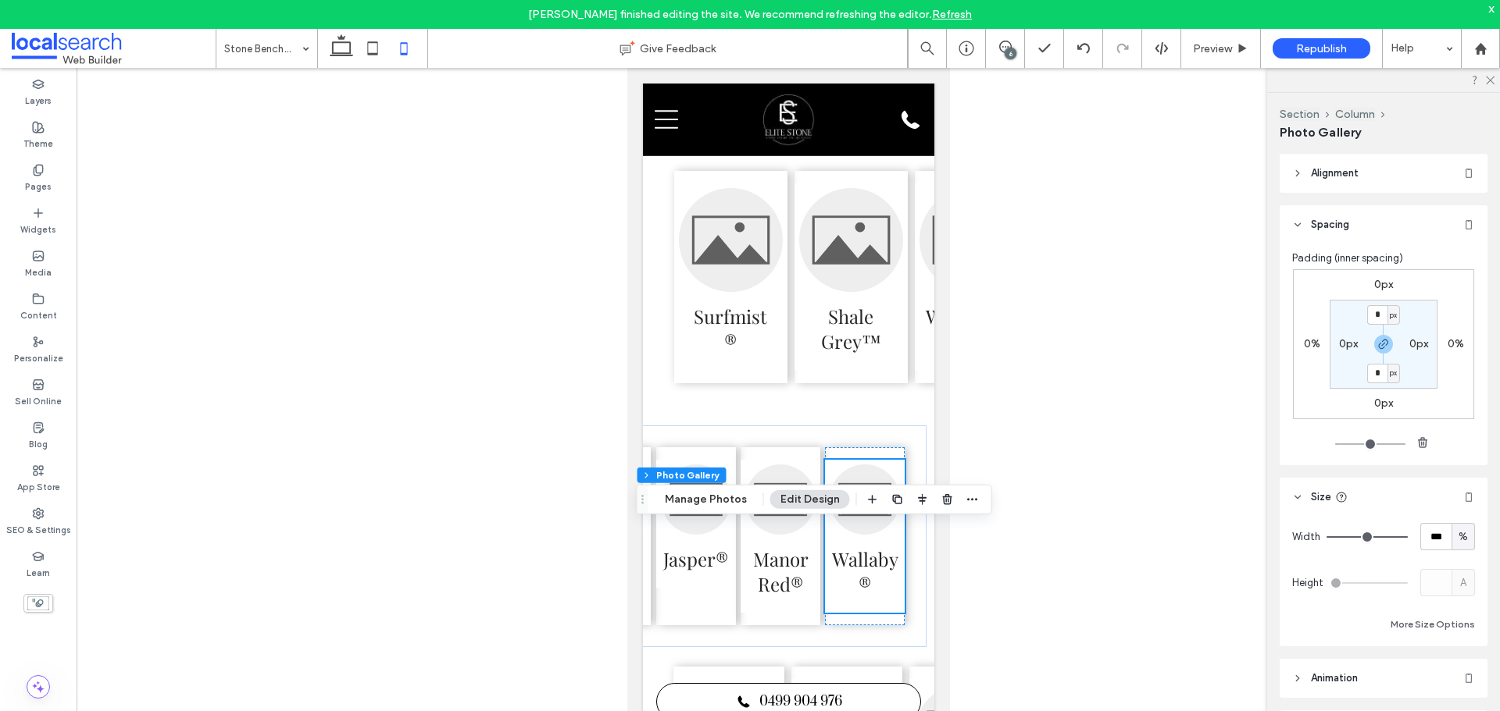
scroll to position [3167, 0]
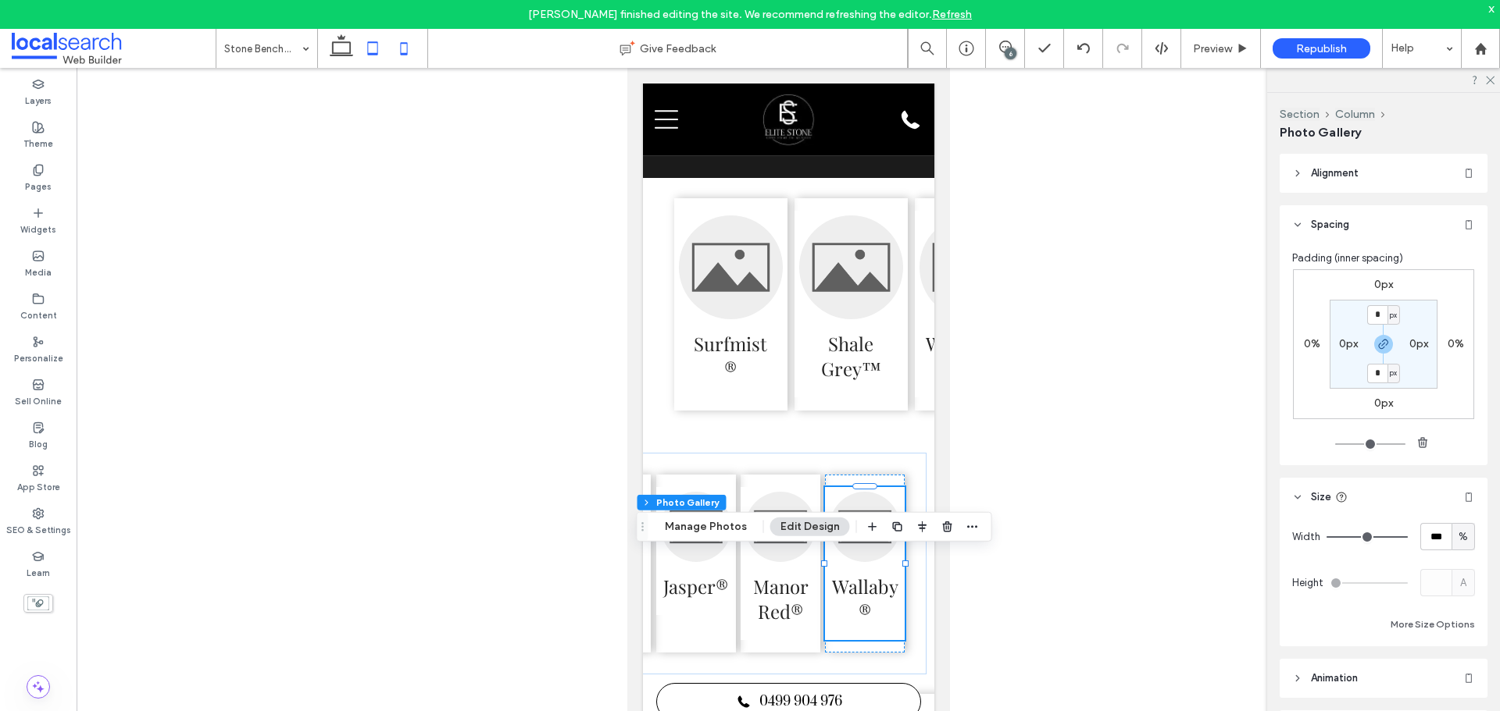
drag, startPoint x: 457, startPoint y: 387, endPoint x: 377, endPoint y: 55, distance: 341.4
click at [377, 55] on use at bounding box center [373, 47] width 10 height 13
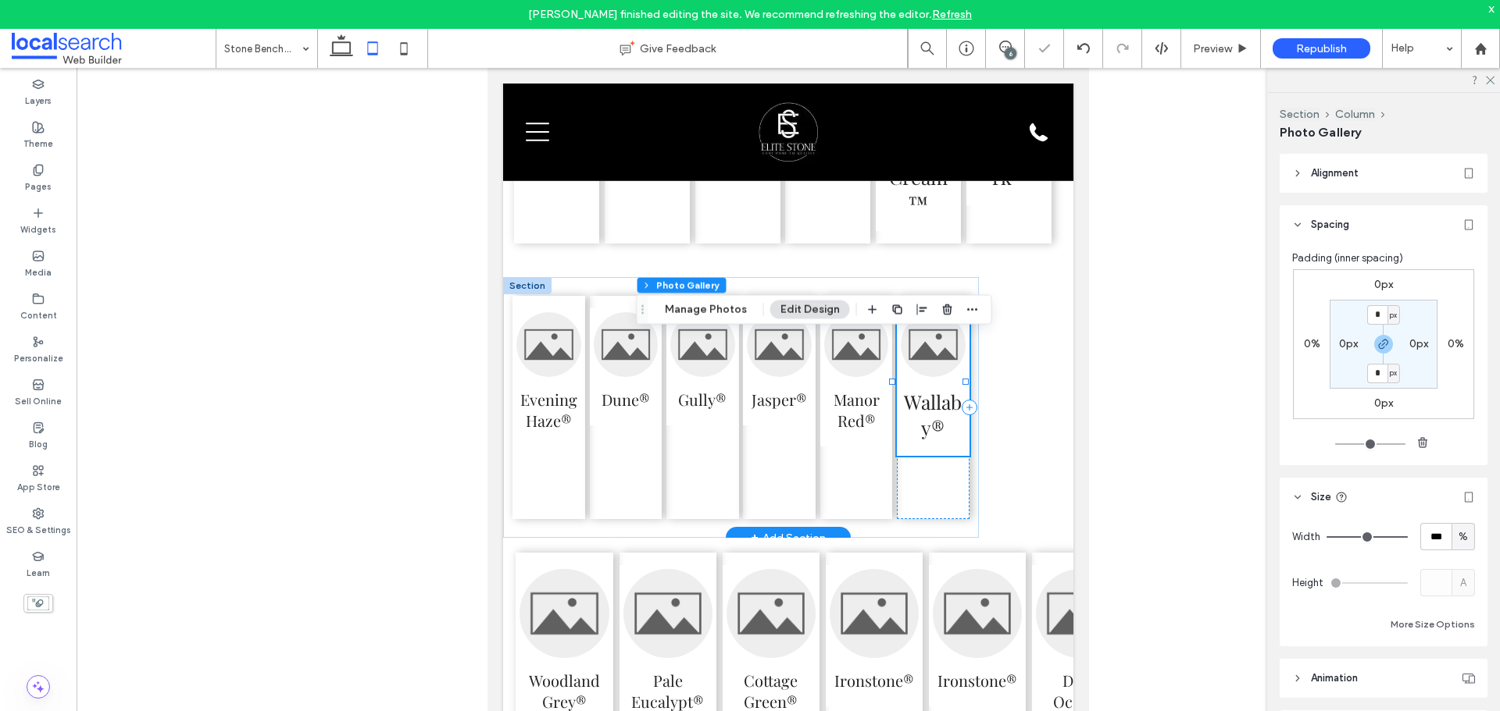
scroll to position [11, 0]
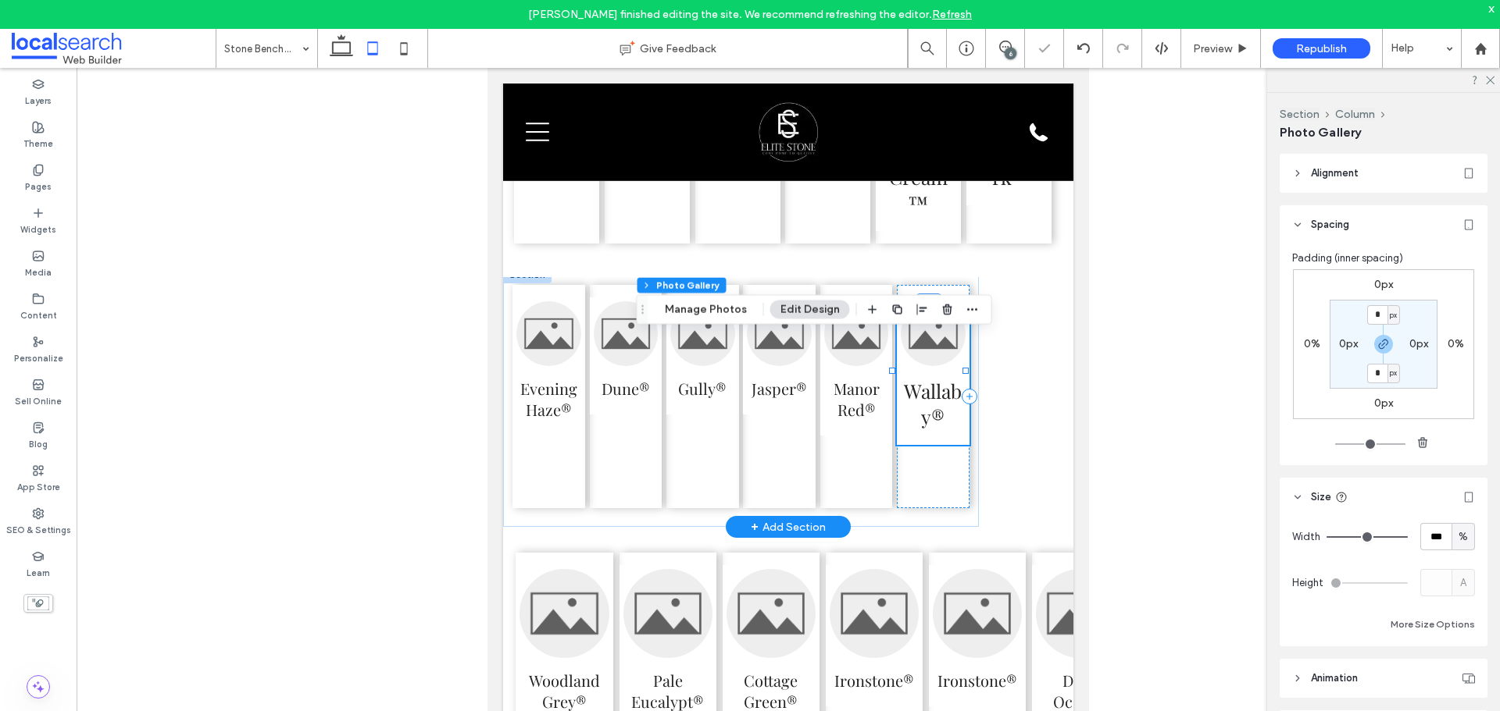
click at [1011, 419] on div "Evening Haze® Dune® Gully® Jasper® Manor Red® Wallaby® Section + Add Section" at bounding box center [788, 407] width 570 height 261
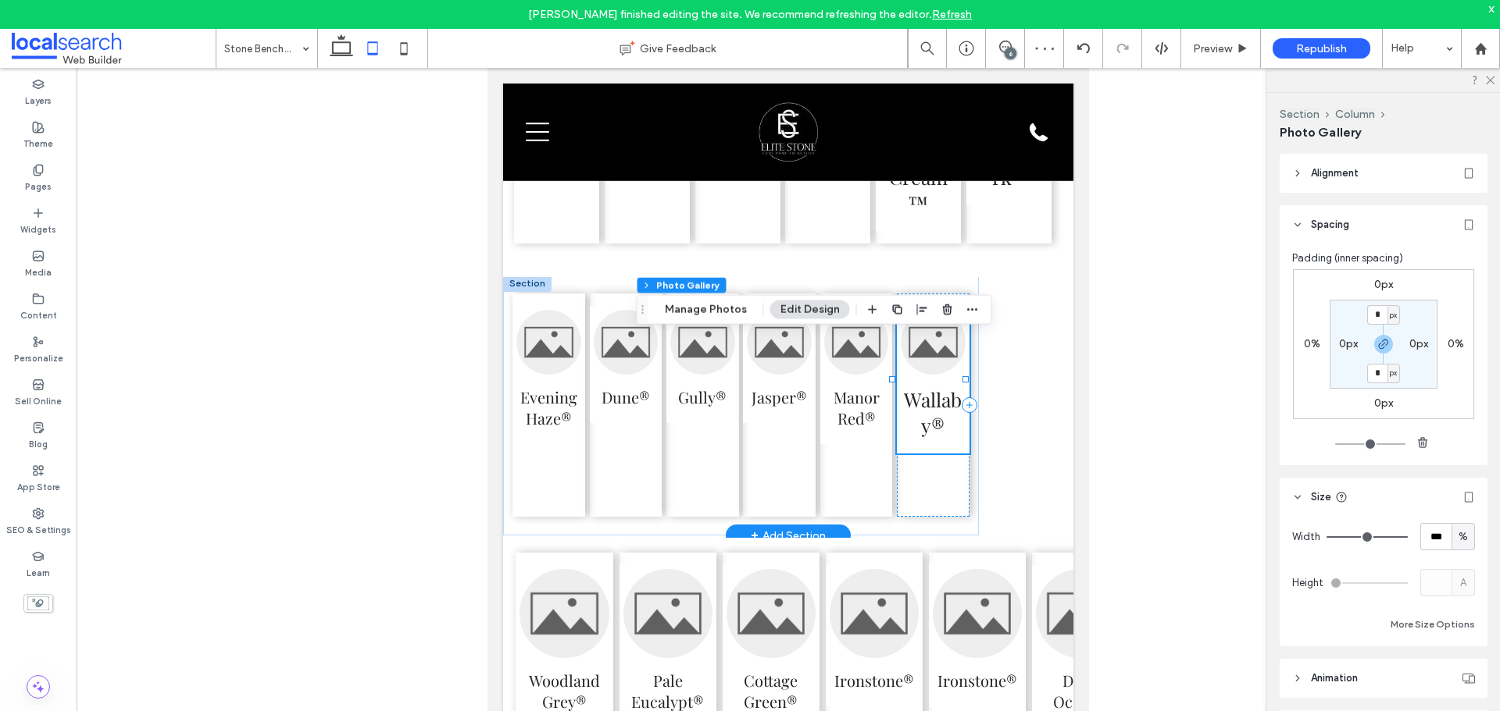
scroll to position [0, 0]
click at [530, 294] on div at bounding box center [527, 285] width 48 height 17
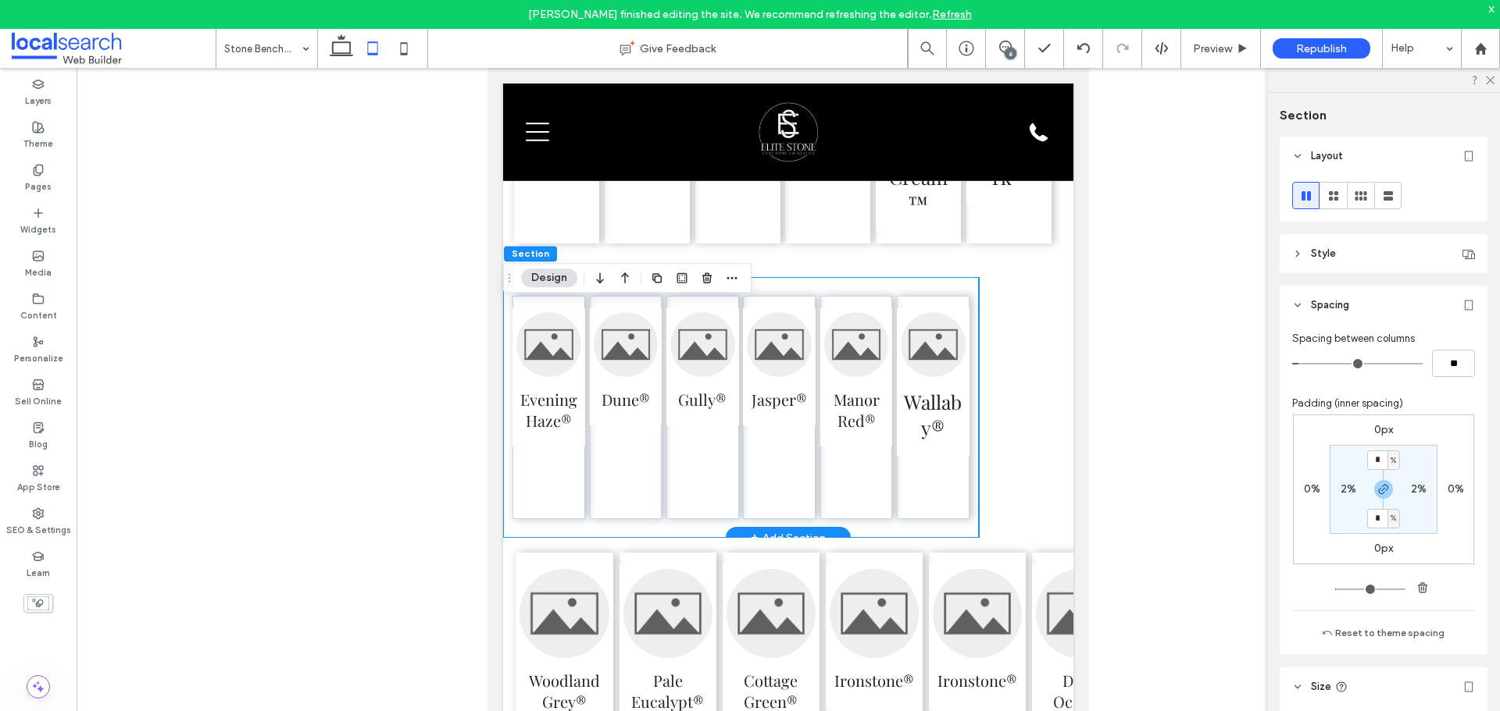
click at [971, 316] on div "Evening Haze® Dune® Gully® Jasper® Manor Red® Wallaby®" at bounding box center [741, 407] width 476 height 261
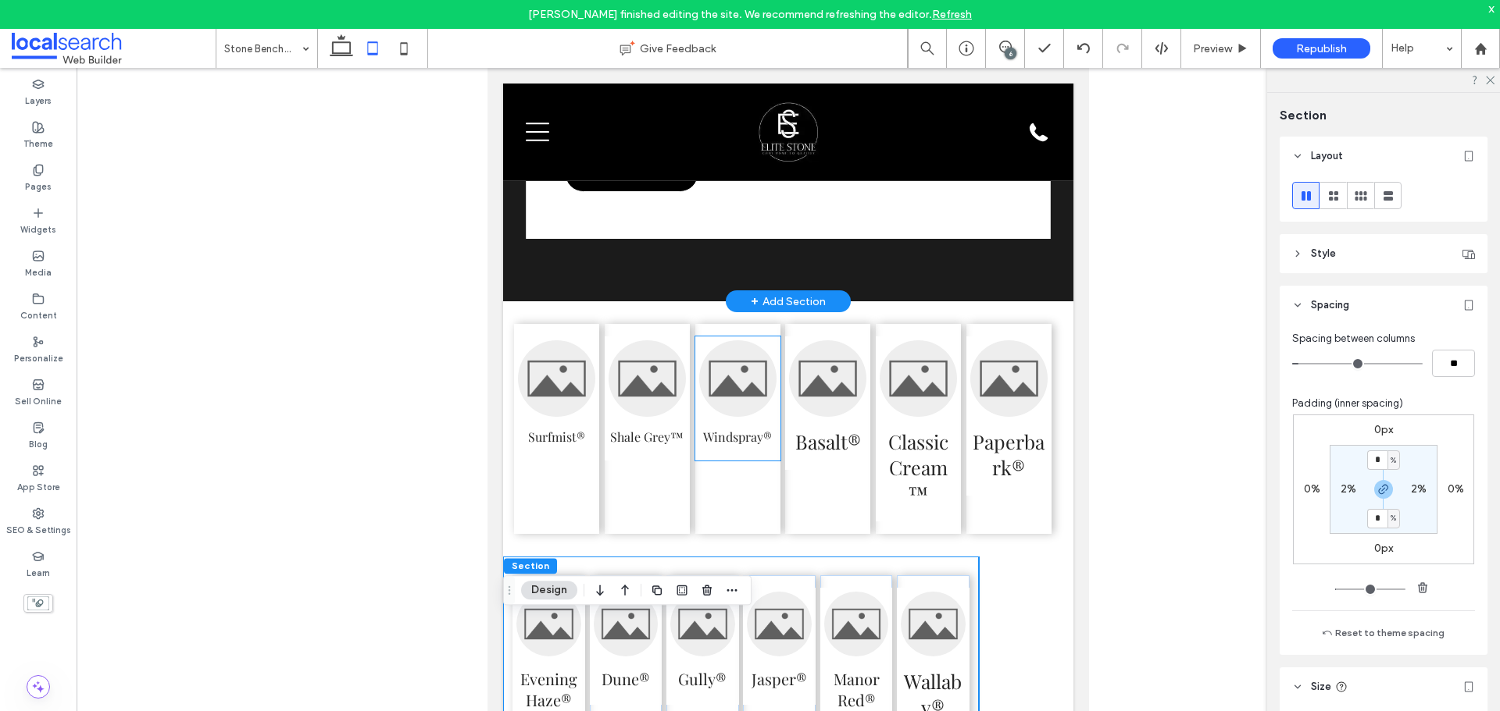
scroll to position [3651, 0]
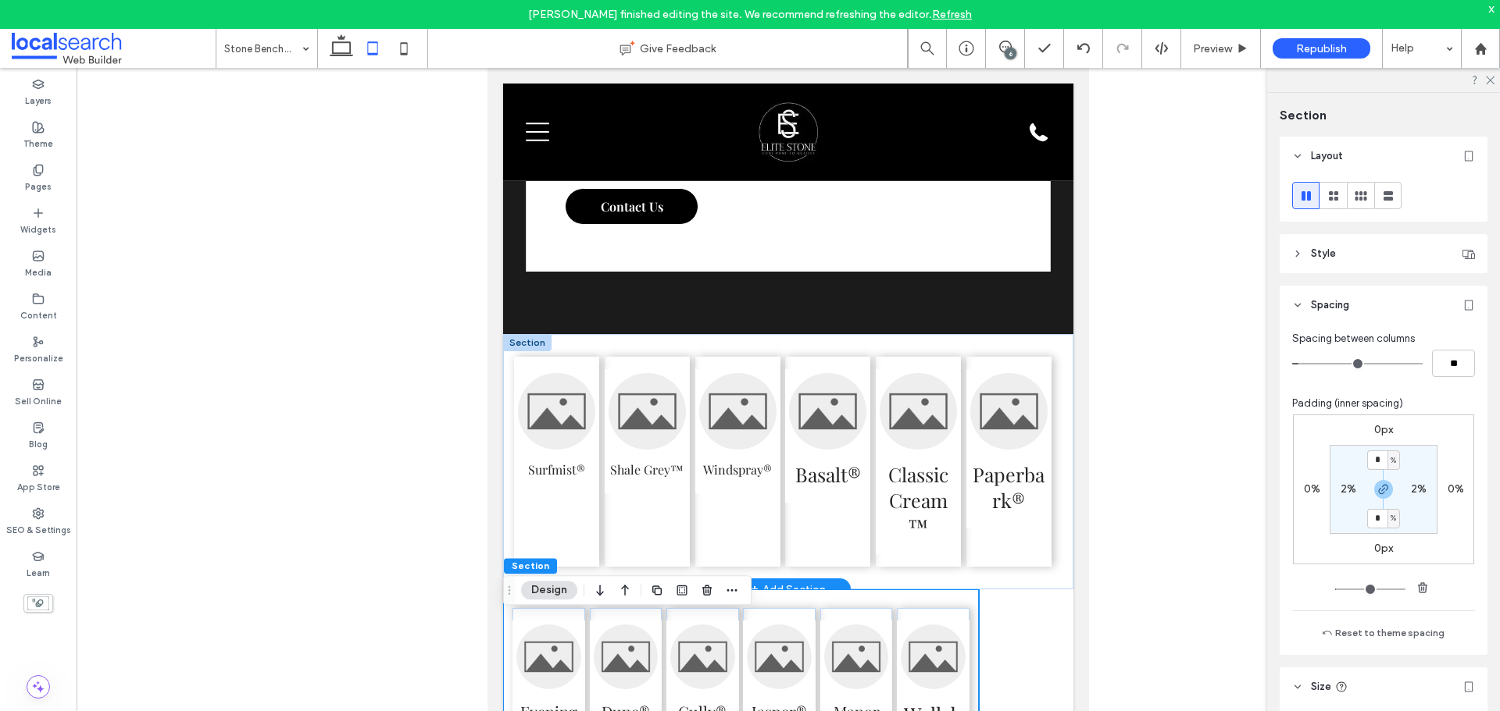
click at [515, 351] on div at bounding box center [527, 342] width 48 height 17
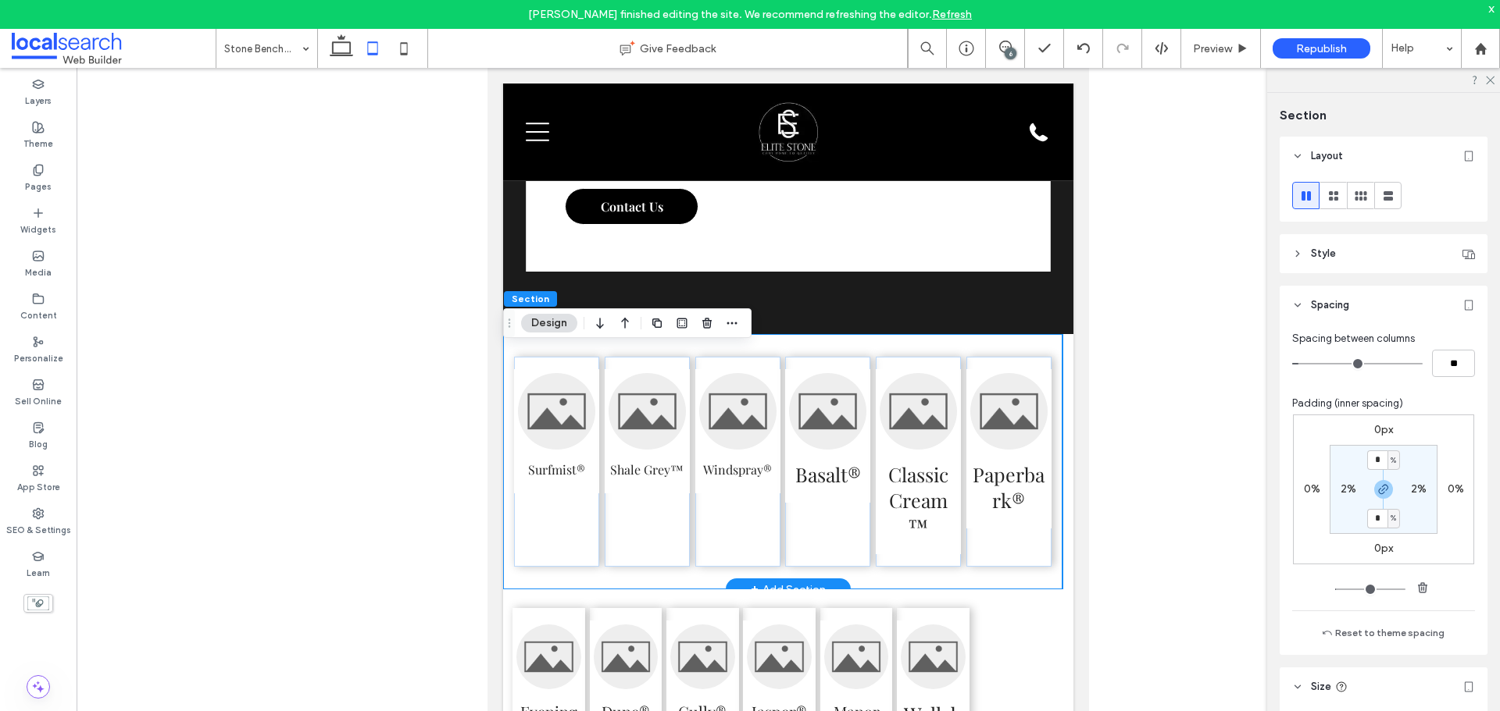
click at [535, 368] on div "Surfmist® Shale Grey™ Windspray® Basalt® Classic Cream™ Paperbark®" at bounding box center [782, 461] width 559 height 255
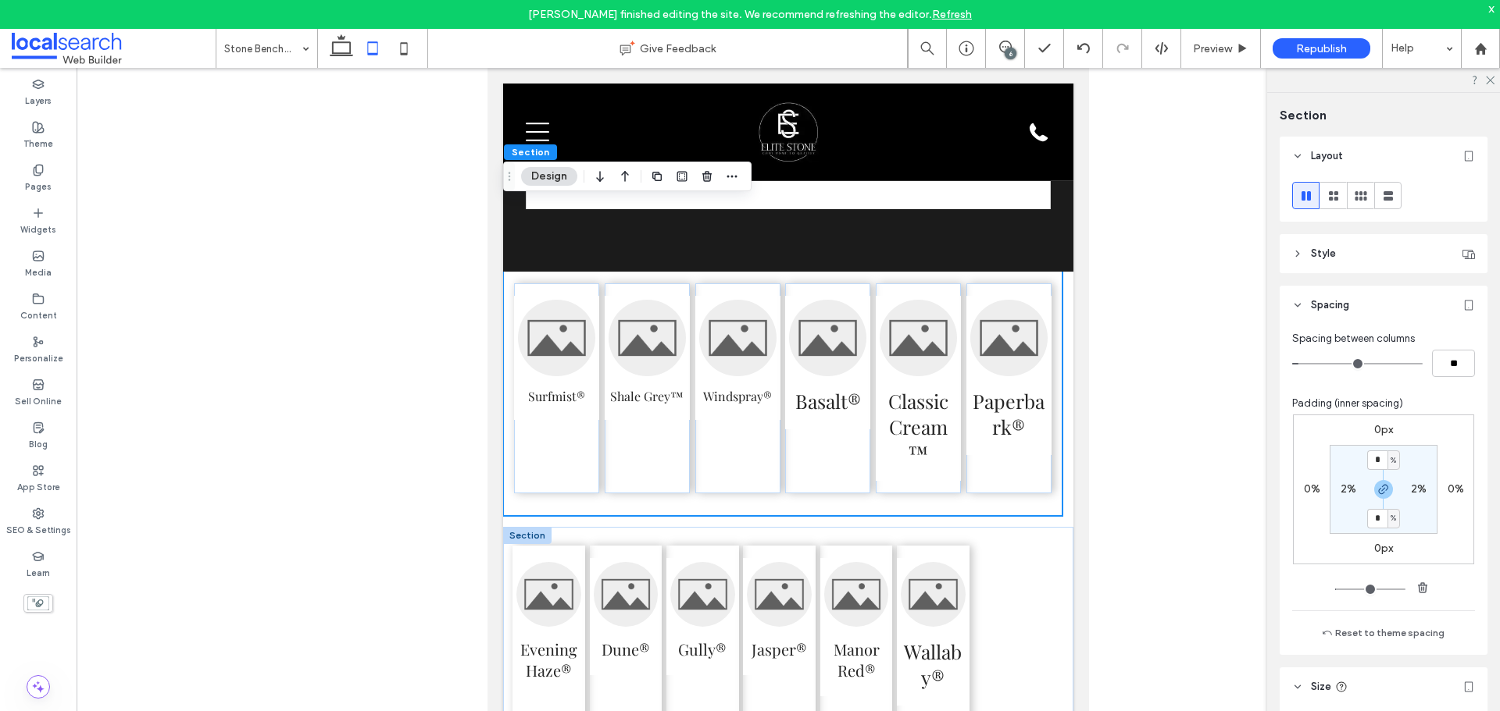
scroll to position [3807, 0]
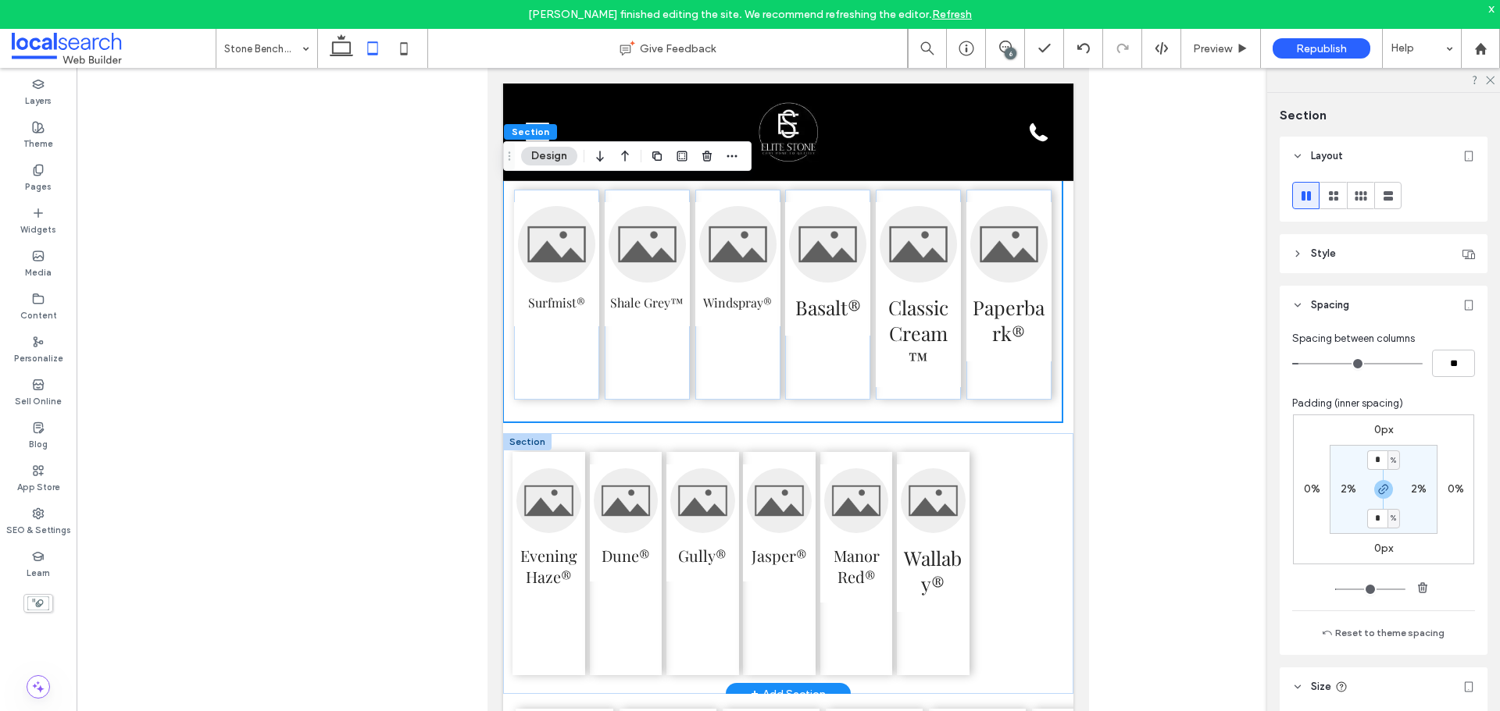
click at [977, 487] on div "Evening Haze® Dune® Gully® Jasper® Manor Red® Wallaby® Section + Add Section" at bounding box center [788, 563] width 570 height 261
click at [533, 451] on div at bounding box center [527, 441] width 48 height 17
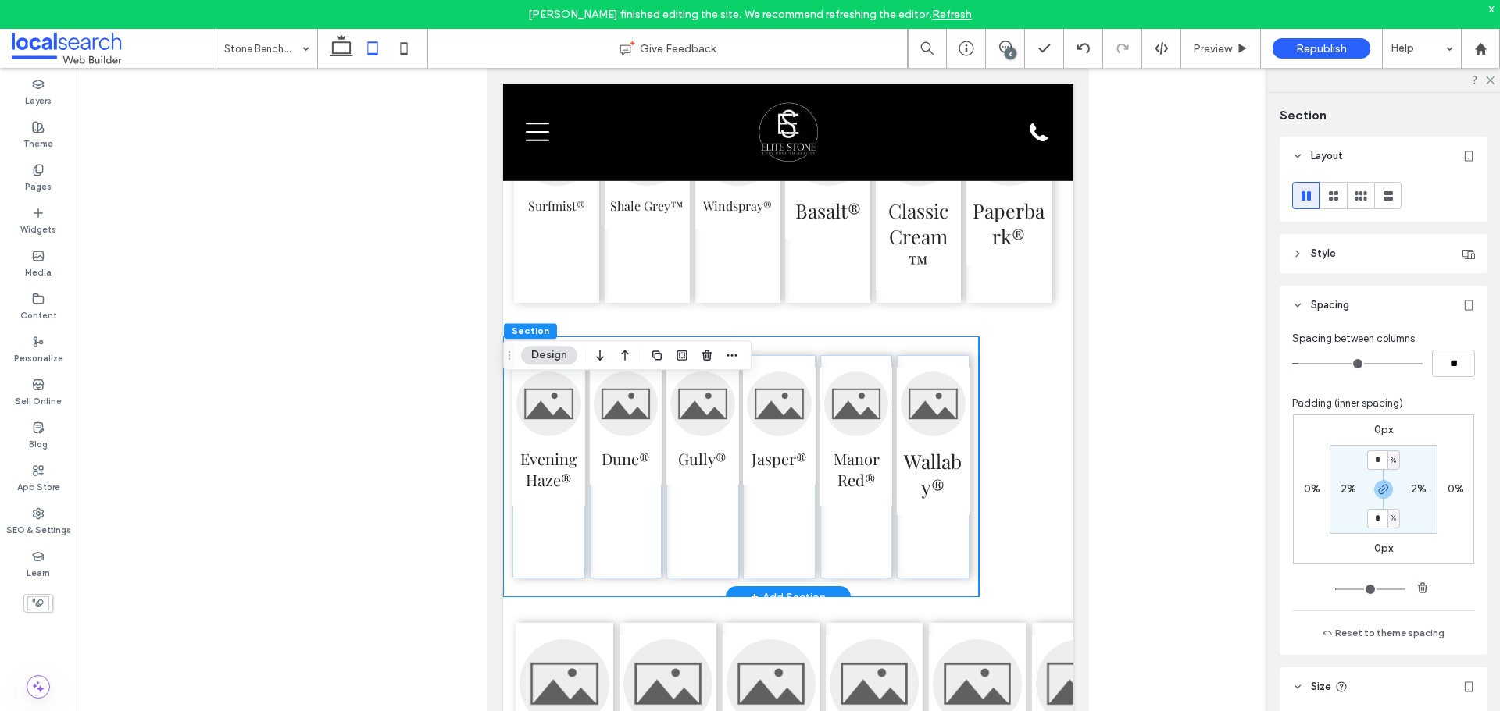
scroll to position [3886, 0]
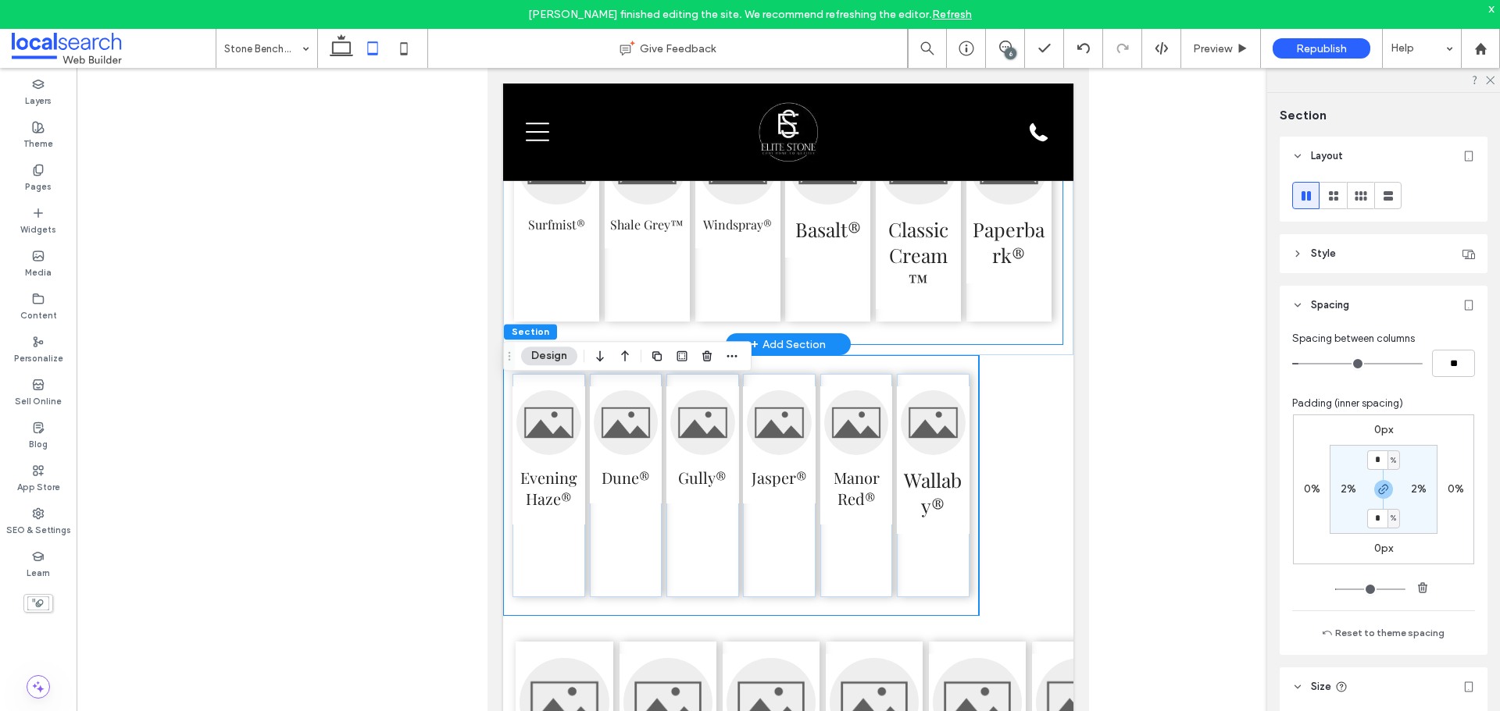
click at [1010, 344] on div "Surfmist® Shale Grey™ Windspray® Basalt® Classic Cream™ Paperbark®" at bounding box center [782, 216] width 559 height 255
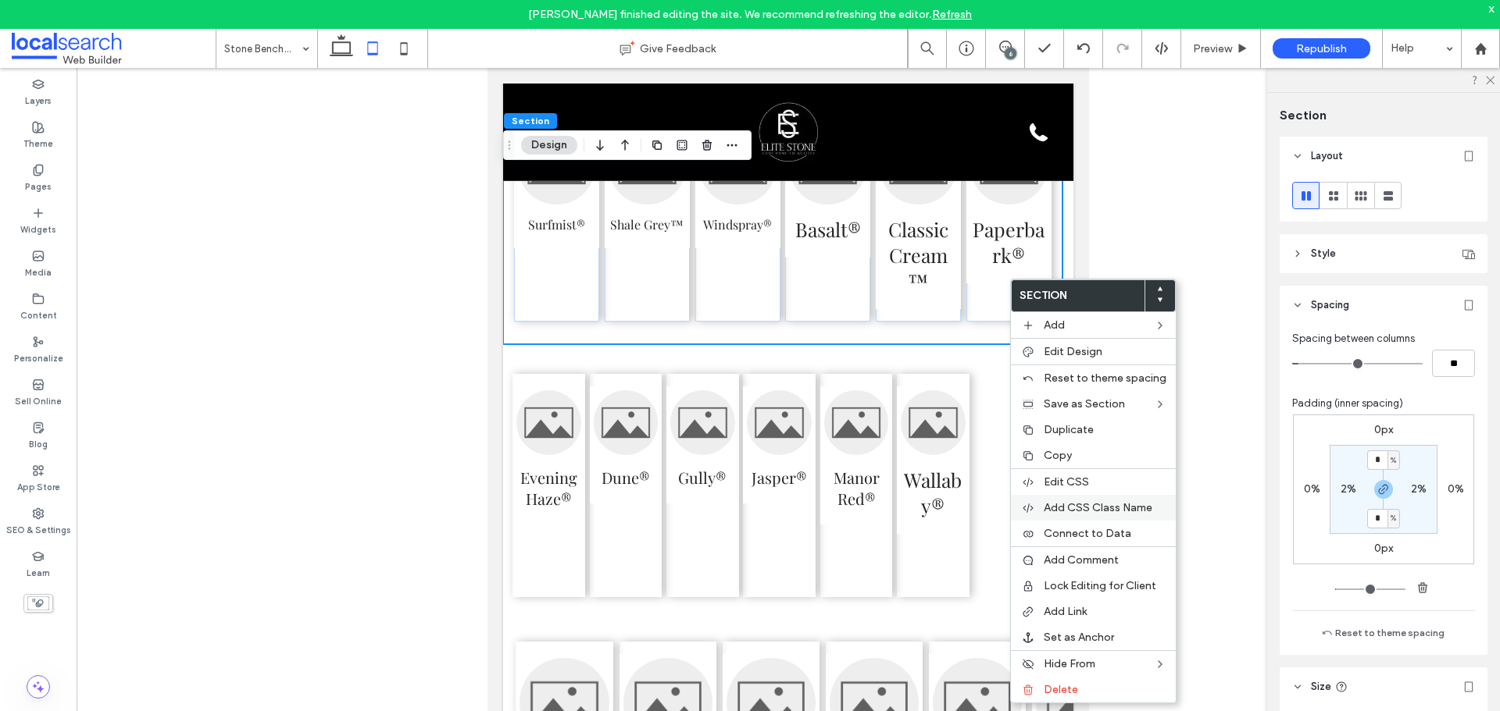
click at [1117, 508] on span "Add CSS Class Name" at bounding box center [1097, 507] width 109 height 13
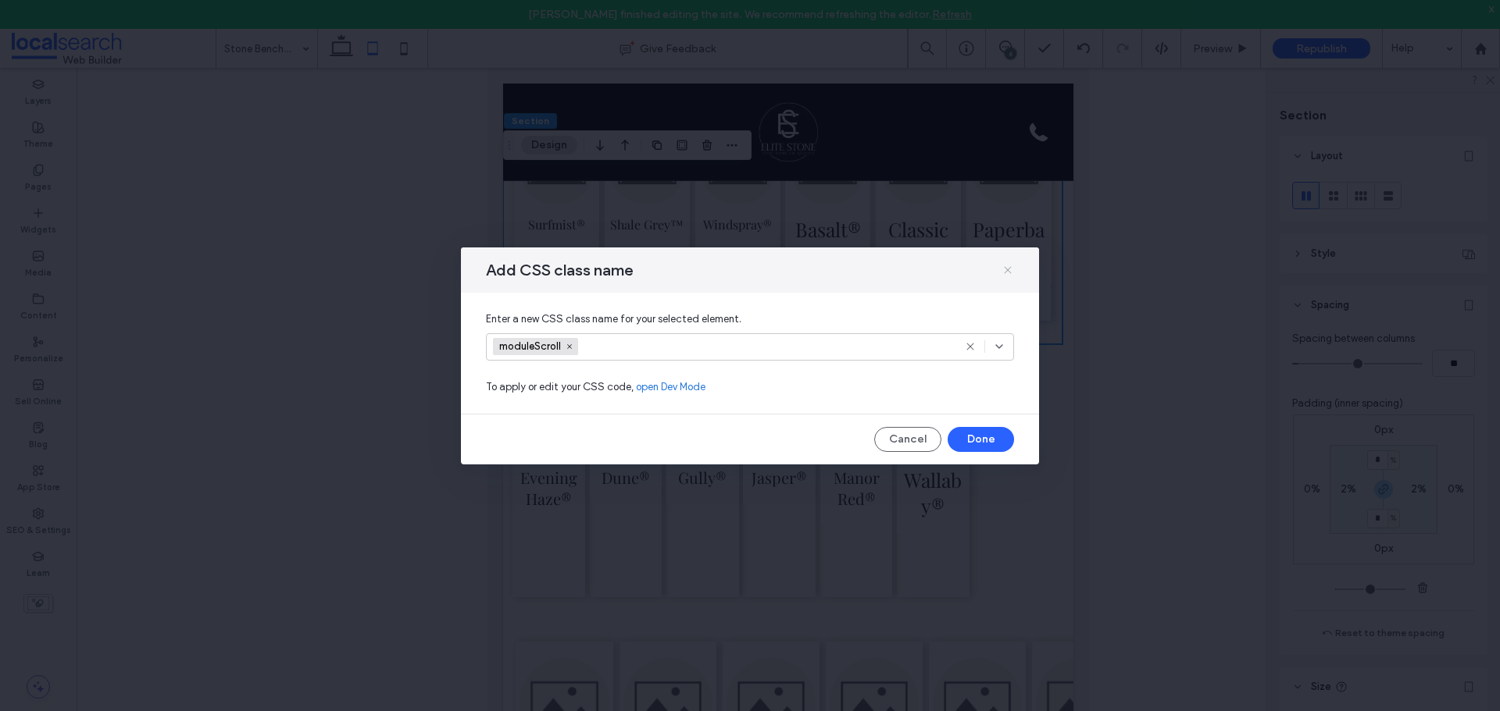
click at [1009, 268] on use at bounding box center [1007, 269] width 7 height 7
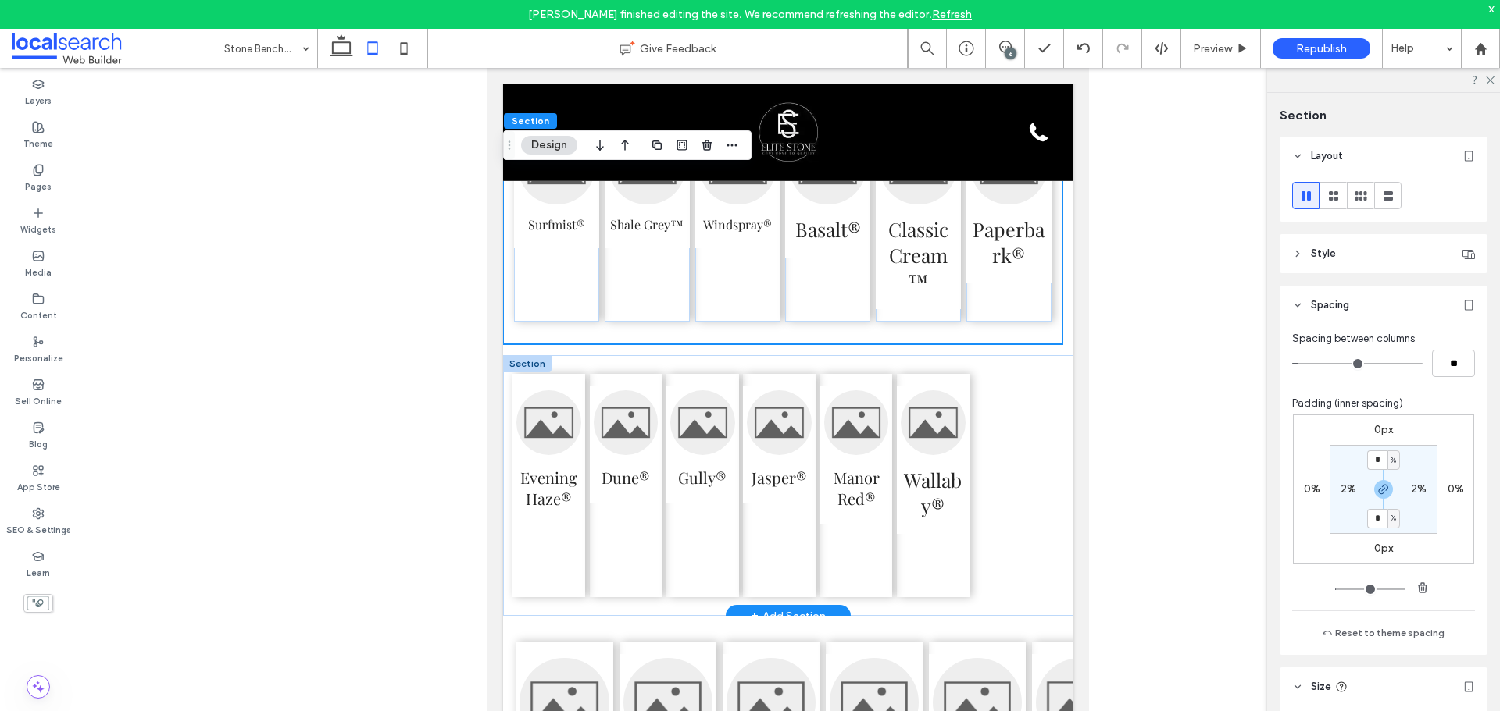
click at [1015, 412] on div "Evening Haze® Dune® Gully® Jasper® Manor Red® Wallaby® Section + Add Section" at bounding box center [788, 485] width 570 height 261
click at [1004, 394] on div "Evening Haze® Dune® Gully® Jasper® Manor Red® Wallaby® Section + Add Section" at bounding box center [788, 485] width 570 height 261
click at [919, 392] on div "Evening Haze® Dune® Gully® Jasper® Manor Red® Wallaby®" at bounding box center [741, 485] width 476 height 261
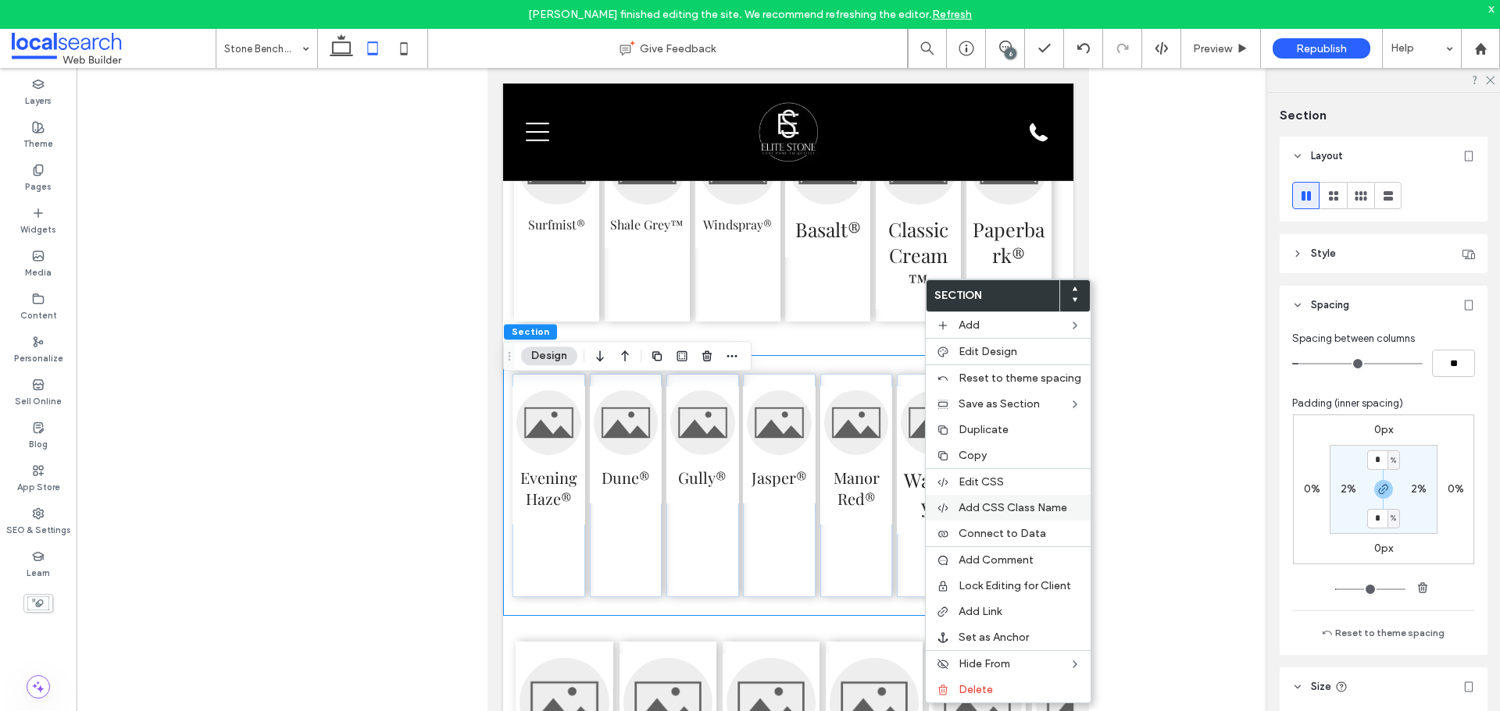
click at [1015, 506] on span "Add CSS Class Name" at bounding box center [1012, 507] width 109 height 13
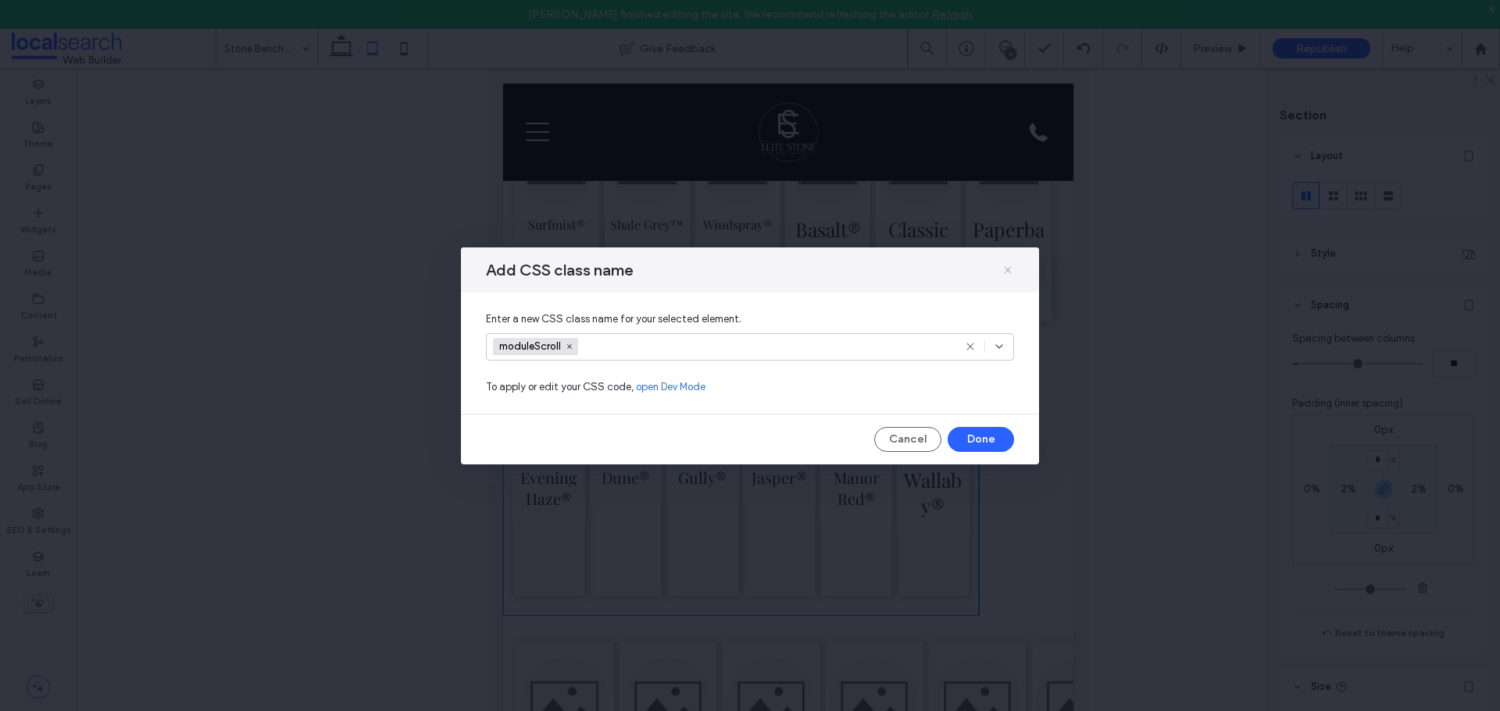
click at [1008, 264] on icon at bounding box center [1007, 270] width 12 height 12
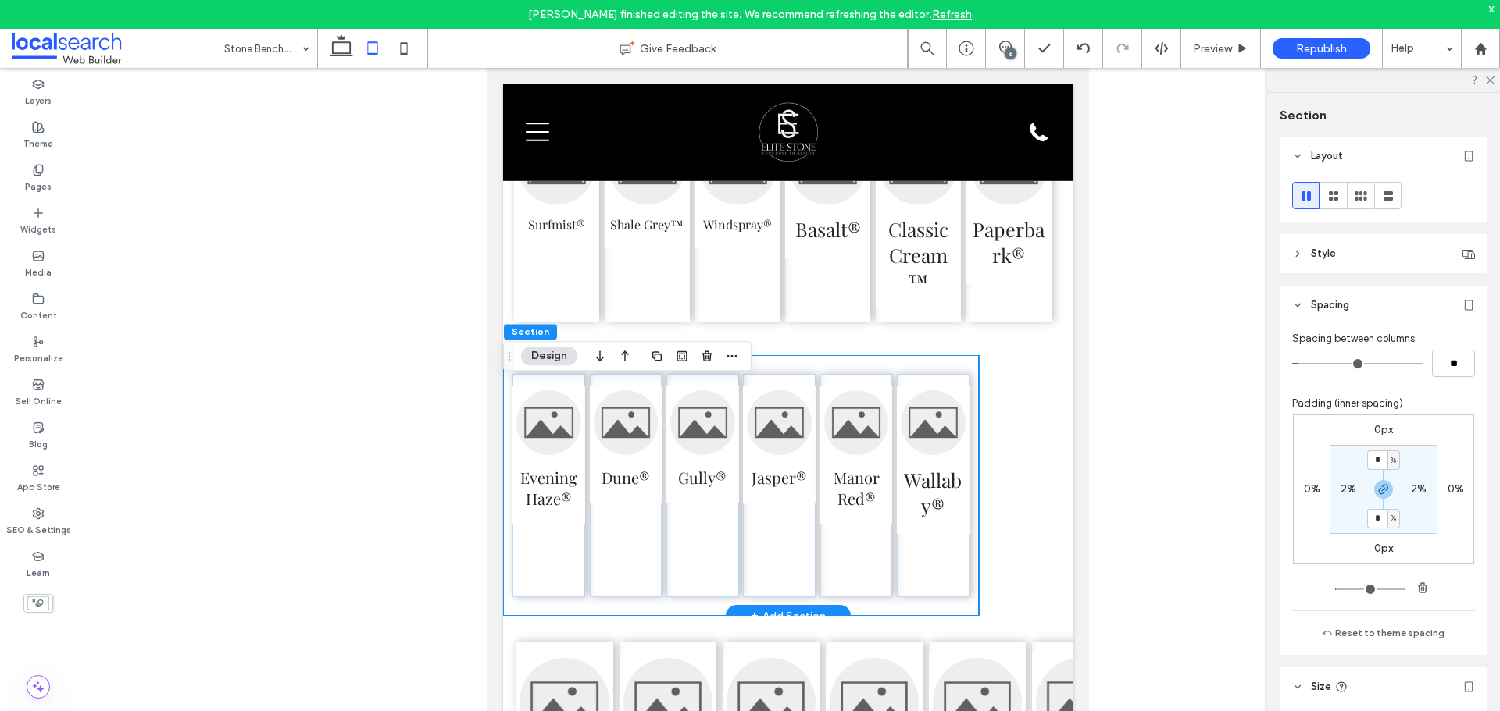
click at [1006, 444] on div "Evening Haze® Dune® Gully® Jasper® Manor Red® Wallaby® Section + Add Section" at bounding box center [788, 485] width 570 height 261
click at [1456, 493] on label "0%" at bounding box center [1455, 489] width 16 height 13
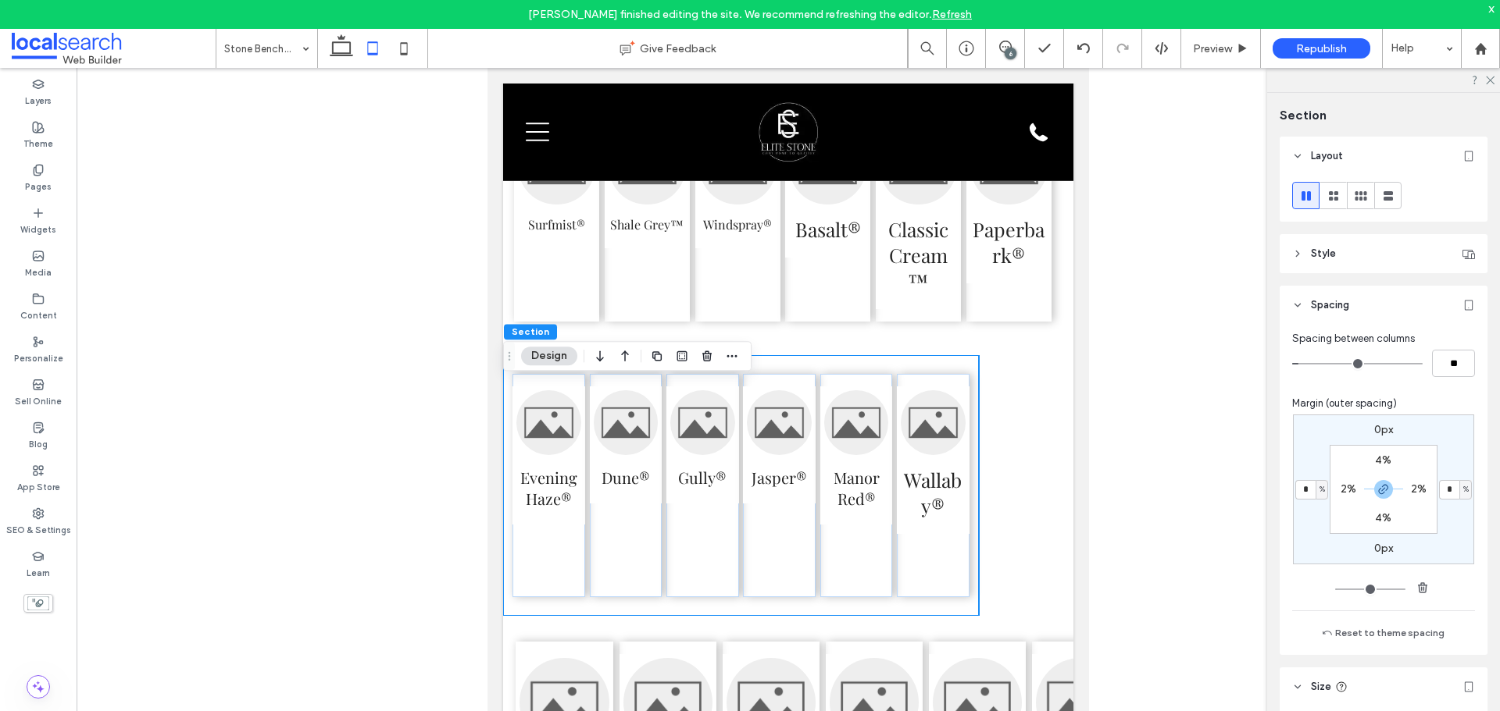
type input "*"
click at [1439, 493] on input "*" at bounding box center [1449, 490] width 20 height 20
click at [27, 92] on label "Layers" at bounding box center [38, 99] width 27 height 17
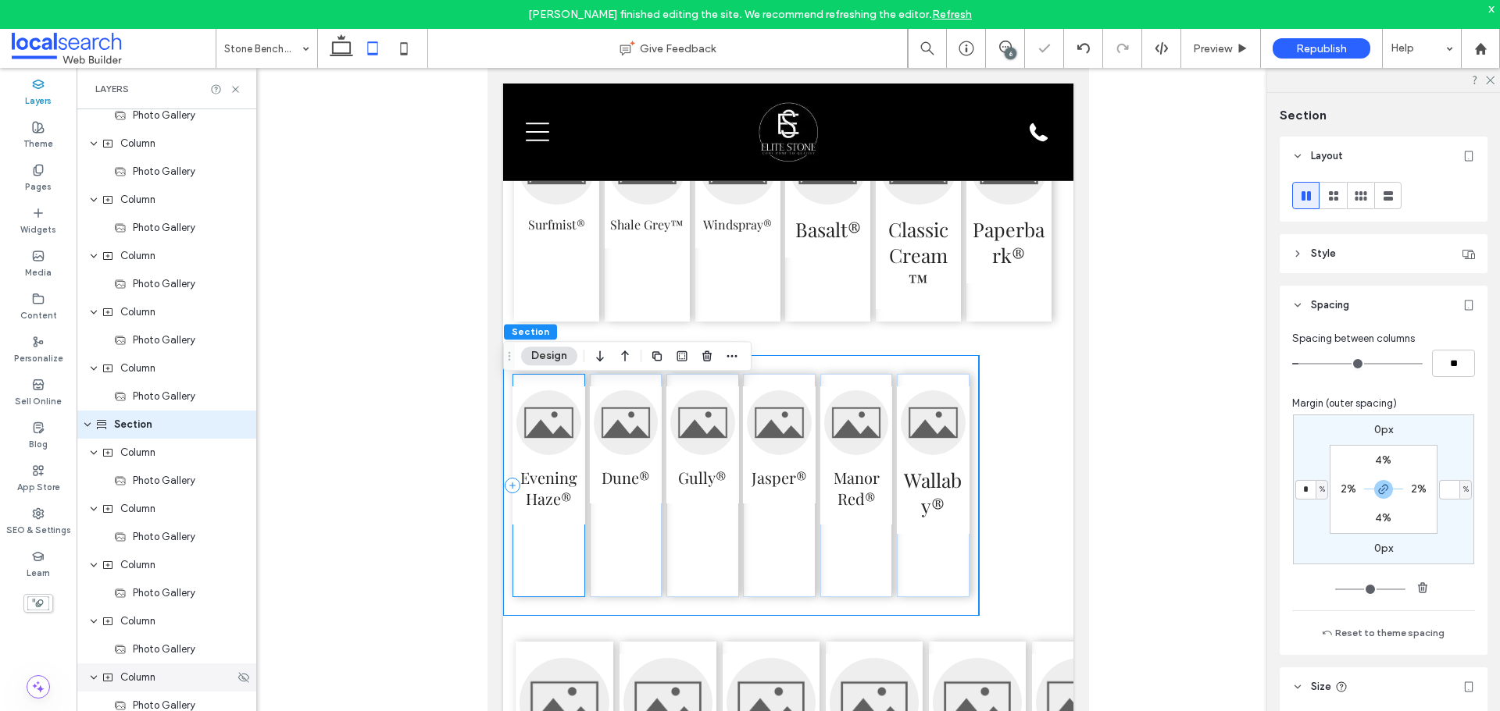
scroll to position [3138, 0]
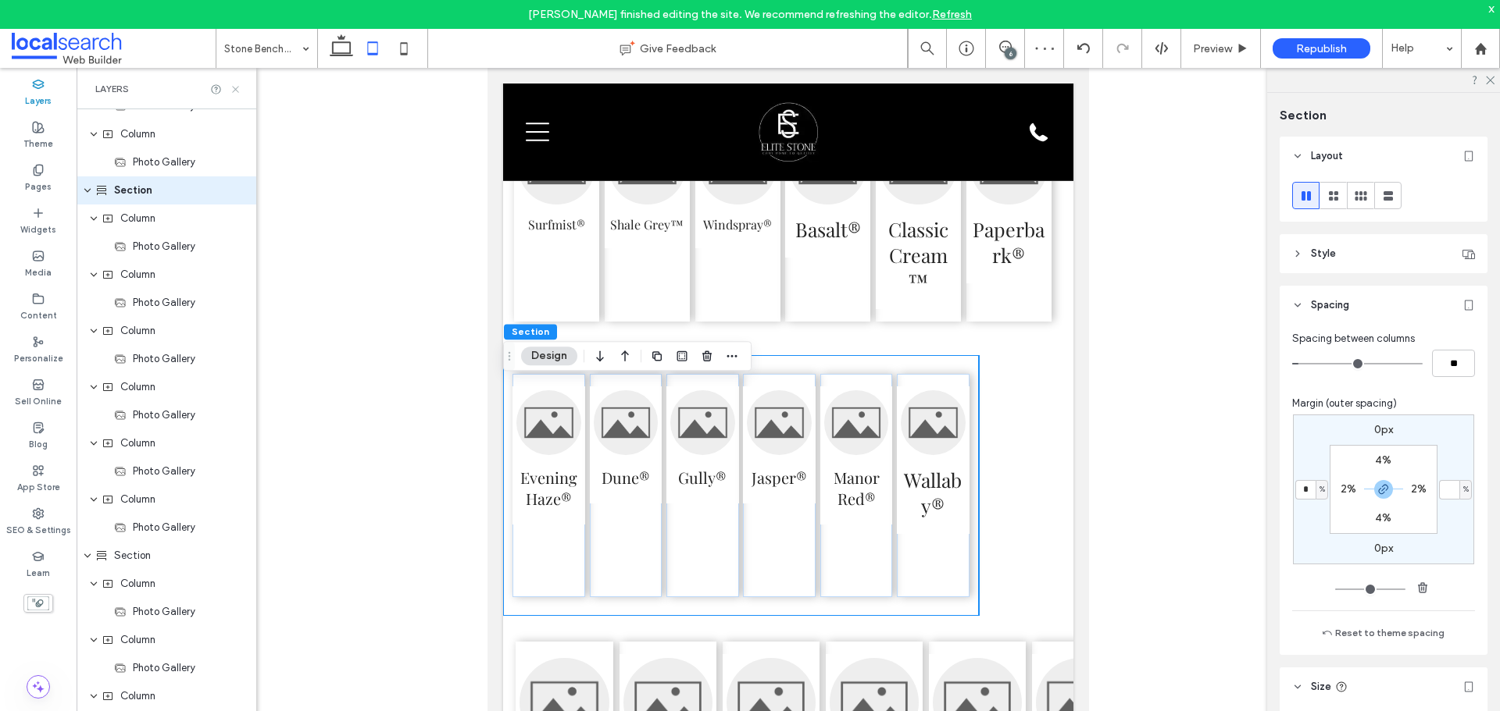
click at [234, 88] on icon at bounding box center [236, 90] width 12 height 12
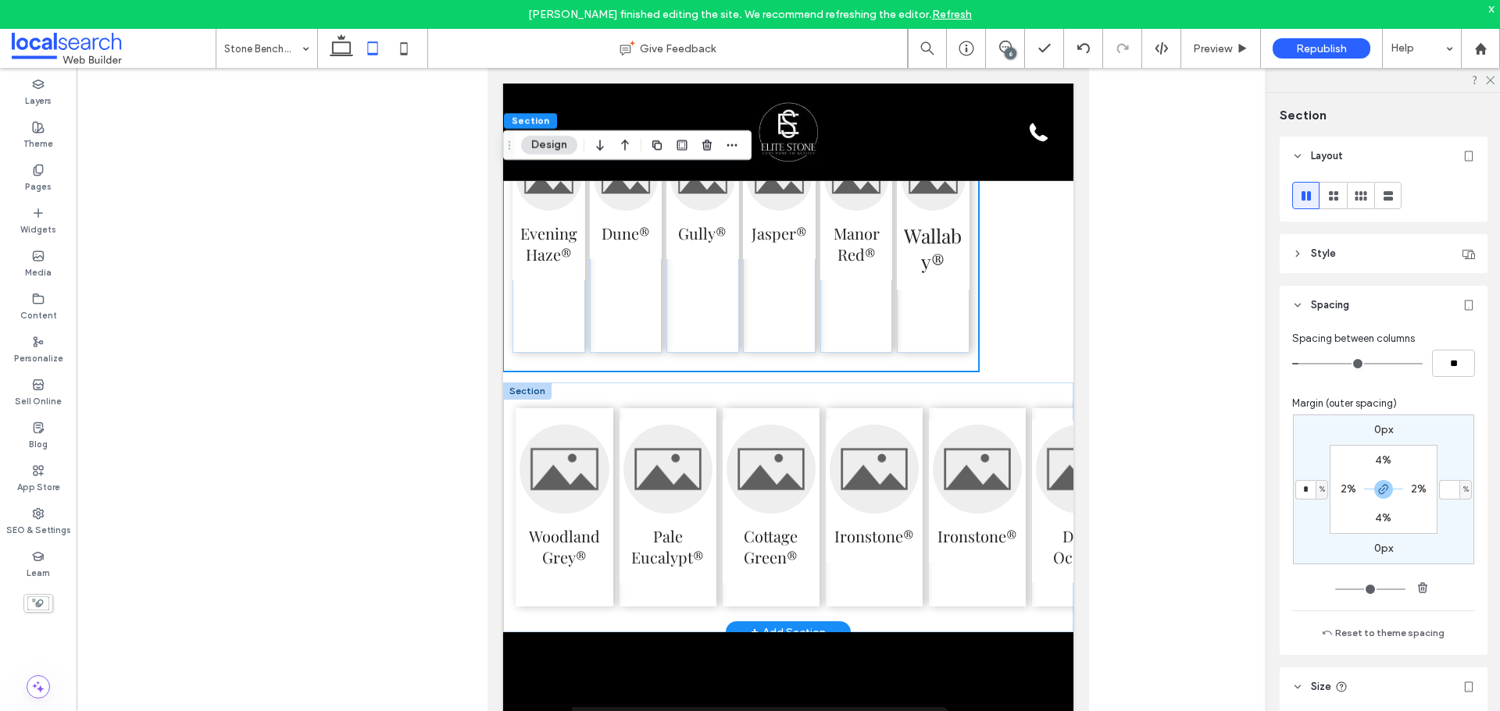
scroll to position [4120, 0]
click at [985, 419] on div "Woodland Grey® Pale Eucalypt® Cottage Green® Ironstone® Ironstone® Deep Ocean®" at bounding box center [822, 507] width 639 height 250
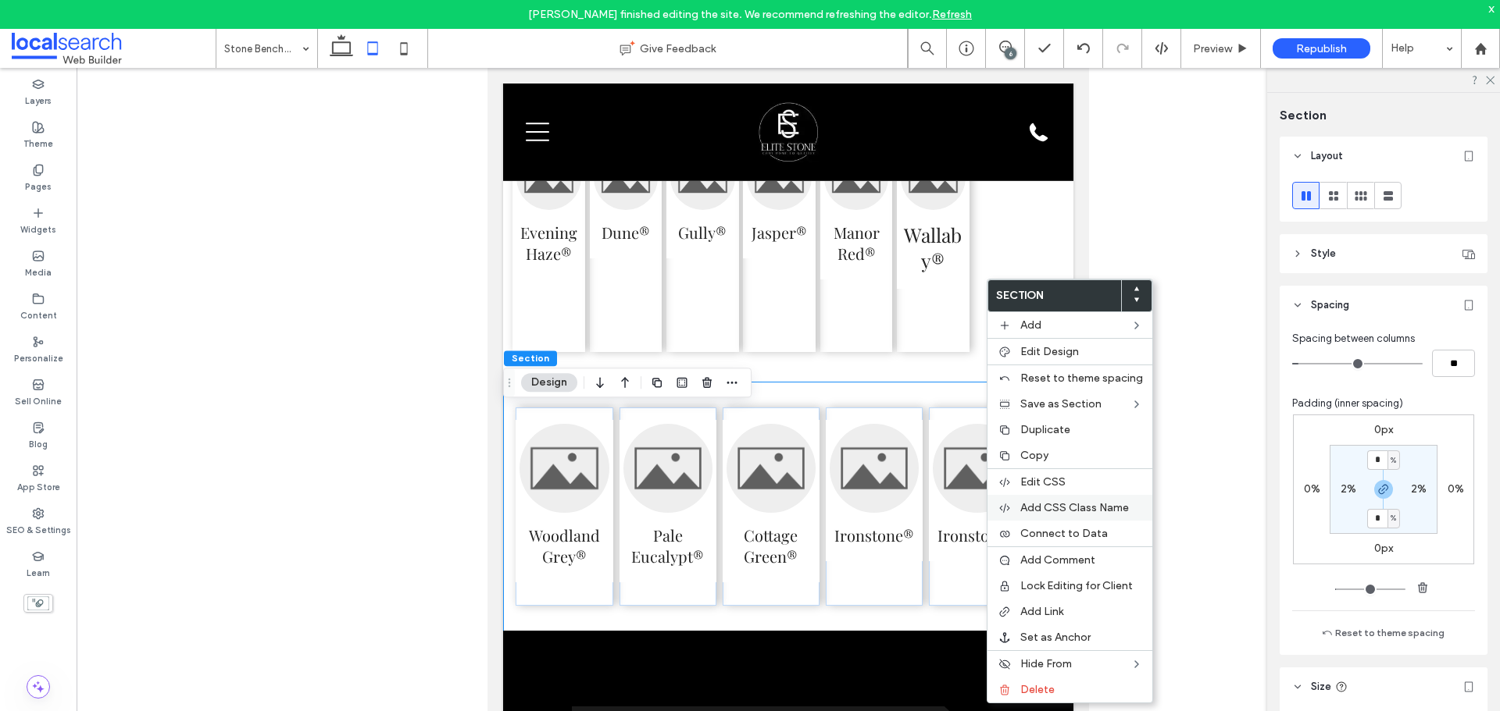
click at [1089, 502] on span "Add CSS Class Name" at bounding box center [1074, 507] width 109 height 13
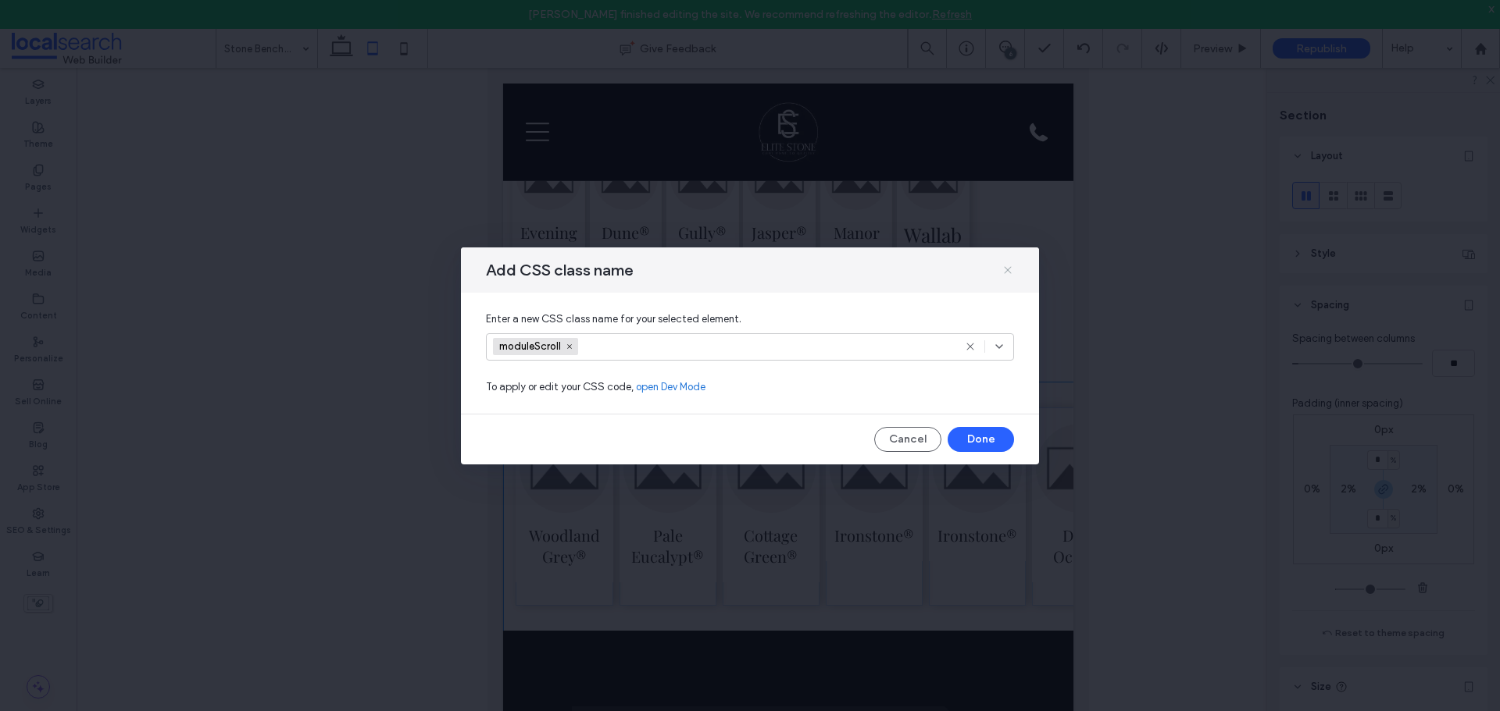
click at [1012, 273] on icon at bounding box center [1007, 270] width 12 height 12
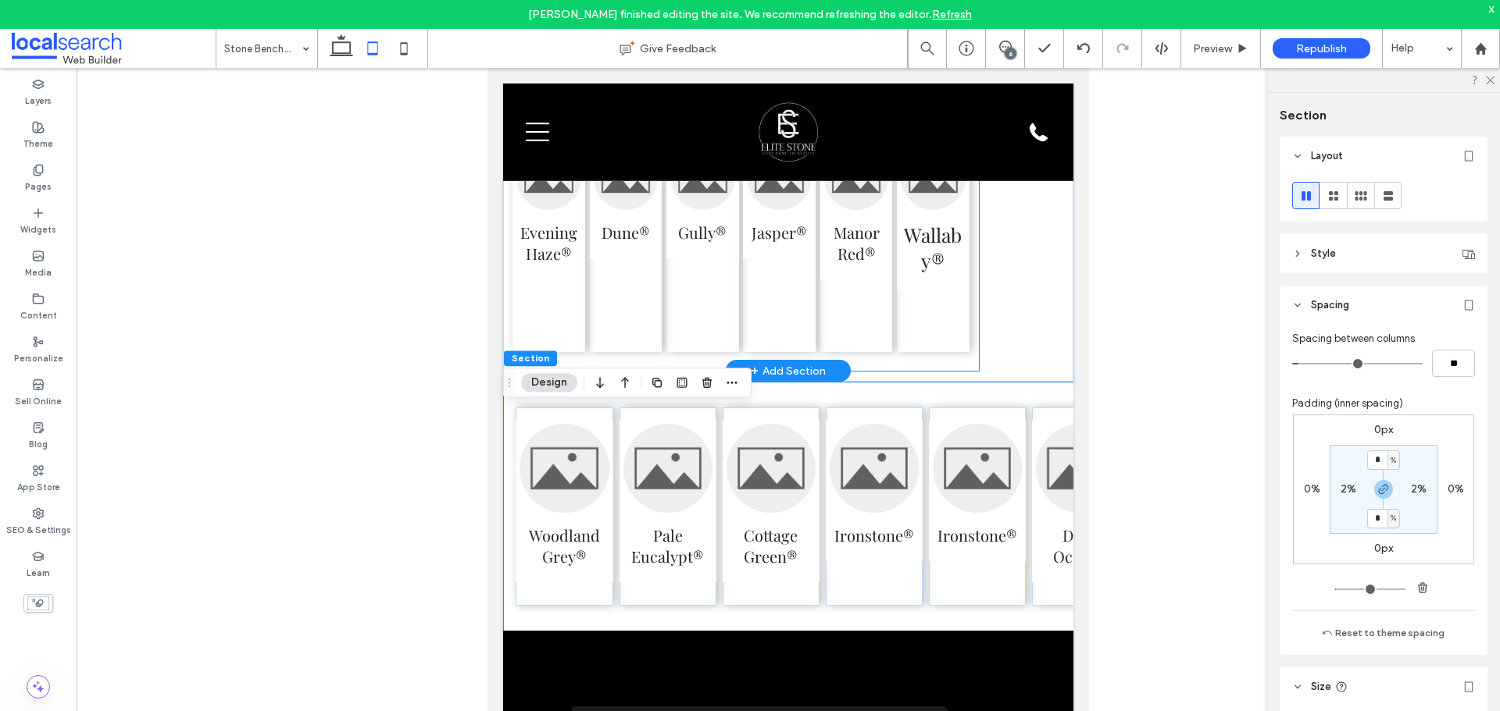
scroll to position [0, 0]
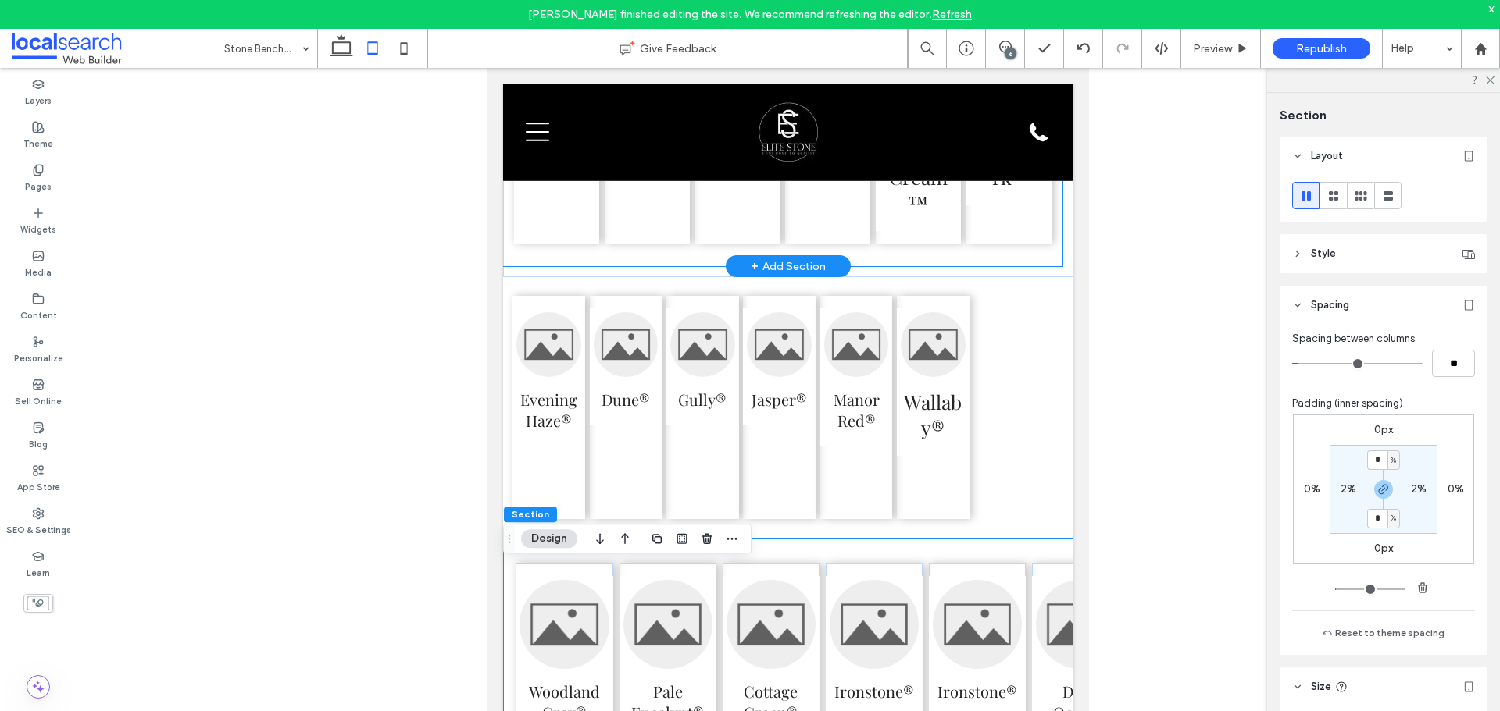
click at [961, 266] on div "Surfmist® Shale Grey™ Windspray® Basalt® Classic Cream™ Paperbark®" at bounding box center [782, 138] width 559 height 255
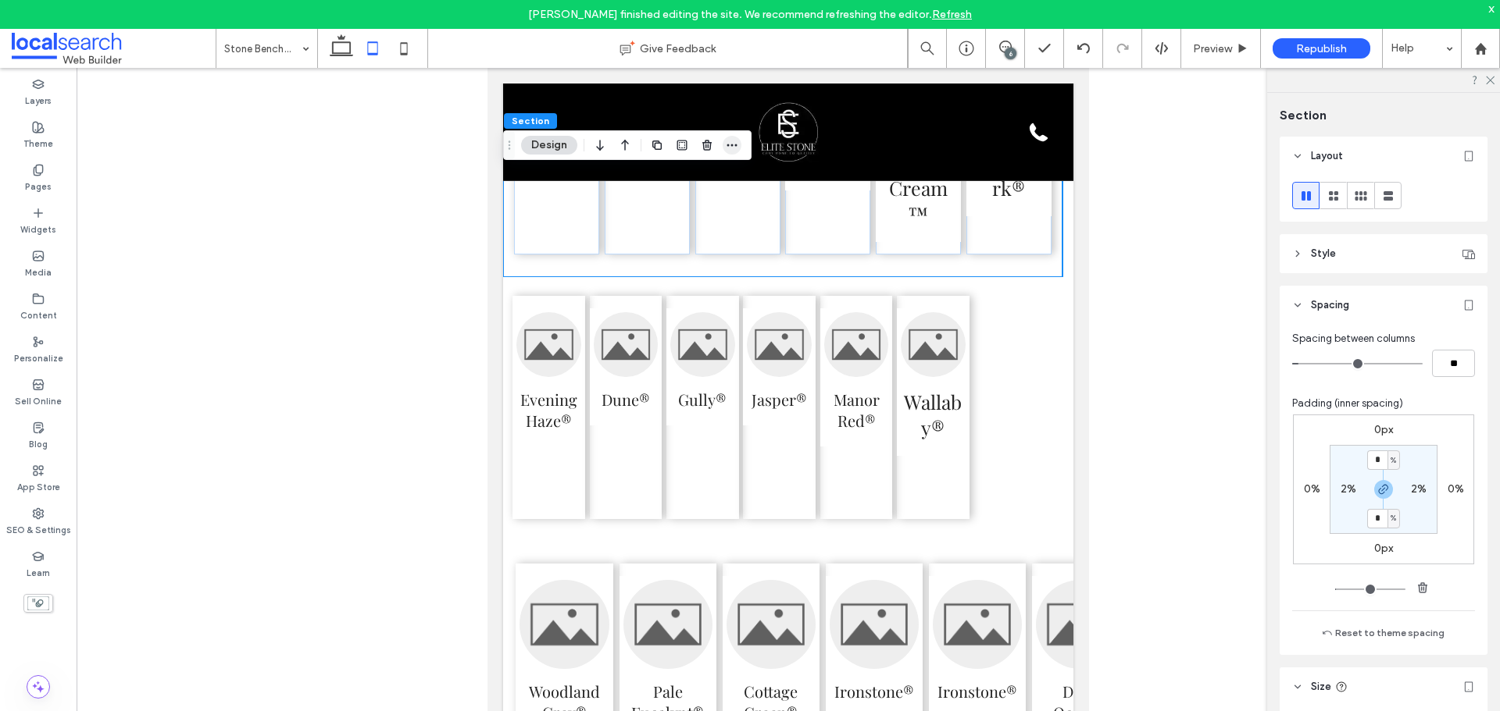
click at [726, 141] on icon "button" at bounding box center [732, 145] width 12 height 12
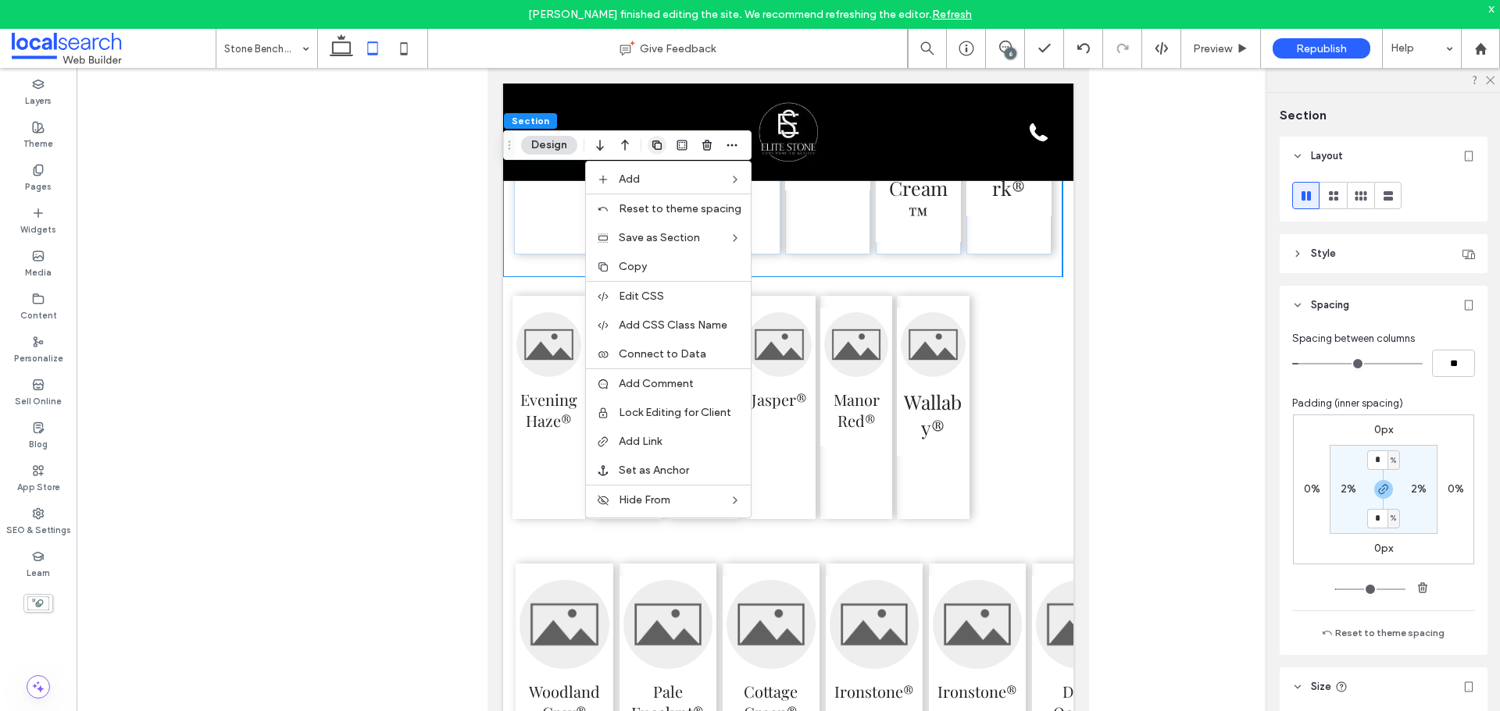
click at [658, 144] on use "button" at bounding box center [656, 145] width 9 height 9
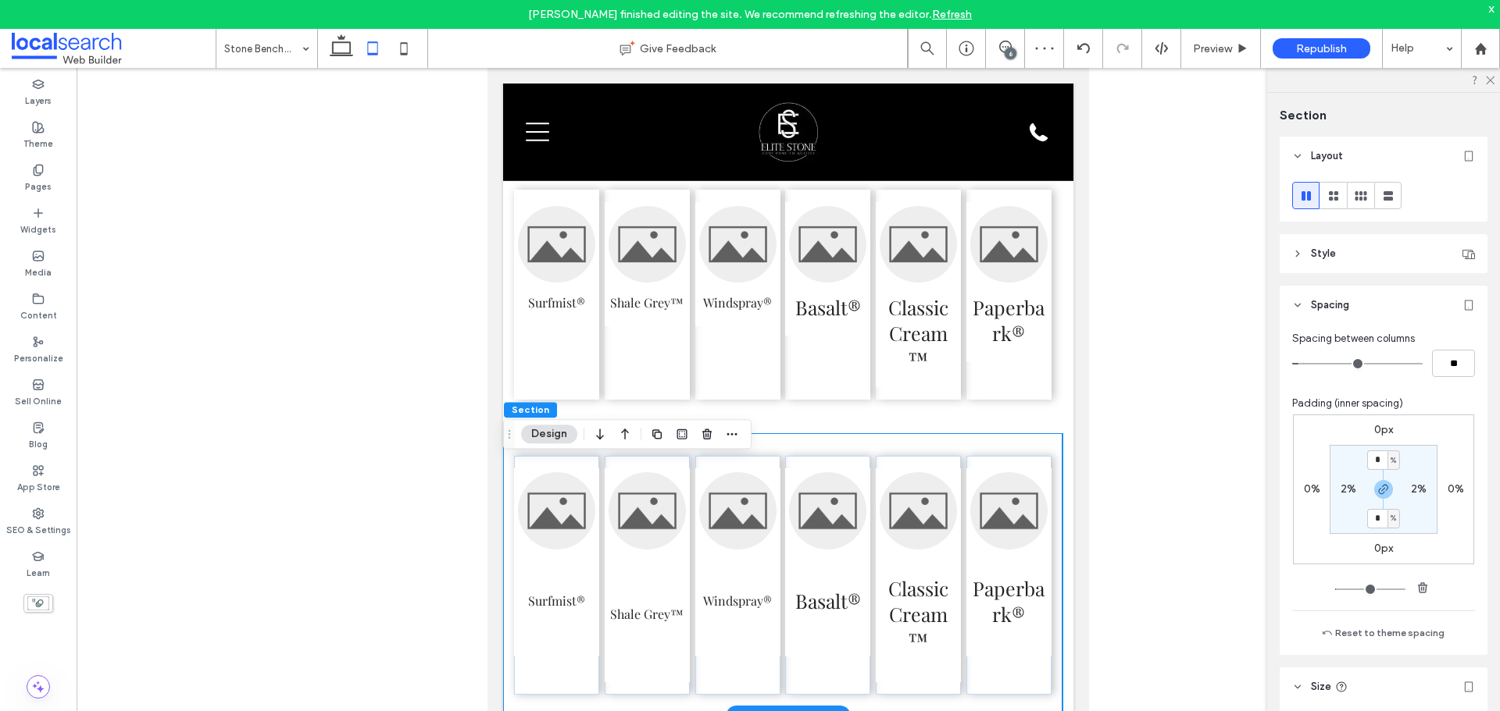
click at [1014, 476] on div "Surfmist® Shale Grey™ Windspray® Basalt® Classic Cream™ Paperbark®" at bounding box center [782, 575] width 559 height 284
click at [702, 430] on icon "button" at bounding box center [707, 434] width 12 height 12
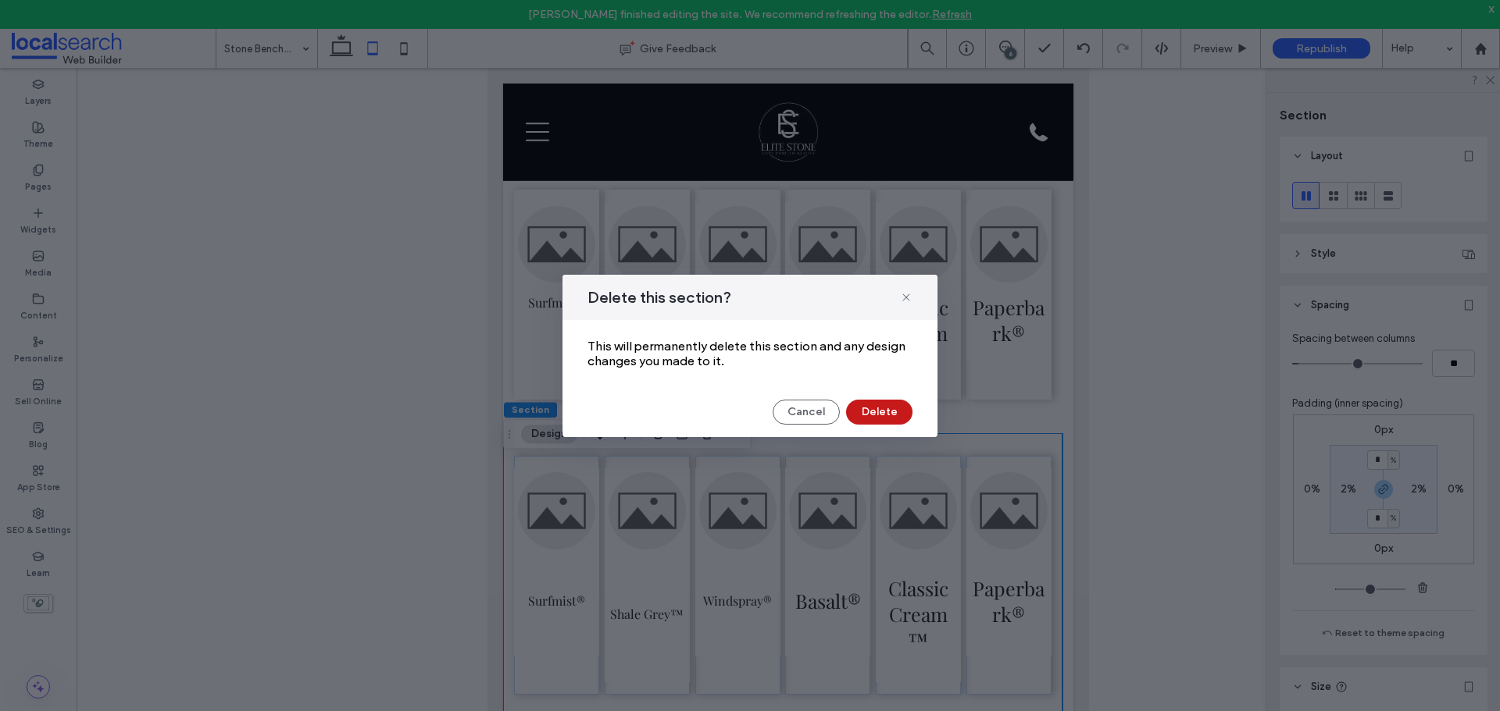
click at [888, 406] on button "Delete" at bounding box center [879, 412] width 66 height 25
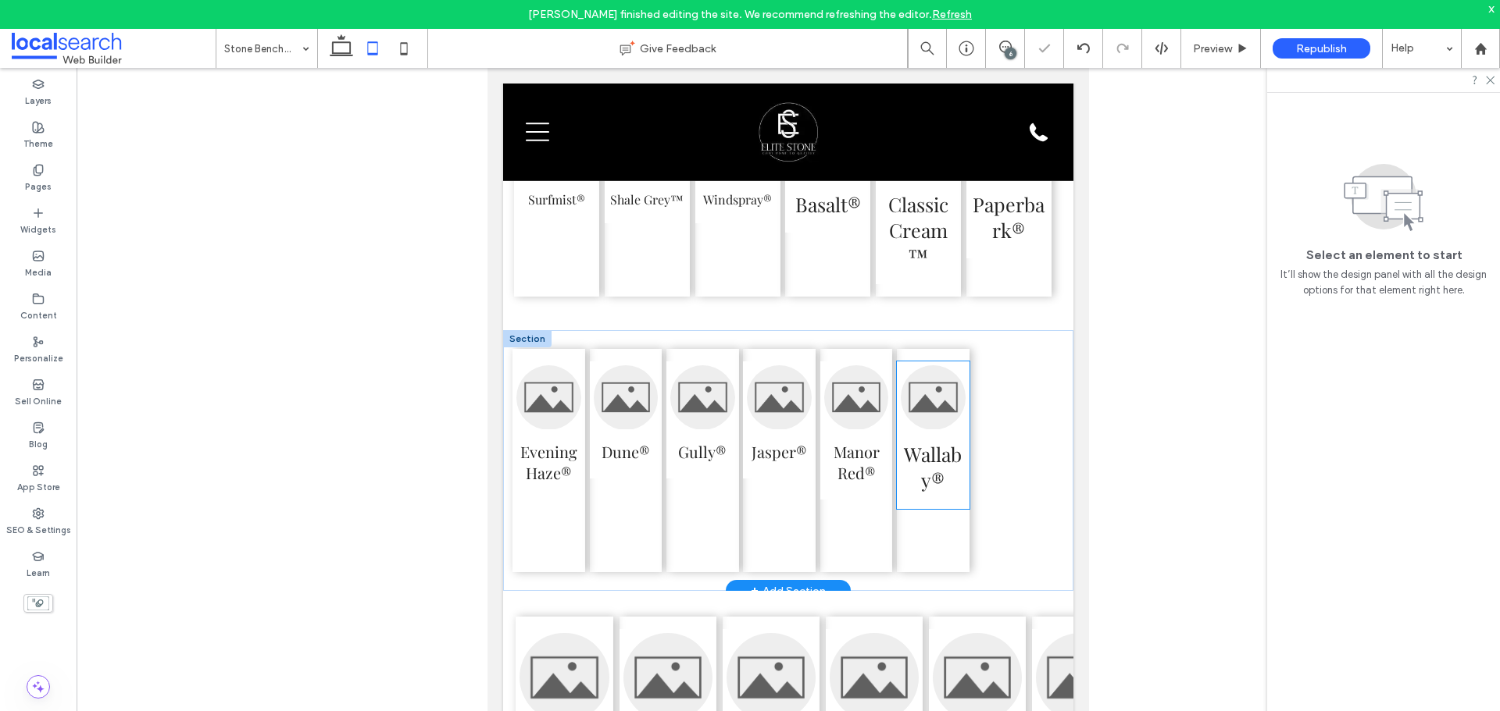
scroll to position [3964, 0]
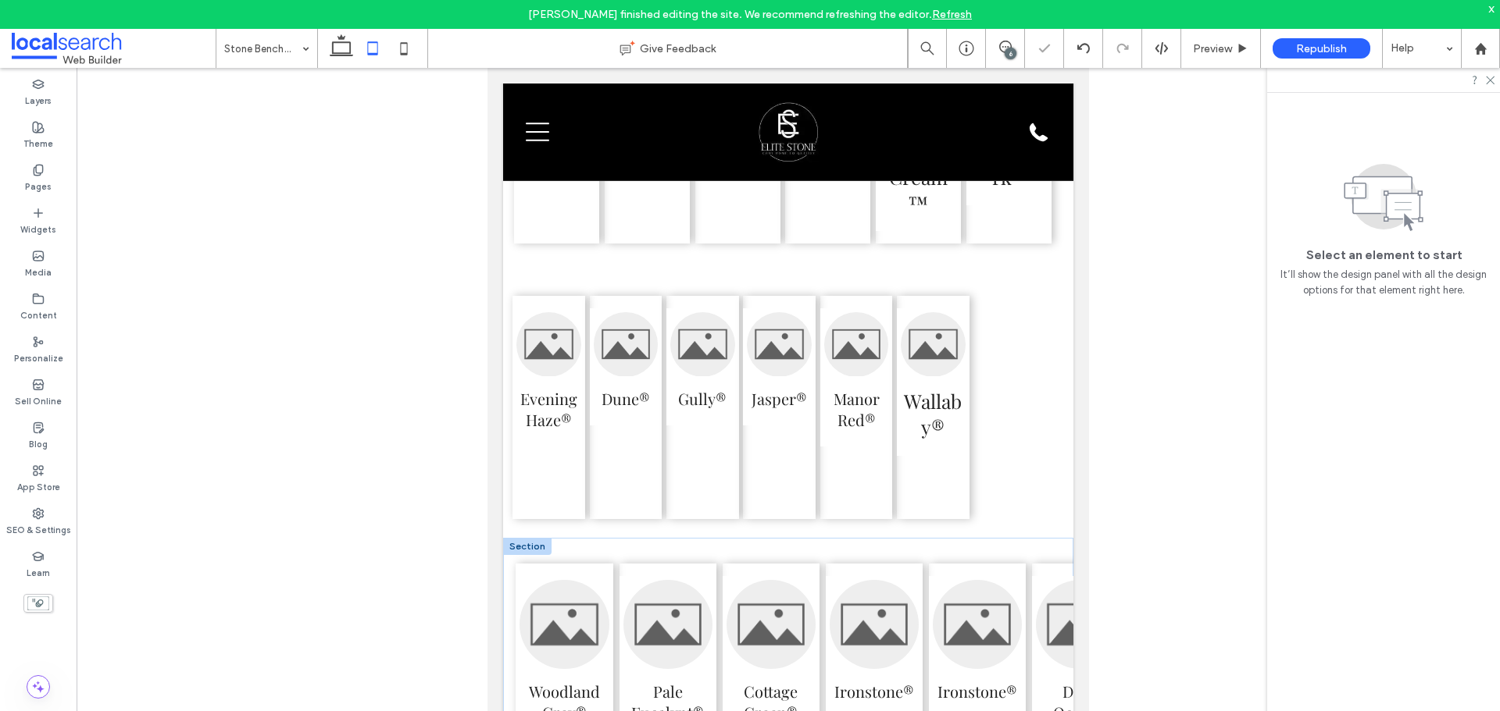
click at [984, 574] on div "Woodland Grey® Pale Eucalypt® Cottage Green® Ironstone® Ironstone® Deep Ocean®" at bounding box center [822, 663] width 639 height 250
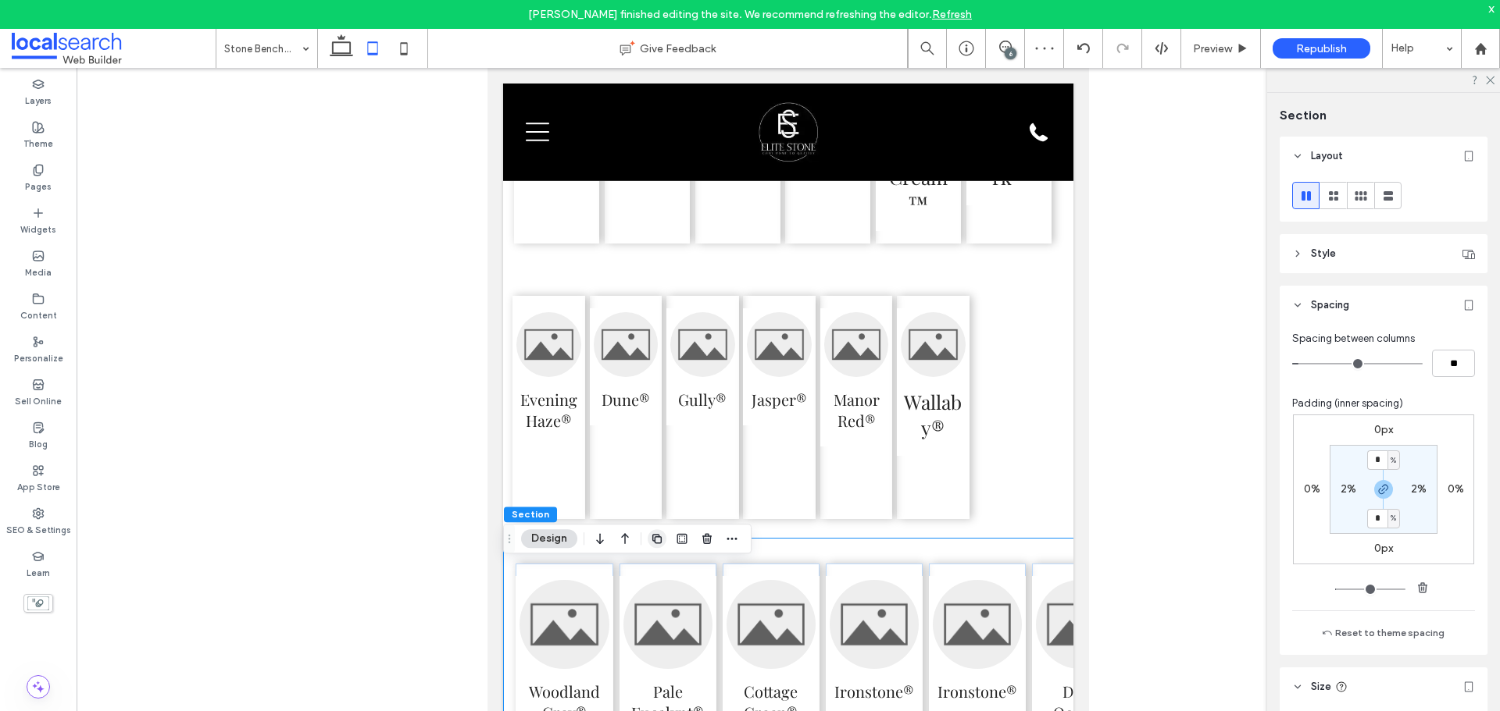
click at [648, 543] on span "button" at bounding box center [656, 539] width 19 height 19
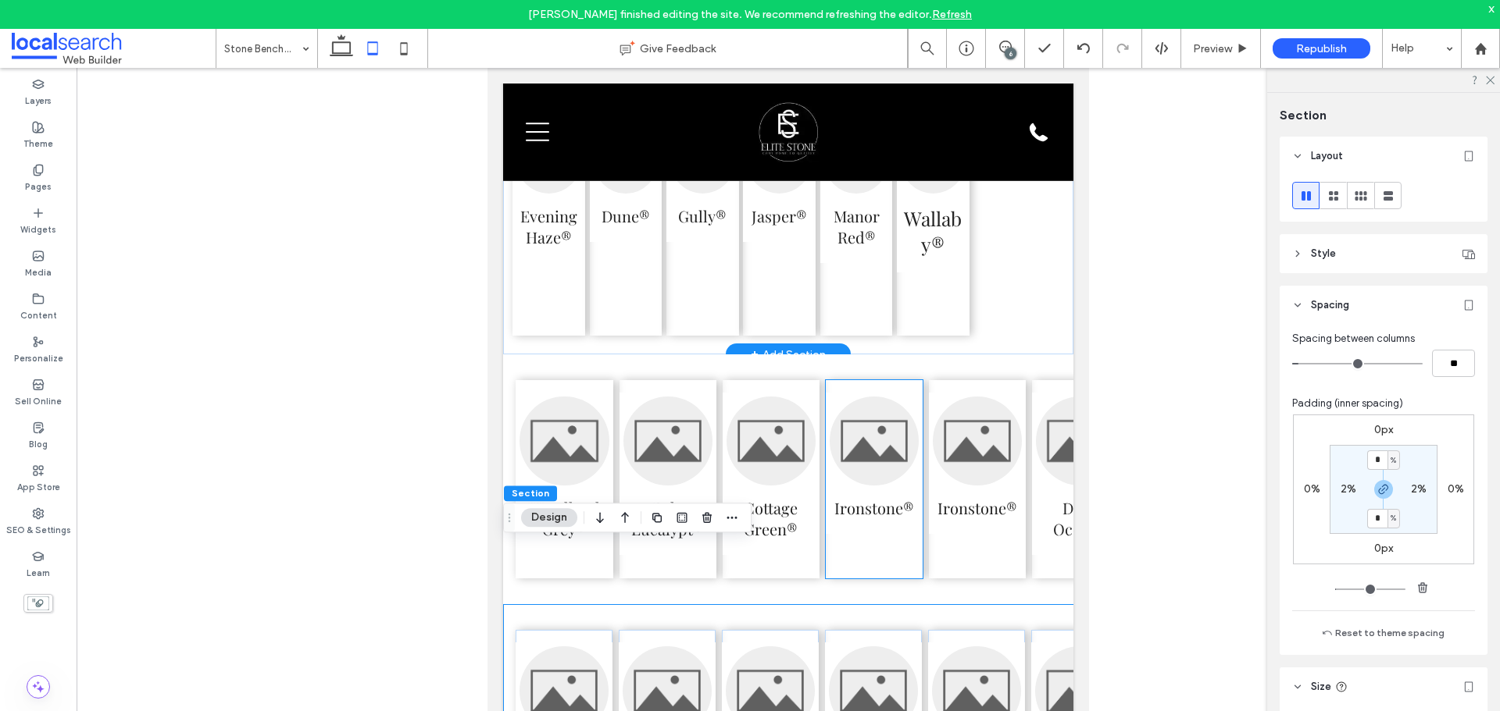
scroll to position [4070, 0]
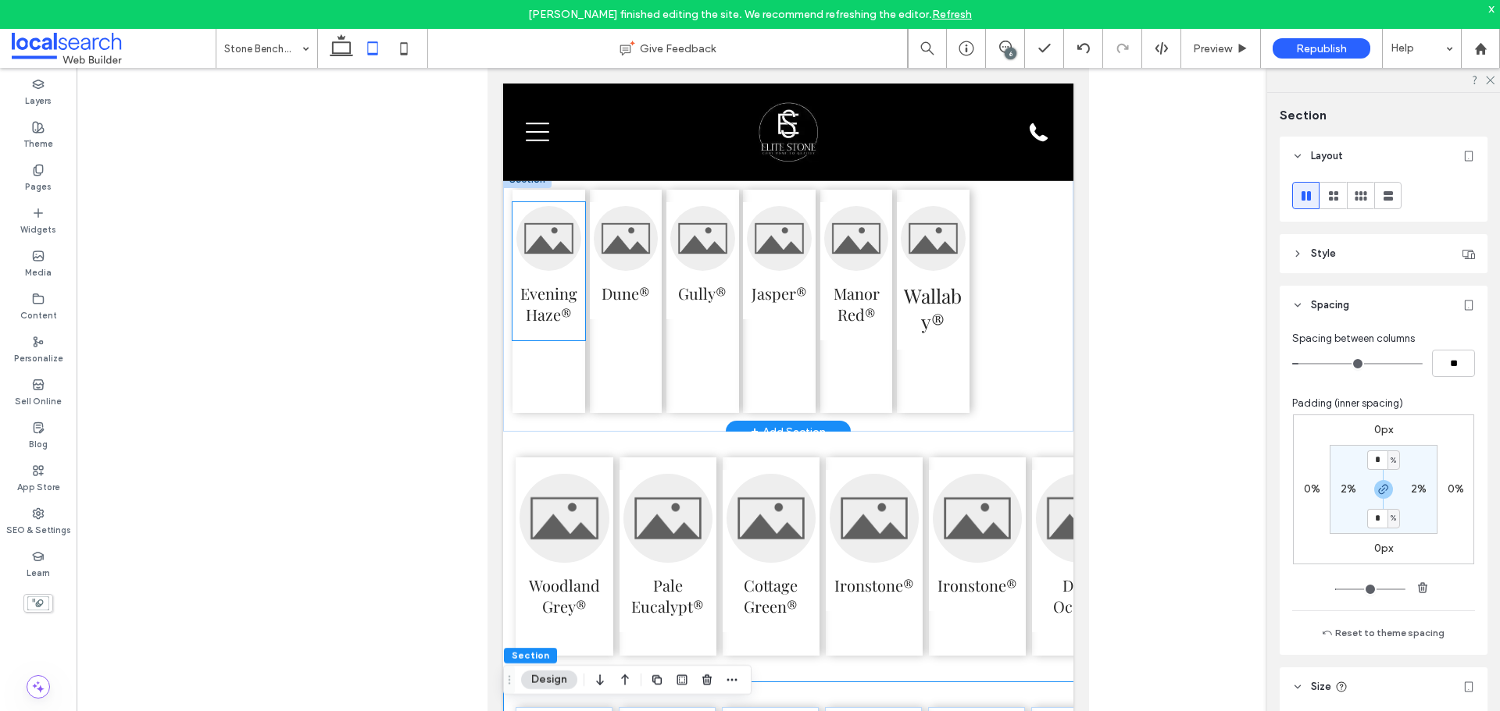
click at [551, 325] on h3 "Evening Haze®" at bounding box center [548, 304] width 65 height 42
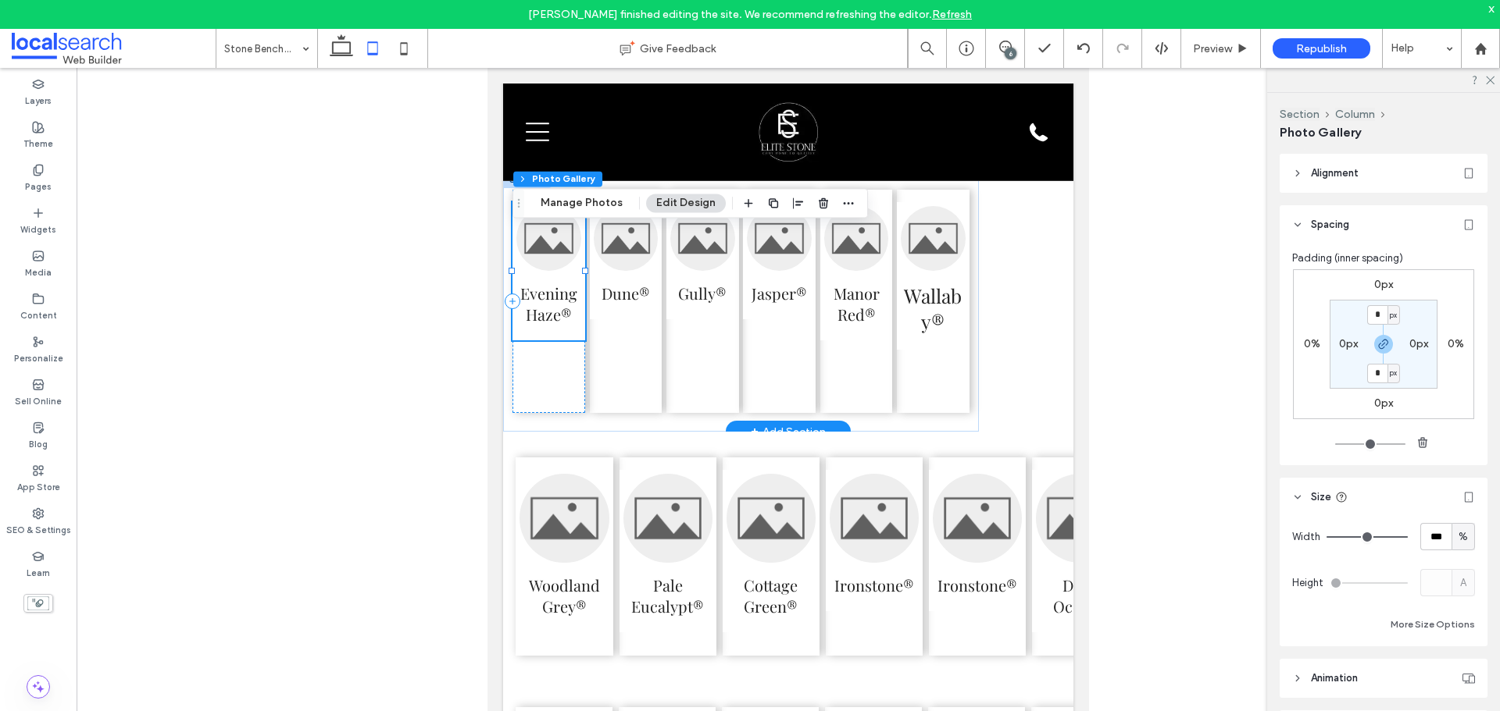
click at [551, 325] on h3 "Evening Haze®" at bounding box center [548, 304] width 65 height 42
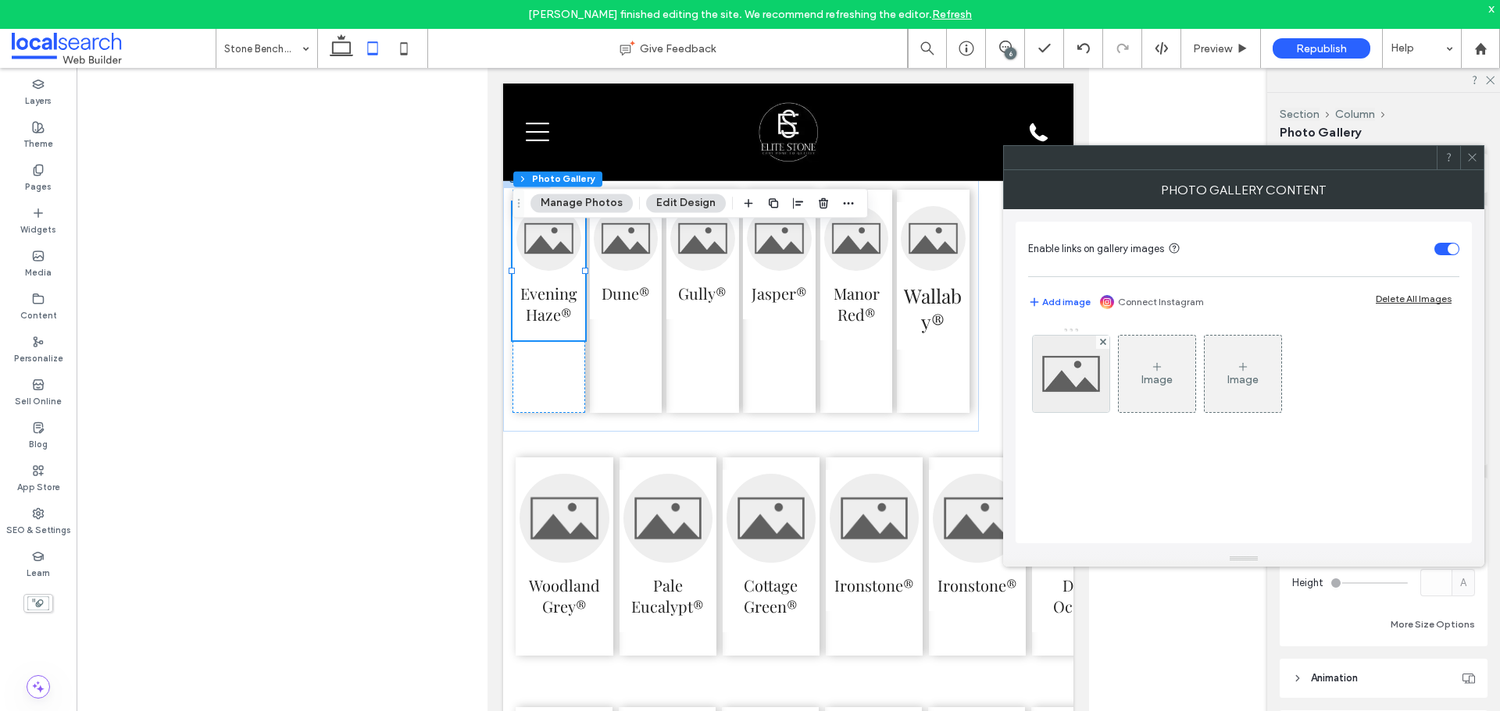
click at [1478, 164] on div at bounding box center [1471, 157] width 23 height 23
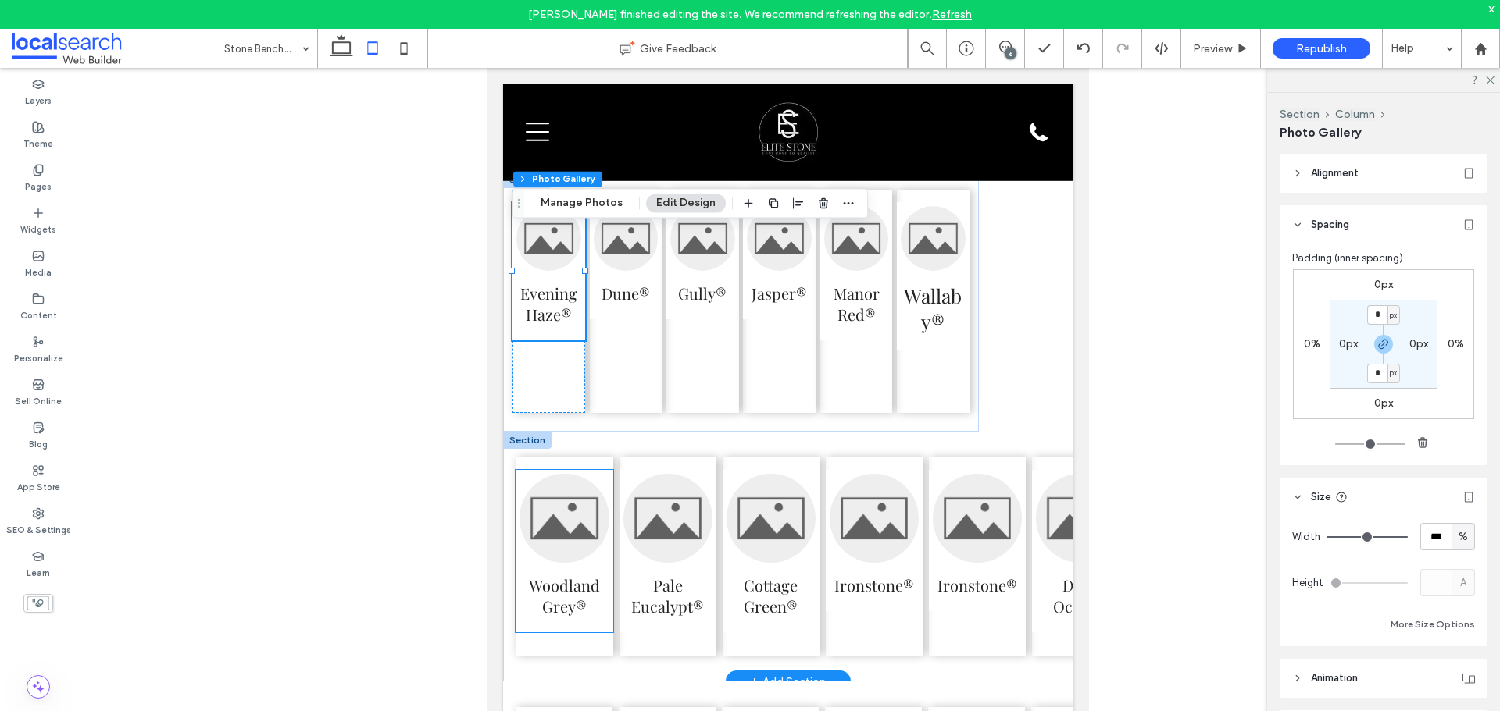
click at [588, 563] on link at bounding box center [563, 518] width 89 height 89
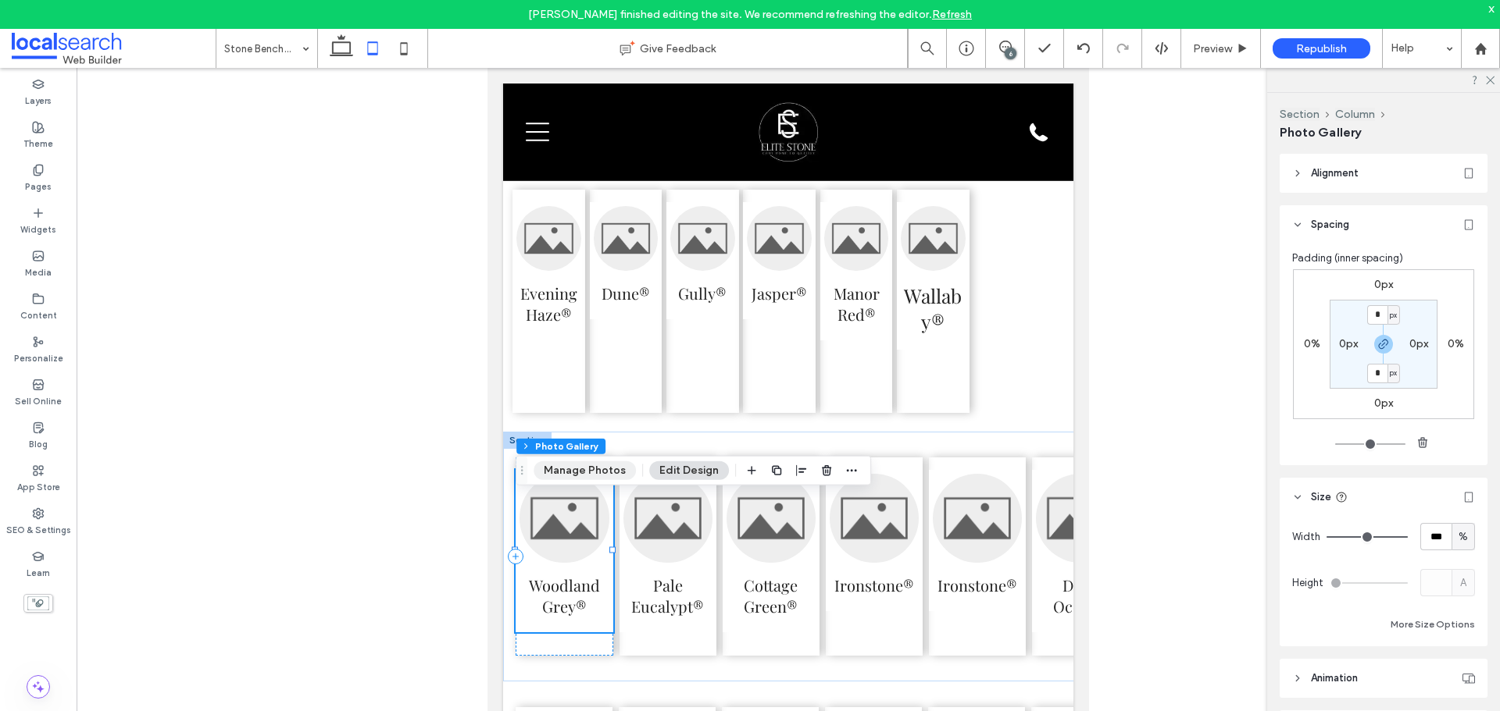
click at [595, 462] on button "Manage Photos" at bounding box center [584, 471] width 102 height 19
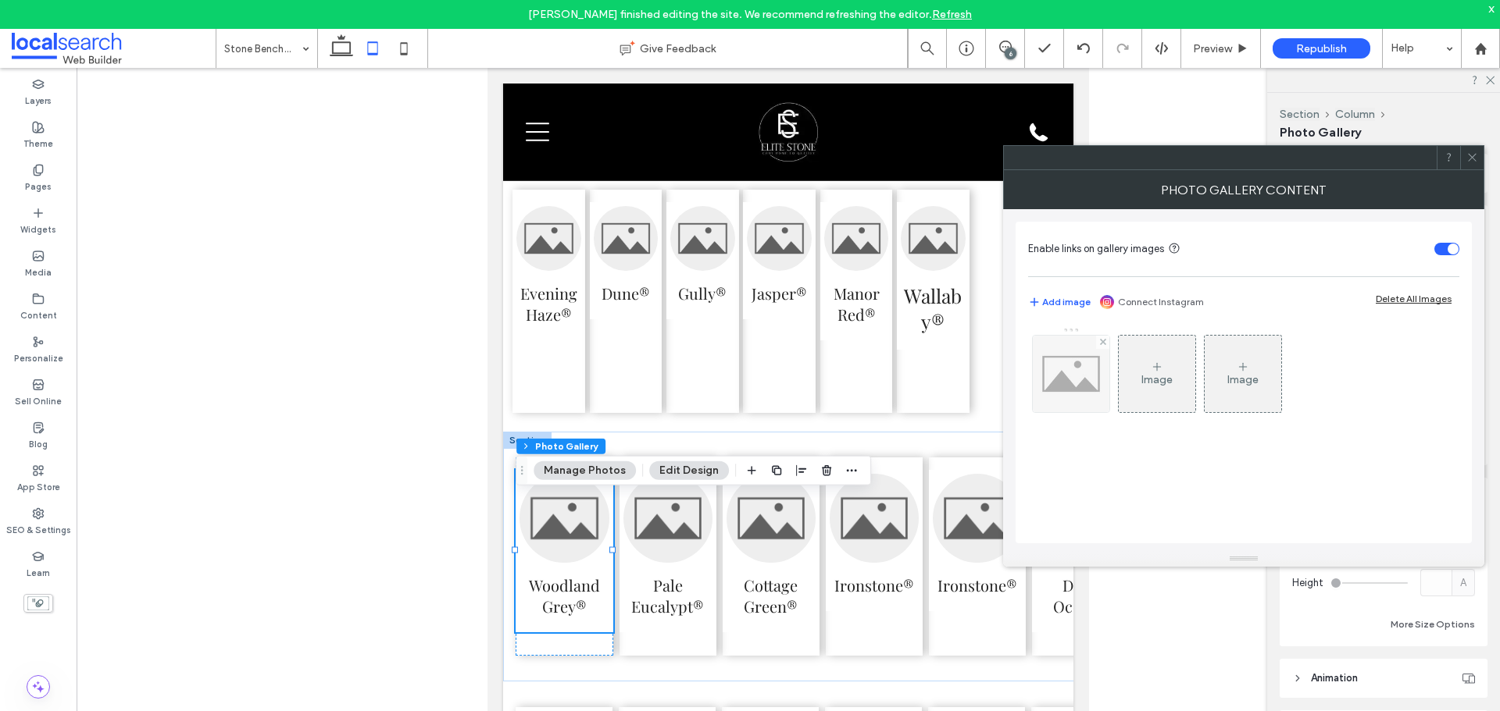
click at [1086, 381] on img at bounding box center [1070, 374] width 77 height 77
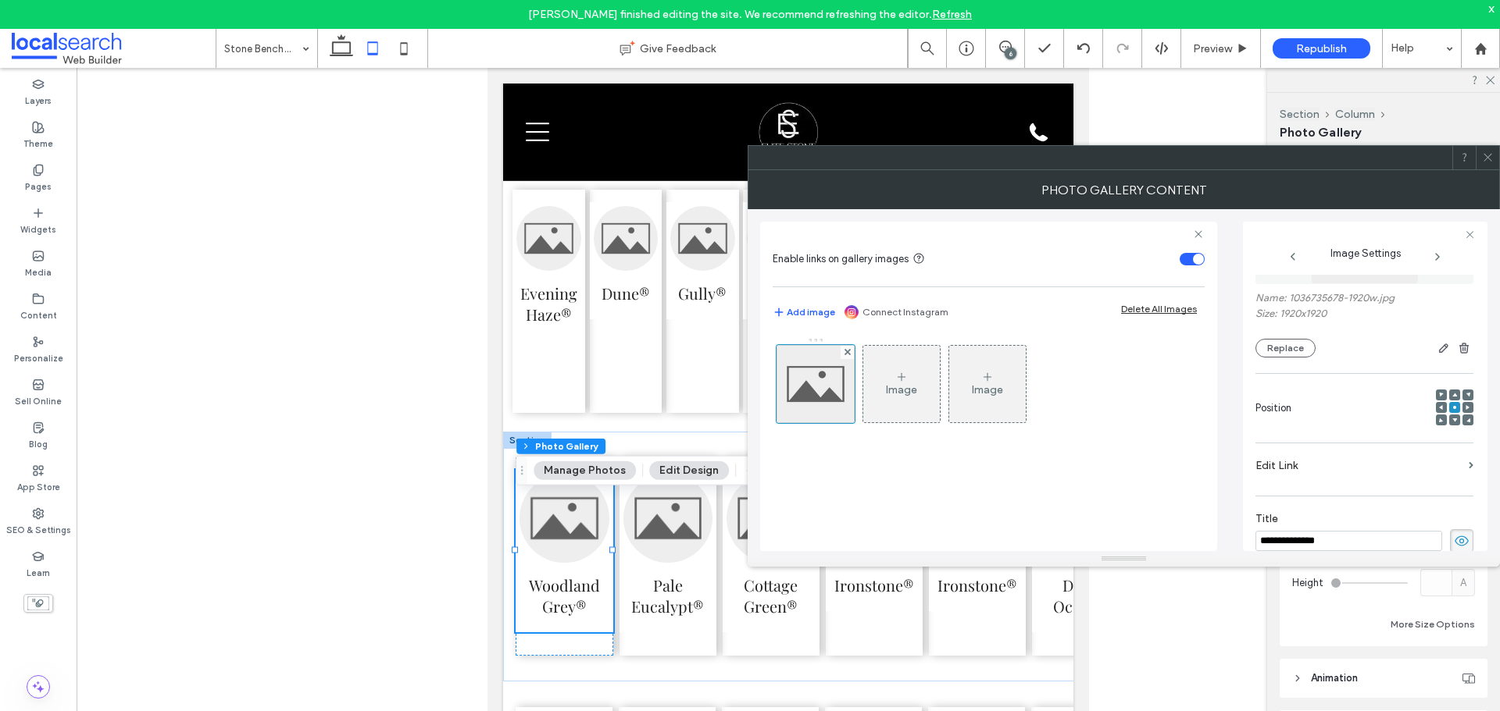
scroll to position [0, 0]
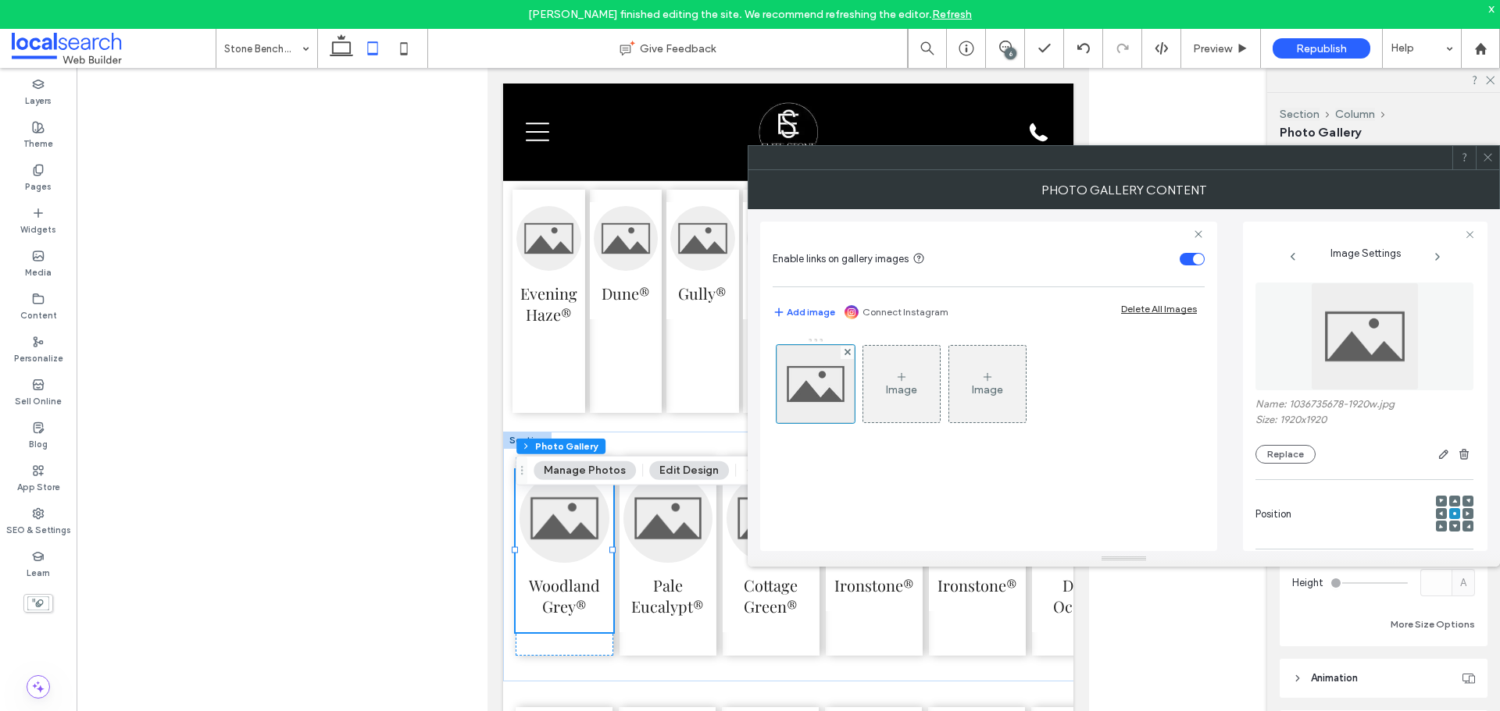
click at [1364, 330] on img at bounding box center [1365, 337] width 108 height 108
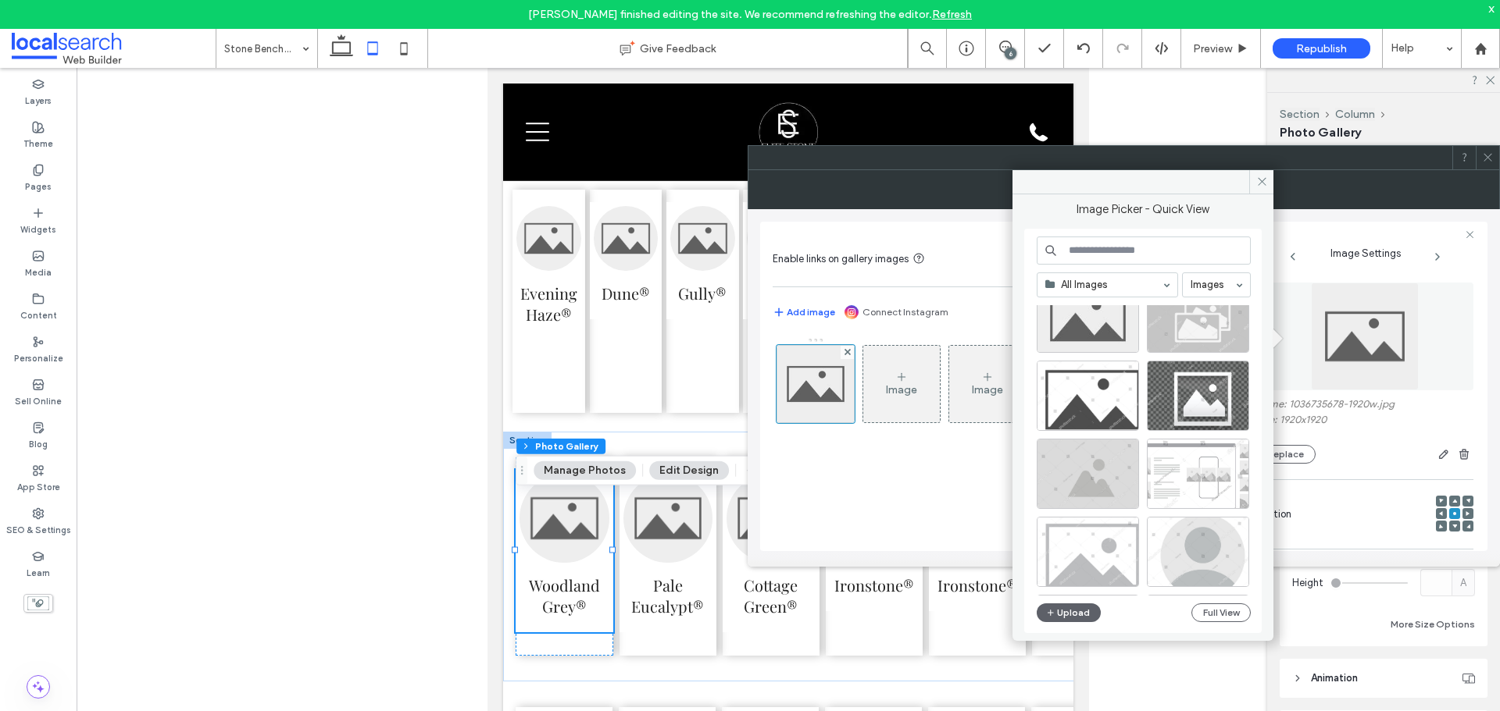
scroll to position [45, 0]
click at [1257, 184] on icon at bounding box center [1262, 182] width 12 height 12
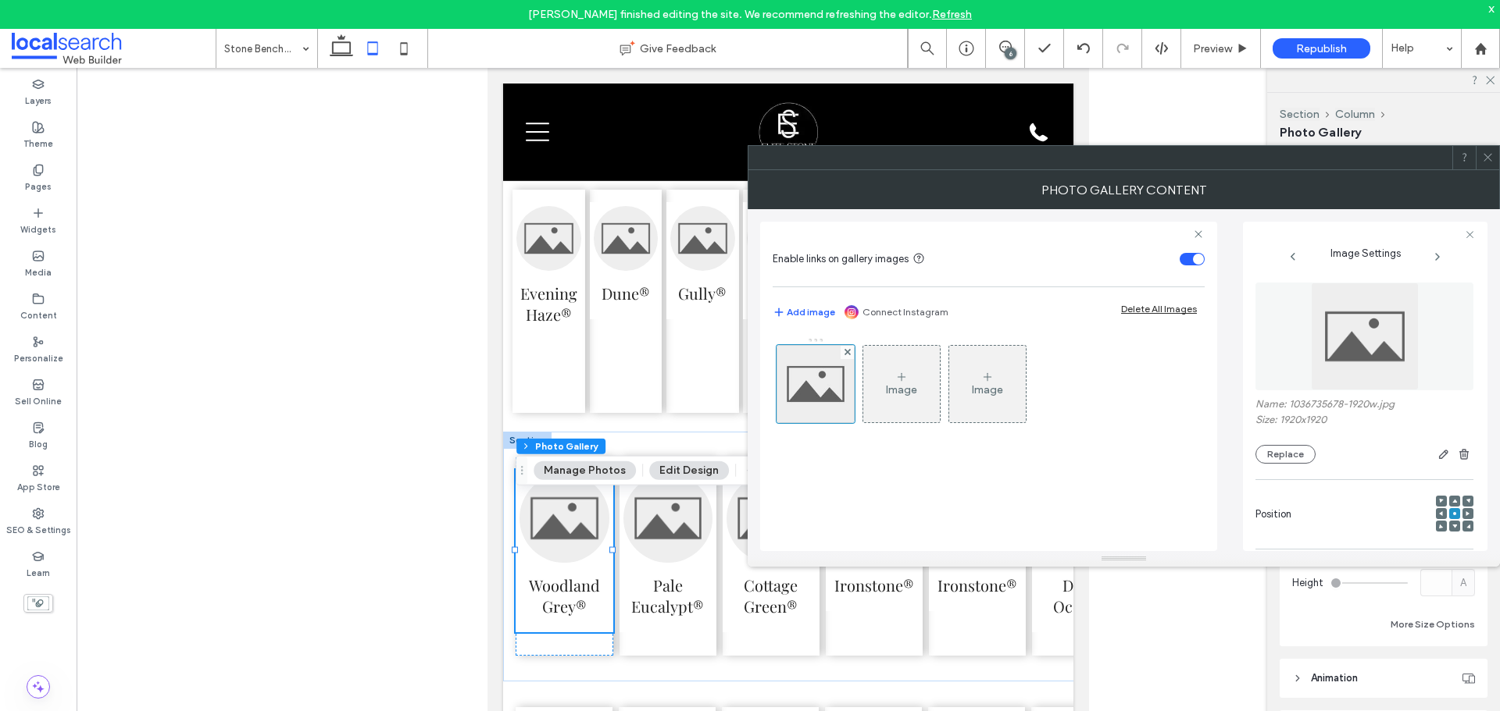
scroll to position [234, 0]
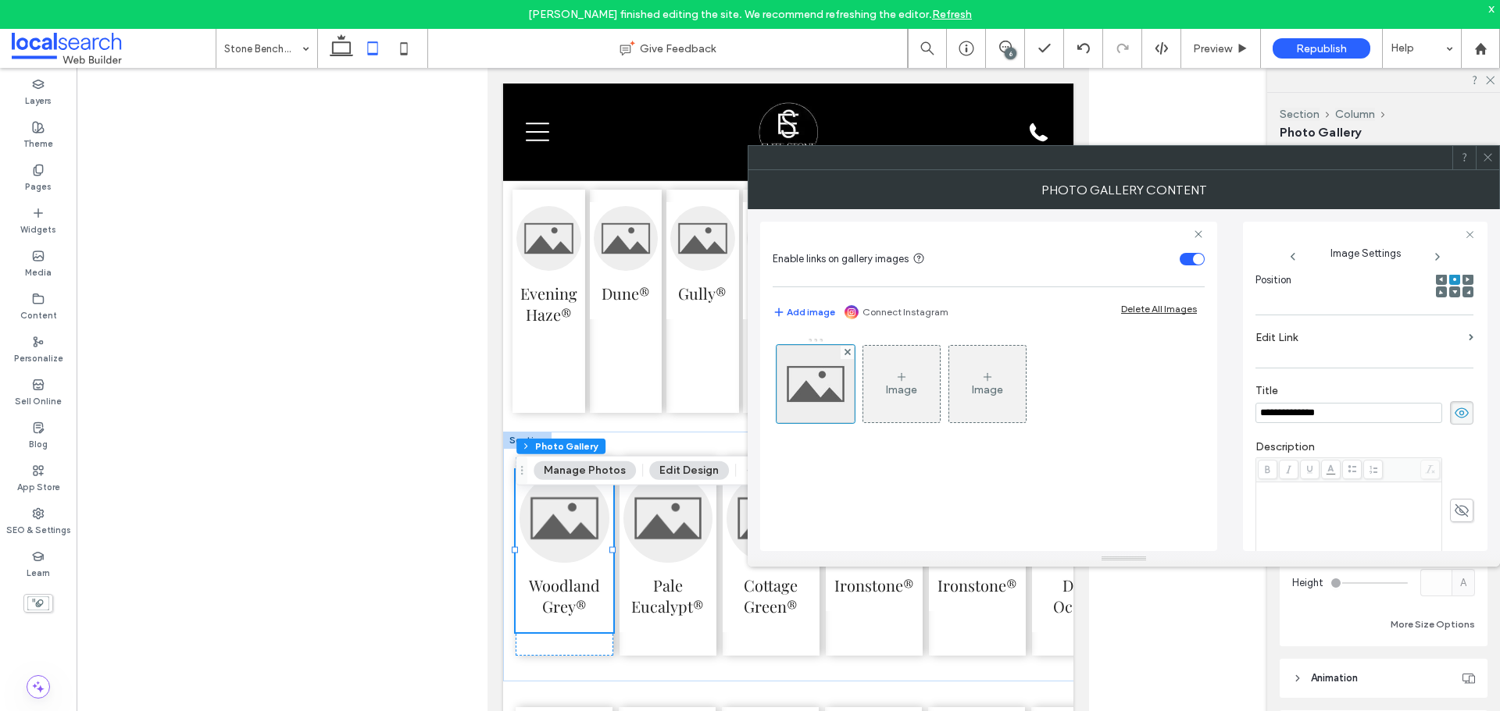
drag, startPoint x: 1330, startPoint y: 412, endPoint x: 1224, endPoint y: 423, distance: 106.8
click at [1223, 423] on div "**********" at bounding box center [1123, 380] width 727 height 342
drag, startPoint x: 1332, startPoint y: 419, endPoint x: 1254, endPoint y: 420, distance: 77.3
click at [1254, 420] on div "**********" at bounding box center [1365, 387] width 244 height 330
type input "**********"
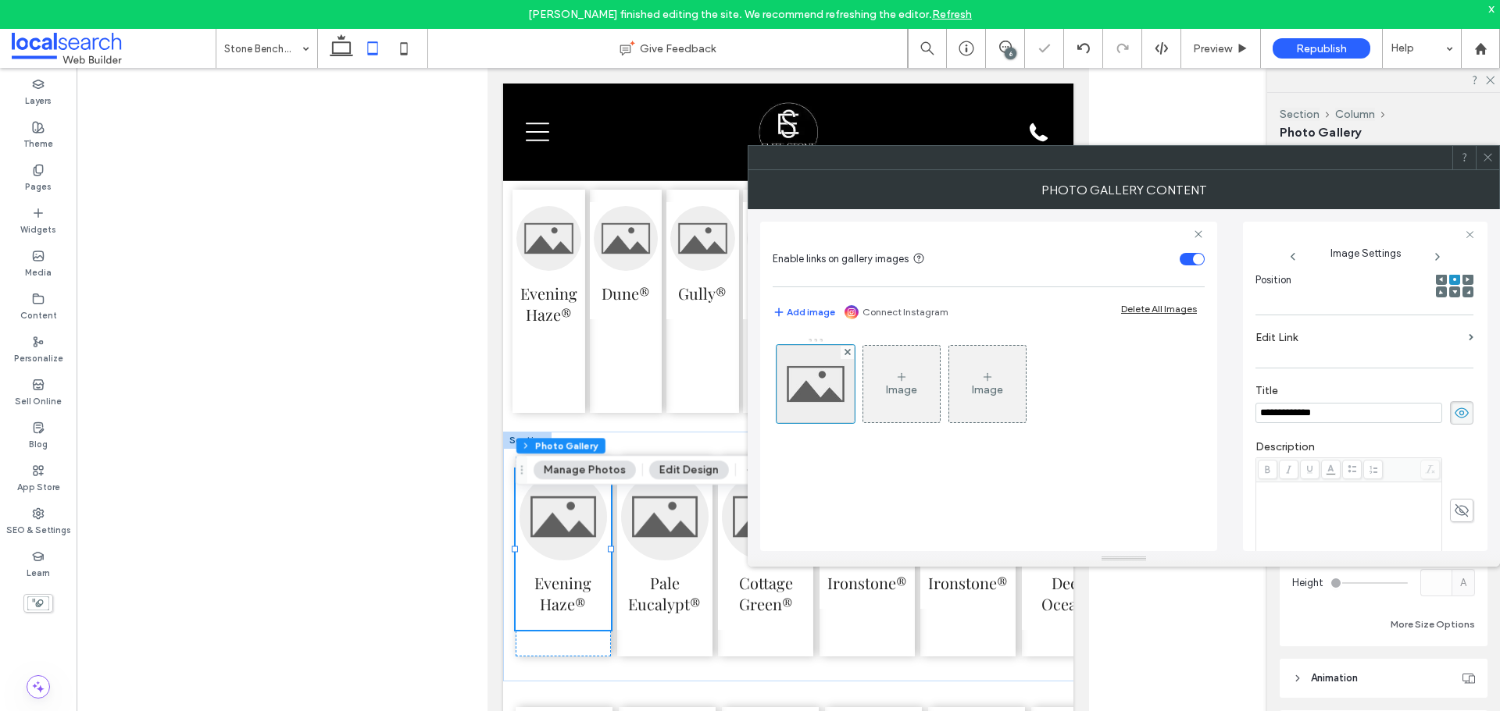
click at [1485, 161] on icon at bounding box center [1488, 158] width 12 height 12
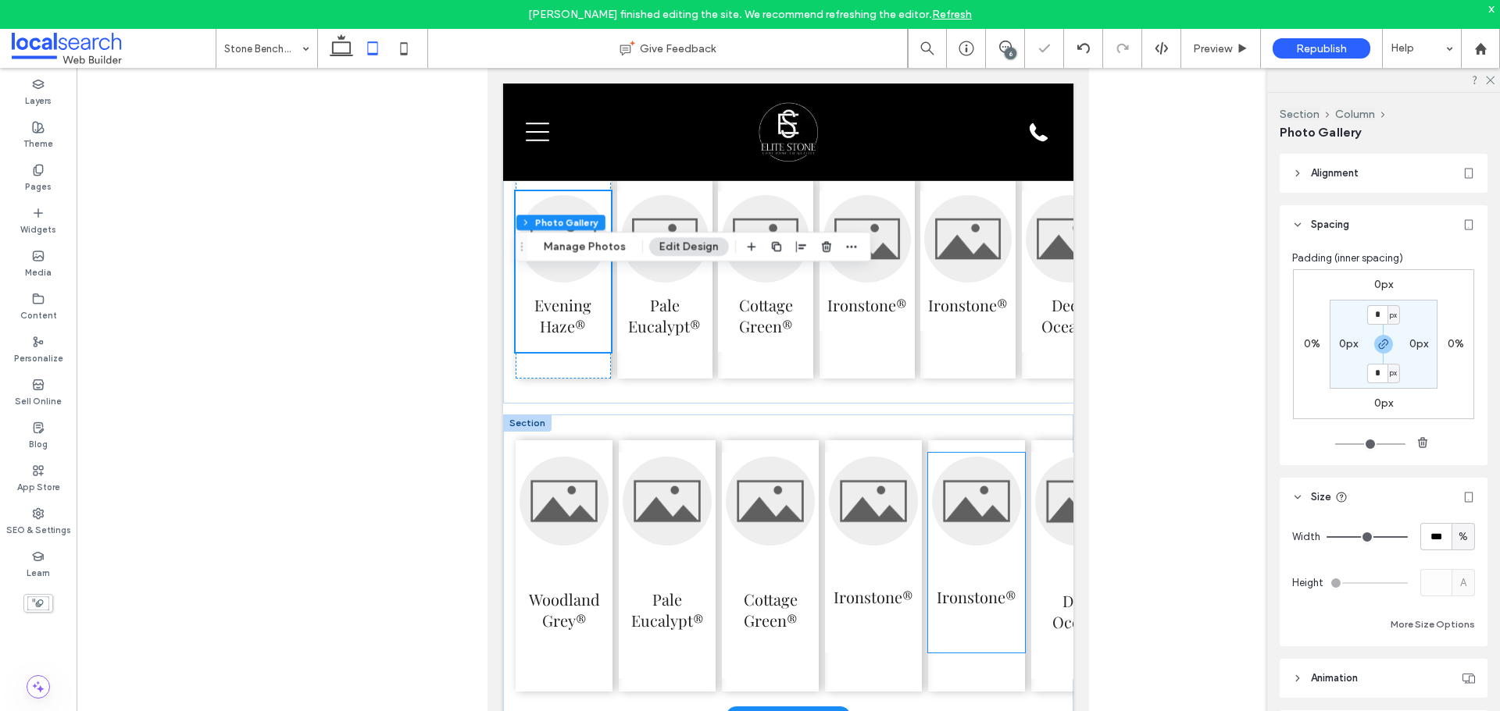
scroll to position [4382, 0]
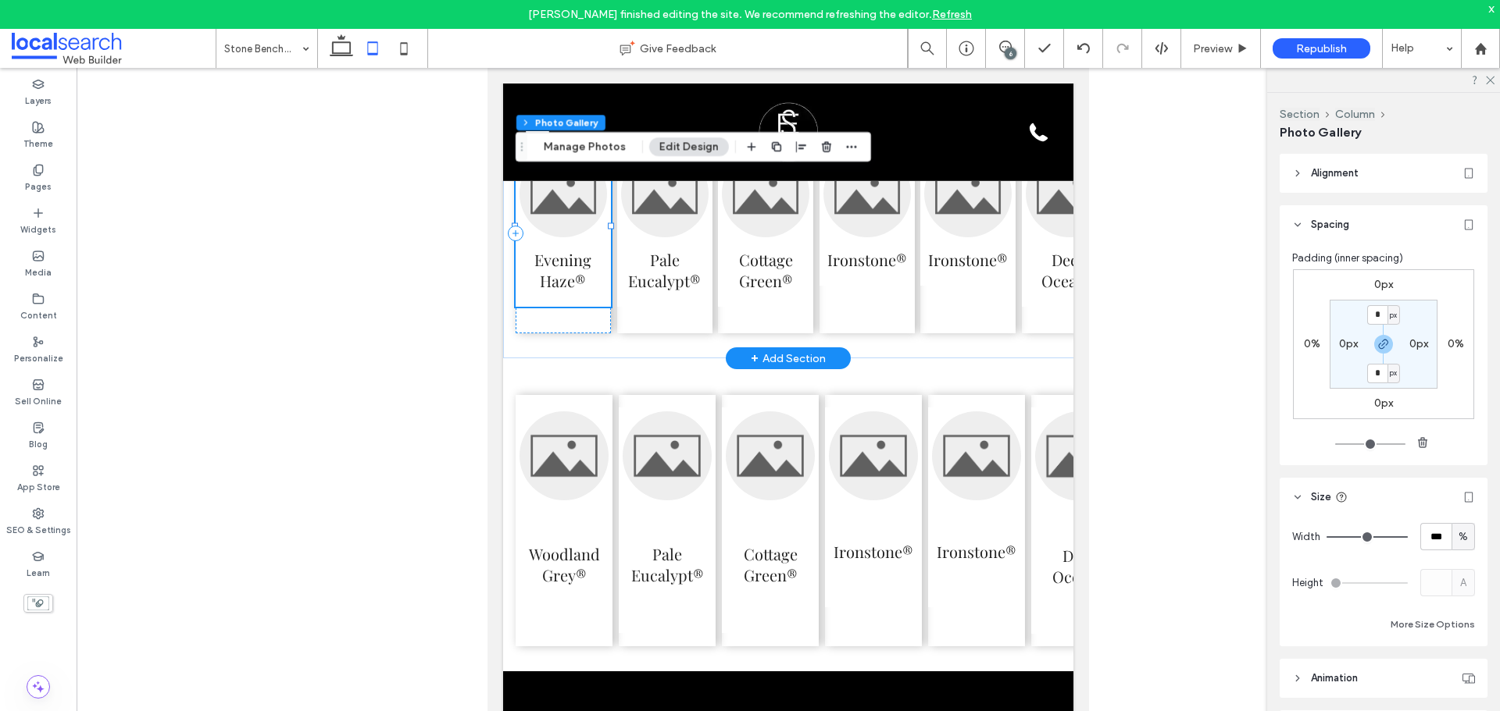
click at [591, 303] on span "Evening Haze®" at bounding box center [562, 270] width 87 height 66
click at [1428, 547] on input "***" at bounding box center [1435, 536] width 31 height 27
type input "**"
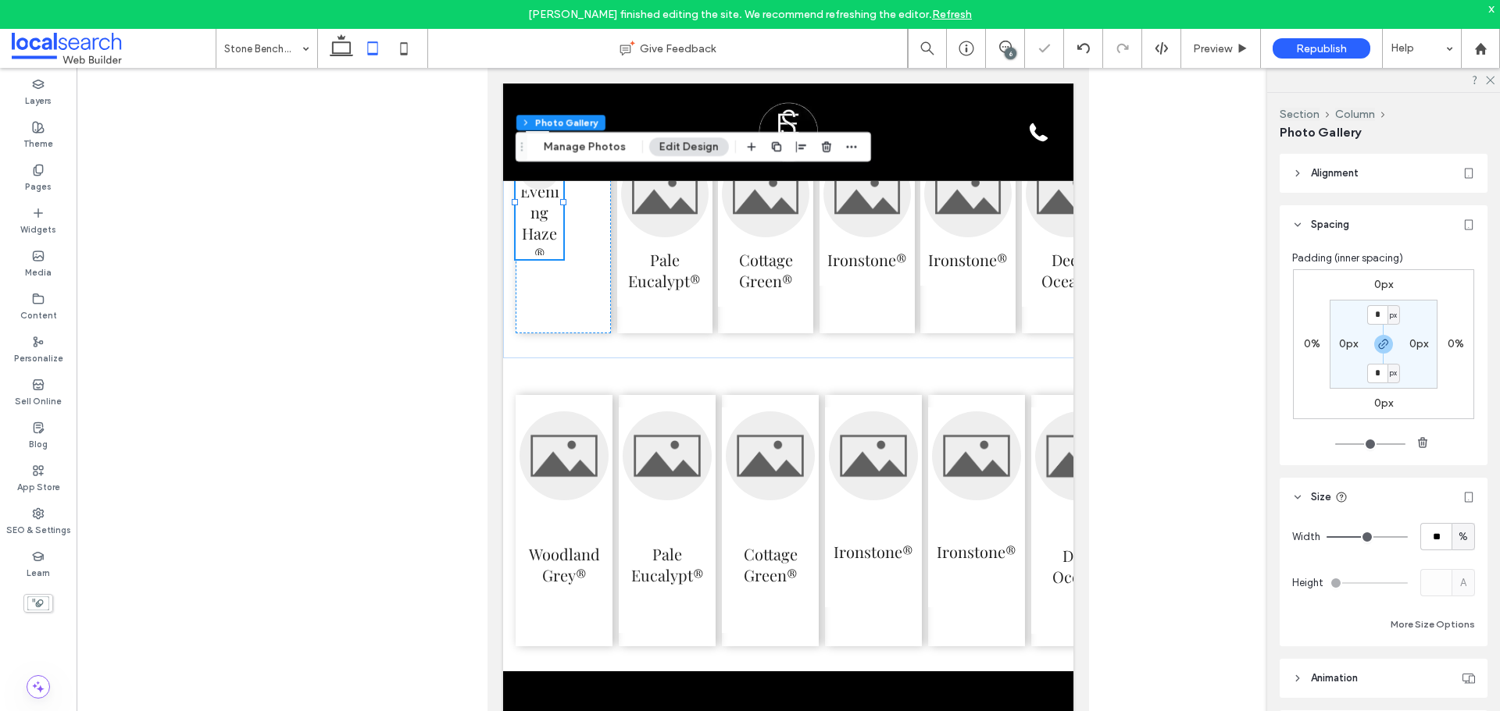
click at [1458, 539] on span "%" at bounding box center [1462, 538] width 9 height 16
click at [1443, 540] on input "**" at bounding box center [1435, 536] width 31 height 27
type input "***"
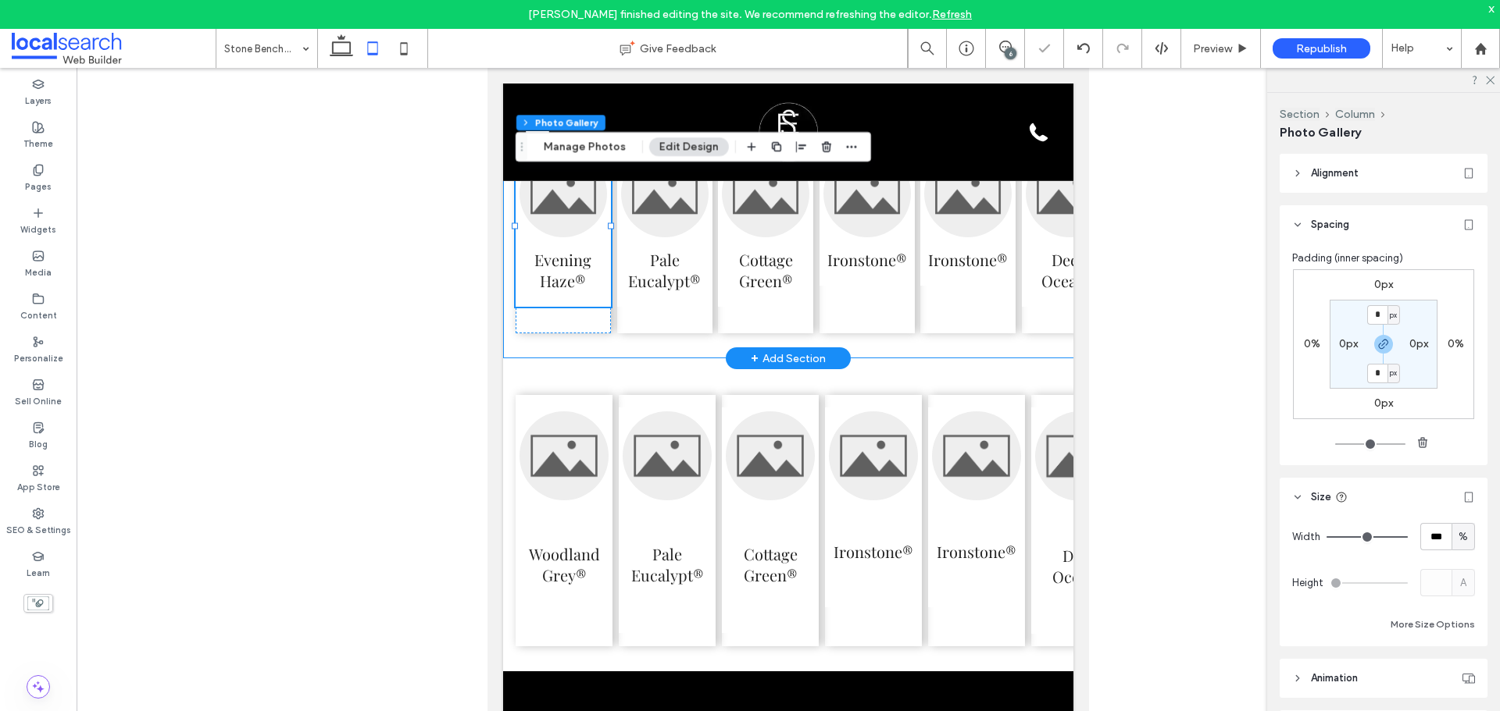
click at [604, 358] on div "Evening Haze® Pale Eucalypt® Cottage Green® Ironstone® Ironstone® Deep Ocean®" at bounding box center [816, 234] width 626 height 250
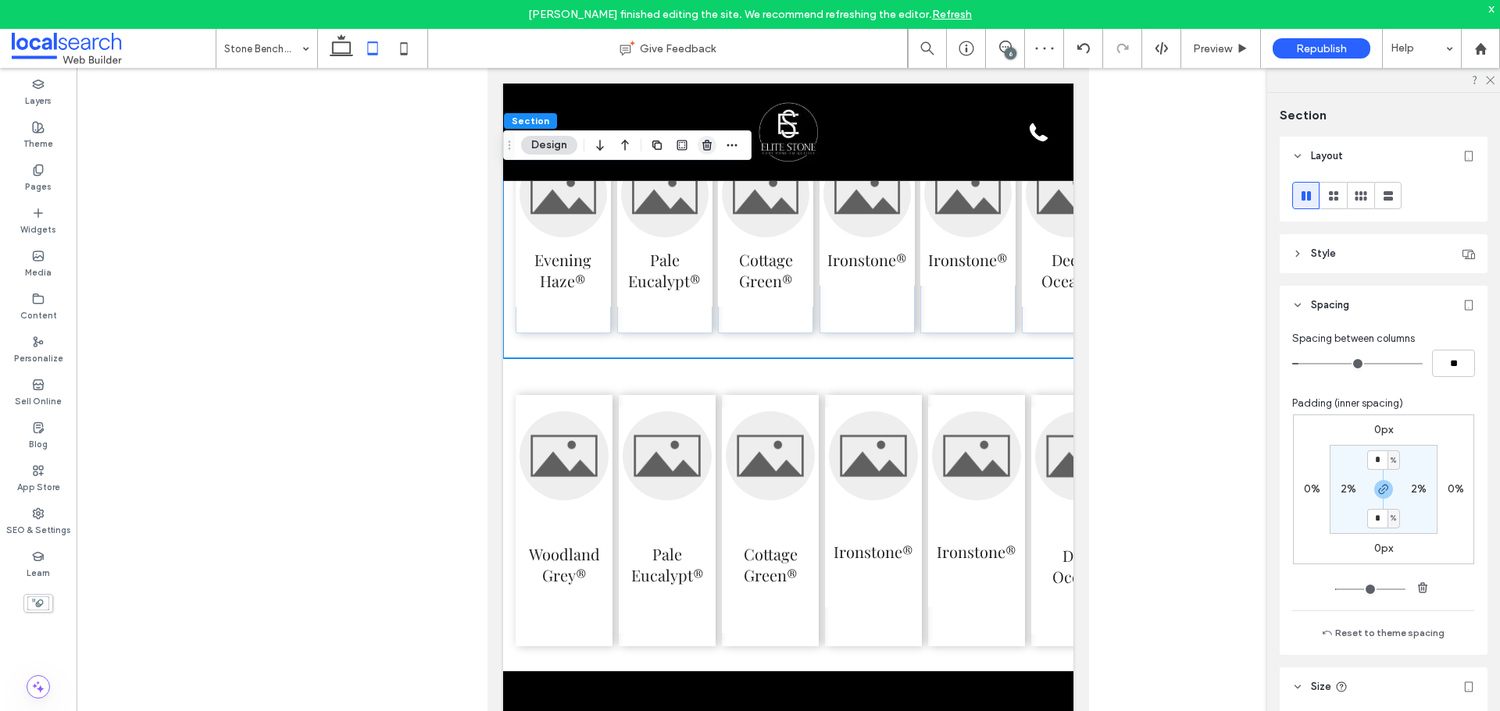
click at [713, 149] on span "button" at bounding box center [706, 145] width 19 height 19
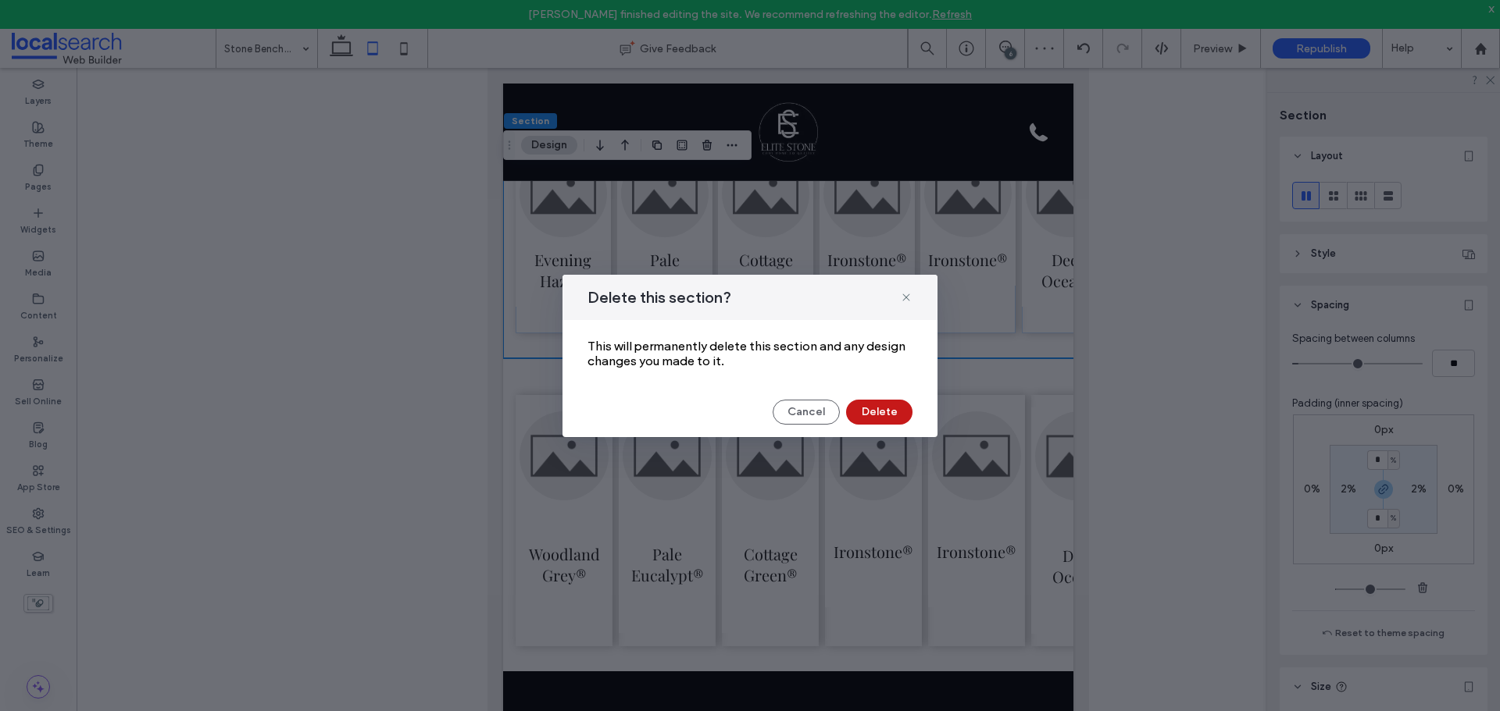
click at [869, 416] on button "Delete" at bounding box center [879, 412] width 66 height 25
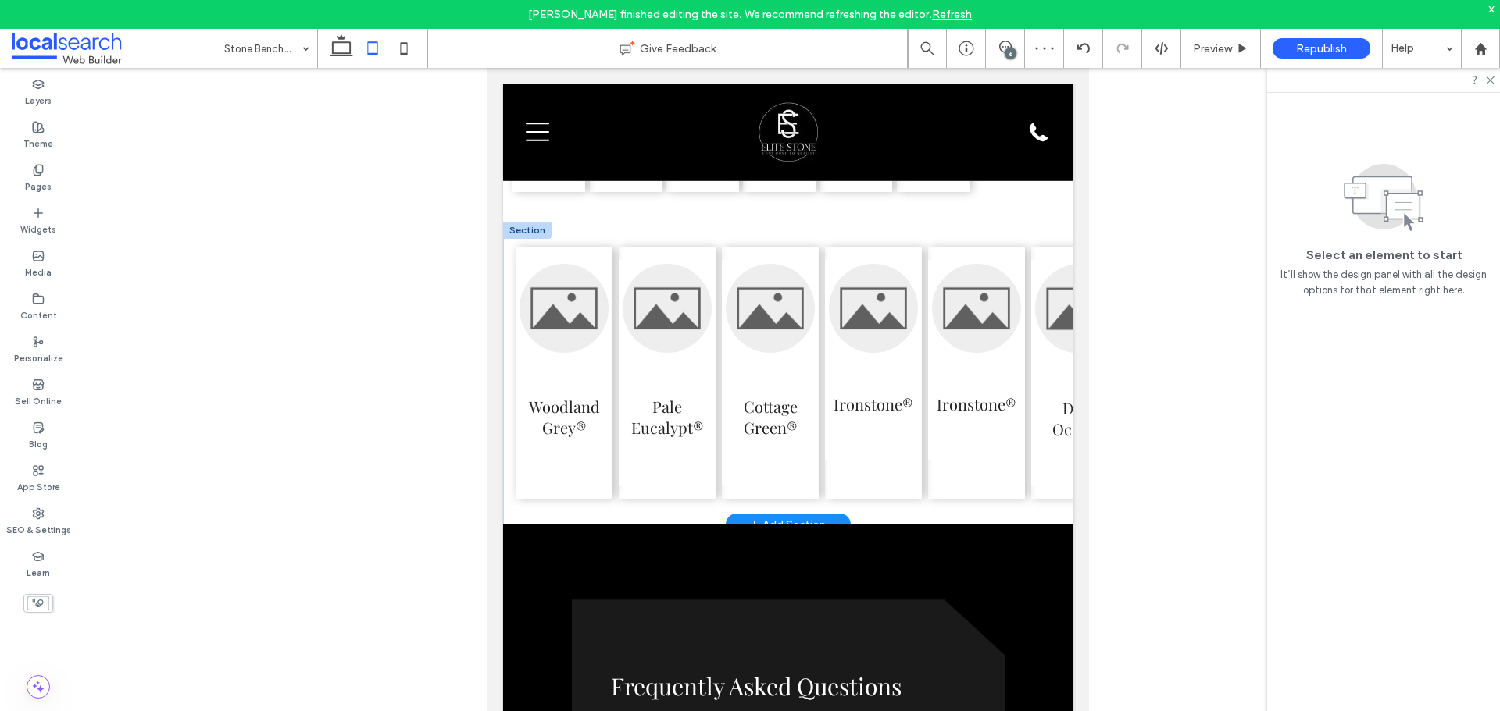
scroll to position [4148, 0]
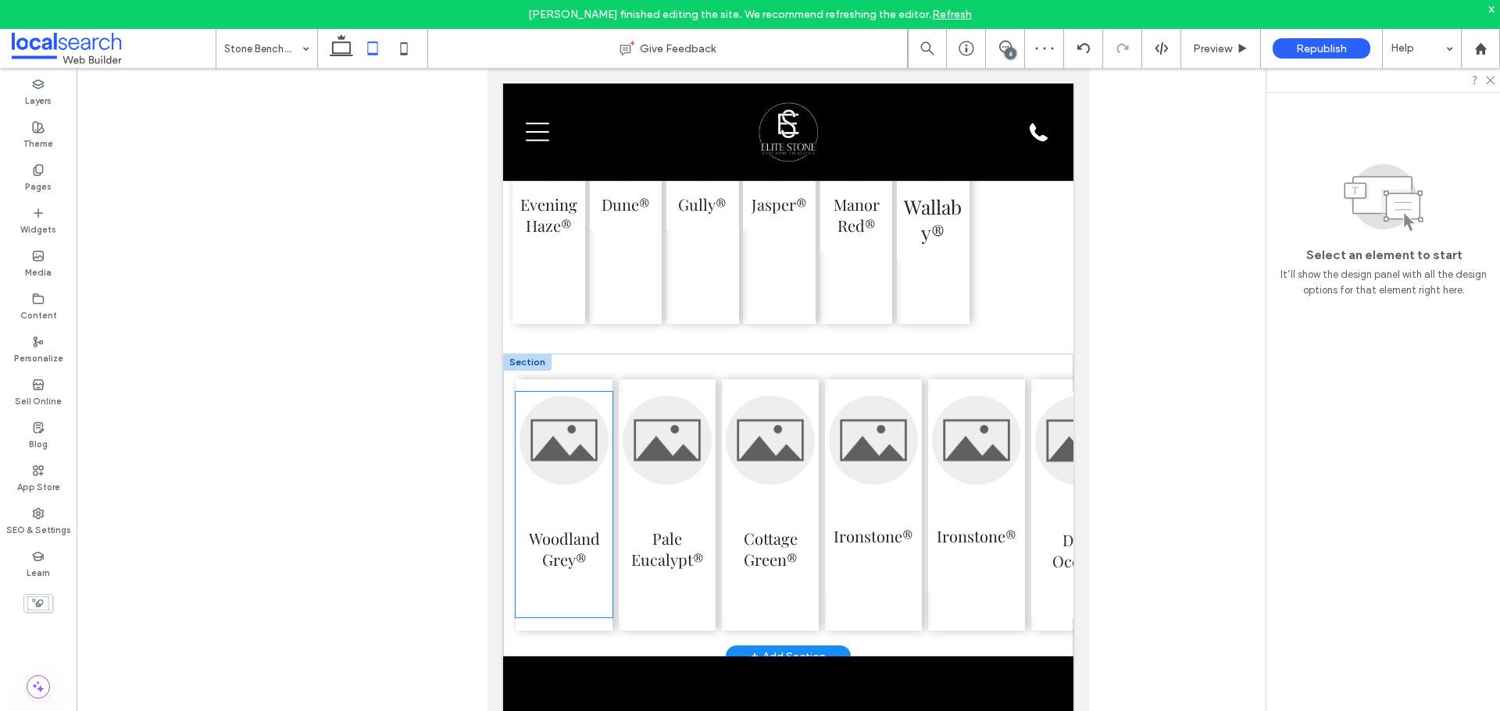
click at [598, 570] on h3 "Woodland Grey®" at bounding box center [563, 549] width 89 height 42
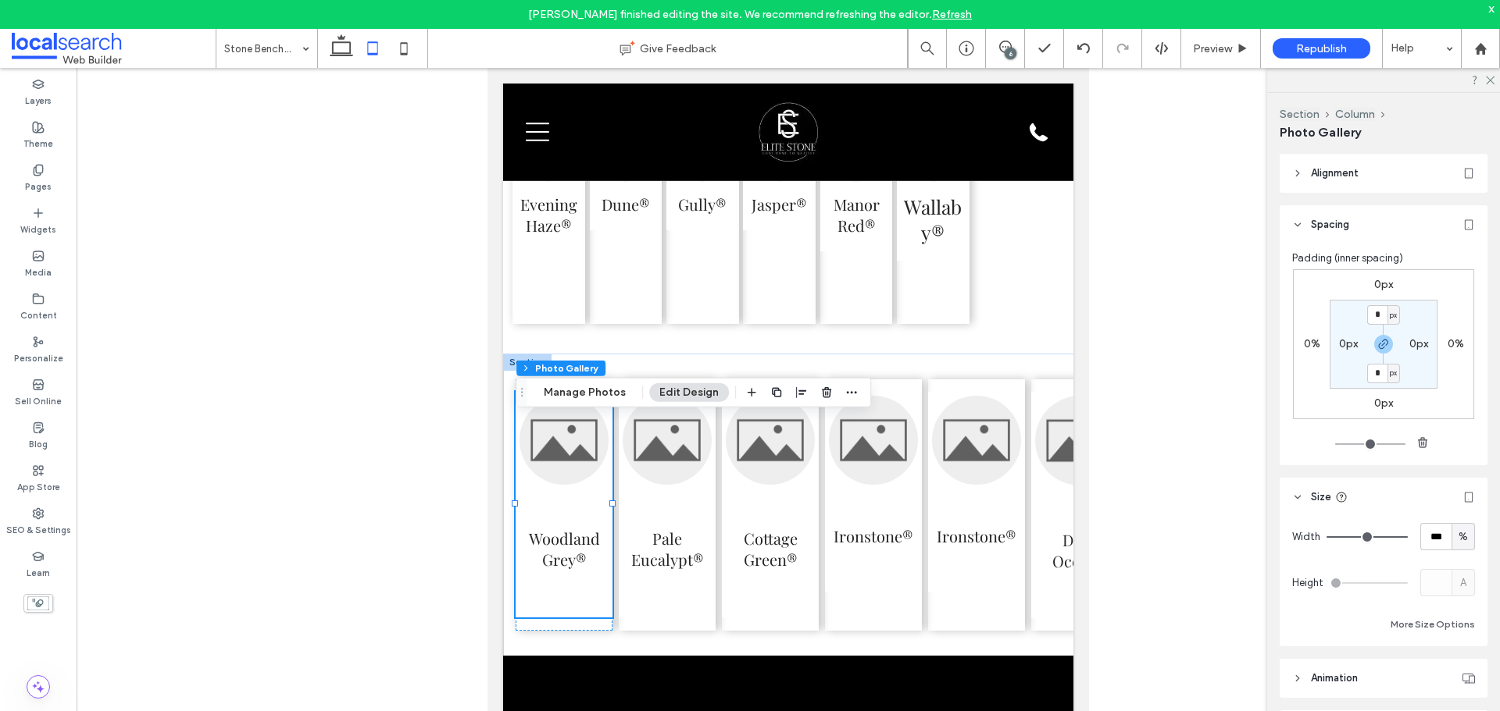
click at [1457, 546] on div "%" at bounding box center [1462, 536] width 23 height 27
click at [1453, 568] on span "px" at bounding box center [1455, 565] width 11 height 16
type input "***"
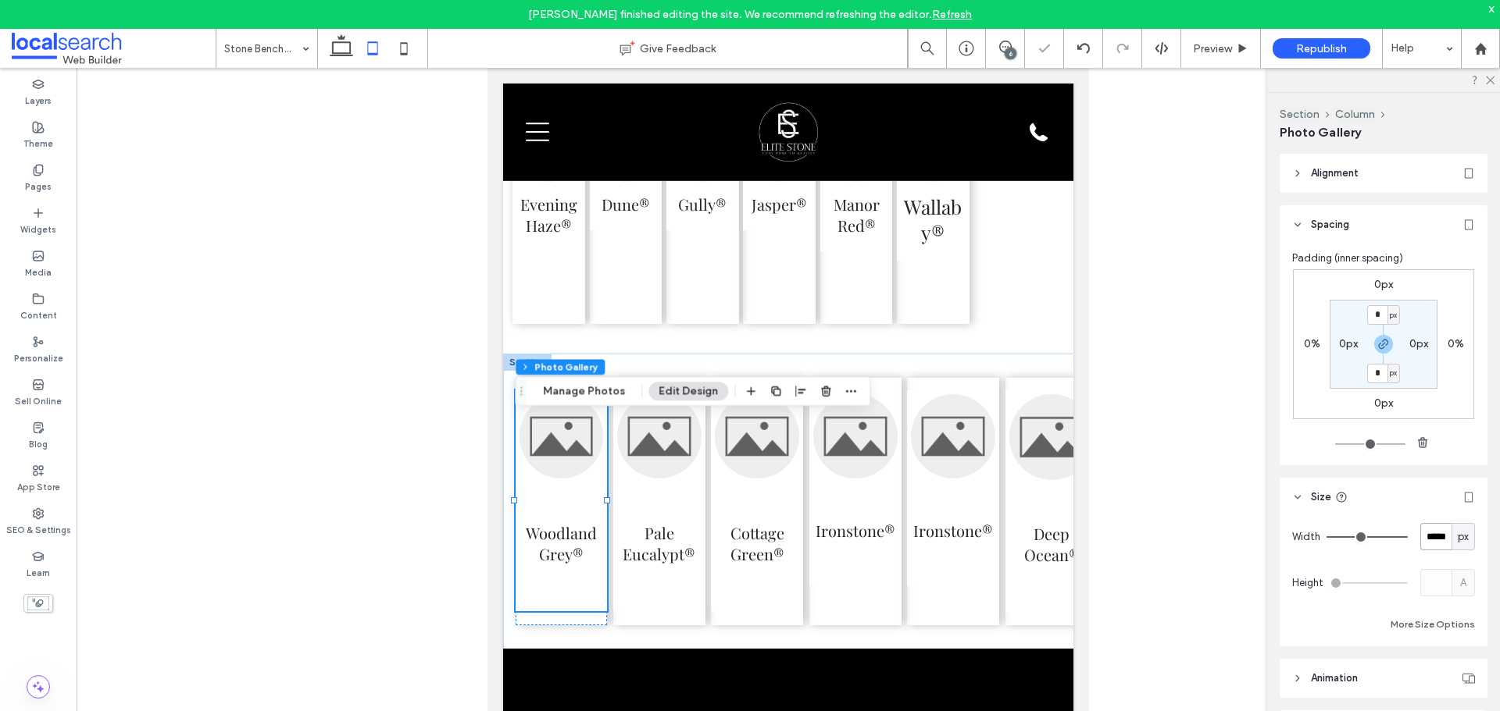
click at [1429, 539] on input "*****" at bounding box center [1435, 536] width 31 height 27
click at [1468, 544] on div "Width ***** px Height A More Size Options" at bounding box center [1383, 582] width 208 height 130
click at [1463, 542] on div "px" at bounding box center [1462, 536] width 23 height 27
click at [1455, 587] on span "%" at bounding box center [1454, 592] width 9 height 16
type input "***"
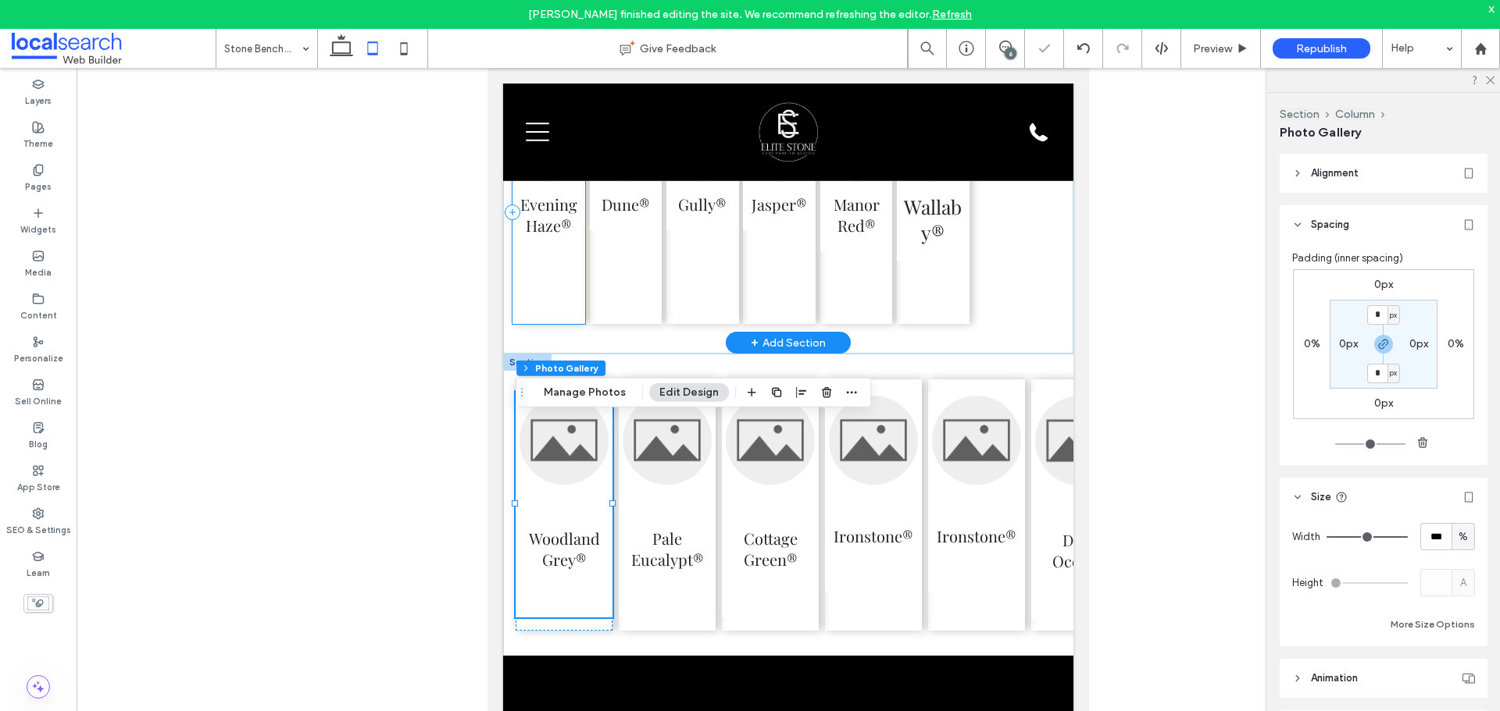
click at [551, 294] on div "Evening Haze®" at bounding box center [548, 212] width 73 height 223
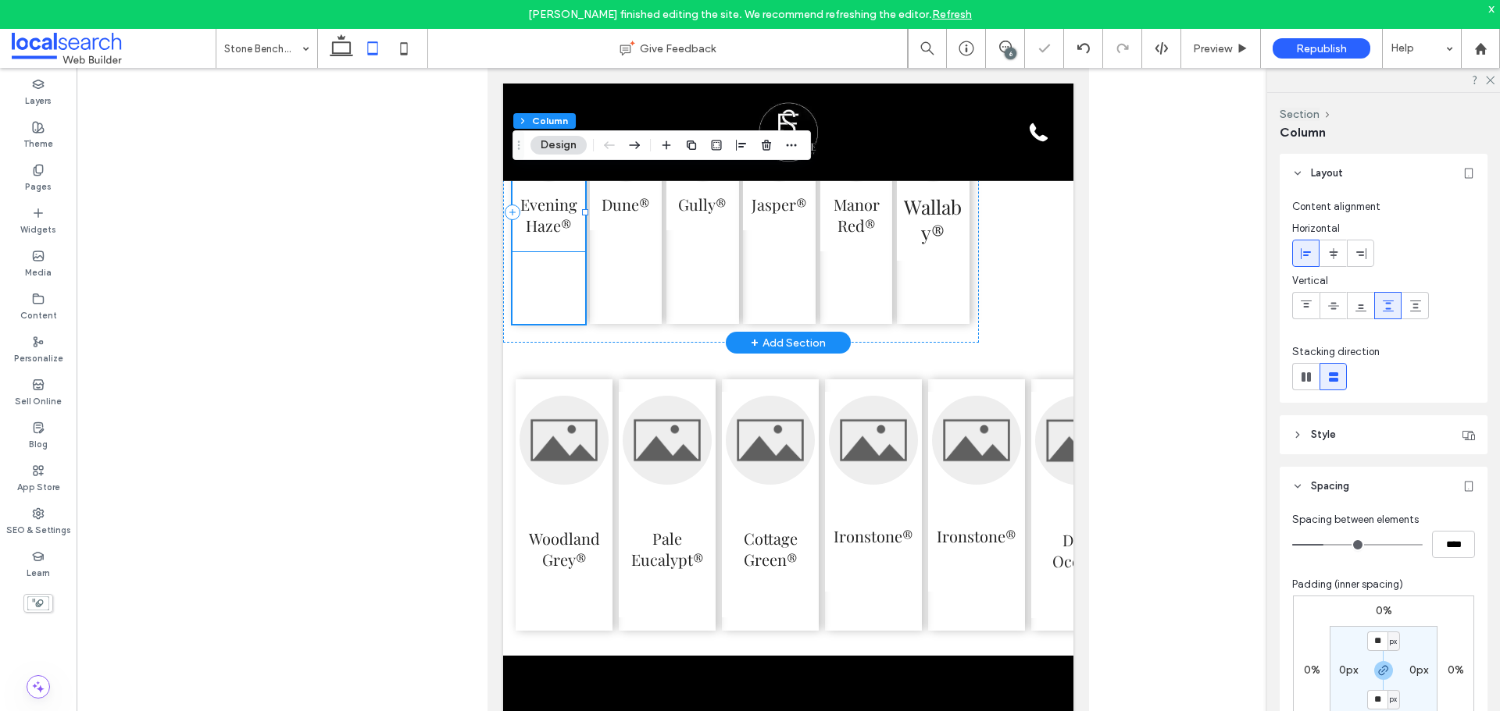
click at [572, 236] on h3 "Evening Haze®" at bounding box center [548, 215] width 65 height 42
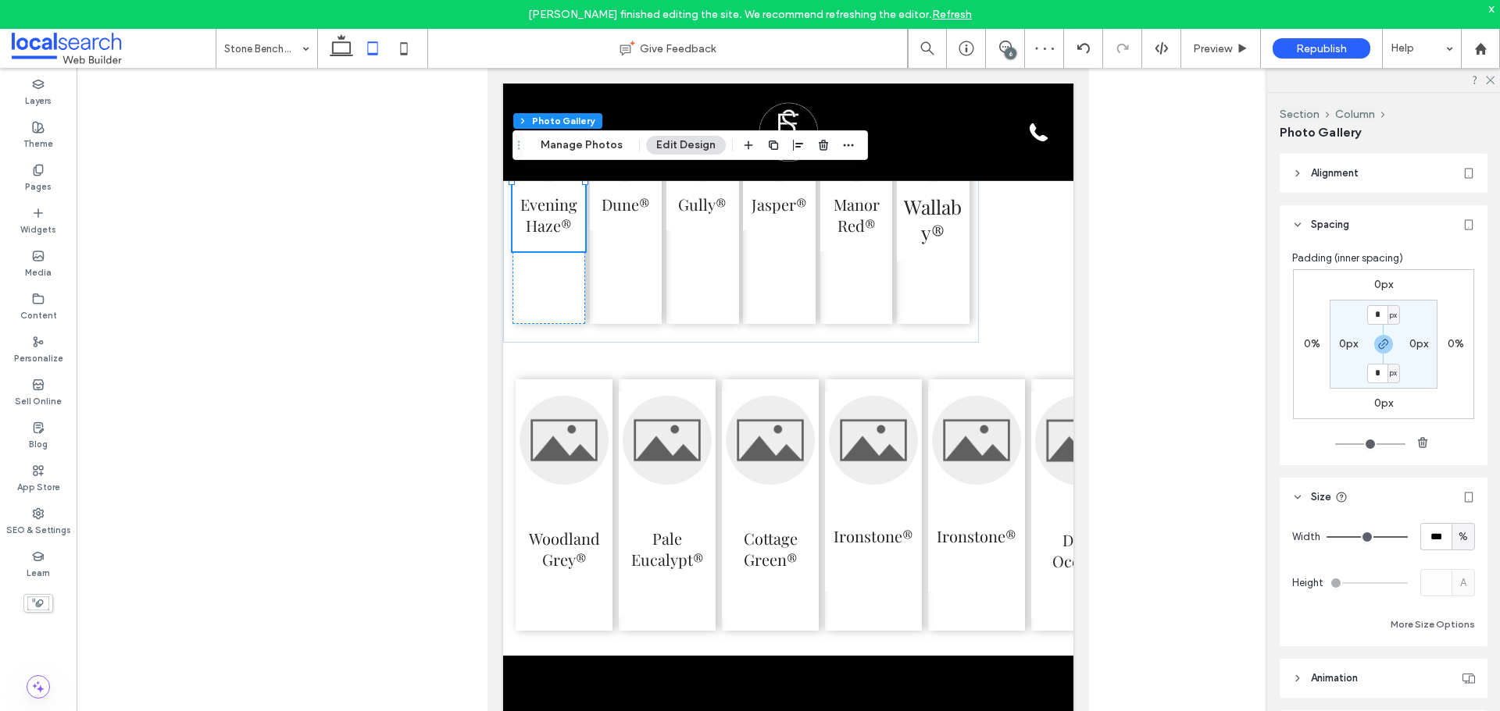
click at [1462, 541] on div "%" at bounding box center [1463, 538] width 16 height 16
drag, startPoint x: 1465, startPoint y: 569, endPoint x: 1443, endPoint y: 555, distance: 27.1
click at [1465, 568] on div "px" at bounding box center [1455, 564] width 22 height 27
type input "**"
click at [1429, 548] on input "****" at bounding box center [1435, 536] width 31 height 27
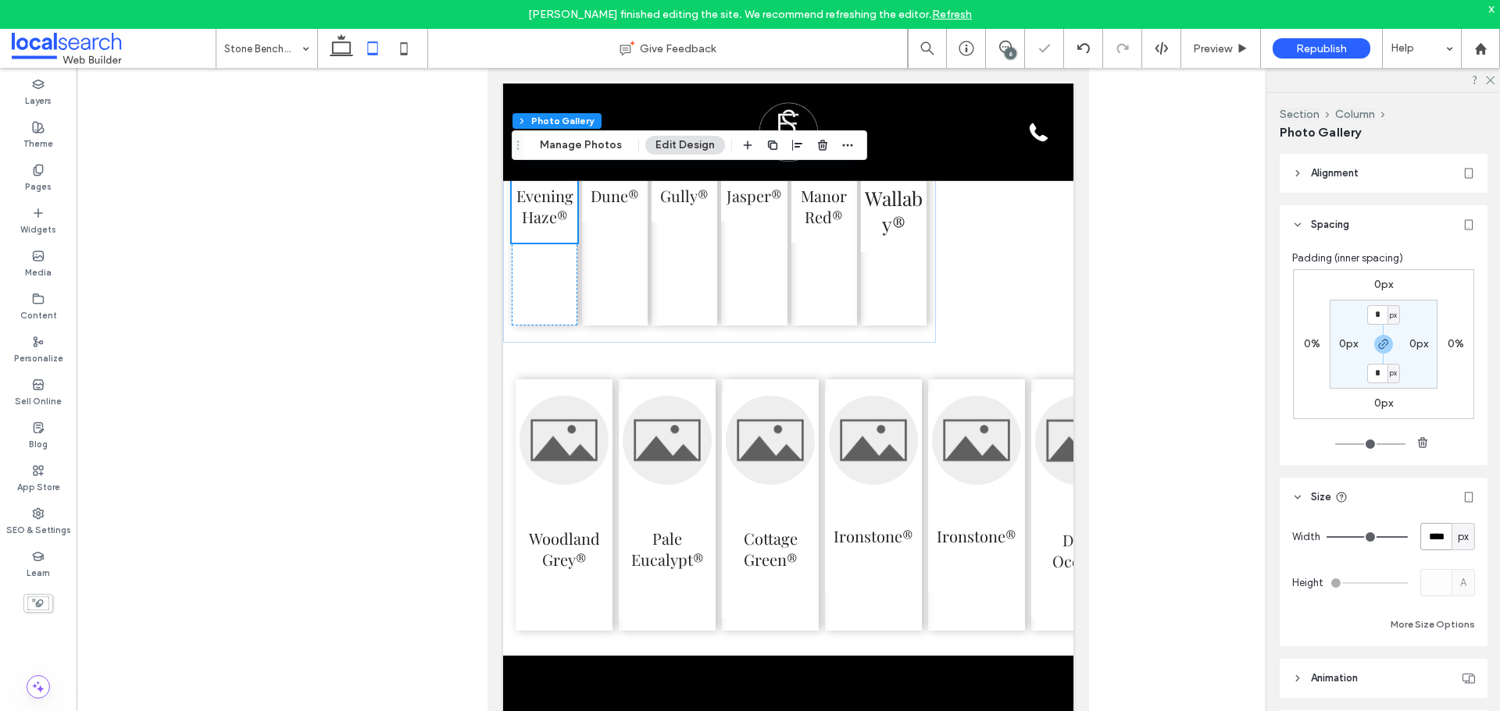
paste input "*"
type input "*****"
type input "***"
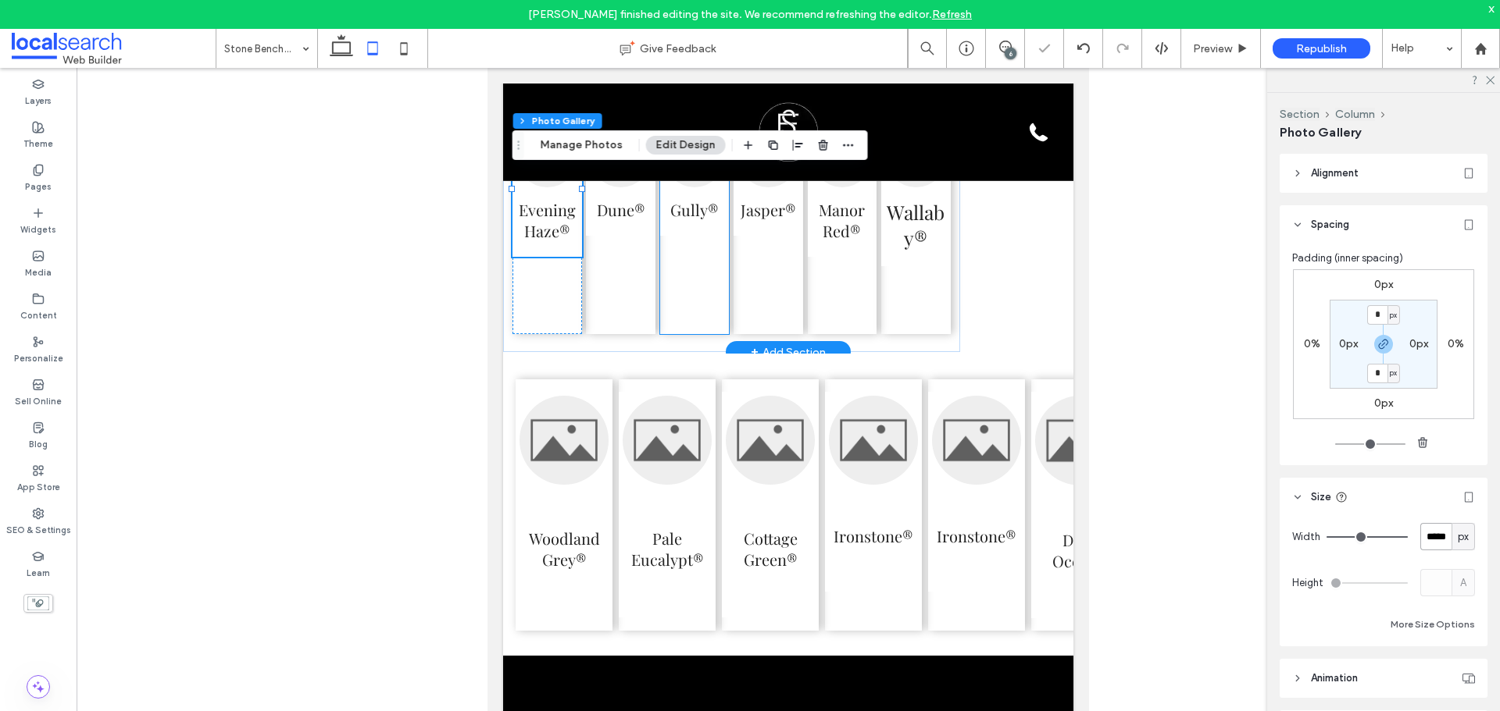
scroll to position [0, 0]
click at [972, 321] on div "Evening Haze® Dune® Gully® Jasper® Manor Red® Wallaby® Section + Add Section" at bounding box center [788, 223] width 570 height 261
click at [950, 312] on div "Evening Haze® Dune® Gully® Jasper® Manor Red® Wallaby®" at bounding box center [731, 223] width 457 height 261
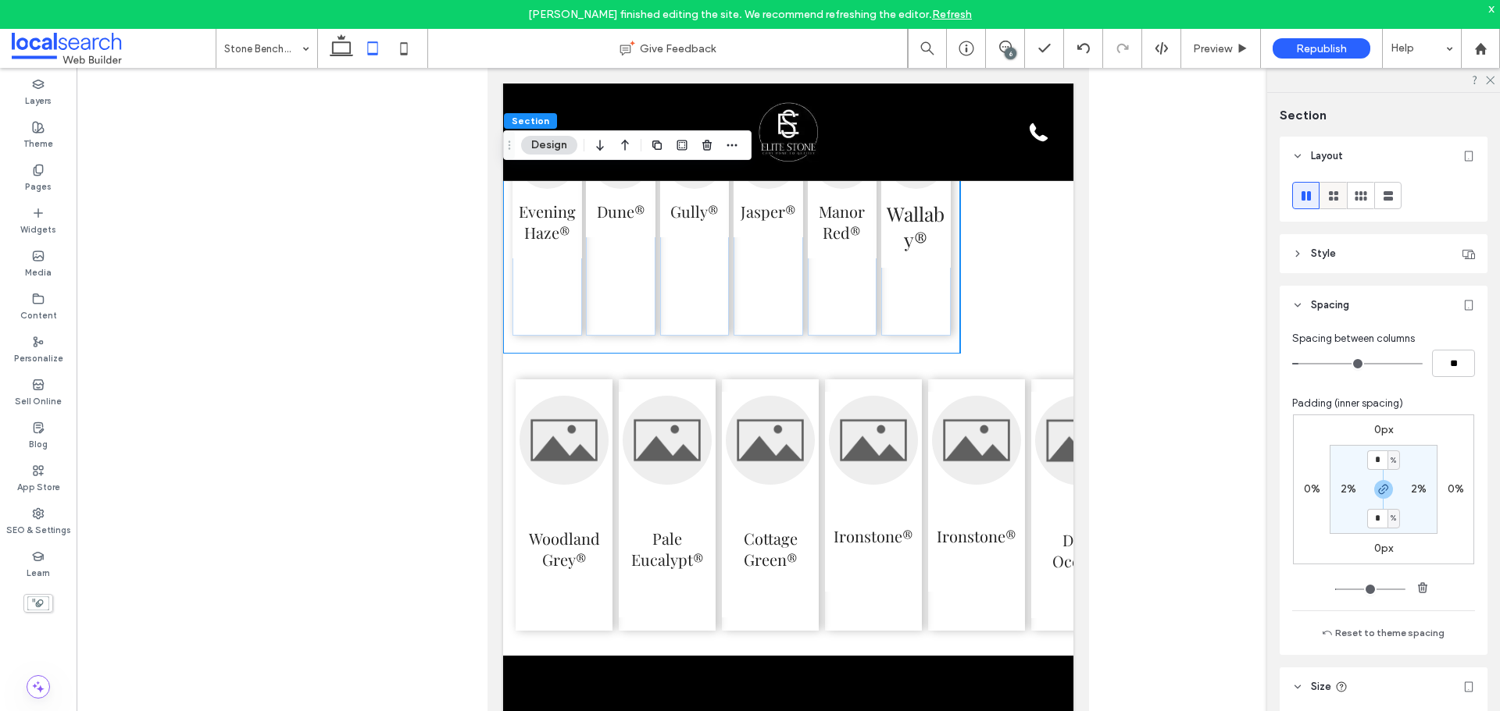
click at [1345, 195] on div at bounding box center [1333, 196] width 26 height 26
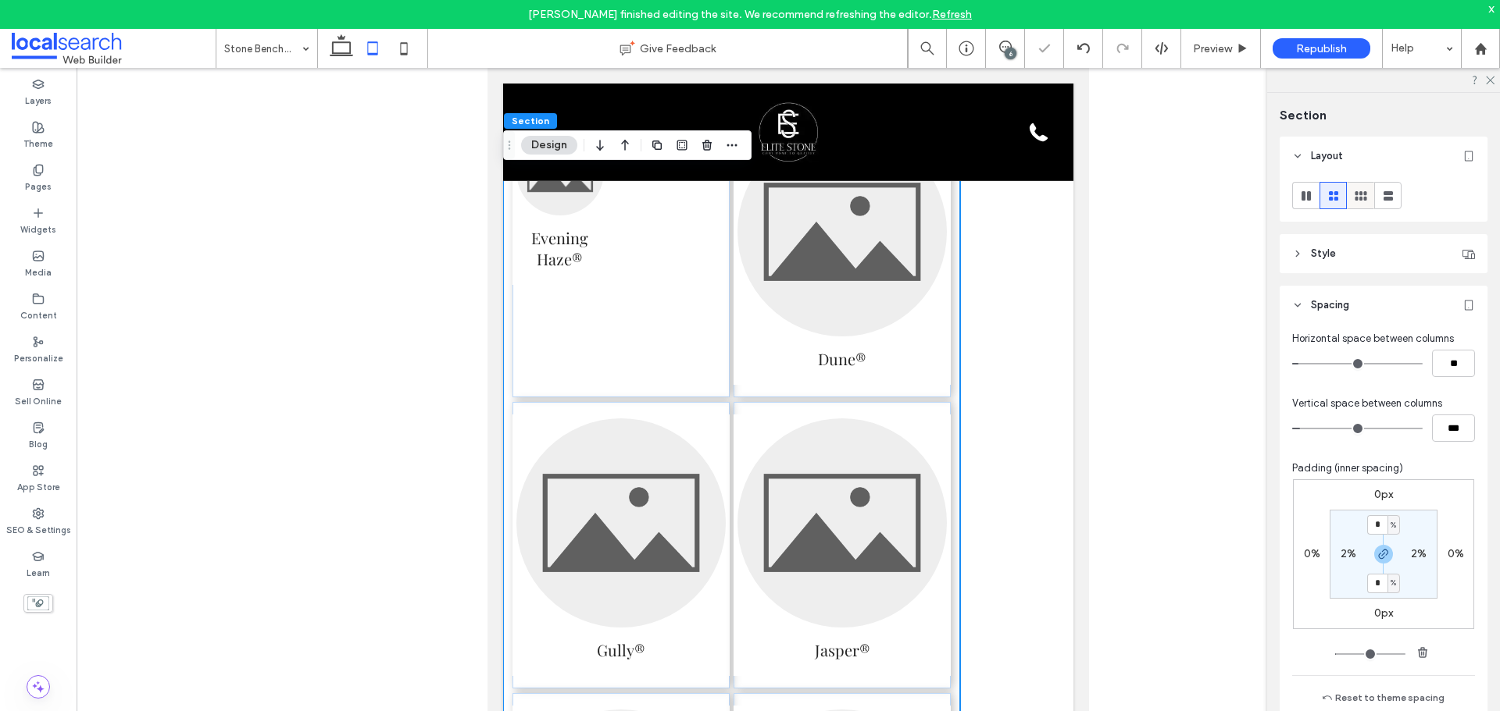
click at [1371, 200] on div at bounding box center [1360, 196] width 26 height 26
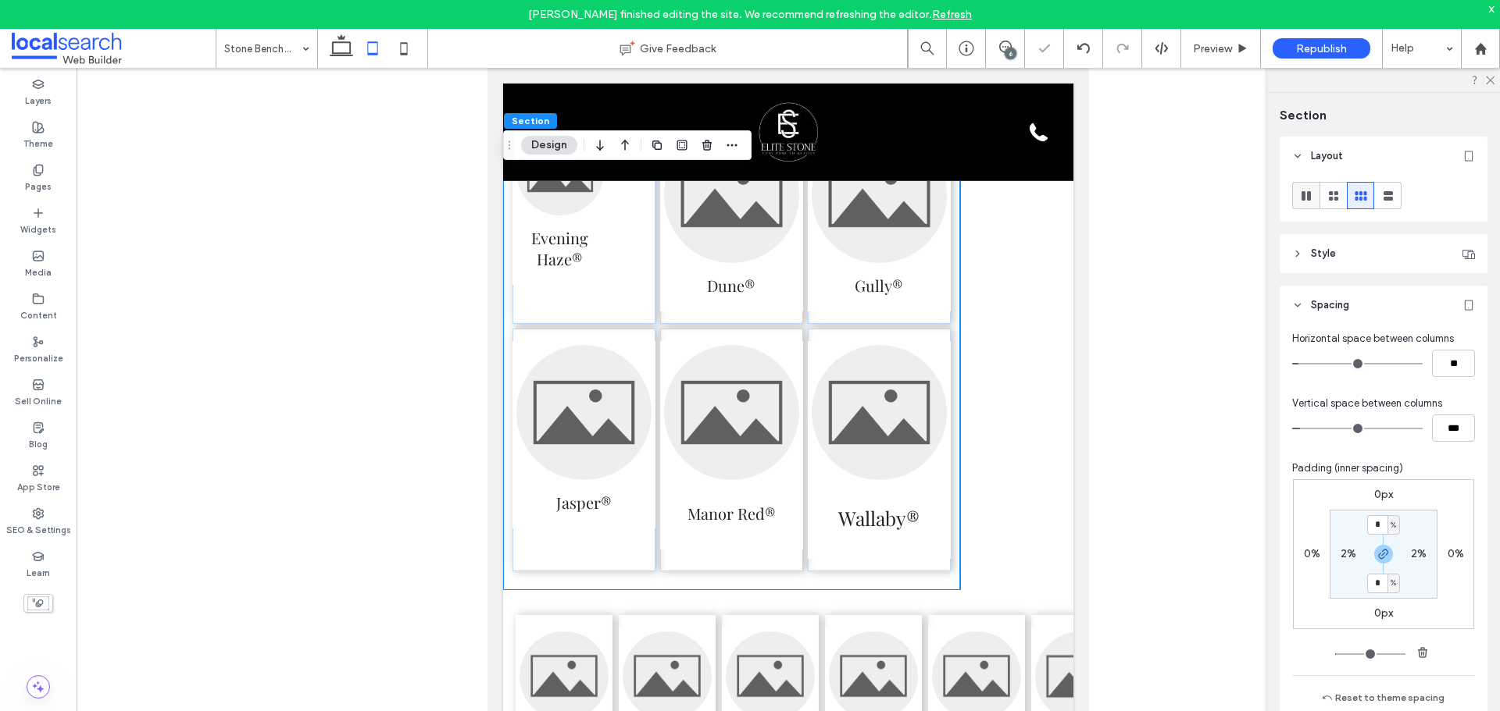
click at [1300, 194] on icon at bounding box center [1306, 196] width 16 height 16
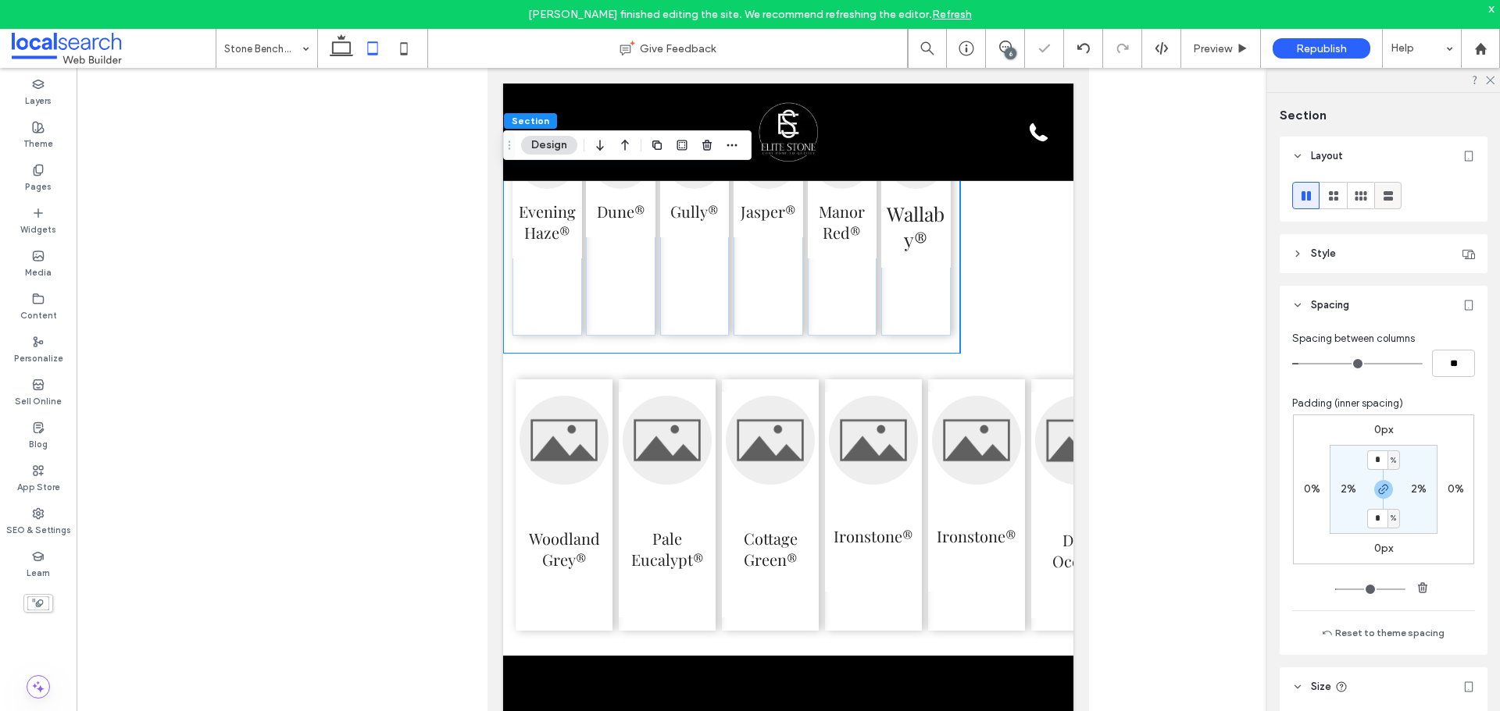
click at [1384, 203] on icon at bounding box center [1388, 196] width 16 height 16
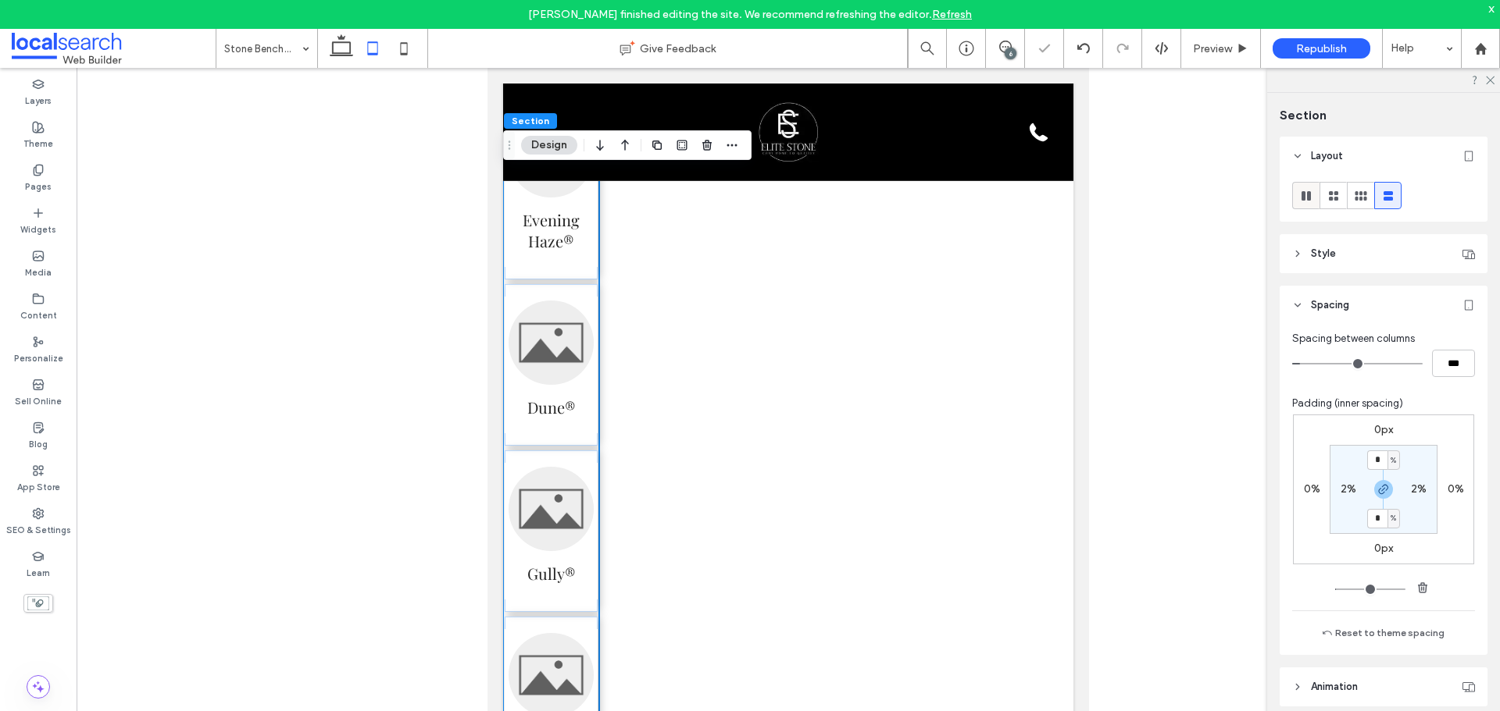
click at [1298, 201] on icon at bounding box center [1306, 196] width 16 height 16
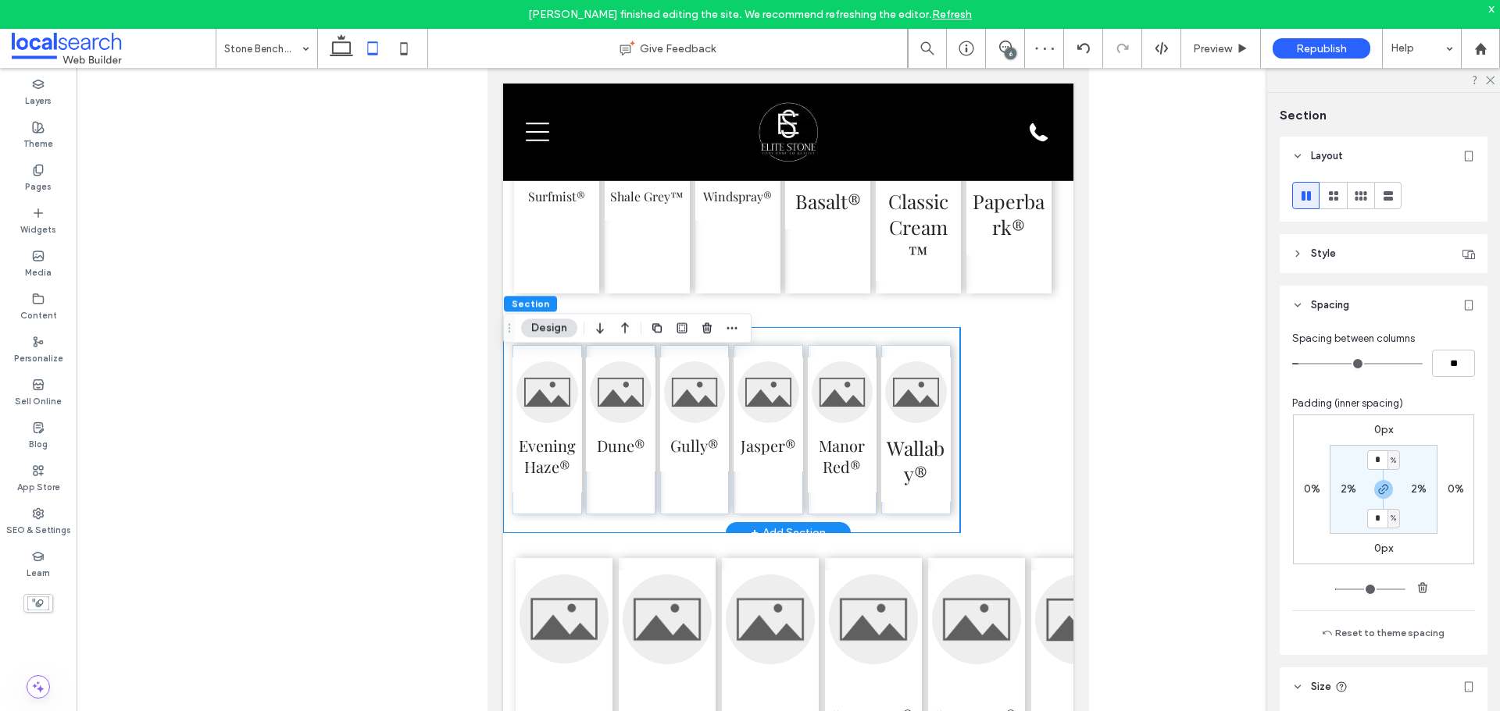
scroll to position [11, 0]
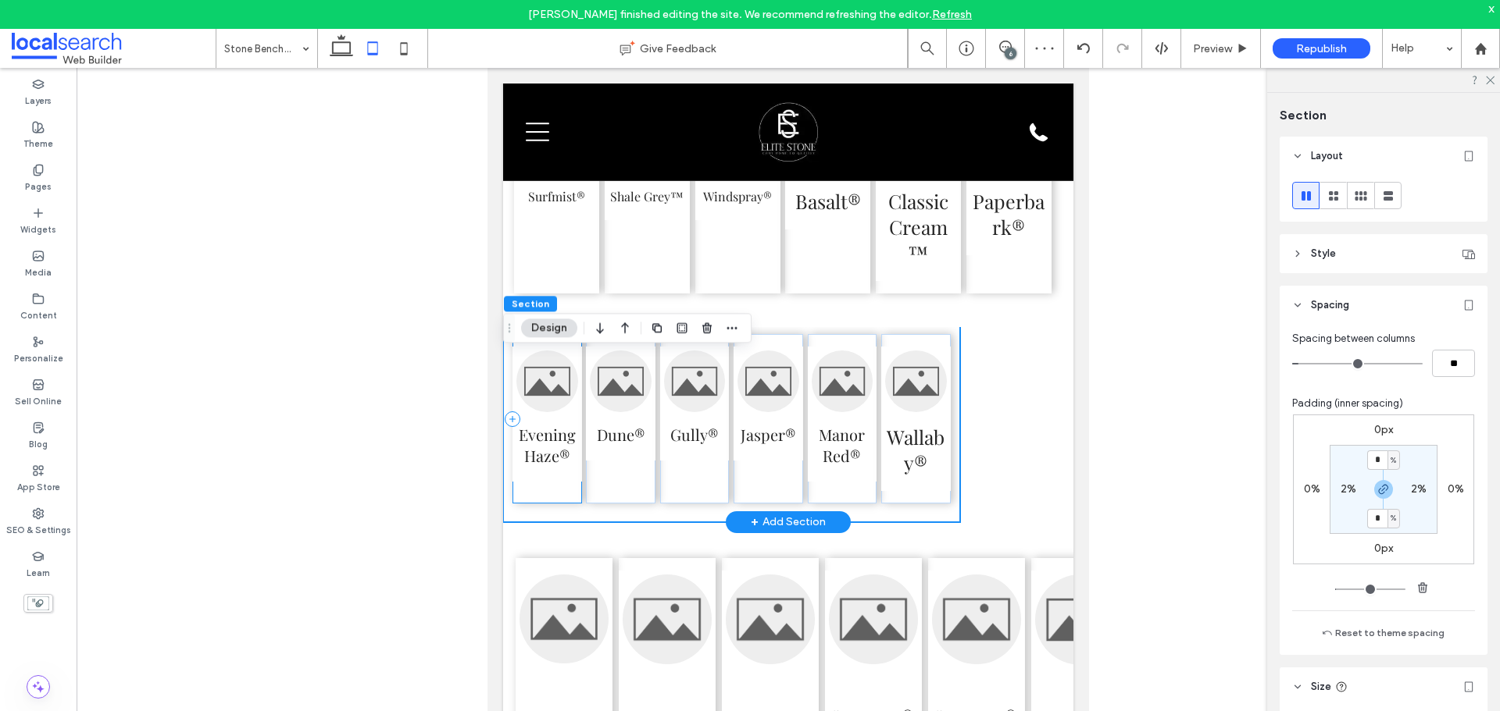
click at [551, 504] on div "Evening Haze®" at bounding box center [547, 418] width 70 height 169
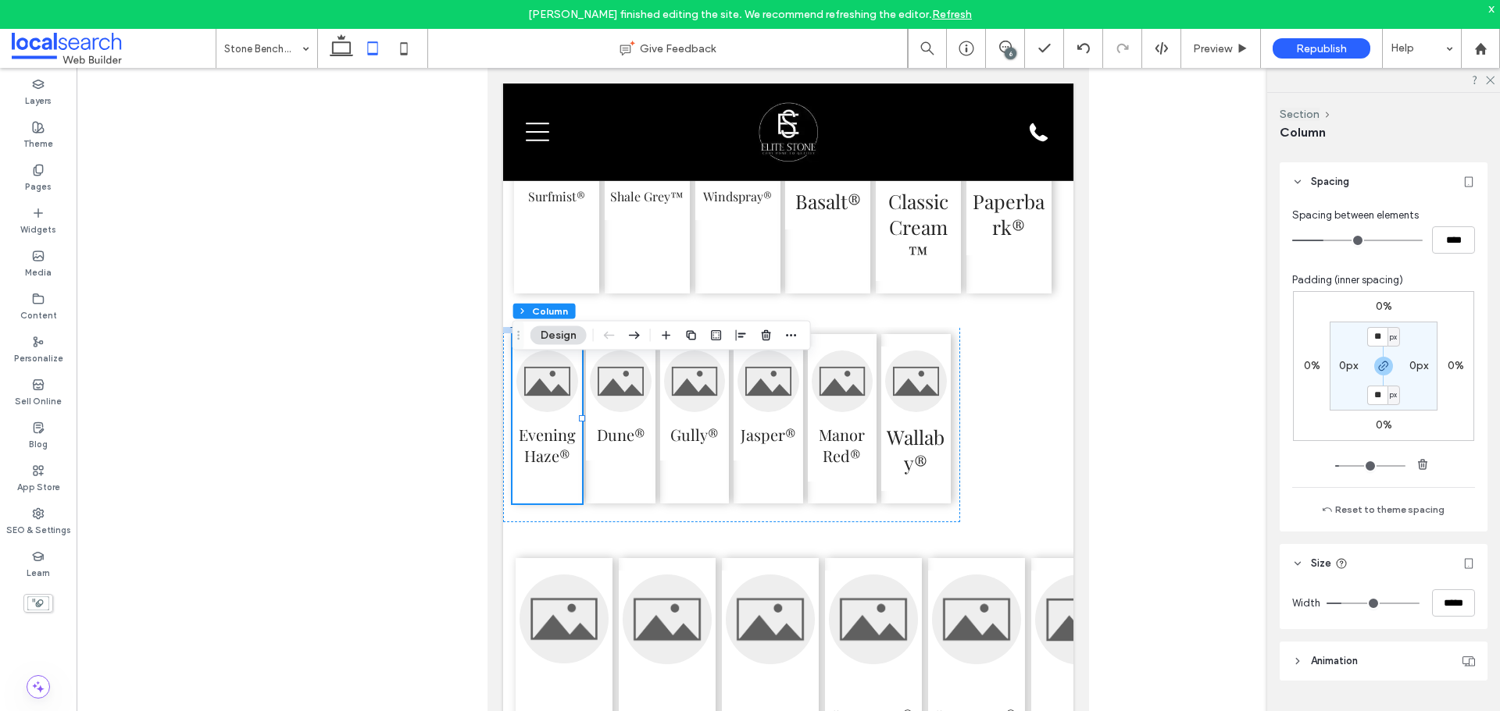
scroll to position [312, 0]
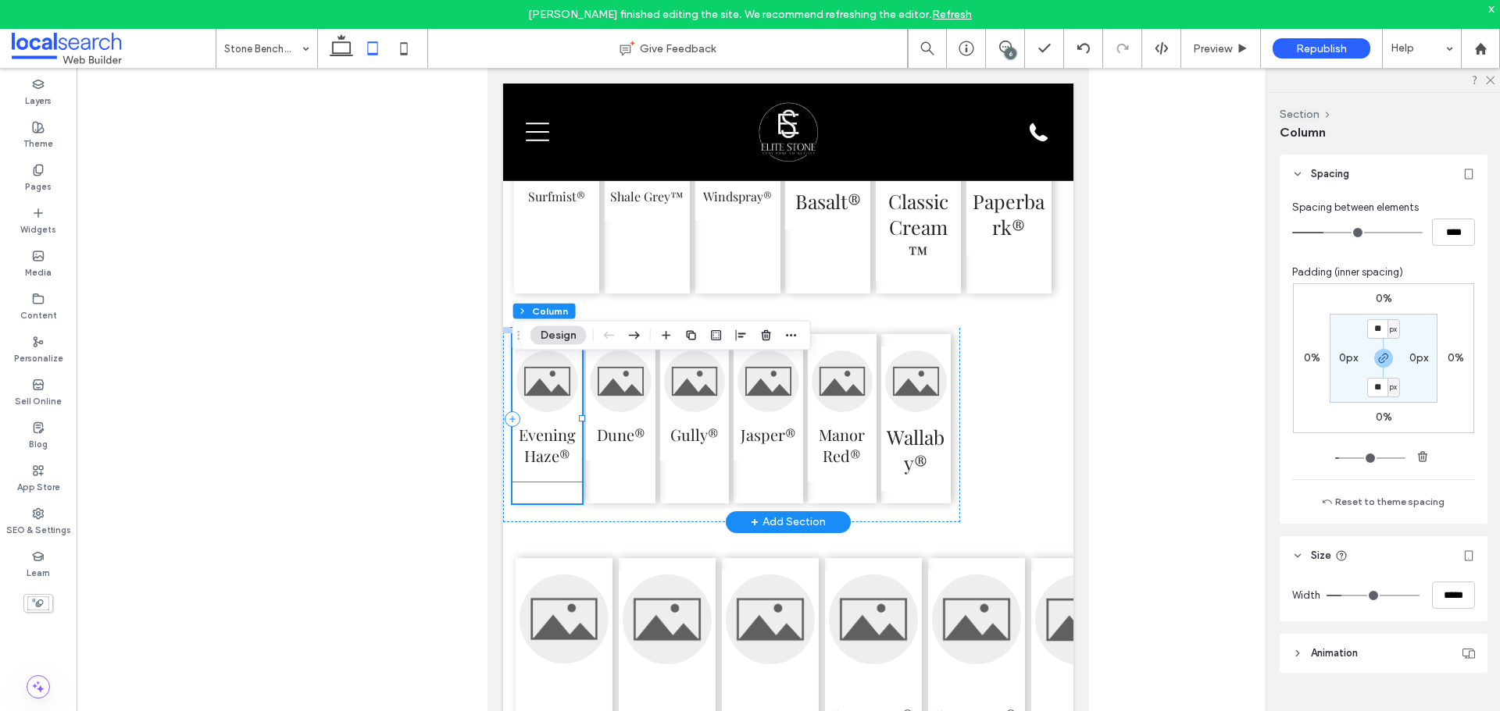
click at [557, 478] on span "Evening Haze®" at bounding box center [547, 445] width 62 height 66
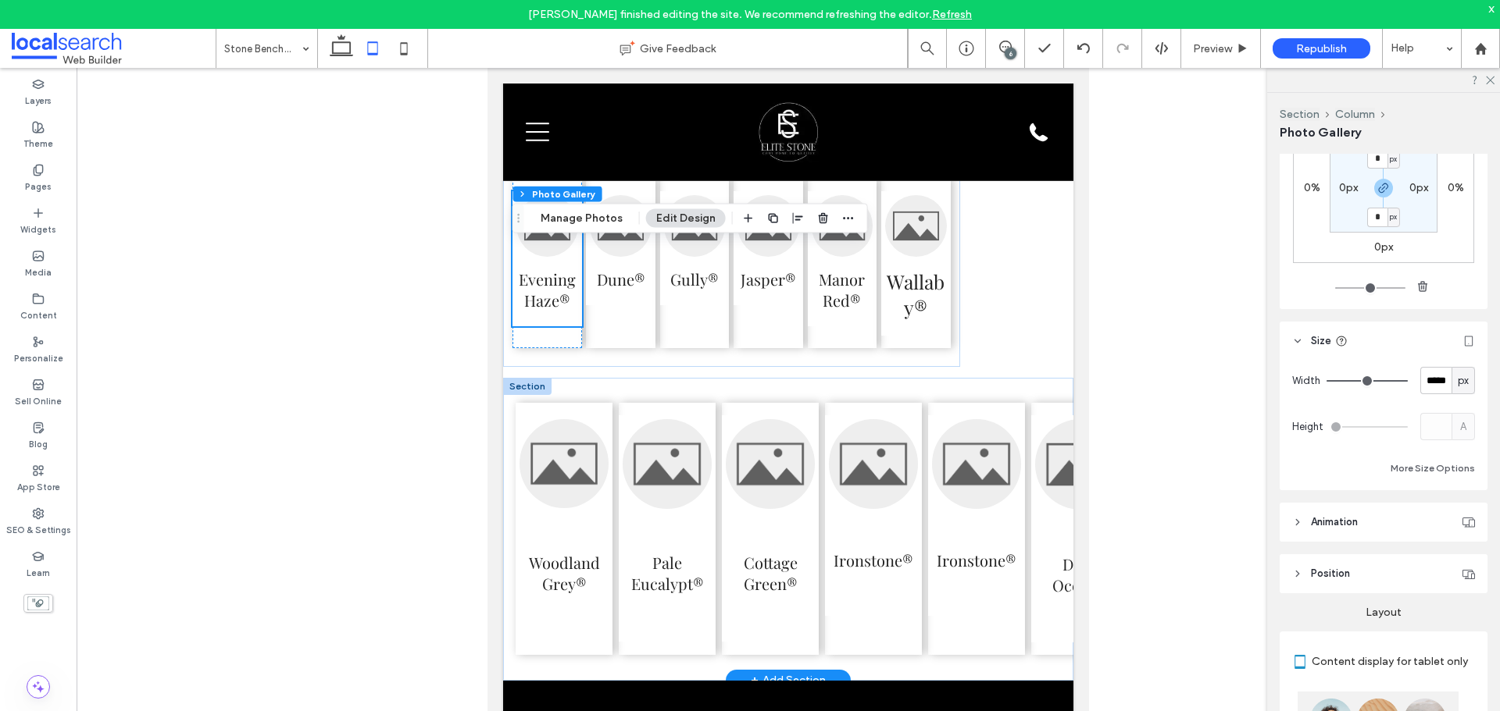
scroll to position [4070, 0]
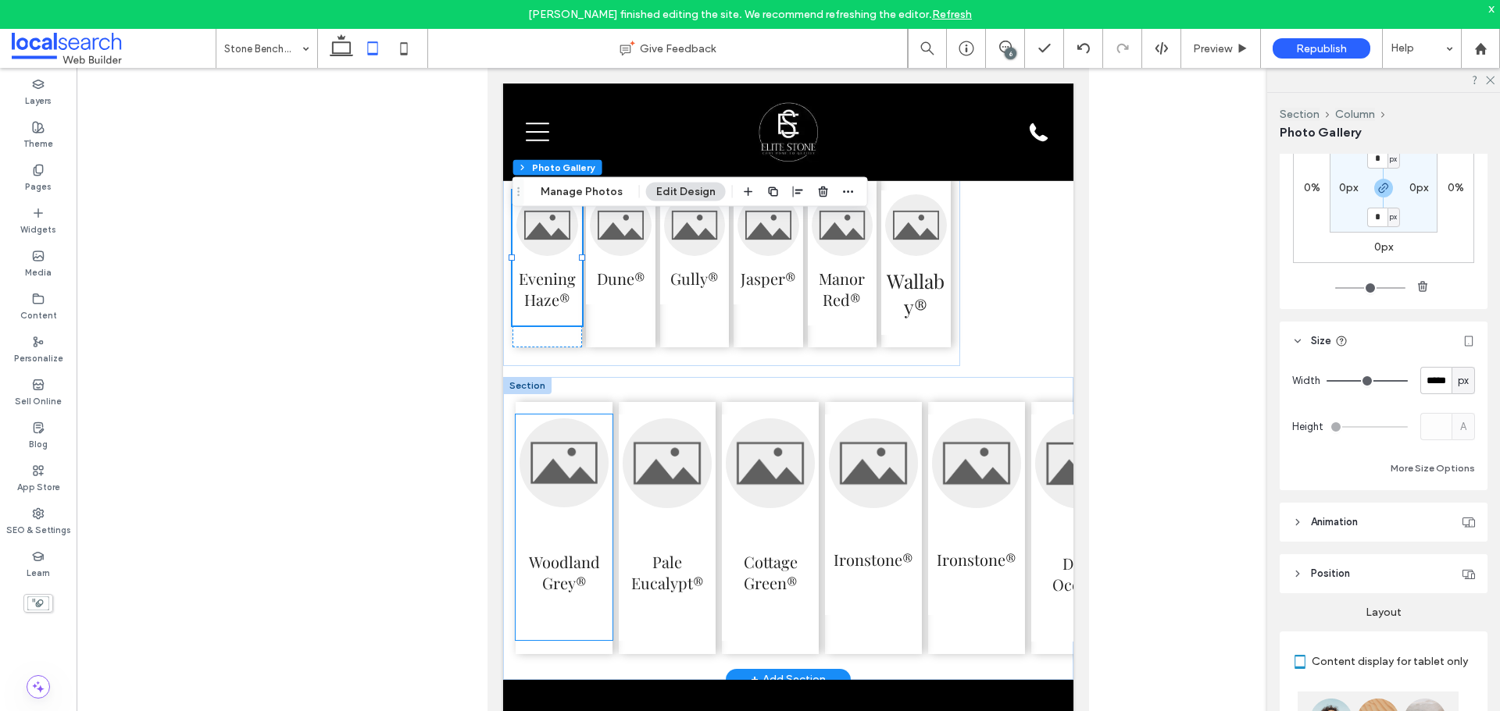
click at [605, 458] on div "Woodland Grey®" at bounding box center [563, 528] width 89 height 218
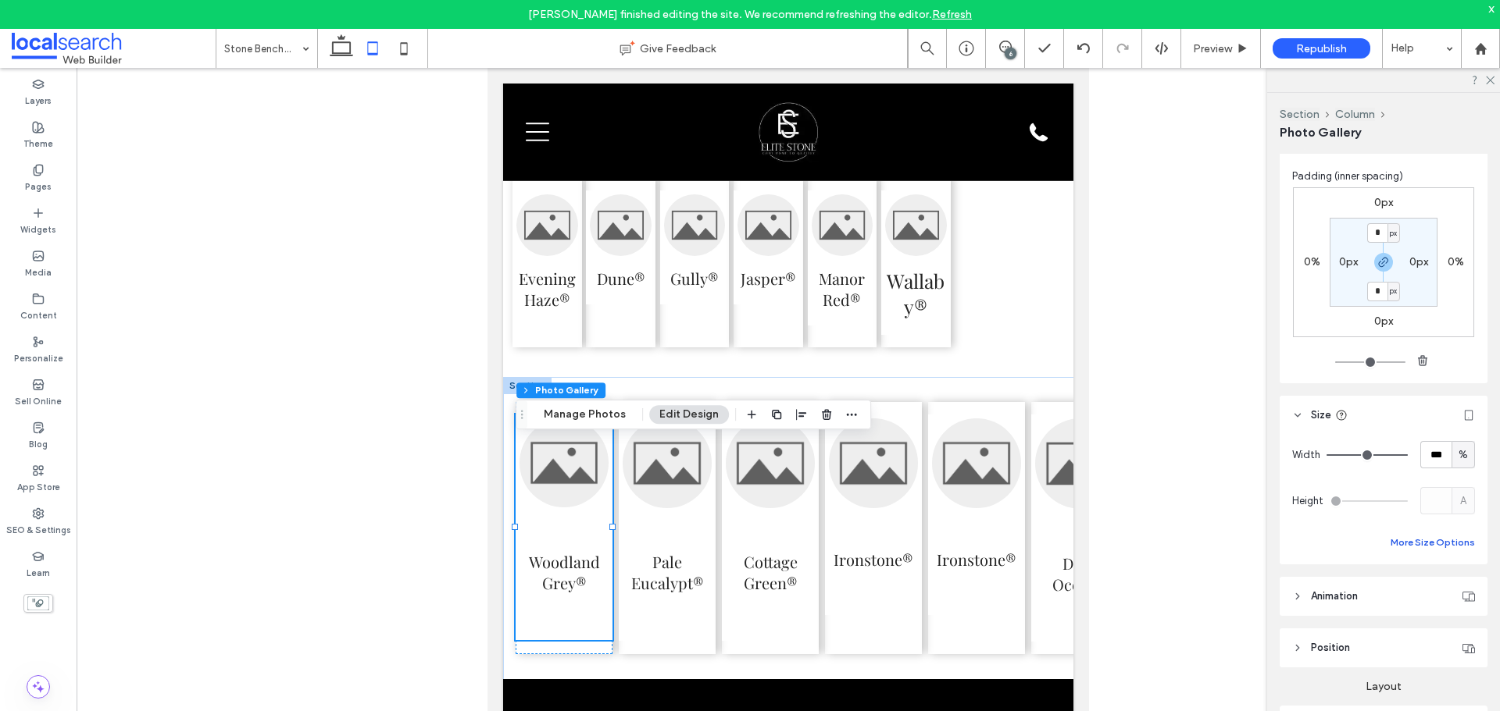
scroll to position [156, 0]
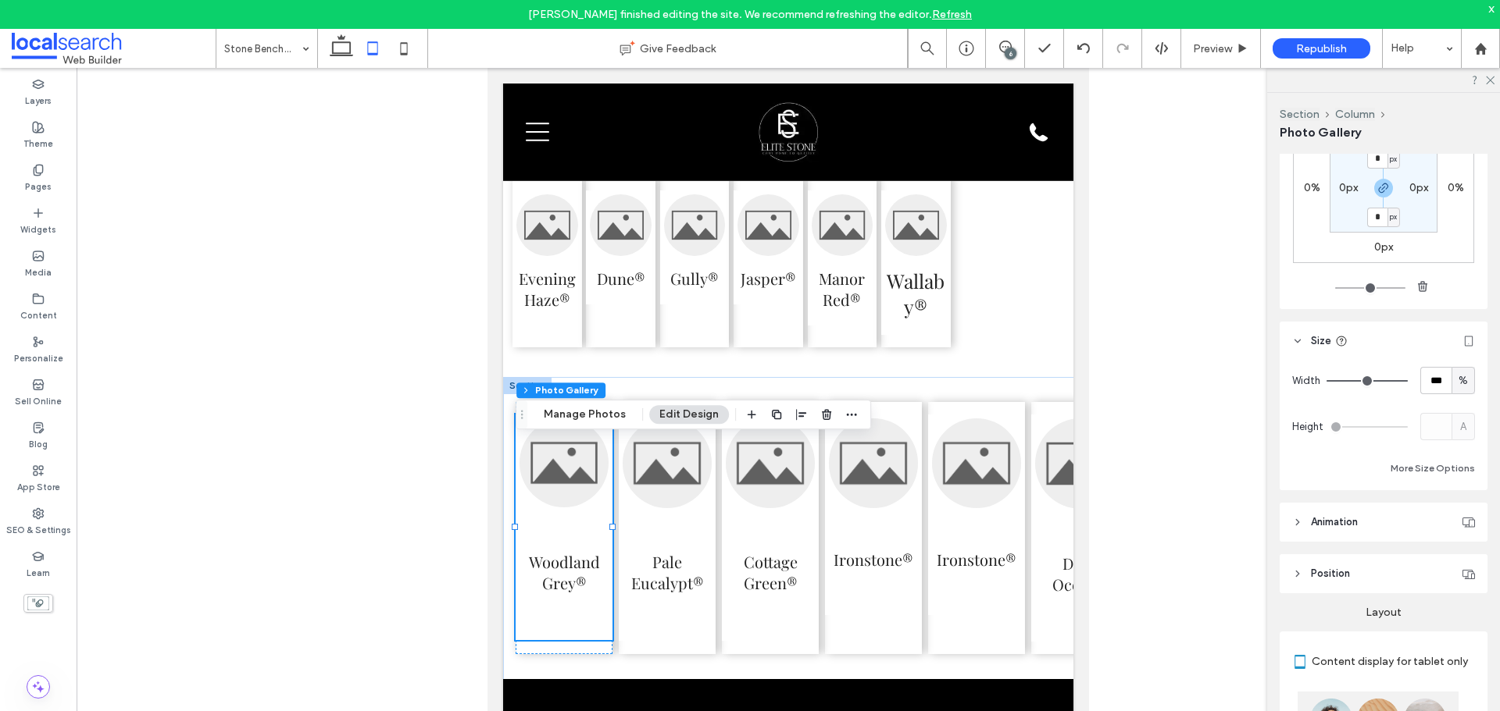
click at [1458, 383] on span "%" at bounding box center [1462, 381] width 9 height 16
click at [1455, 408] on span "px" at bounding box center [1455, 409] width 11 height 16
type input "***"
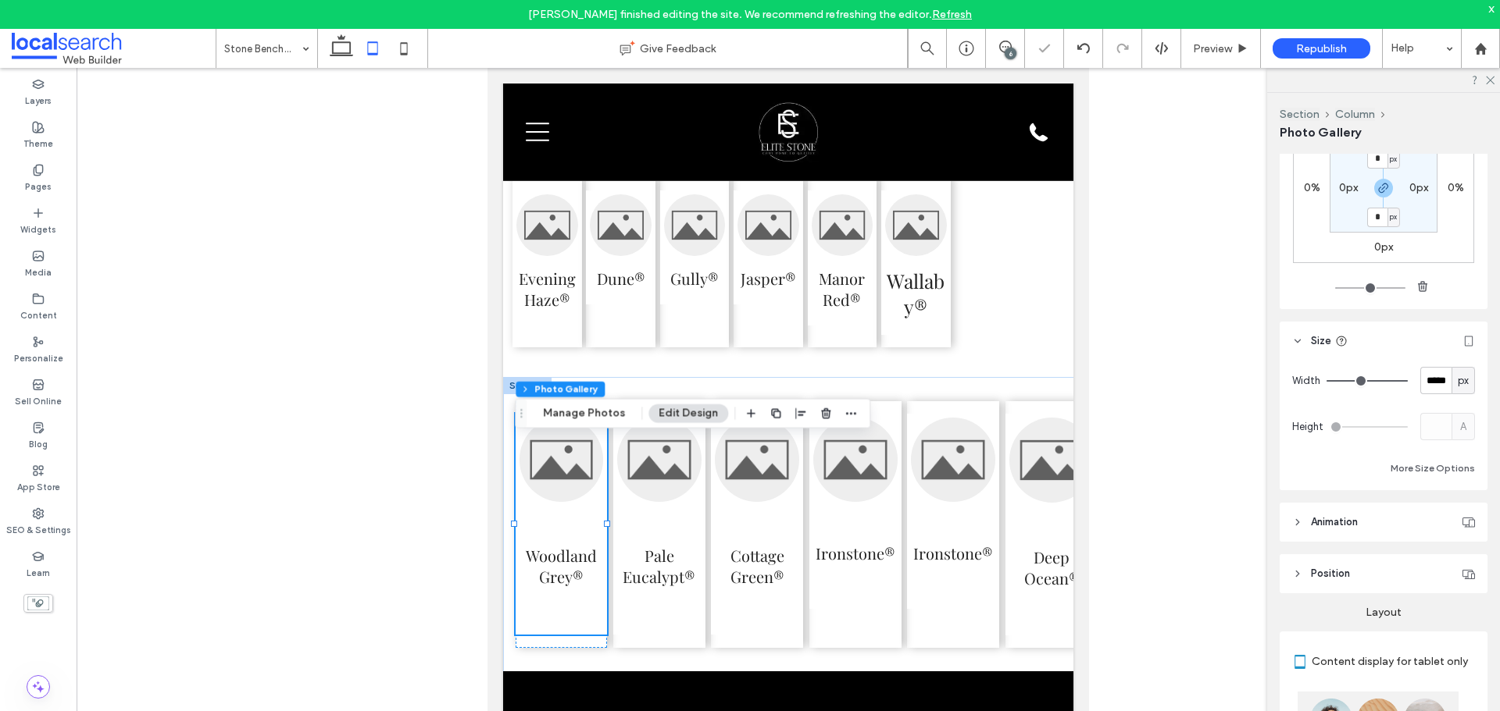
click at [1461, 381] on div "px" at bounding box center [1463, 381] width 16 height 16
click at [1460, 426] on div "%" at bounding box center [1455, 435] width 22 height 27
type input "***"
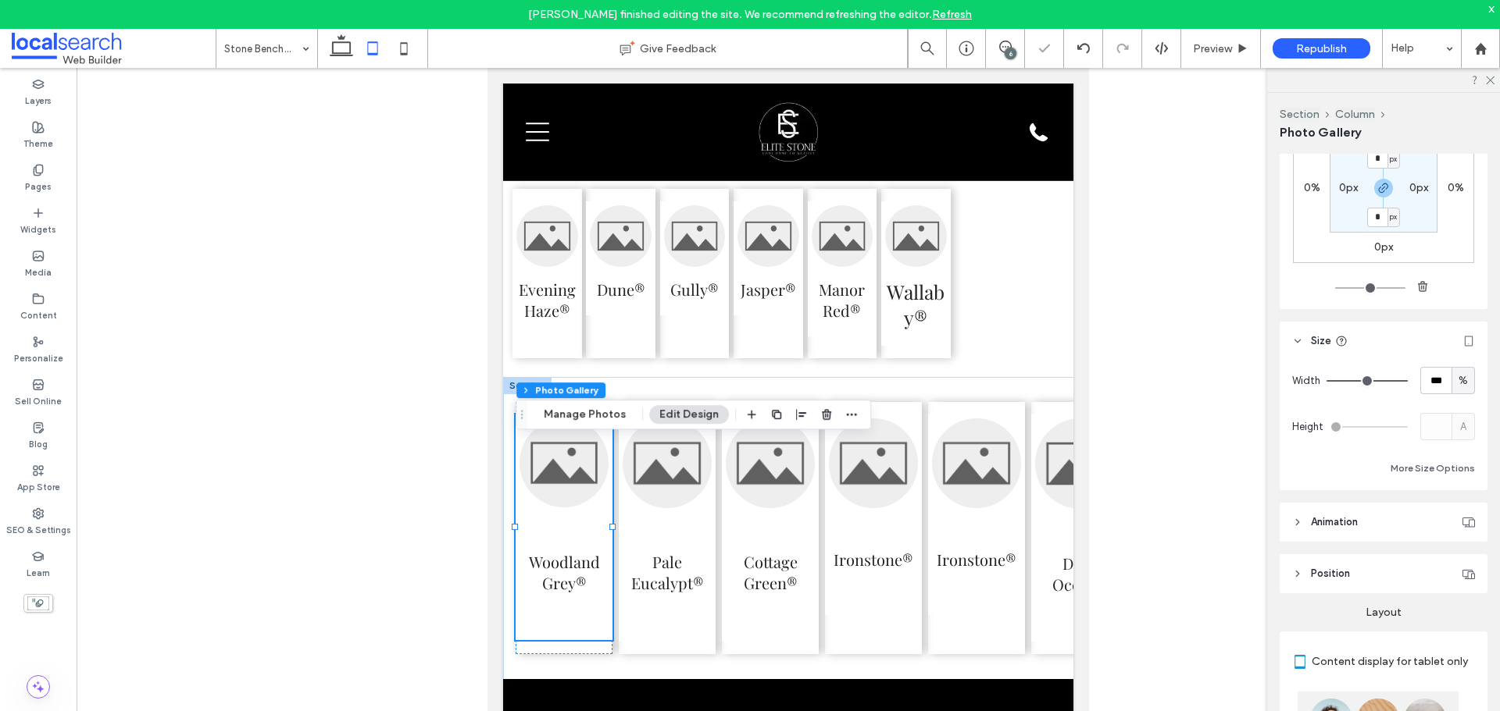
scroll to position [11, 0]
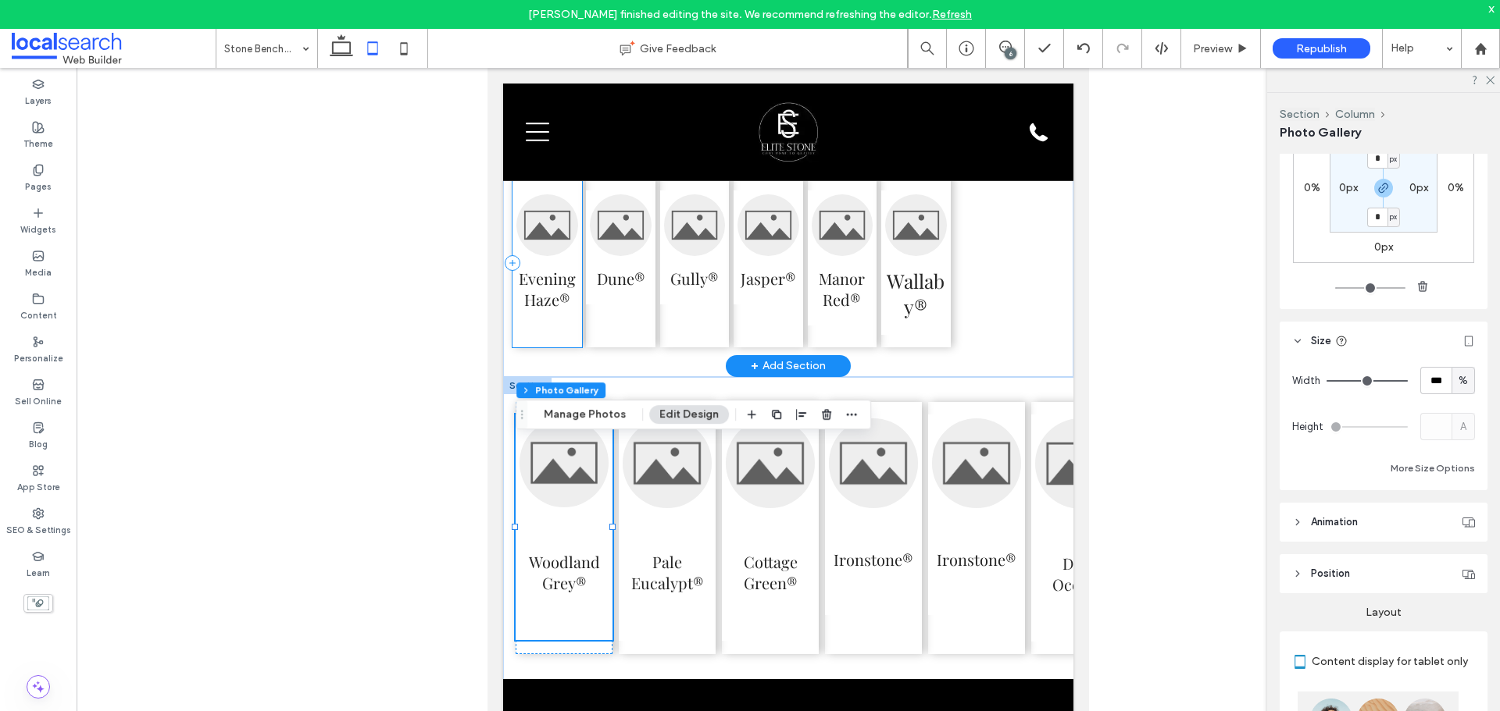
click at [555, 348] on div "Evening Haze®" at bounding box center [547, 262] width 70 height 169
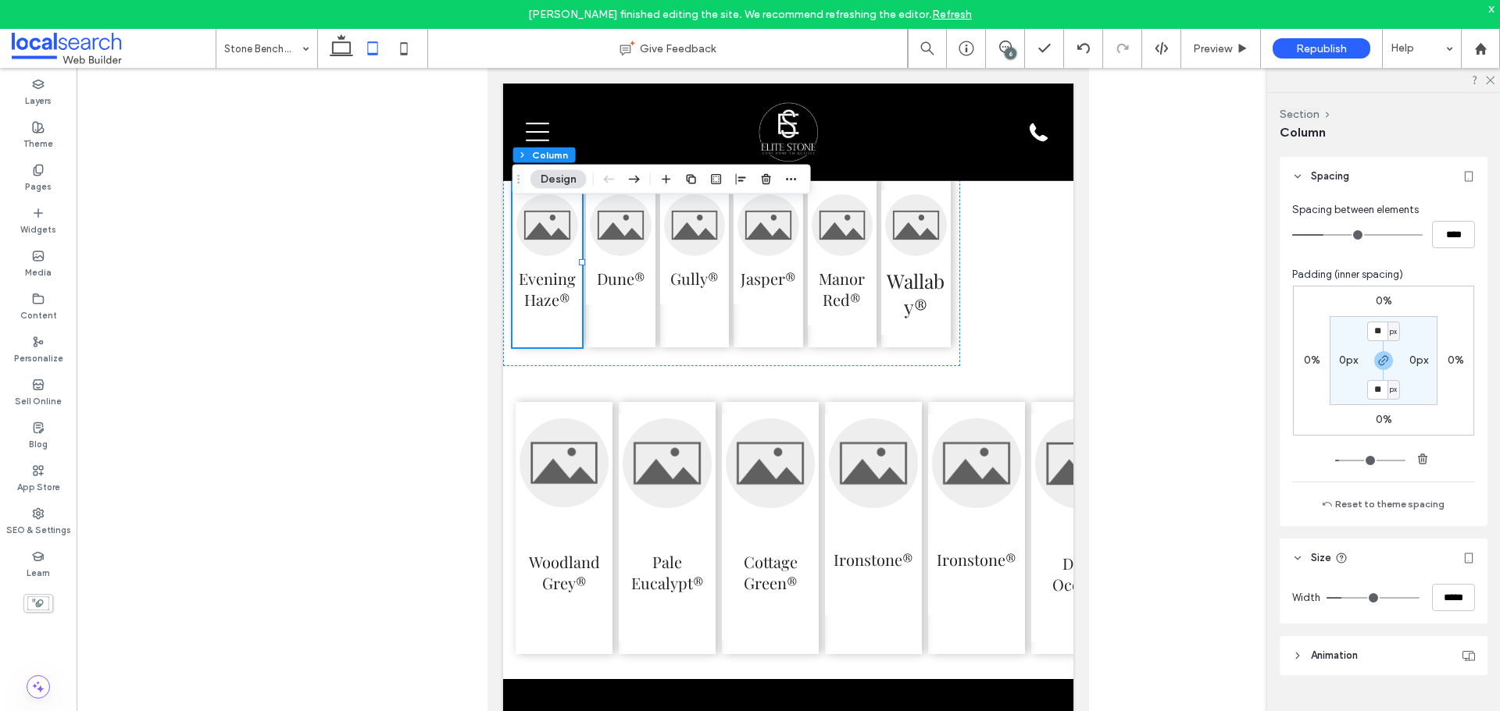
scroll to position [314, 0]
click at [545, 322] on span "Evening Haze®" at bounding box center [547, 289] width 62 height 66
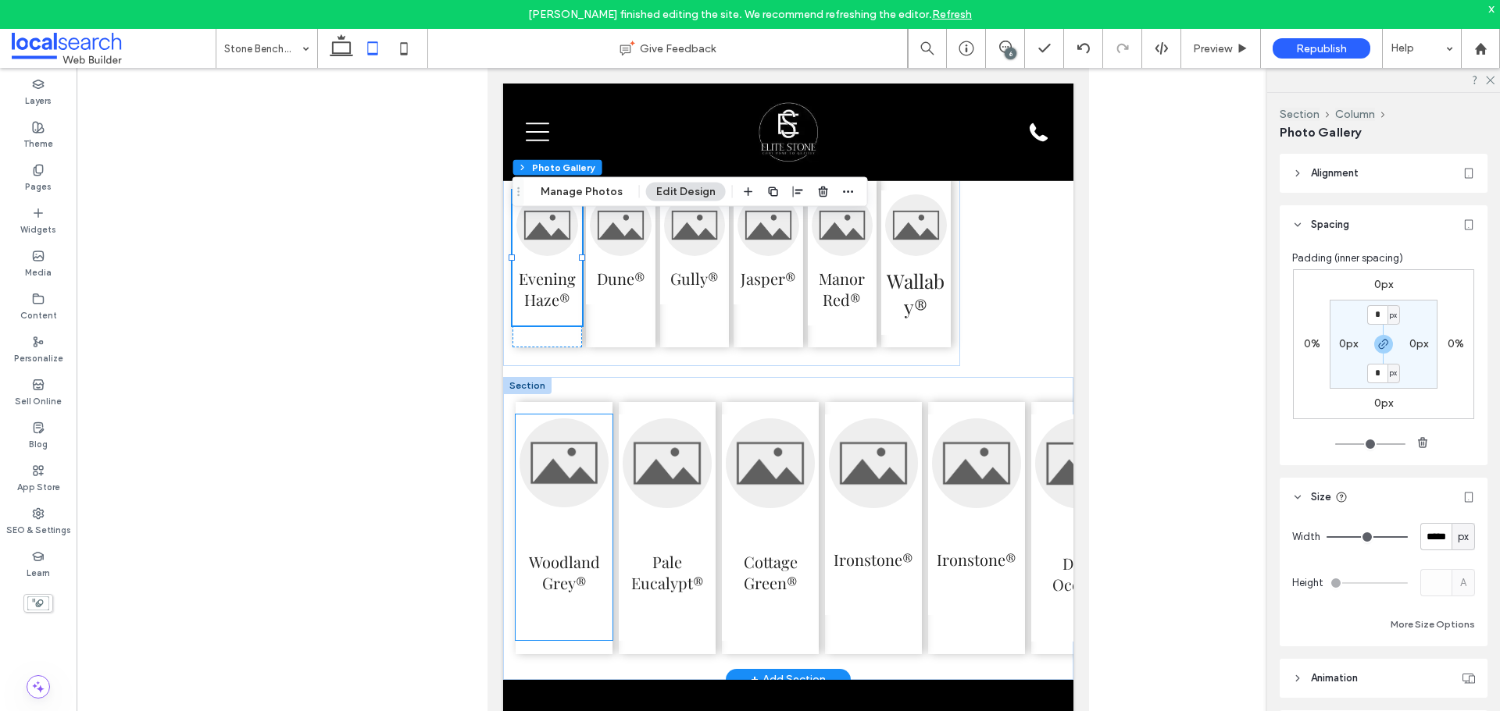
click at [576, 554] on span "Woodland Grey®" at bounding box center [563, 572] width 89 height 129
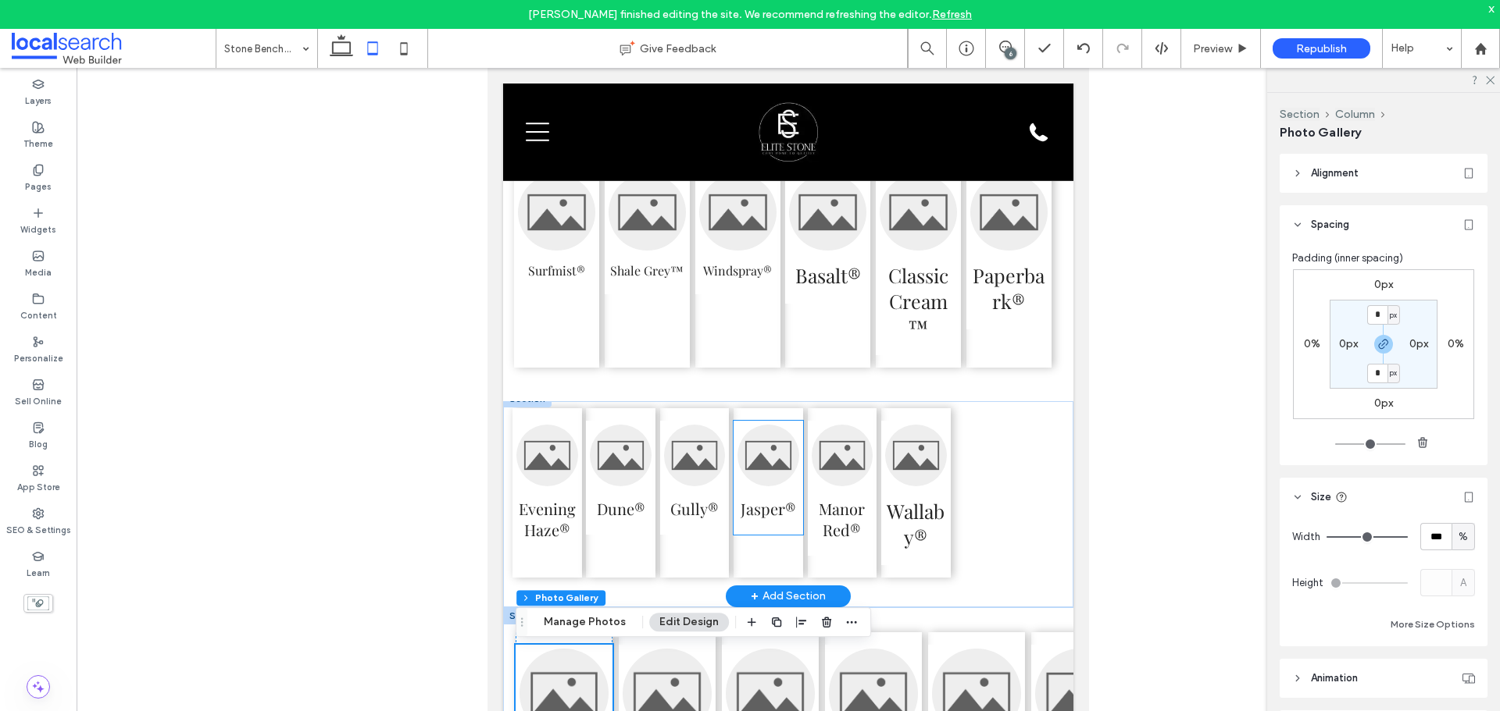
scroll to position [3914, 0]
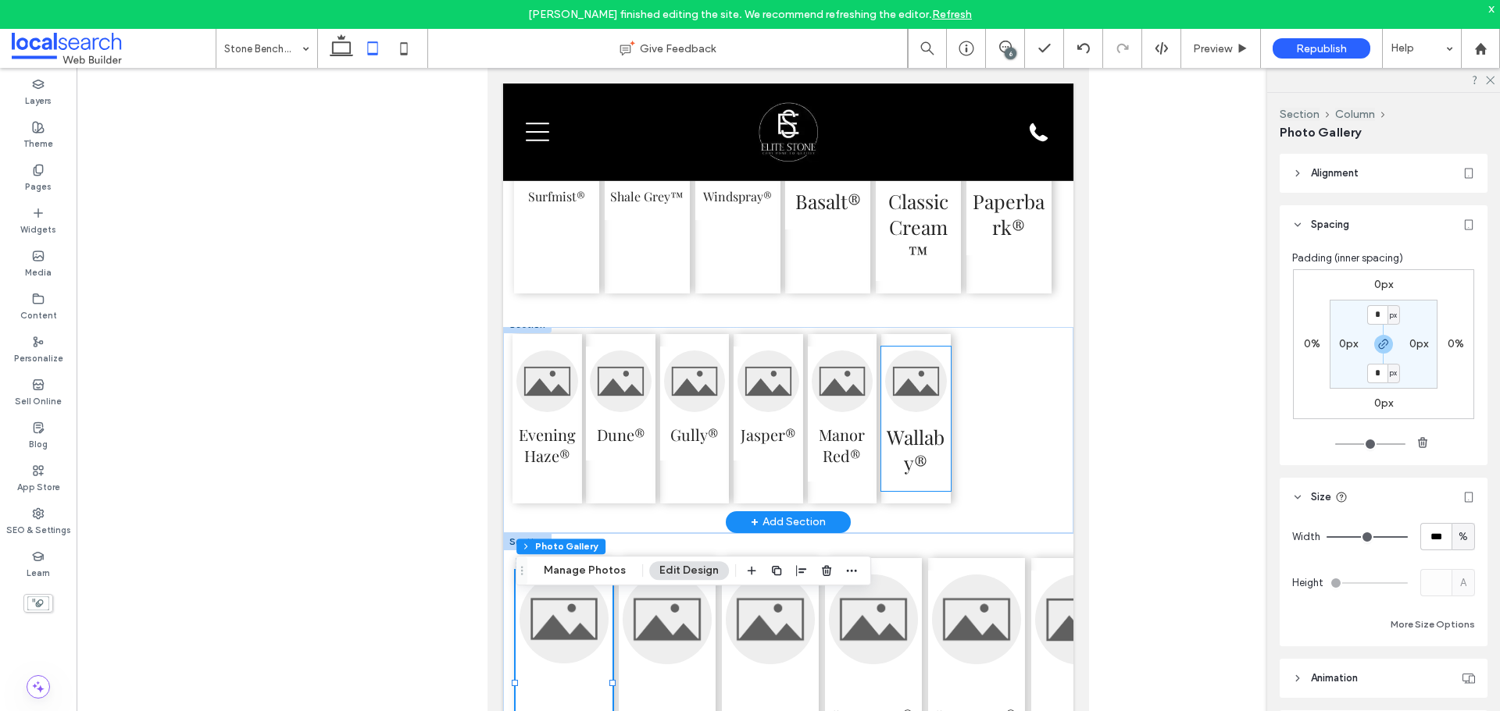
click at [922, 463] on h3 "Wallaby®" at bounding box center [916, 450] width 62 height 52
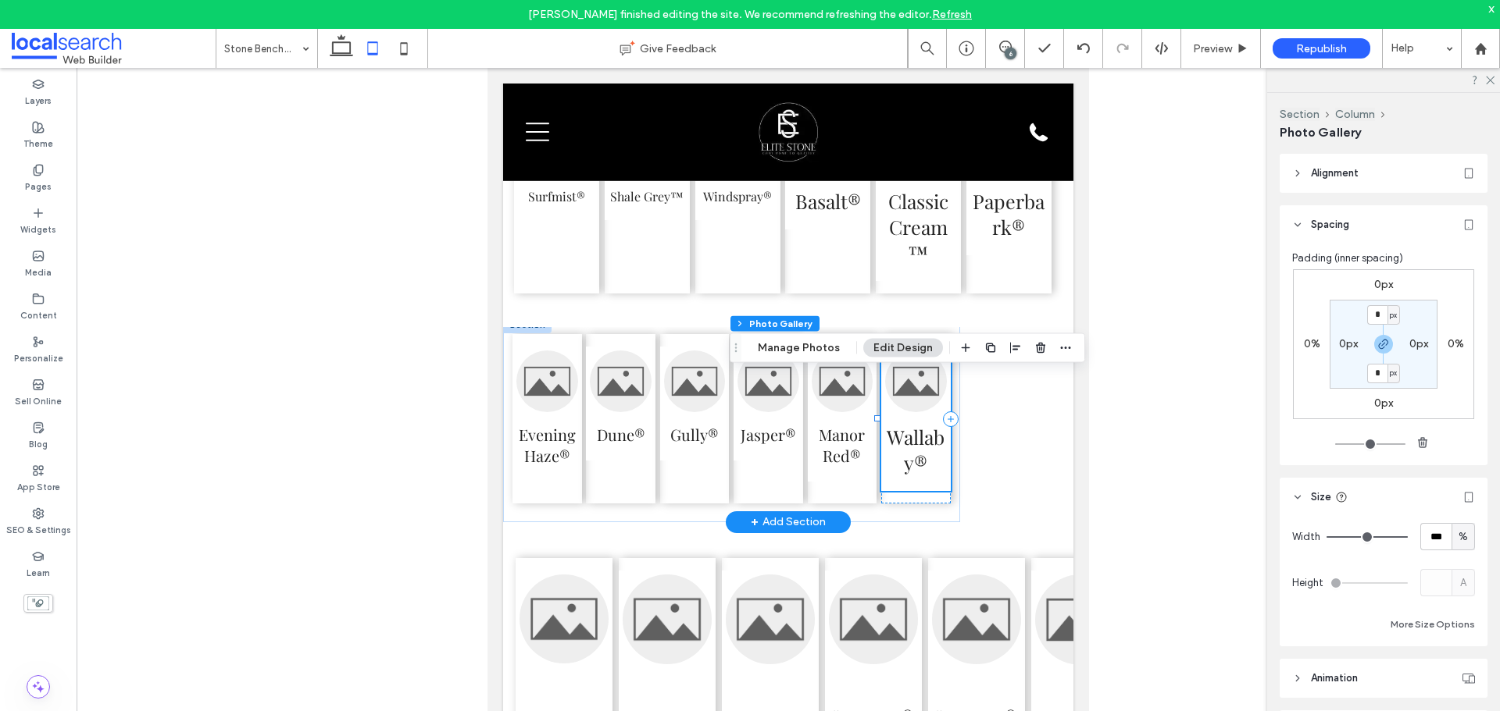
click at [986, 459] on div "Evening Haze® Dune® Gully® Jasper® Manor Red® Wallaby® Section + Add Section" at bounding box center [788, 430] width 570 height 206
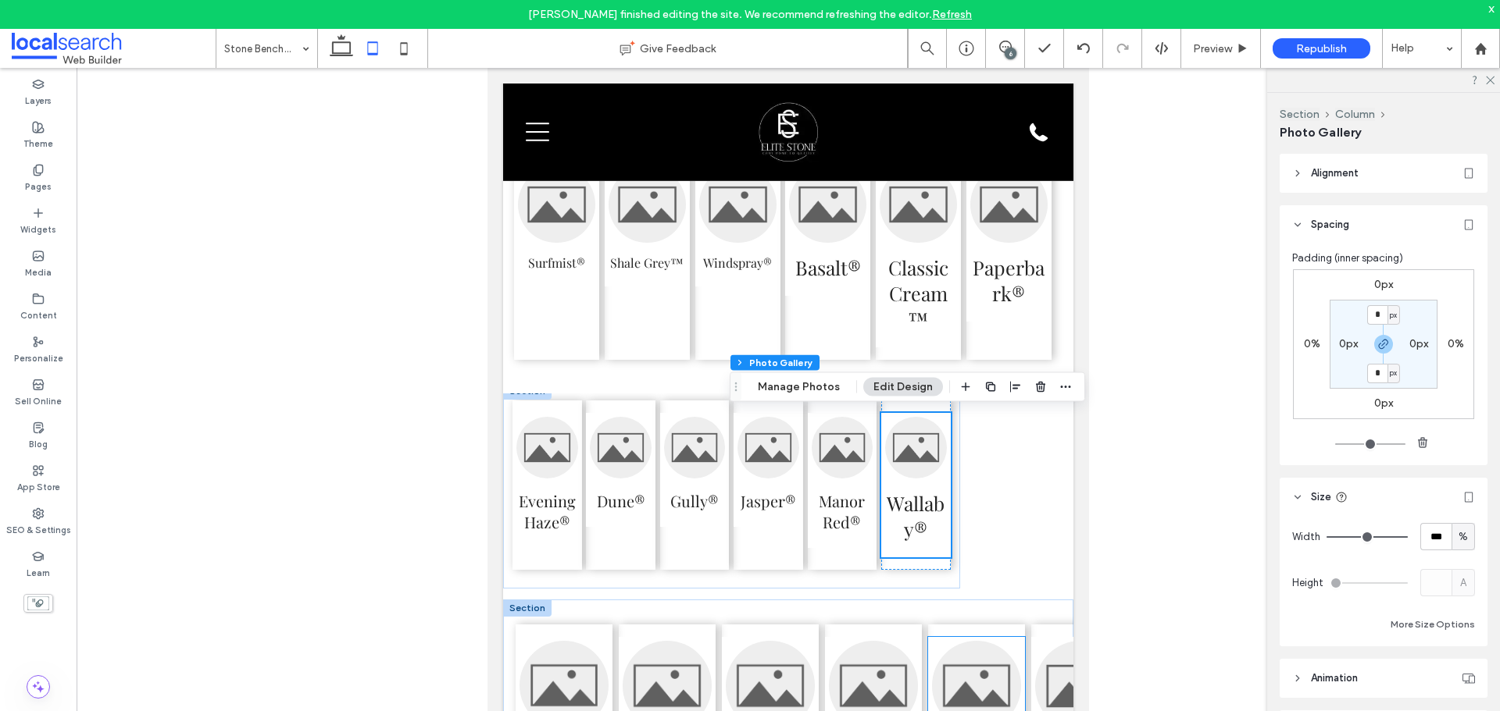
scroll to position [3836, 0]
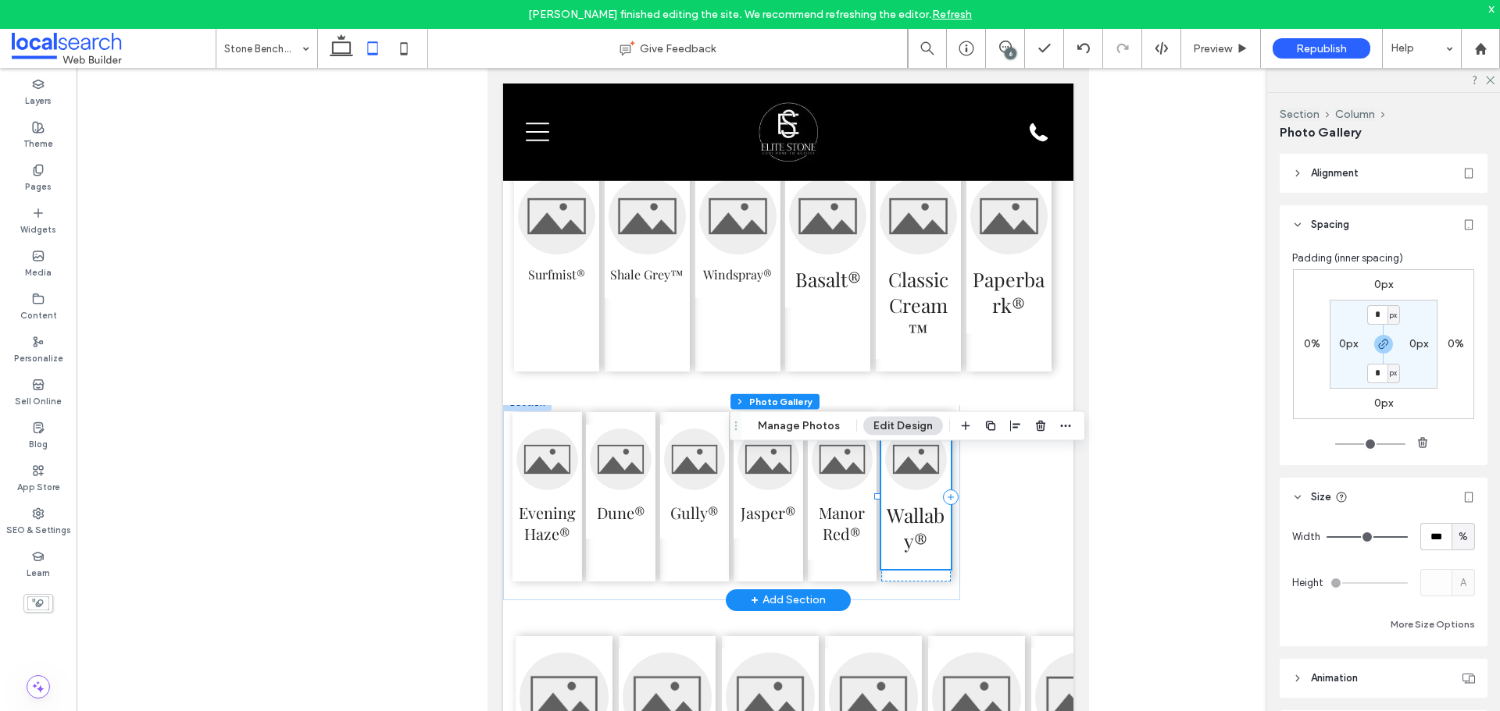
click at [965, 514] on div "Evening Haze® Dune® Gully® Jasper® Manor Red® Wallaby® Section + Add Section" at bounding box center [788, 508] width 570 height 206
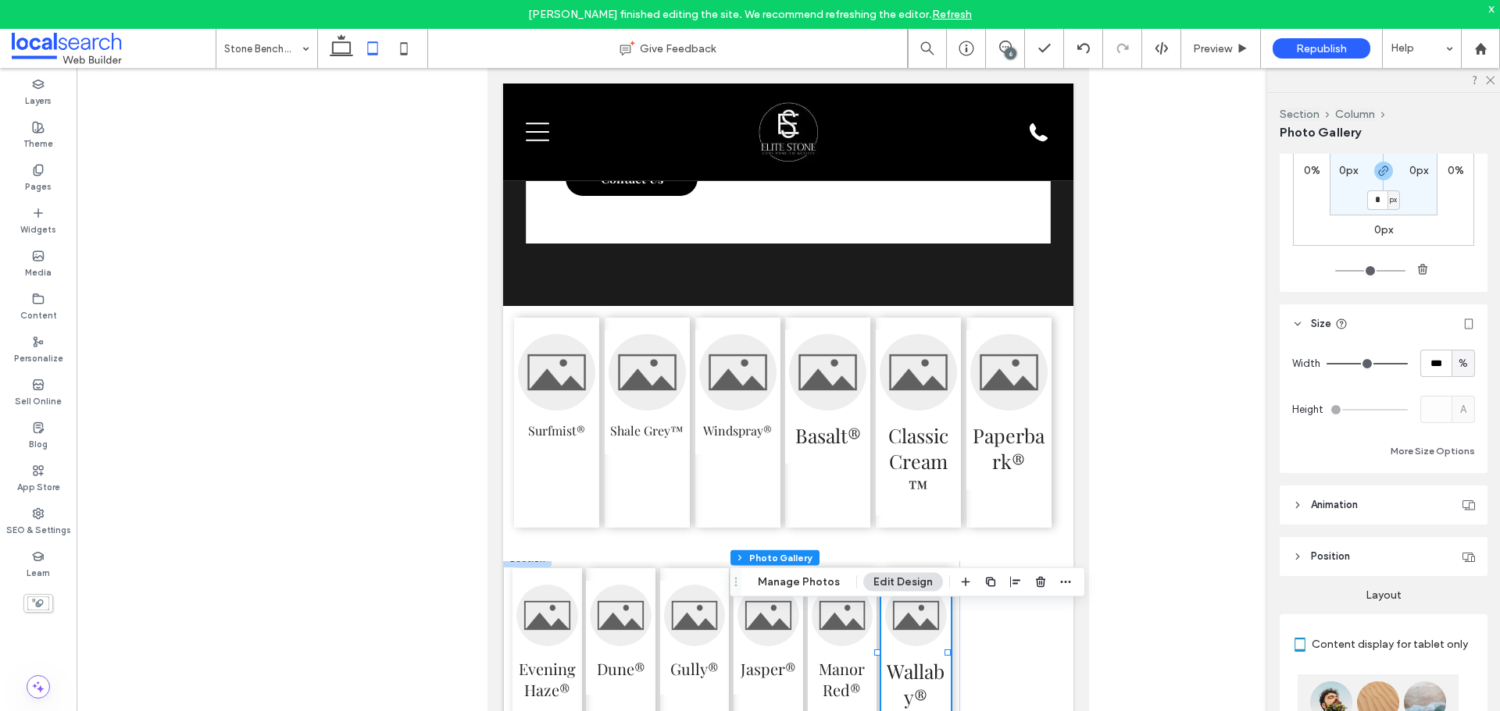
scroll to position [156, 0]
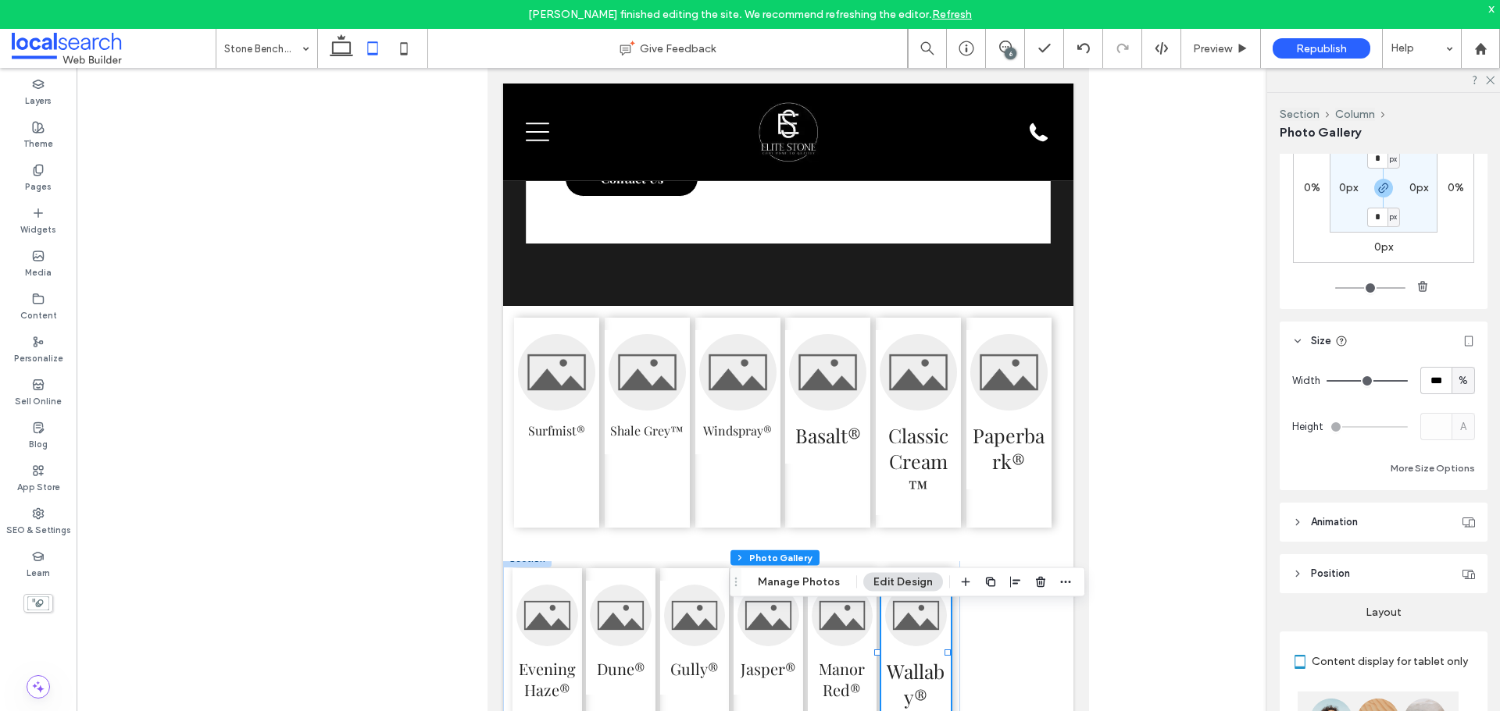
click at [1483, 77] on div at bounding box center [1383, 80] width 233 height 24
click at [1485, 77] on icon at bounding box center [1489, 79] width 10 height 10
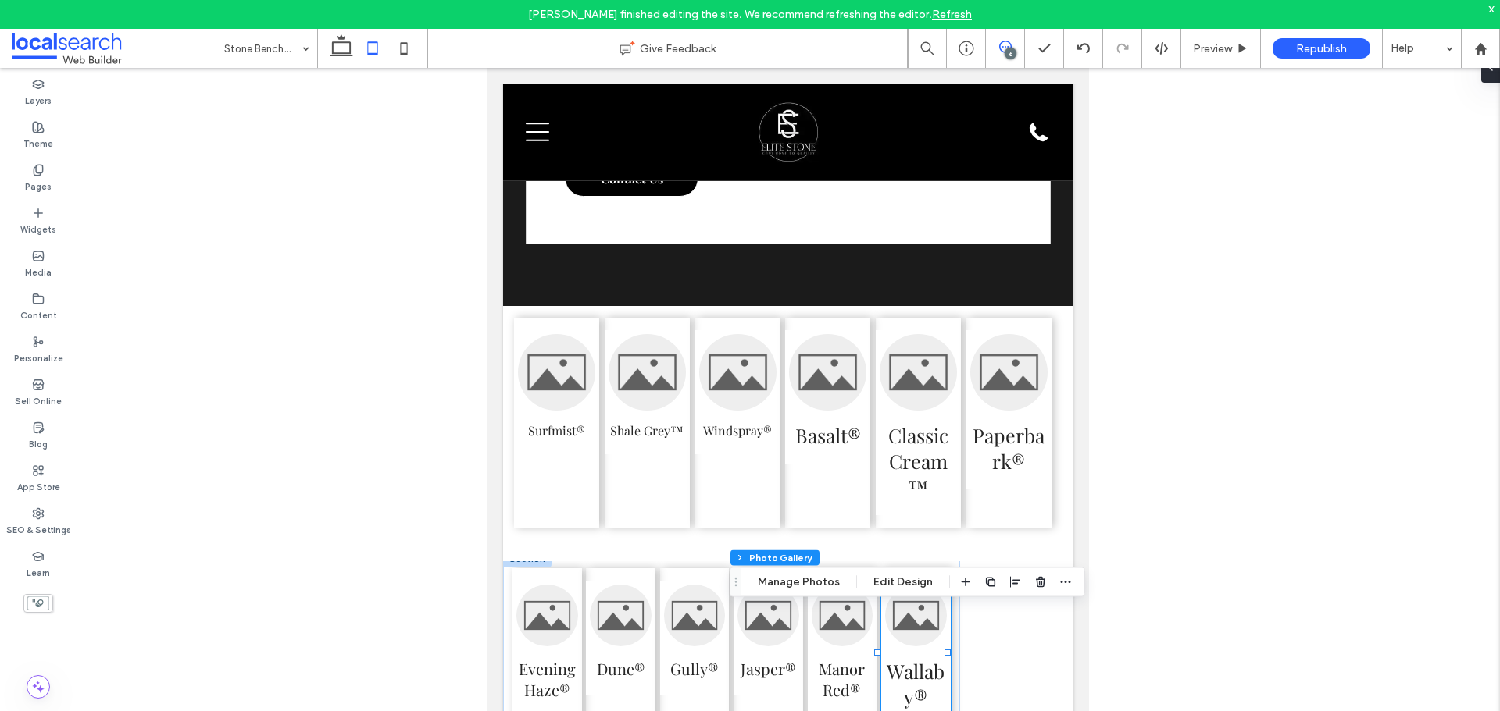
click at [1015, 48] on span at bounding box center [1005, 47] width 38 height 12
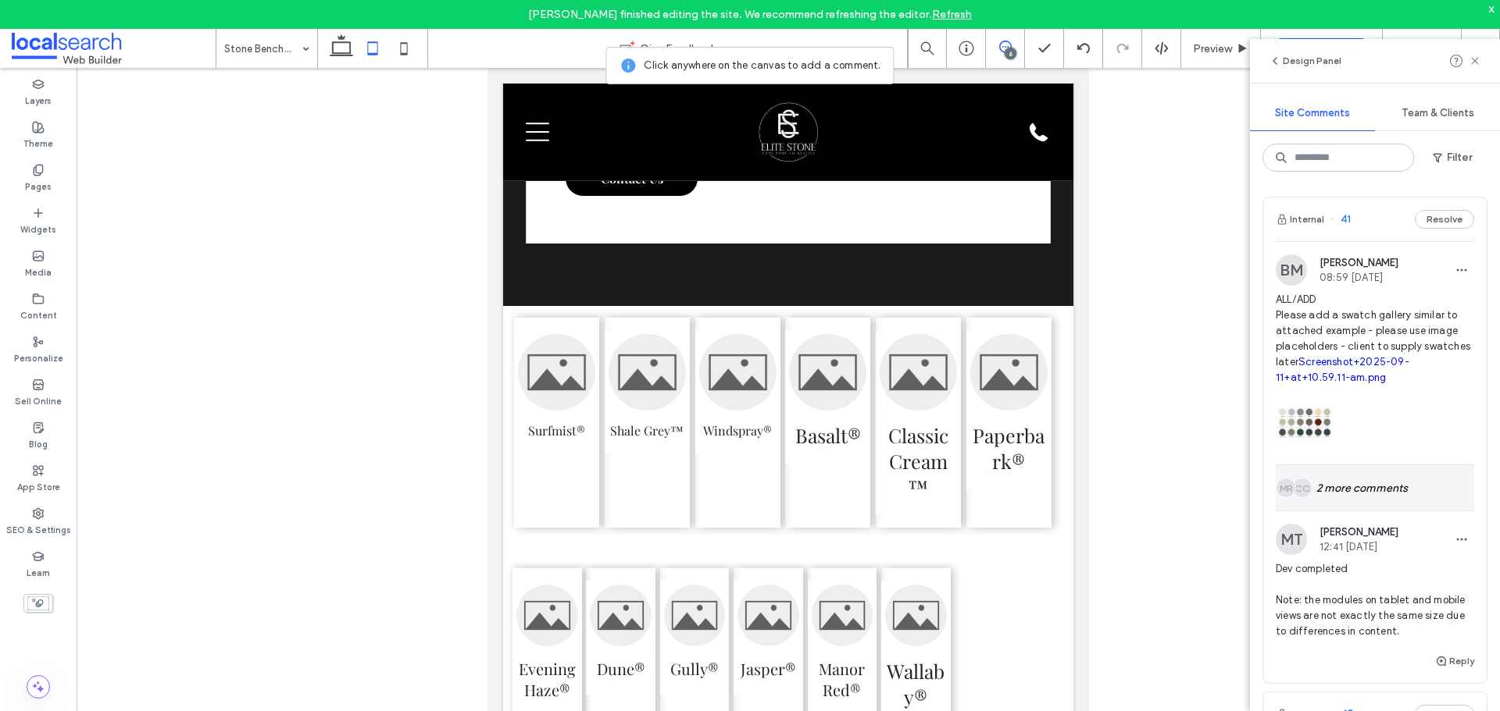
click at [1369, 482] on div "CC MR 2 more comments" at bounding box center [1374, 487] width 198 height 45
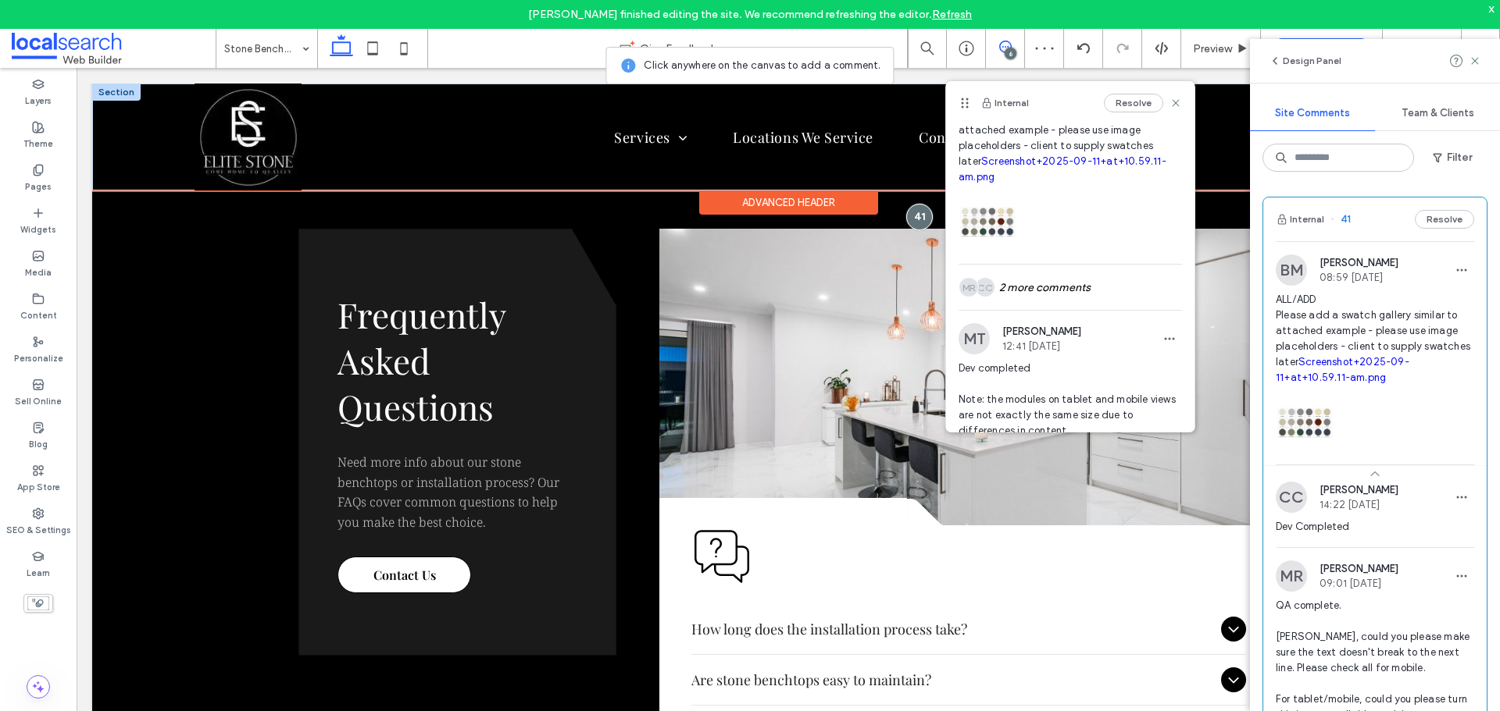
scroll to position [78, 0]
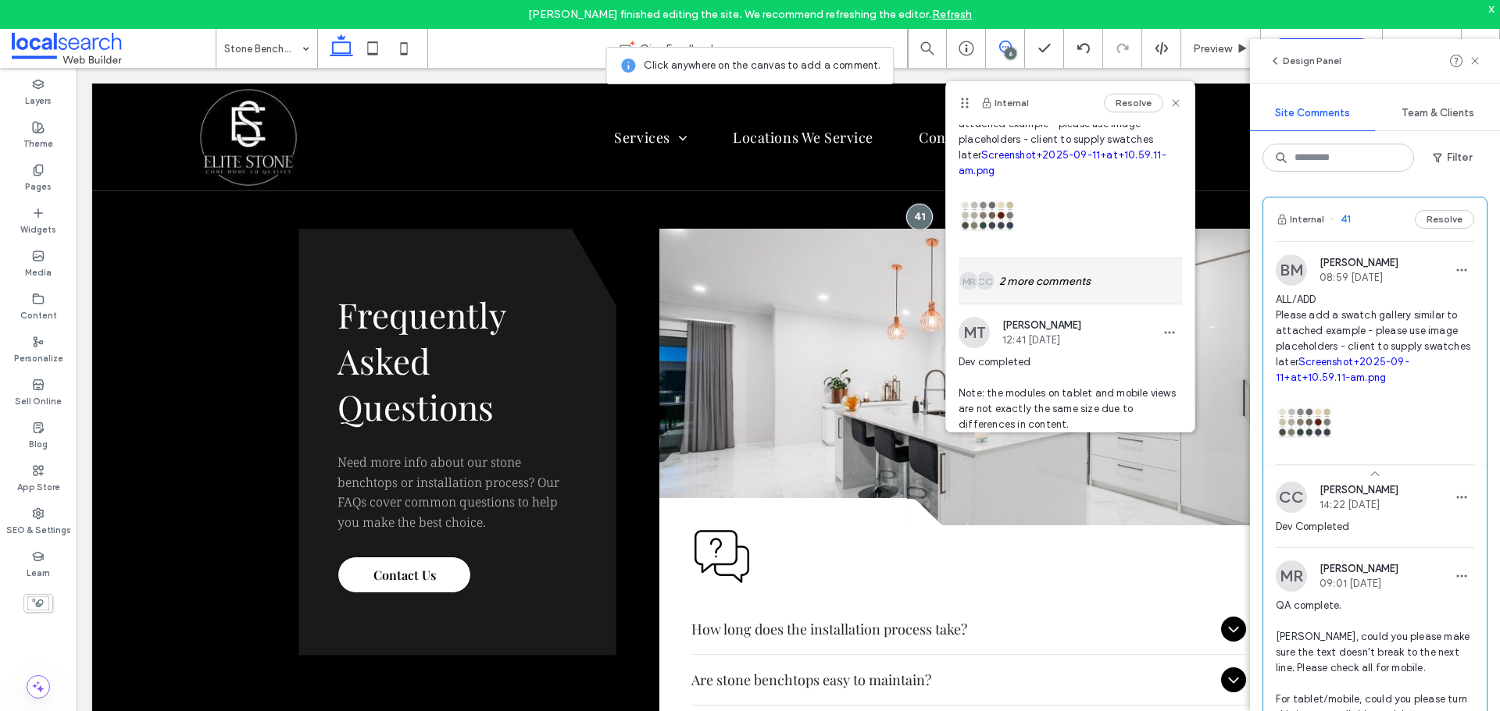
click at [1043, 277] on div "CC MR 2 more comments" at bounding box center [1069, 281] width 223 height 45
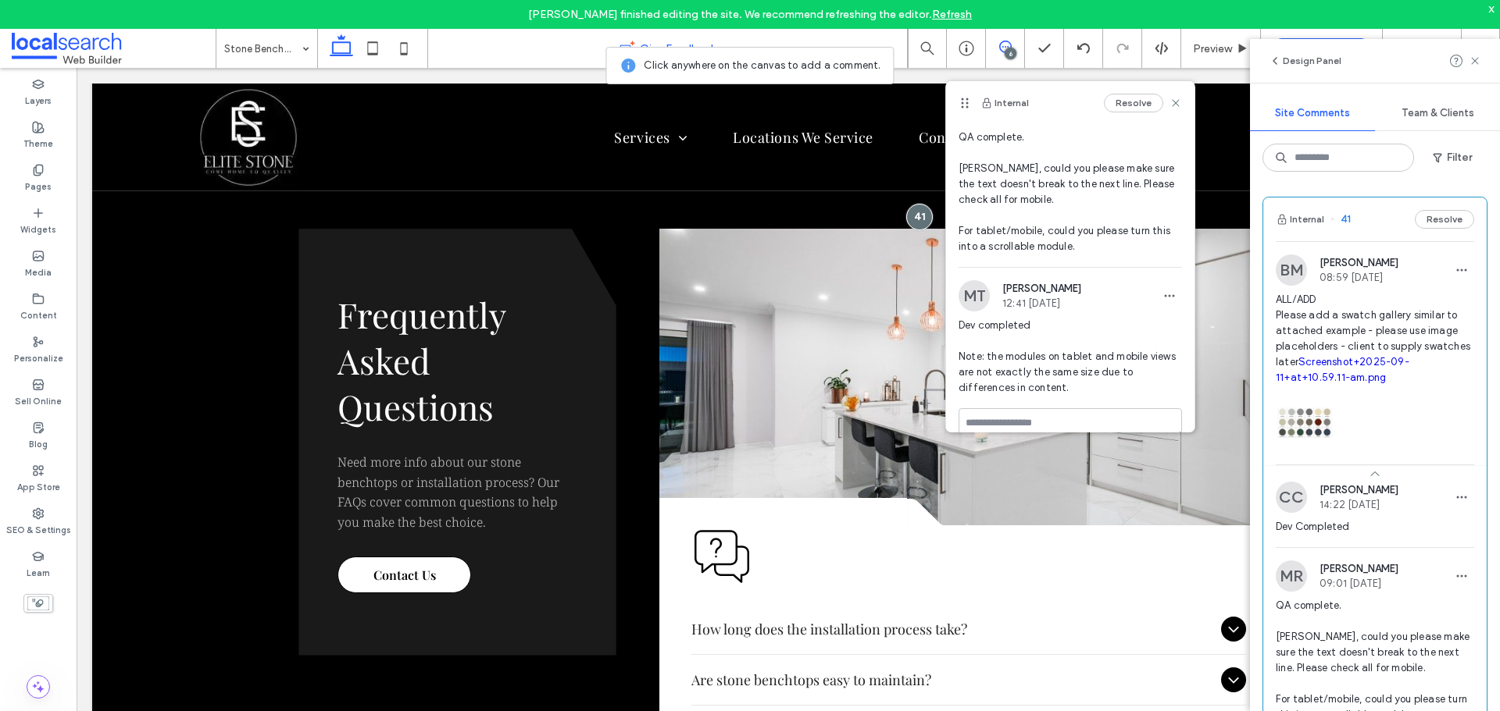
scroll to position [362, 0]
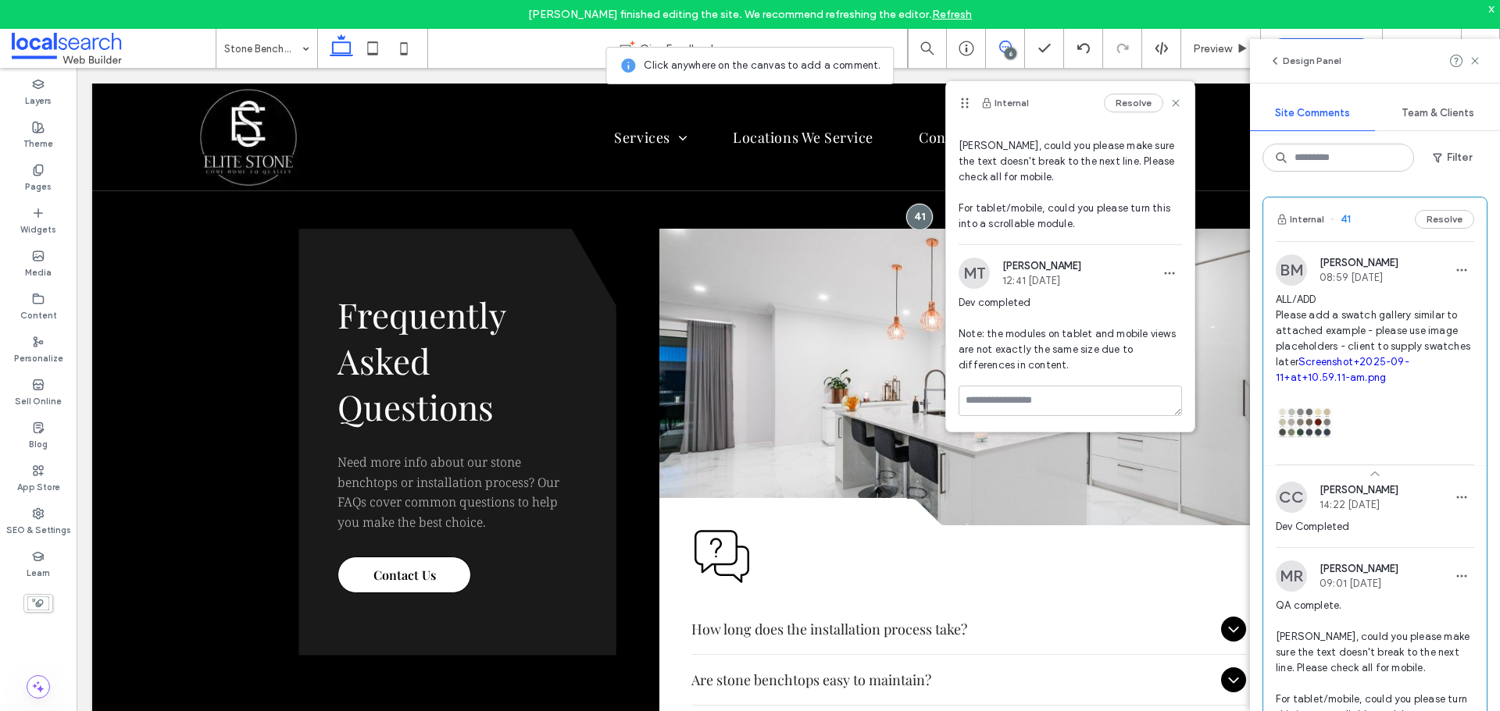
click at [333, 48] on use at bounding box center [341, 45] width 23 height 22
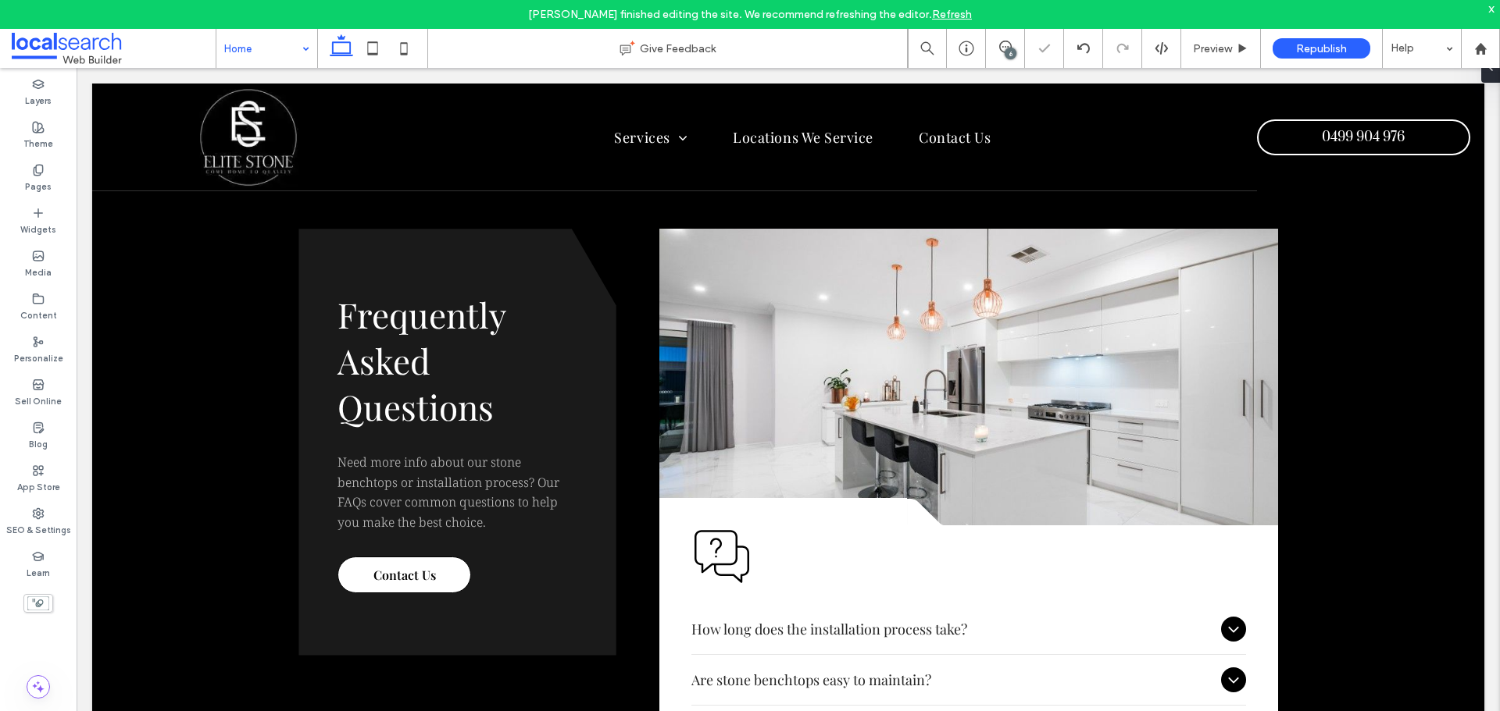
click at [256, 54] on input at bounding box center [262, 48] width 77 height 39
drag, startPoint x: 1489, startPoint y: 9, endPoint x: 1430, endPoint y: 7, distance: 58.6
click at [1489, 9] on div "x" at bounding box center [1491, 8] width 7 height 13
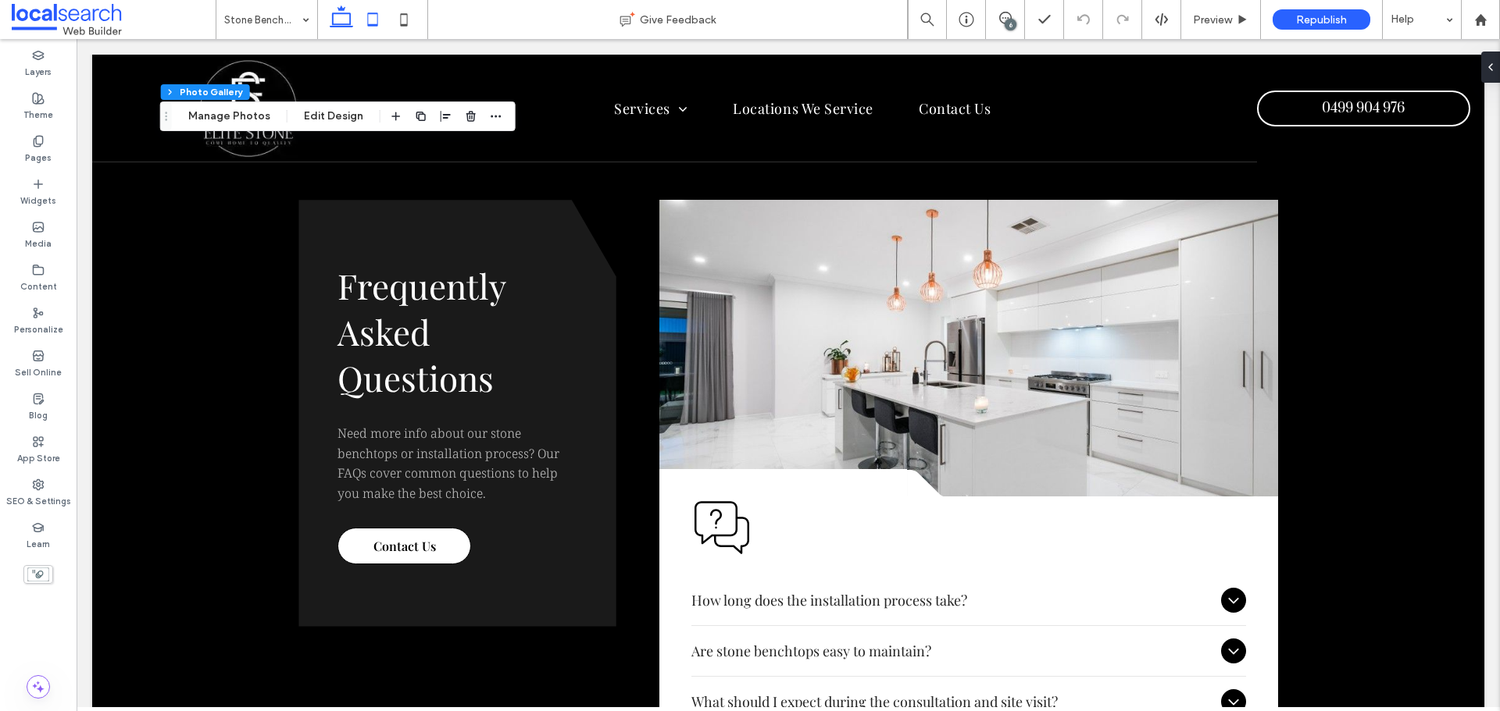
click at [369, 37] on span at bounding box center [372, 19] width 31 height 39
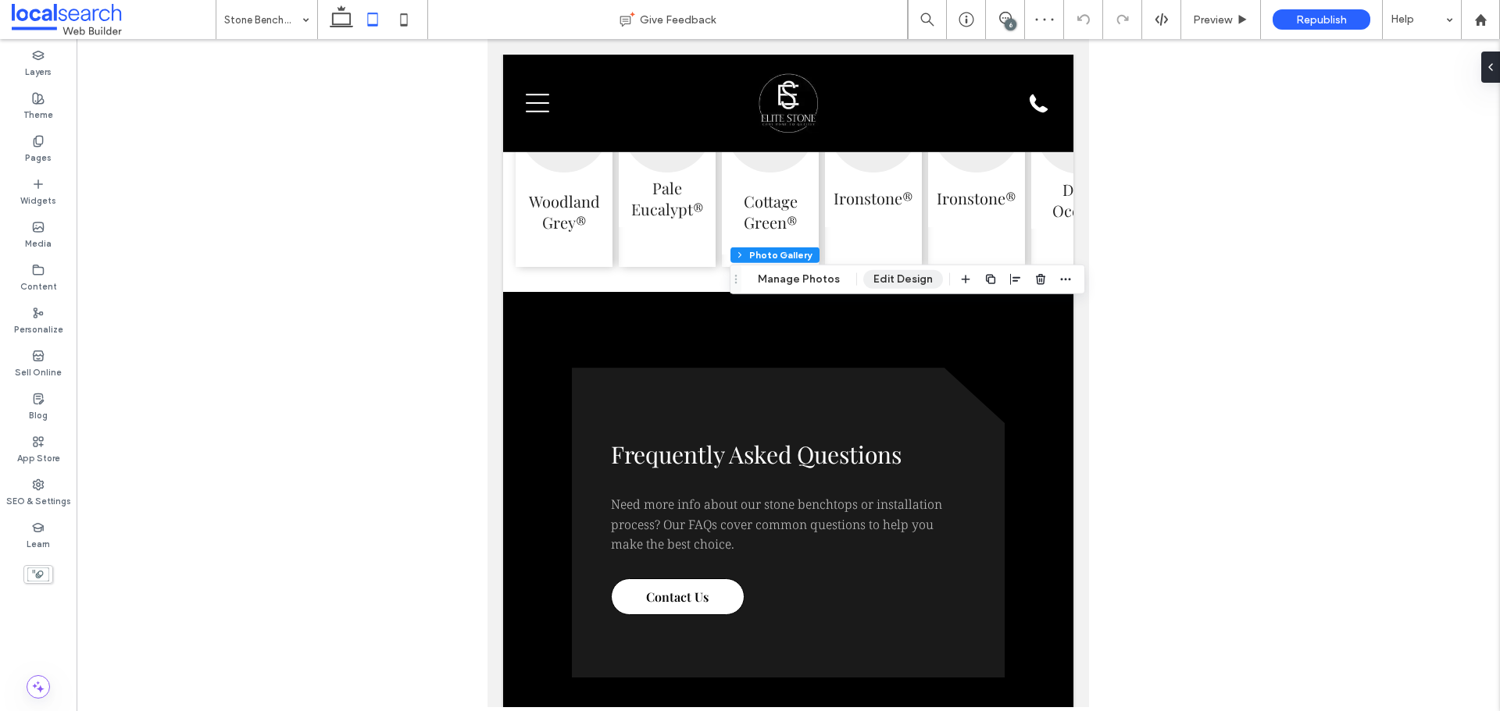
click at [885, 287] on button "Edit Design" at bounding box center [903, 279] width 80 height 19
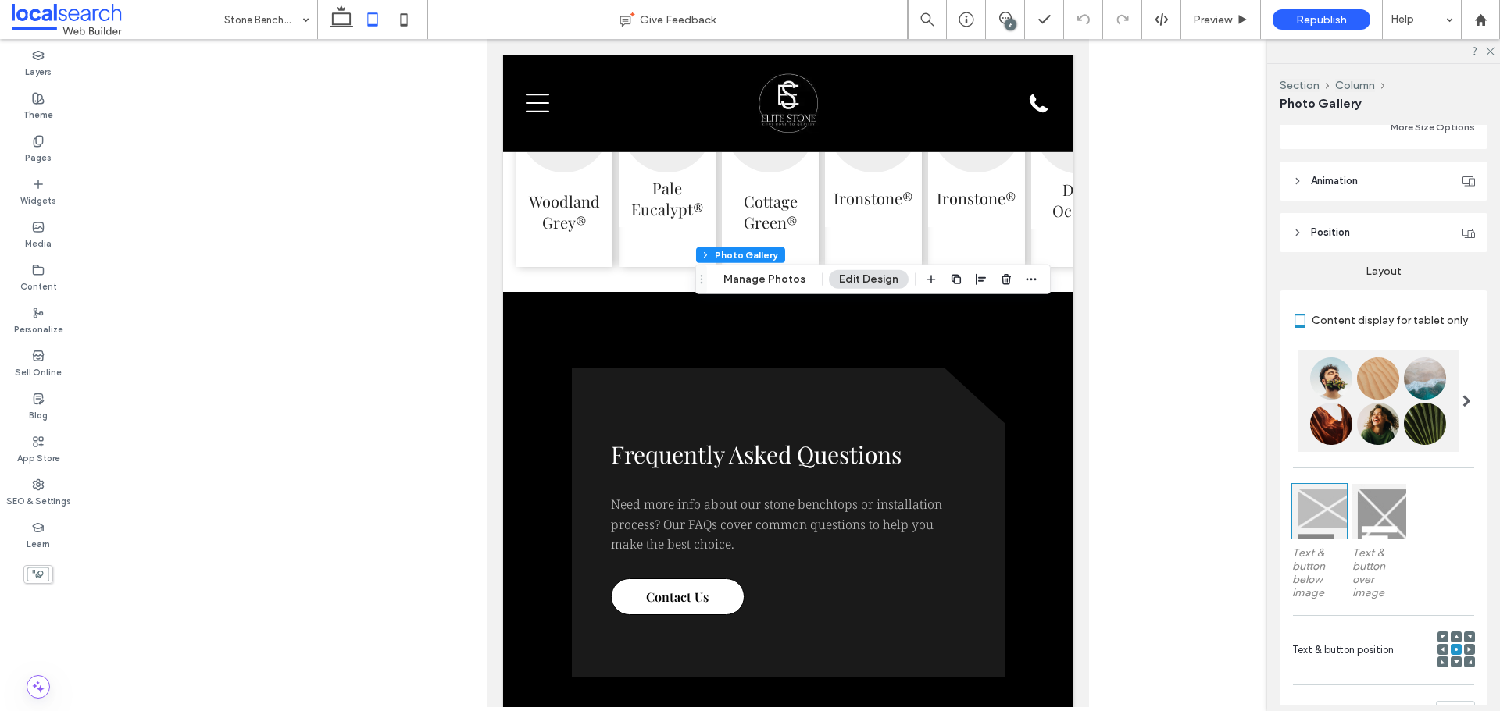
scroll to position [859, 0]
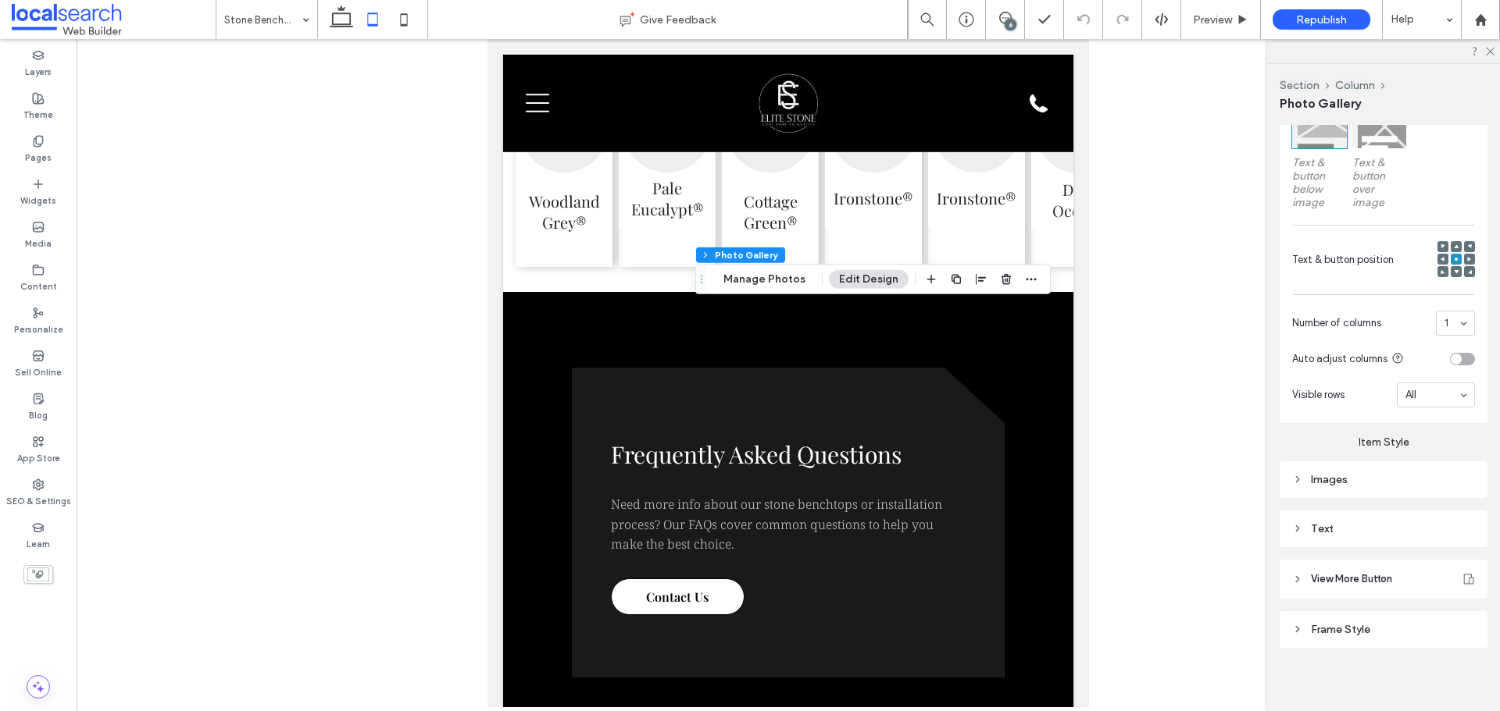
click at [1340, 529] on div "Text" at bounding box center [1383, 528] width 183 height 13
click at [1420, 559] on span "Text" at bounding box center [1429, 557] width 22 height 12
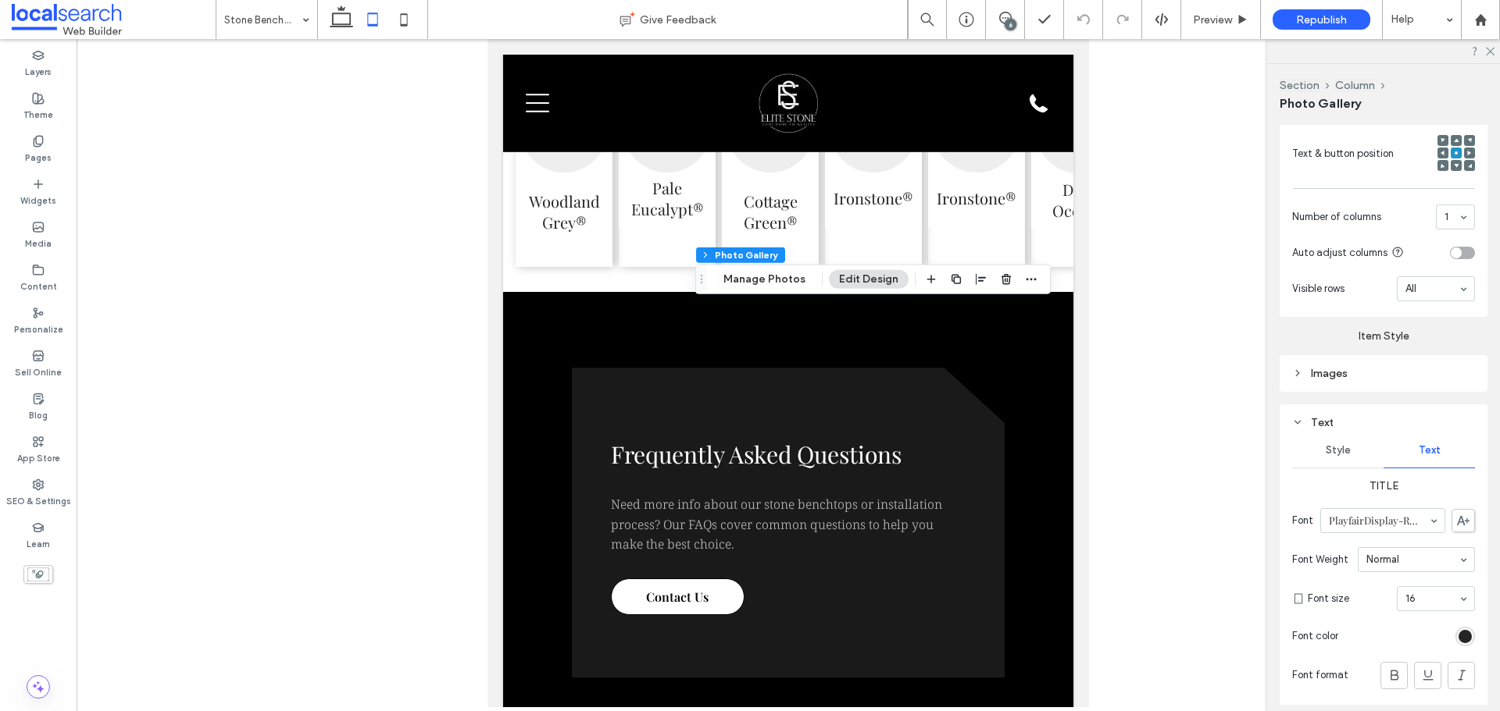
scroll to position [1015, 0]
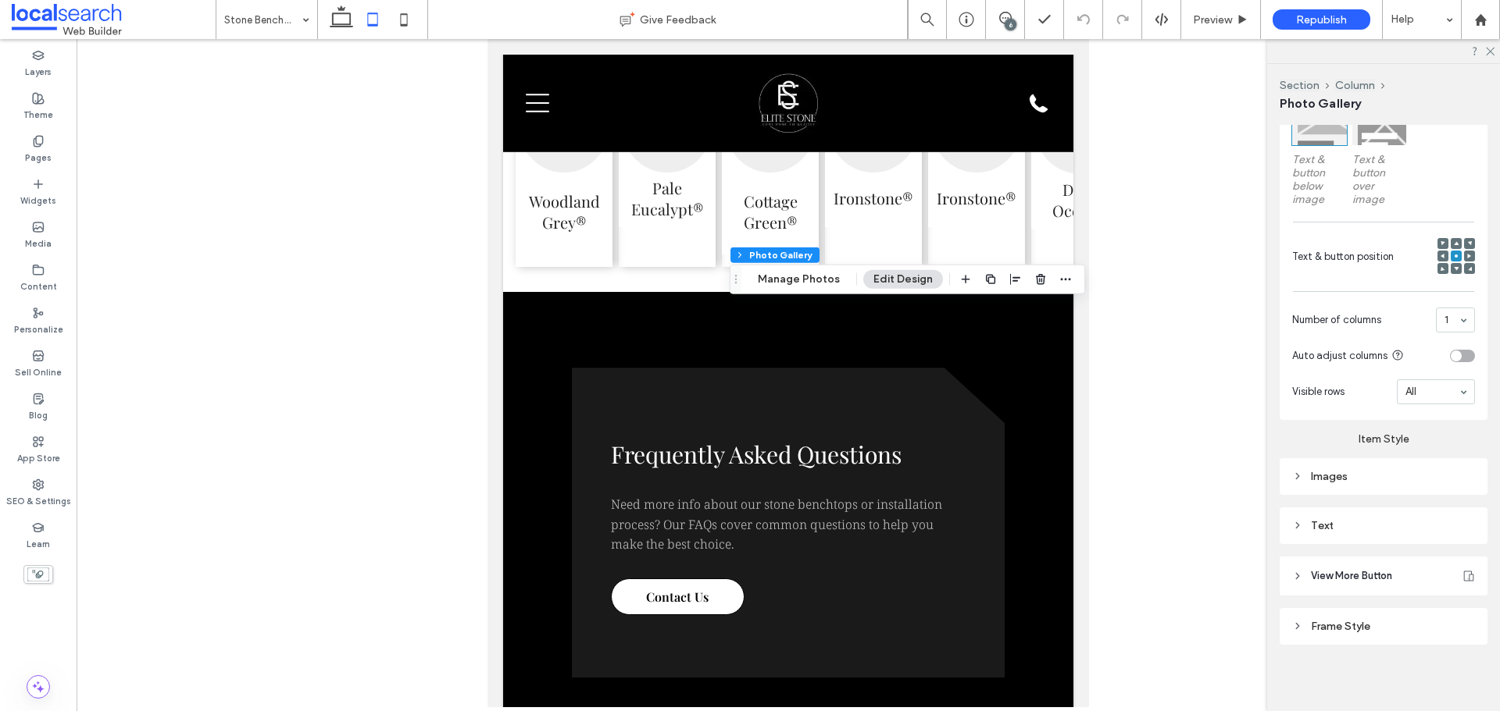
click at [1386, 522] on div "Text" at bounding box center [1383, 525] width 183 height 13
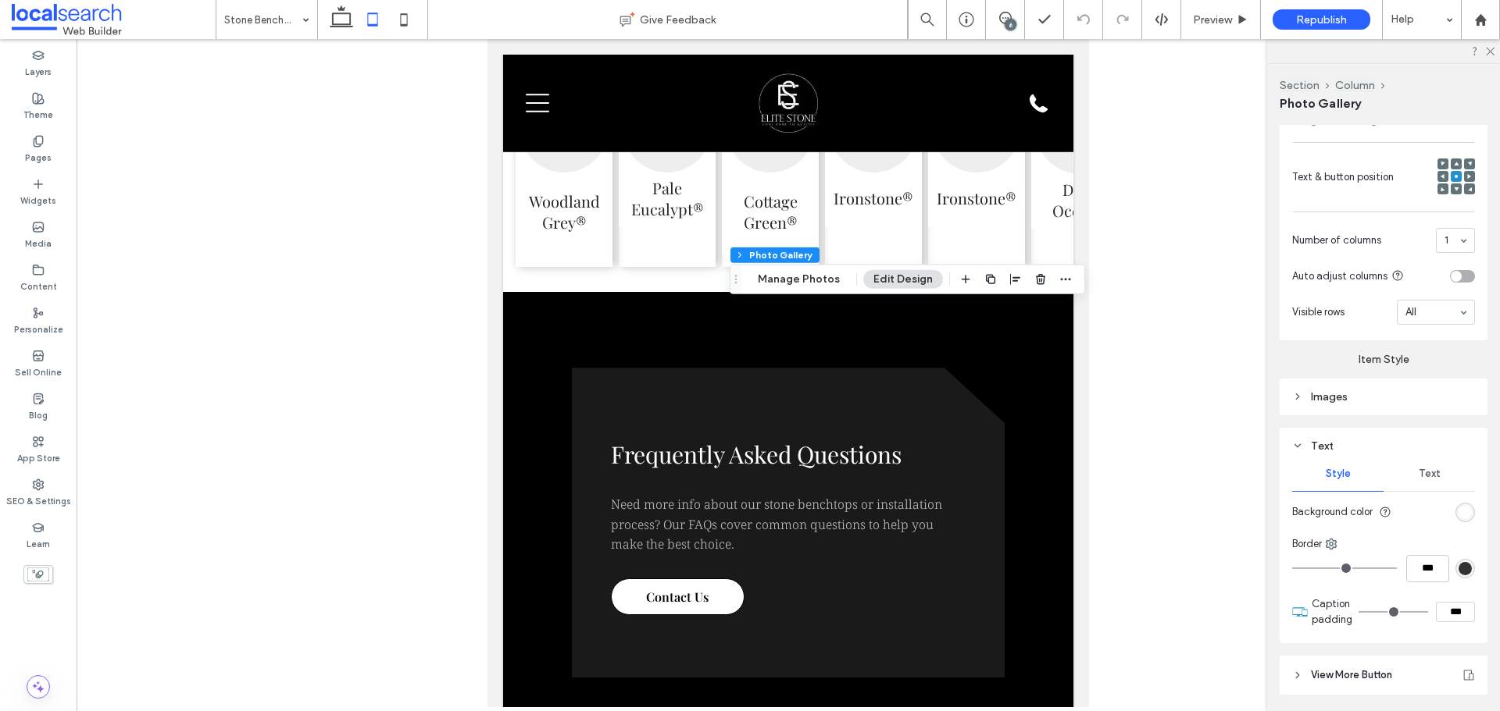
scroll to position [1018, 0]
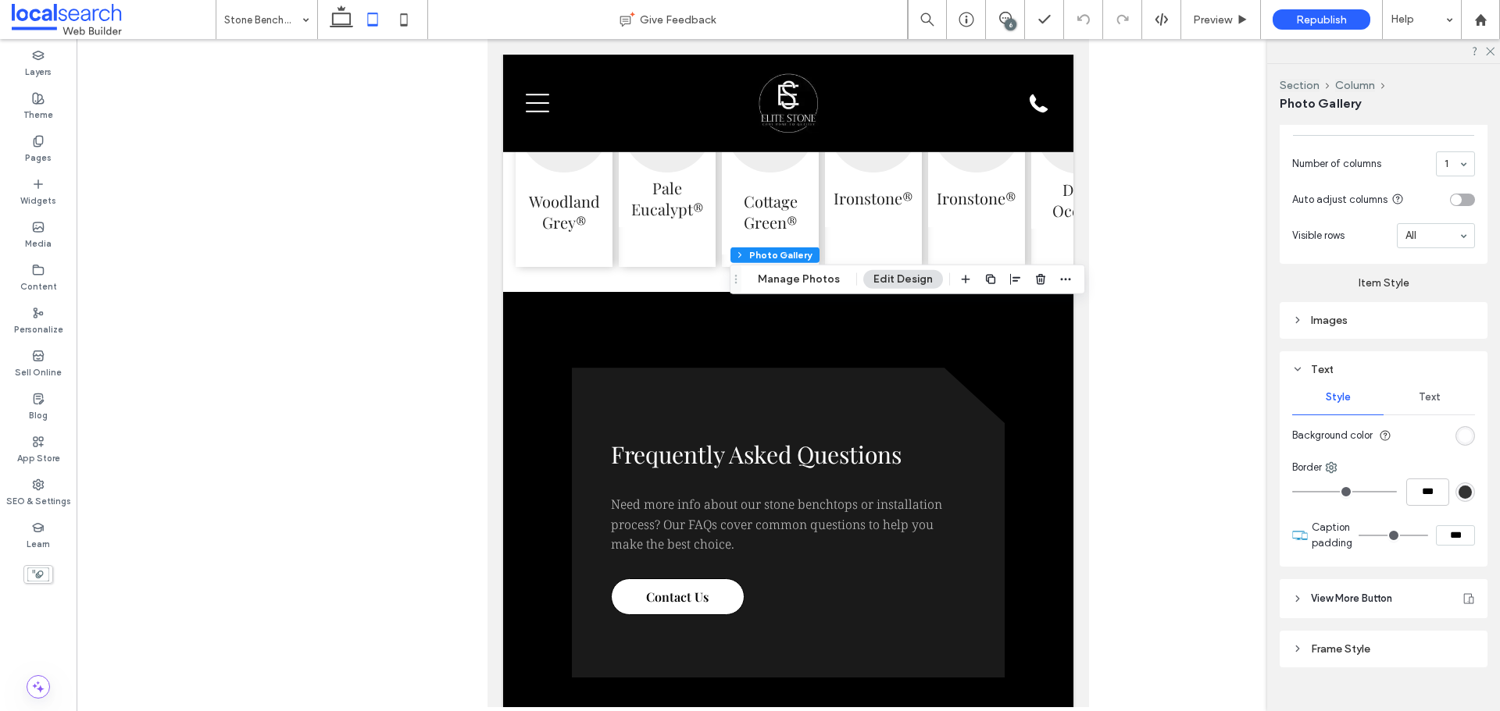
click at [1418, 415] on hr at bounding box center [1383, 415] width 183 height 1
click at [1418, 392] on span "Text" at bounding box center [1429, 397] width 22 height 12
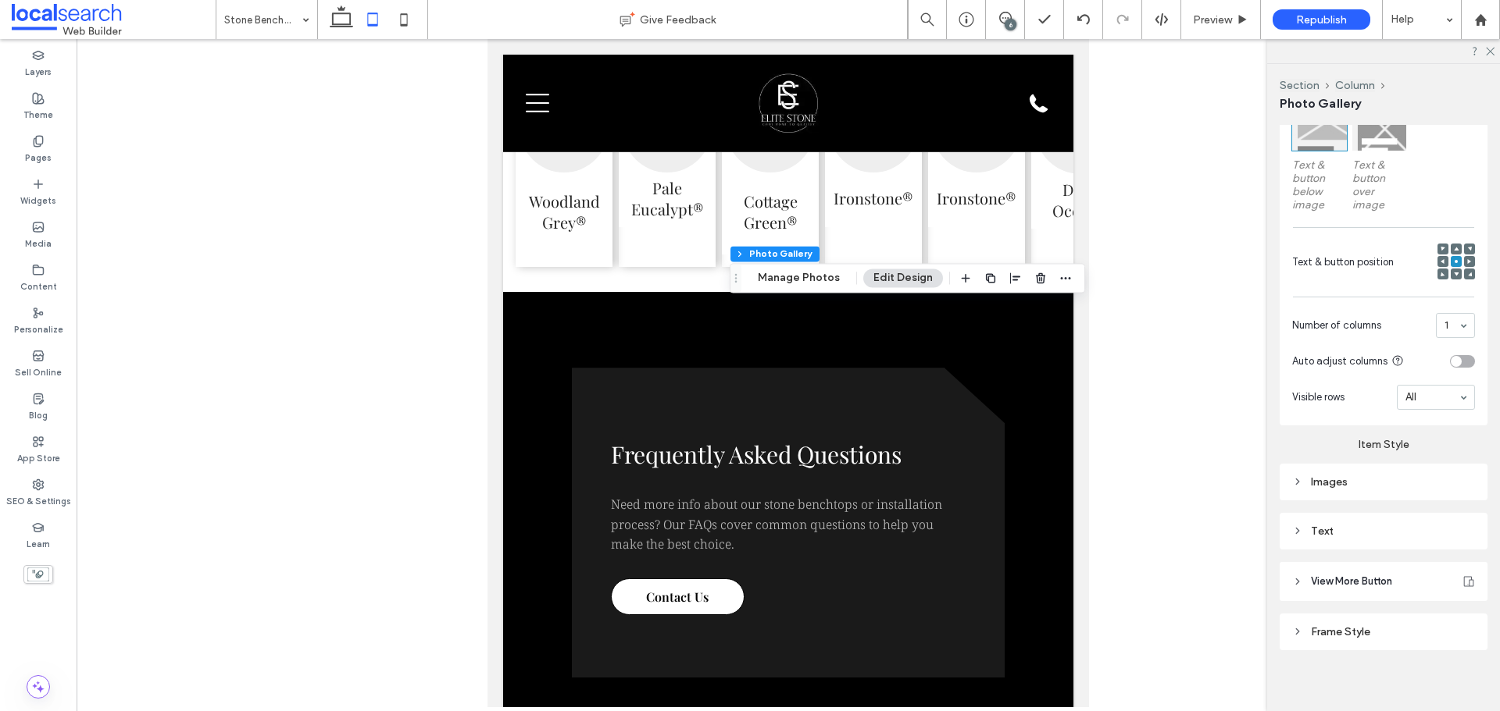
scroll to position [862, 0]
click at [1359, 522] on div "Text" at bounding box center [1383, 525] width 183 height 13
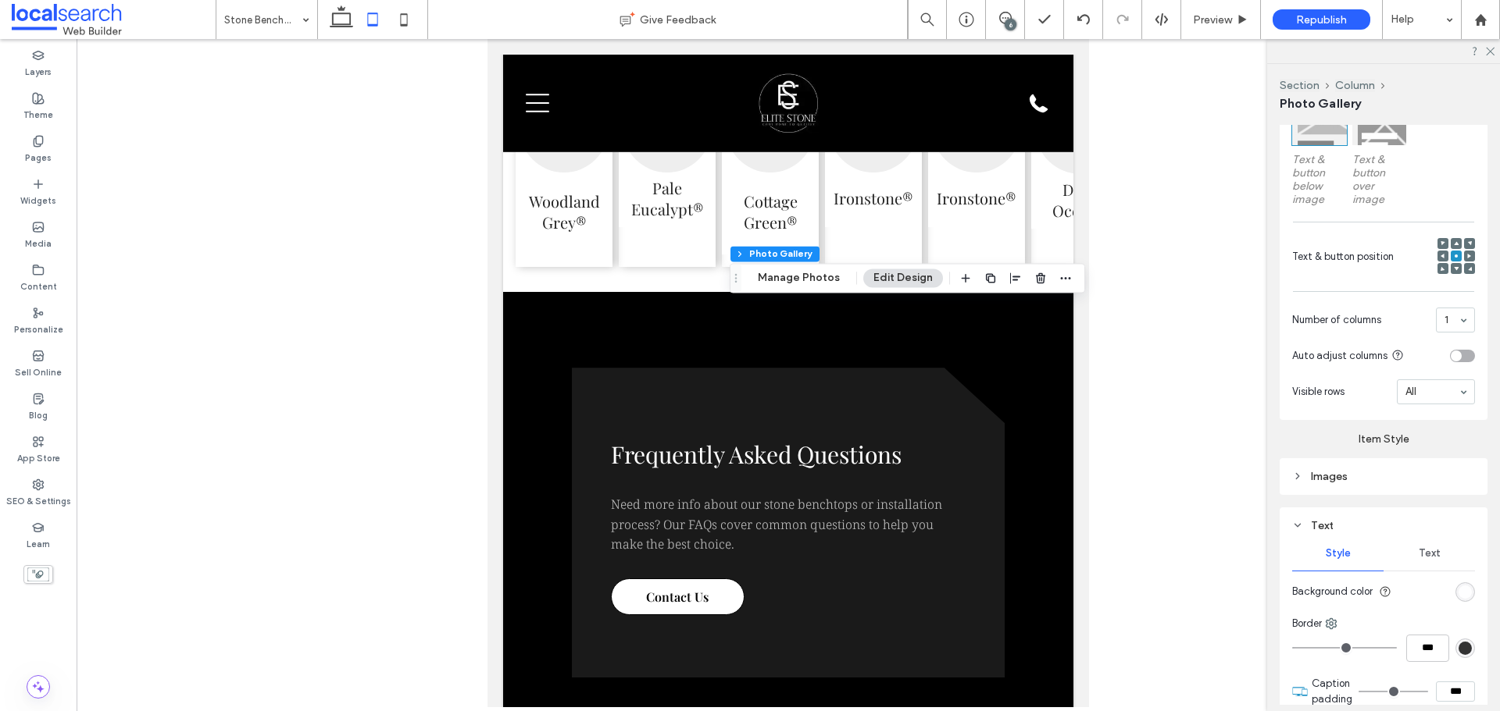
click at [1422, 548] on span "Text" at bounding box center [1429, 553] width 22 height 12
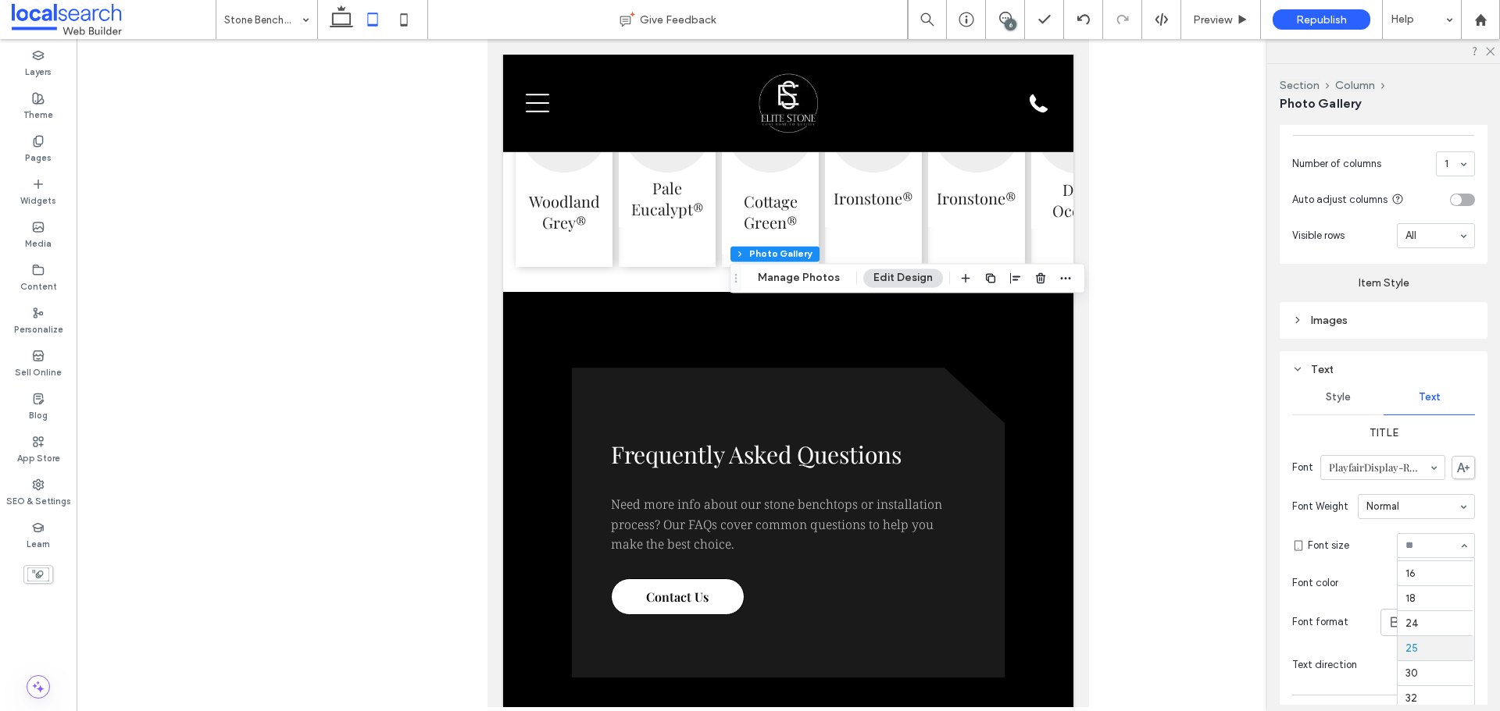
scroll to position [69, 0]
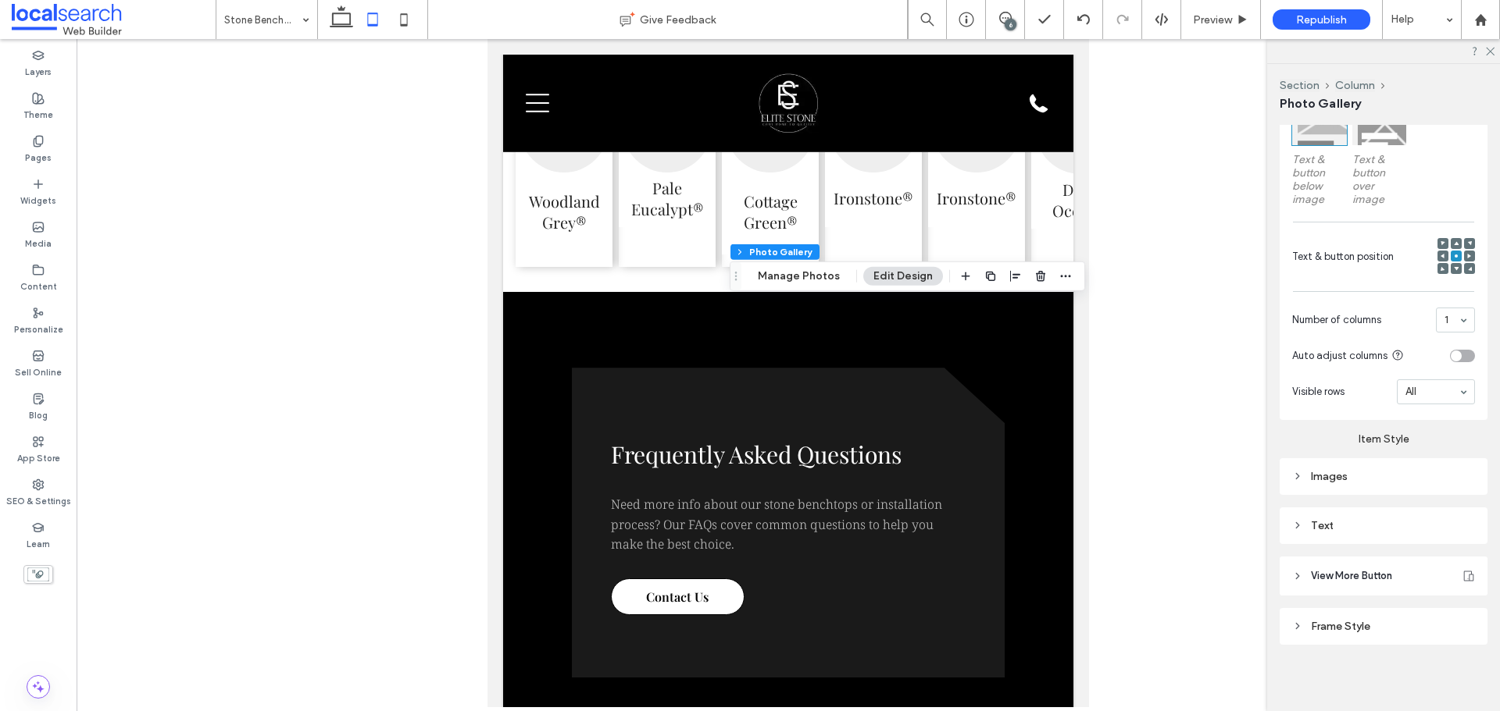
click at [1388, 523] on div "Text" at bounding box center [1383, 525] width 183 height 13
click at [1423, 543] on div "Text" at bounding box center [1428, 554] width 91 height 34
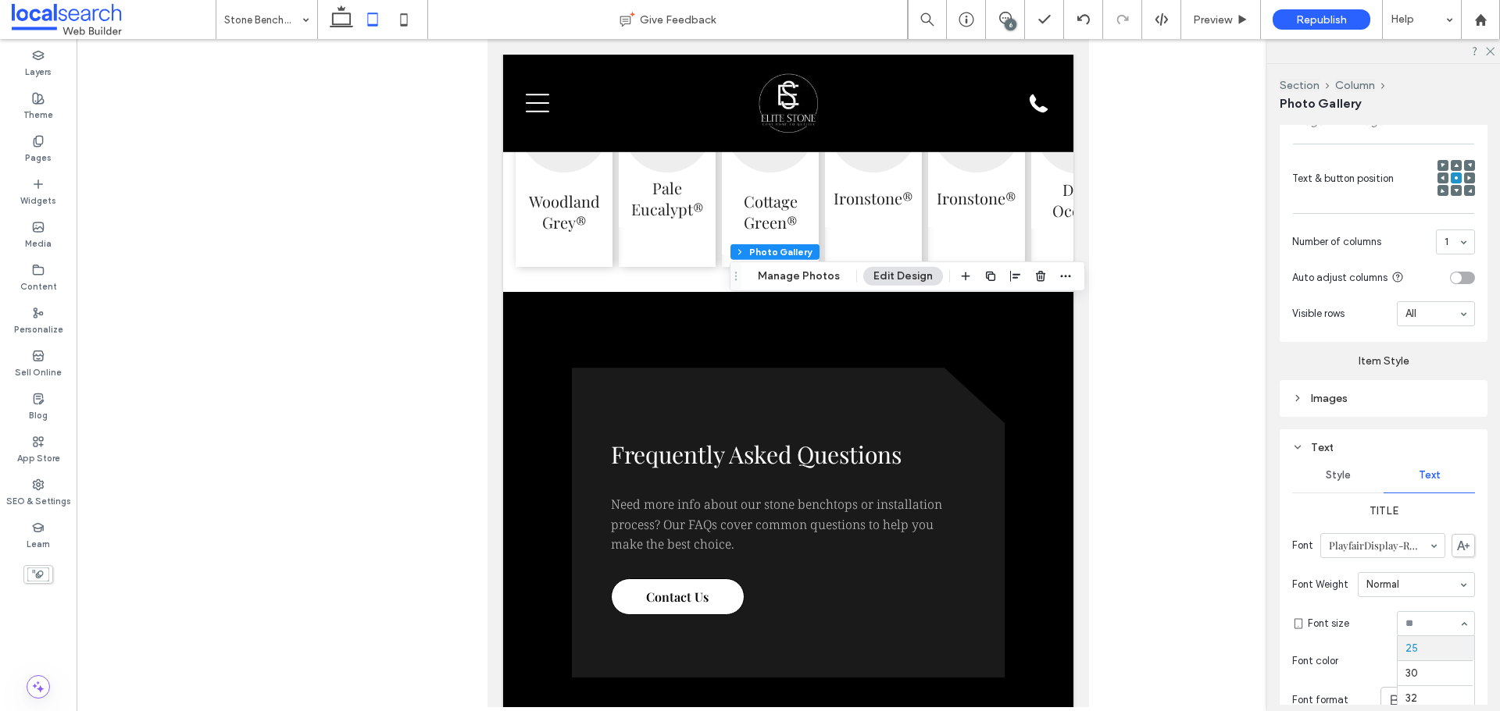
scroll to position [147, 0]
click at [357, 381] on div at bounding box center [788, 373] width 1423 height 669
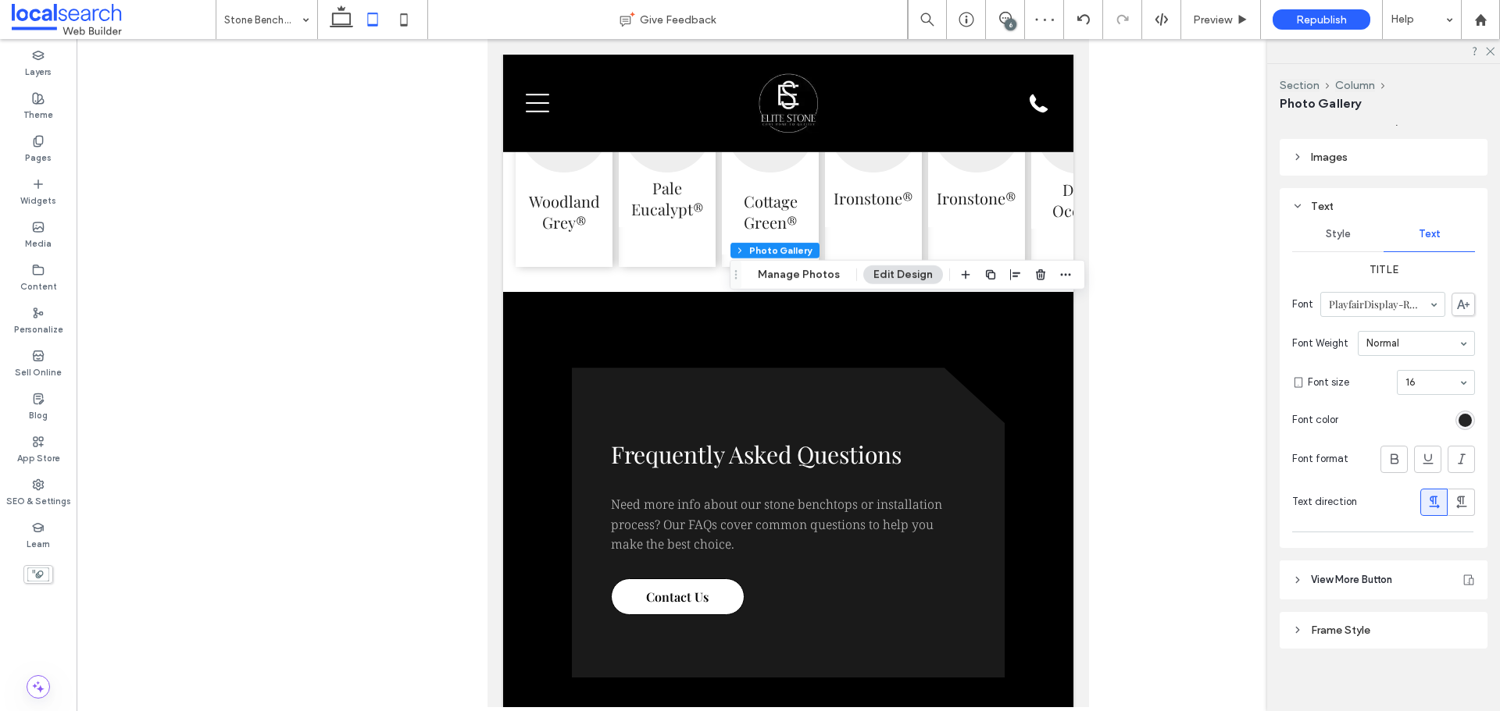
scroll to position [1186, 0]
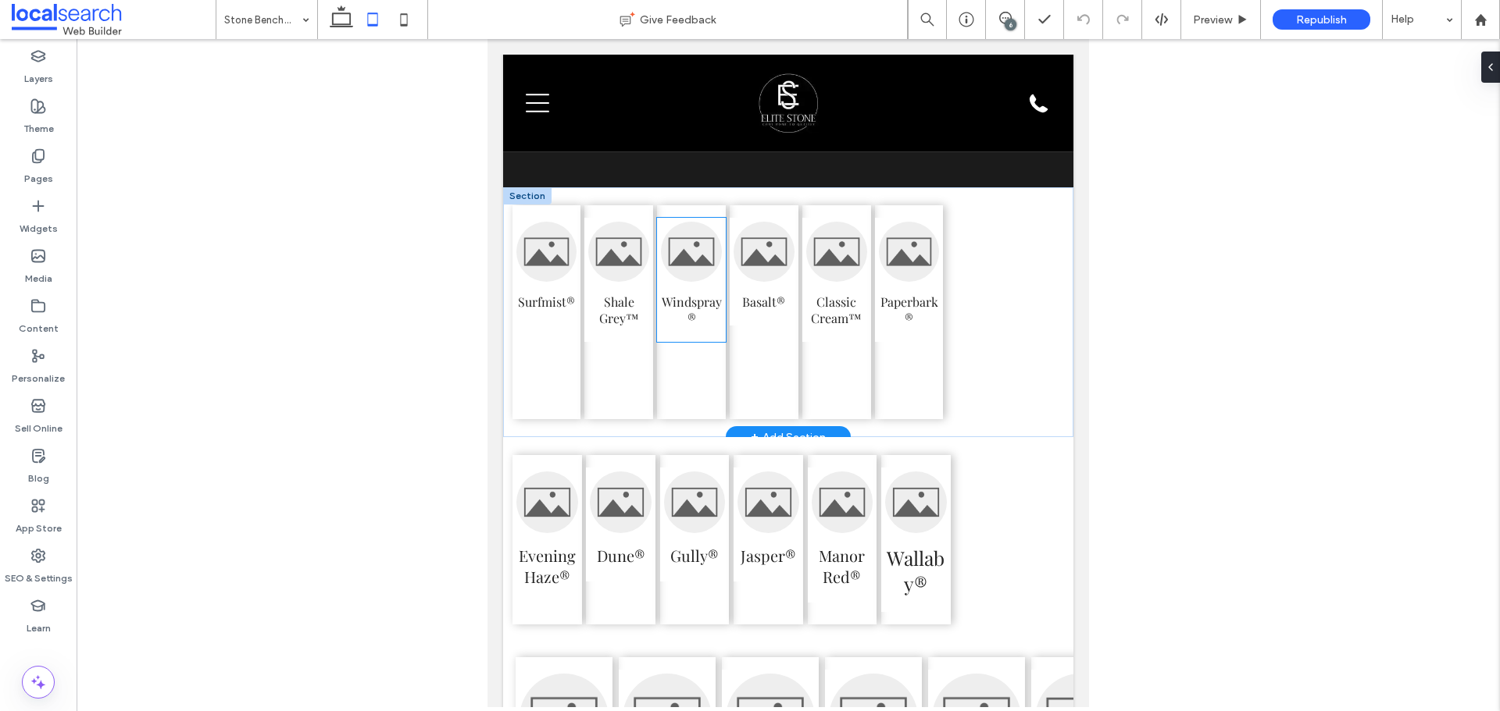
scroll to position [3742, 0]
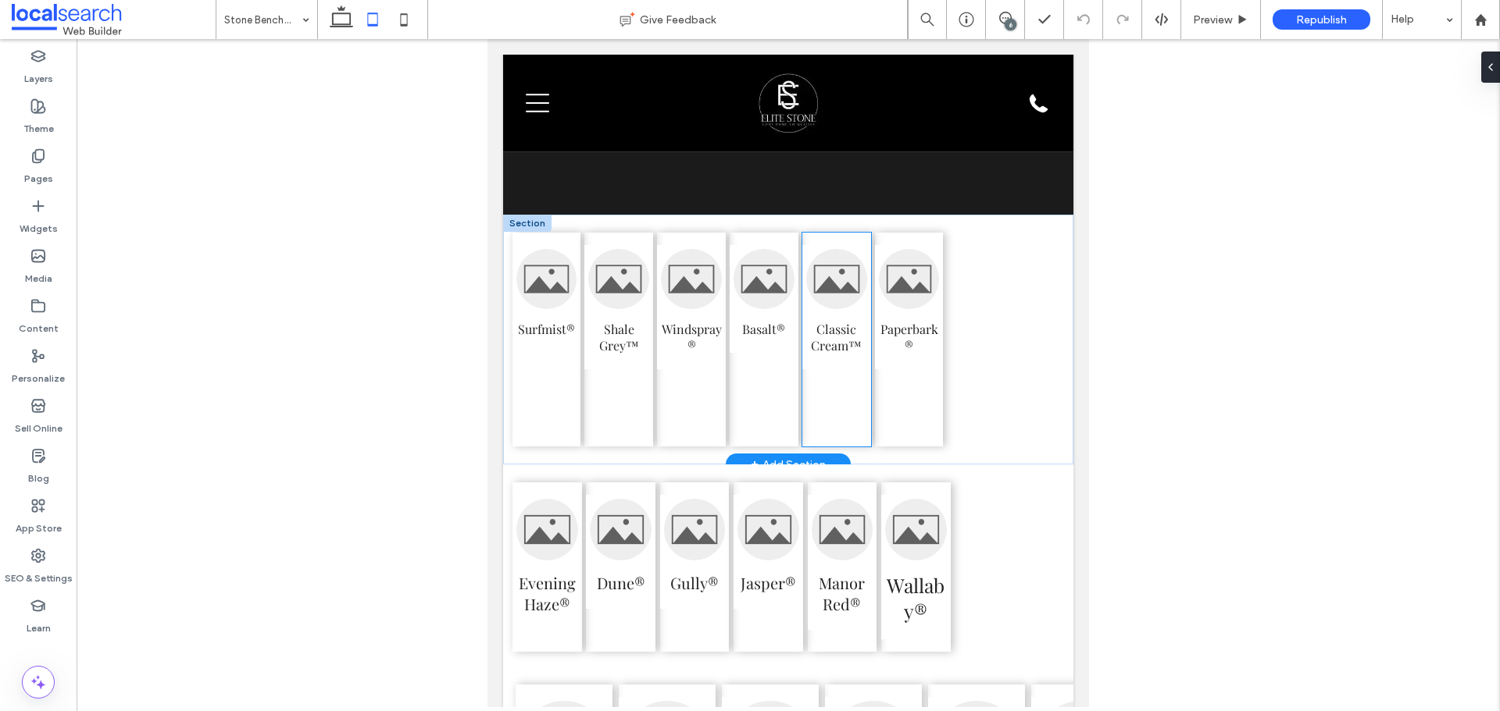
click at [840, 426] on div "Classic Cream™" at bounding box center [836, 340] width 68 height 214
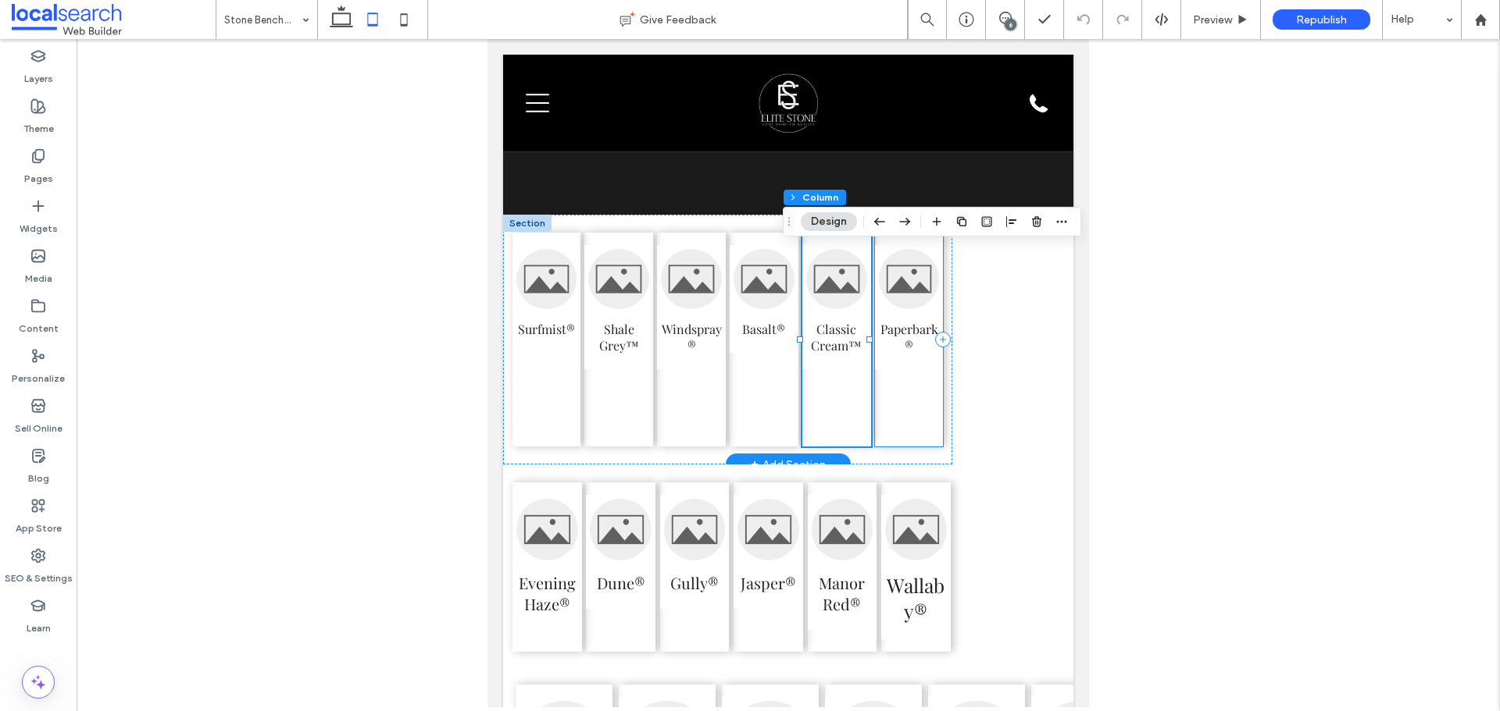
click at [908, 423] on div "Paperbark®" at bounding box center [909, 340] width 68 height 214
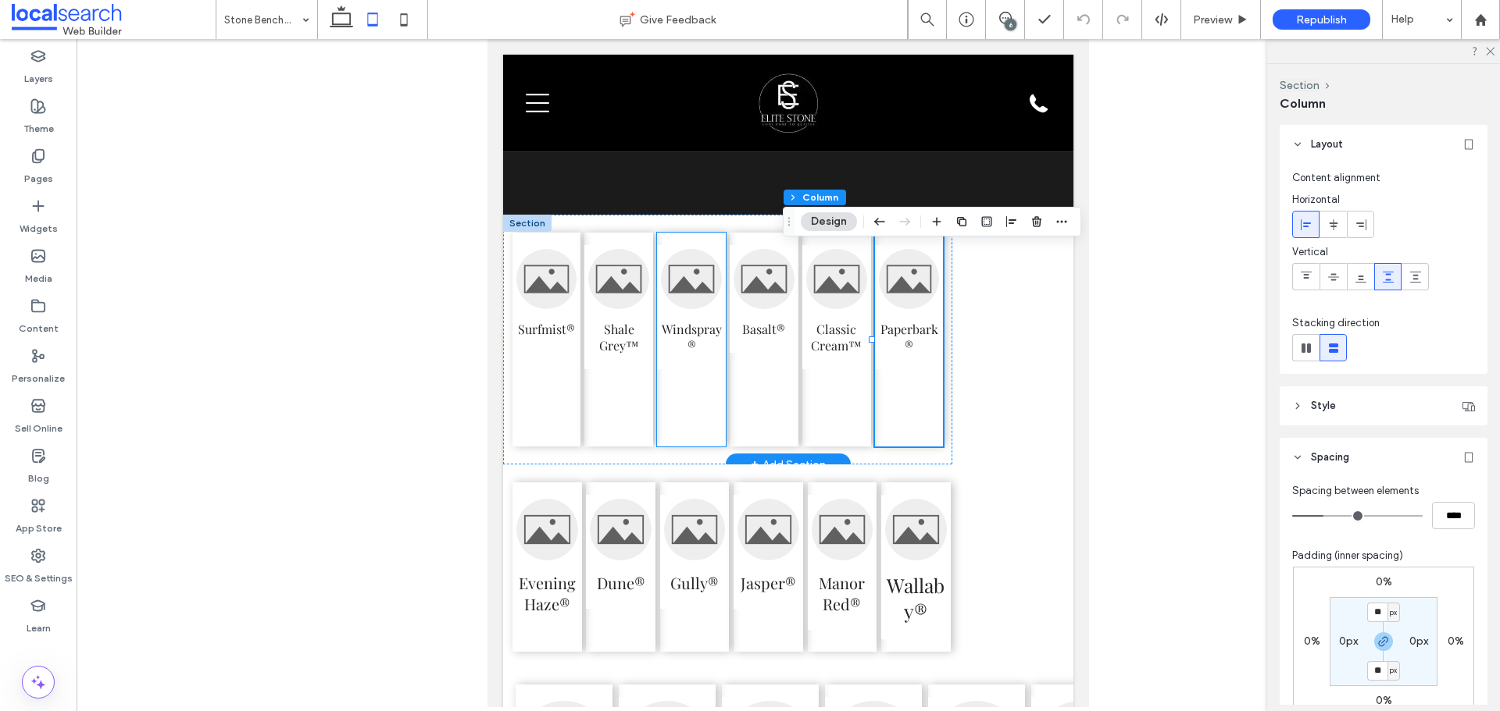
click at [669, 405] on div "Windspray®" at bounding box center [691, 340] width 68 height 214
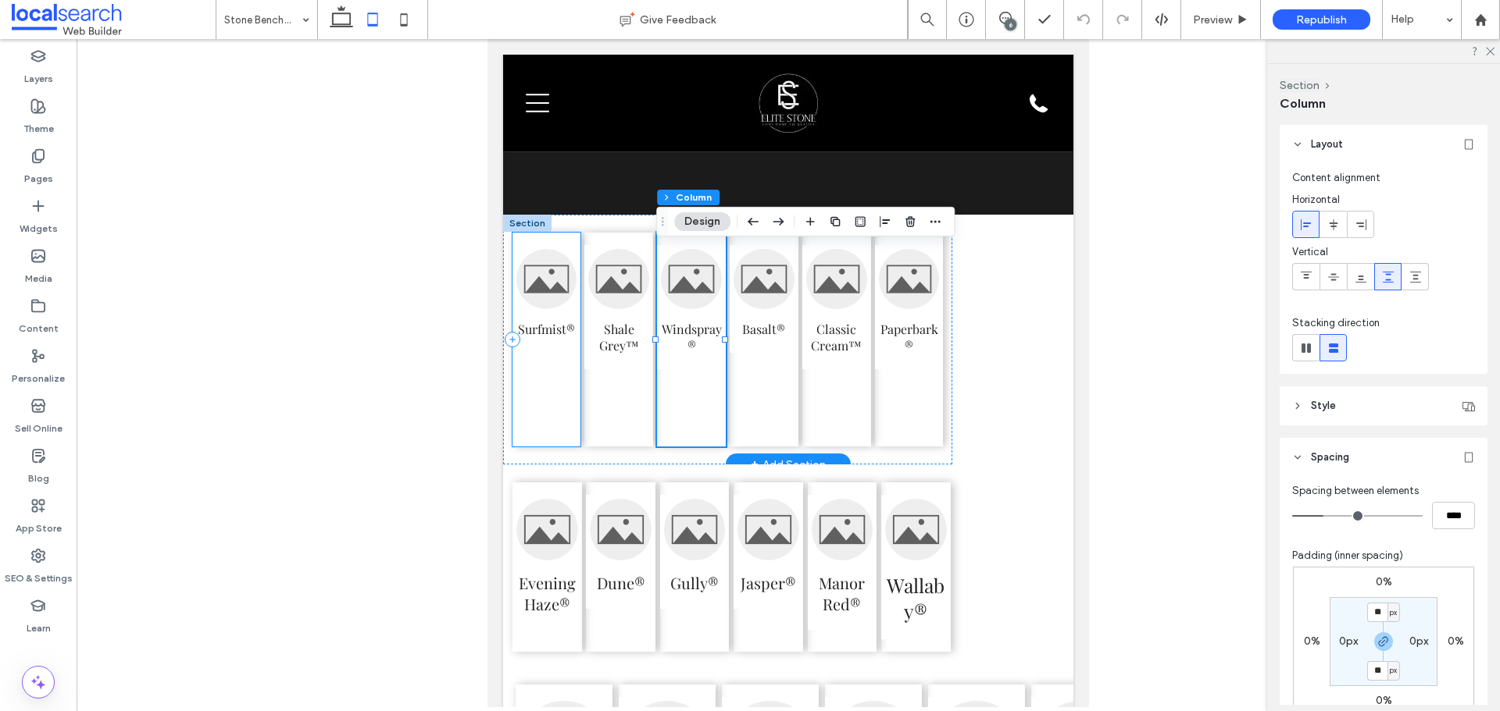
click at [555, 405] on div "Surfmist®" at bounding box center [546, 340] width 68 height 214
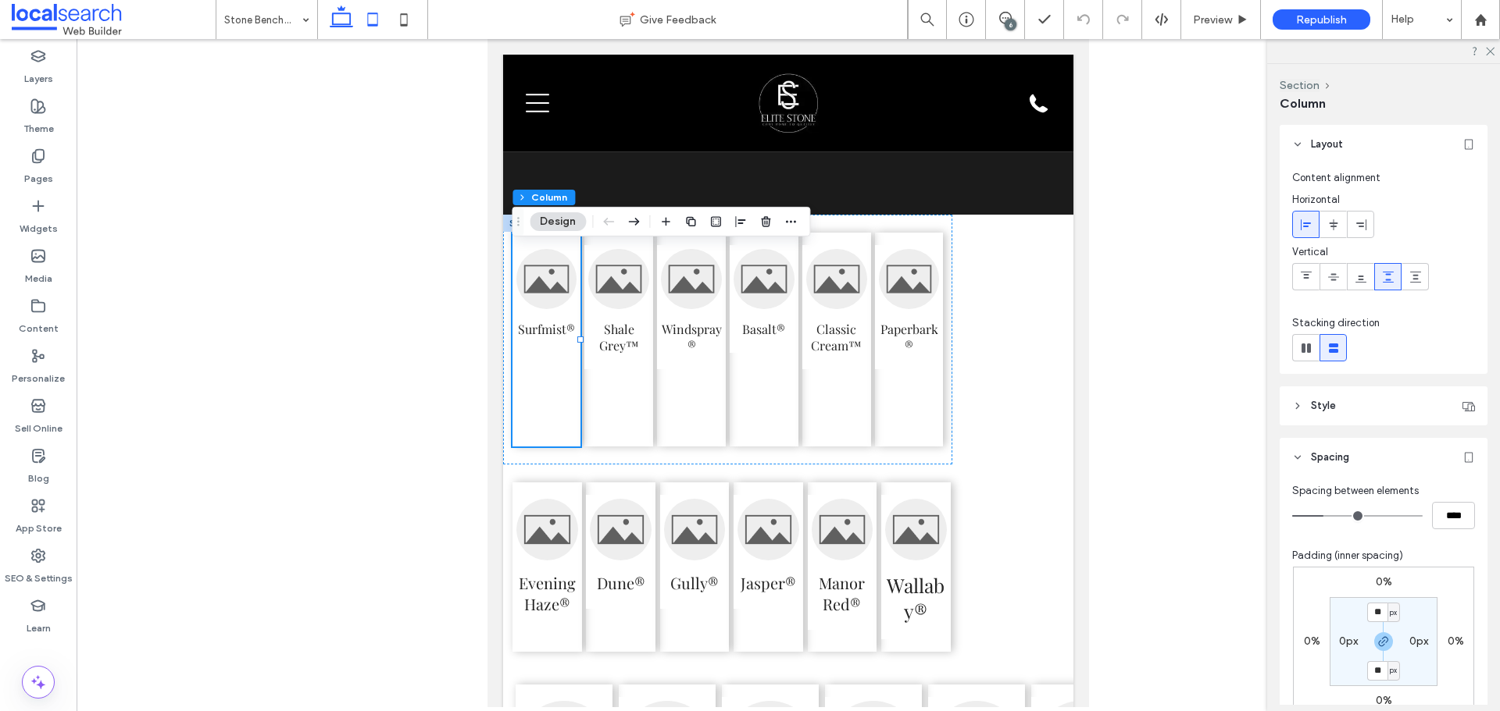
click at [341, 26] on icon at bounding box center [341, 19] width 31 height 31
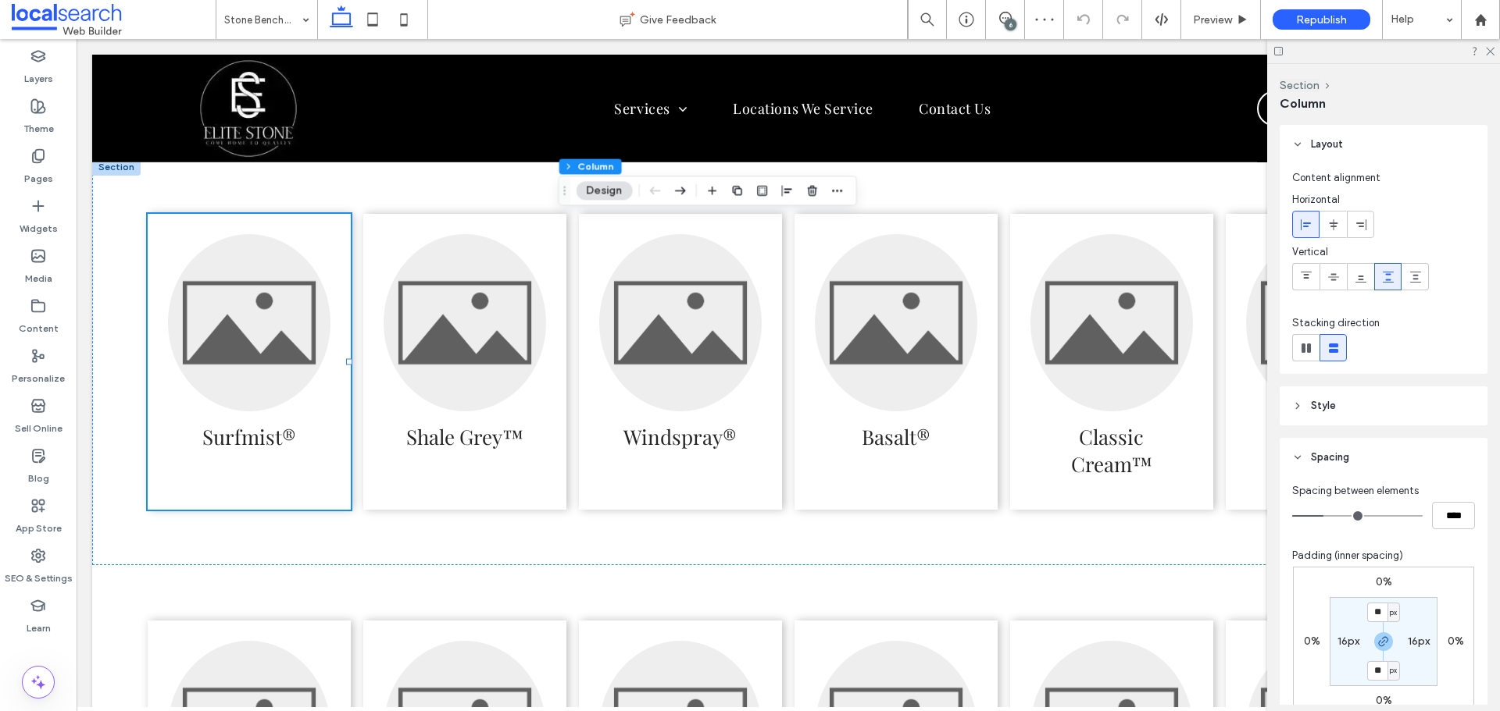
click at [1492, 56] on div at bounding box center [1383, 51] width 233 height 24
click at [1493, 52] on icon at bounding box center [1489, 50] width 10 height 10
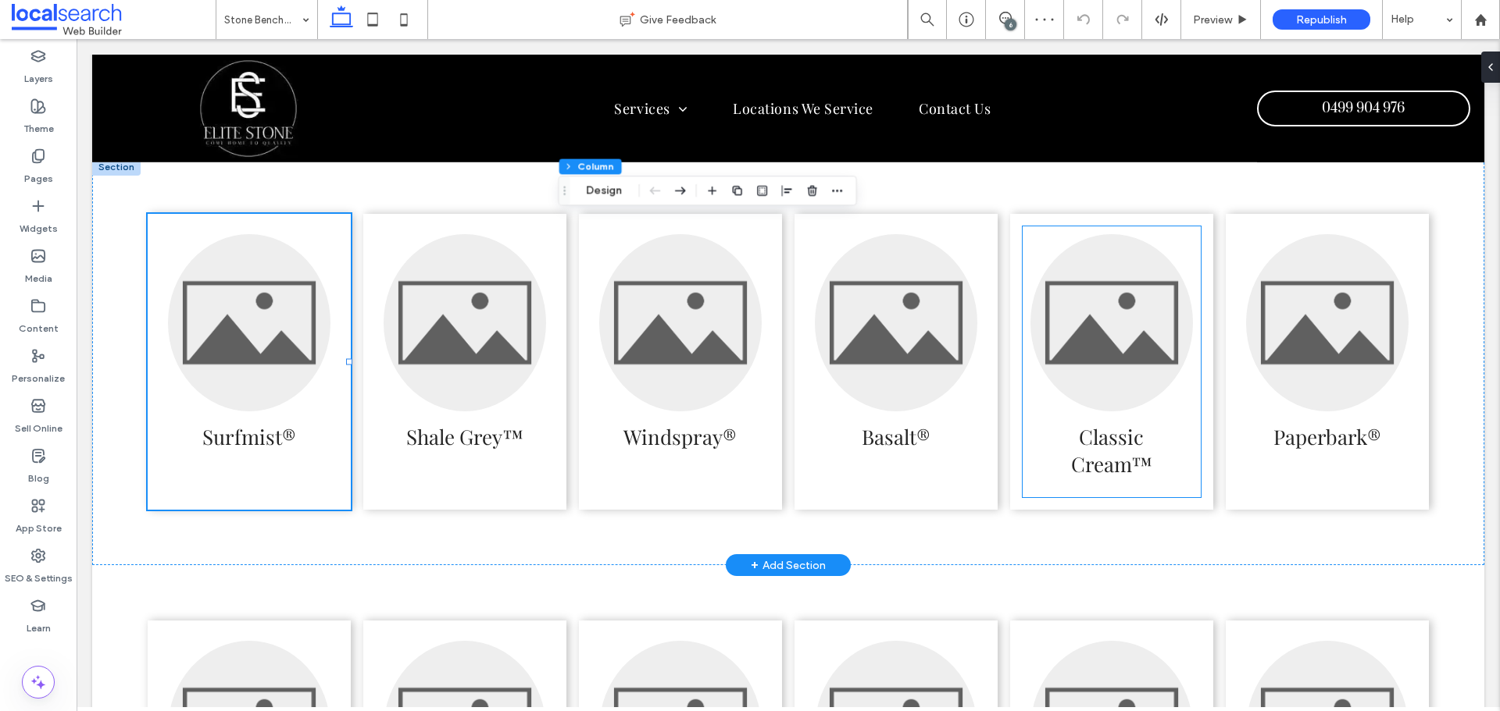
click at [1065, 322] on link at bounding box center [1111, 322] width 162 height 177
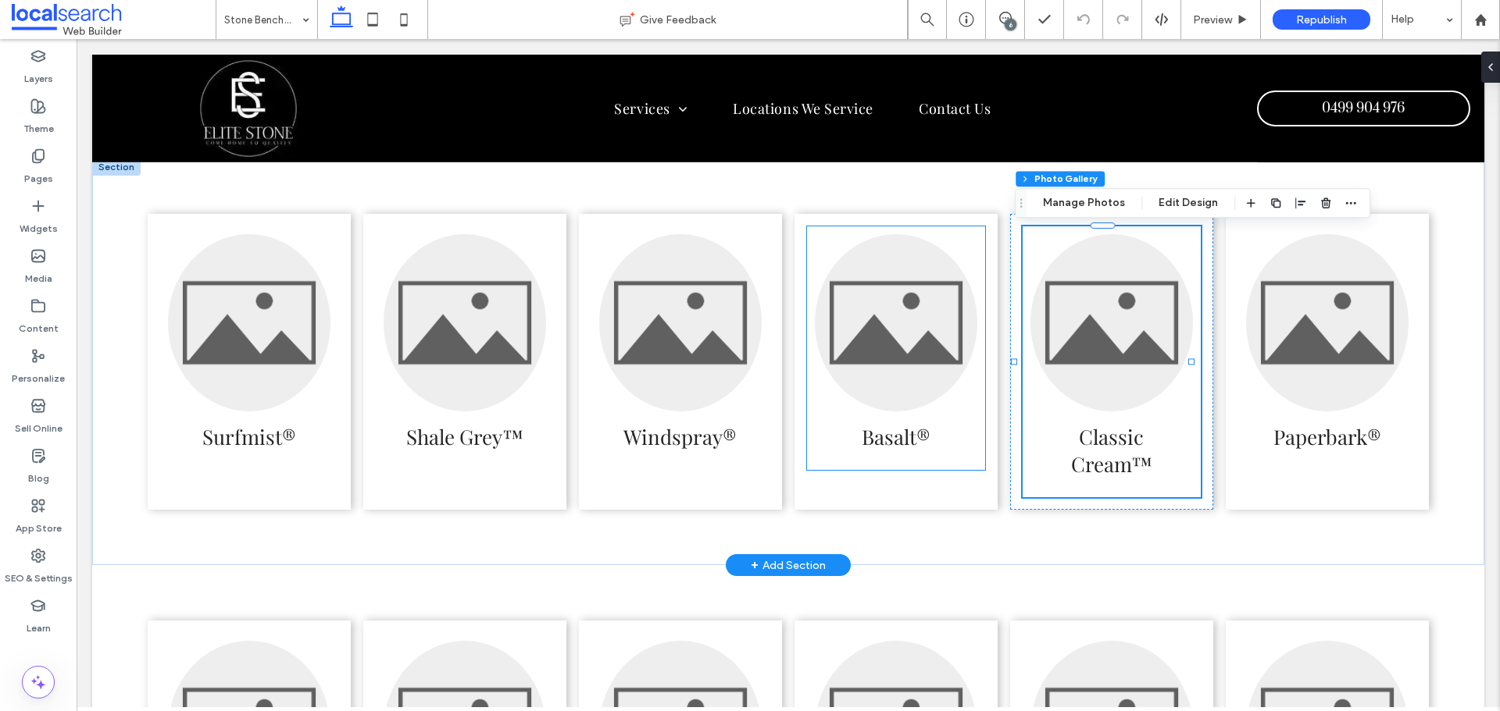
click at [833, 342] on link at bounding box center [896, 322] width 162 height 177
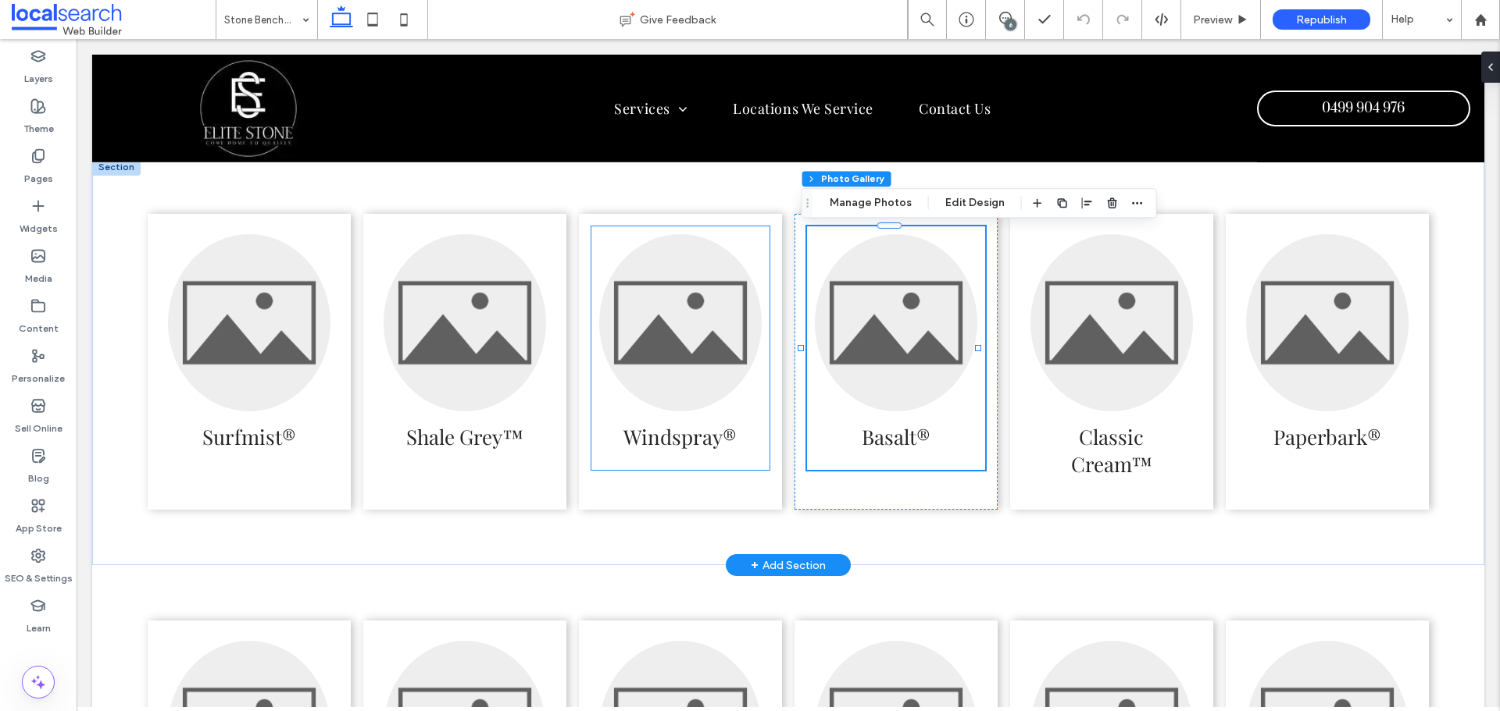
click at [672, 345] on link at bounding box center [680, 322] width 162 height 177
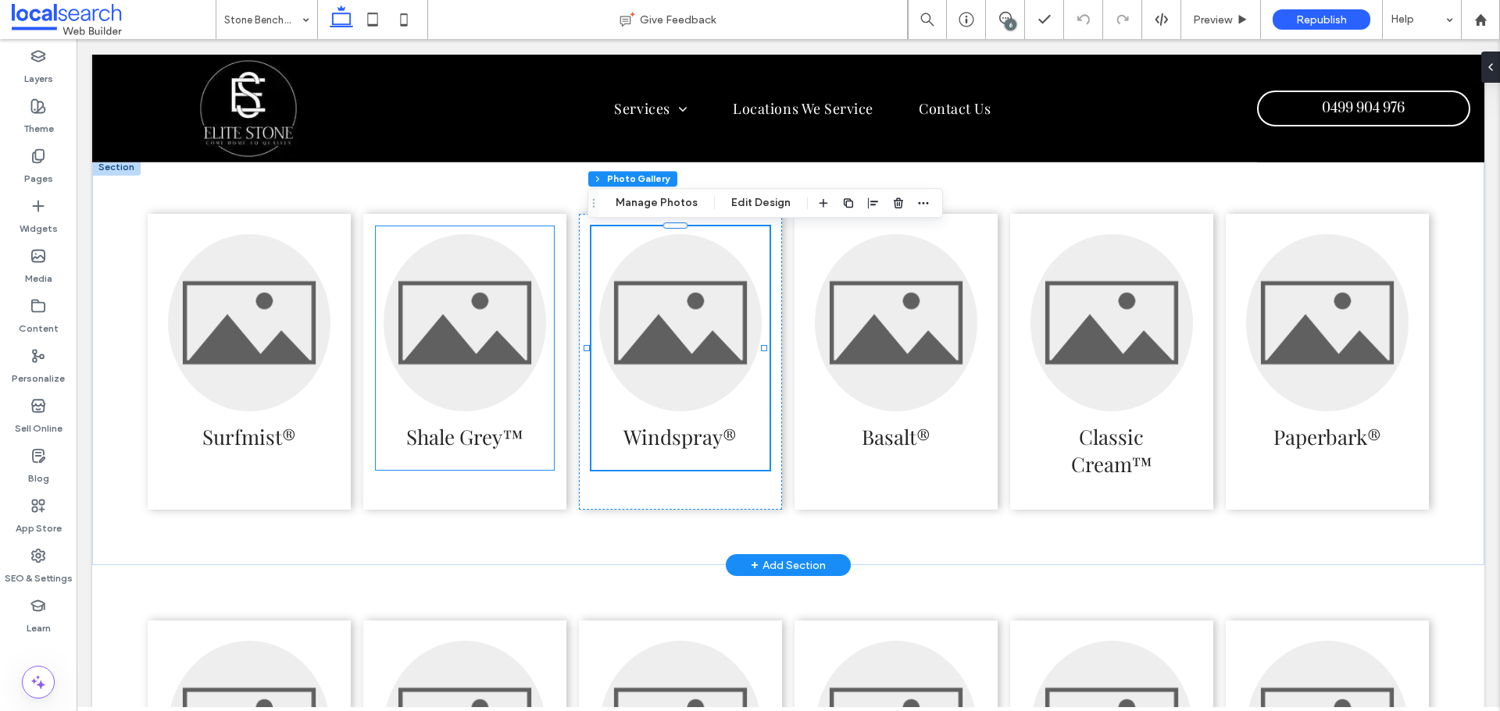
click at [432, 348] on link at bounding box center [464, 322] width 162 height 177
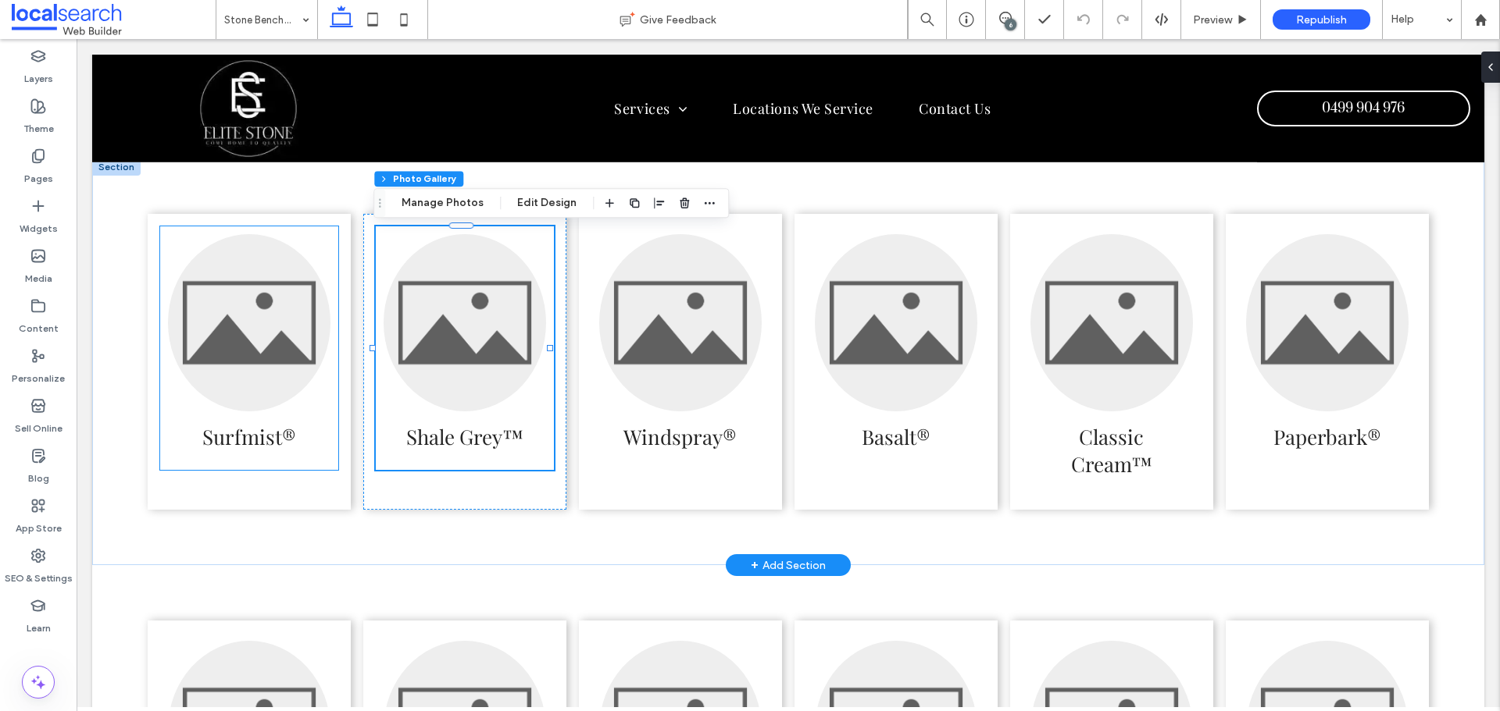
click at [233, 358] on link at bounding box center [249, 322] width 162 height 177
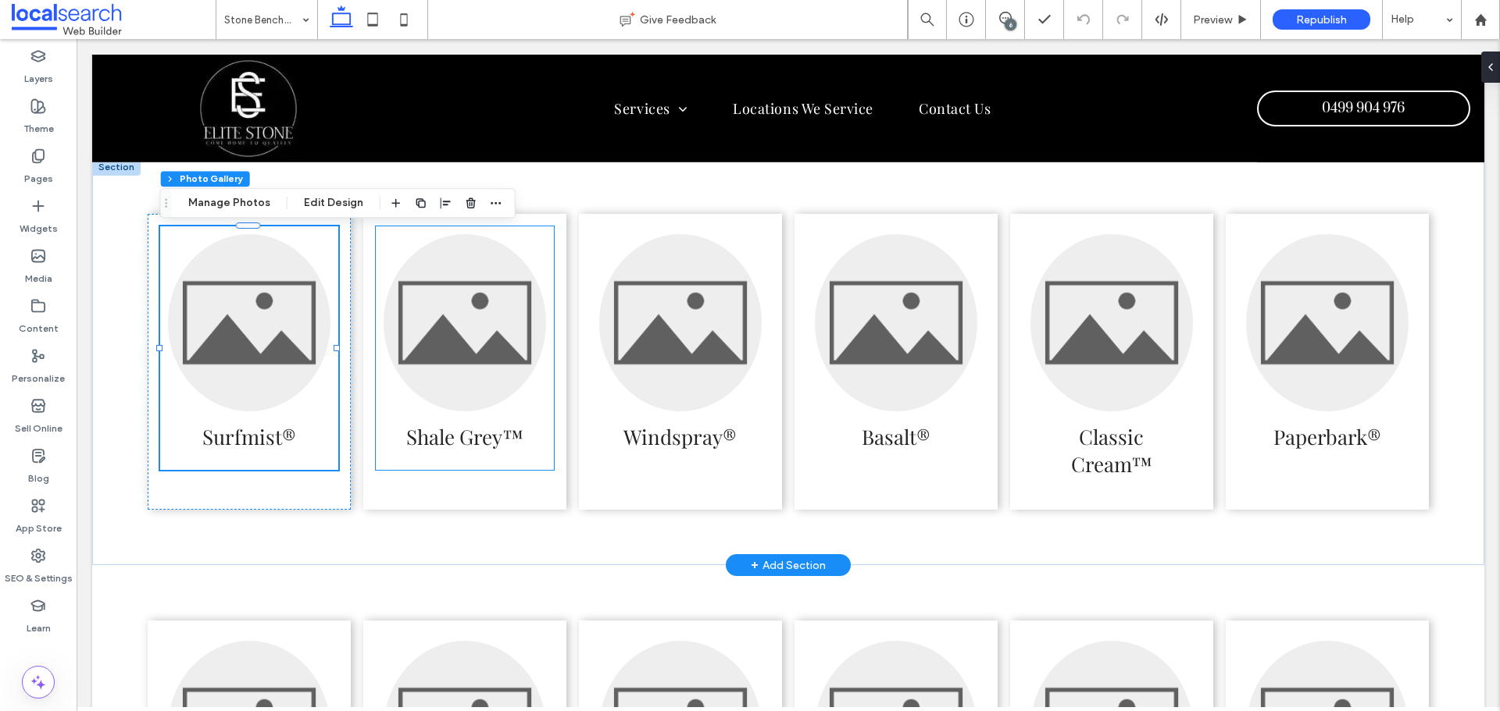
click at [469, 348] on link at bounding box center [464, 322] width 162 height 177
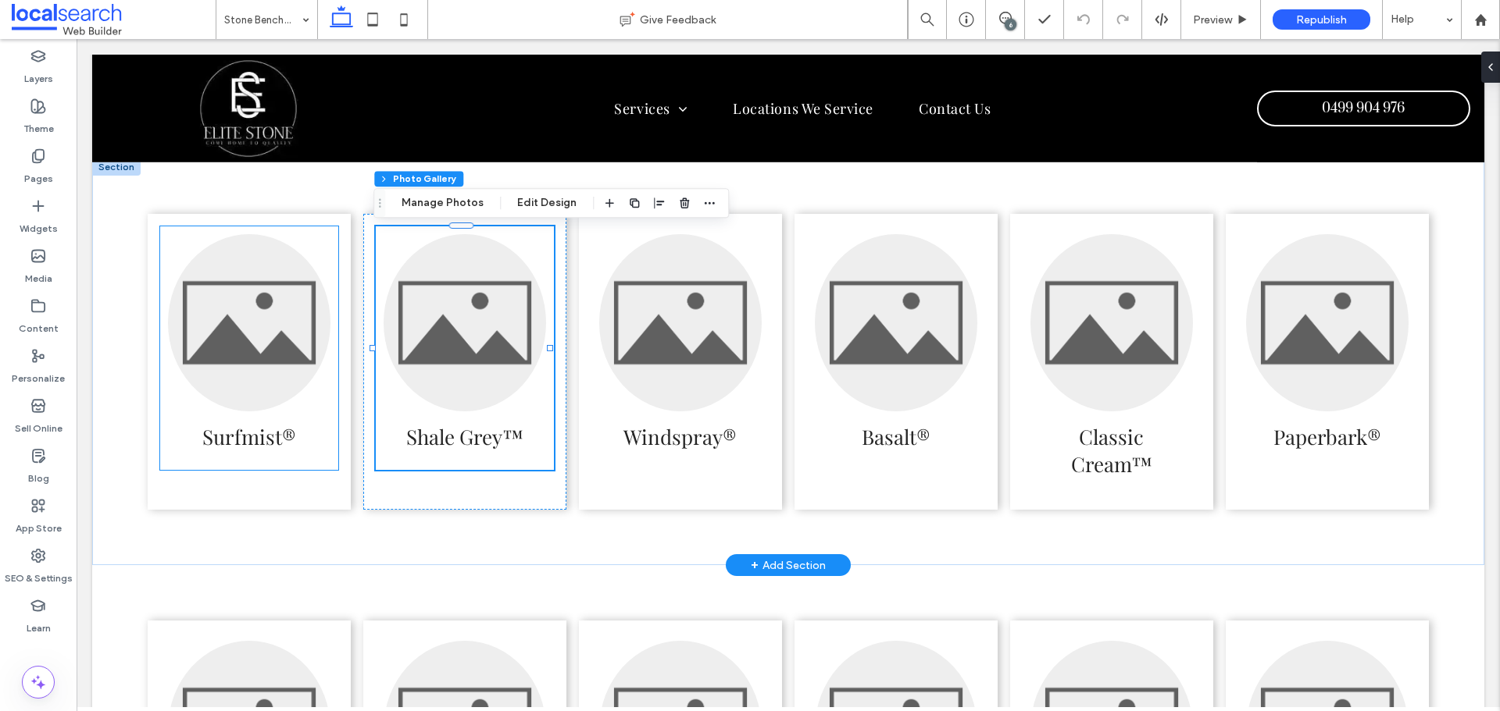
click at [282, 341] on link at bounding box center [249, 322] width 162 height 177
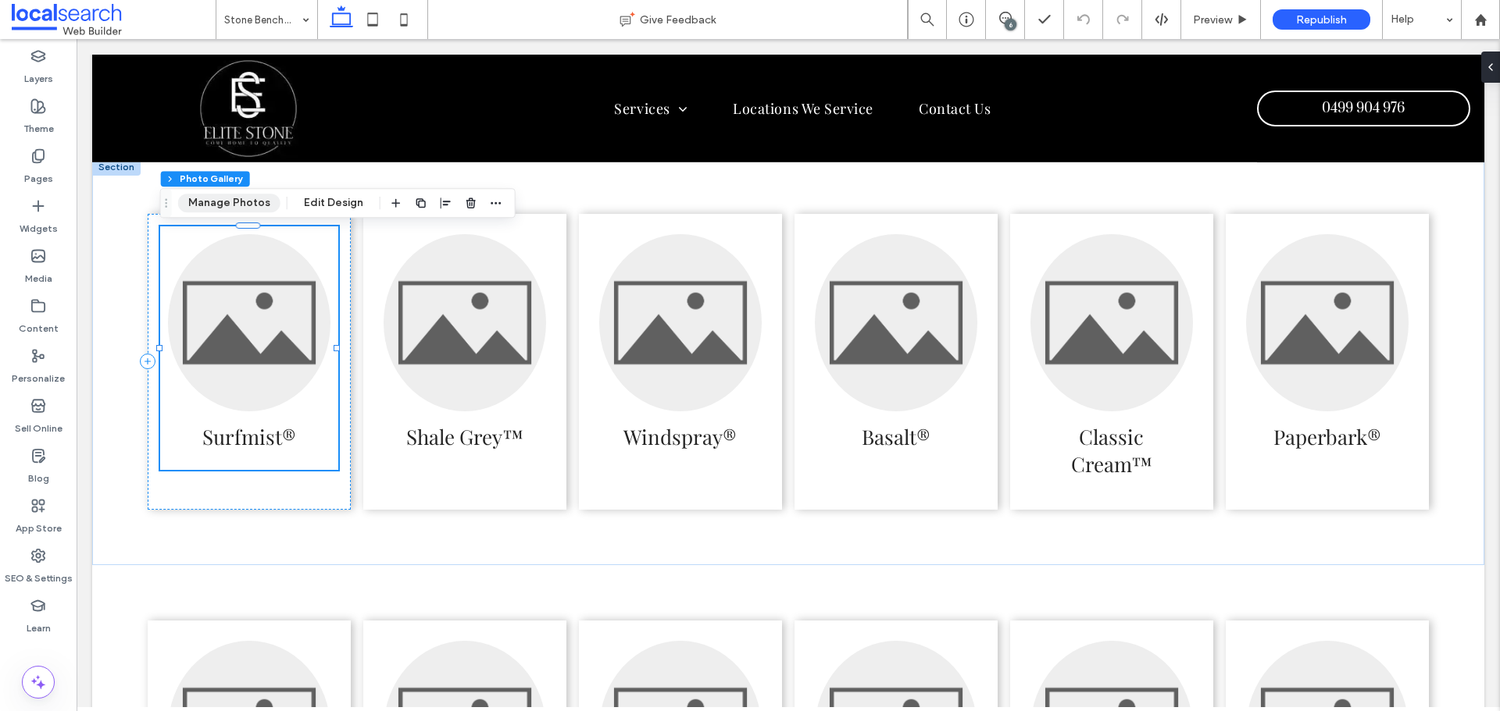
drag, startPoint x: 239, startPoint y: 212, endPoint x: 470, endPoint y: 220, distance: 231.3
click at [239, 212] on button "Manage Photos" at bounding box center [229, 203] width 102 height 19
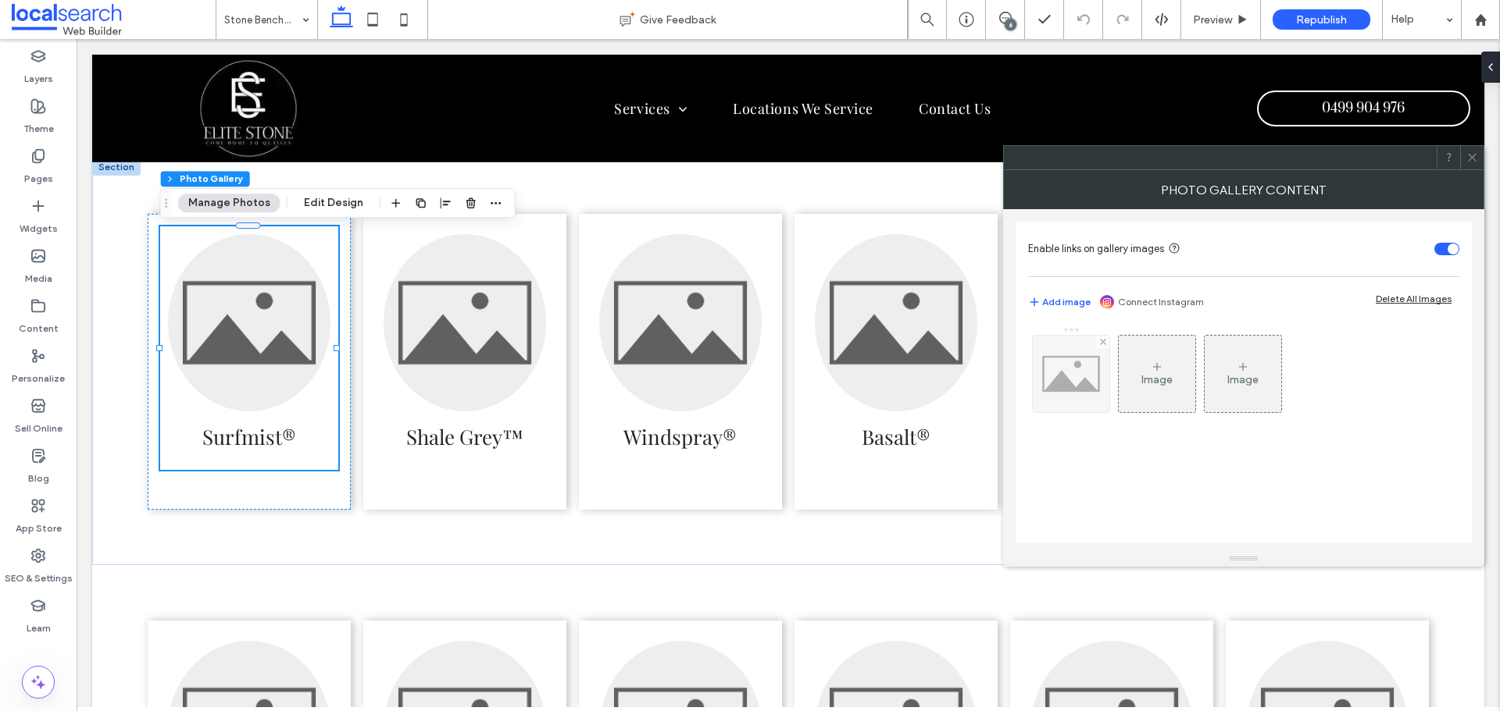
click at [1062, 386] on img at bounding box center [1070, 374] width 77 height 77
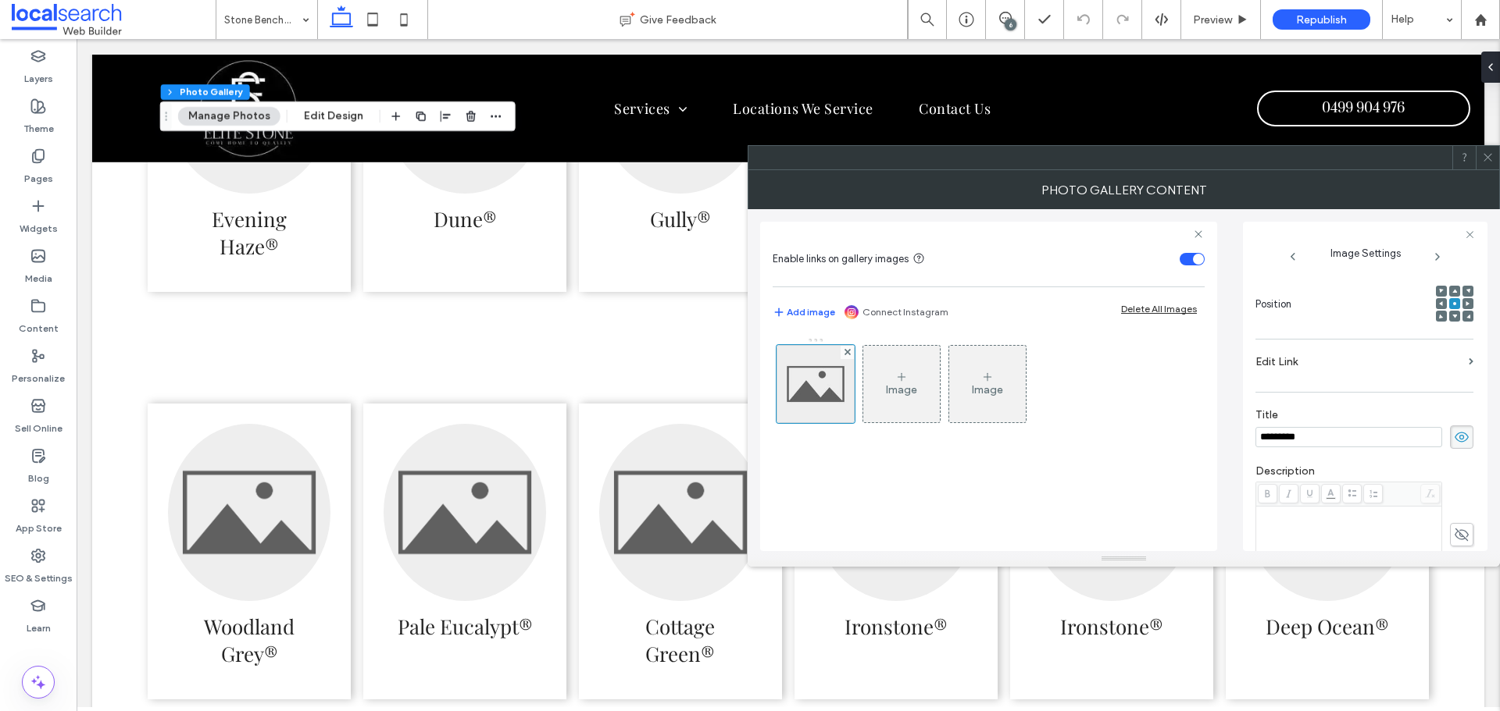
scroll to position [0, 0]
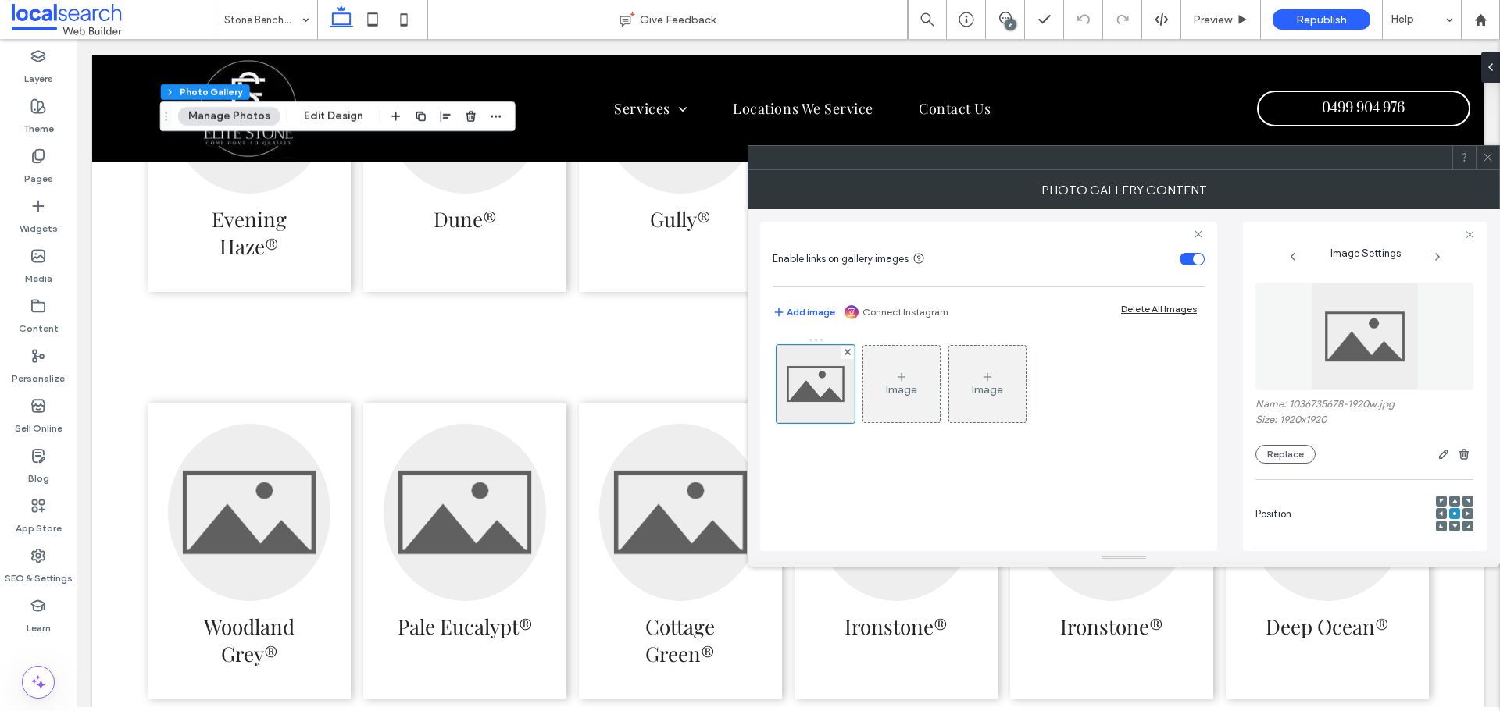
drag, startPoint x: 1487, startPoint y: 159, endPoint x: 1463, endPoint y: 147, distance: 27.2
click at [1487, 159] on icon at bounding box center [1488, 158] width 12 height 12
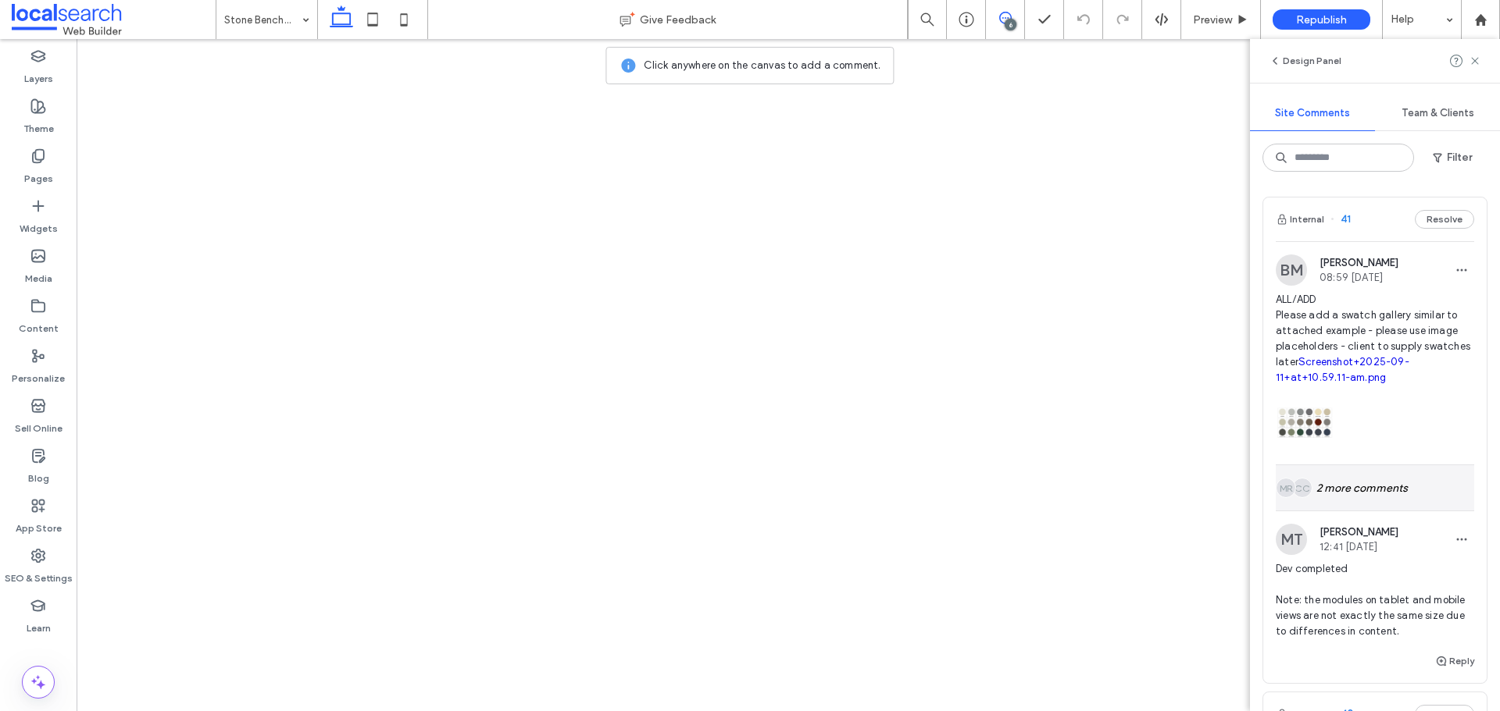
click at [1357, 465] on div "CC MR 2 more comments" at bounding box center [1374, 487] width 198 height 45
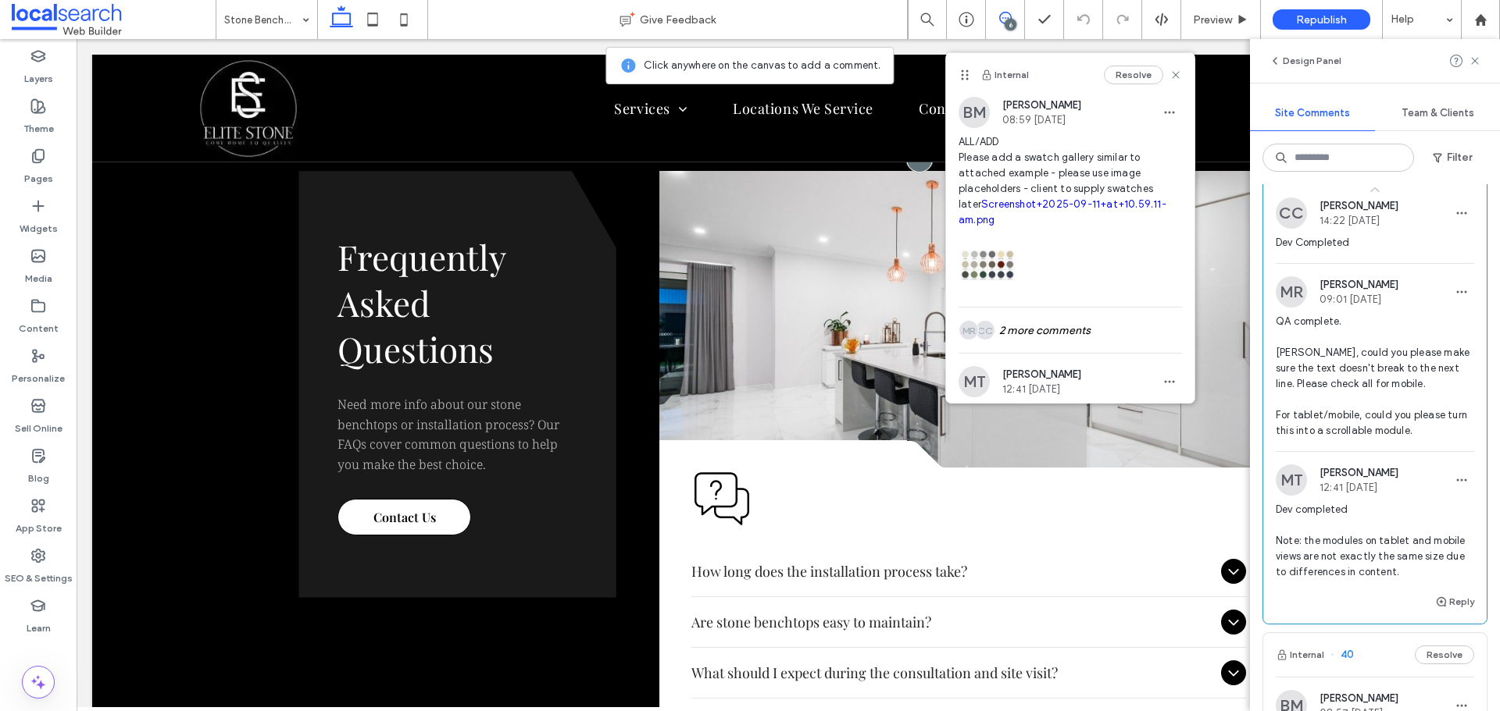
scroll to position [312, 0]
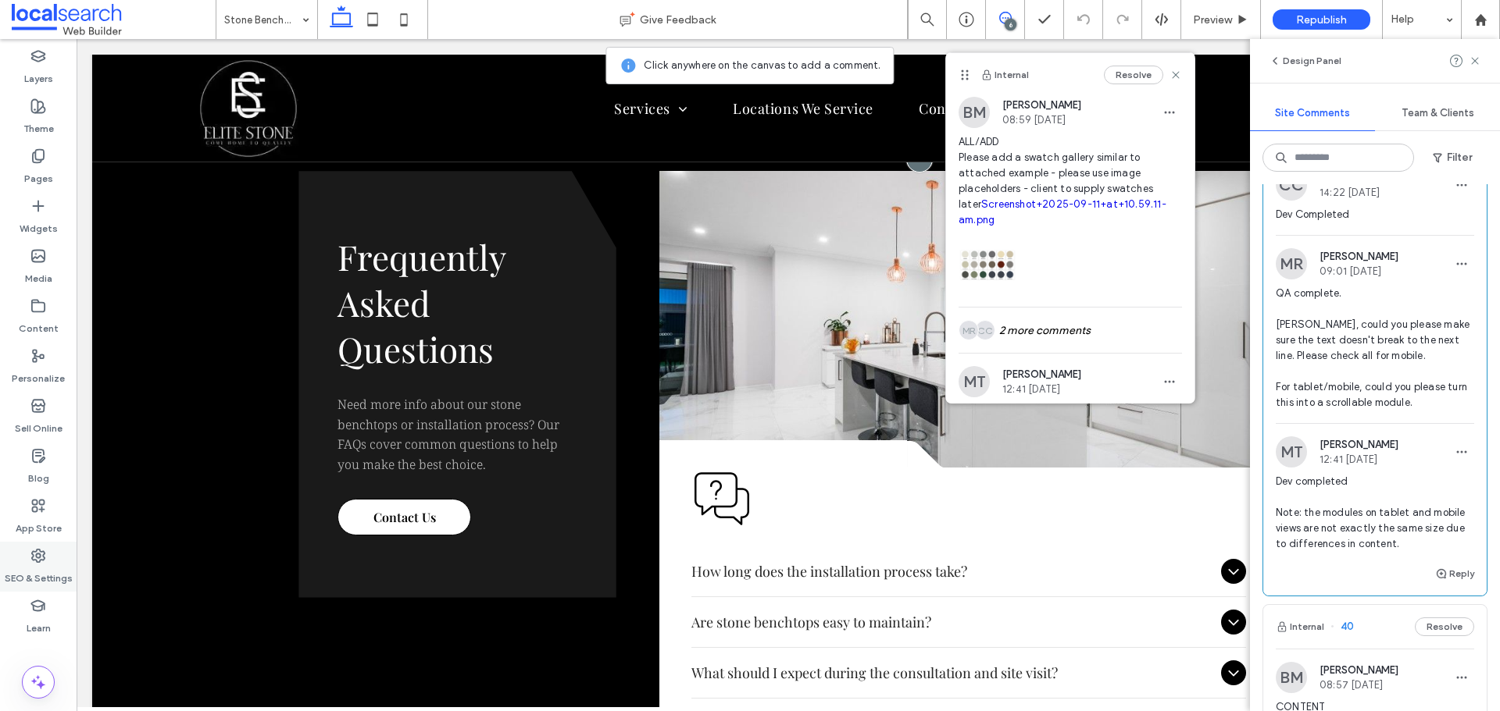
click at [55, 547] on div "SEO & Settings" at bounding box center [38, 567] width 77 height 50
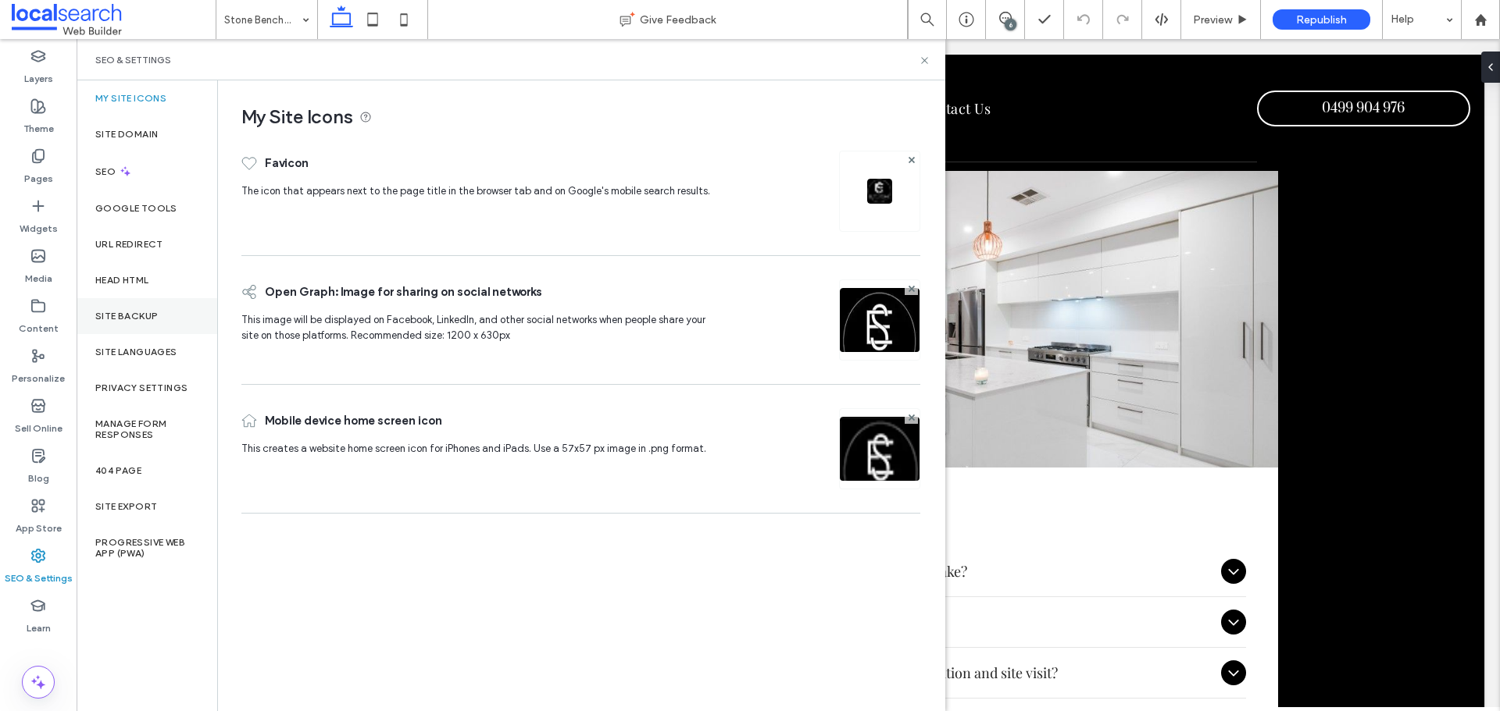
scroll to position [0, 0]
click at [130, 309] on div "Site Backup" at bounding box center [147, 316] width 141 height 36
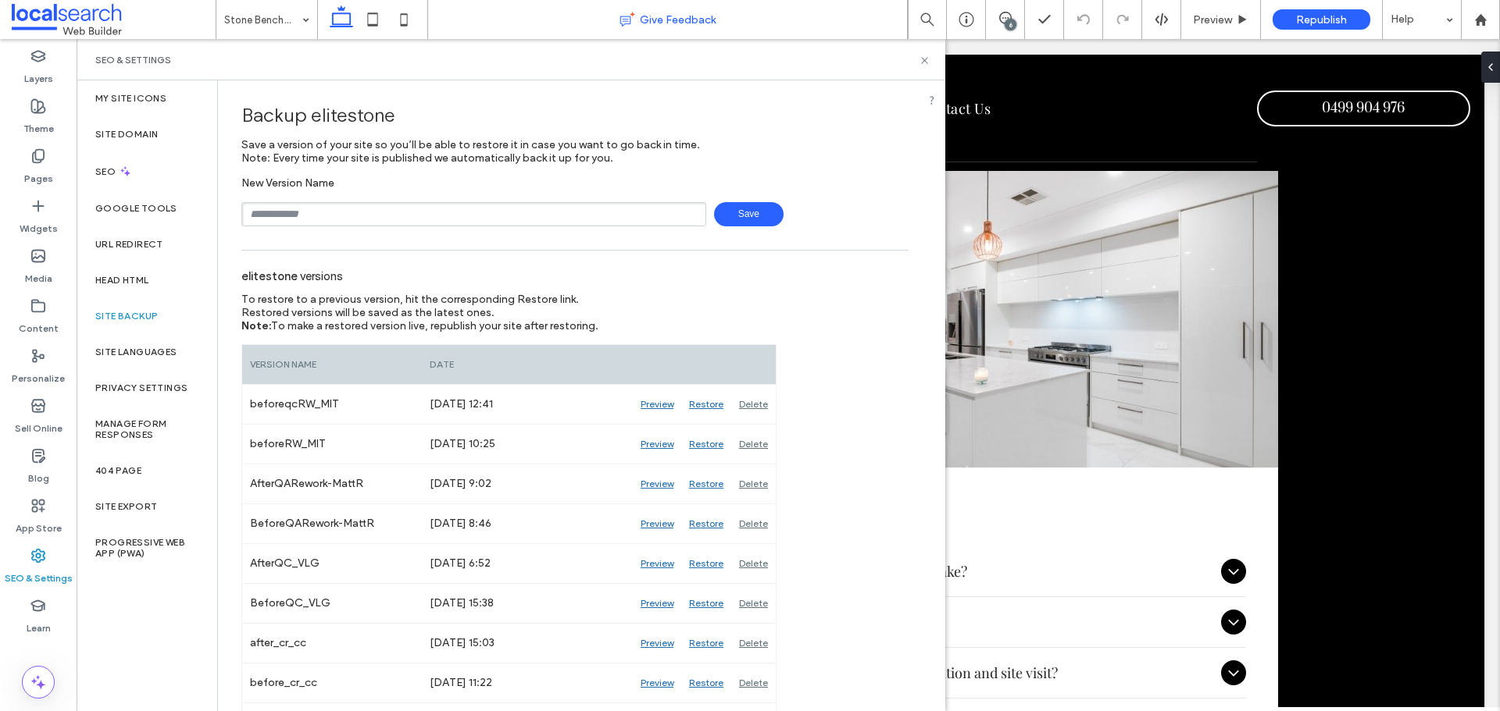
drag, startPoint x: 924, startPoint y: 59, endPoint x: 898, endPoint y: 0, distance: 64.0
click at [924, 59] on icon at bounding box center [924, 61] width 12 height 12
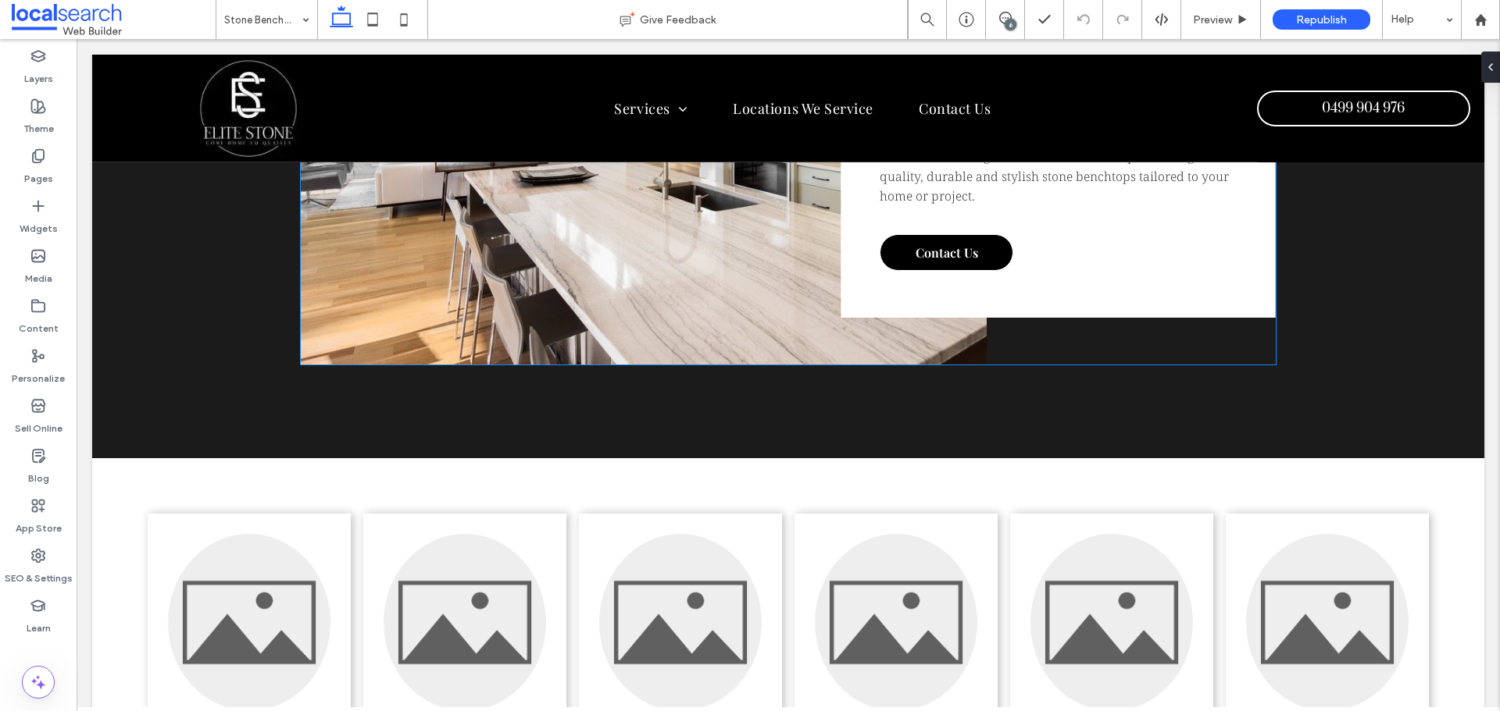
scroll to position [3124, 0]
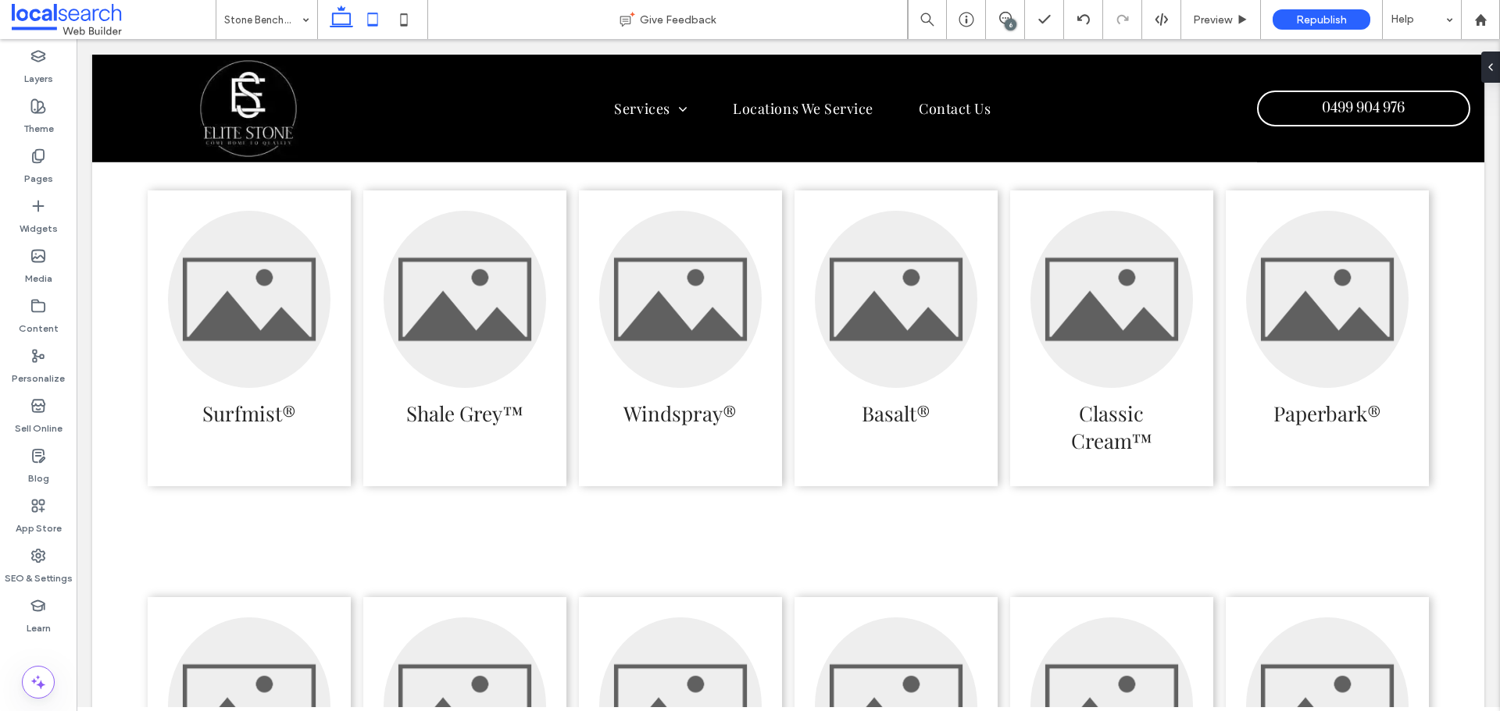
drag, startPoint x: 12, startPoint y: 77, endPoint x: 387, endPoint y: 20, distance: 378.4
click at [387, 20] on icon at bounding box center [372, 19] width 31 height 31
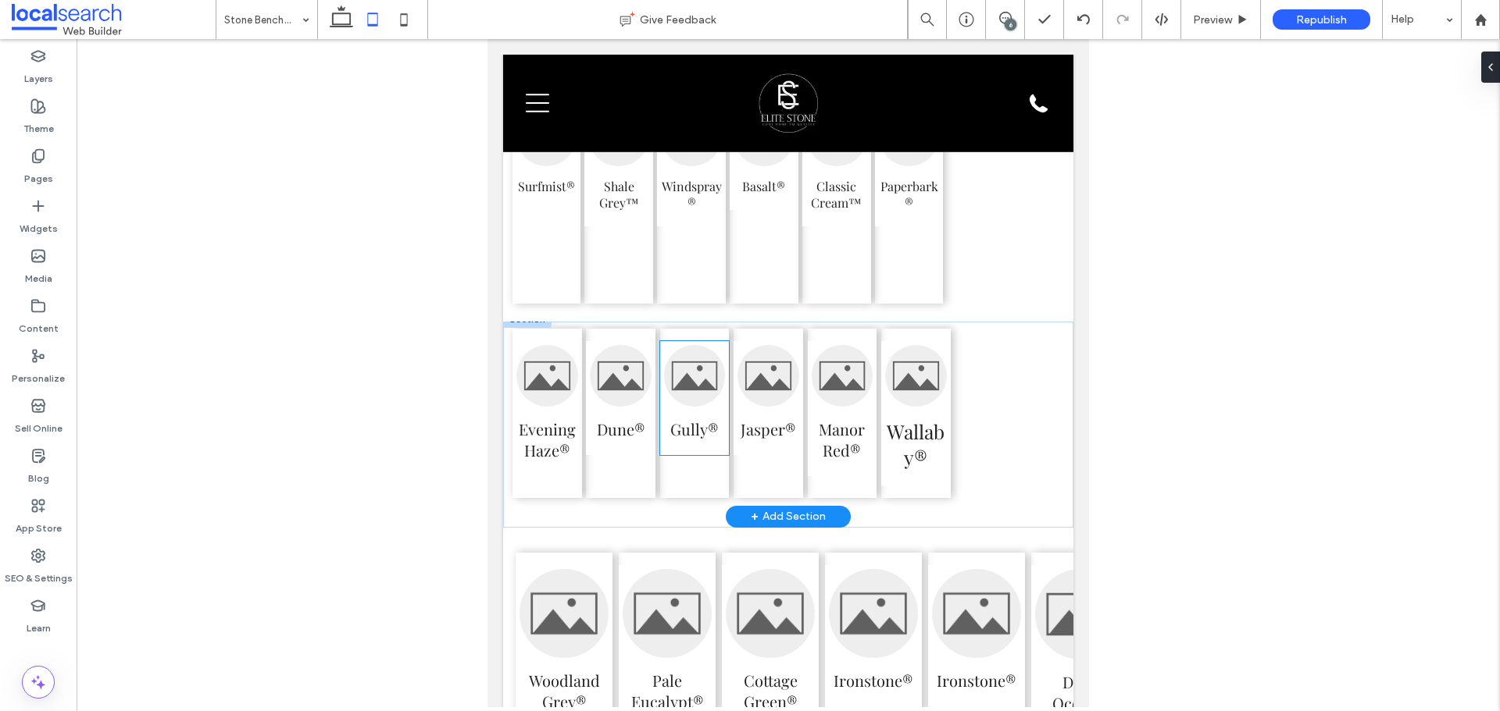
scroll to position [3976, 0]
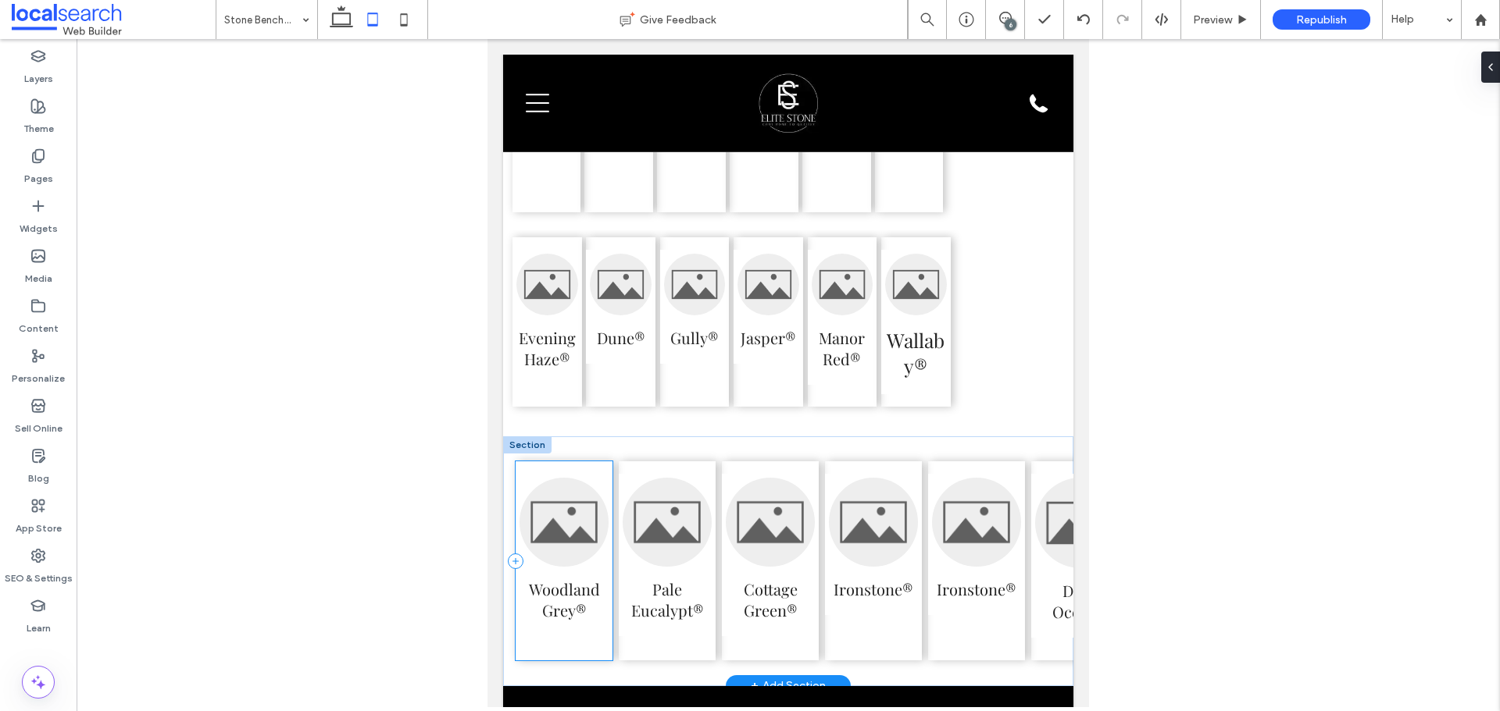
click at [564, 661] on div "Woodland Grey®" at bounding box center [563, 561] width 97 height 199
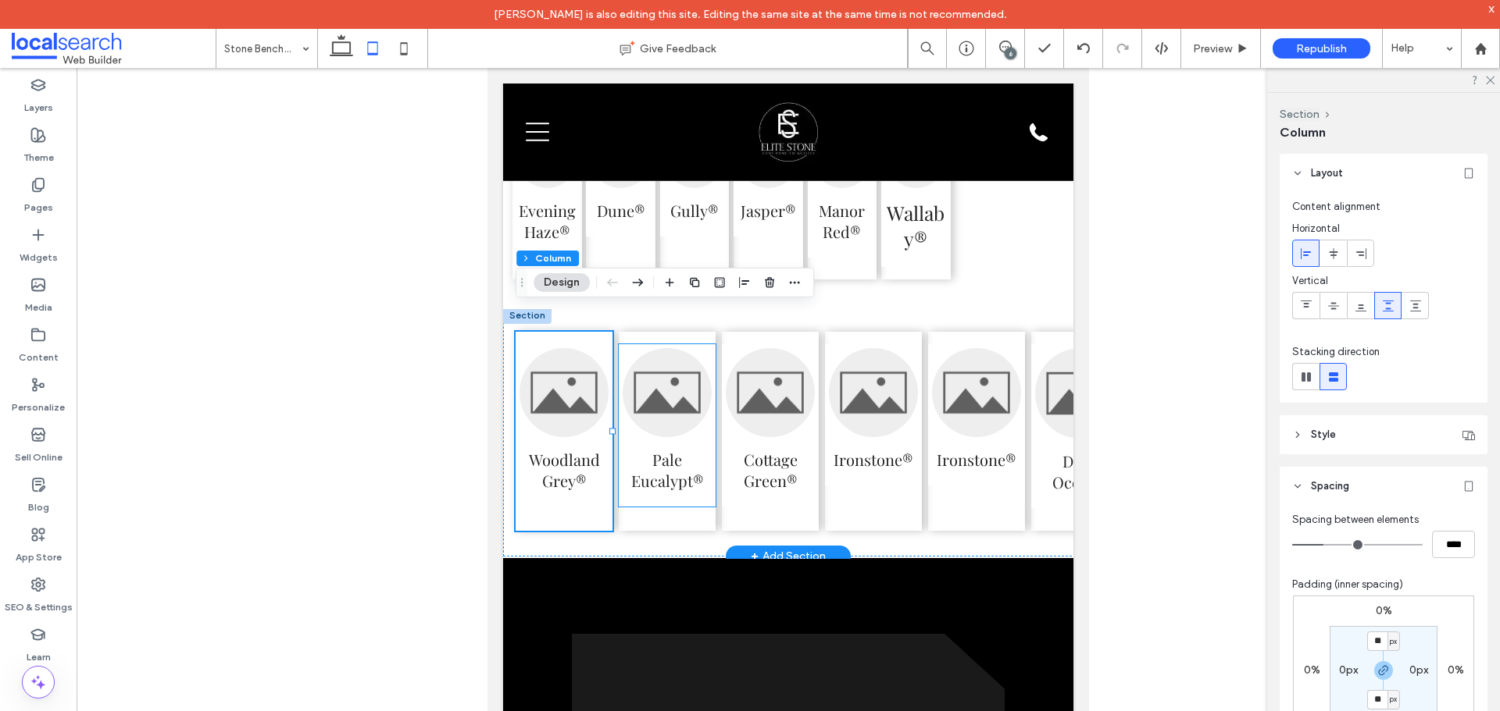
scroll to position [0, 0]
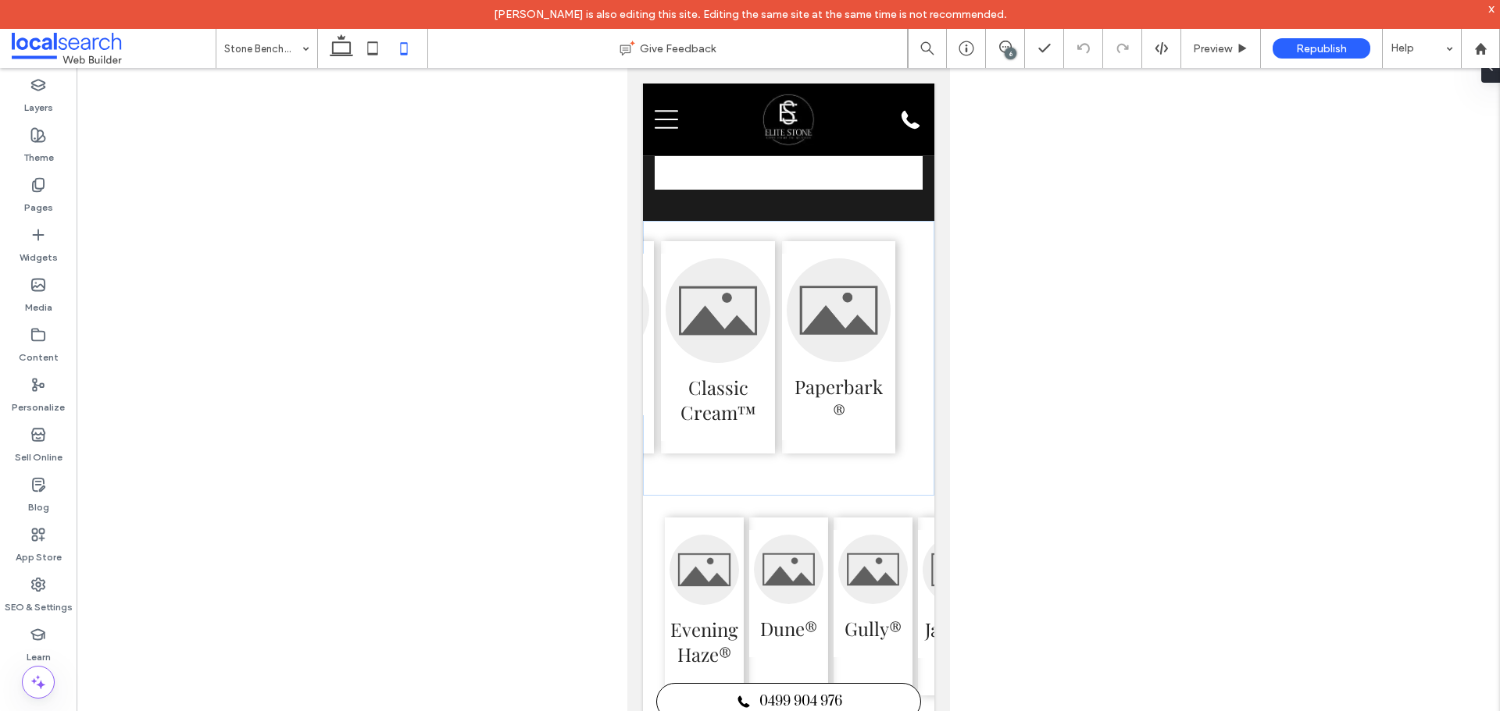
scroll to position [11, 0]
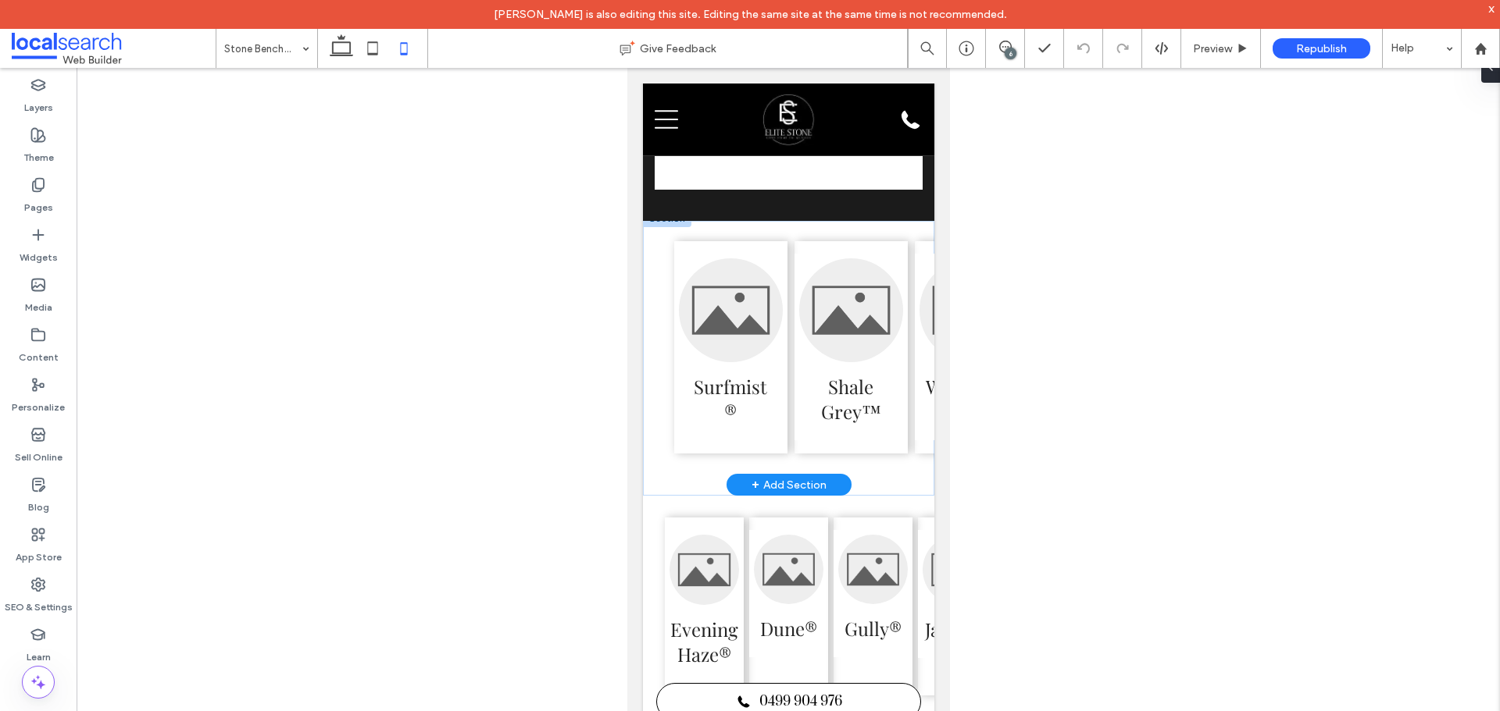
drag, startPoint x: 665, startPoint y: 553, endPoint x: 1246, endPoint y: 610, distance: 583.9
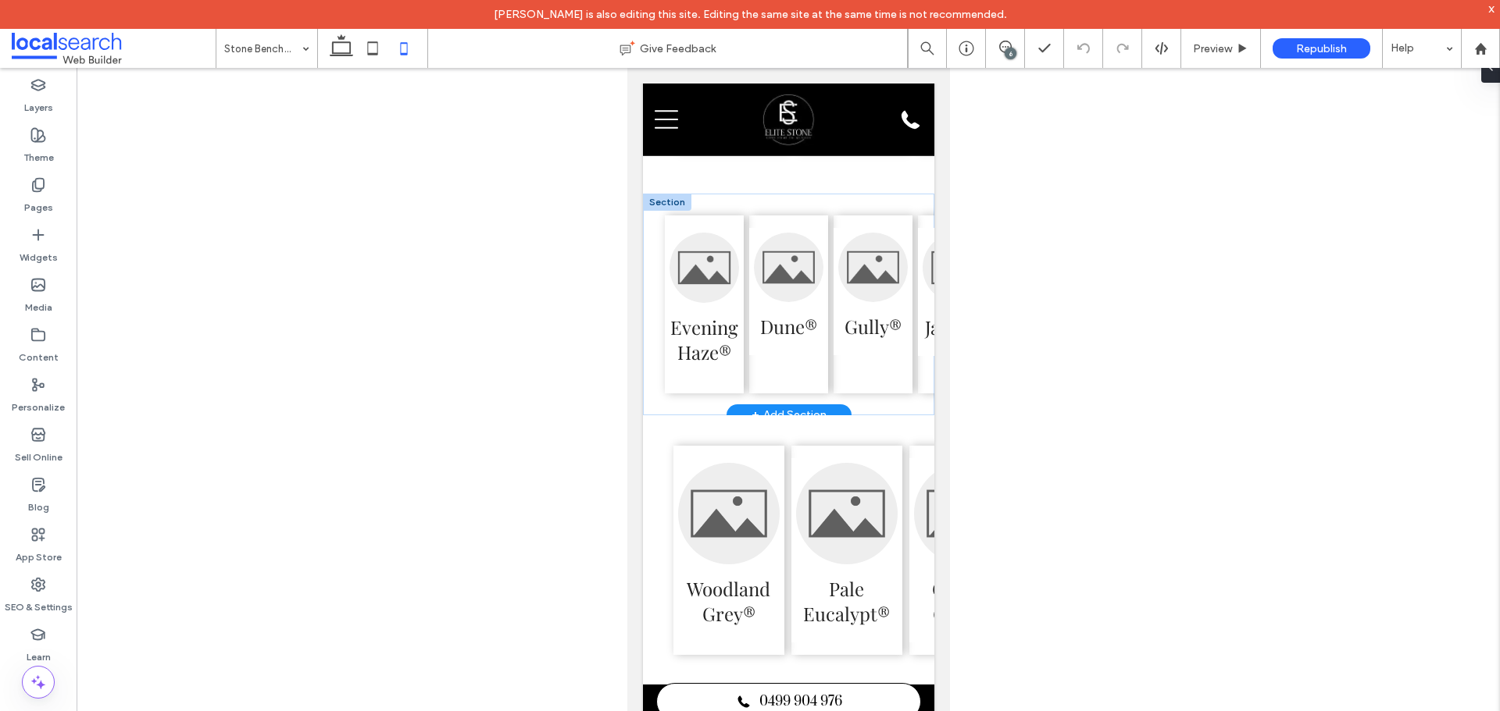
scroll to position [3358, 0]
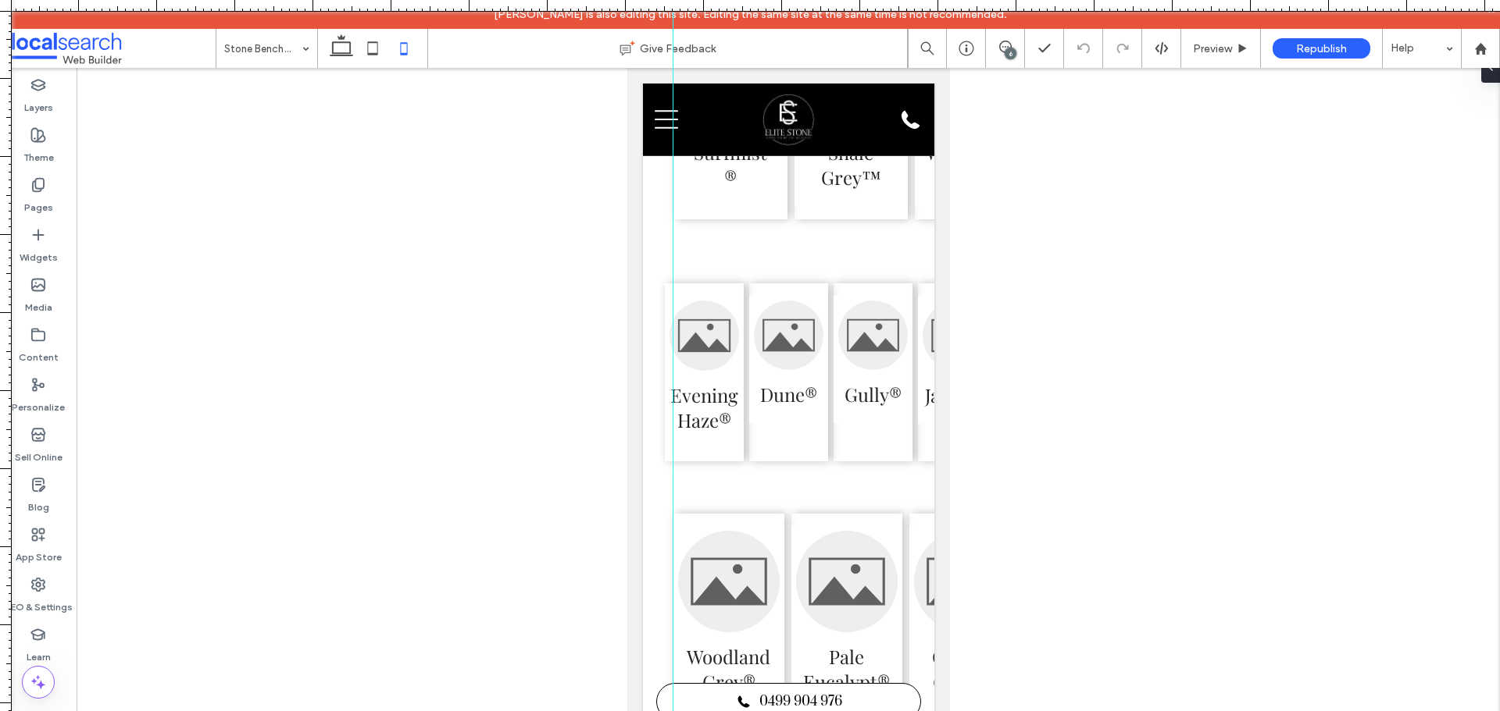
drag, startPoint x: 6, startPoint y: 270, endPoint x: 672, endPoint y: 374, distance: 674.2
click at [672, 711] on div at bounding box center [750, 711] width 1500 height 0
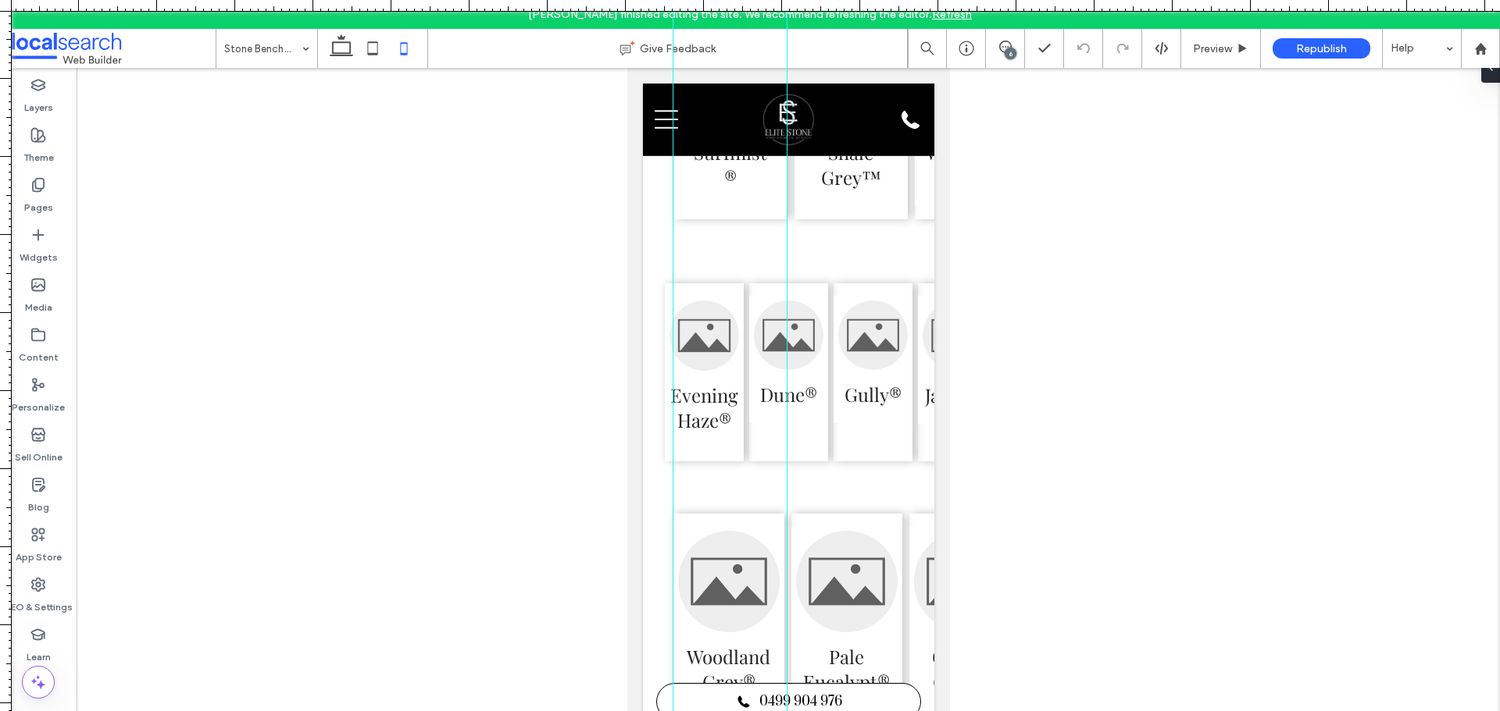
drag, startPoint x: 5, startPoint y: 274, endPoint x: 786, endPoint y: 370, distance: 786.9
click at [786, 711] on div at bounding box center [750, 711] width 1500 height 0
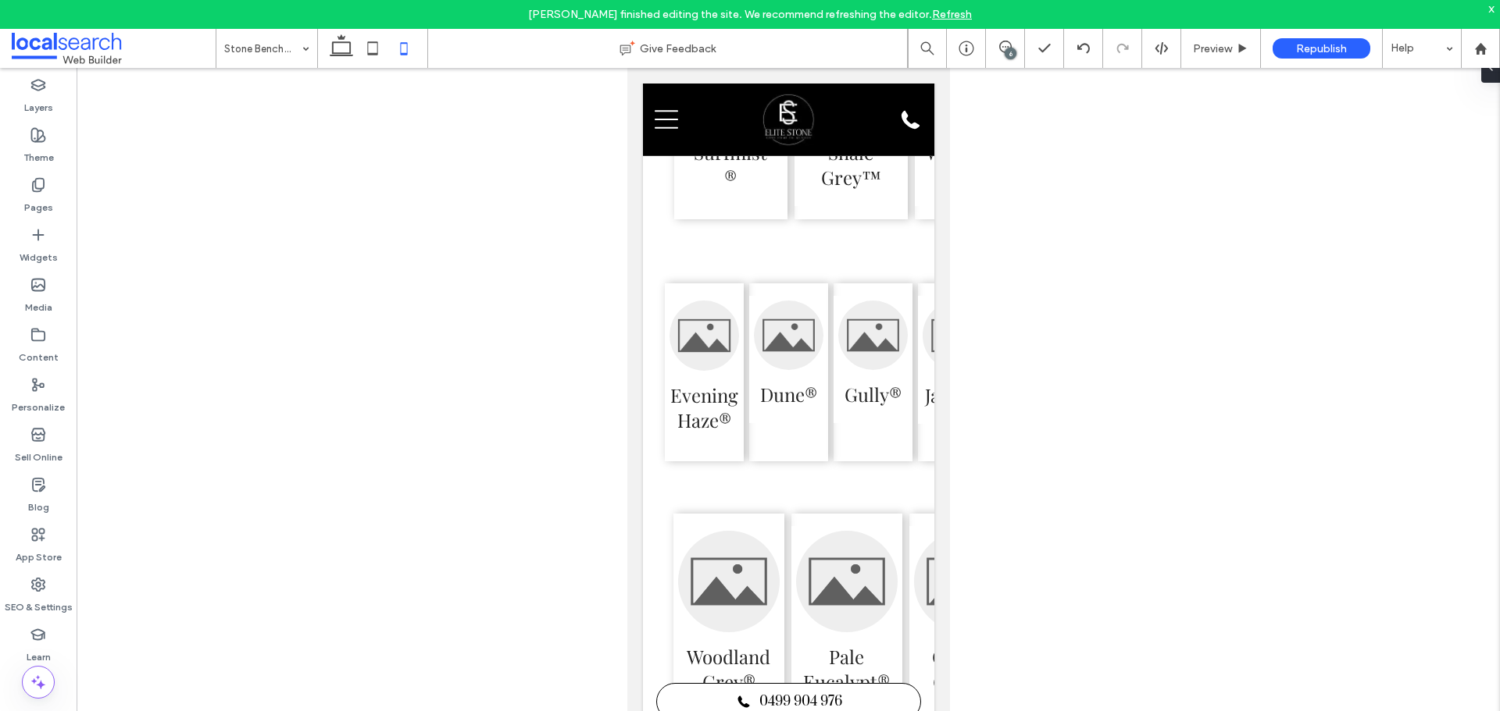
drag, startPoint x: 377, startPoint y: 55, endPoint x: 362, endPoint y: 1, distance: 55.9
click at [377, 55] on use at bounding box center [373, 47] width 10 height 13
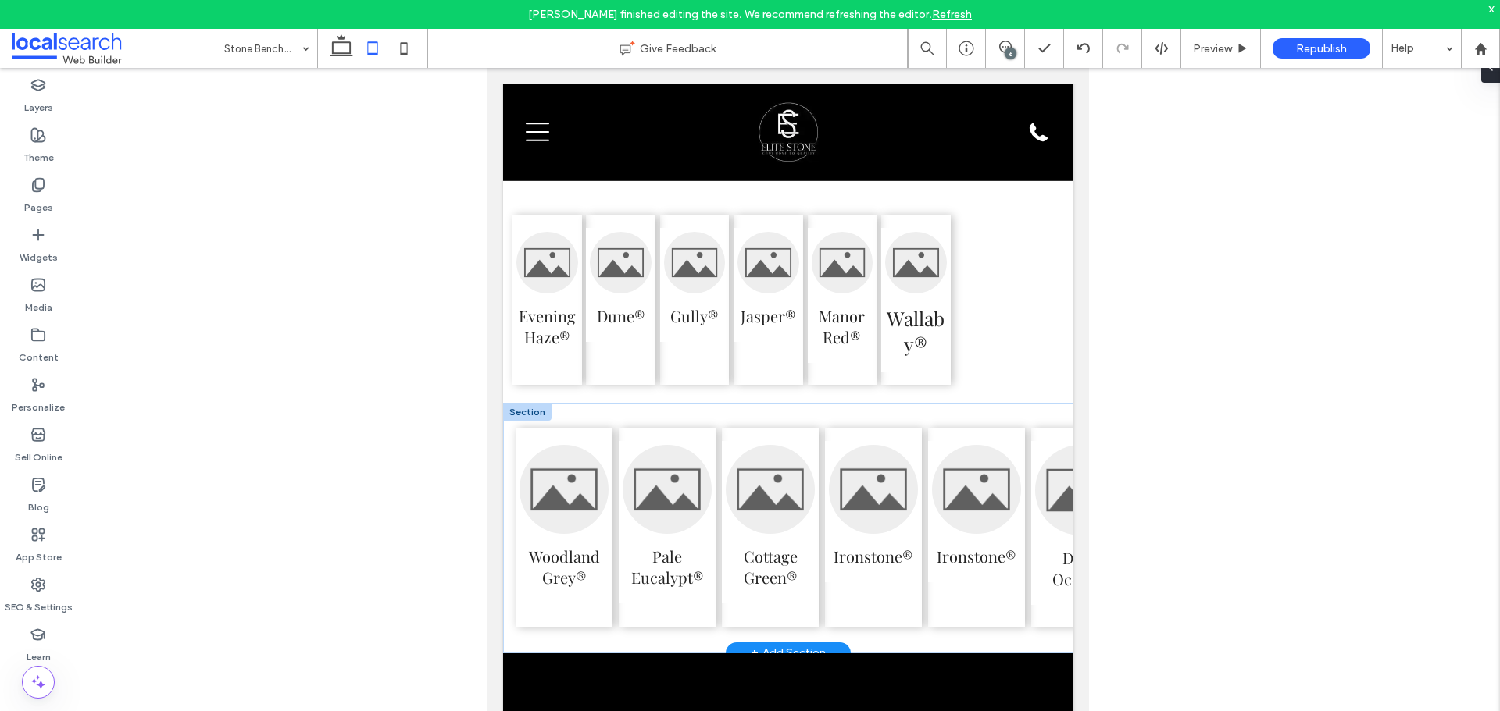
scroll to position [4070, 0]
